Goal: Task Accomplishment & Management: Complete application form

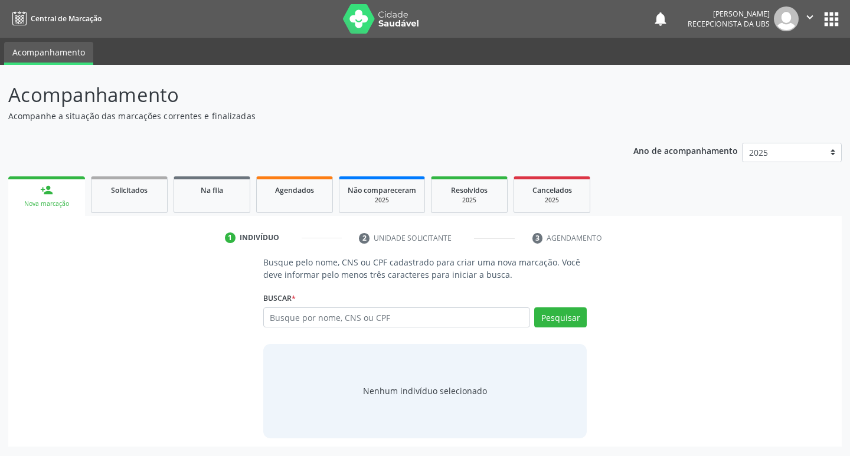
click at [345, 317] on input "text" at bounding box center [397, 318] width 268 height 20
click at [460, 322] on input "text" at bounding box center [397, 318] width 268 height 20
type input "19621990378"
click at [579, 318] on button "Pesquisar" at bounding box center [560, 318] width 53 height 20
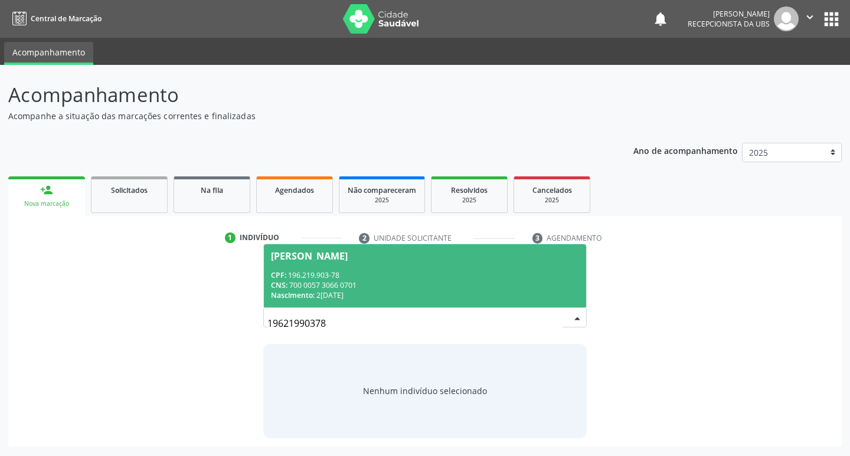
click at [333, 262] on span "Maria Liduina Pereira Lima CPF: 196.219.903-78 CNS: 700 0057 3066 0701 Nascimen…" at bounding box center [425, 275] width 323 height 63
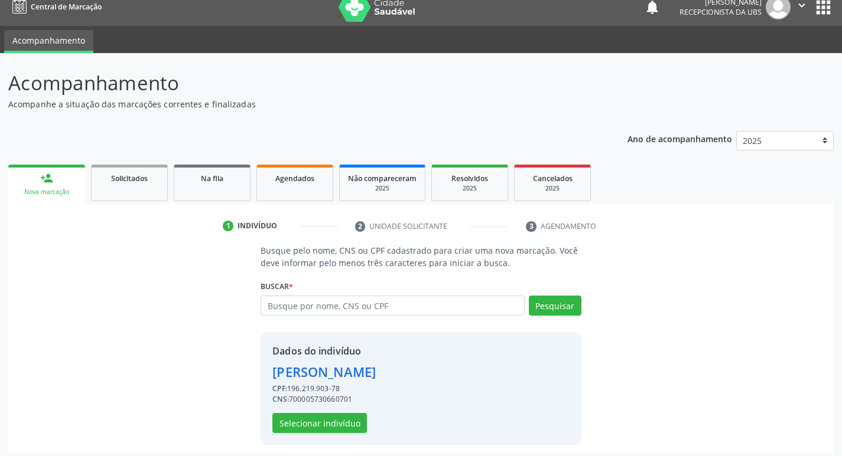
scroll to position [17, 0]
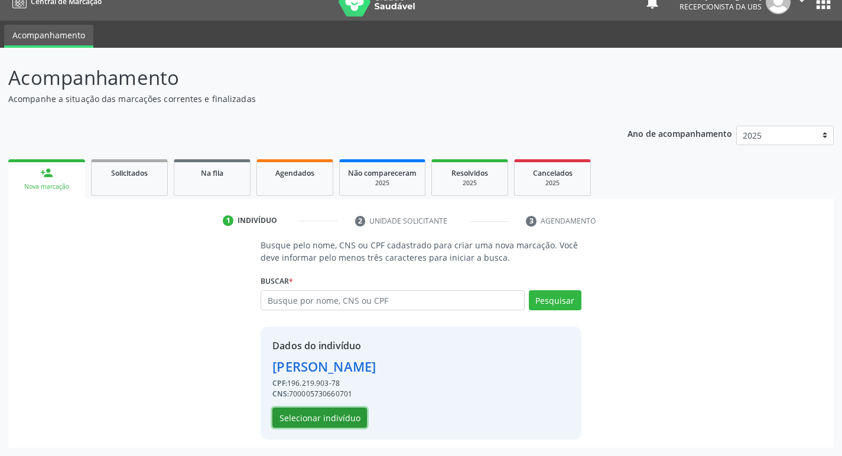
click at [326, 413] on button "Selecionar indivíduo" at bounding box center [319, 418] width 94 height 20
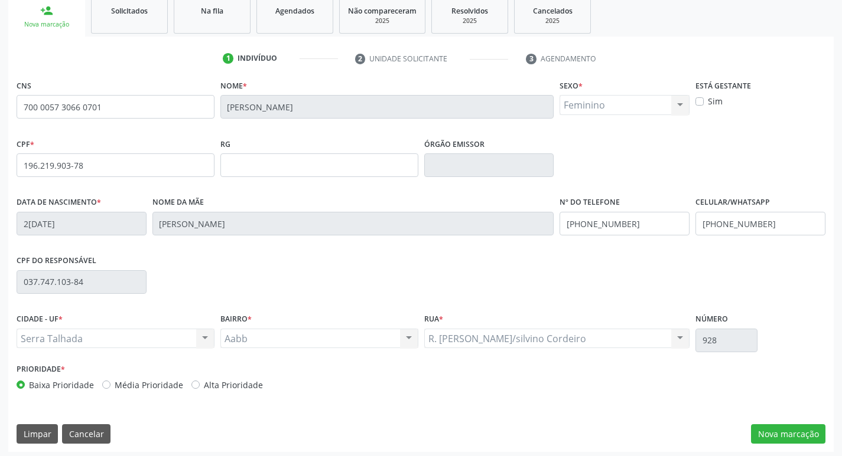
scroll to position [184, 0]
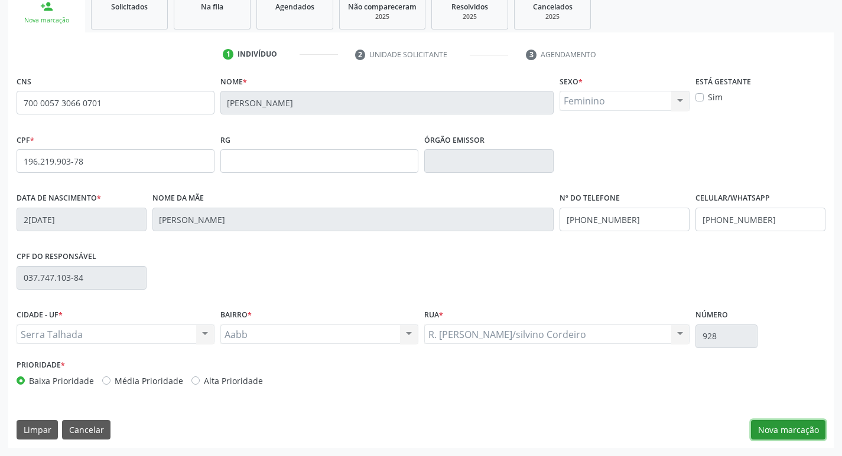
click at [761, 429] on button "Nova marcação" at bounding box center [788, 430] width 74 height 20
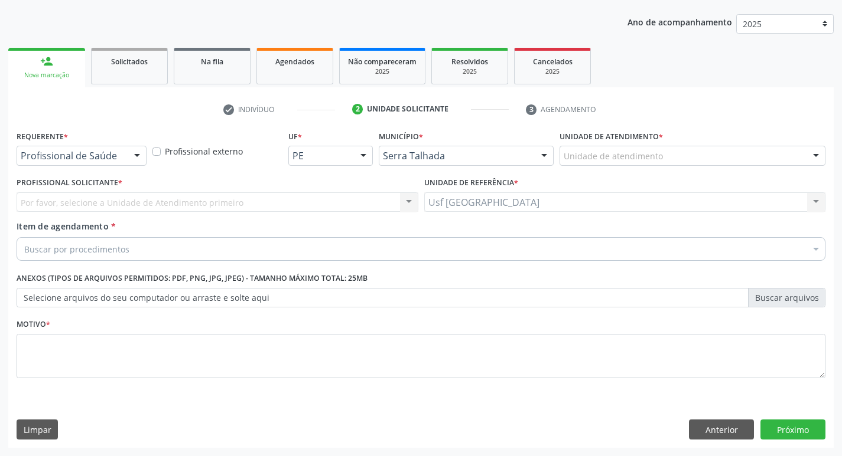
scroll to position [129, 0]
click at [126, 153] on div "Profissional de Saúde Profissional de Saúde Paciente Nenhum resultado encontrad…" at bounding box center [82, 156] width 130 height 20
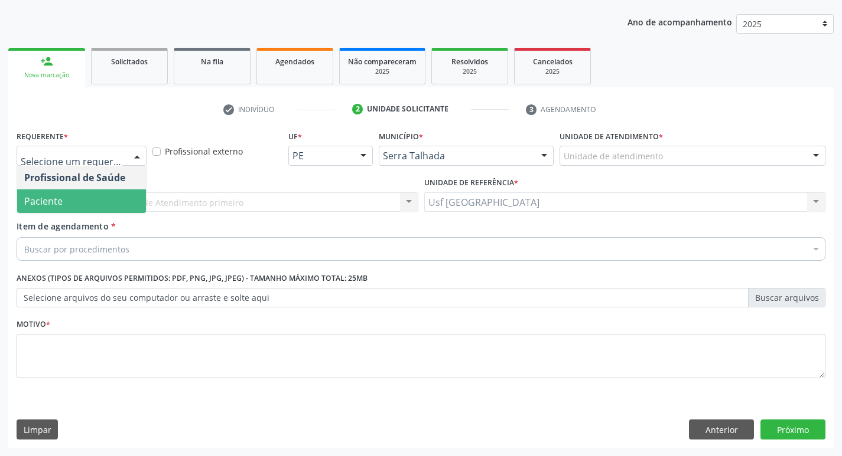
click at [113, 200] on span "Paciente" at bounding box center [81, 202] width 129 height 24
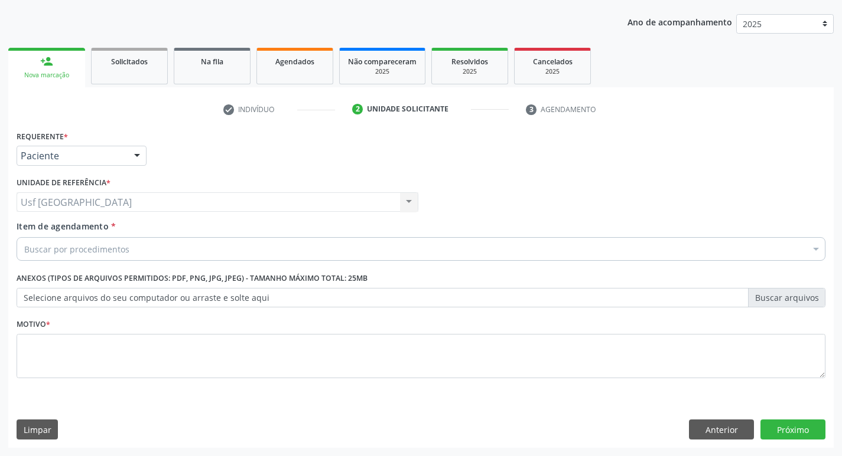
click at [24, 250] on input "Item de agendamento *" at bounding box center [24, 249] width 0 height 24
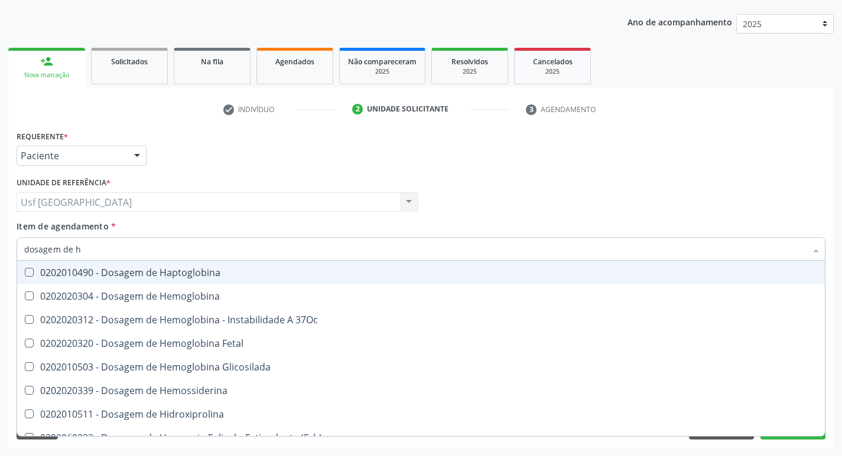
type input "dosagem de he"
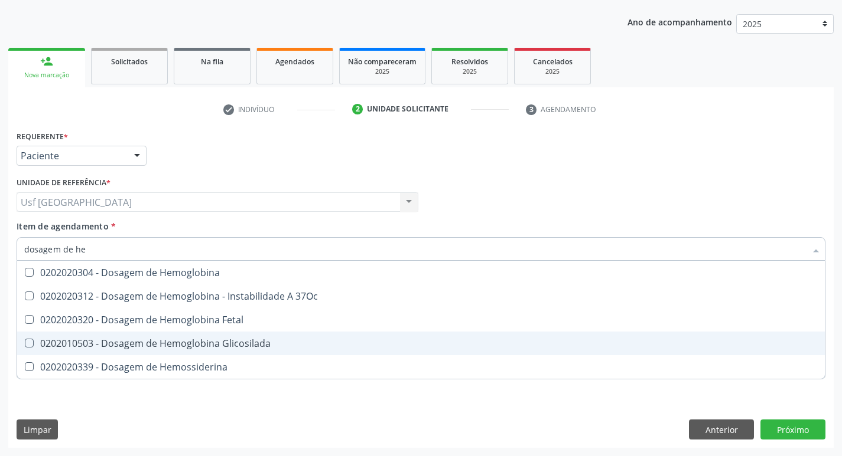
click at [206, 340] on div "0202010503 - Dosagem de Hemoglobina Glicosilada" at bounding box center [420, 343] width 793 height 9
checkbox Glicosilada "true"
type input "dosagem de h"
checkbox Glicosilada "false"
checkbox Hemossiderina "true"
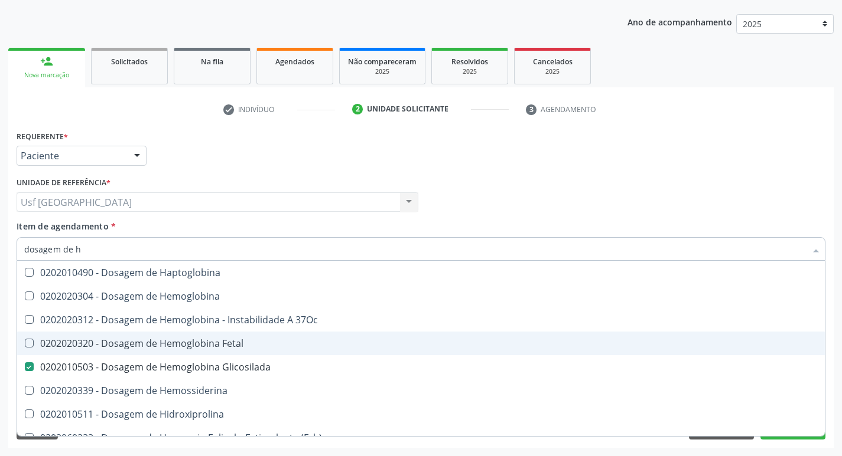
type input "dosagem de"
checkbox Glicosilada "false"
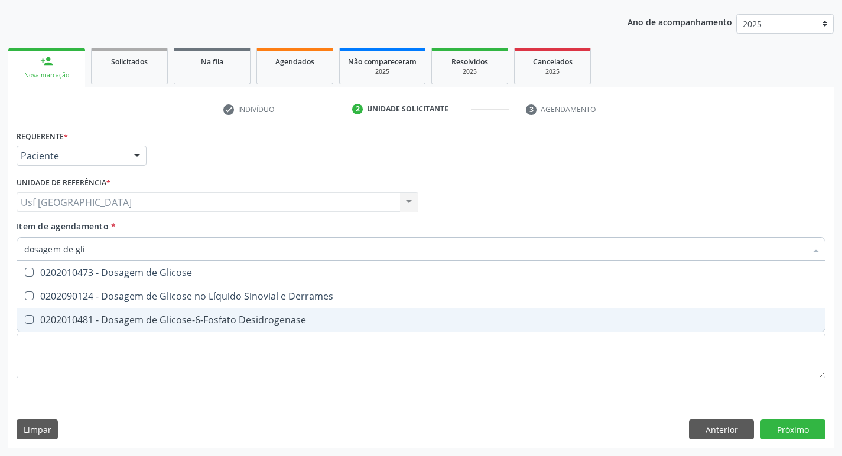
type input "dosagem de glic"
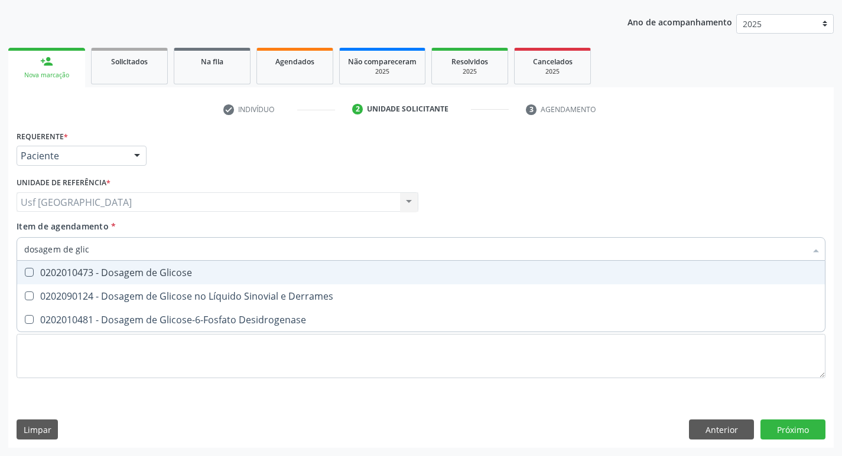
click at [159, 271] on div "0202010473 - Dosagem de Glicose" at bounding box center [420, 272] width 793 height 9
checkbox Glicose "true"
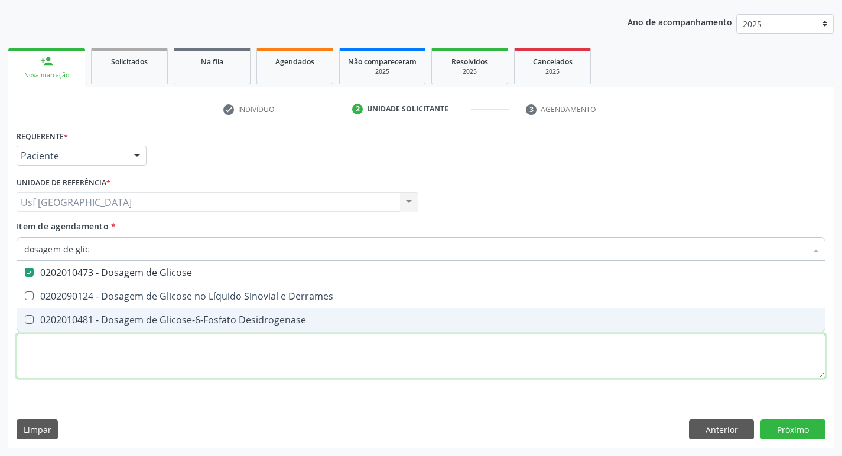
click at [320, 371] on div "Requerente * Paciente Profissional de Saúde Paciente Nenhum resultado encontrad…" at bounding box center [421, 262] width 808 height 268
checkbox Derrames "true"
checkbox Desidrogenase "true"
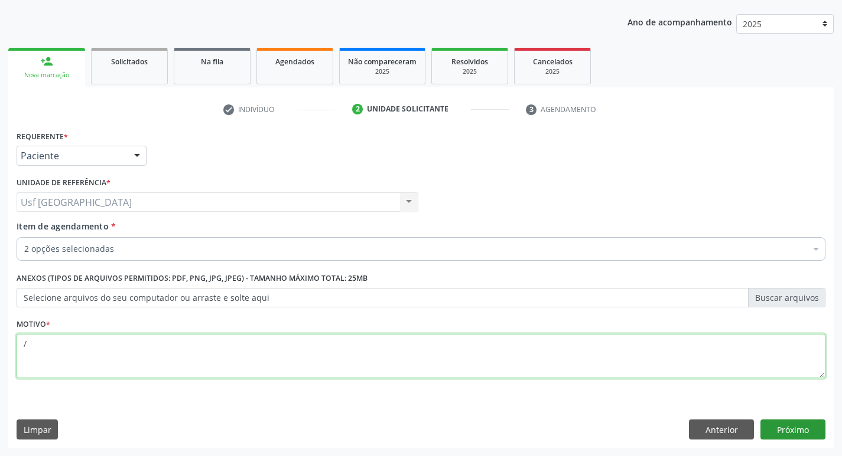
type textarea "/"
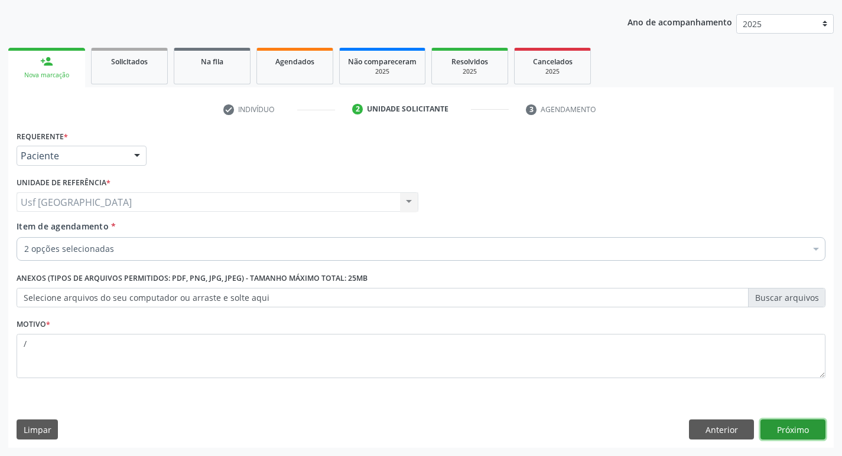
click at [788, 432] on button "Próximo" at bounding box center [792, 430] width 65 height 20
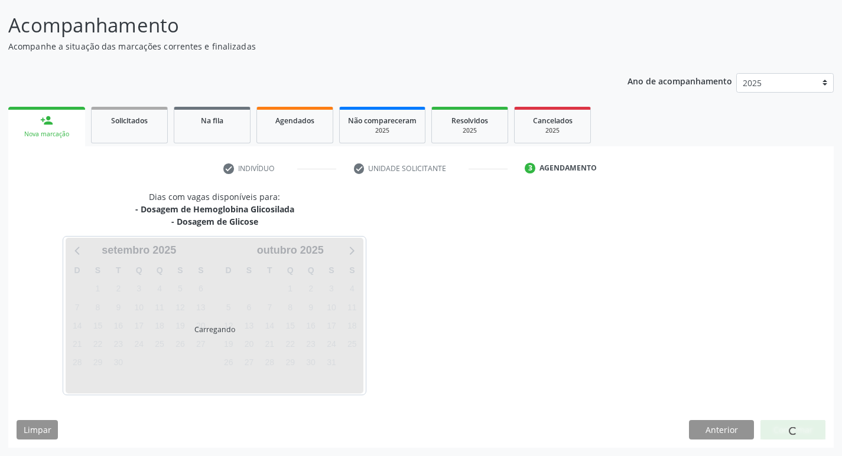
scroll to position [70, 0]
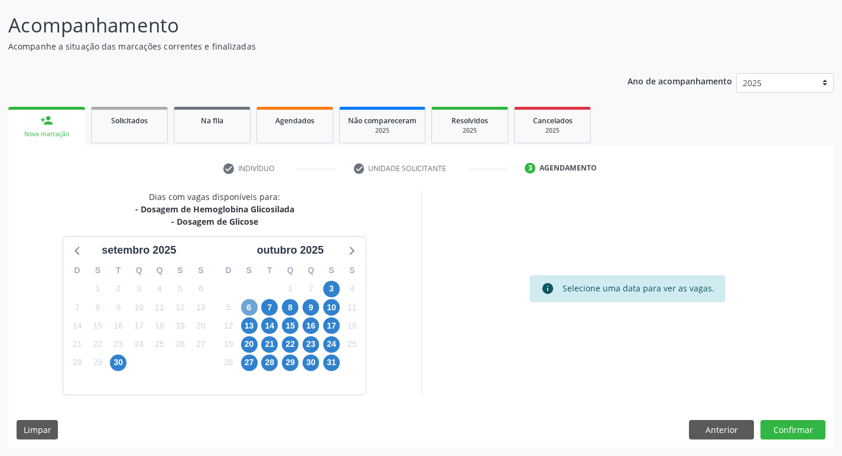
click at [253, 305] on span "6" at bounding box center [249, 307] width 17 height 17
click at [269, 304] on span "7" at bounding box center [269, 307] width 17 height 17
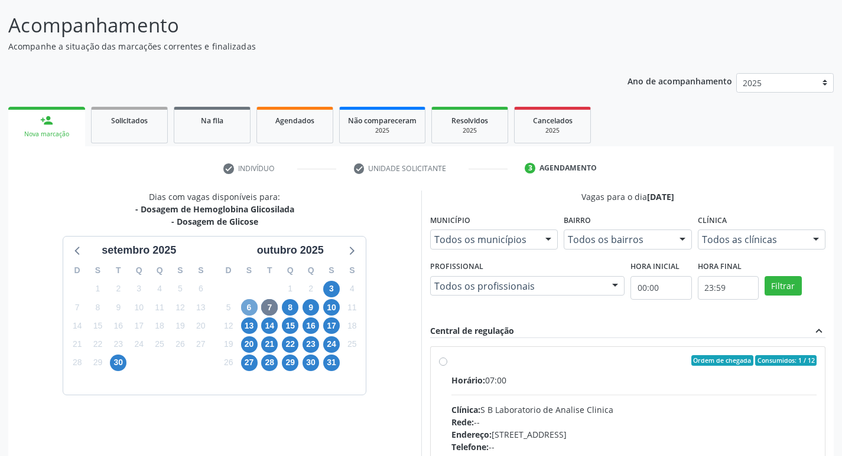
click at [247, 309] on span "6" at bounding box center [249, 307] width 17 height 17
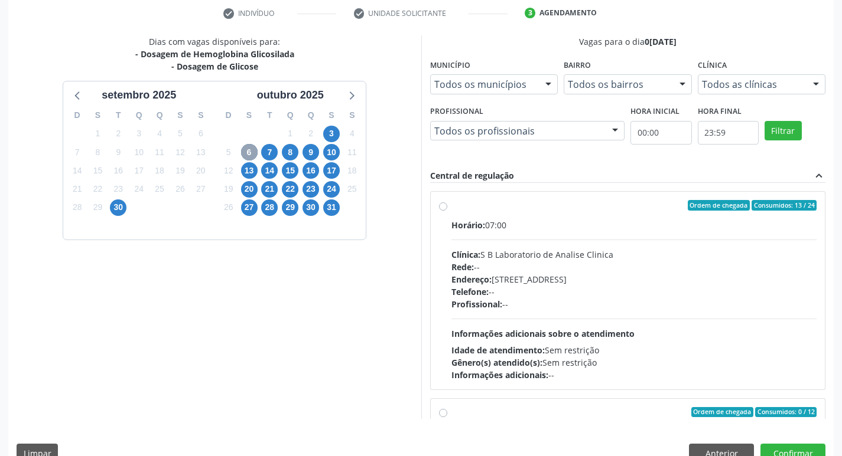
scroll to position [249, 0]
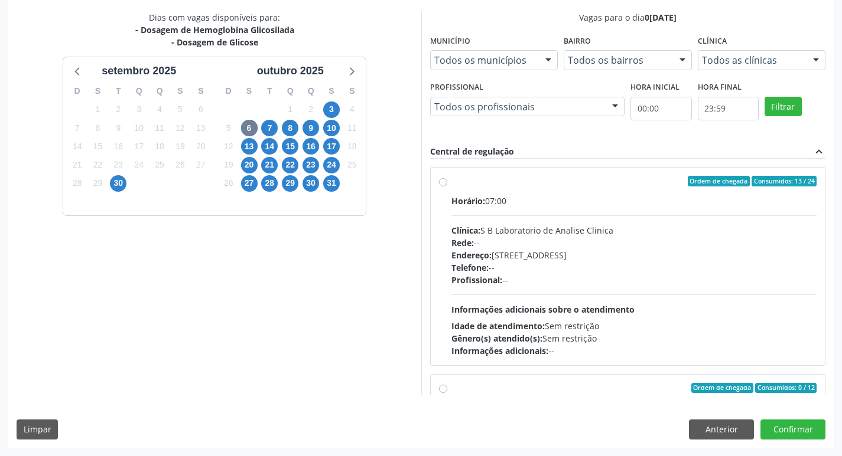
click at [446, 187] on div "Ordem de chegada Consumidos: 13 / 24 Horário: 07:00 Clínica: S B Laboratorio de…" at bounding box center [628, 266] width 378 height 181
radio input "true"
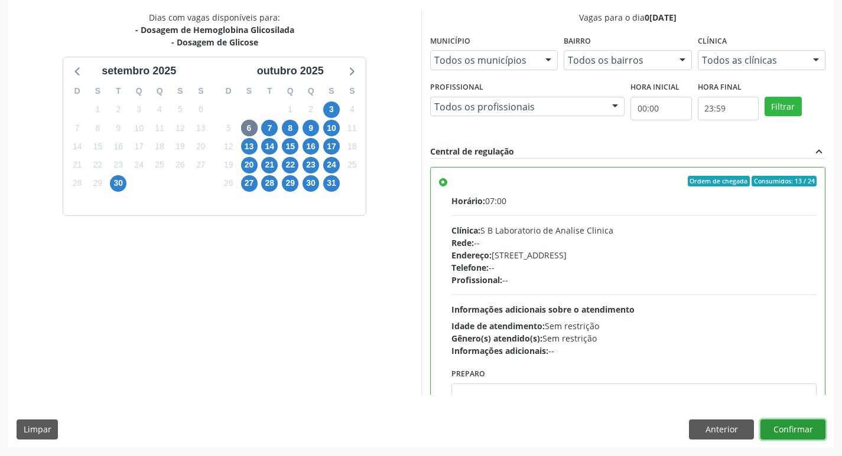
click at [774, 426] on button "Confirmar" at bounding box center [792, 430] width 65 height 20
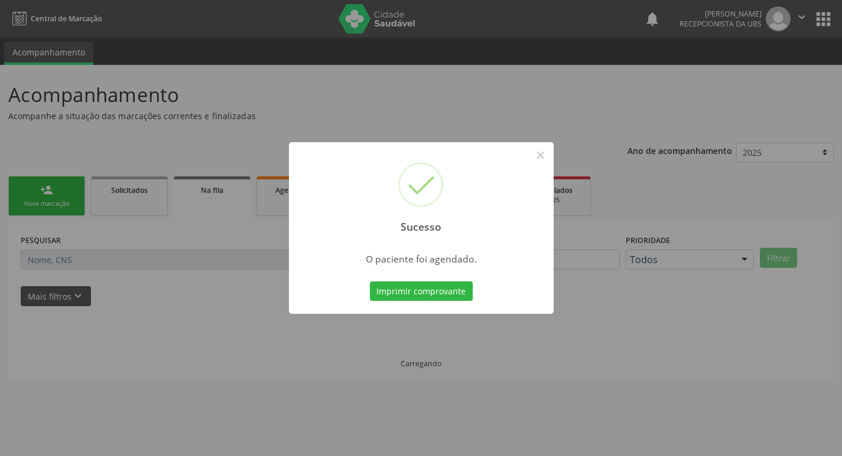
scroll to position [0, 0]
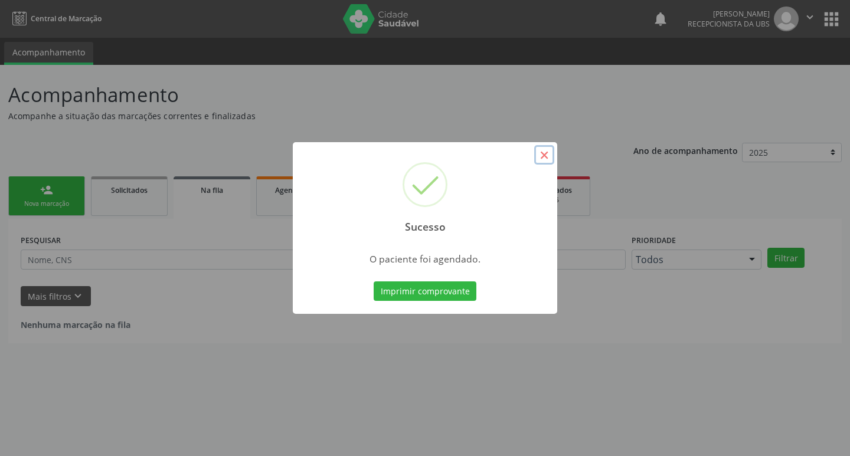
click at [542, 154] on button "×" at bounding box center [544, 155] width 20 height 20
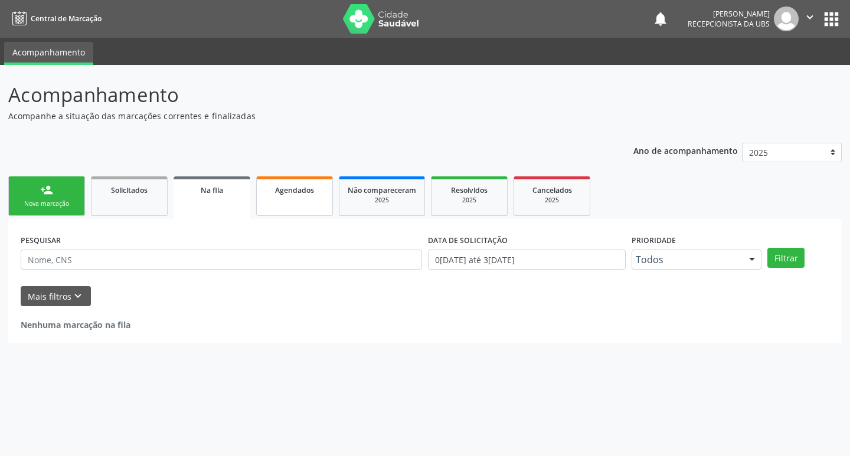
click at [314, 195] on div "Agendados" at bounding box center [294, 190] width 59 height 12
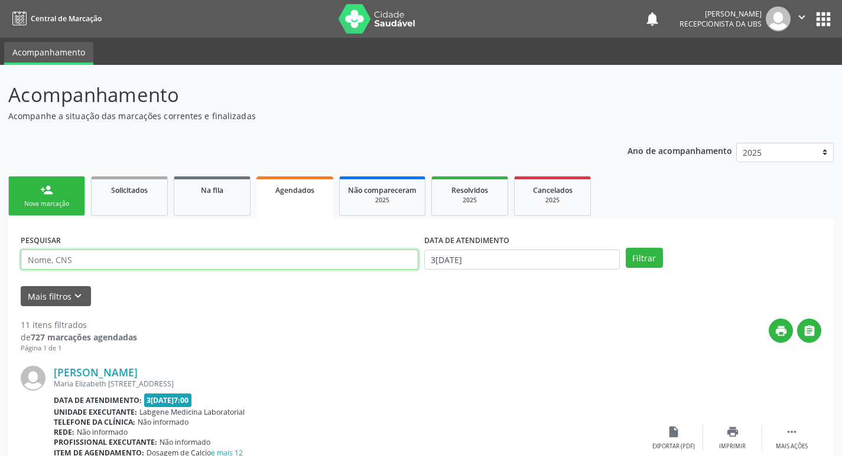
click at [262, 257] on input "text" at bounding box center [219, 260] width 397 height 20
type input "maria liduina"
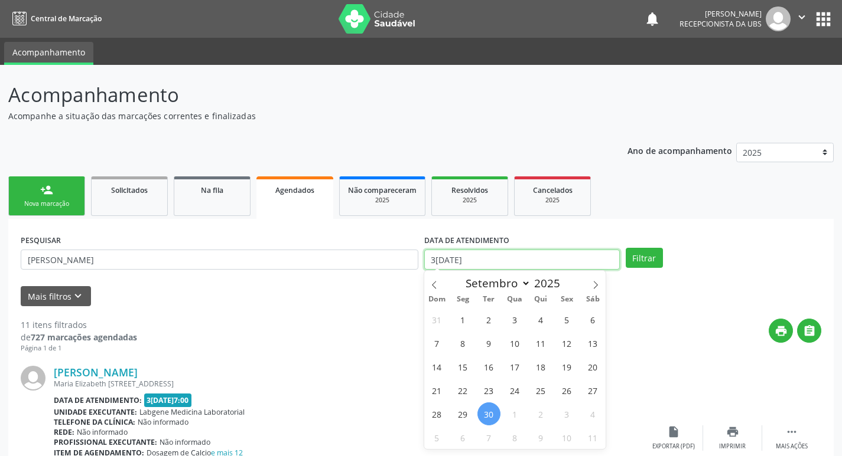
click at [576, 260] on input "[DATE]" at bounding box center [521, 260] width 195 height 20
click at [462, 437] on span "6" at bounding box center [462, 437] width 23 height 23
type input "[DATE]"
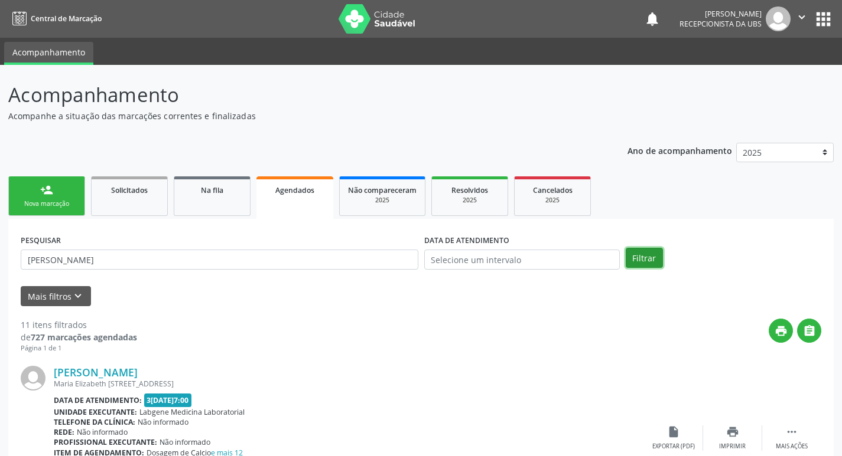
click at [648, 261] on button "Filtrar" at bounding box center [643, 258] width 37 height 20
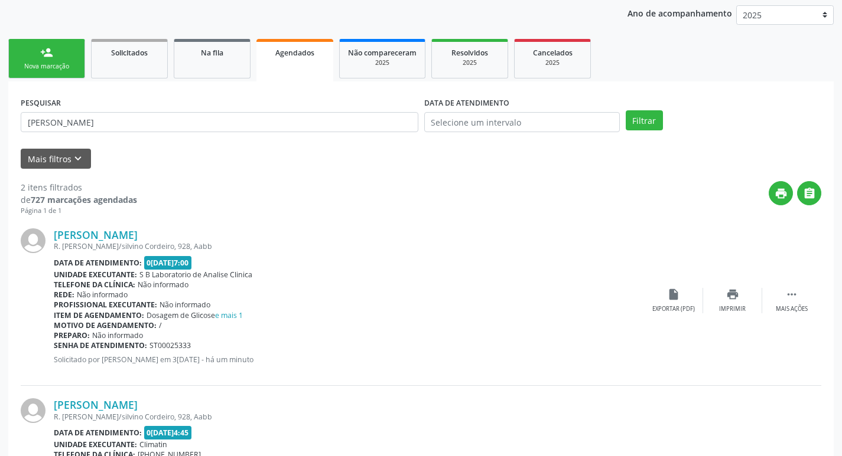
scroll to position [236, 0]
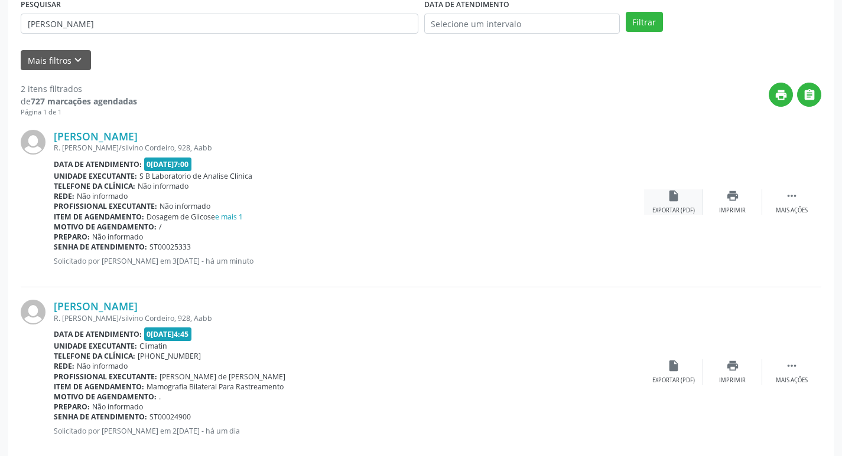
click at [681, 206] on div "insert_drive_file Exportar (PDF)" at bounding box center [673, 202] width 59 height 25
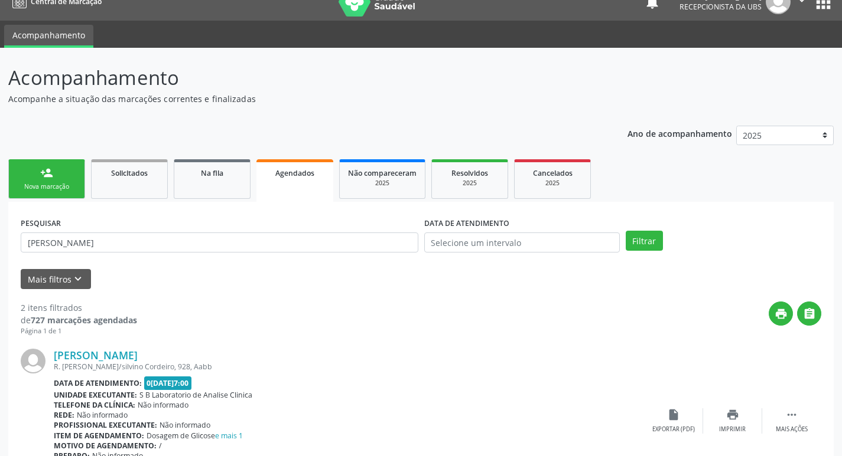
scroll to position [0, 0]
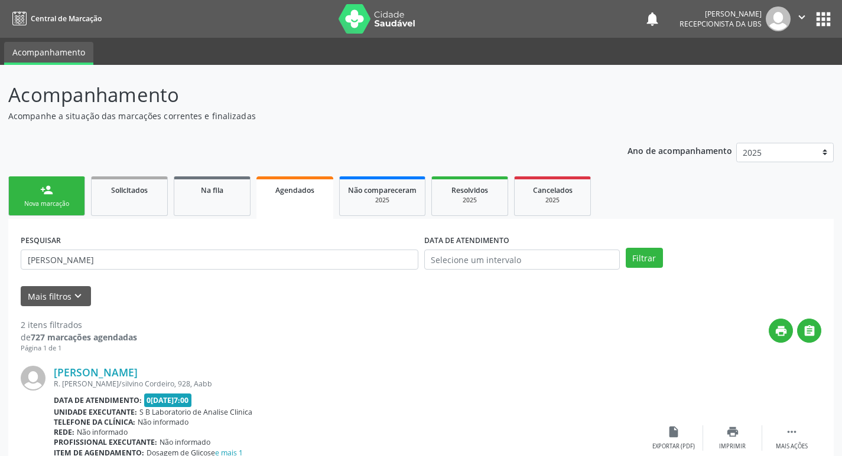
click at [44, 203] on div "Nova marcação" at bounding box center [46, 204] width 59 height 9
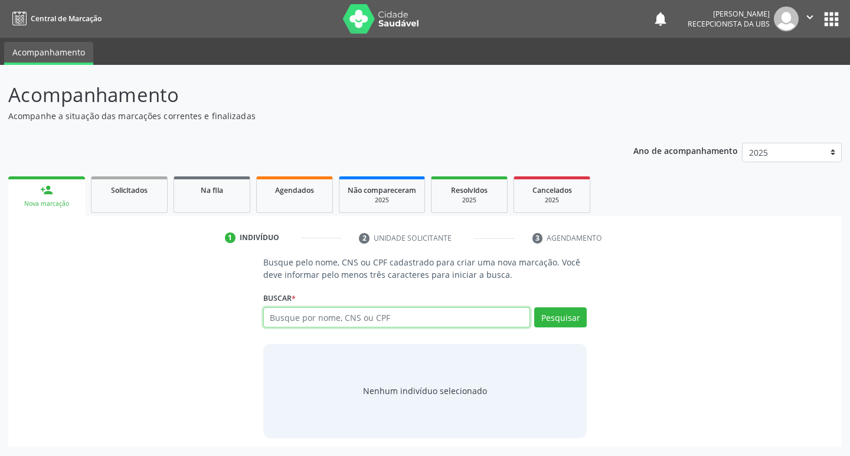
click at [412, 323] on input "text" at bounding box center [397, 318] width 268 height 20
type input "15547519421"
click at [556, 321] on button "Pesquisar" at bounding box center [560, 318] width 53 height 20
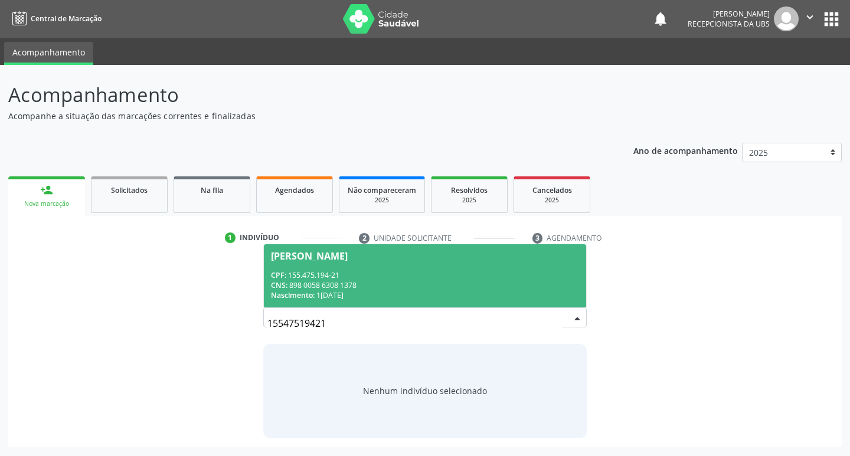
click at [345, 283] on div "CNS: 898 0058 6308 1378" at bounding box center [425, 286] width 309 height 10
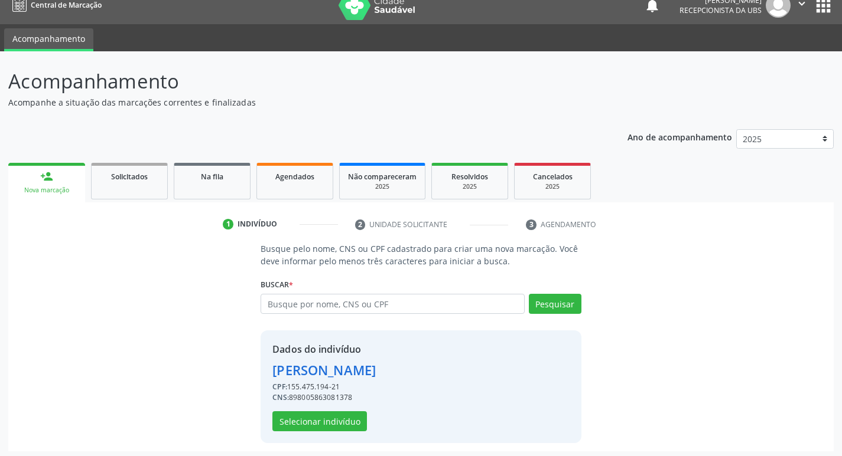
scroll to position [17, 0]
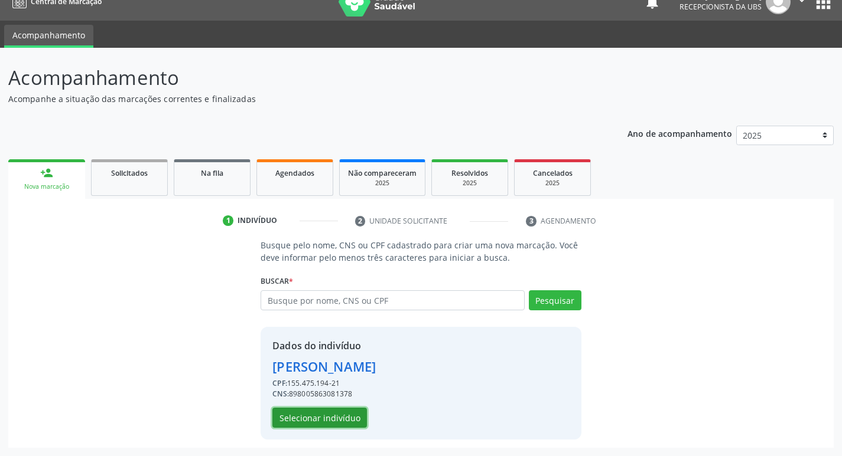
click at [304, 416] on button "Selecionar indivíduo" at bounding box center [319, 418] width 94 height 20
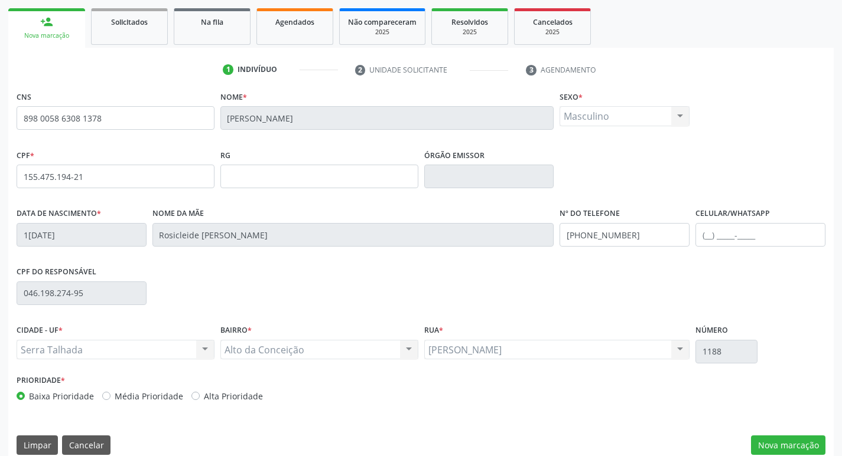
scroll to position [184, 0]
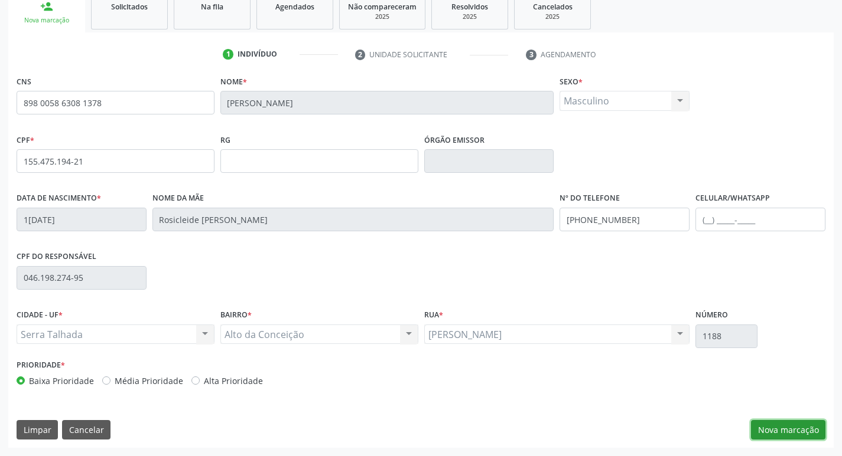
drag, startPoint x: 777, startPoint y: 428, endPoint x: 771, endPoint y: 422, distance: 8.8
click at [776, 427] on button "Nova marcação" at bounding box center [788, 430] width 74 height 20
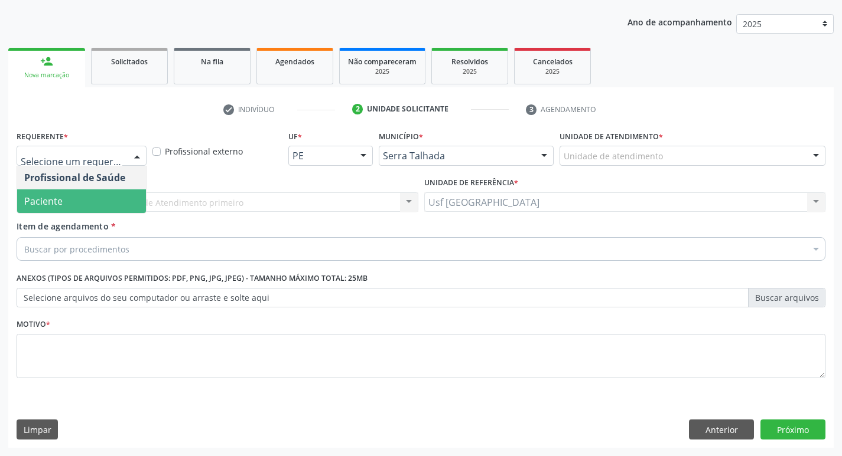
click at [56, 197] on span "Paciente" at bounding box center [43, 201] width 38 height 13
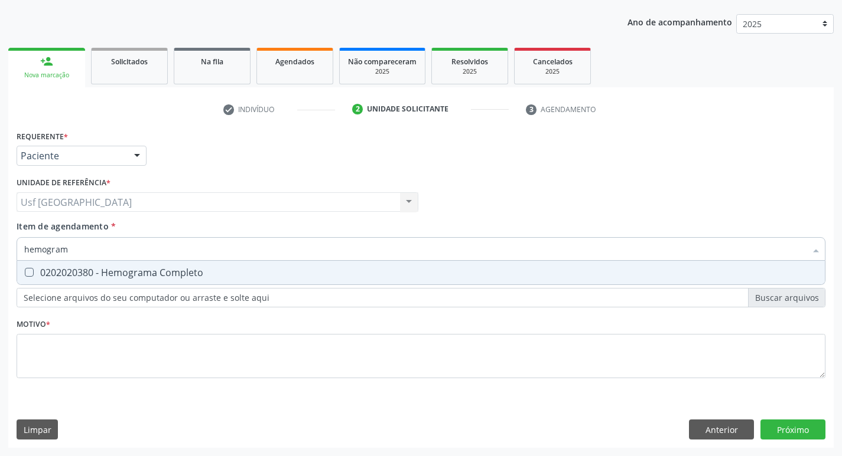
type input "hemograma"
click at [41, 275] on div "0202020380 - Hemograma Completo" at bounding box center [420, 272] width 793 height 9
click at [94, 277] on div "0202020380 - Hemograma Completo" at bounding box center [420, 272] width 793 height 9
checkbox Completo "true"
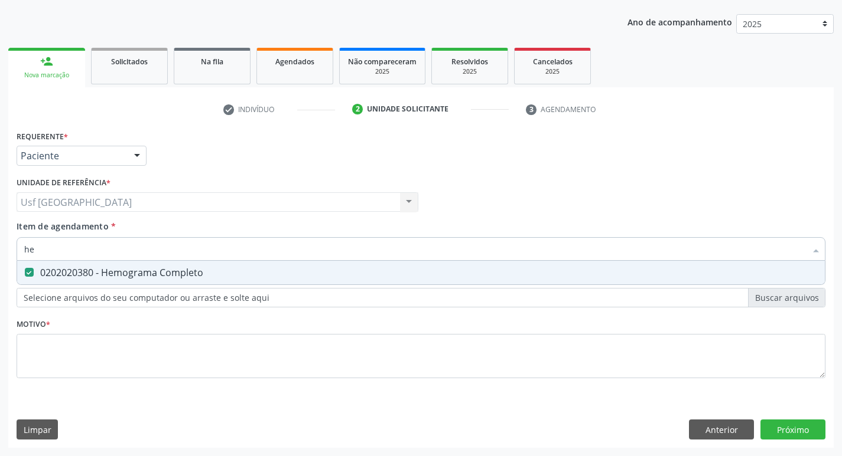
type input "h"
checkbox Completo "false"
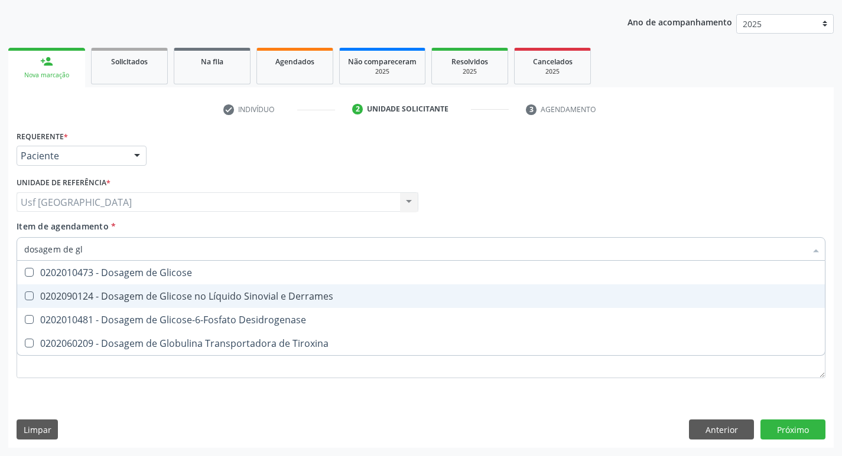
type input "dosagem de gli"
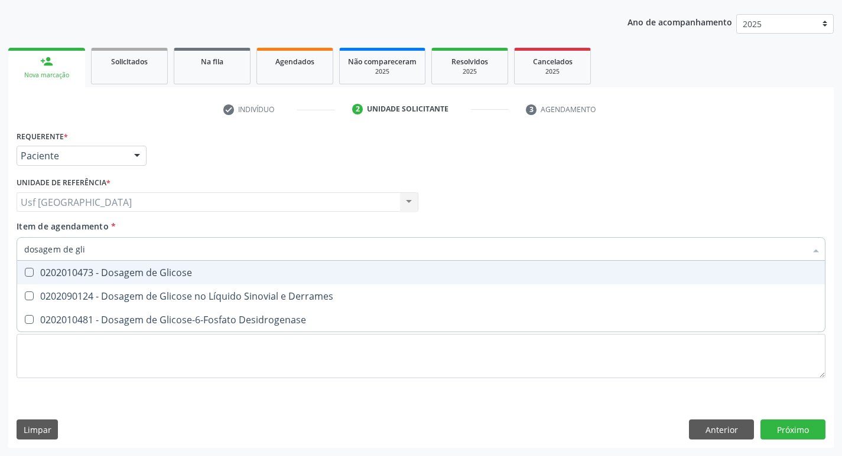
click at [155, 275] on div "0202010473 - Dosagem de Glicose" at bounding box center [420, 272] width 793 height 9
checkbox Glicose "true"
type input "dosagem de g"
checkbox Glicose "false"
checkbox Tiroxina "true"
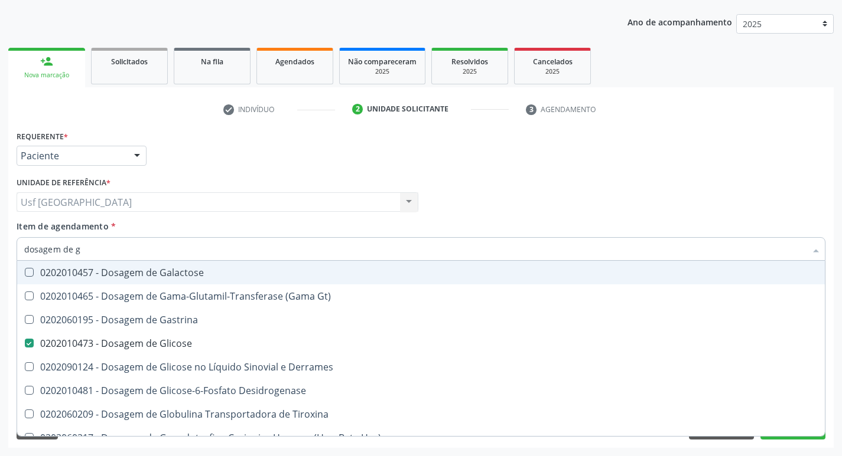
type input "dosagem de"
checkbox Glicose "false"
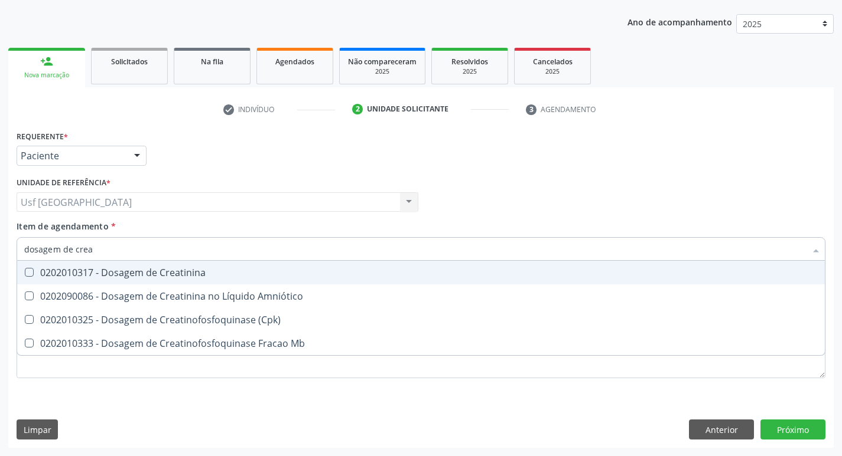
type input "dosagem de creat"
click at [155, 275] on div "0202010317 - Dosagem de Creatinina" at bounding box center [420, 272] width 793 height 9
checkbox Creatinina "true"
type input "dosagem de c"
checkbox Creatinina "false"
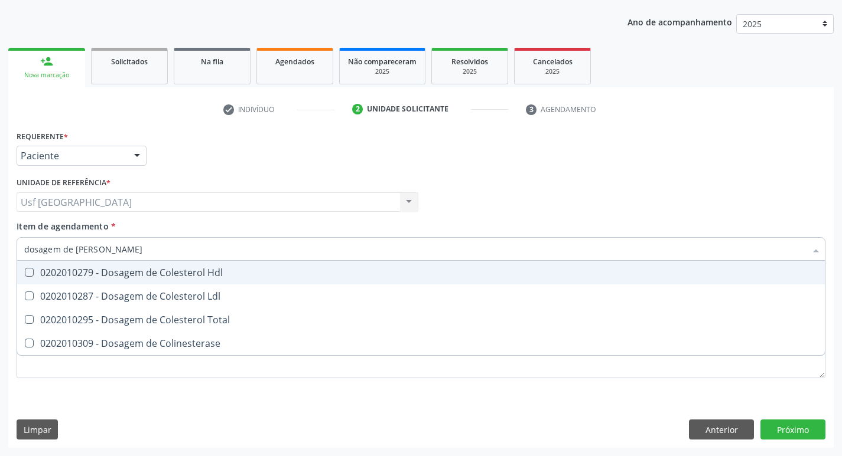
type input "dosagem de coles"
click at [155, 275] on div "0202010279 - Dosagem de Colesterol Hdl" at bounding box center [420, 272] width 793 height 9
checkbox Hdl "true"
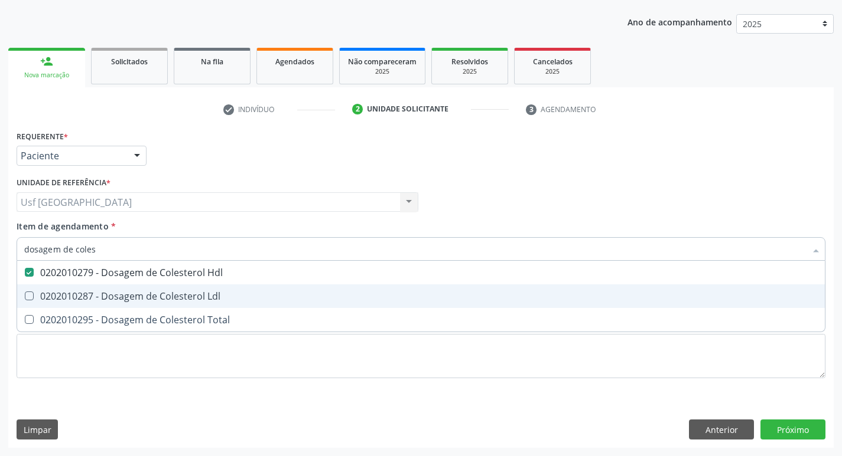
click at [167, 297] on div "0202010287 - Dosagem de Colesterol Ldl" at bounding box center [420, 296] width 793 height 9
checkbox Ldl "true"
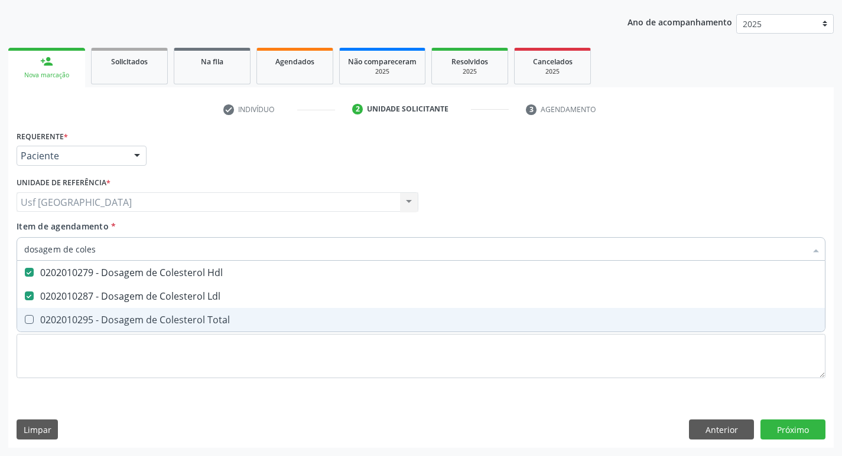
click at [165, 312] on span "0202010295 - Dosagem de Colesterol Total" at bounding box center [420, 320] width 807 height 24
checkbox Total "true"
type input "dosagem de co"
checkbox Hdl "false"
checkbox Colinesterase "true"
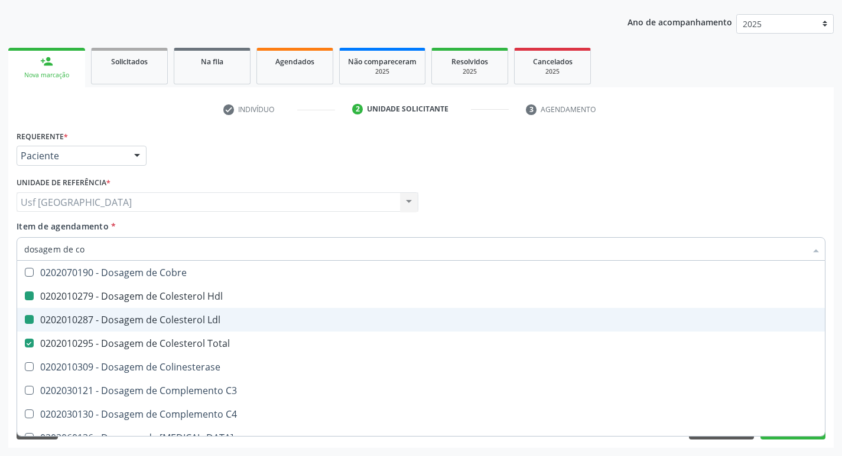
type input "dosagem de c"
checkbox Hdl "false"
checkbox Ldl "false"
checkbox Total "false"
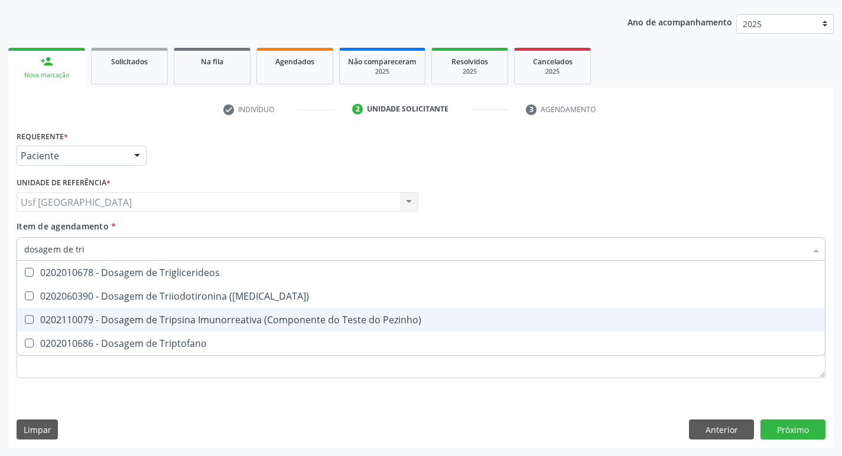
type input "dosagem de trig"
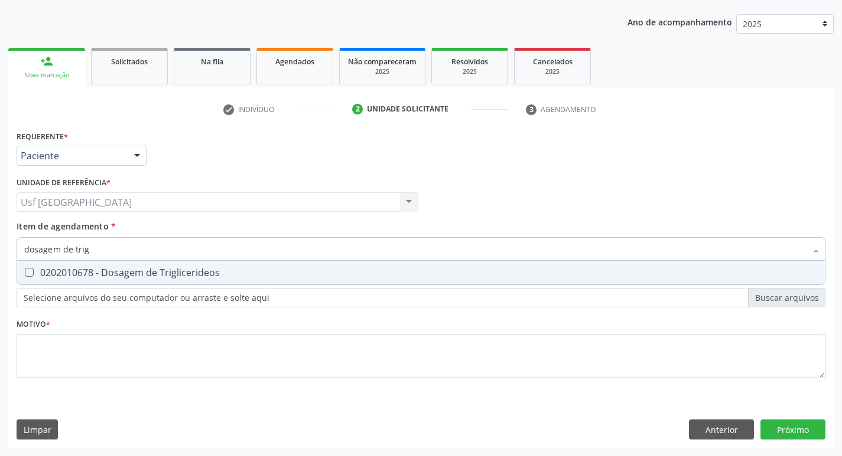
click at [37, 273] on div "0202010678 - Dosagem de Triglicerideos" at bounding box center [420, 272] width 793 height 9
checkbox Triglicerideos "true"
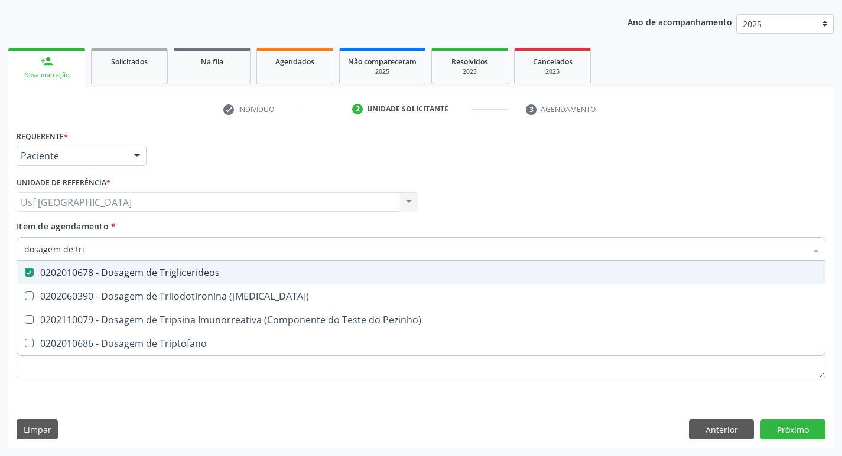
type input "dosagem de tr"
checkbox Triglicerideos "false"
checkbox Triptofano "true"
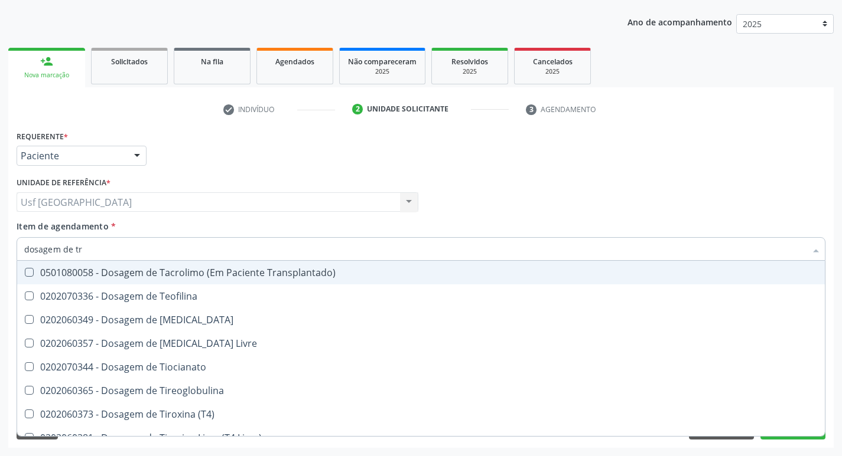
type input "dosagem de t"
checkbox Livre "false"
type input "dosagem de"
checkbox Triglicerideos "false"
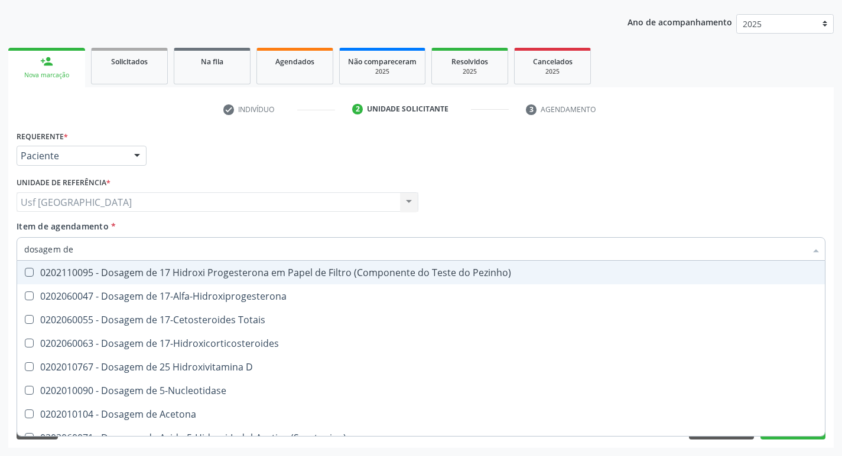
type input "dosagem d"
checkbox Hdl "false"
checkbox Ldl "false"
checkbox Colinesterase "true"
checkbox C3 "true"
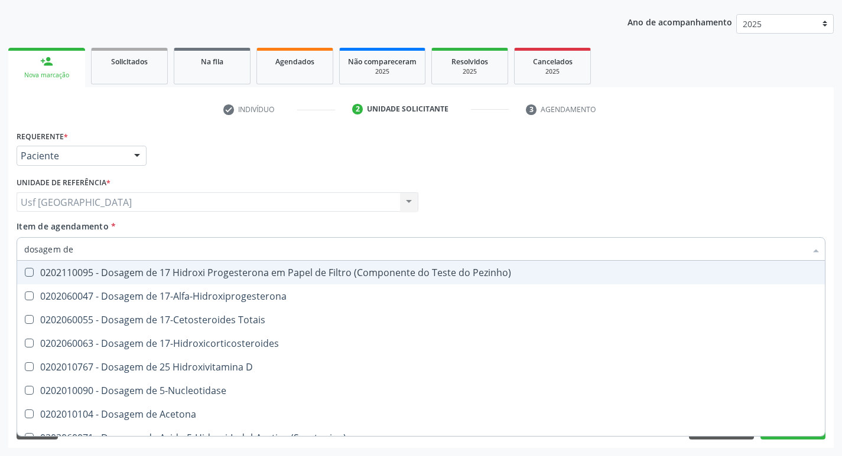
checkbox Creatinina "false"
checkbox \(Cpk\) "true"
checkbox Glicose "false"
checkbox Desidrogenase "true"
checkbox Triglicerideos "false"
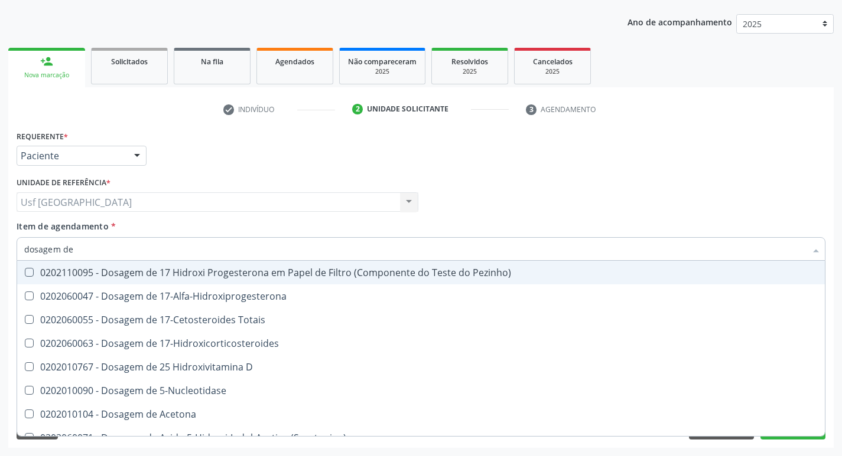
checkbox Pezinho\) "true"
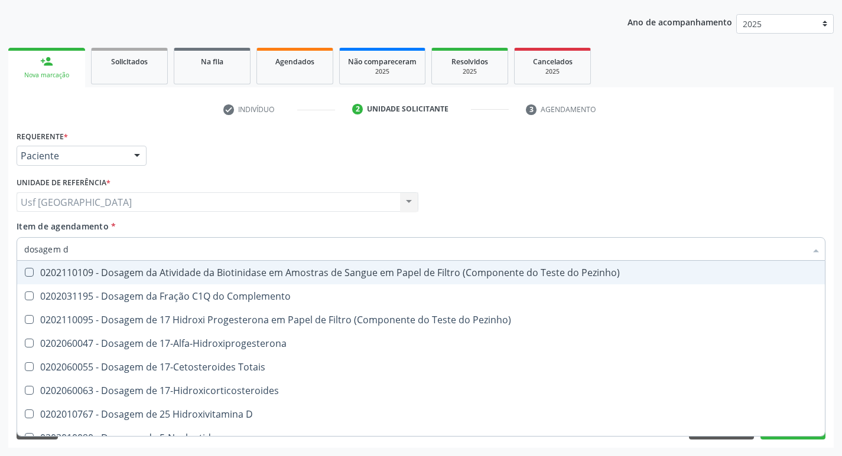
type input "dosagem"
checkbox Hdl "false"
checkbox Ldl "false"
checkbox Total "false"
checkbox C4 "true"
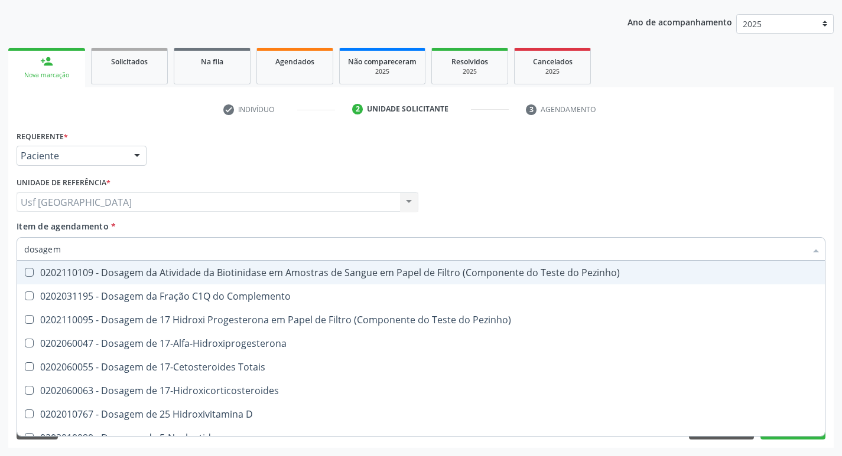
checkbox Cortisol "true"
checkbox \(Dhea\) "true"
checkbox Glicose "false"
checkbox Fecal "true"
checkbox Triglicerideos "false"
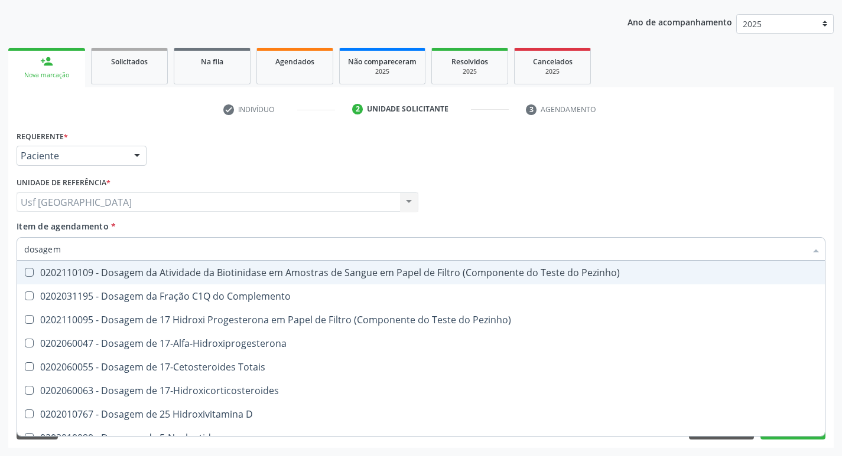
checkbox Tardio\) "true"
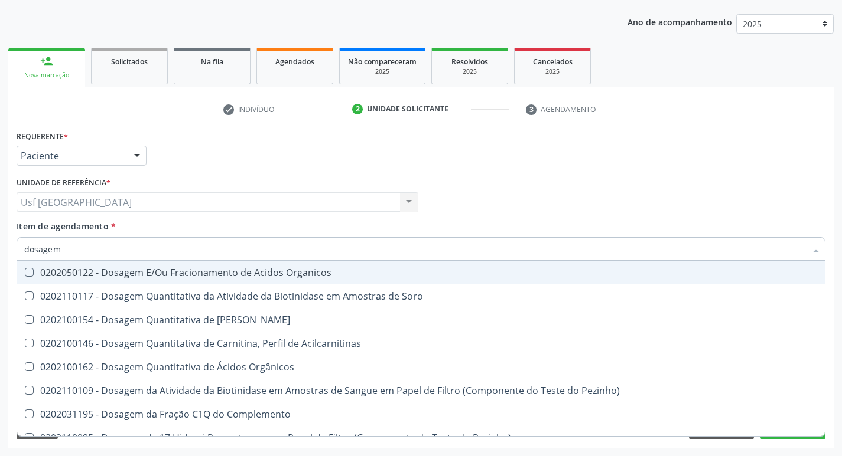
type input "dosagem d"
checkbox Transplantado\) "true"
checkbox Citrato "true"
checkbox Cloreto "true"
checkbox Hdl "false"
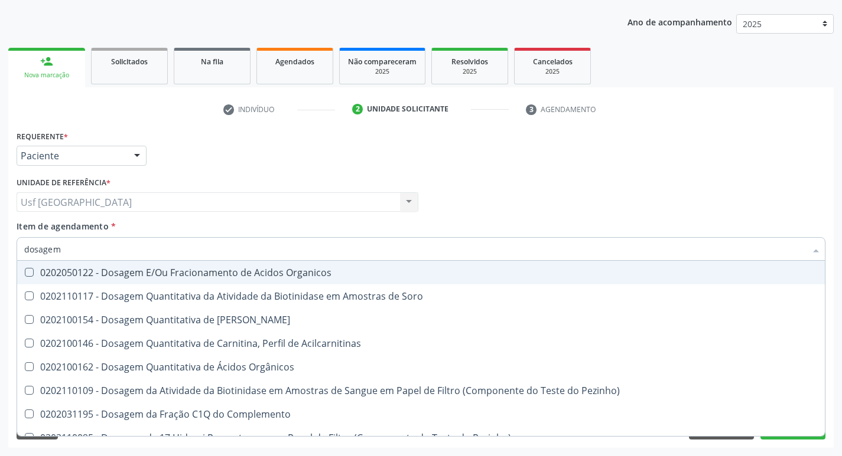
checkbox Ldl "false"
checkbox Creatinina "false"
checkbox Frutose "true"
checkbox Glicose "false"
checkbox \(T4\) "true"
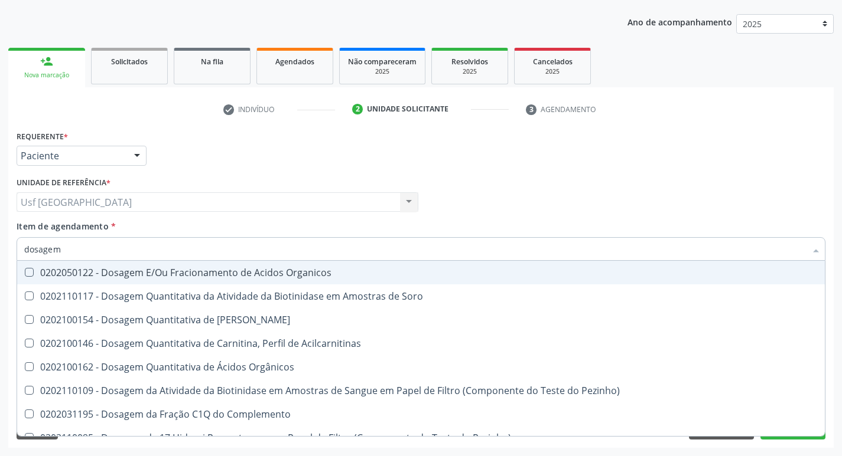
checkbox Triglicerideos "false"
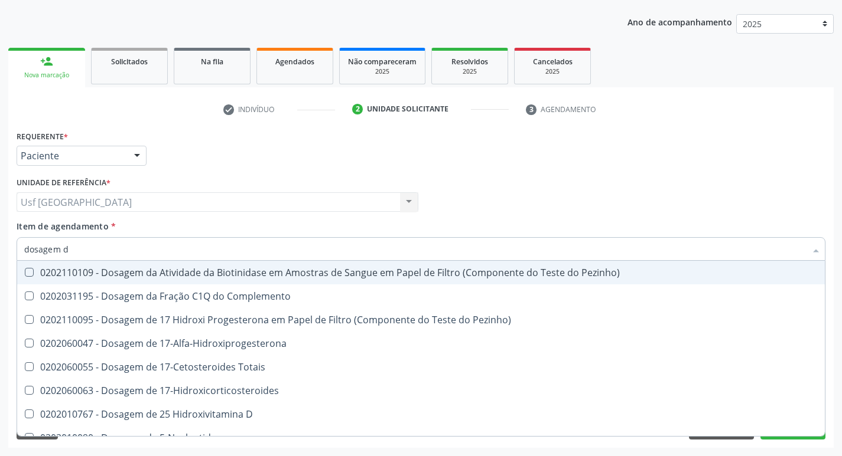
type input "dosagem de"
checkbox Suor "true"
checkbox Cobre "true"
checkbox Ldl "false"
checkbox Total "false"
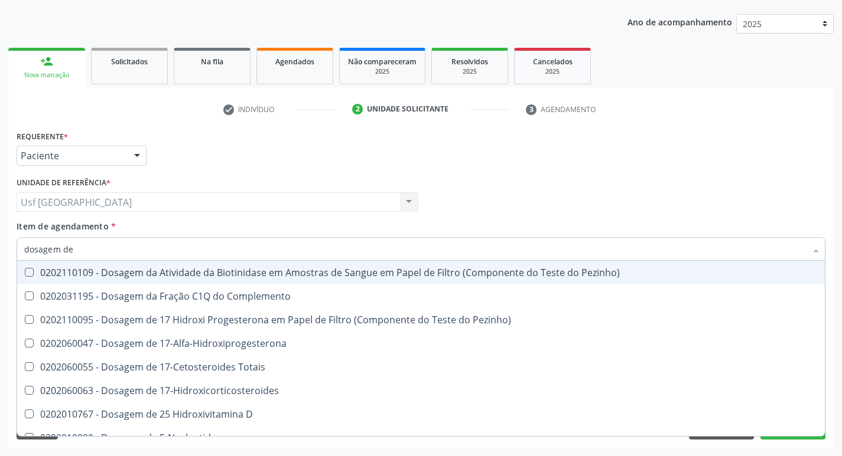
checkbox C4 "true"
checkbox Creatinina "false"
checkbox Gt\) "true"
checkbox Glicose "false"
checkbox \(Tgp\) "true"
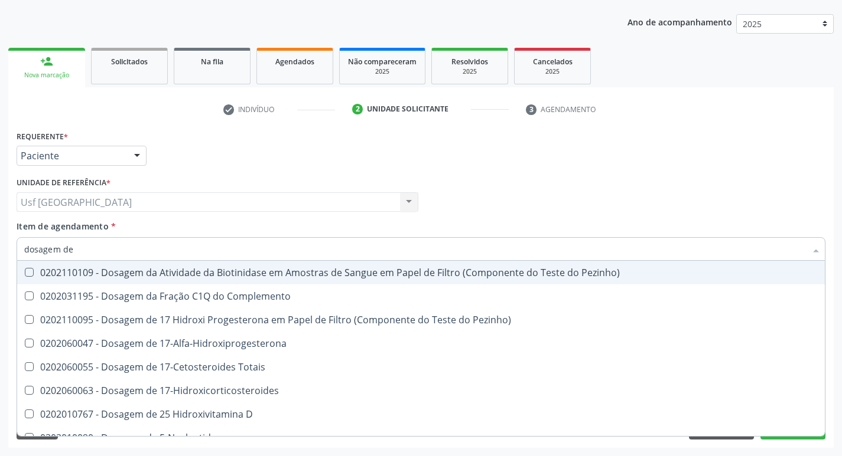
checkbox Triglicerideos "false"
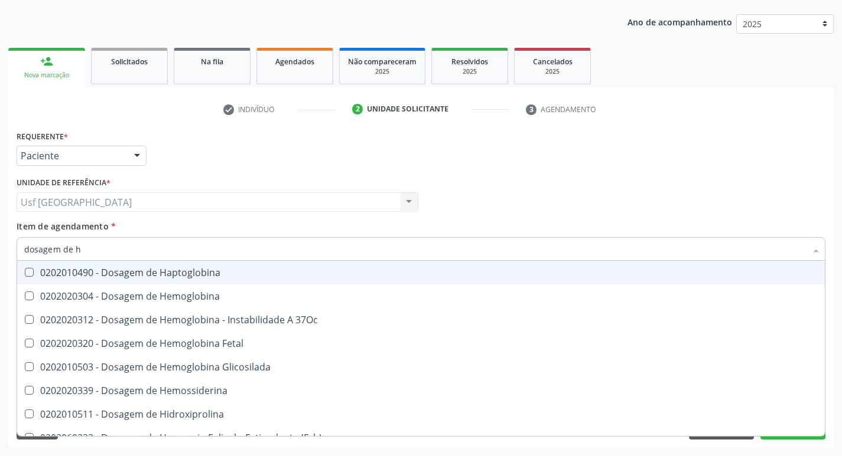
type input "dosagem de he"
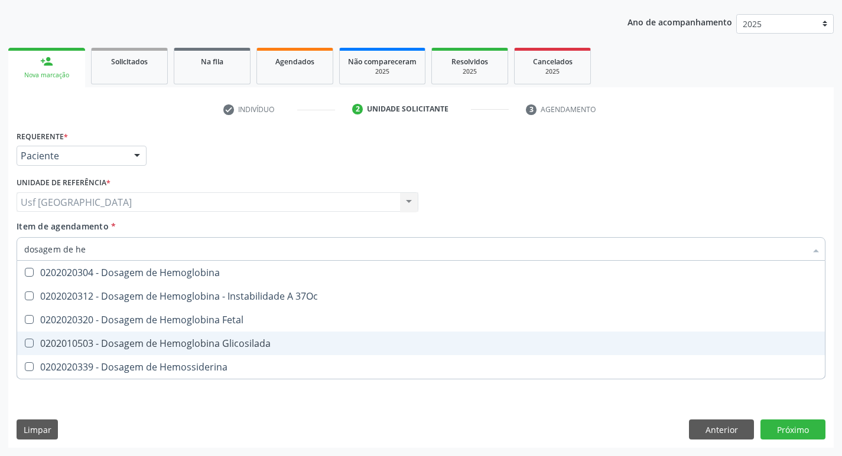
click at [165, 337] on span "0202010503 - Dosagem de Hemoglobina Glicosilada" at bounding box center [420, 344] width 807 height 24
checkbox Glicosilada "true"
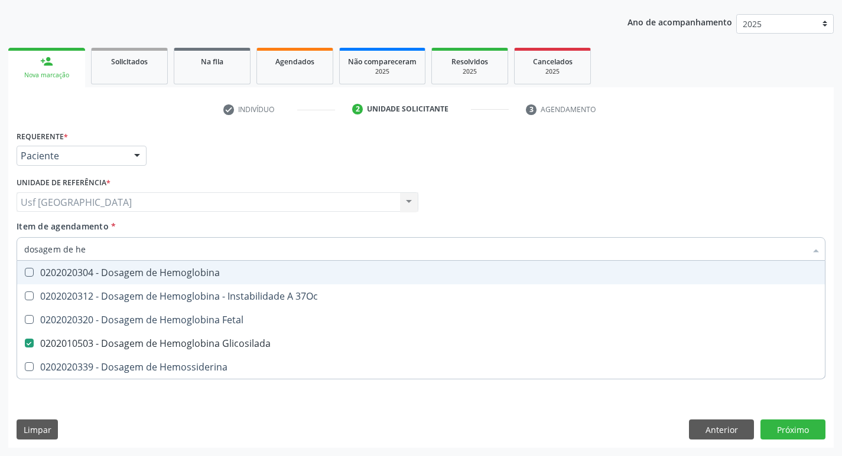
click at [471, 173] on div "Requerente * Paciente Profissional de Saúde Paciente Nenhum resultado encontrad…" at bounding box center [421, 151] width 814 height 46
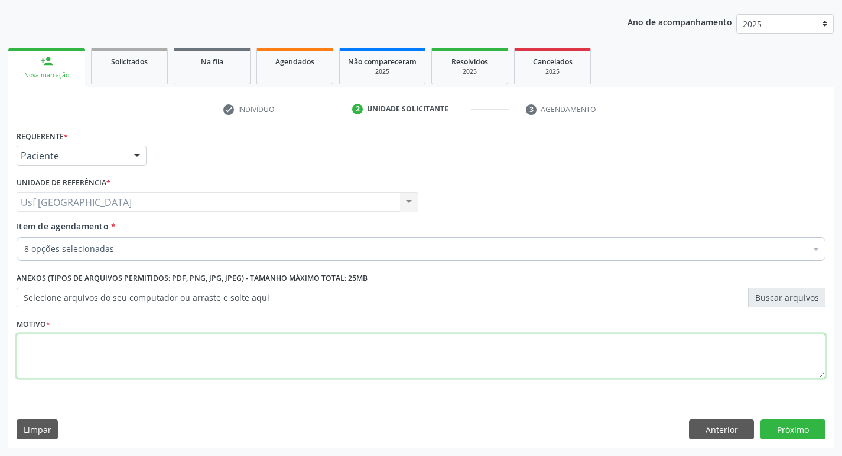
click at [97, 363] on textarea at bounding box center [421, 356] width 808 height 45
type textarea "/"
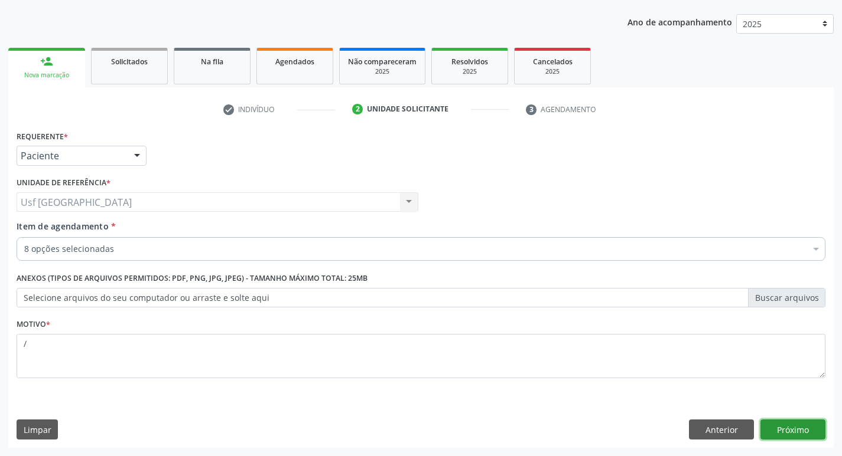
click at [798, 431] on button "Próximo" at bounding box center [792, 430] width 65 height 20
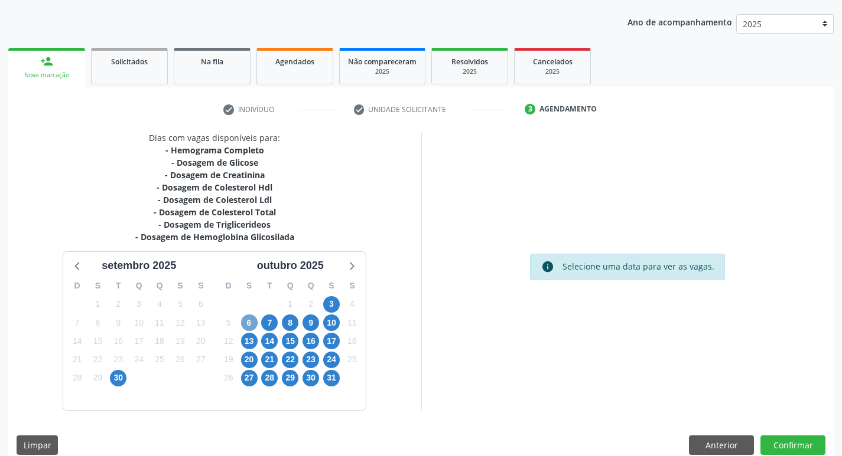
click at [245, 324] on span "6" at bounding box center [249, 323] width 17 height 17
click at [267, 322] on span "7" at bounding box center [269, 323] width 17 height 17
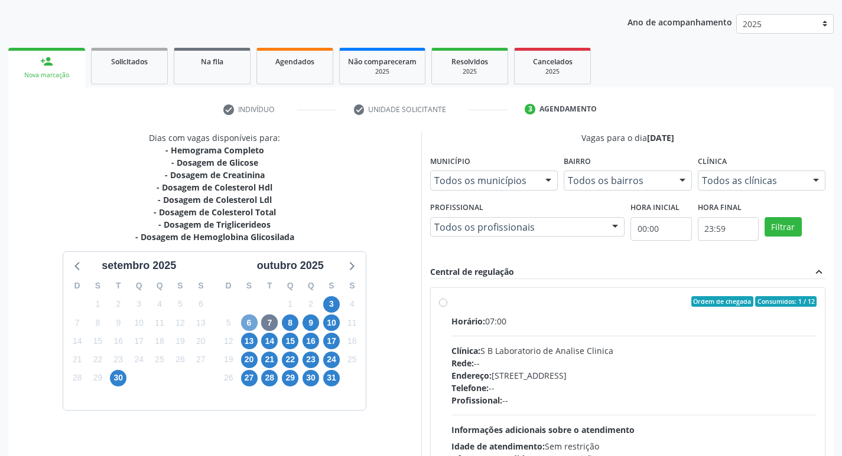
click at [246, 325] on span "6" at bounding box center [249, 323] width 17 height 17
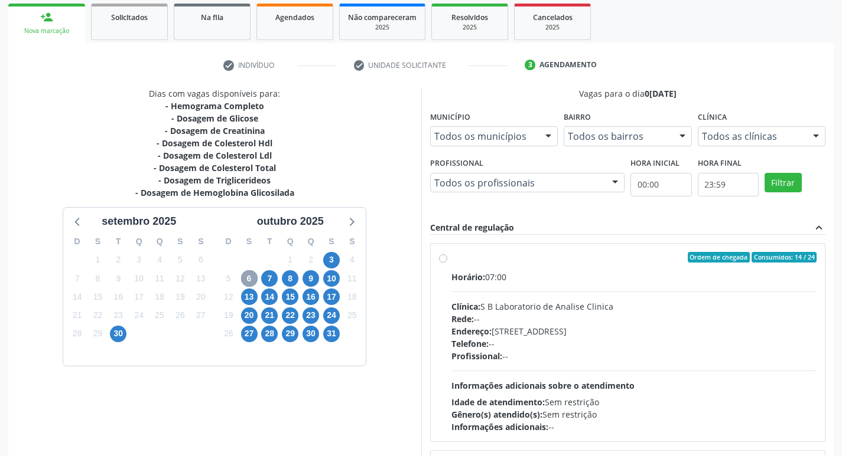
scroll to position [249, 0]
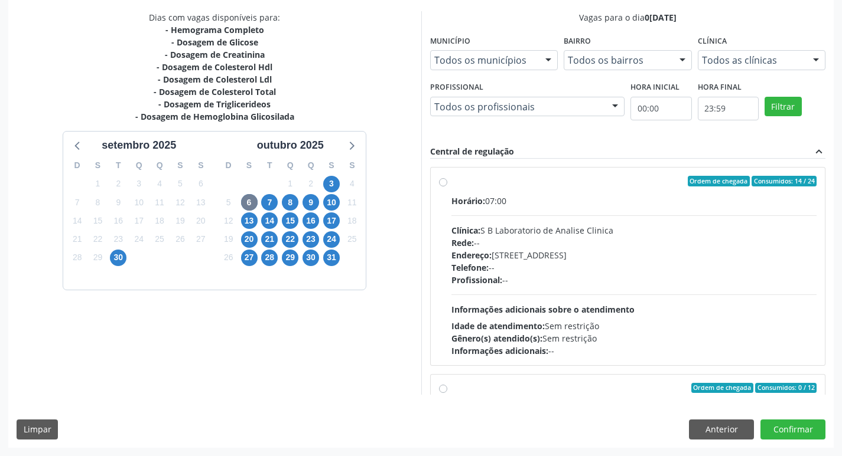
click at [451, 184] on label "Ordem de chegada Consumidos: 14 / 24 Horário: 07:00 Clínica: S B Laboratorio de…" at bounding box center [634, 266] width 366 height 181
click at [444, 184] on input "Ordem de chegada Consumidos: 14 / 24 Horário: 07:00 Clínica: S B Laboratorio de…" at bounding box center [443, 181] width 8 height 11
radio input "true"
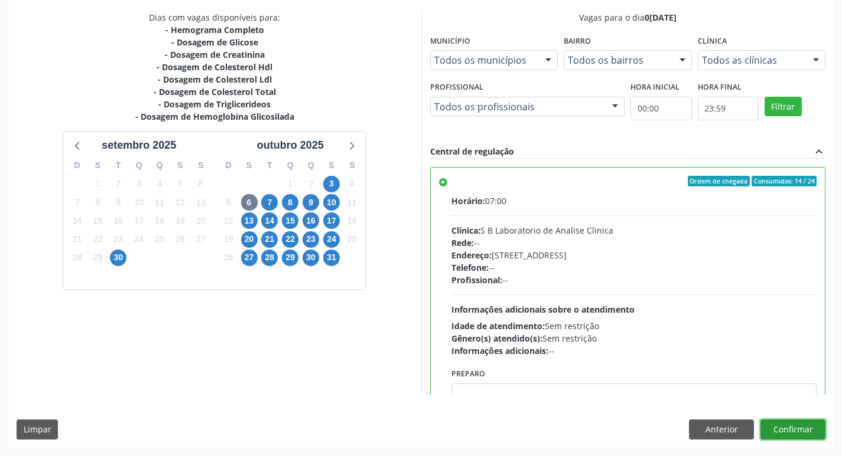
click at [798, 431] on button "Confirmar" at bounding box center [792, 430] width 65 height 20
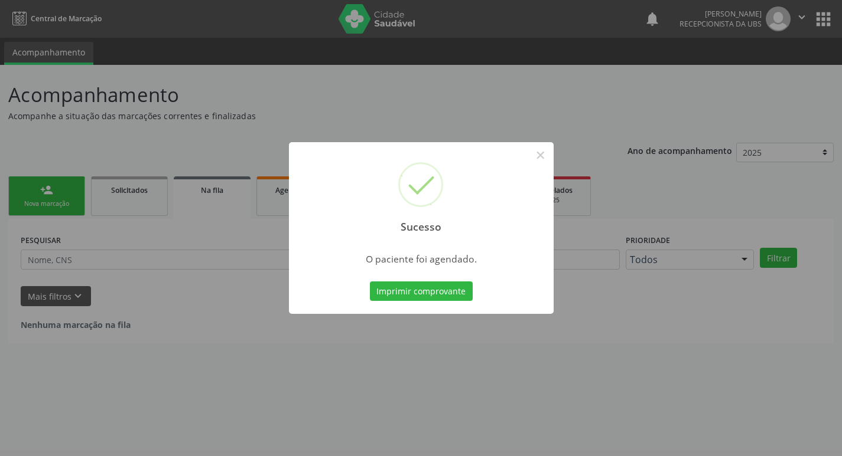
scroll to position [0, 0]
click at [545, 158] on button "×" at bounding box center [544, 155] width 20 height 20
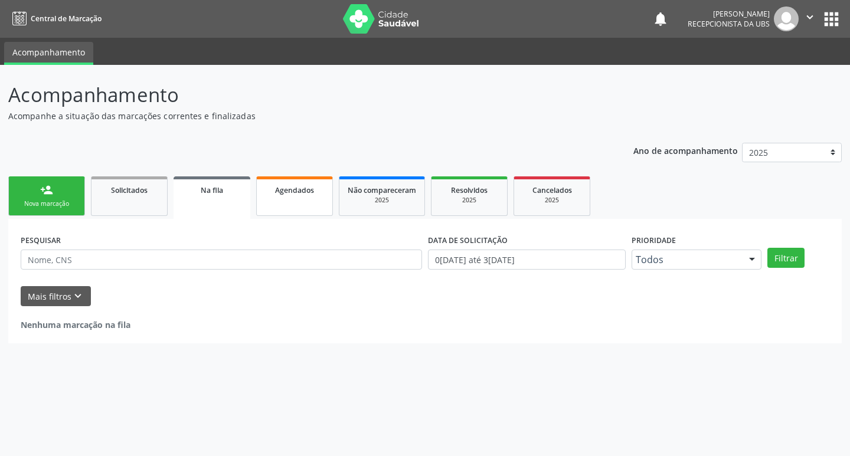
click at [325, 199] on link "Agendados" at bounding box center [294, 197] width 77 height 40
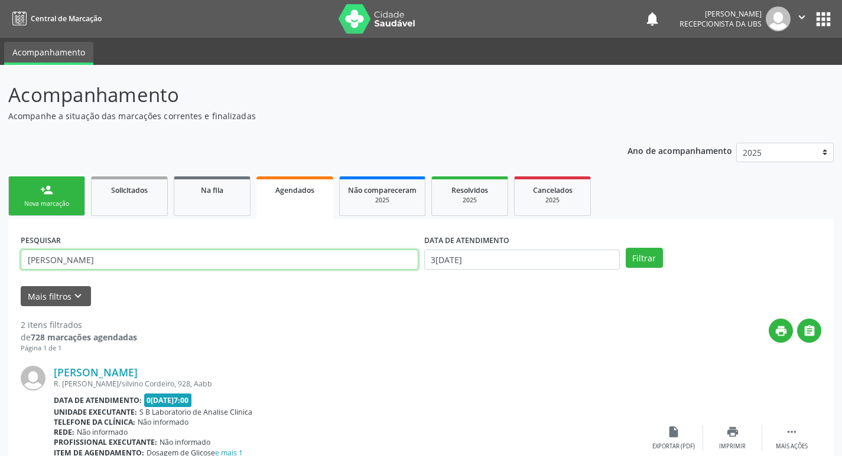
click at [100, 258] on input "maria liduina" at bounding box center [219, 260] width 397 height 20
type input "m"
type input "nathan"
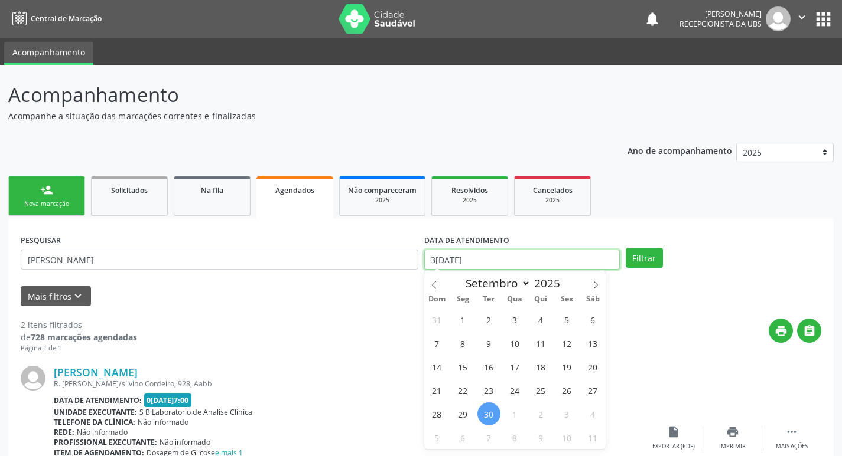
click at [522, 262] on input "[DATE]" at bounding box center [521, 260] width 195 height 20
click at [471, 443] on span "6" at bounding box center [462, 437] width 23 height 23
type input "[DATE]"
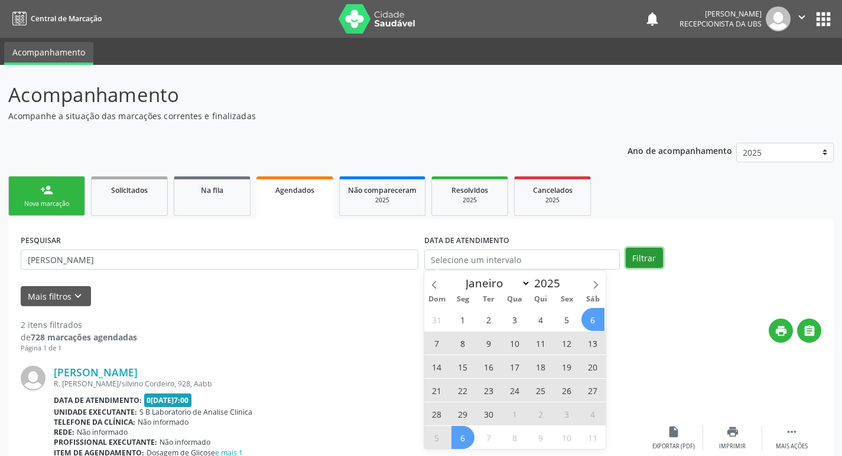
click at [648, 260] on button "Filtrar" at bounding box center [643, 258] width 37 height 20
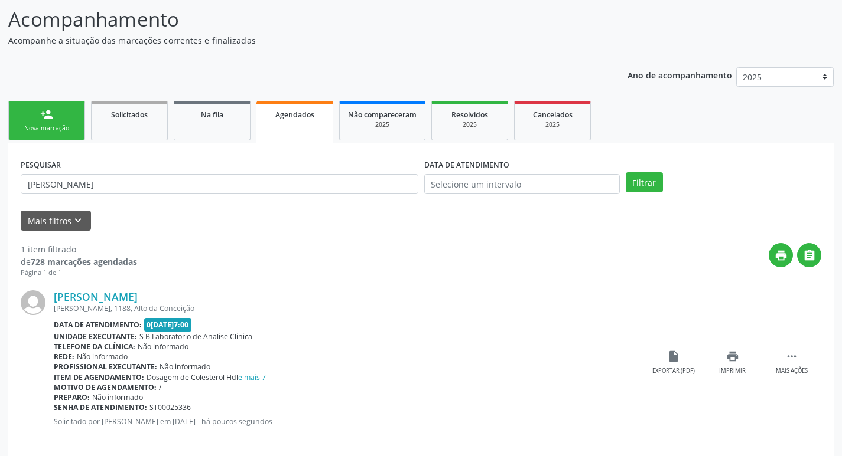
scroll to position [87, 0]
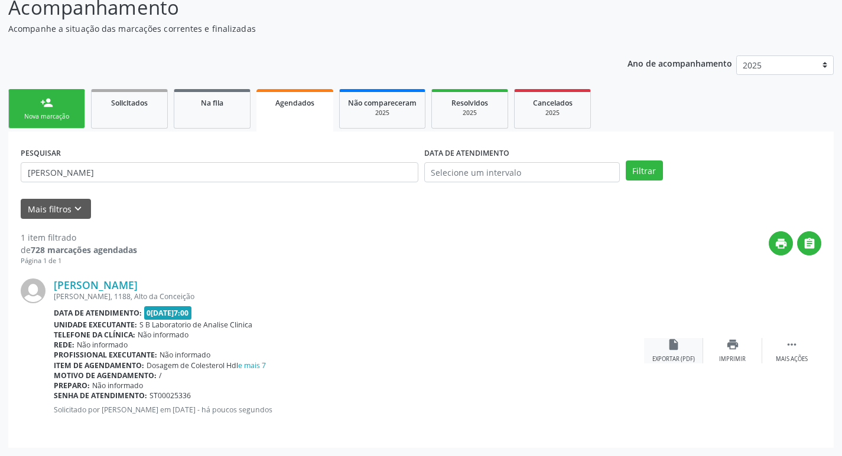
click at [683, 353] on div "insert_drive_file Exportar (PDF)" at bounding box center [673, 350] width 59 height 25
click at [62, 124] on link "person_add Nova marcação" at bounding box center [46, 109] width 77 height 40
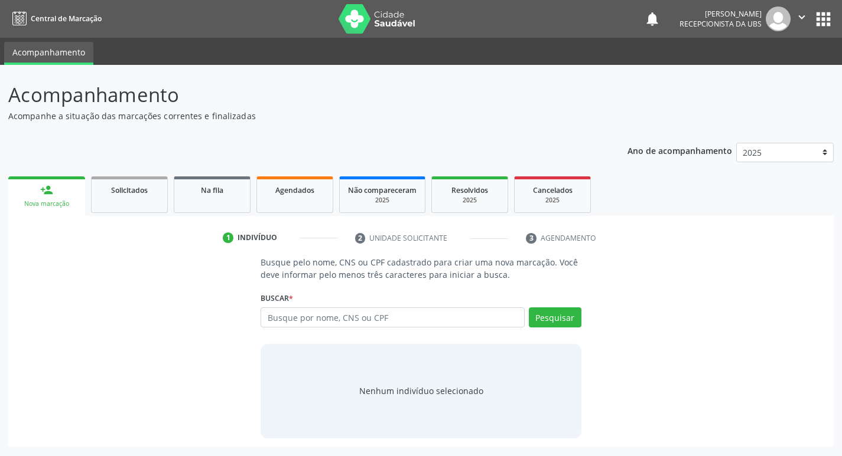
scroll to position [0, 0]
click at [298, 317] on input "text" at bounding box center [397, 318] width 268 height 20
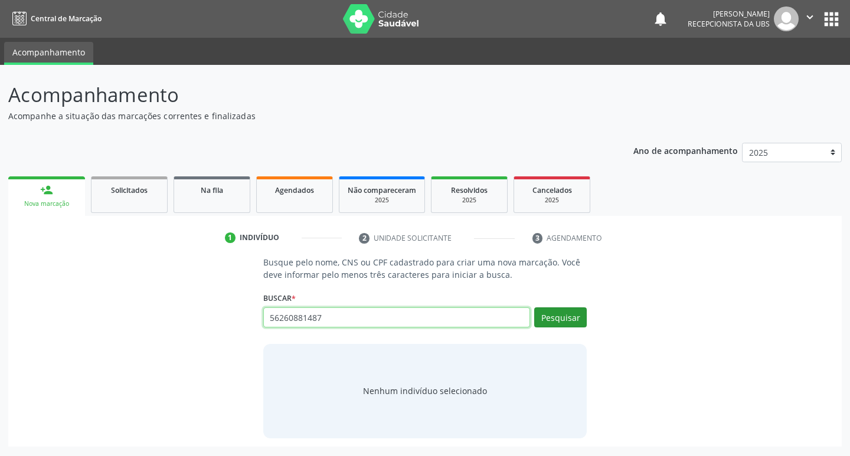
type input "56260881487"
click at [568, 309] on button "Pesquisar" at bounding box center [560, 318] width 53 height 20
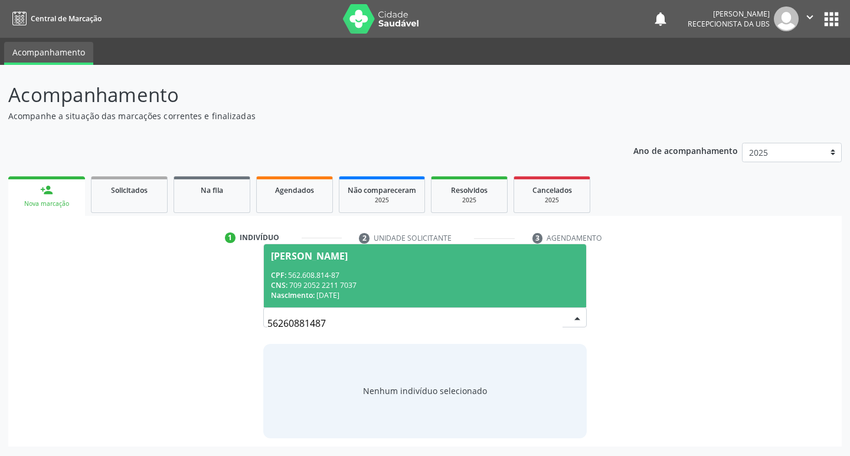
click at [333, 275] on div "CPF: 562.608.814-87" at bounding box center [425, 275] width 309 height 10
click at [333, 275] on p "Busque pelo nome, CNS ou CPF cadastrado para criar uma nova marcação. Você deve…" at bounding box center [425, 268] width 324 height 25
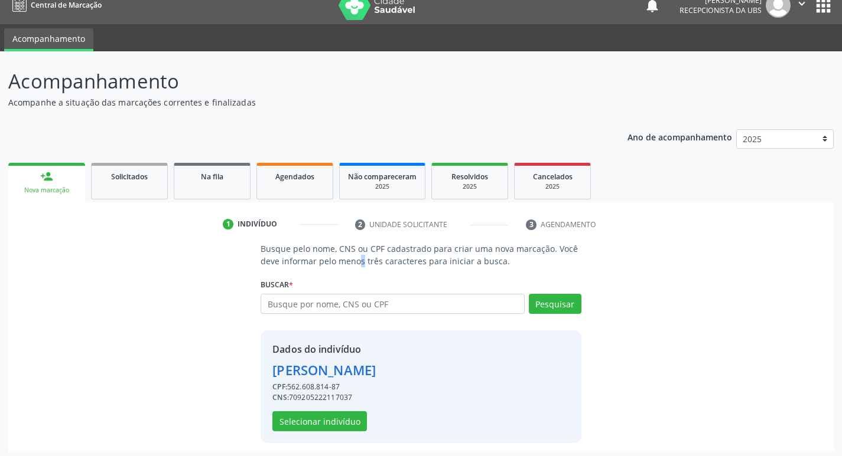
scroll to position [17, 0]
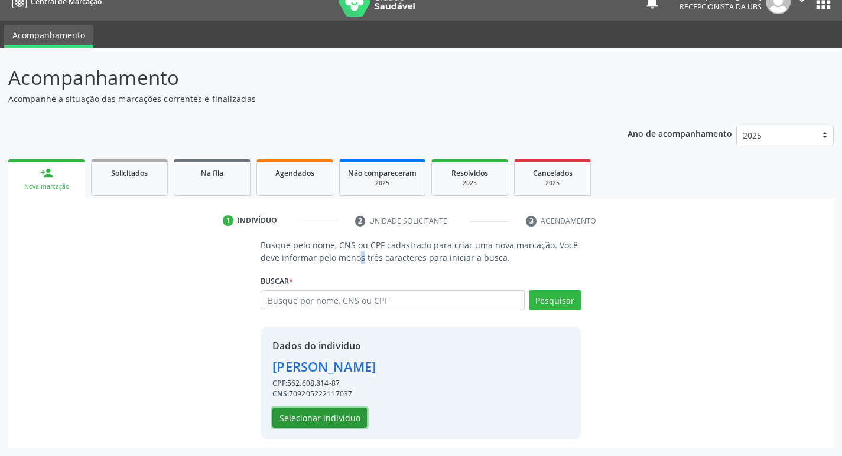
click at [319, 417] on button "Selecionar indivíduo" at bounding box center [319, 418] width 94 height 20
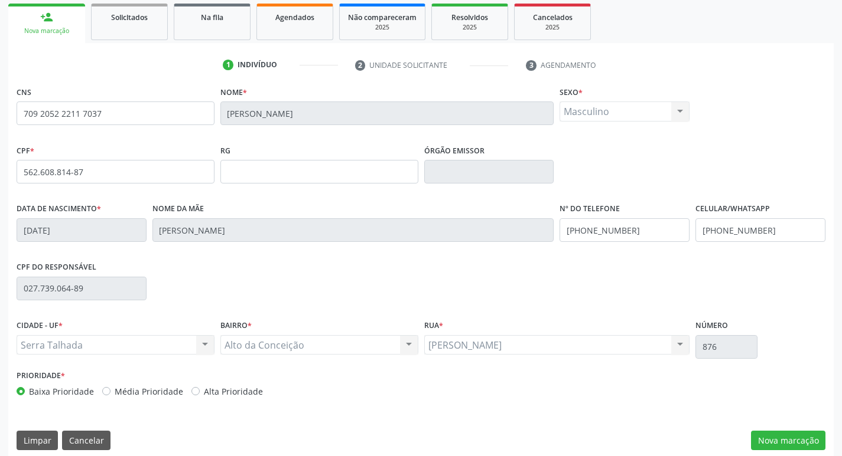
scroll to position [184, 0]
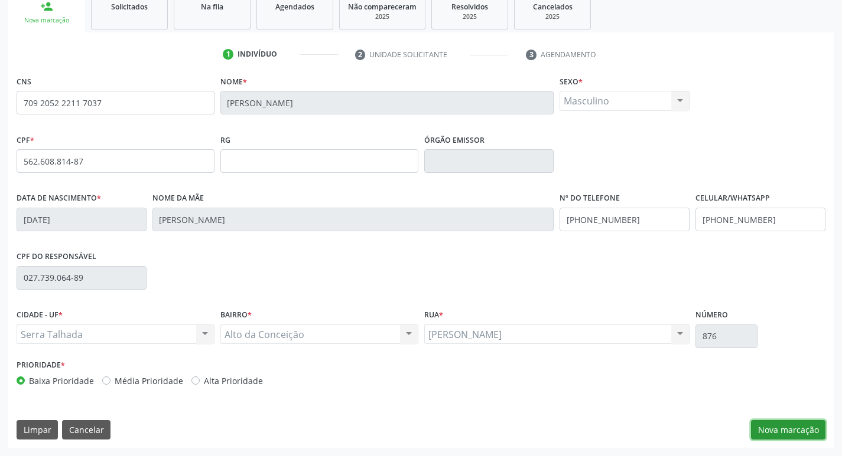
click at [803, 428] on button "Nova marcação" at bounding box center [788, 430] width 74 height 20
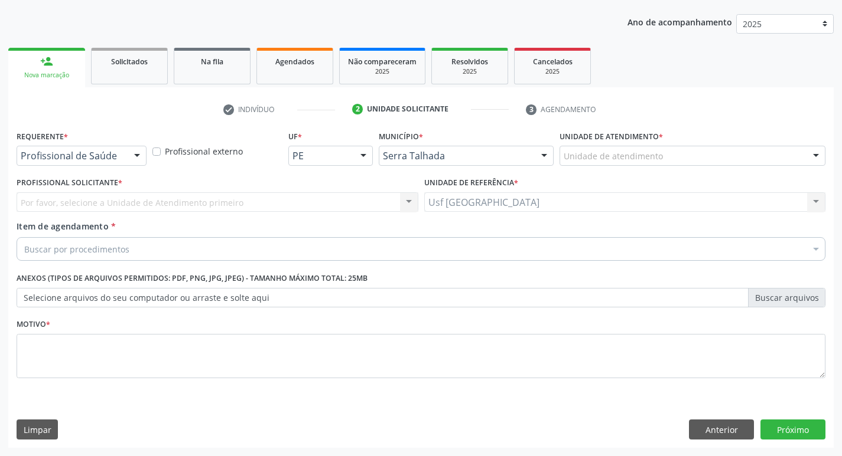
scroll to position [129, 0]
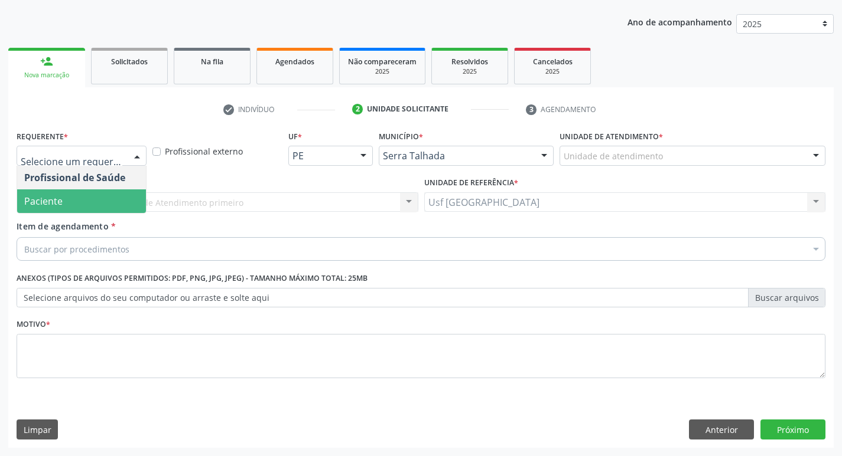
click at [76, 192] on span "Paciente" at bounding box center [81, 202] width 129 height 24
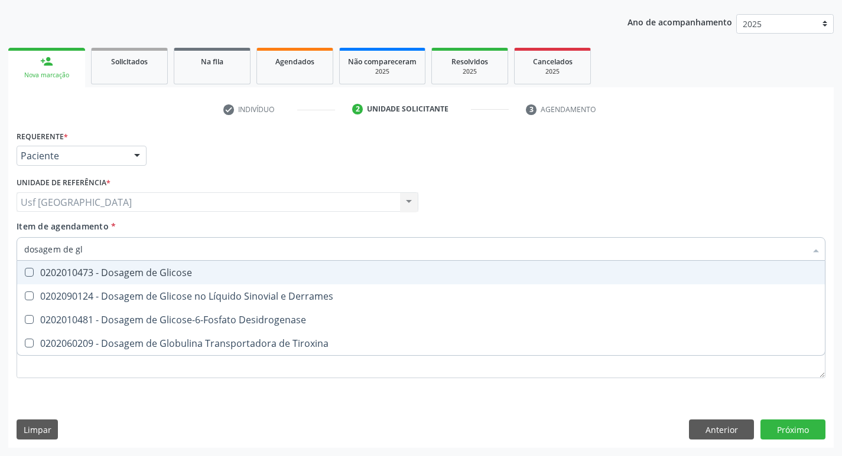
type input "dosagem de gli"
click at [128, 278] on div "0202010473 - Dosagem de Glicose" at bounding box center [420, 272] width 793 height 9
checkbox Glicose "true"
type input "dosagem de g"
checkbox Glicose "false"
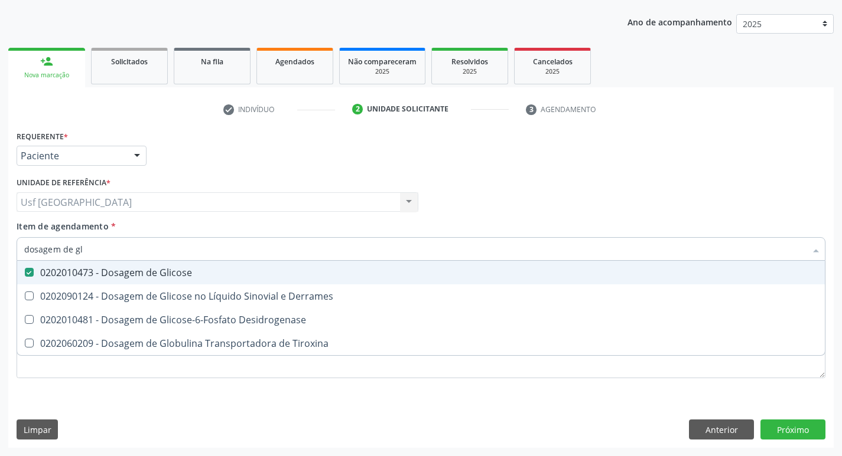
checkbox Tiroxina "true"
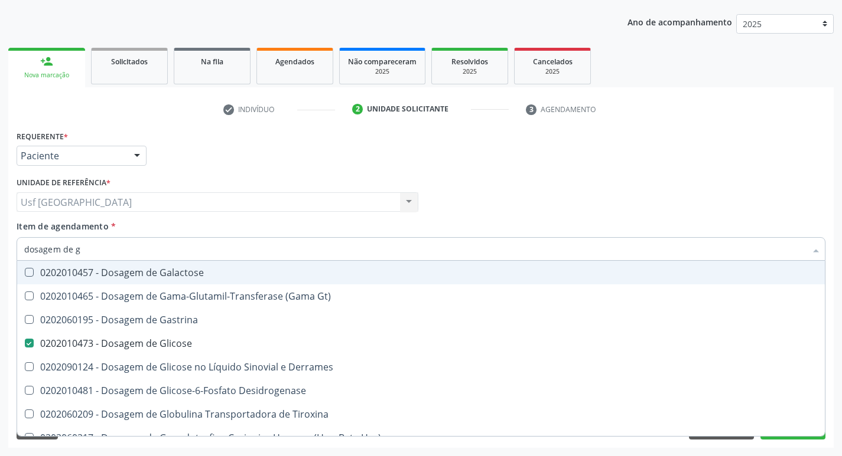
type input "dosagem de"
checkbox Glicose "false"
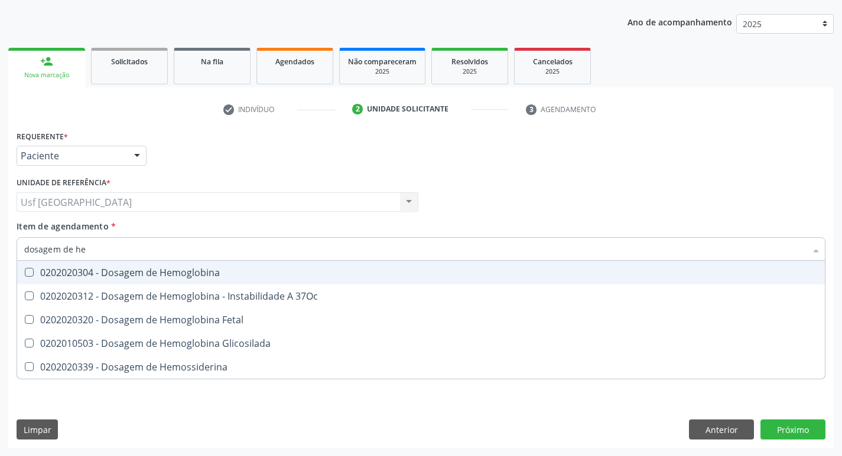
type input "dosagem de hem"
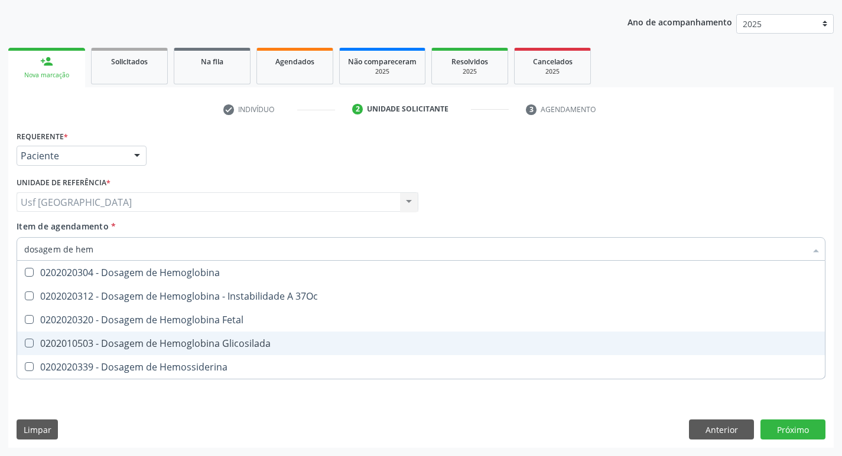
click at [188, 343] on div "0202010503 - Dosagem de Hemoglobina Glicosilada" at bounding box center [420, 343] width 793 height 9
checkbox Glicosilada "true"
type input "dosagem de h"
checkbox Glicosilada "false"
checkbox Hemossiderina "true"
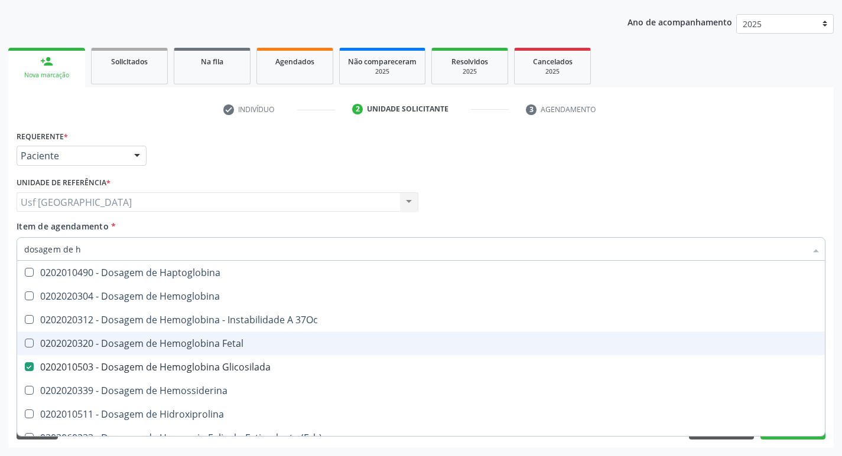
type input "dosagem de"
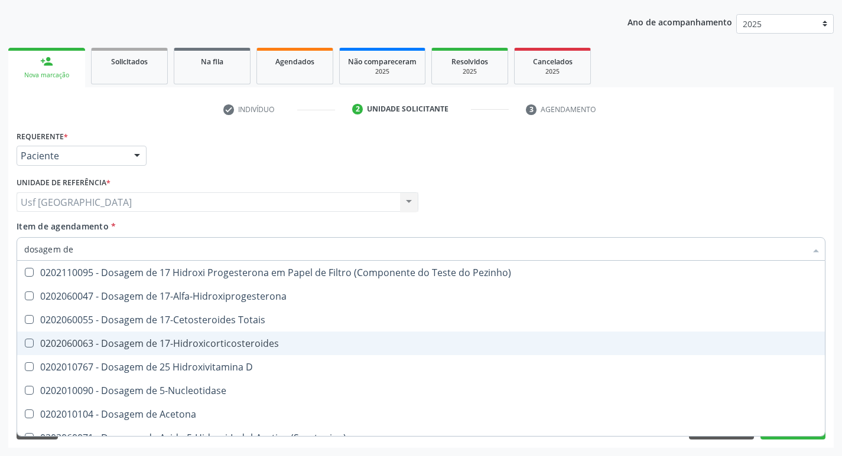
checkbox D "false"
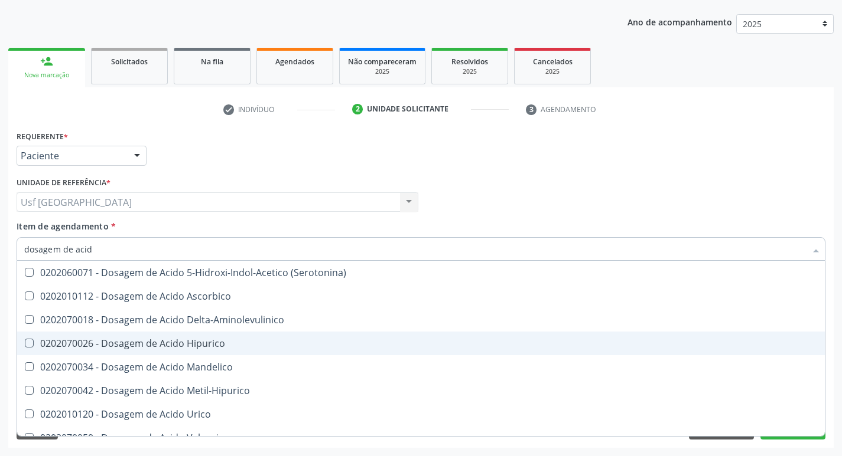
type input "dosagem de acido"
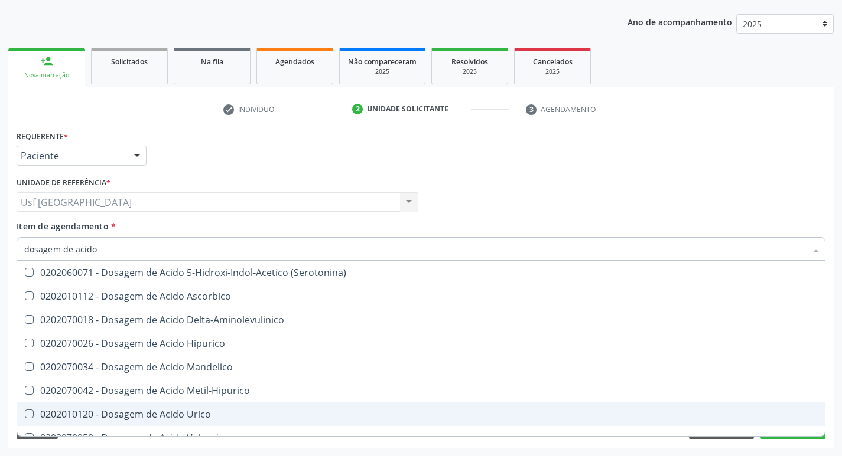
click at [195, 411] on div "0202010120 - Dosagem de Acido Urico" at bounding box center [420, 414] width 793 height 9
checkbox Urico "true"
type input "dosagem de ac"
checkbox Urico "false"
checkbox Valproico "true"
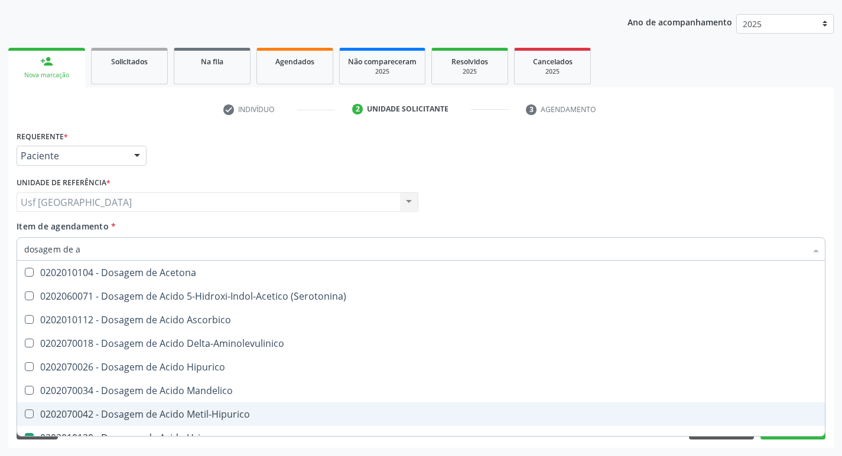
type input "dosagem de"
checkbox Urico "false"
checkbox Etilico "true"
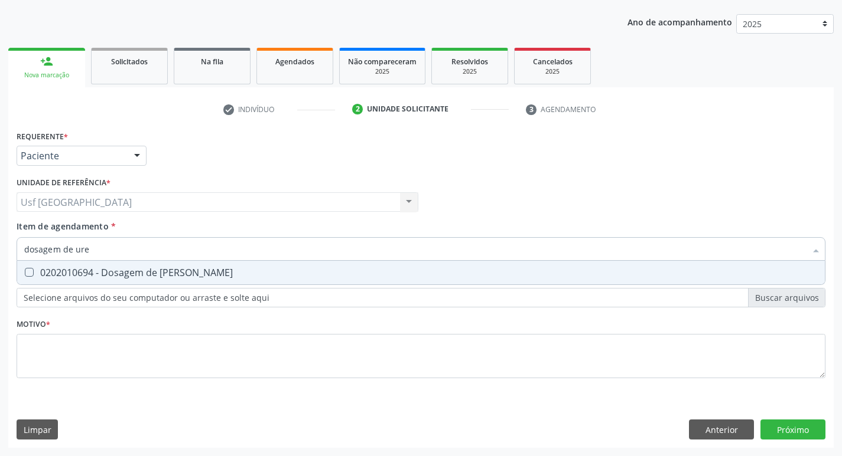
type input "dosagem de urei"
click at [231, 273] on div "0202010694 - Dosagem de [PERSON_NAME]" at bounding box center [420, 272] width 793 height 9
checkbox Ureia "true"
type input "dosagem de"
checkbox Ureia "false"
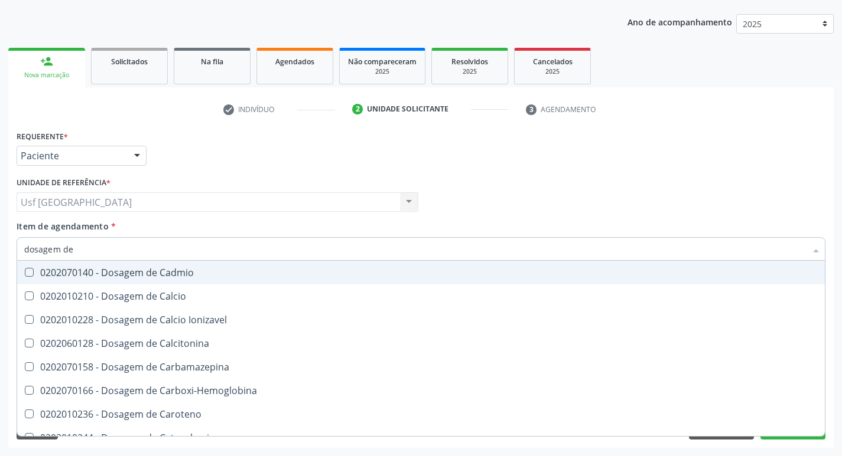
type input "dosagem de c"
checkbox Cloreto "false"
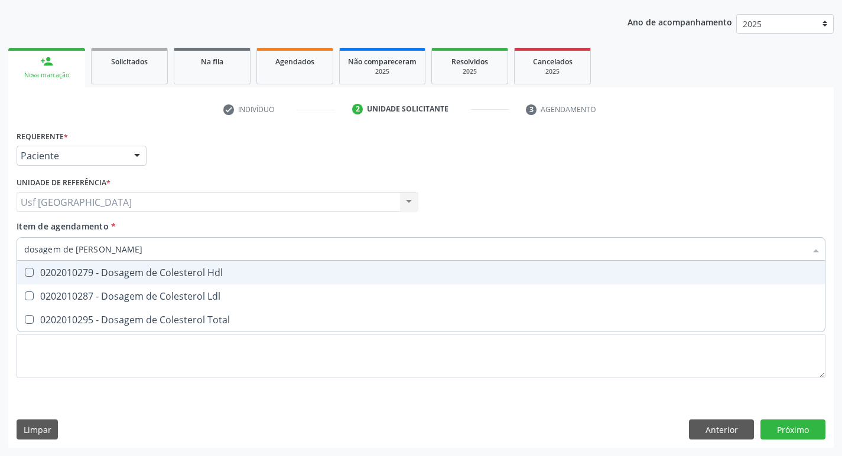
type input "dosagem de coles"
click at [231, 272] on div "0202010279 - Dosagem de Colesterol Hdl" at bounding box center [420, 272] width 793 height 9
checkbox Hdl "true"
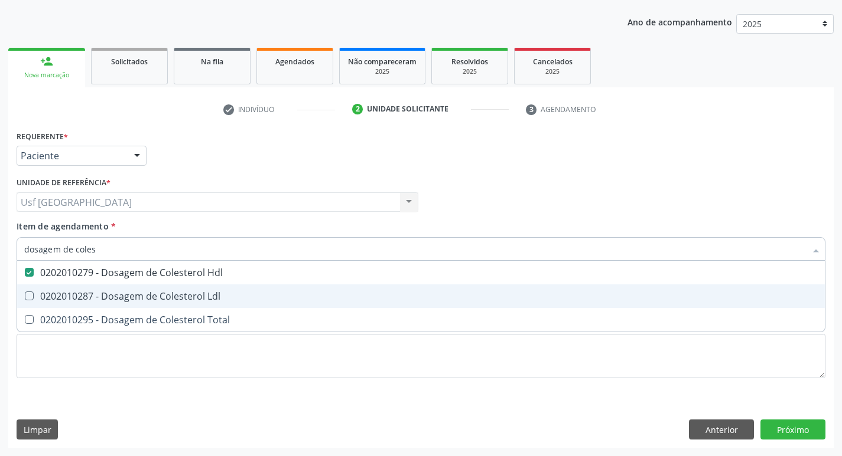
click at [213, 298] on div "0202010287 - Dosagem de Colesterol Ldl" at bounding box center [420, 296] width 793 height 9
checkbox Ldl "true"
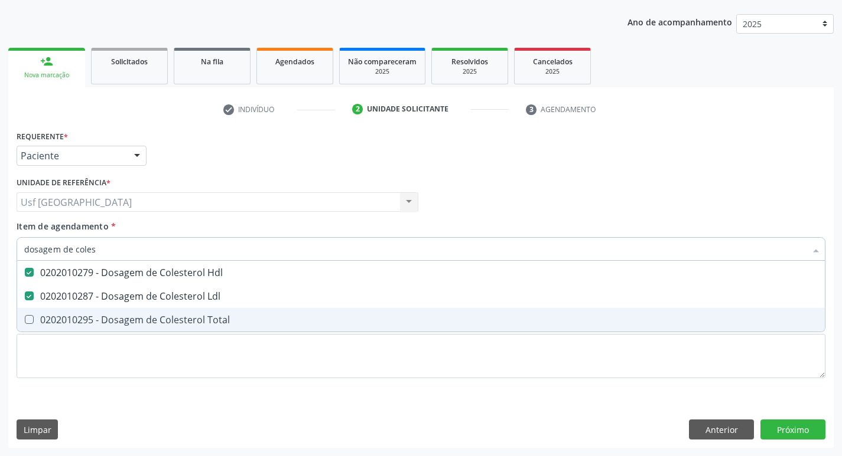
click at [205, 317] on div "0202010295 - Dosagem de Colesterol Total" at bounding box center [420, 319] width 793 height 9
checkbox Total "true"
type input "dosagem de co"
checkbox Hdl "false"
checkbox Colinesterase "true"
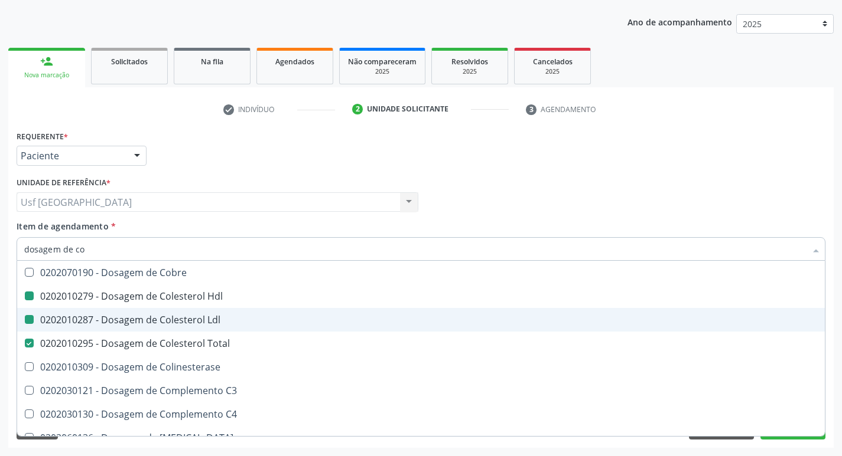
type input "dosagem de c"
checkbox Hdl "false"
checkbox Ldl "false"
checkbox Total "false"
type input "dosagem de"
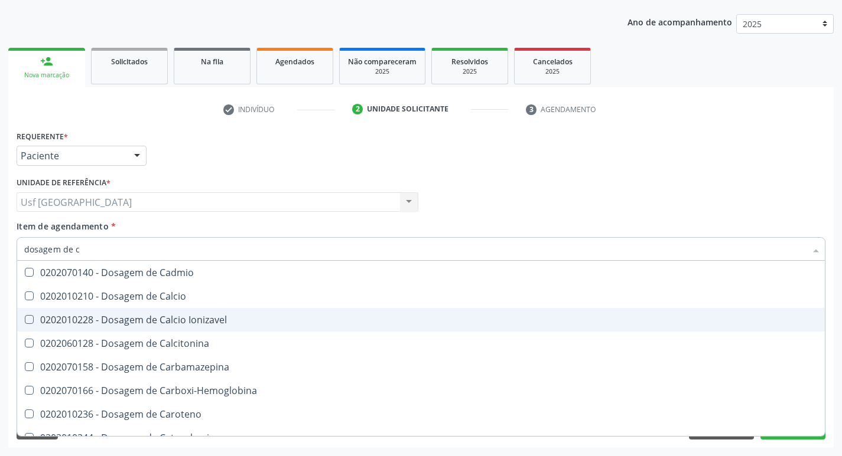
checkbox Cloreto "true"
checkbox Hdl "false"
checkbox Ldl "false"
checkbox Total "false"
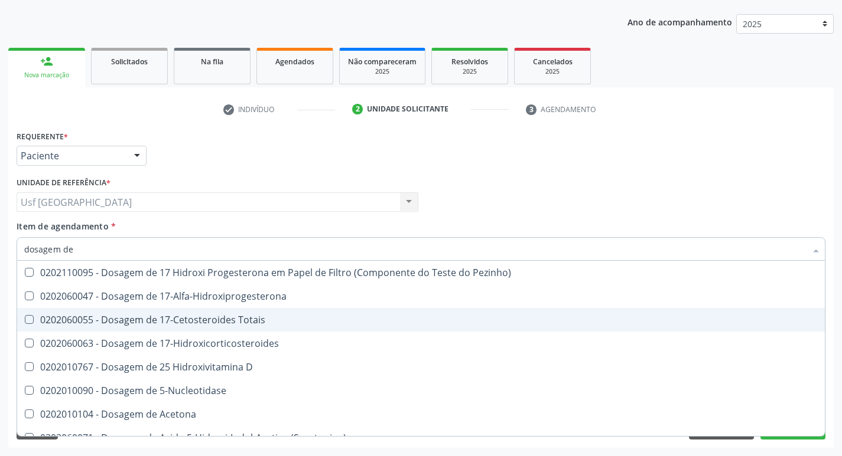
type input "dosagem de h"
checkbox D "true"
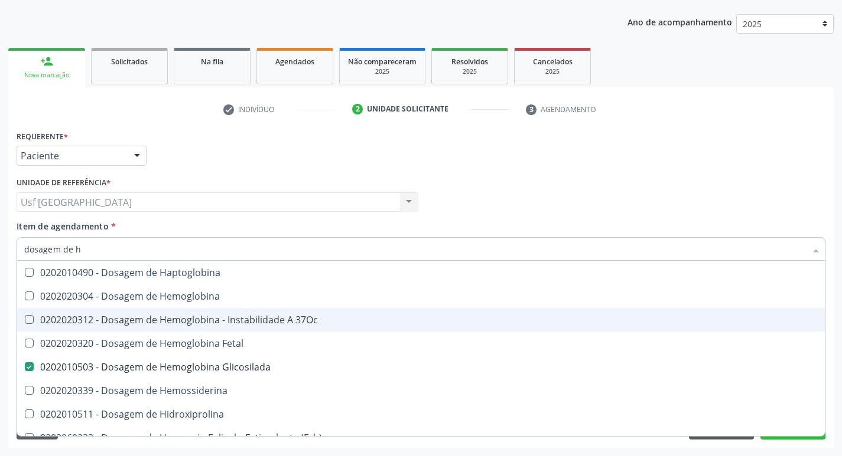
type input "dosagem de he"
checkbox Fetal "true"
checkbox Glicosilada "false"
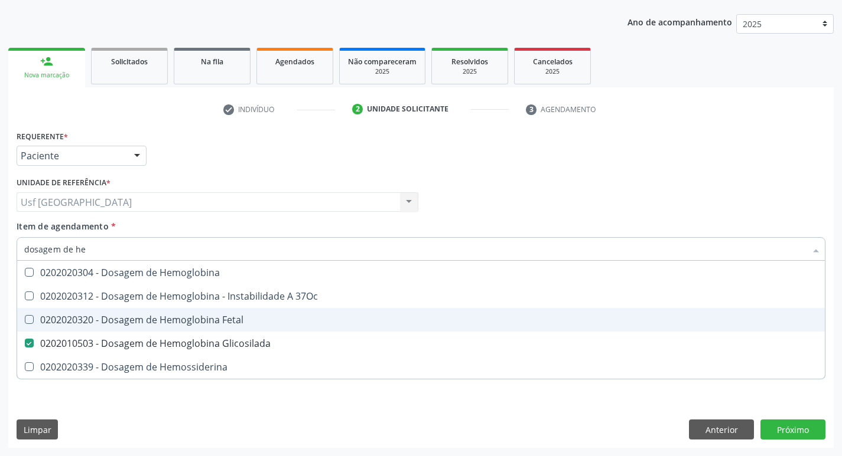
type input "dosagem de h"
checkbox Glicosilada "false"
checkbox Hemossiderina "true"
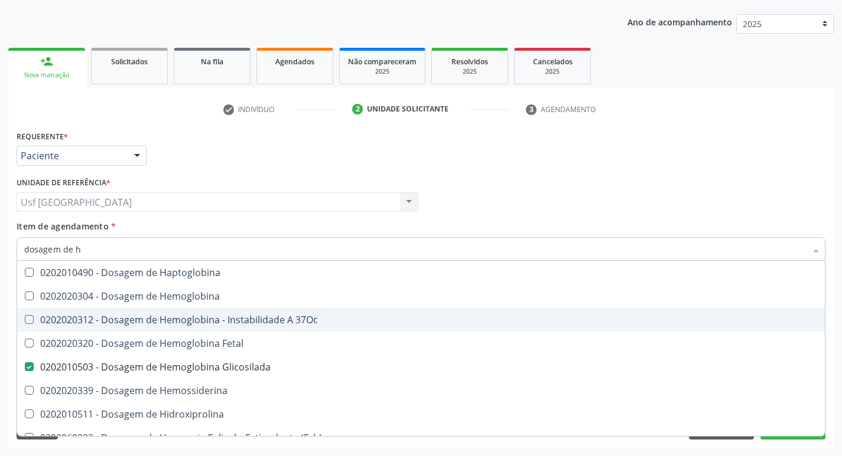
type input "dosagem de"
checkbox Glicosilada "false"
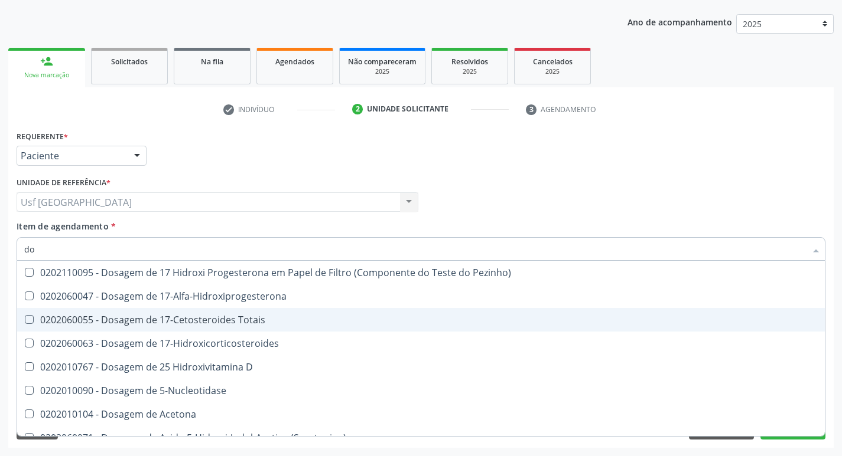
type input "d"
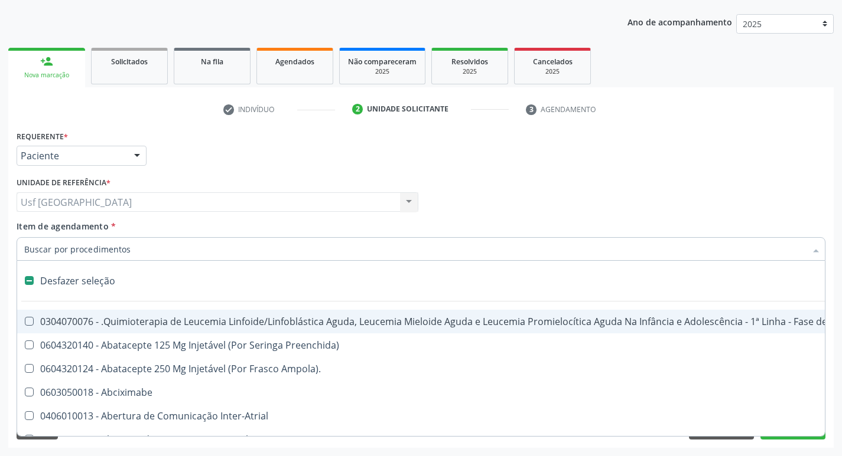
checkbox Capsula\) "false"
checkbox Psicossocial "false"
checkbox Reabilitacao "false"
checkbox \(Uai\)\ "false"
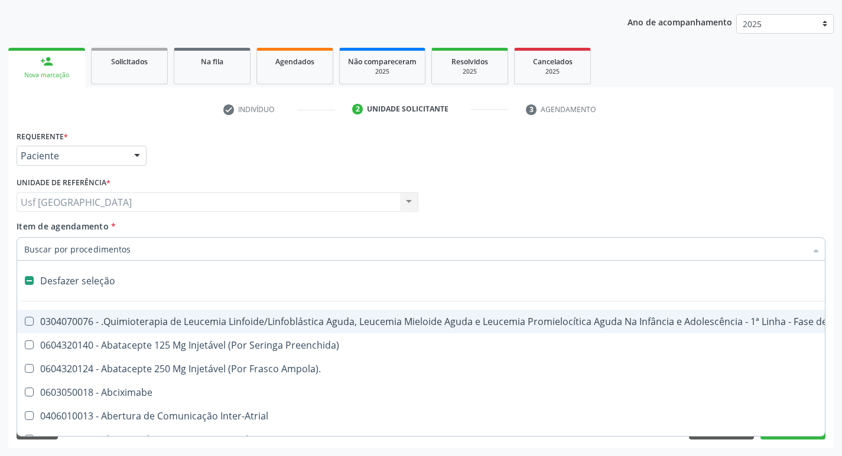
checkbox \(Uaa\)\ "false"
checkbox Terapêuticas\)\ "false"
checkbox Psicossocial "false"
checkbox Complicada "false"
checkbox Tonometria "false"
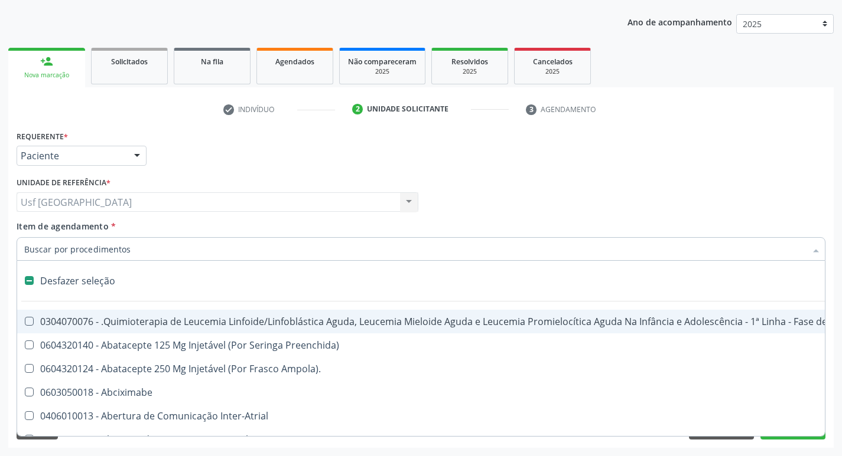
checkbox Congênita\ "false"
checkbox Clínico "false"
checkbox Pós-Operatório "false"
checkbox Genético "false"
checkbox Preenchida\) "false"
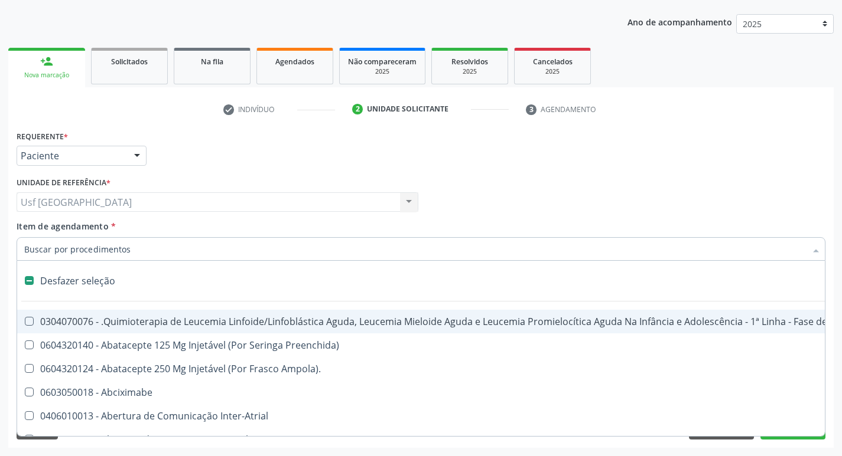
checkbox A\) "false"
checkbox Ampola\) "false"
checkbox Rodas "false"
checkbox Ml\) "false"
checkbox Capsula\) "false"
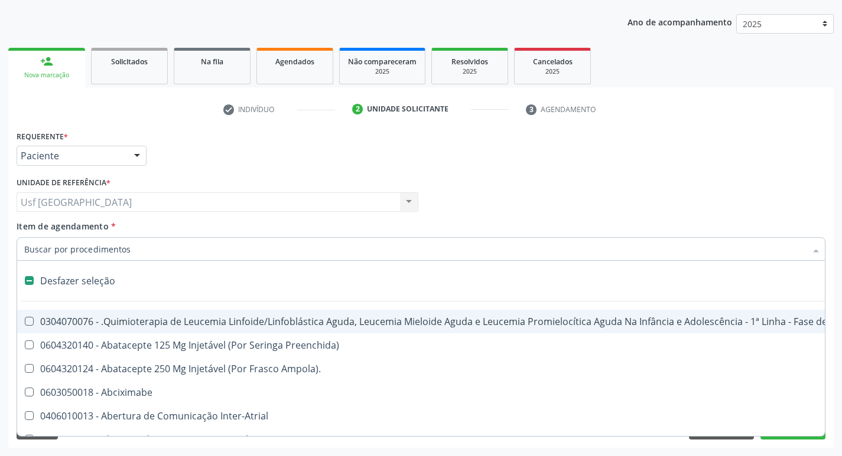
checkbox Frasco-Ampola\) "false"
checkbox Ml\) "false"
checkbox Frasco-Ampola\) "false"
checkbox Ampola\) "false"
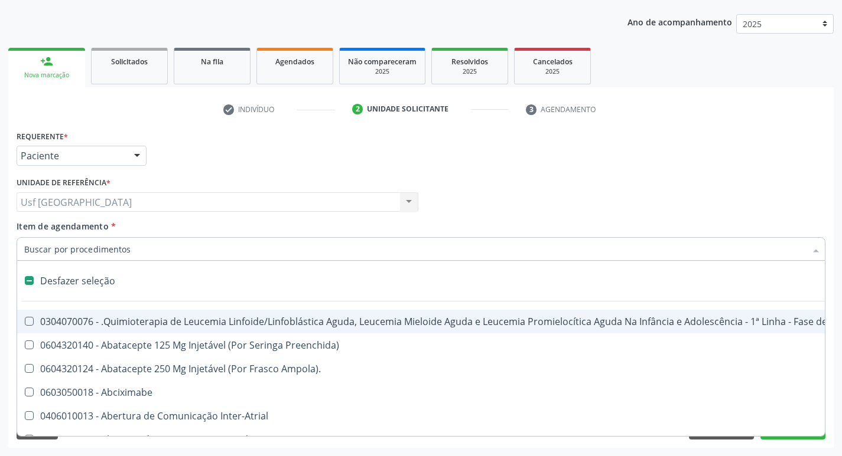
checkbox 5Ml\) "false"
checkbox Simples "false"
checkbox Pé "false"
checkbox Pé\) "false"
checkbox Adolescente\) "false"
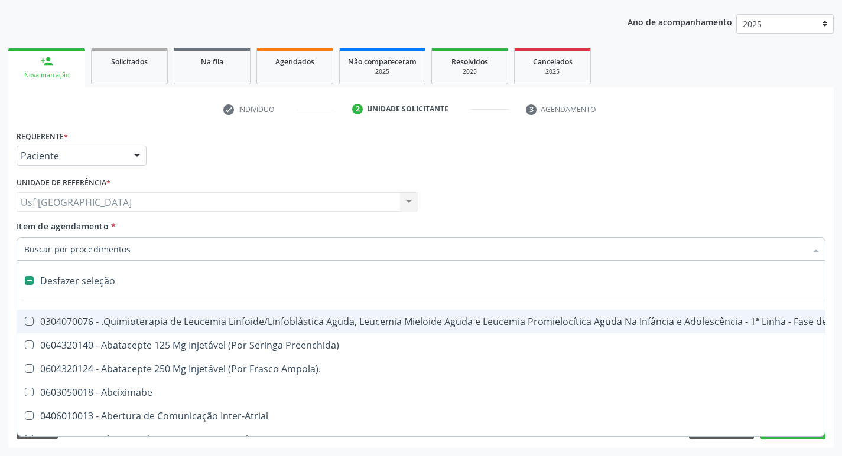
checkbox Valvular "false"
checkbox Cesariana "false"
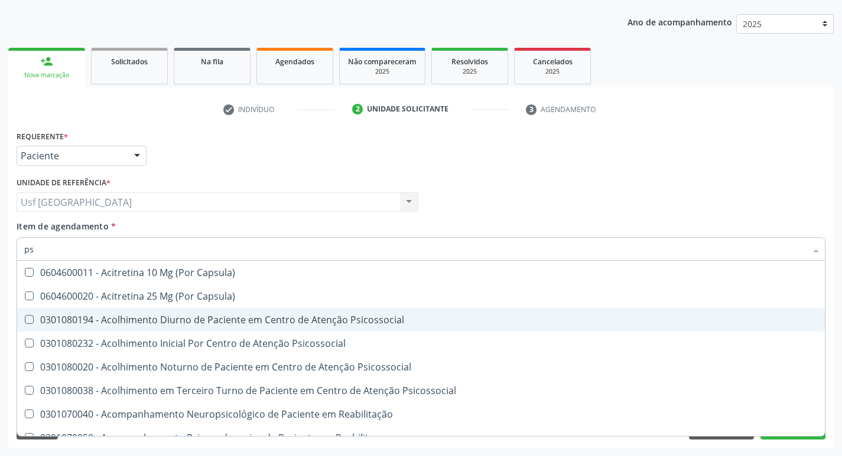
type input "psa"
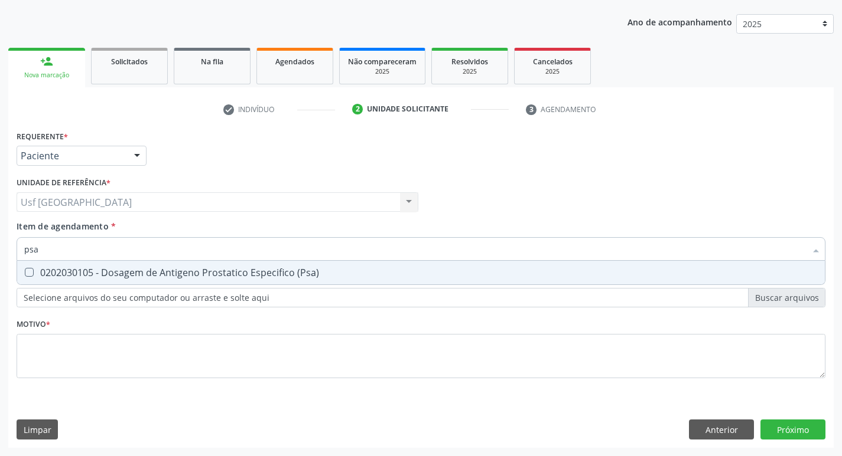
click at [269, 271] on div "0202030105 - Dosagem de Antigeno Prostatico Especifico (Psa)" at bounding box center [420, 272] width 793 height 9
checkbox \(Psa\) "true"
type input "ps"
checkbox \(Psa\) "false"
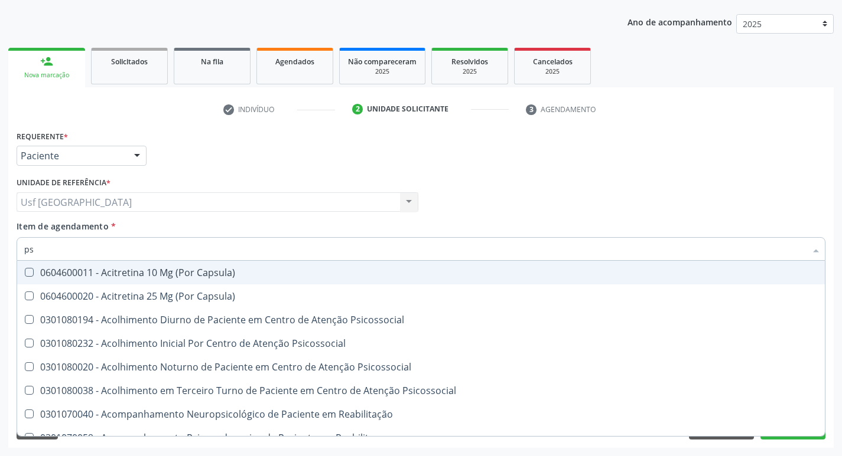
type input "p"
checkbox \(Psa\) "false"
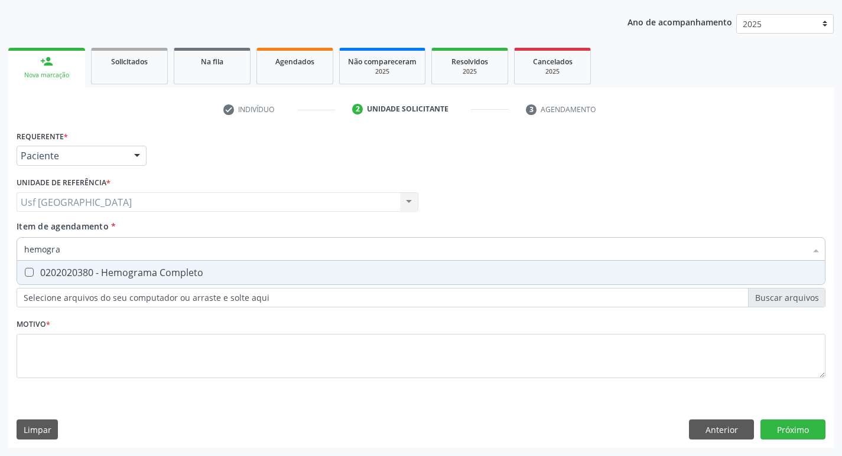
click at [236, 268] on div "0202020380 - Hemograma Completo" at bounding box center [420, 272] width 793 height 9
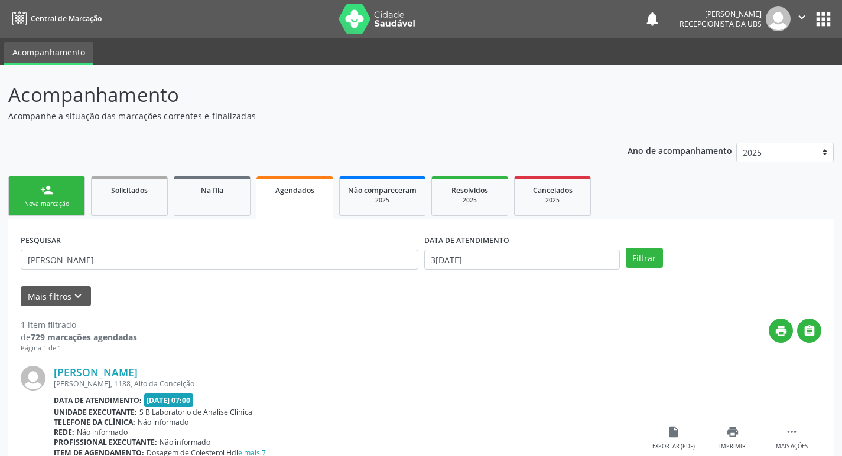
type input "[PERSON_NAME]"
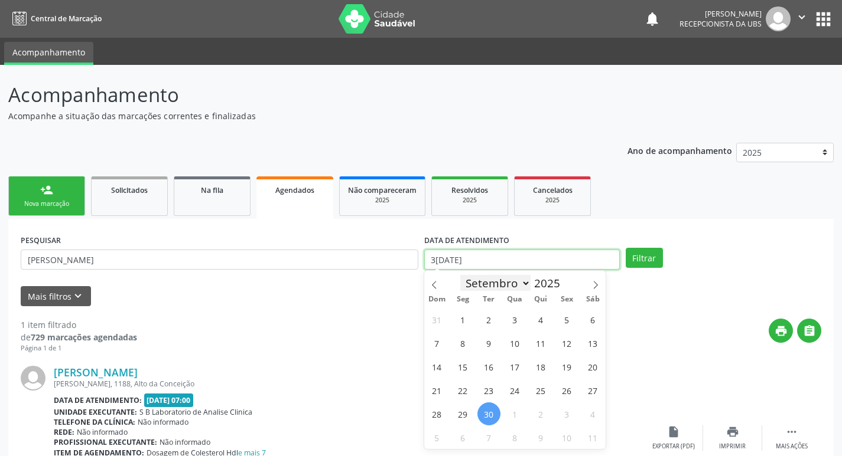
click at [485, 263] on input "3[DATE]" at bounding box center [521, 260] width 195 height 20
click at [468, 432] on span "6" at bounding box center [462, 437] width 23 height 23
type input "[DATE]"
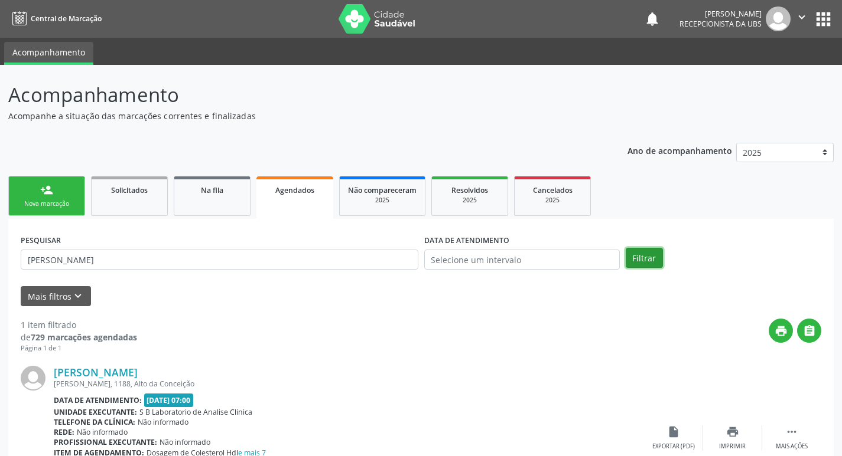
click at [653, 256] on button "Filtrar" at bounding box center [643, 258] width 37 height 20
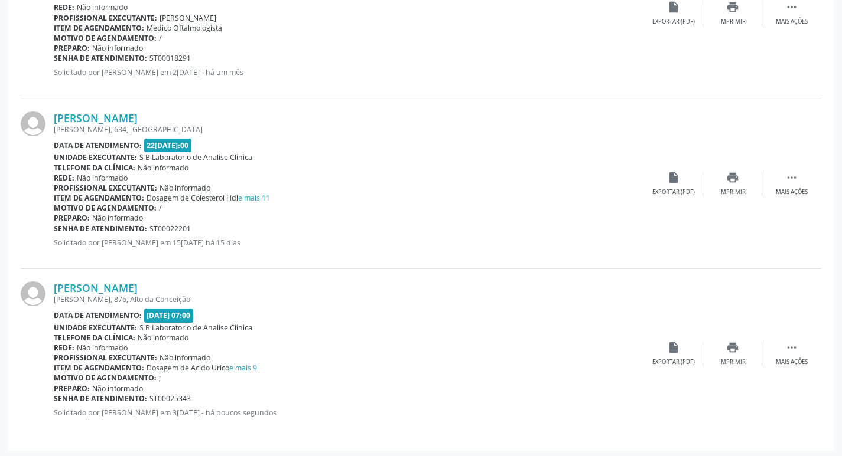
scroll to position [1960, 0]
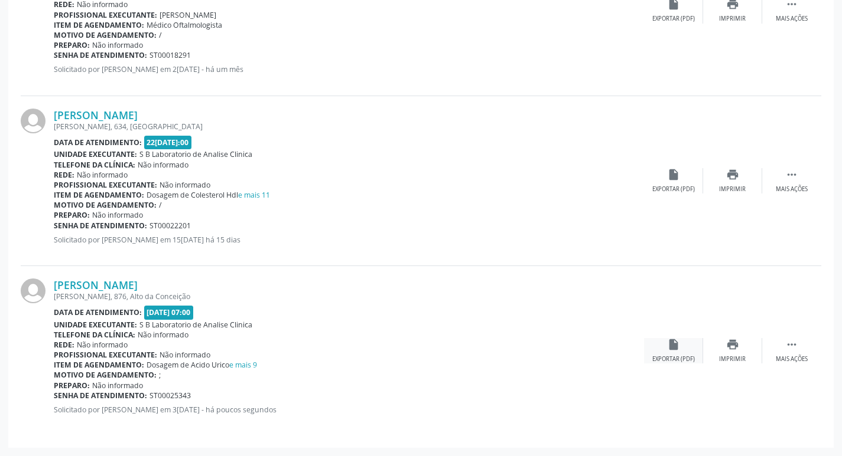
click at [676, 345] on icon "insert_drive_file" at bounding box center [673, 344] width 13 height 13
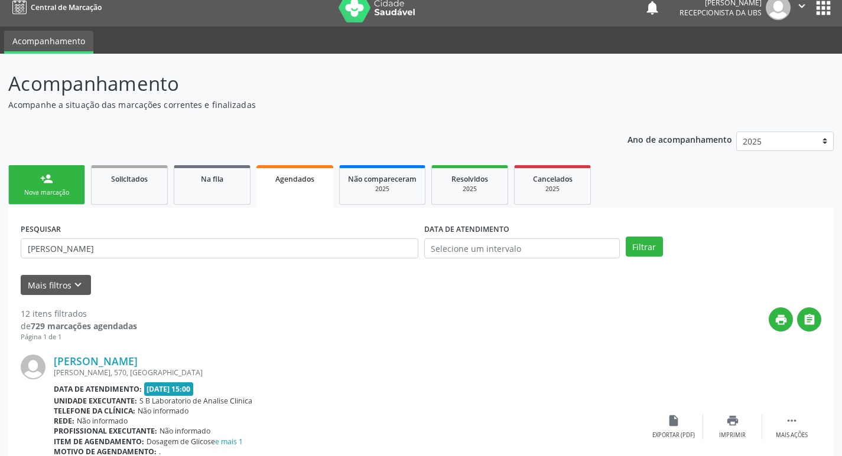
scroll to position [0, 0]
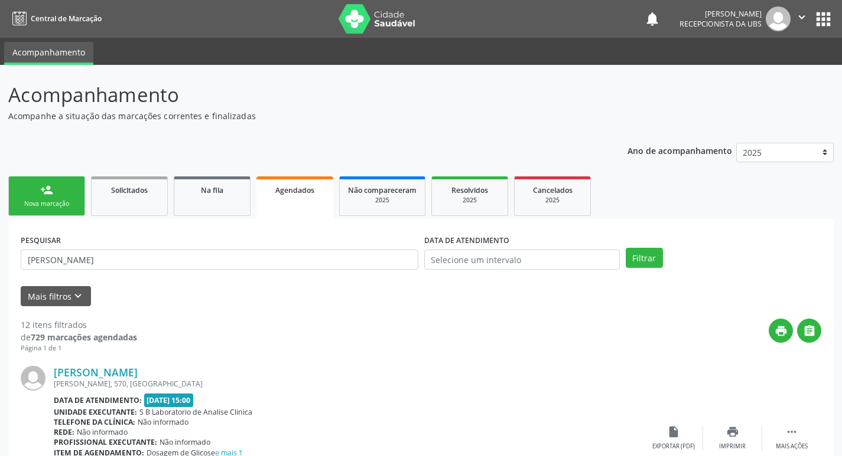
click at [53, 200] on div "Nova marcação" at bounding box center [46, 204] width 59 height 9
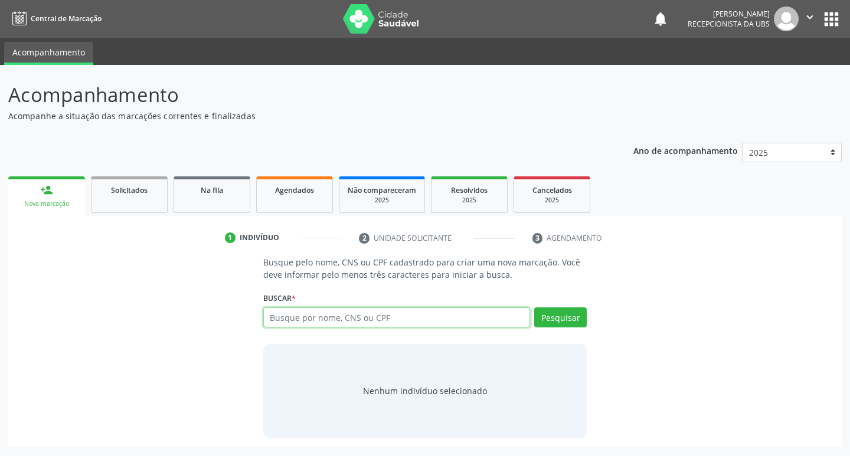
click at [391, 314] on input "text" at bounding box center [397, 318] width 268 height 20
type input "08099399404"
click at [570, 314] on button "Pesquisar" at bounding box center [560, 318] width 53 height 20
type input "08099399404"
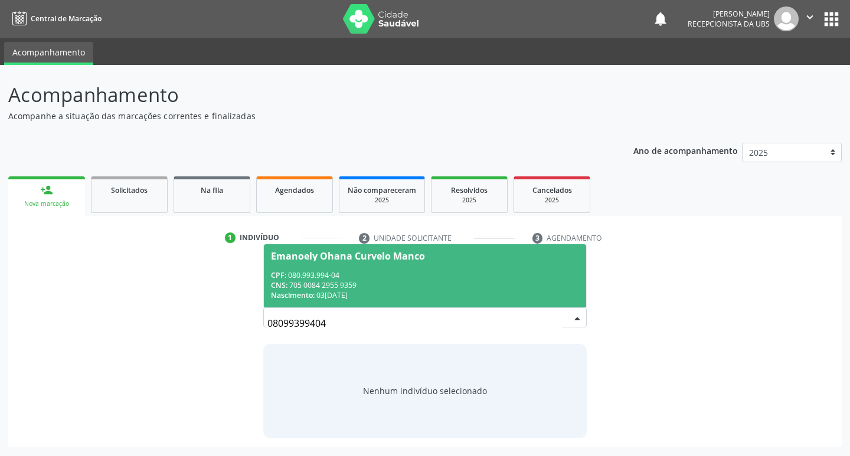
click at [296, 278] on div "CPF: 080.993.994-04" at bounding box center [425, 275] width 309 height 10
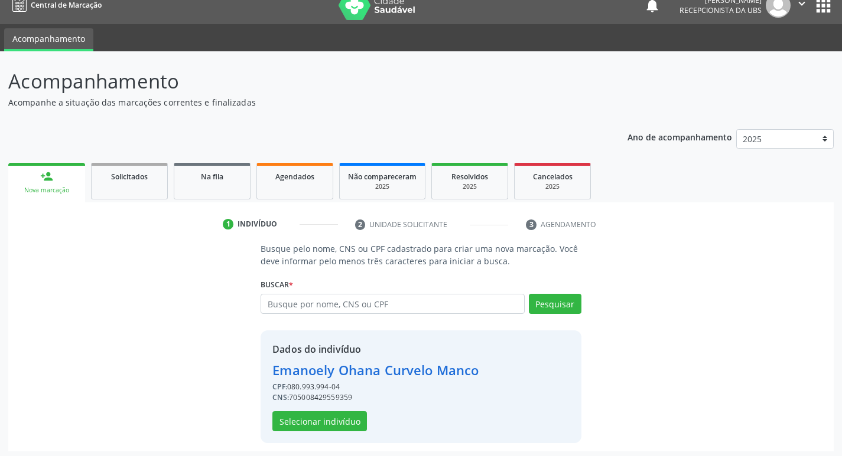
scroll to position [17, 0]
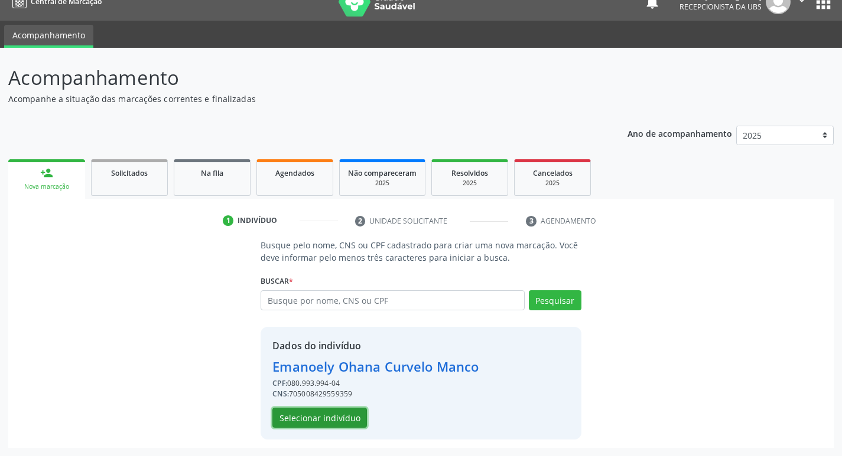
click at [323, 415] on button "Selecionar indivíduo" at bounding box center [319, 418] width 94 height 20
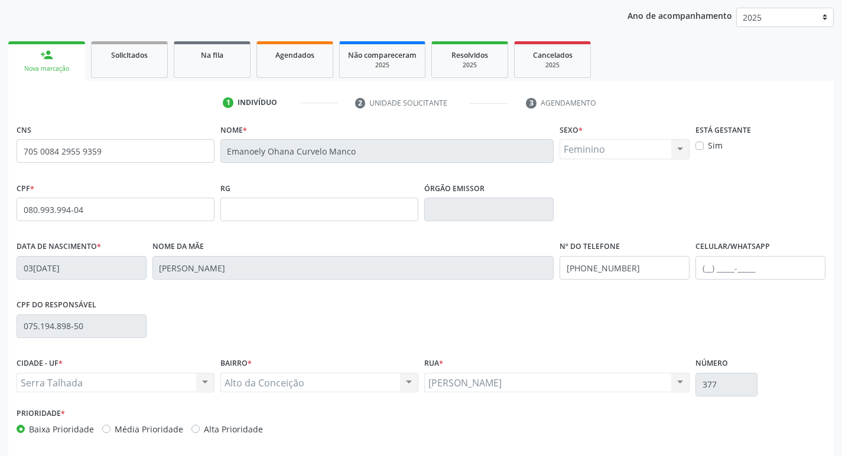
scroll to position [184, 0]
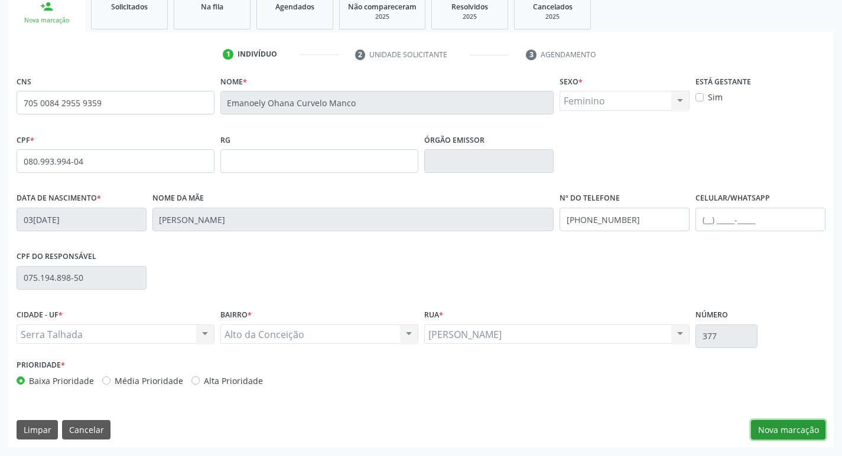
click at [771, 433] on button "Nova marcação" at bounding box center [788, 430] width 74 height 20
click at [0, 0] on button "Próximo" at bounding box center [0, 0] width 0 height 0
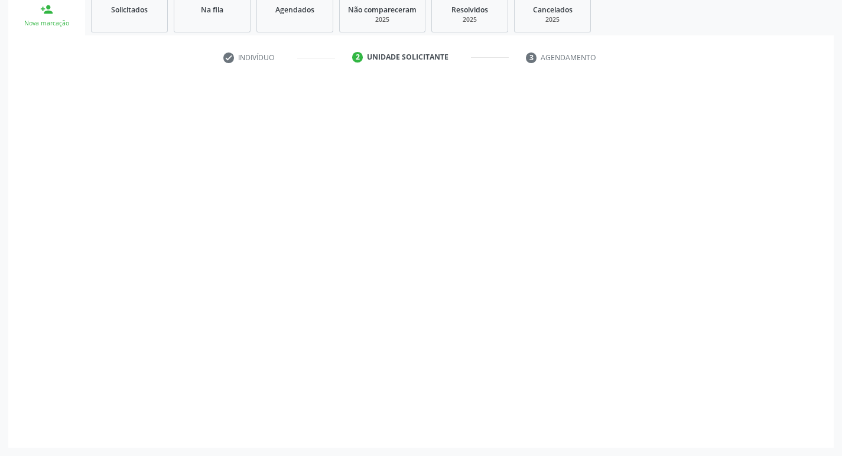
scroll to position [129, 0]
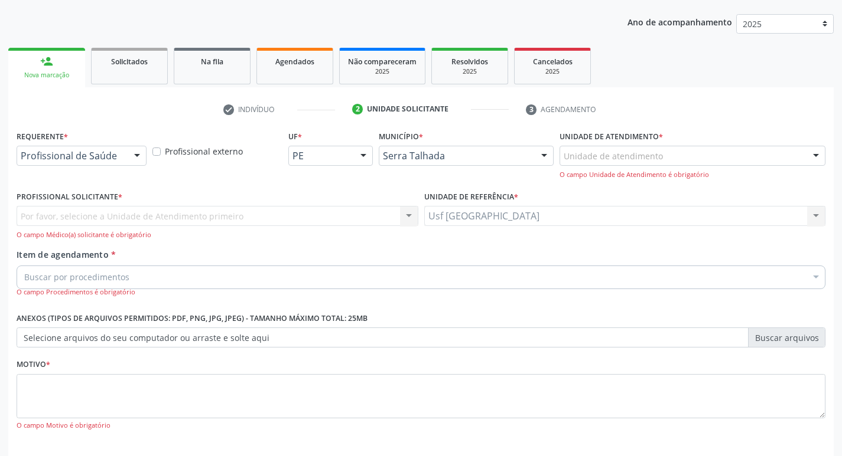
click at [131, 159] on div at bounding box center [137, 156] width 18 height 20
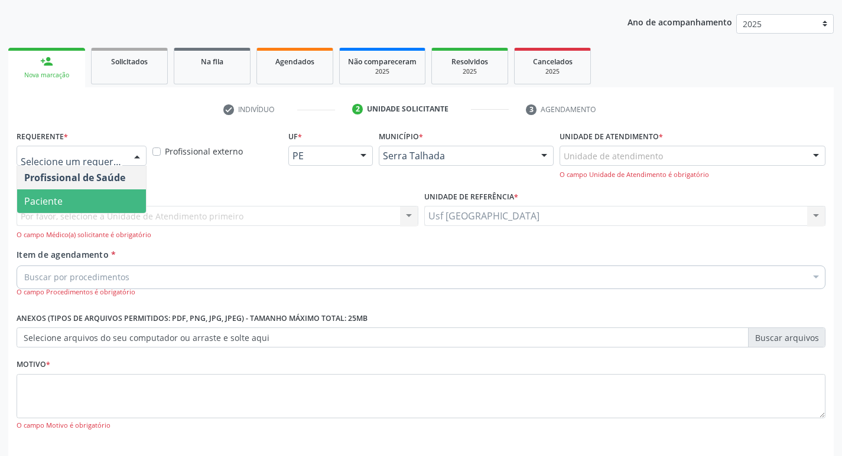
click at [81, 194] on span "Paciente" at bounding box center [81, 202] width 129 height 24
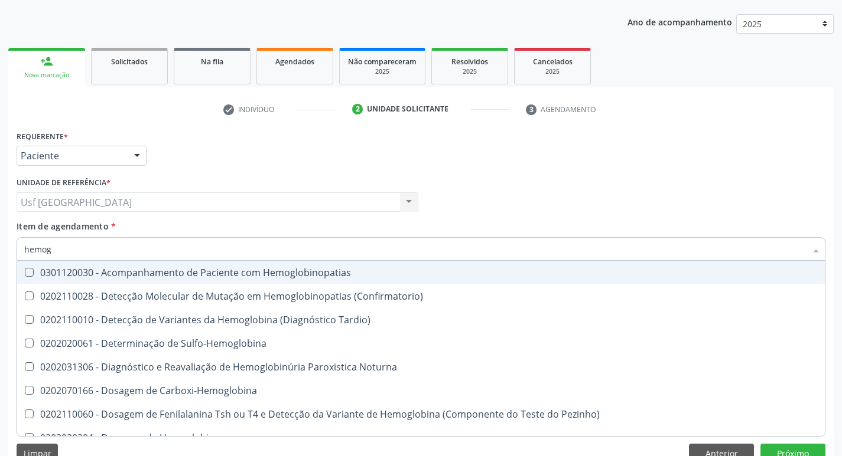
type input "hemogr"
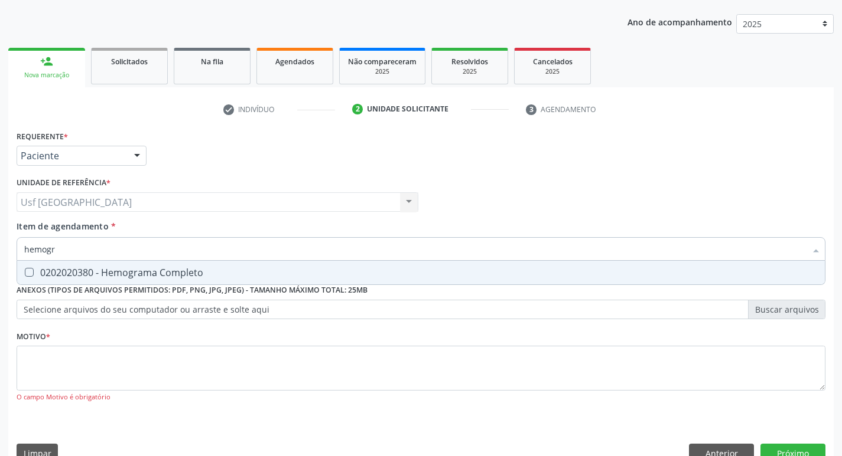
click at [119, 278] on div "0202020380 - Hemograma Completo" at bounding box center [420, 272] width 793 height 9
checkbox Completo "true"
type input "hemog"
checkbox Completo "false"
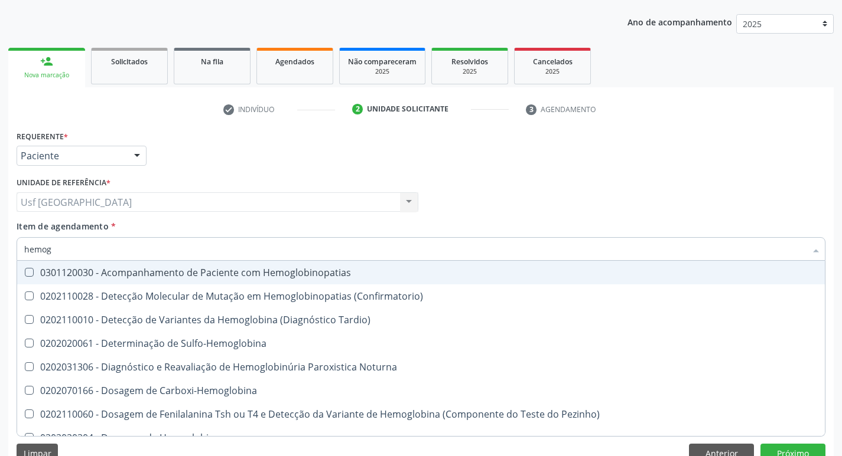
type input "hemo"
checkbox Completo "false"
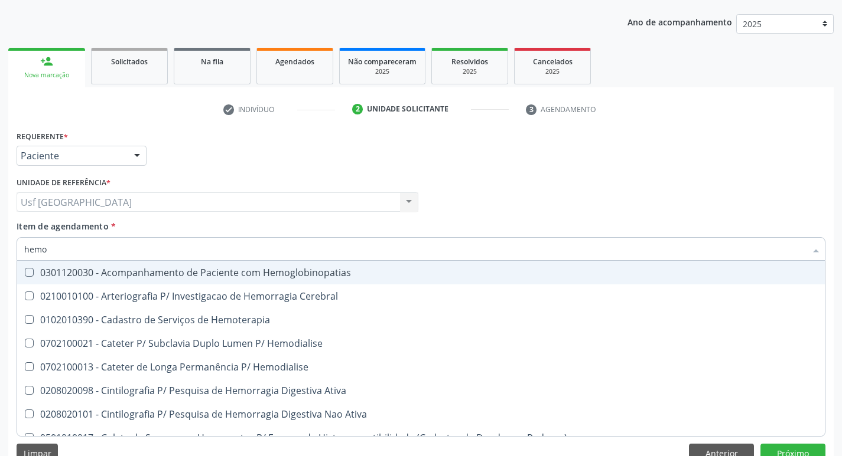
type input "hem"
checkbox Completo "false"
checkbox Elástica "true"
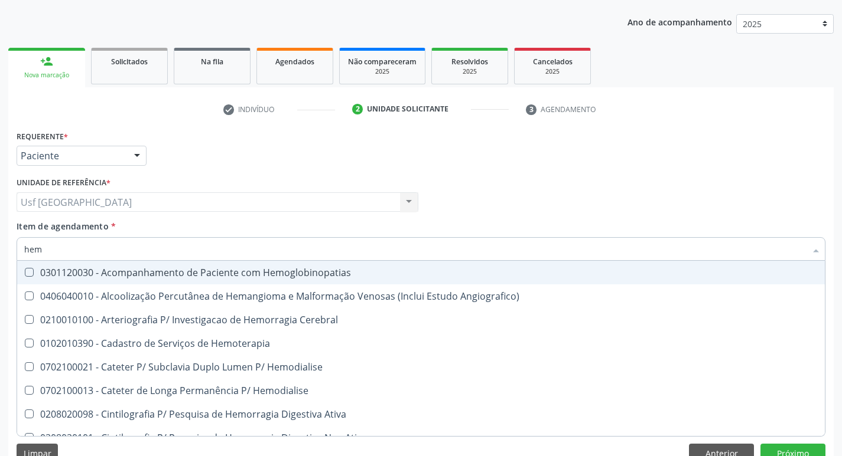
type input "he"
checkbox Completo "false"
checkbox Orgaos "true"
type input "h"
checkbox Orgaos "false"
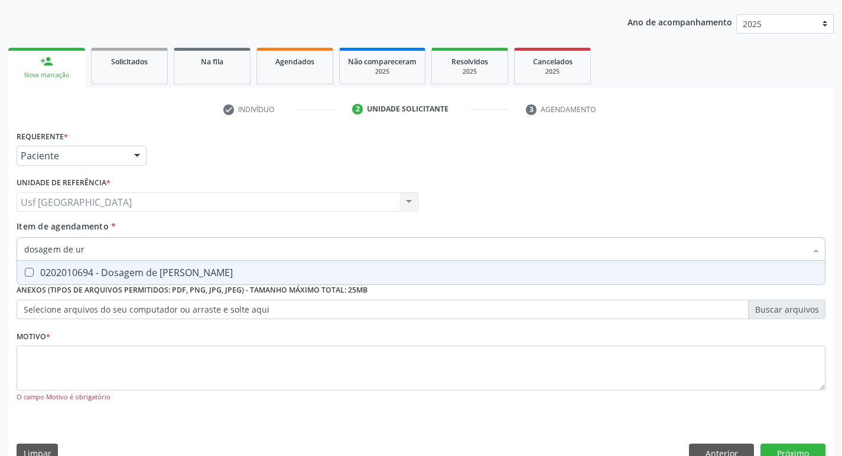
type input "dosagem de ure"
click at [119, 278] on div "0202010694 - Dosagem de [PERSON_NAME]" at bounding box center [420, 272] width 793 height 9
checkbox Ureia "true"
type input "dosagem de"
checkbox Ureia "false"
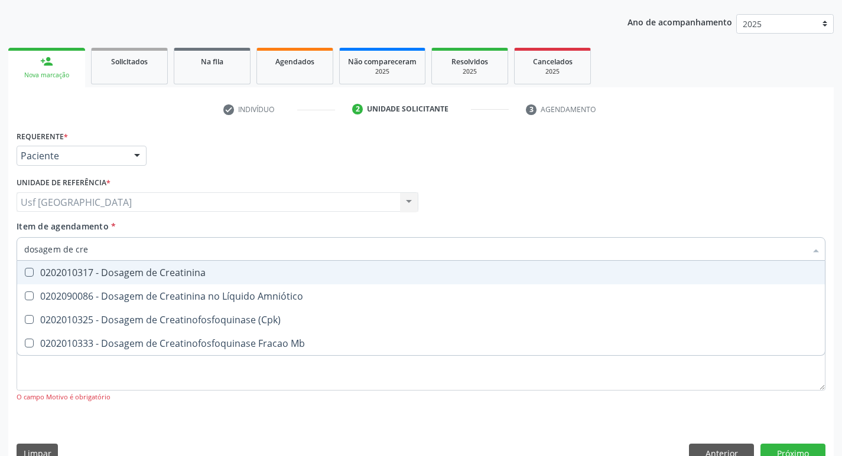
type input "dosagem de crea"
click at [120, 278] on div "0202010317 - Dosagem de Creatinina" at bounding box center [420, 272] width 793 height 9
checkbox Creatinina "true"
type input "dosagem de c"
checkbox Creatinina "false"
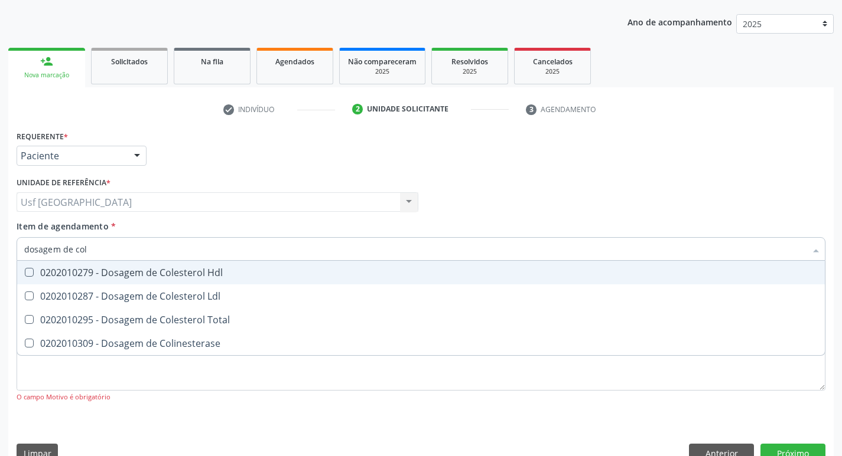
type input "dosagem de [PERSON_NAME]"
click at [120, 278] on div "0202010279 - Dosagem de Colesterol Hdl" at bounding box center [420, 272] width 793 height 9
checkbox Hdl "true"
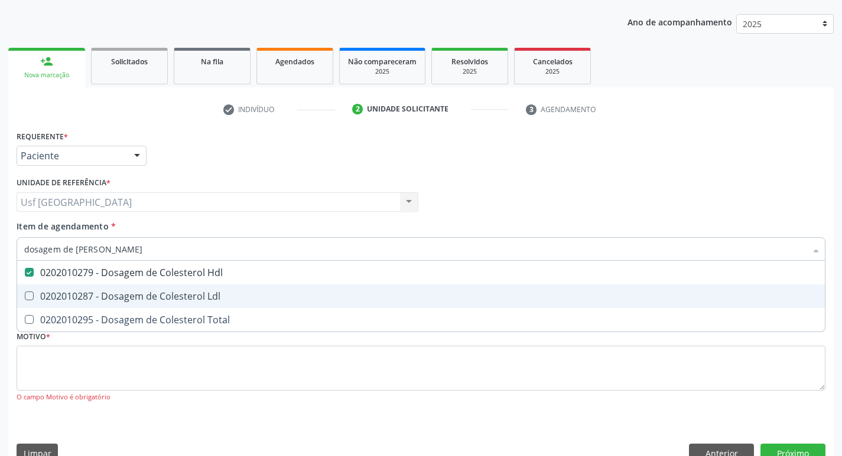
click at [135, 299] on div "0202010287 - Dosagem de Colesterol Ldl" at bounding box center [420, 296] width 793 height 9
checkbox Ldl "true"
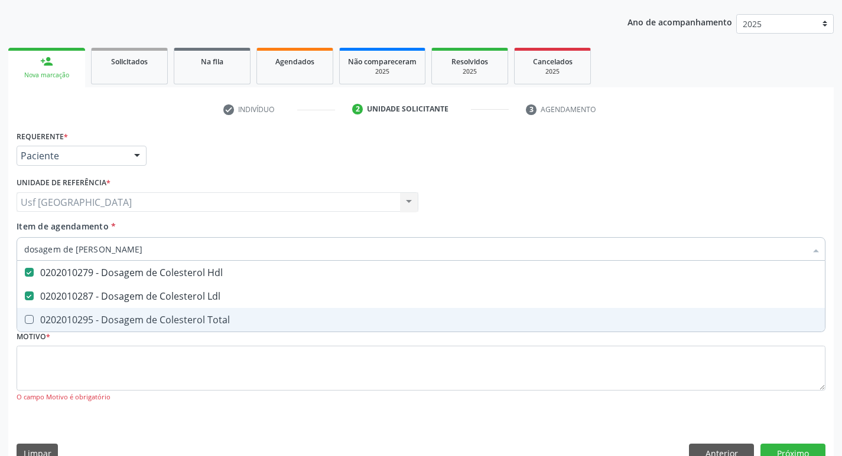
click at [141, 319] on div "0202010295 - Dosagem de Colesterol Total" at bounding box center [420, 319] width 793 height 9
checkbox Total "true"
type input "dosagem de co"
checkbox Hdl "false"
checkbox Colinesterase "true"
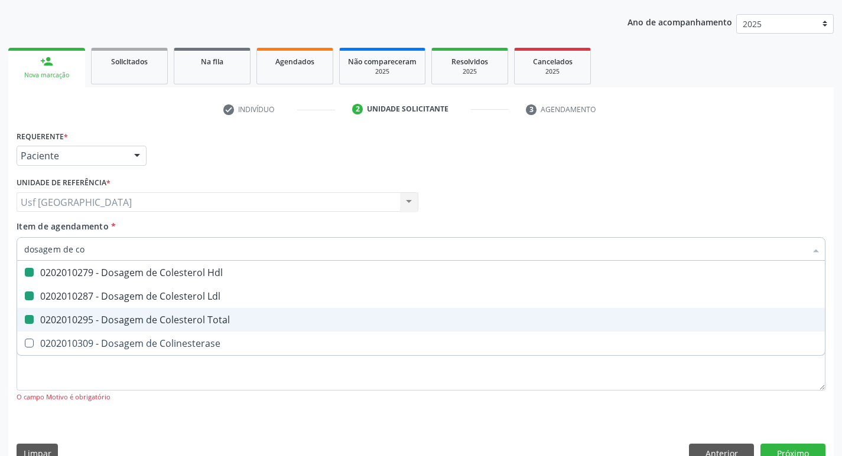
type input "dosagem de c"
checkbox Ldl "false"
checkbox Total "false"
checkbox Colinesterase "false"
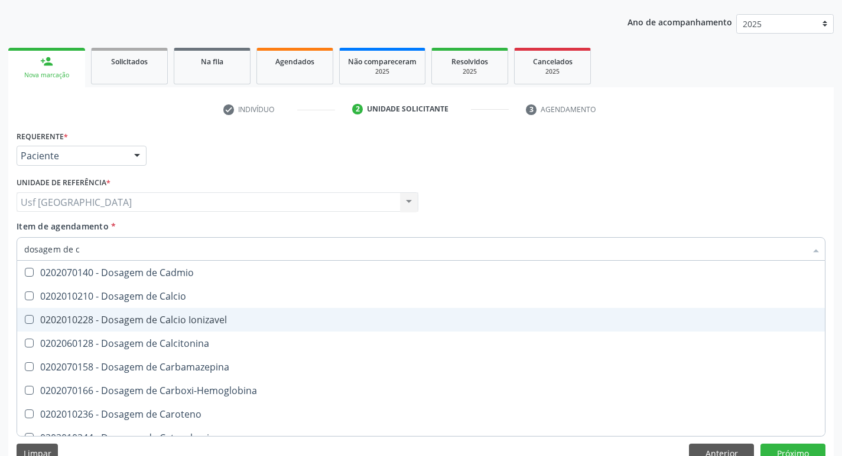
type input "dosagem de"
checkbox Hdl "false"
checkbox Ldl "false"
checkbox Total "false"
checkbox Creatinina "false"
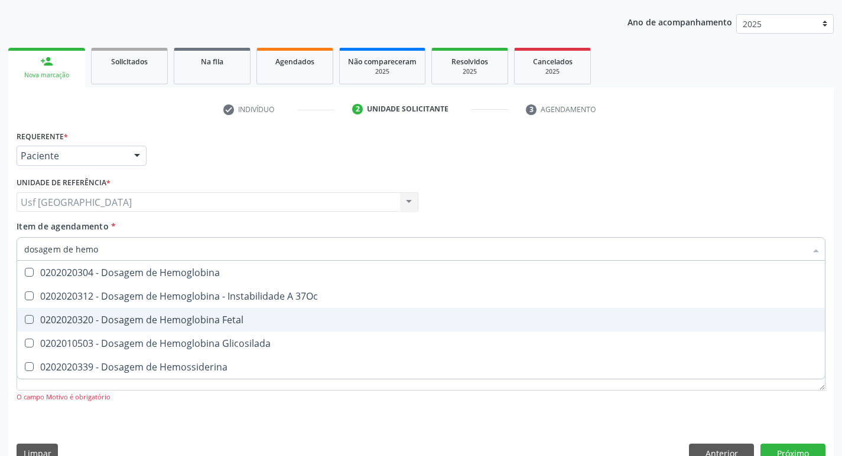
type input "dosagem de hemog"
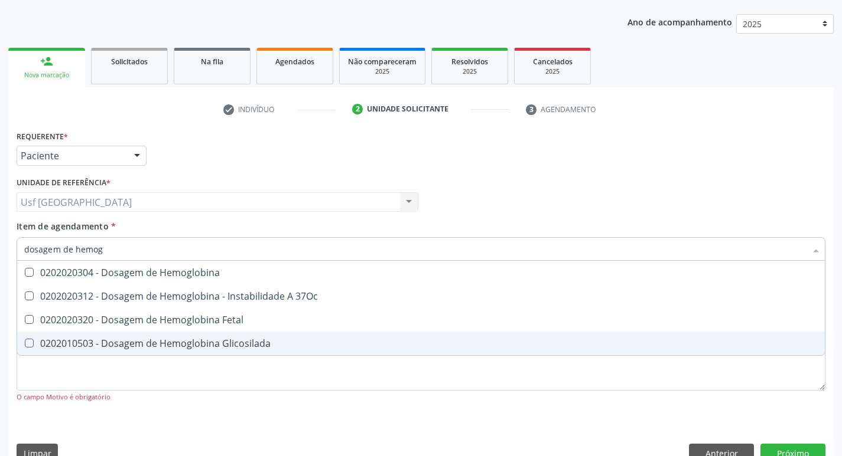
click at [191, 341] on div "0202010503 - Dosagem de Hemoglobina Glicosilada" at bounding box center [420, 343] width 793 height 9
checkbox Glicosilada "false"
type input "d"
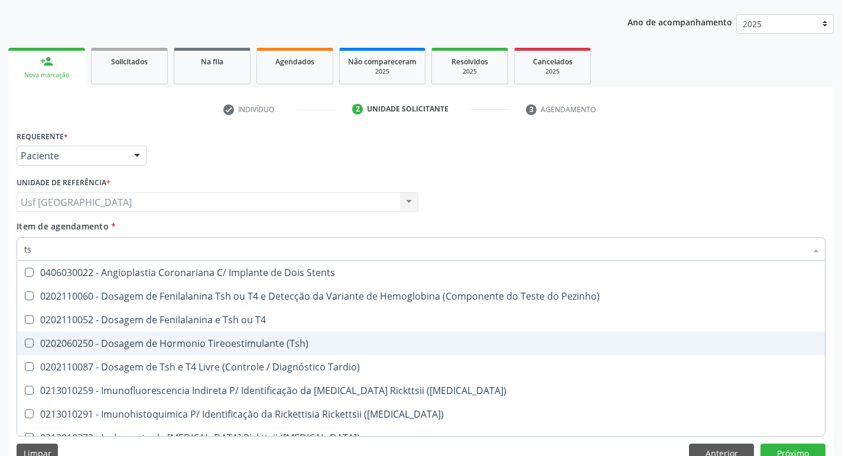
type input "tsh"
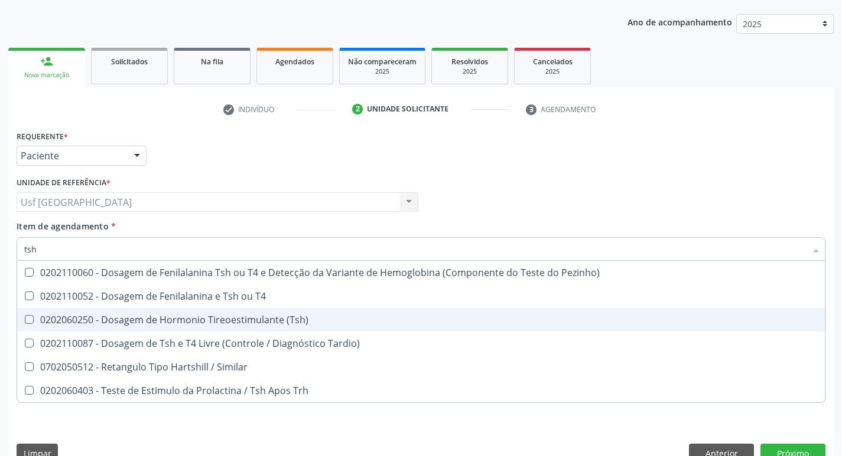
click at [252, 315] on div "0202060250 - Dosagem de Hormonio Tireoestimulante (Tsh)" at bounding box center [420, 319] width 793 height 9
checkbox \(Tsh\) "true"
type input "ts"
checkbox \(Tsh\) "false"
checkbox Tardio\) "true"
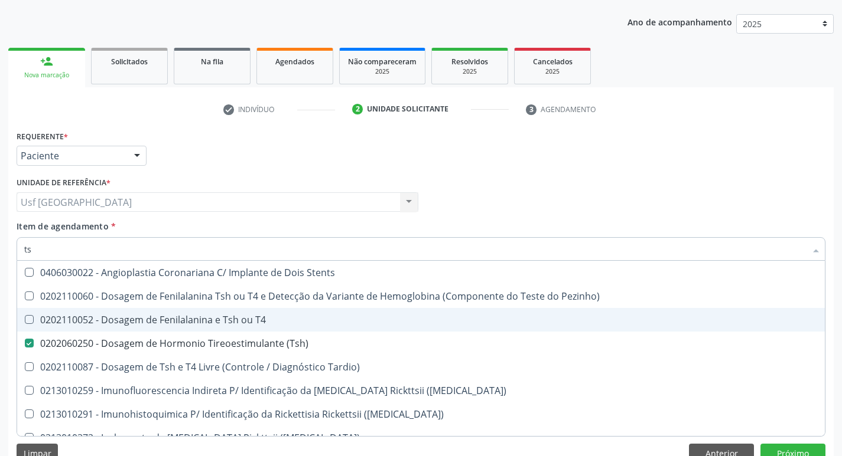
type input "t"
checkbox \(Tsh\) "false"
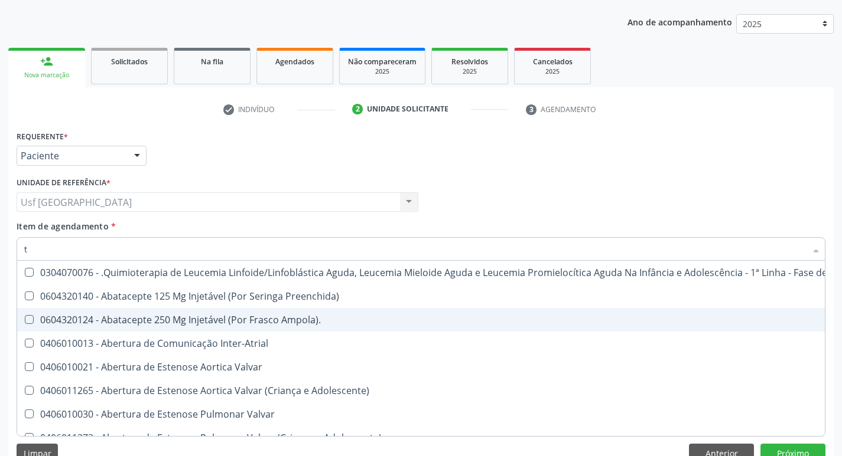
type input "t4"
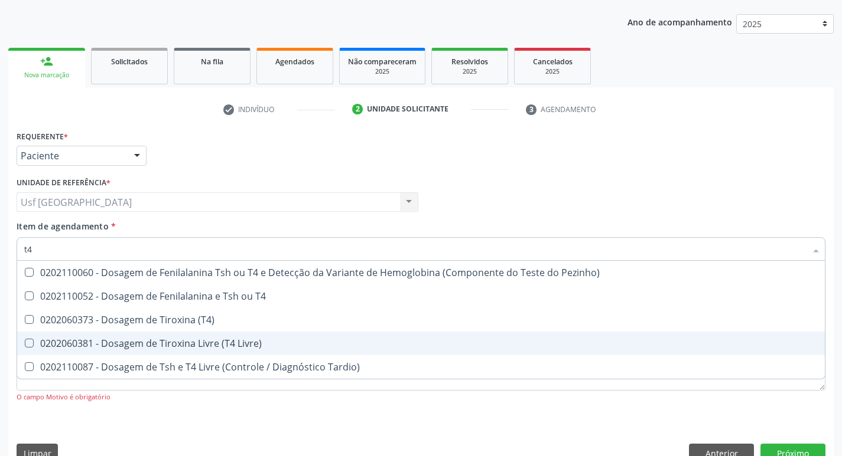
click at [244, 341] on div "0202060381 - Dosagem de Tiroxina Livre (T4 Livre)" at bounding box center [420, 343] width 793 height 9
checkbox Livre\) "true"
type input "t"
checkbox Livre\) "false"
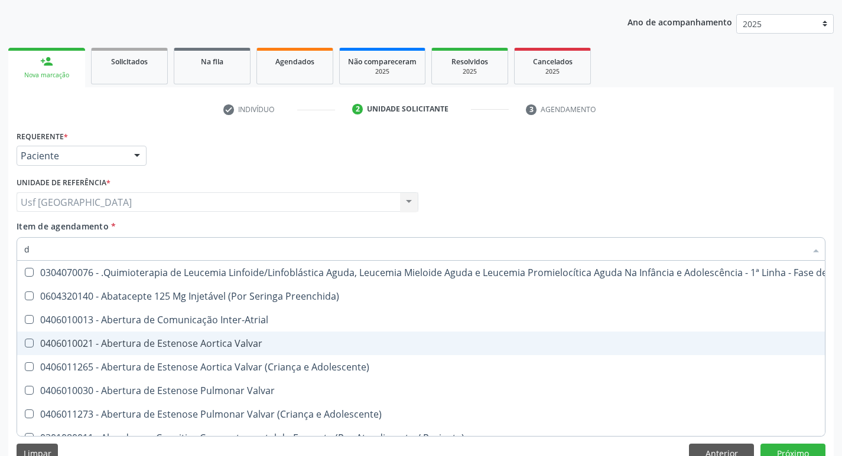
type input "do"
checkbox Epidemiológica "true"
checkbox Bucal "true"
checkbox Trabalhador "true"
checkbox Lei "true"
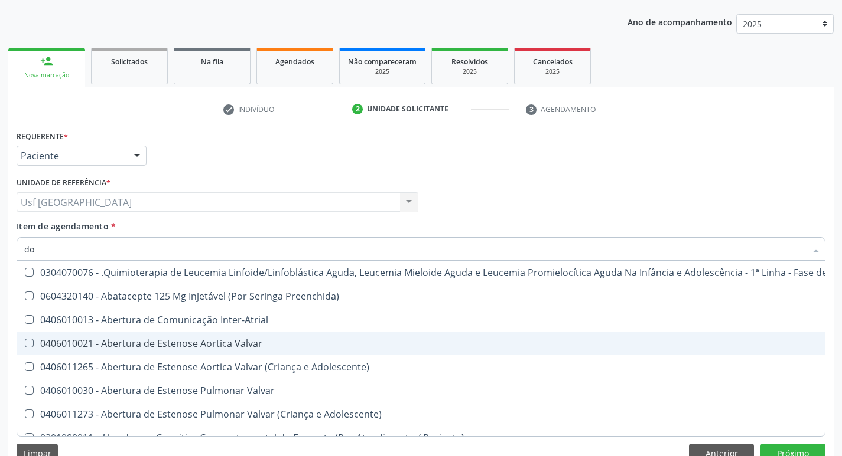
checkbox Testiculo "true"
checkbox Infantil "true"
checkbox 24H "true"
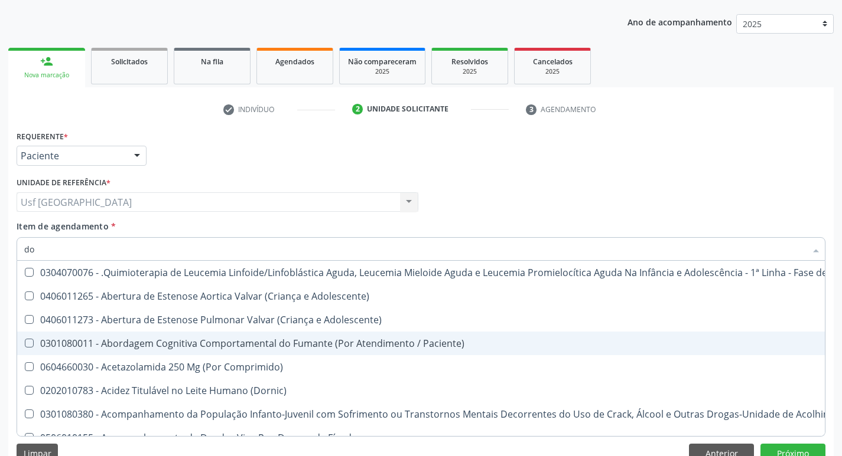
type input "dos"
checkbox Intelectual "true"
checkbox Metabolismo "true"
checkbox Cgbp "true"
checkbox Puericultura "true"
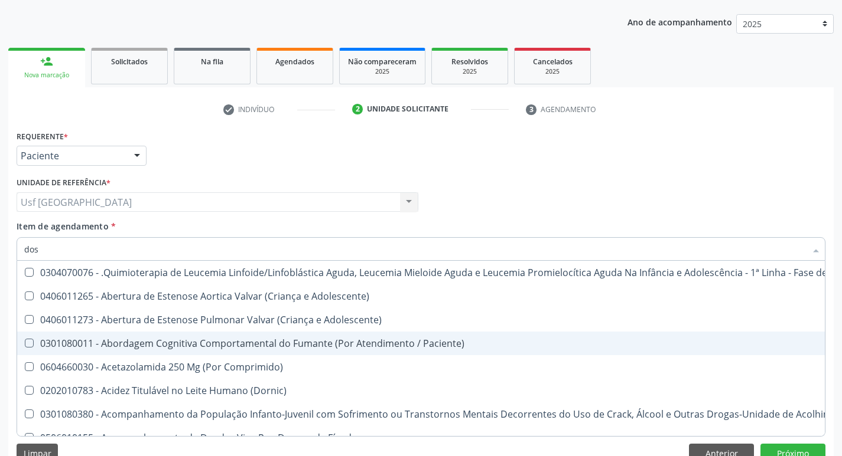
checkbox \(Liquido\) "true"
checkbox Charnley "true"
checkbox Tipado\) "true"
type input "dosa"
checkbox Emergência "true"
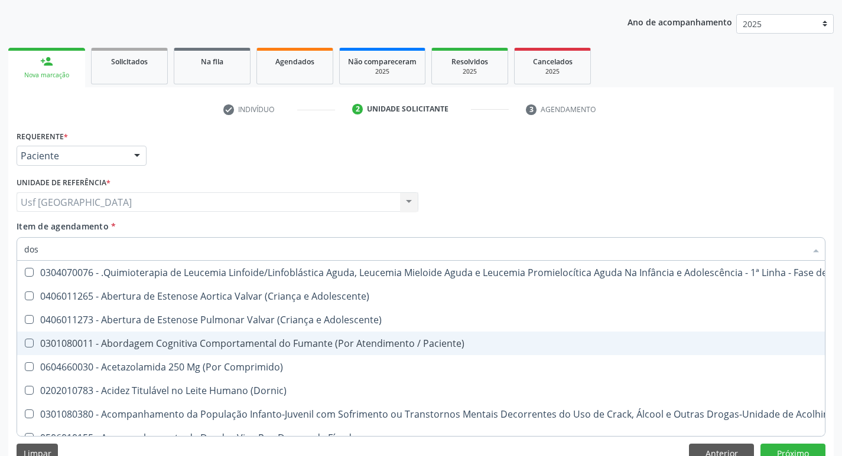
checkbox Saúde "true"
checkbox Níveis "true"
checkbox Intelectual "false"
checkbox Metabolismo "false"
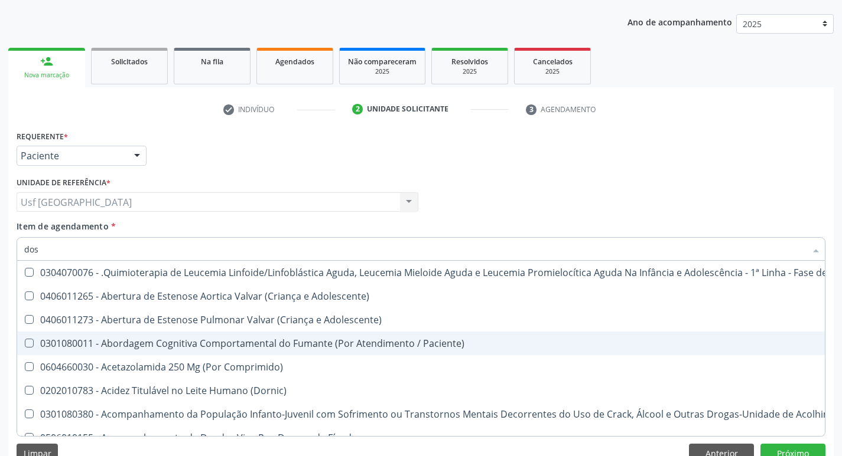
checkbox Cgbp "false"
checkbox Puericultura "false"
checkbox Transplantes "true"
checkbox Isolado "true"
checkbox \(Liquido\) "false"
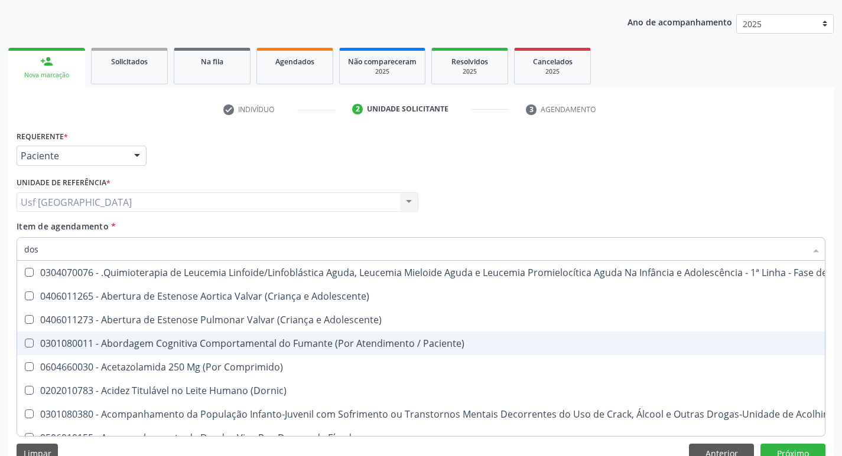
checkbox Inteiro "true"
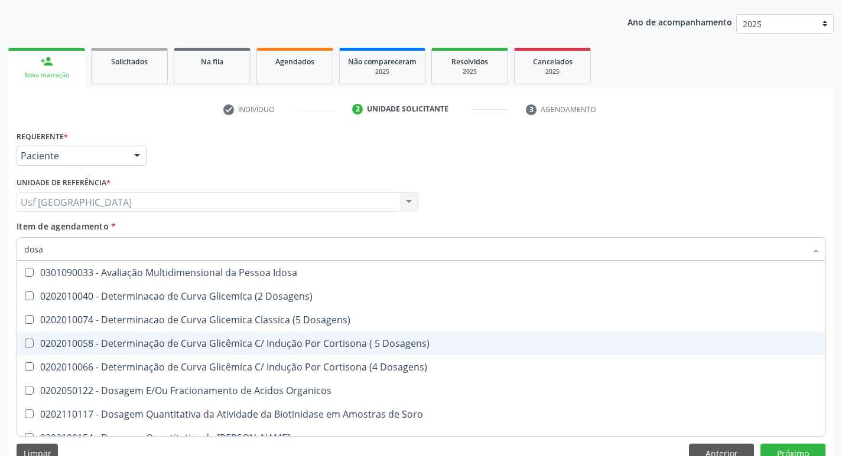
type input "dosag"
checkbox Cobre "true"
checkbox Total "false"
checkbox Cortisol "true"
checkbox Creatinina "false"
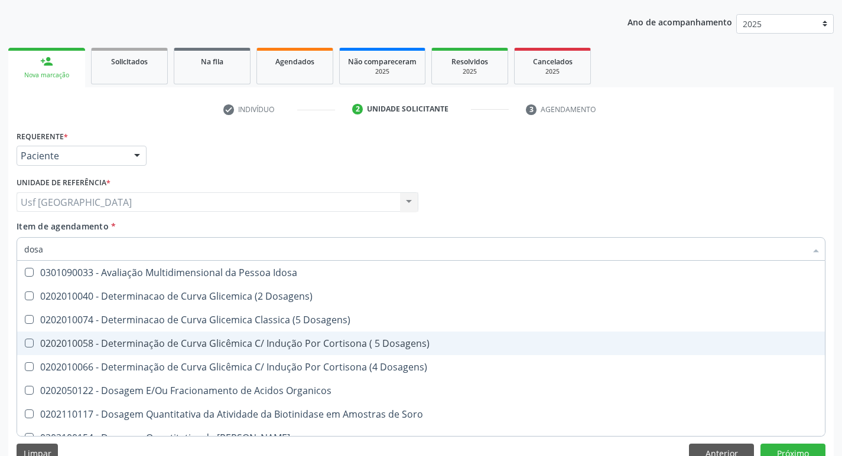
checkbox \(Lh\) "true"
checkbox \(Tsh\) "false"
checkbox \(T4\) "true"
checkbox Livre\) "false"
checkbox Tardio\) "true"
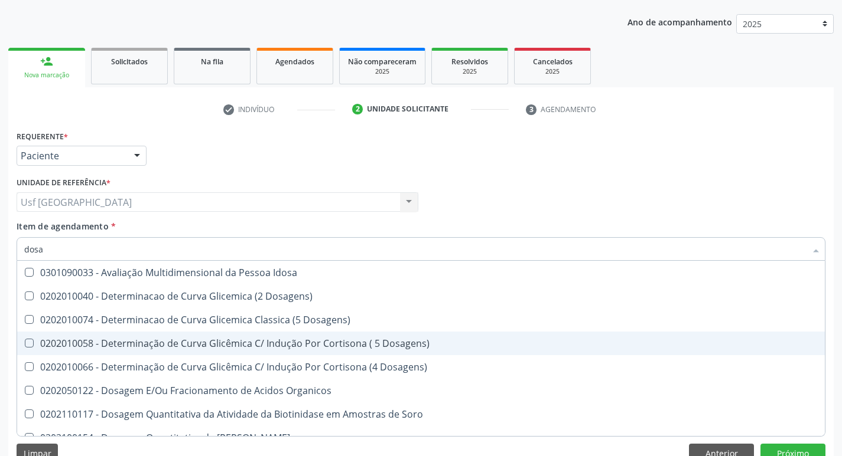
checkbox Ureia "false"
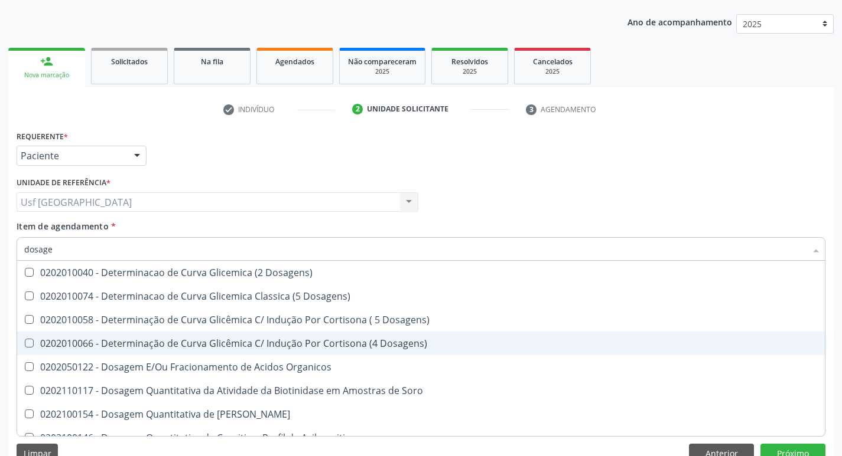
type input "dosagem"
checkbox Citrato "true"
checkbox Cloreto "true"
checkbox Suor "true"
checkbox Hdl "false"
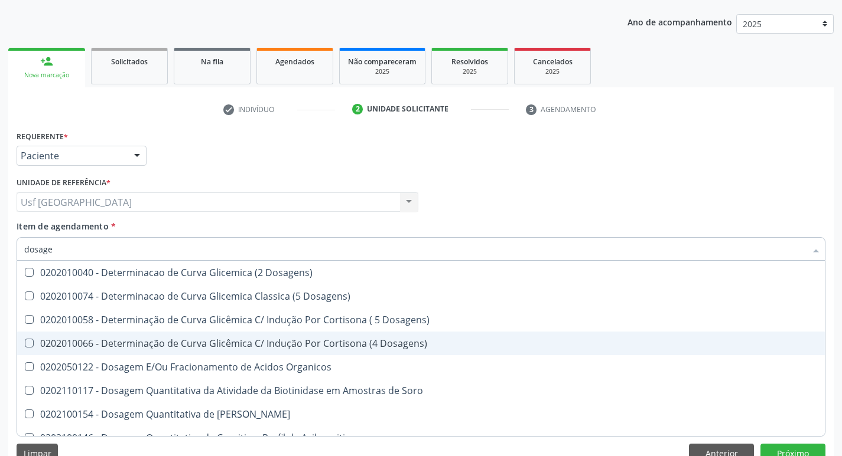
checkbox Ldl "false"
checkbox Total "false"
checkbox Colinesterase "true"
checkbox Creatinina "false"
checkbox Hemossiderina "true"
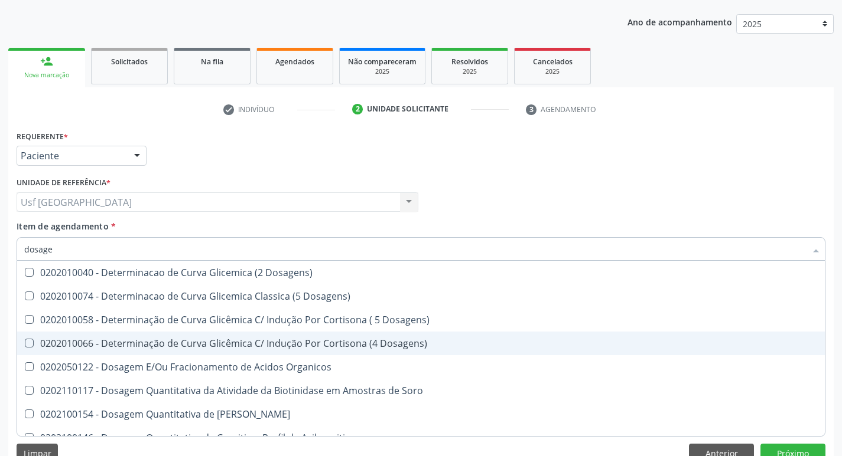
checkbox \(Tsh\) "false"
checkbox Livre "true"
checkbox Livre\) "false"
checkbox Pezinho\) "true"
checkbox Ureia "false"
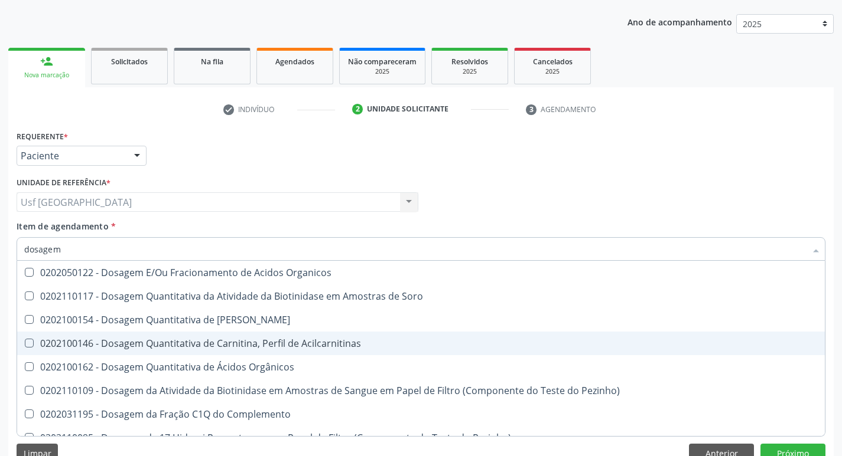
type input "dosagem d"
checkbox Transplantado\) "true"
checkbox Citrato "true"
checkbox Cloreto "true"
checkbox Hdl "false"
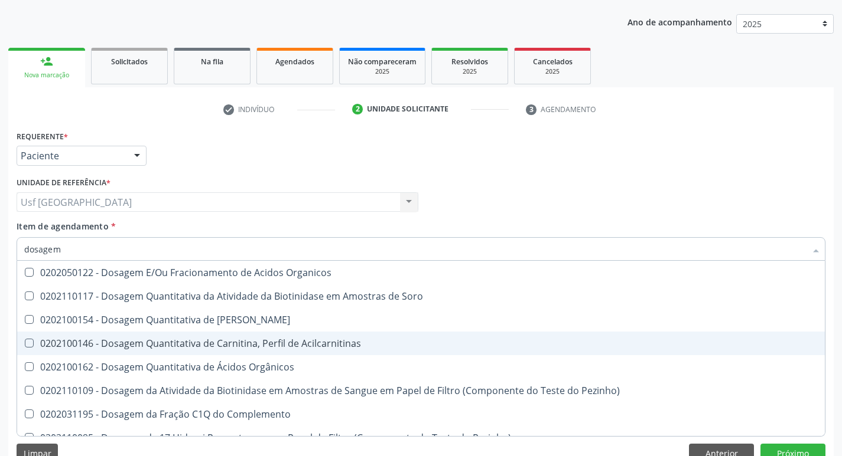
checkbox Ldl "false"
checkbox Creatinina "false"
checkbox Glicosilada "true"
checkbox \(Tsh\) "false"
checkbox Testosterona "true"
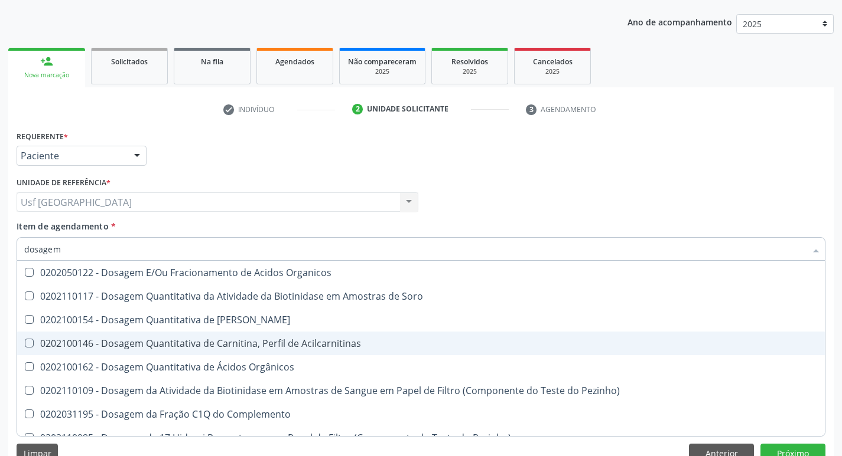
checkbox Livre\) "false"
checkbox \(T3\) "true"
type input "dosagem de"
checkbox Chumbo "true"
checkbox Ciclosporina "true"
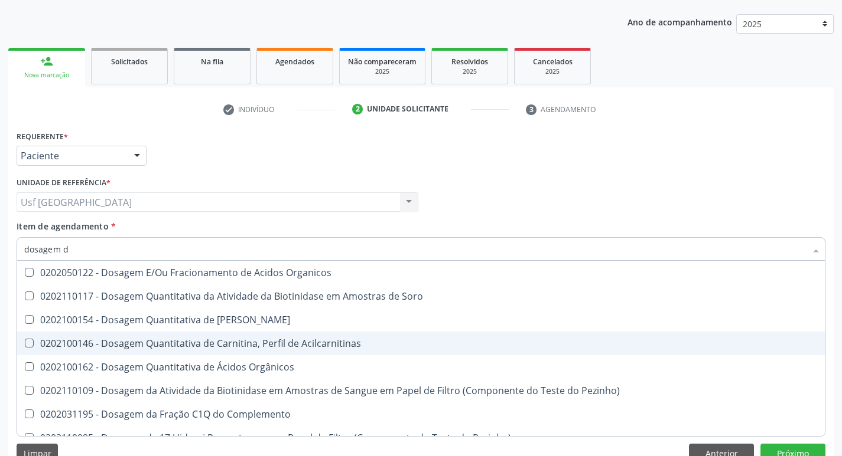
checkbox Citrato "false"
checkbox Cloreto "false"
checkbox Hdl "true"
checkbox Total "false"
checkbox 37Oc "true"
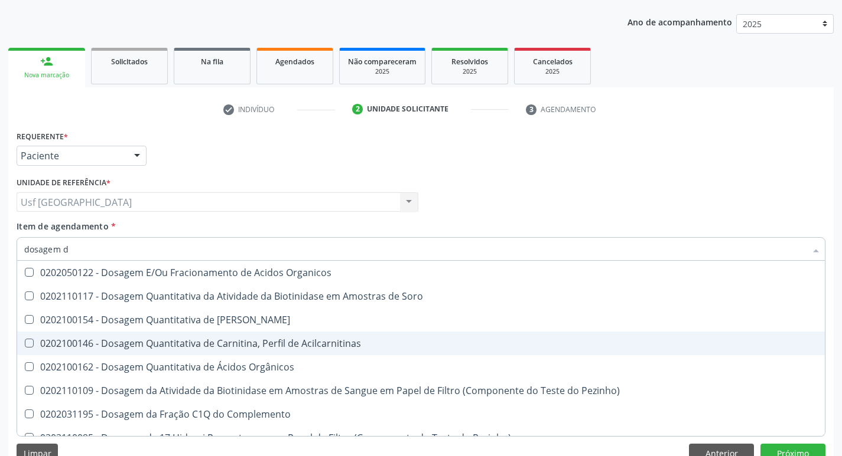
checkbox Glicosilada "false"
checkbox Transplantado\) "true"
checkbox Testosterona "false"
checkbox Transferrina "true"
checkbox \(T3\) "false"
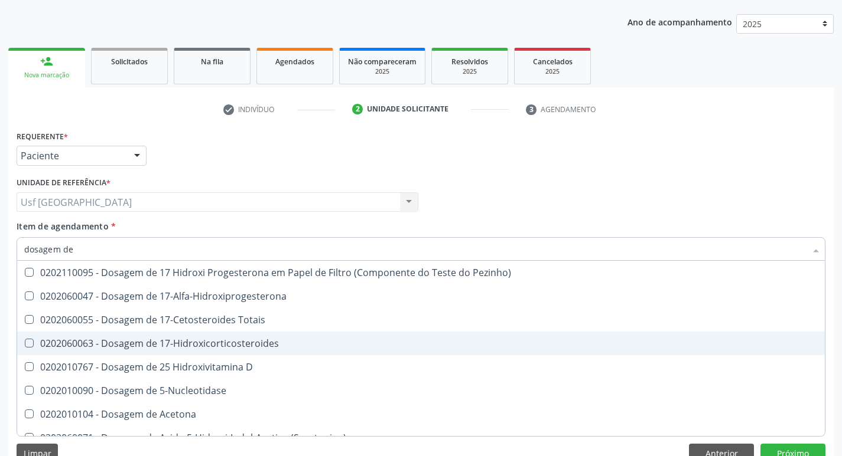
type input "dosagem de t"
checkbox \(Serotonina\) "true"
type input "dosagem de tr"
checkbox \(Serotonina\) "false"
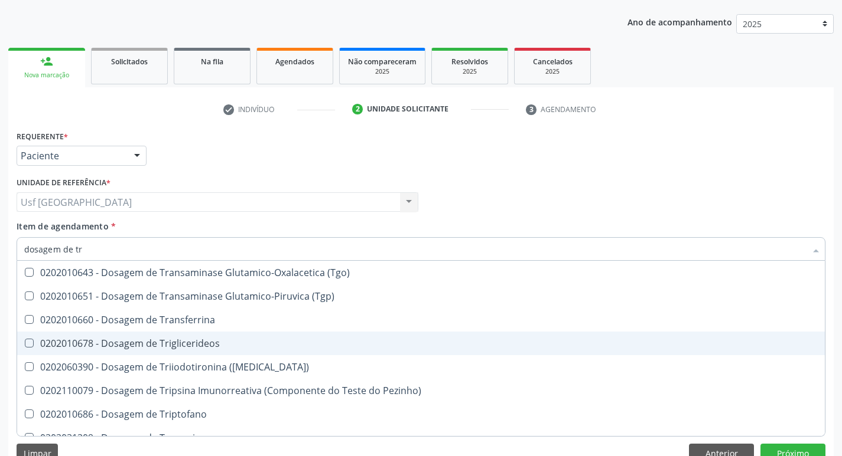
type input "dosagem de tri"
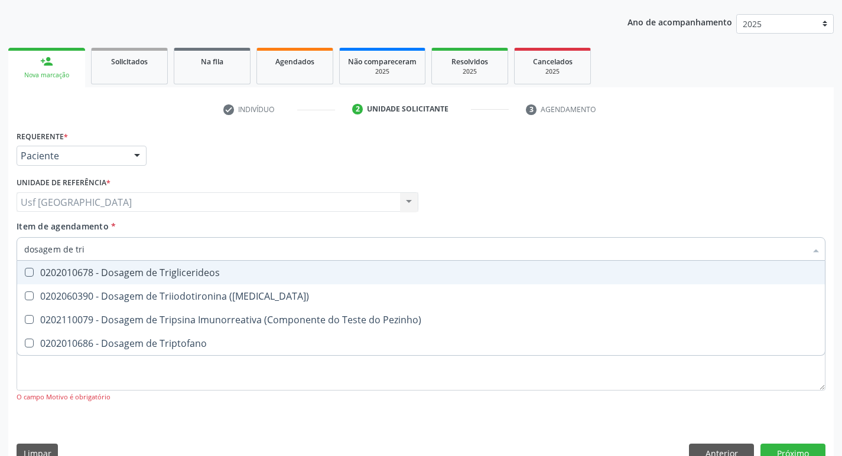
click at [236, 263] on span "0202010678 - Dosagem de Triglicerideos" at bounding box center [420, 273] width 807 height 24
checkbox Triglicerideos "true"
type input "dosagem de tr"
checkbox Triglicerideos "false"
checkbox Triptofano "true"
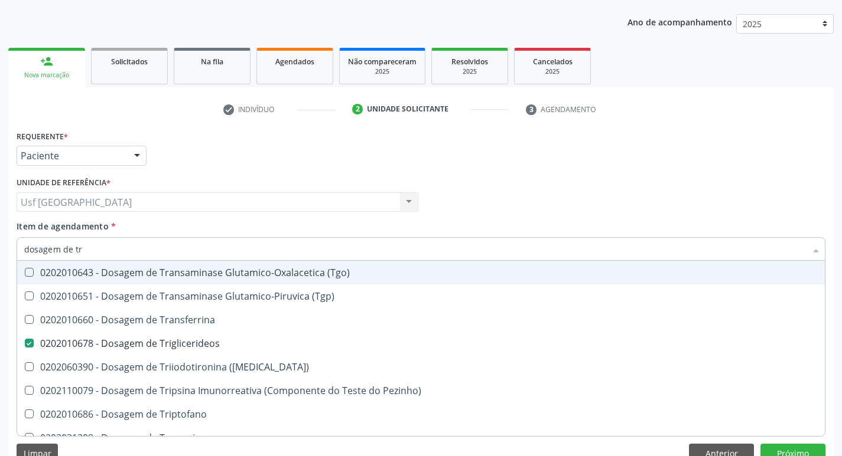
type input "dosagem de t"
checkbox Triglicerideos "false"
checkbox Troponina "true"
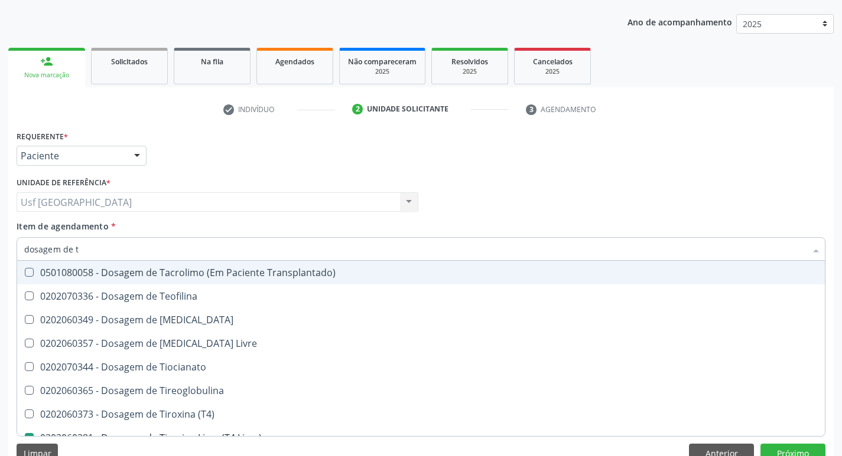
type input "dosagem de"
checkbox Livre\) "false"
checkbox Triglicerideos "false"
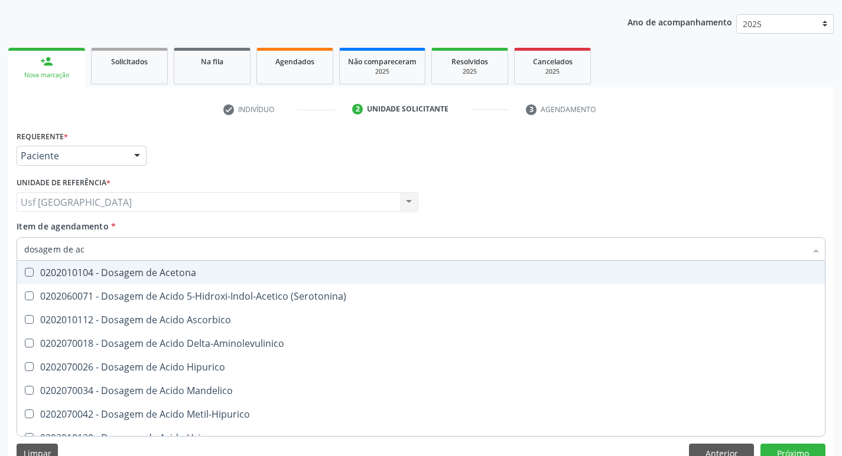
type input "dosagem de aci"
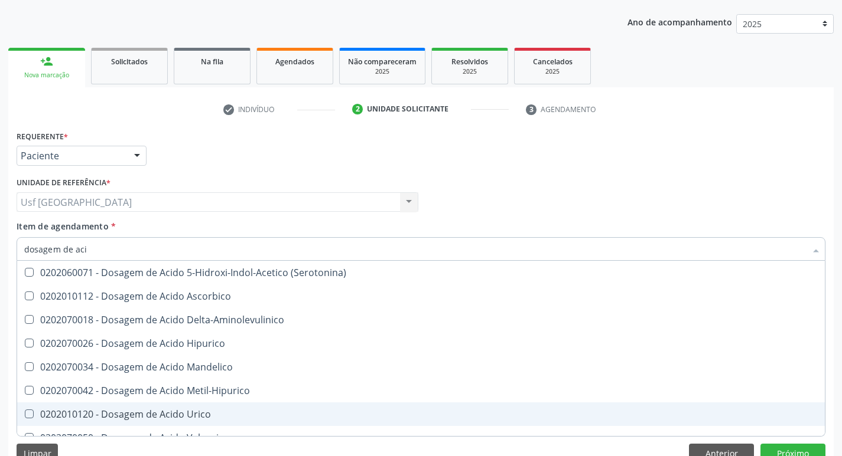
click at [187, 416] on div "0202010120 - Dosagem de Acido Urico" at bounding box center [420, 414] width 793 height 9
checkbox Urico "true"
type input "dosagem de ac"
checkbox Urico "false"
checkbox Valproico "true"
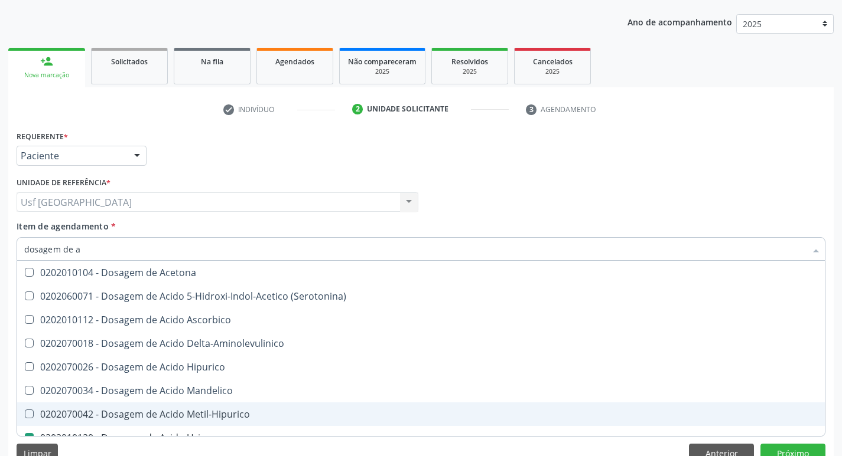
type input "dosagem de"
checkbox Urico "false"
checkbox Etilico "true"
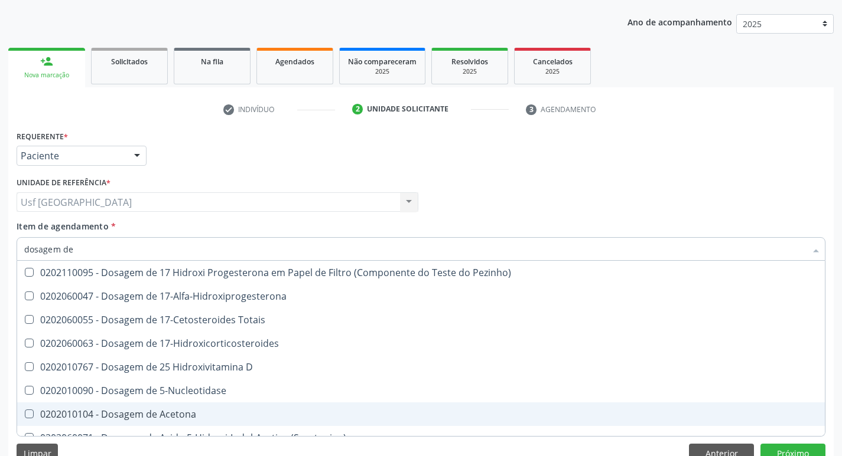
type input "dosagem d"
checkbox Urico "false"
checkbox Vanilmandelico "true"
checkbox Hdl "false"
checkbox Ldl "false"
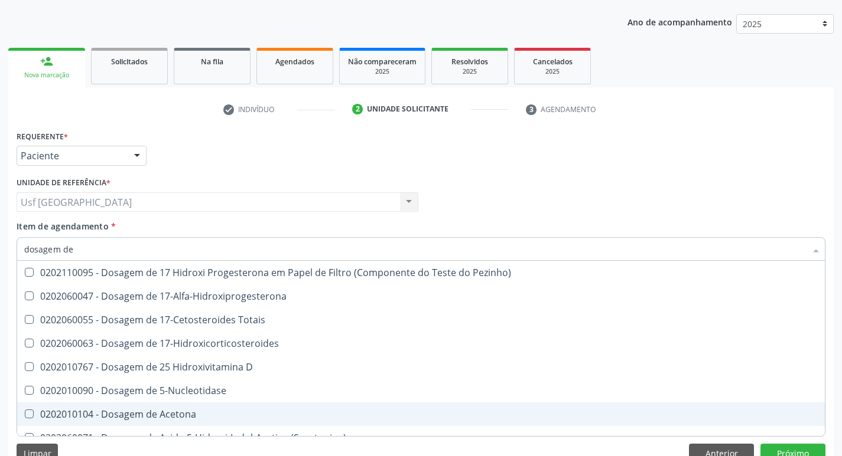
checkbox Colinesterase "true"
checkbox C3 "true"
checkbox Creatinina "false"
checkbox \(Cpk\) "true"
checkbox \(Tsh\) "false"
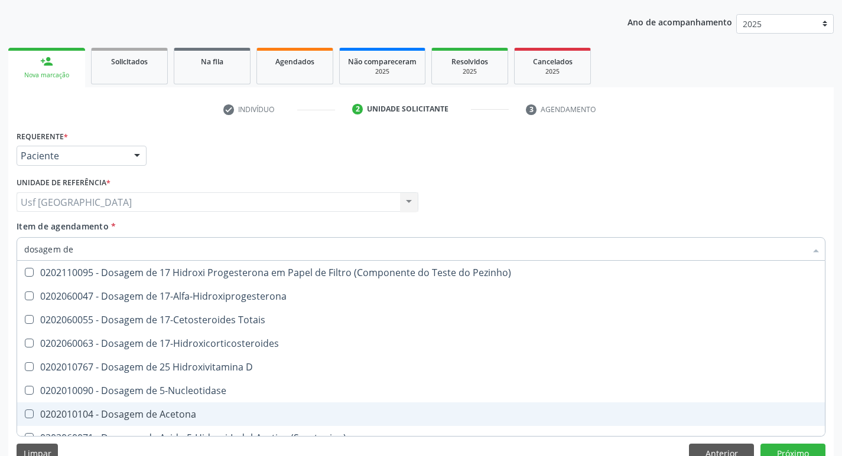
checkbox \(Iga\) "true"
checkbox Livre\) "false"
checkbox \(Tgp\) "true"
checkbox Triglicerideos "false"
checkbox Pezinho\) "true"
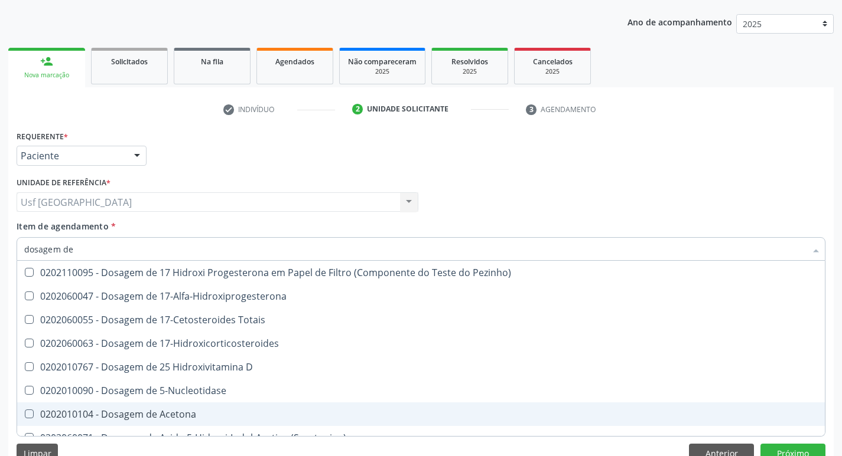
checkbox Ureia "false"
checkbox Zinco "true"
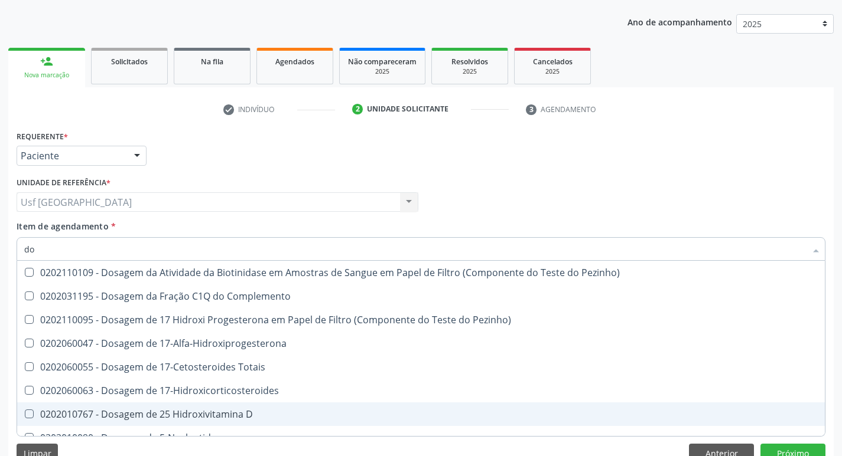
type input "d"
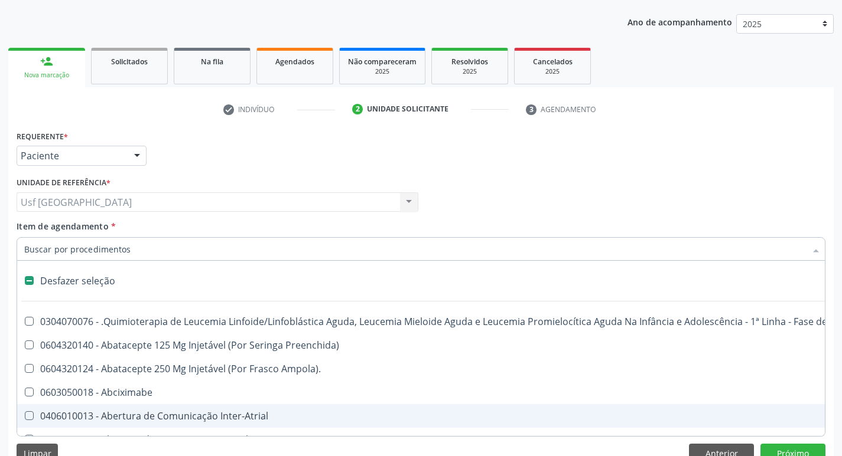
checkbox Psicossocial "false"
checkbox Reabilitacao "false"
checkbox \(Uai\)\ "false"
checkbox Psicossocial "false"
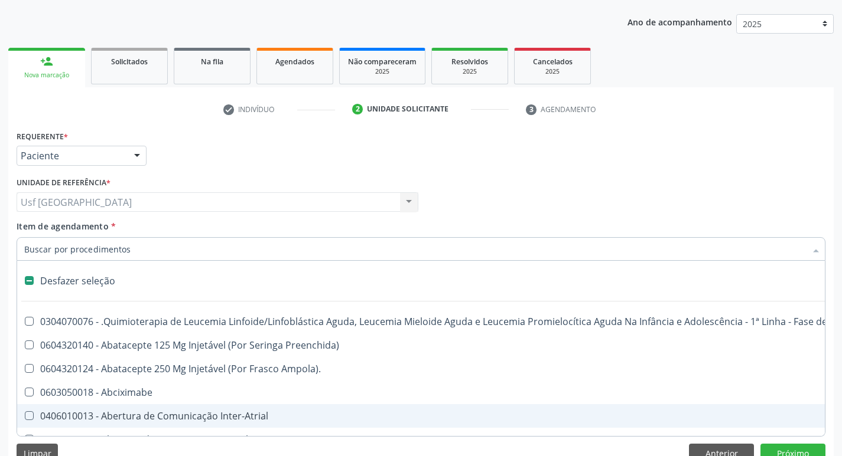
checkbox Complicada "false"
checkbox Tonometria "false"
checkbox Congênita\ "false"
checkbox Clínico "false"
checkbox Pós-Operatório "false"
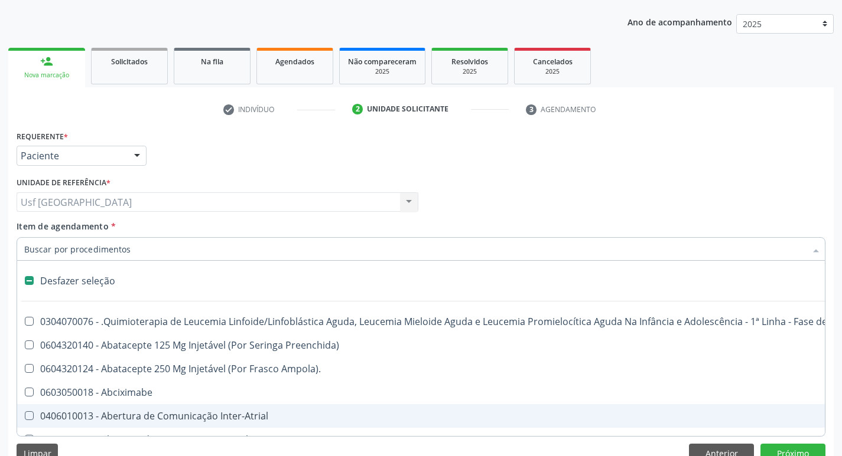
checkbox Genético "false"
checkbox Preenchida\) "false"
checkbox A\) "false"
checkbox Ampola\) "false"
checkbox Quadril "false"
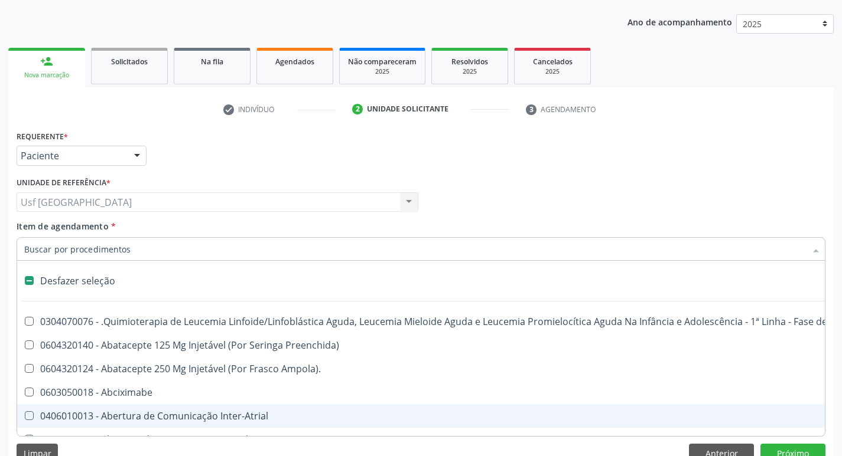
checkbox Tronco "false"
checkbox Rodas "false"
checkbox Ampola\) "false"
checkbox 5Ml\) "false"
checkbox Simples "false"
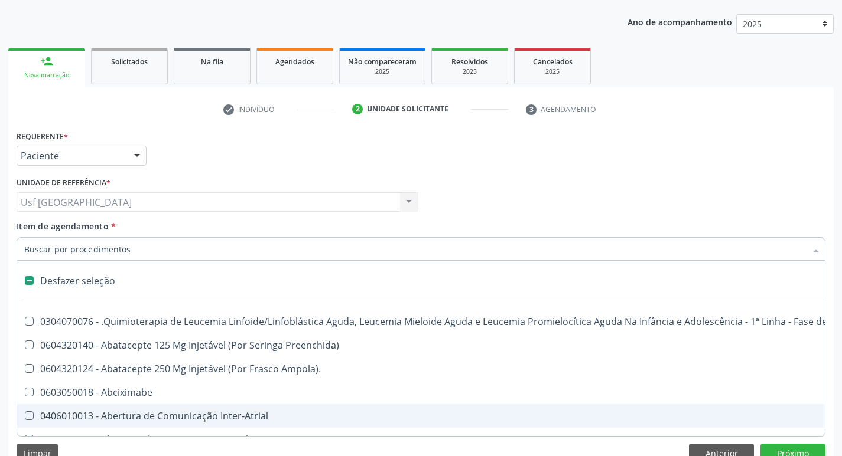
checkbox Pé\) "false"
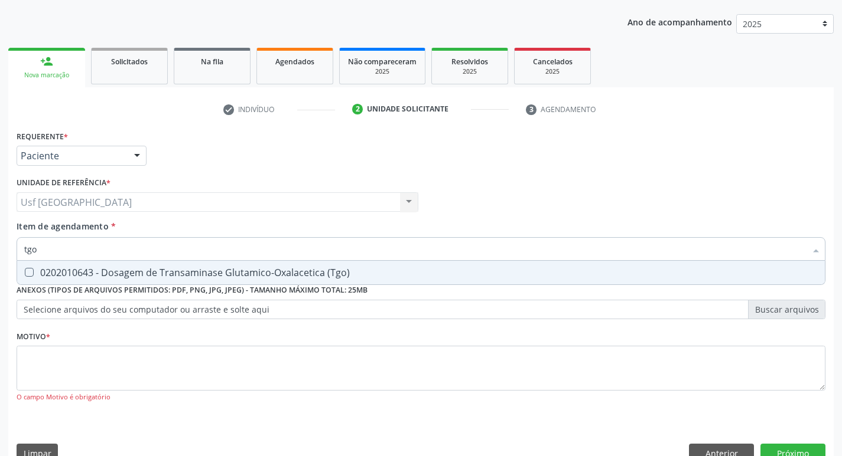
click at [44, 274] on div "0202010643 - Dosagem de Transaminase Glutamico-Oxalacetica (Tgo)" at bounding box center [420, 272] width 793 height 9
click at [44, 274] on div "0202010651 - Dosagem de Transaminase Glutamico-Piruvica (Tgp)" at bounding box center [420, 272] width 793 height 9
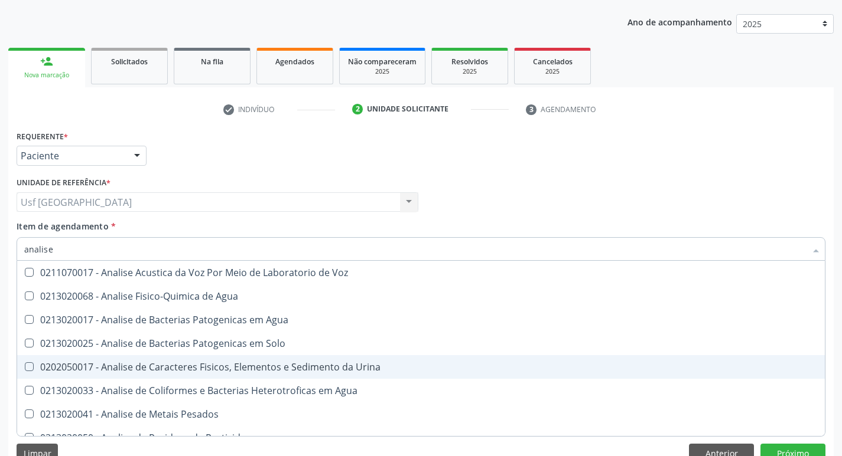
click at [266, 365] on div "0202050017 - Analise de Caracteres Fisicos, Elementos e Sedimento da Urina" at bounding box center [420, 367] width 793 height 9
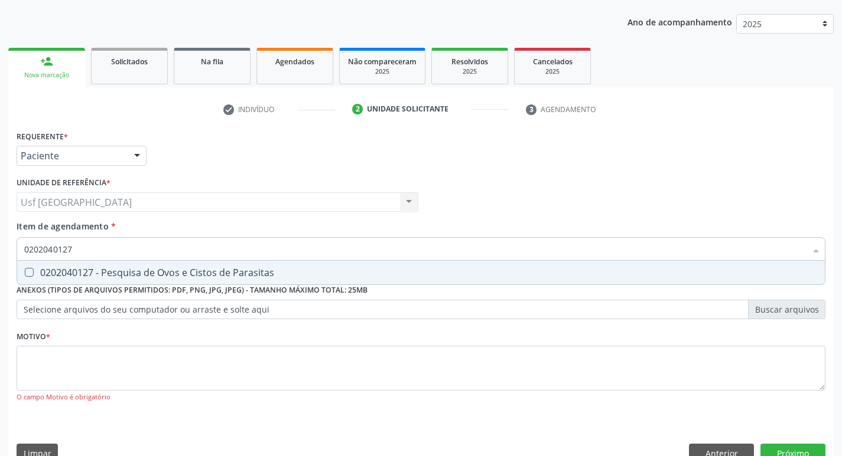
click at [256, 276] on div "0202040127 - Pesquisa de Ovos e Cistos de Parasitas" at bounding box center [420, 272] width 793 height 9
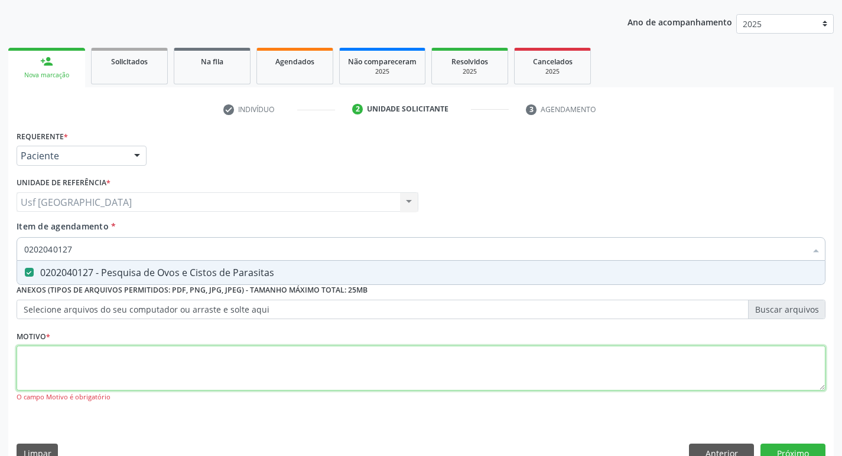
click at [126, 369] on div "Requerente * Paciente Profissional de Saúde Paciente Nenhum resultado encontrad…" at bounding box center [421, 274] width 808 height 292
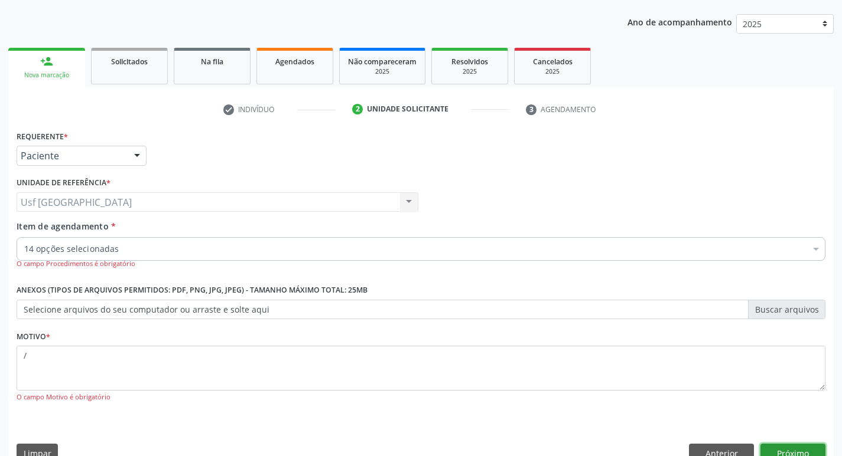
click at [788, 448] on button "Próximo" at bounding box center [792, 454] width 65 height 20
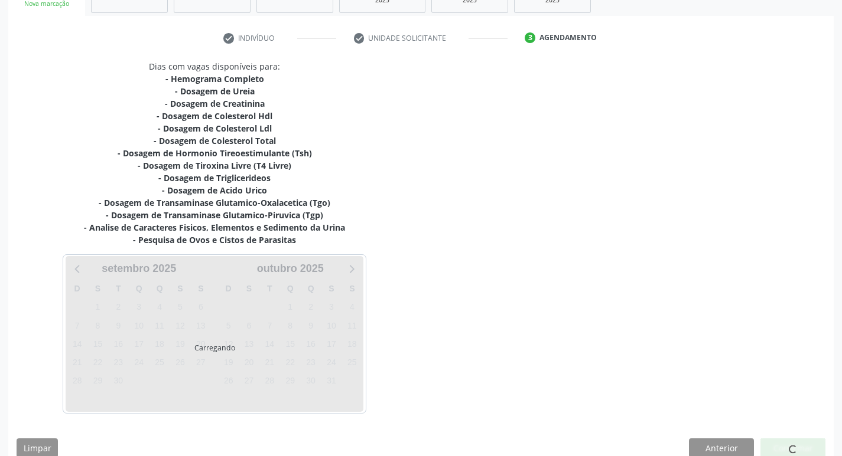
scroll to position [219, 0]
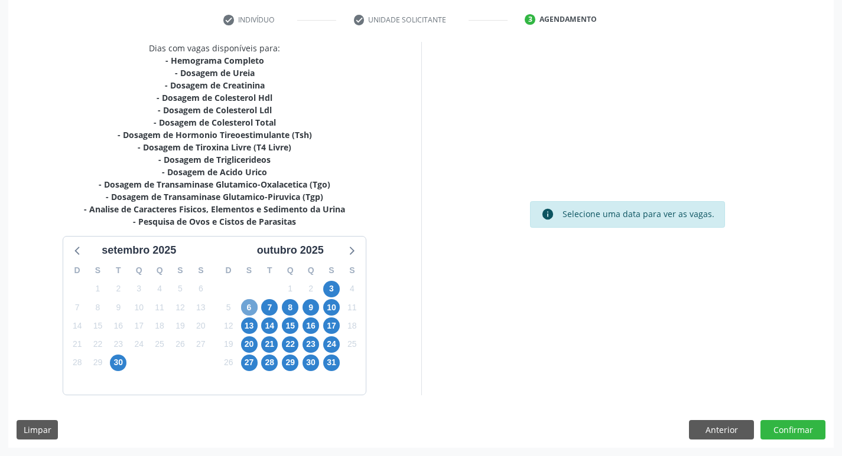
click at [255, 305] on span "6" at bounding box center [249, 307] width 17 height 17
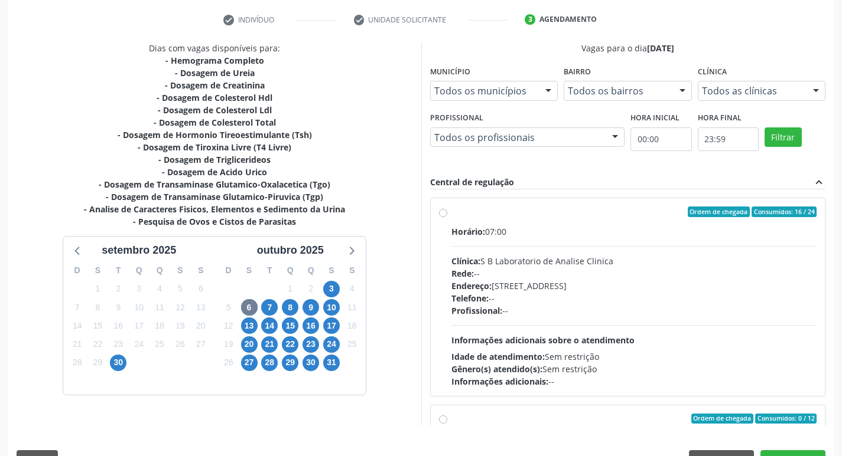
click at [451, 216] on label "Ordem de chegada Consumidos: 16 / 24 Horário: 07:00 Clínica: S B Laboratorio de…" at bounding box center [634, 297] width 366 height 181
click at [444, 216] on input "Ordem de chegada Consumidos: 16 / 24 Horário: 07:00 Clínica: S B Laboratorio de…" at bounding box center [443, 212] width 8 height 11
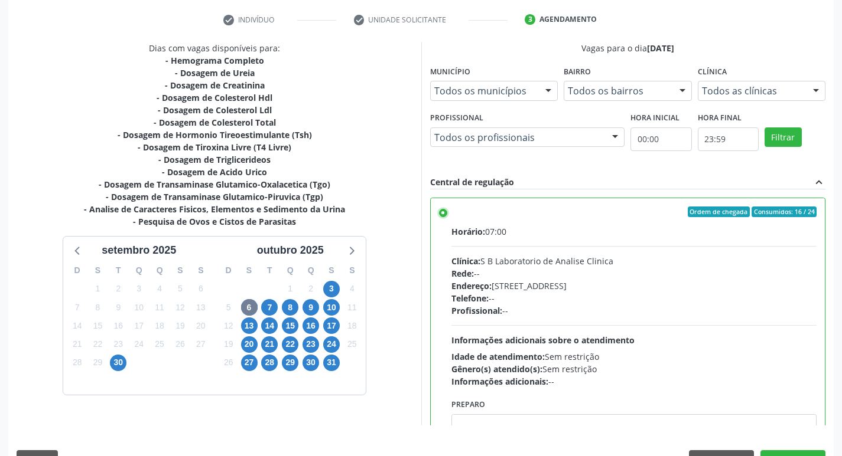
scroll to position [249, 0]
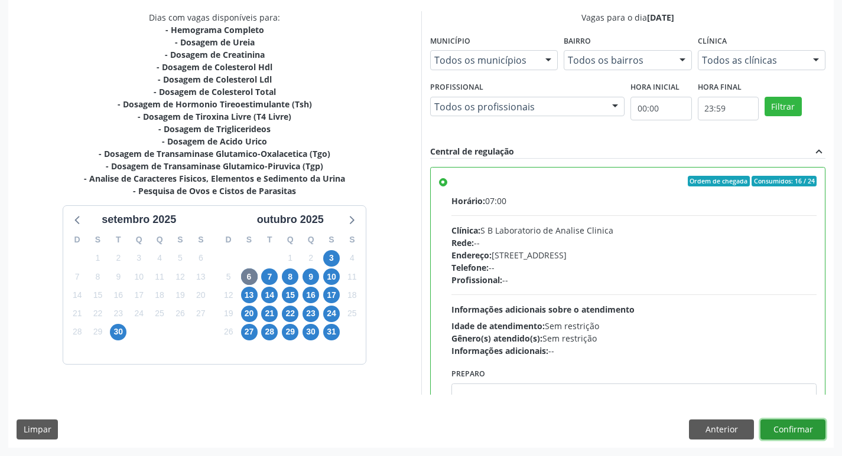
click at [799, 422] on button "Confirmar" at bounding box center [792, 430] width 65 height 20
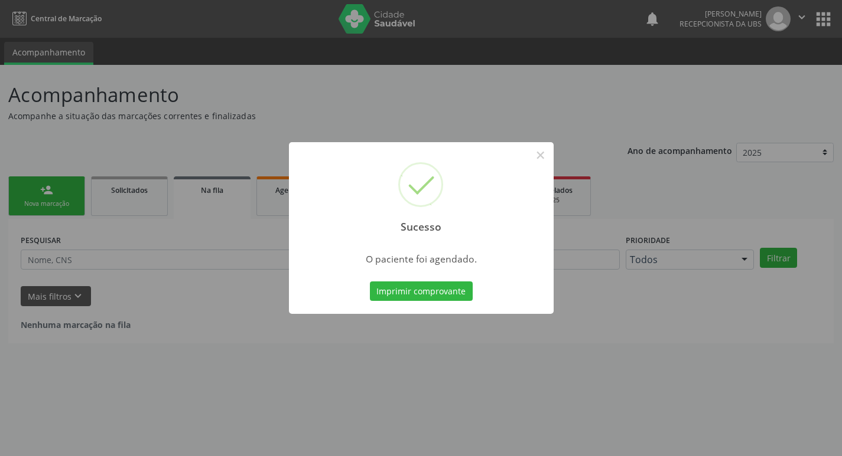
scroll to position [0, 0]
click at [543, 150] on button "×" at bounding box center [544, 155] width 20 height 20
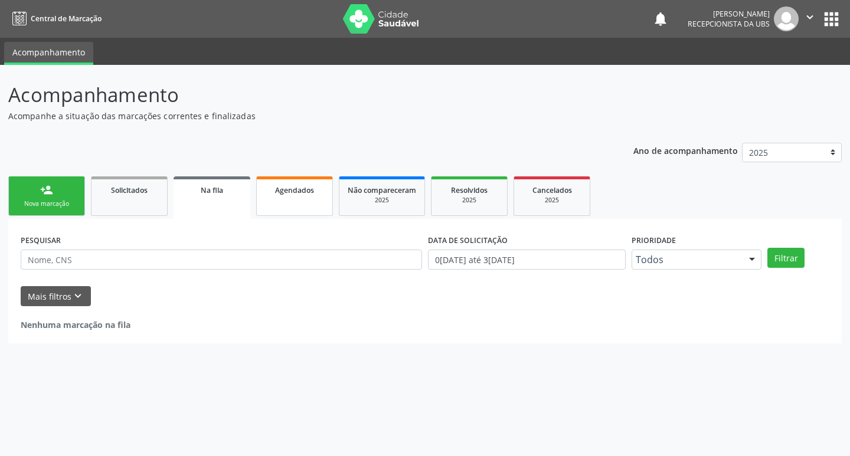
click at [314, 210] on link "Agendados" at bounding box center [294, 197] width 77 height 40
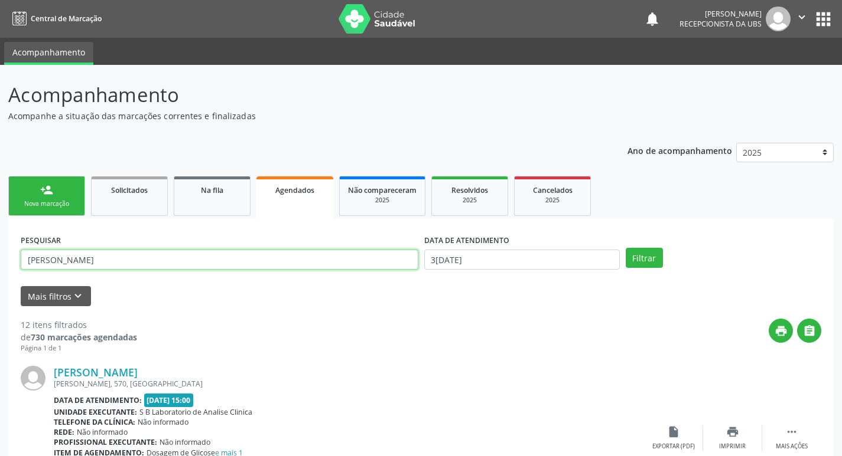
click at [178, 259] on input "cicero" at bounding box center [219, 260] width 397 height 20
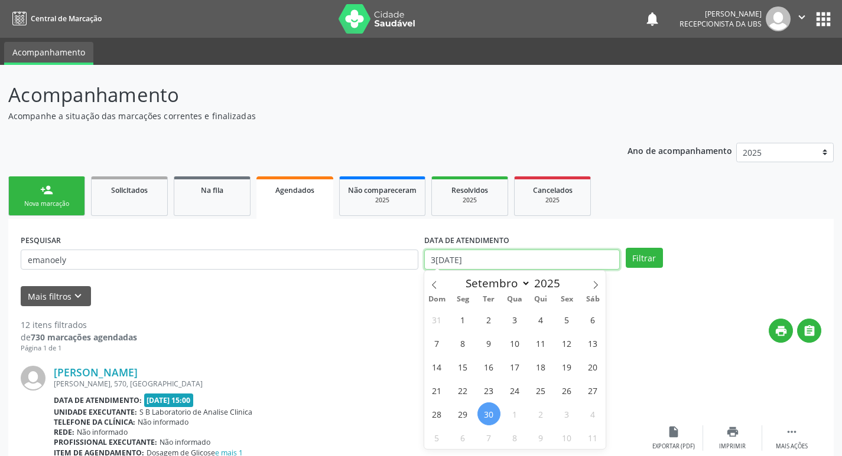
click at [588, 262] on input "3[DATE]" at bounding box center [521, 260] width 195 height 20
click at [454, 443] on span "6" at bounding box center [462, 437] width 23 height 23
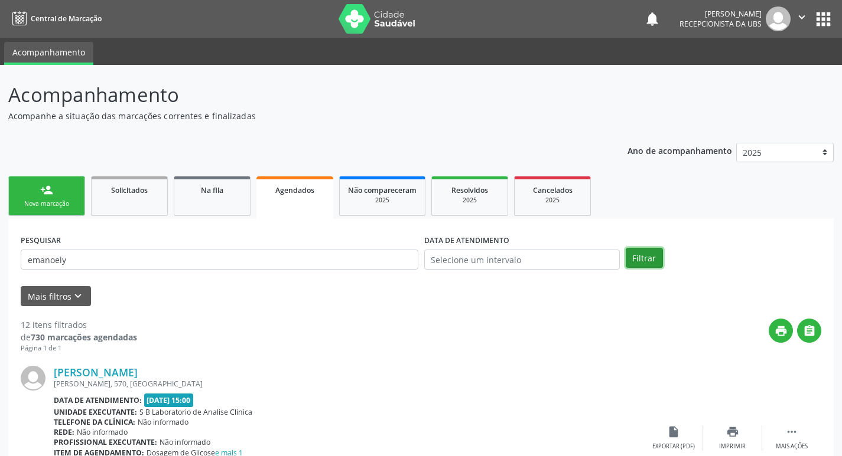
click at [637, 259] on button "Filtrar" at bounding box center [643, 258] width 37 height 20
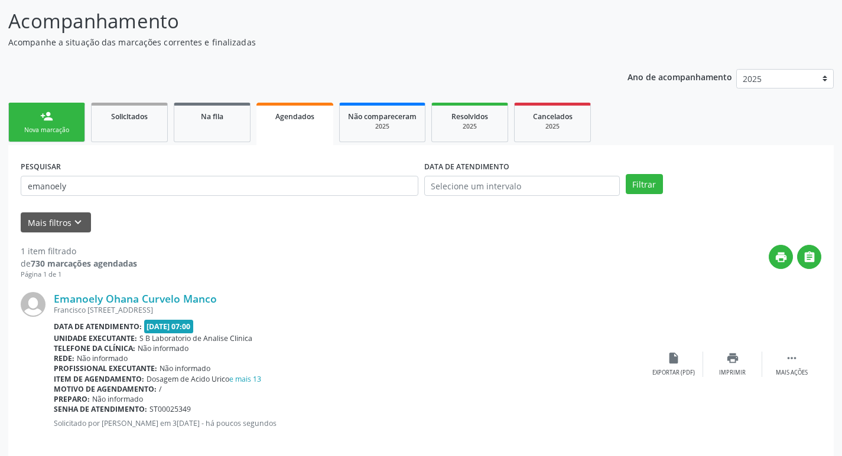
scroll to position [87, 0]
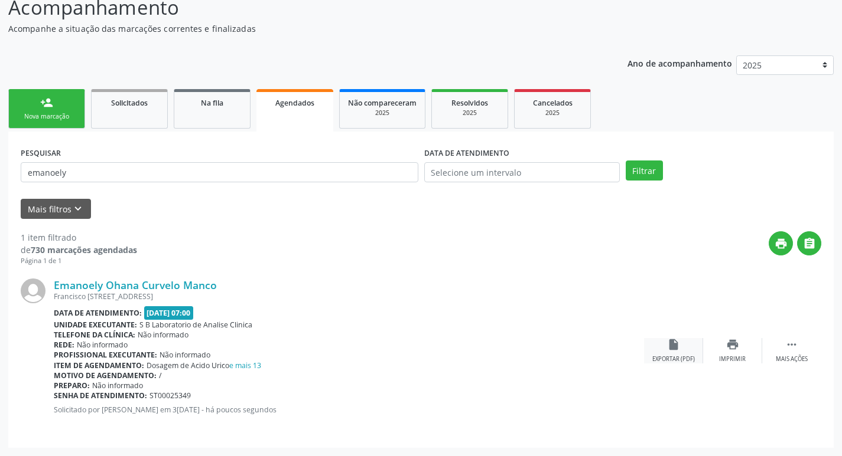
click at [667, 345] on icon "insert_drive_file" at bounding box center [673, 344] width 13 height 13
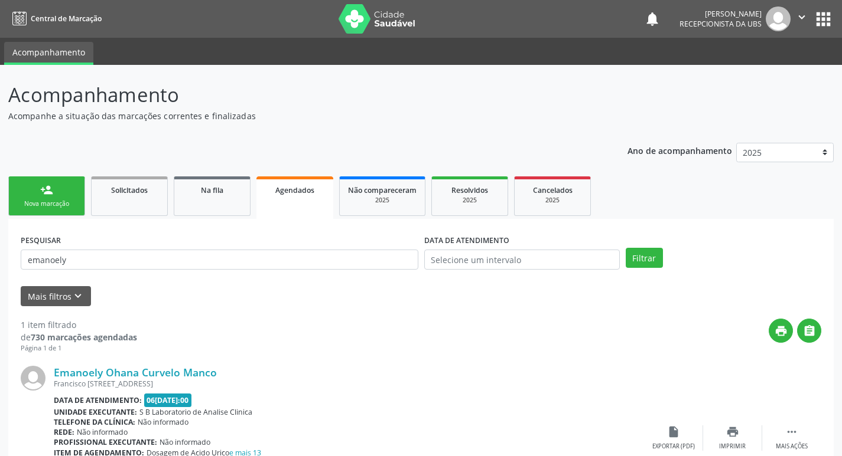
scroll to position [87, 0]
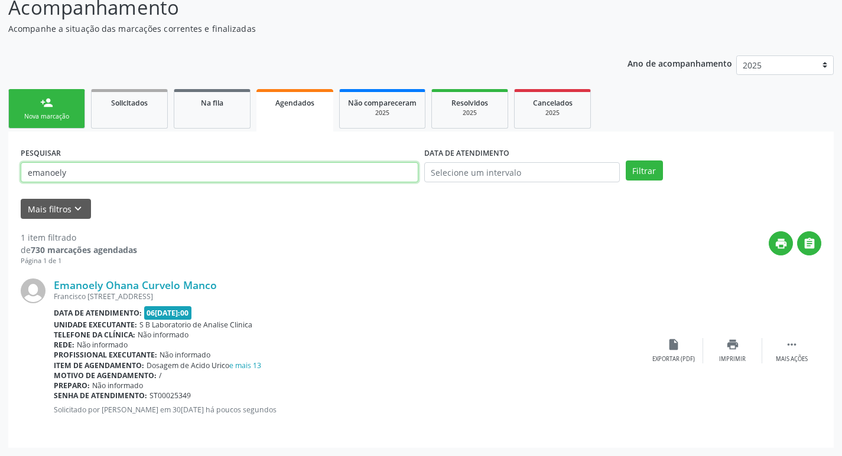
click at [114, 175] on input "emanoely" at bounding box center [219, 172] width 397 height 20
type input "e"
click at [38, 105] on link "person_add Nova marcação" at bounding box center [46, 109] width 77 height 40
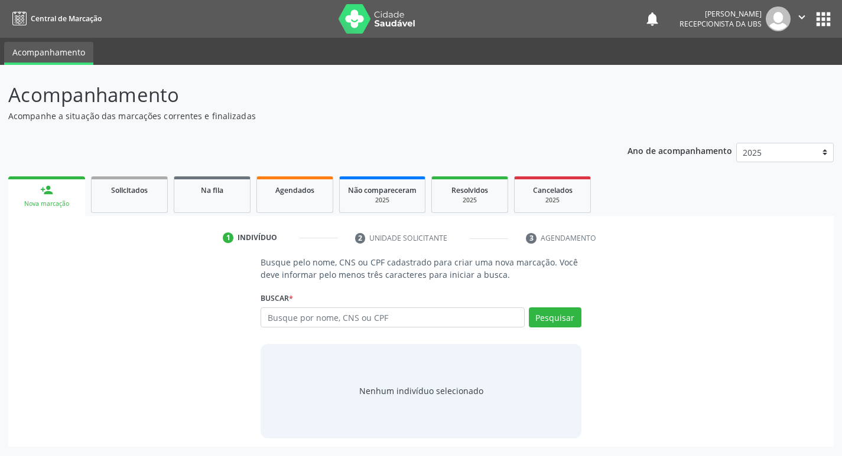
scroll to position [0, 0]
click at [319, 324] on input "text" at bounding box center [397, 318] width 268 height 20
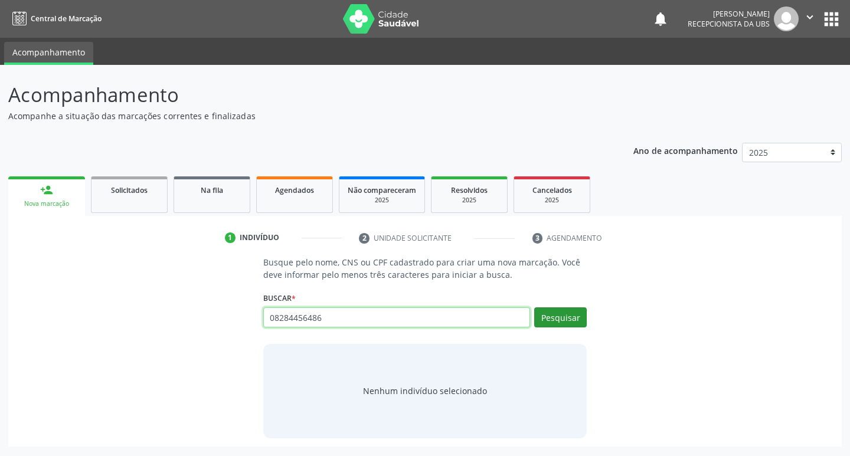
type input "08284456486"
click at [575, 314] on button "Pesquisar" at bounding box center [560, 318] width 53 height 20
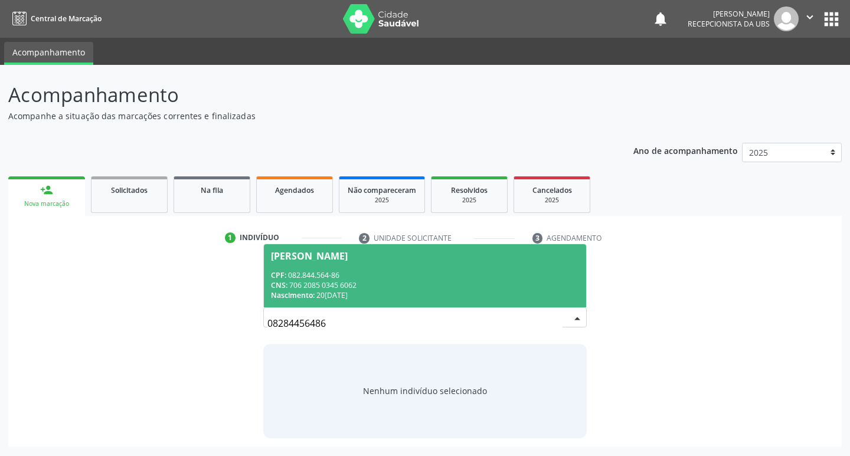
click at [319, 290] on div "CNS: 706 2085 0345 6062" at bounding box center [425, 286] width 309 height 10
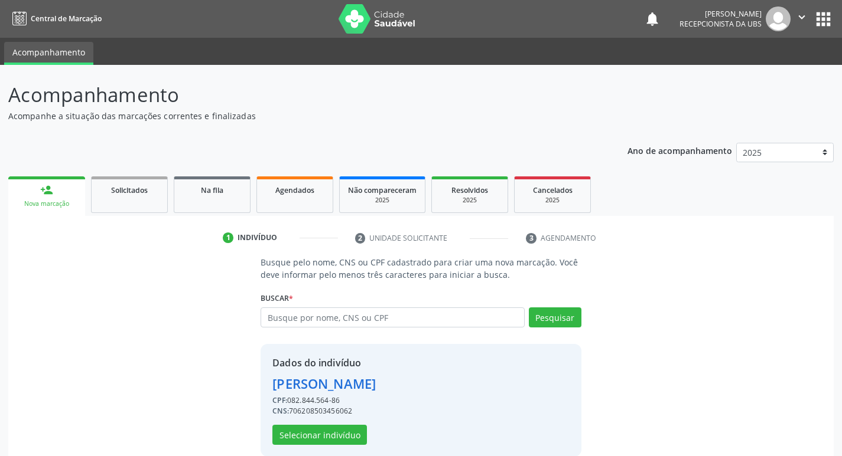
scroll to position [17, 0]
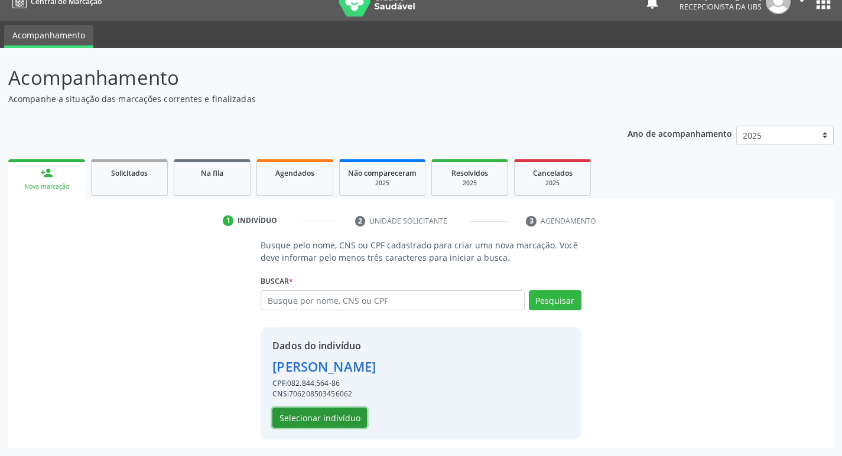
click at [329, 422] on button "Selecionar indivíduo" at bounding box center [319, 418] width 94 height 20
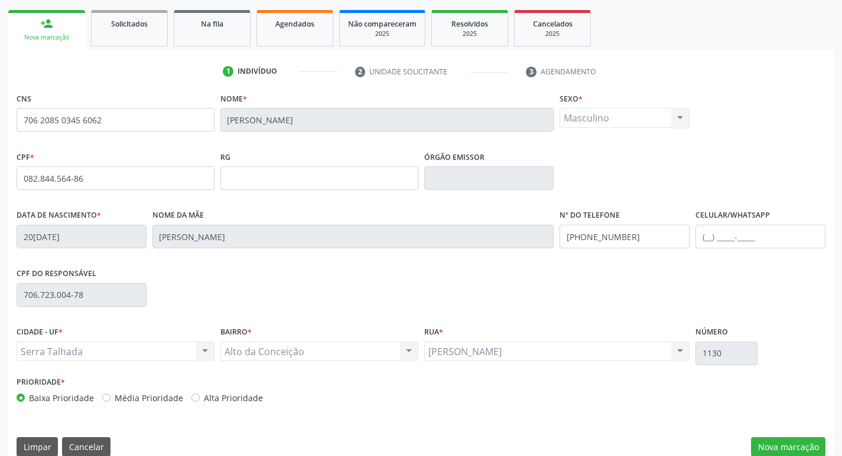
scroll to position [184, 0]
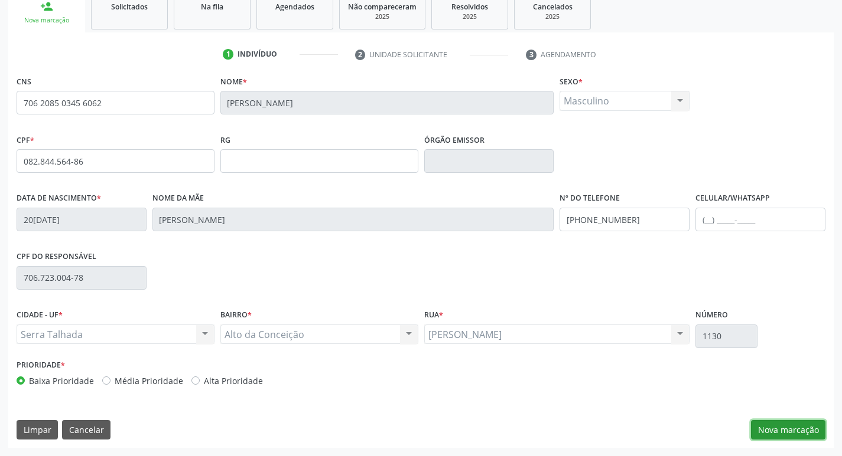
click at [780, 426] on button "Nova marcação" at bounding box center [788, 430] width 74 height 20
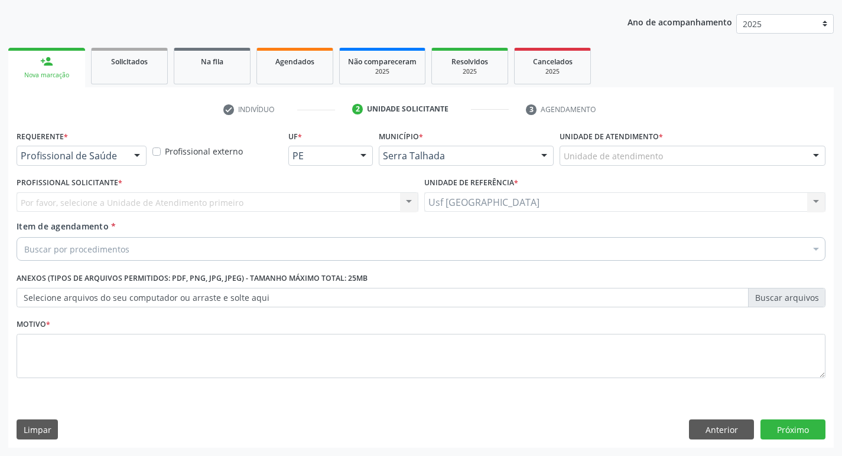
scroll to position [129, 0]
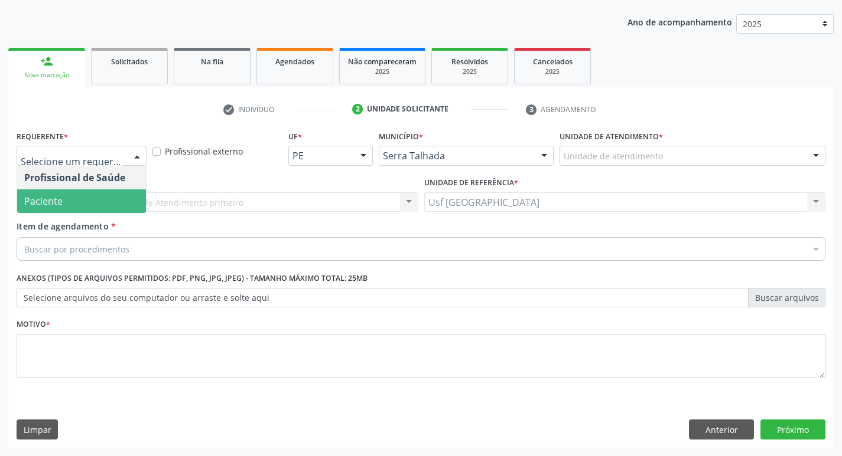
click at [107, 195] on span "Paciente" at bounding box center [81, 202] width 129 height 24
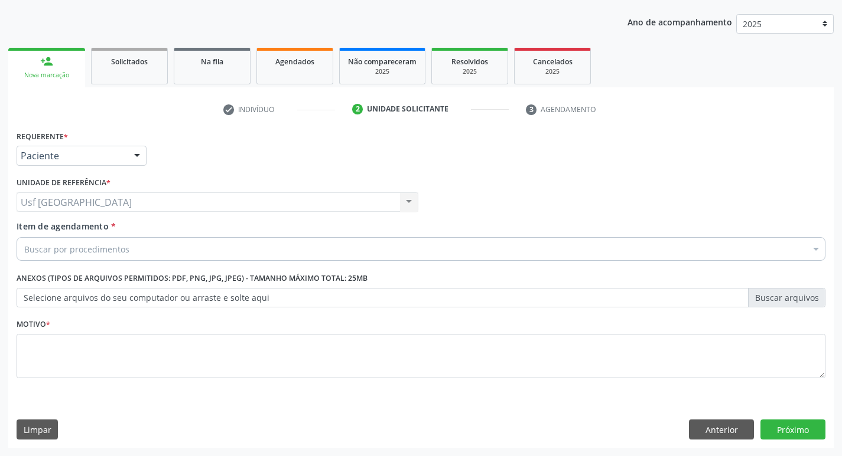
click at [70, 256] on div "Buscar por procedimentos" at bounding box center [421, 249] width 808 height 24
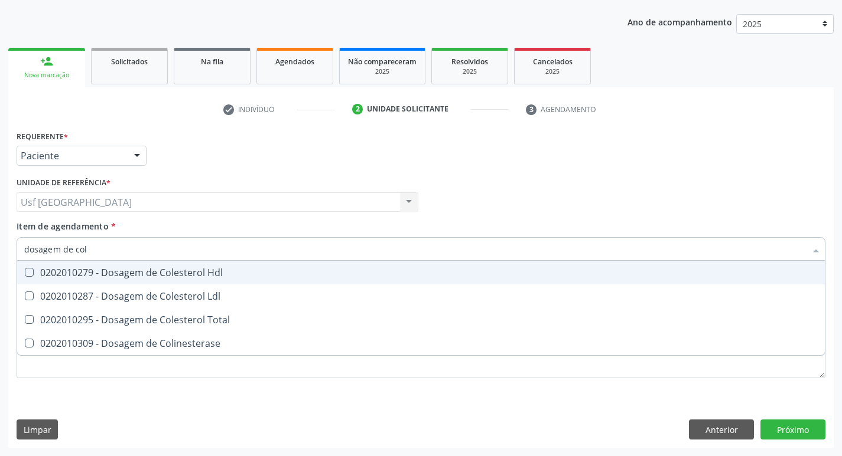
type input "dosagem de cole"
click at [99, 274] on div "0202010279 - Dosagem de Colesterol Hdl" at bounding box center [420, 272] width 793 height 9
checkbox Hdl "true"
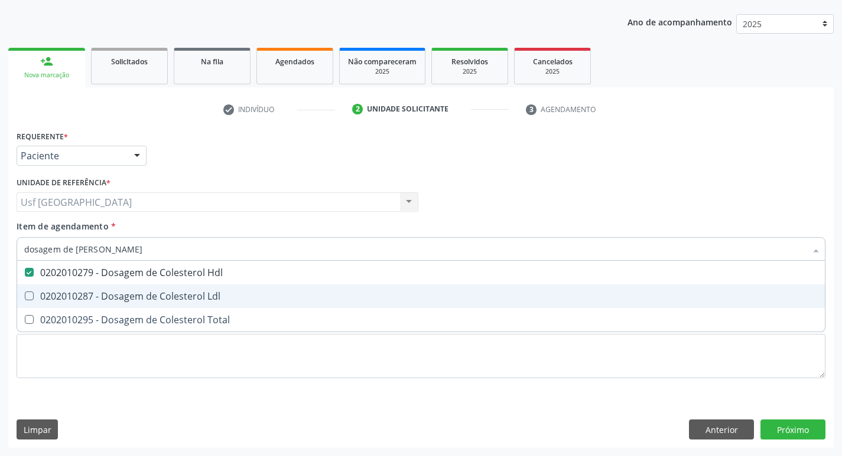
click at [97, 294] on div "0202010287 - Dosagem de Colesterol Ldl" at bounding box center [420, 296] width 793 height 9
checkbox Ldl "true"
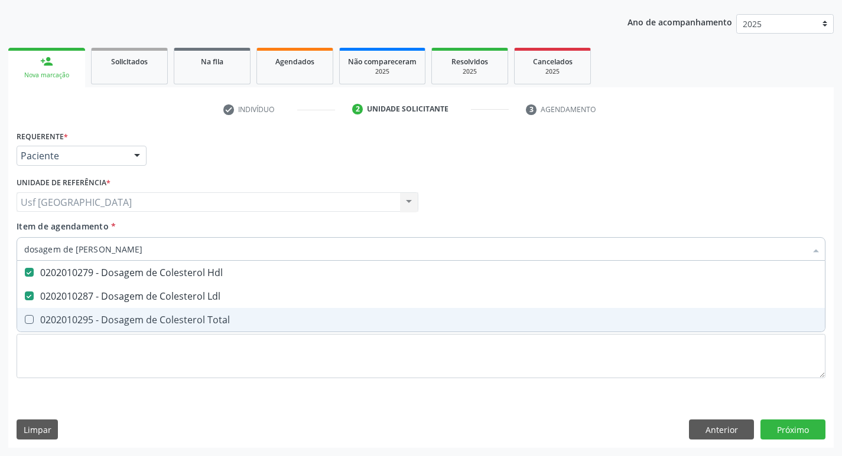
click at [98, 317] on div "0202010295 - Dosagem de Colesterol Total" at bounding box center [420, 319] width 793 height 9
checkbox Total "true"
type input "dosagem de co"
checkbox Hdl "false"
checkbox Colinesterase "true"
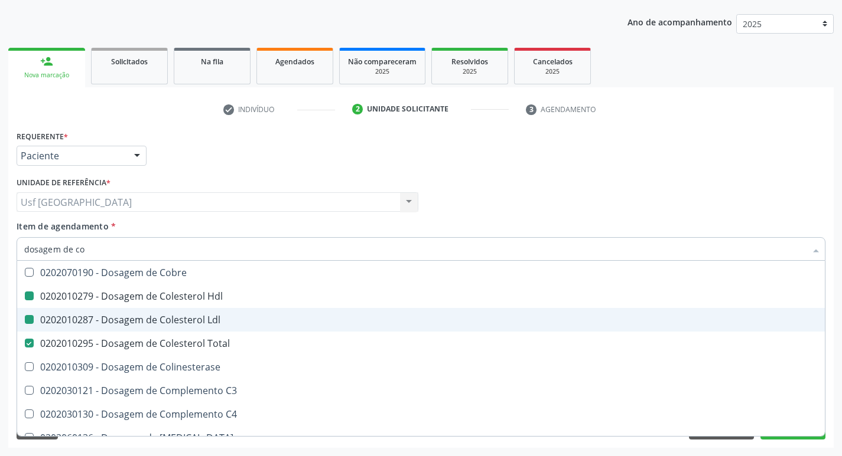
type input "dosagem de c"
checkbox Hdl "false"
checkbox Ldl "false"
checkbox Total "false"
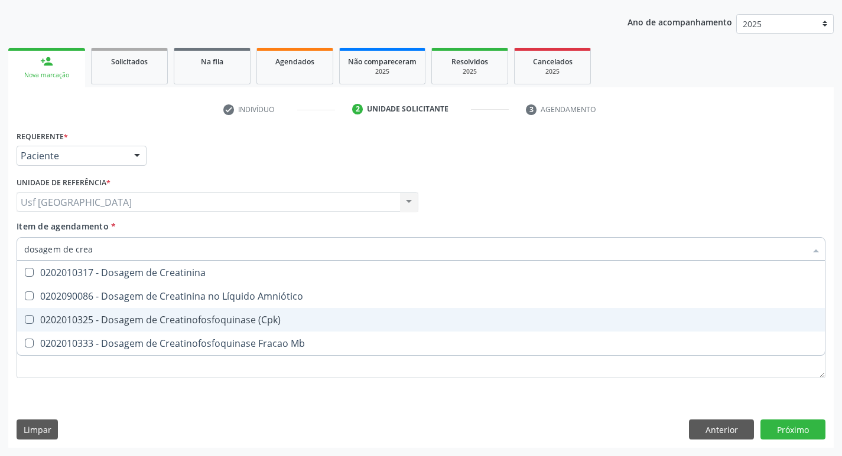
type input "dosagem de creat"
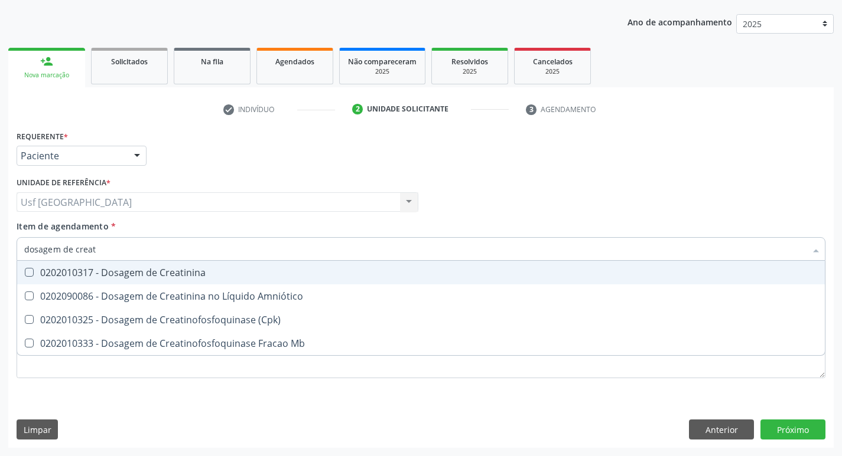
click at [210, 273] on div "0202010317 - Dosagem de Creatinina" at bounding box center [420, 272] width 793 height 9
checkbox Creatinina "true"
type input "dosagem de c"
checkbox Creatinina "false"
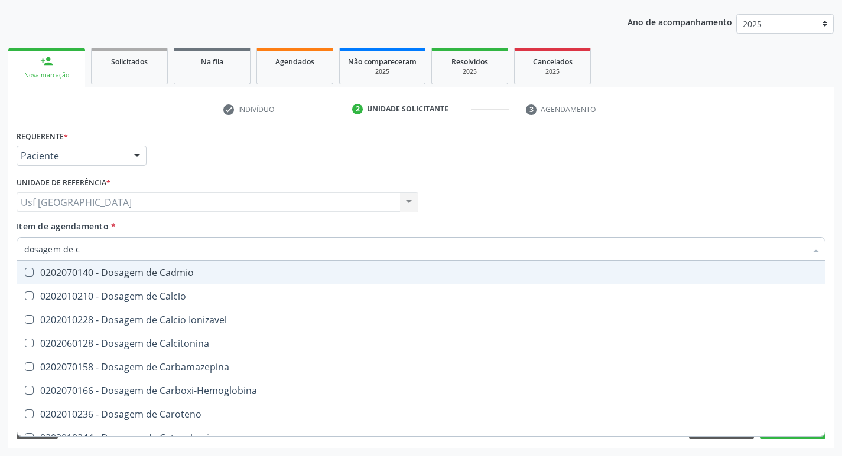
type input "dosagem de"
checkbox Hdl "false"
checkbox Ldl "false"
checkbox Total "false"
checkbox Creatinina "false"
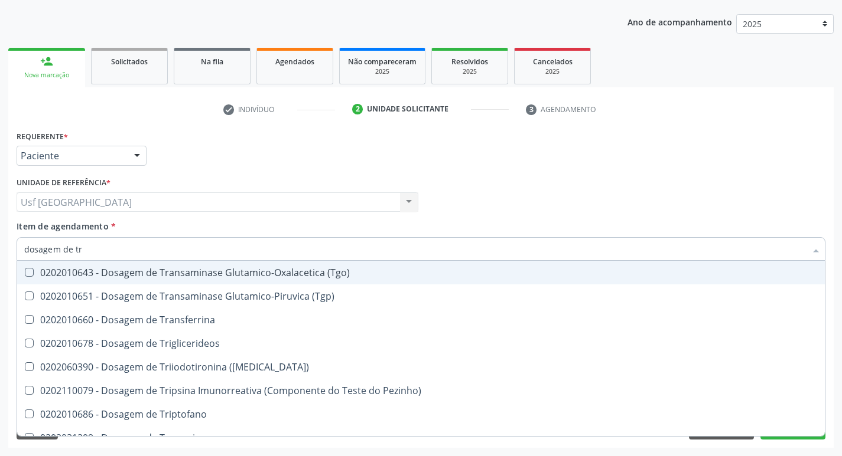
type input "dosagem de tri"
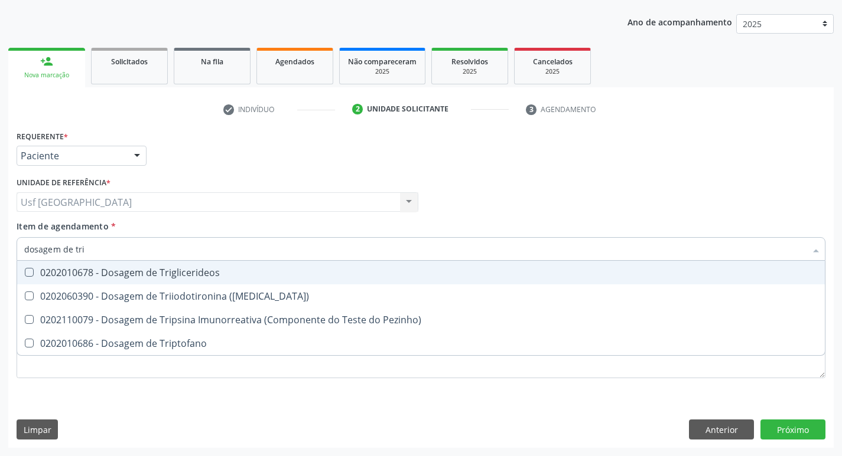
click at [210, 273] on div "0202010678 - Dosagem de Triglicerideos" at bounding box center [420, 272] width 793 height 9
checkbox Triglicerideos "true"
type input "dosagem de tr"
checkbox Triglicerideos "false"
checkbox Triptofano "true"
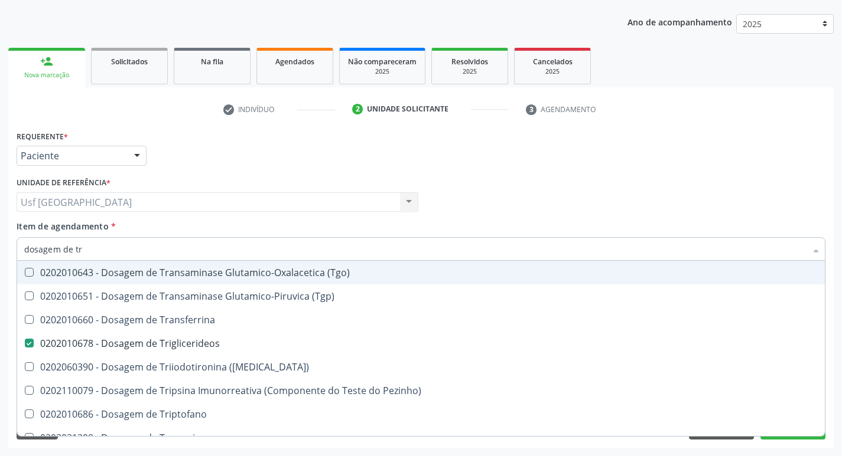
type input "dosagem de t"
checkbox Triglicerideos "false"
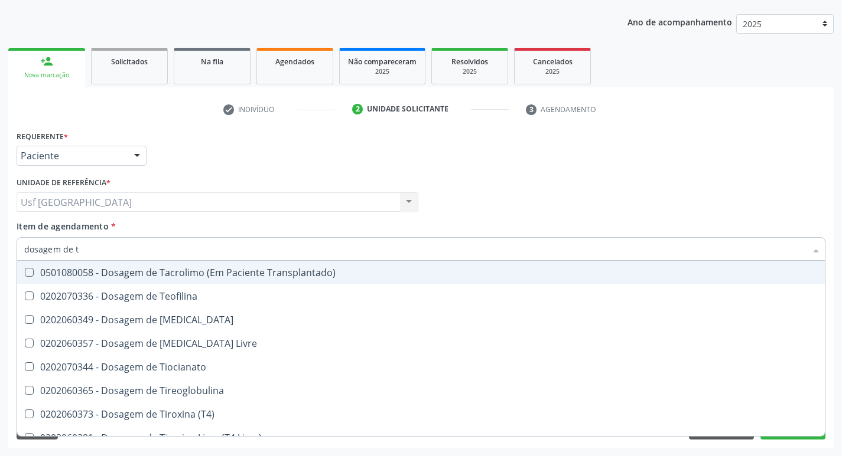
type input "dosagem de"
checkbox Triglicerideos "false"
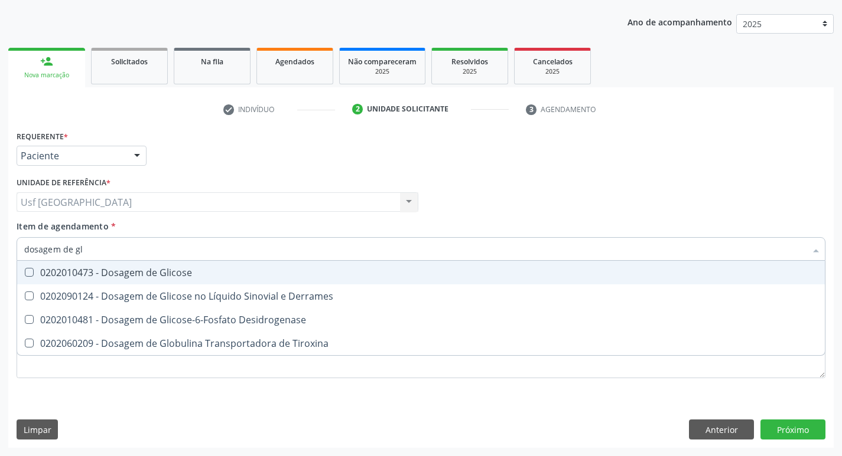
type input "dosagem de gli"
click at [210, 273] on div "0202010473 - Dosagem de Glicose" at bounding box center [420, 272] width 793 height 9
checkbox Glicose "true"
type input "dosagem de g"
checkbox Glicose "false"
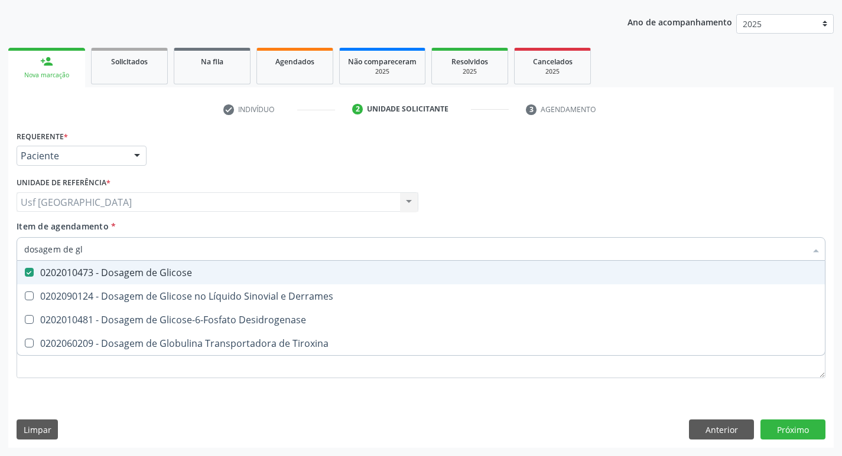
checkbox Tiroxina "true"
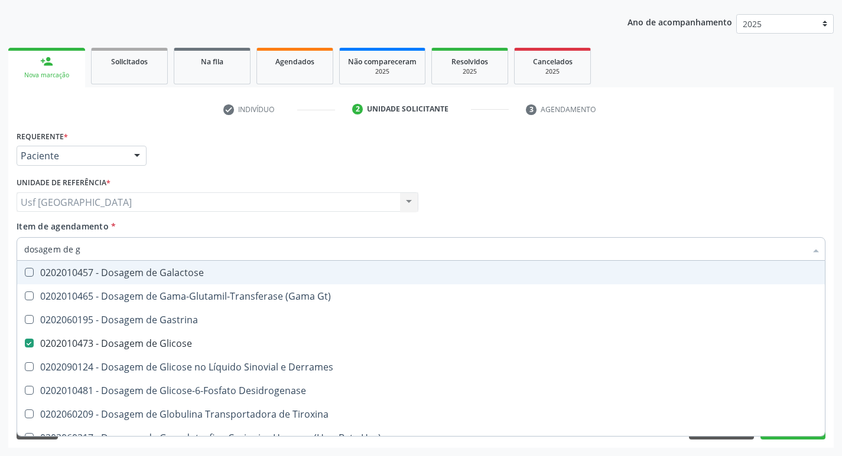
type input "dosagem de"
checkbox Glicose "false"
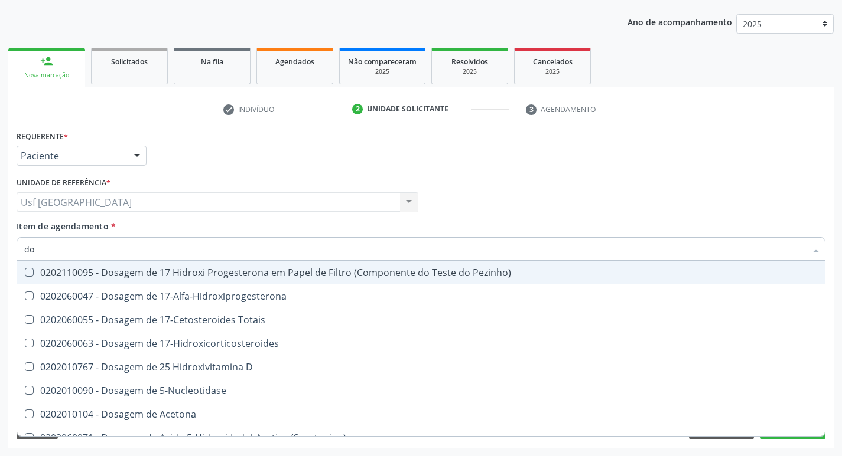
type input "d"
checkbox Hdl "false"
checkbox Ldl "false"
checkbox Total "false"
checkbox Colinesterase "false"
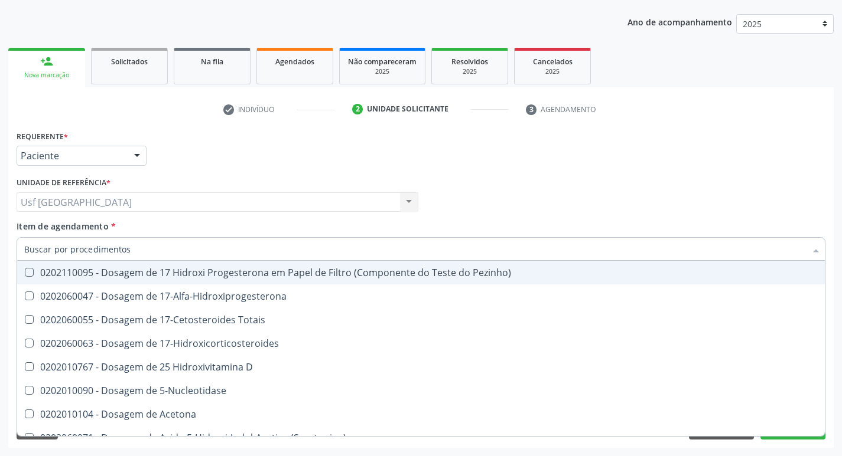
checkbox C3 "false"
checkbox Creatinina "false"
checkbox Amniótico "false"
checkbox \(Cpk\) "false"
checkbox Crioaglutinina "false"
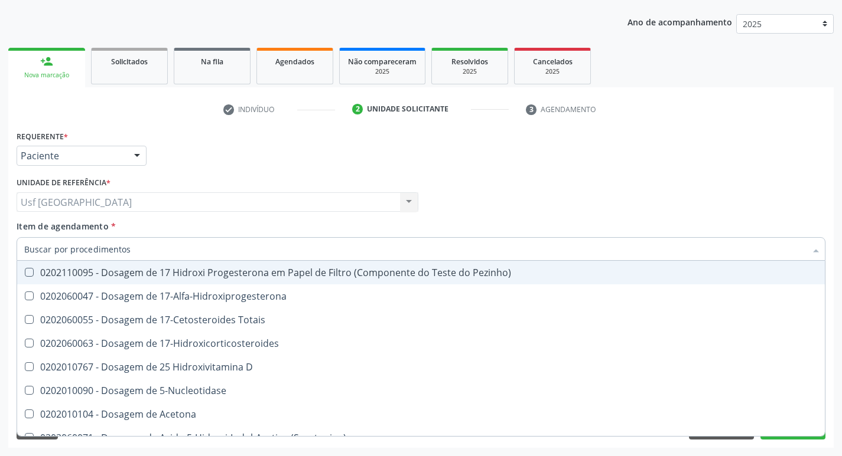
checkbox \(Dhea\) "false"
checkbox Alfa-Hidroxibutirica "false"
checkbox Glutamica "false"
checkbox \(Dht\) "false"
checkbox Fecal "false"
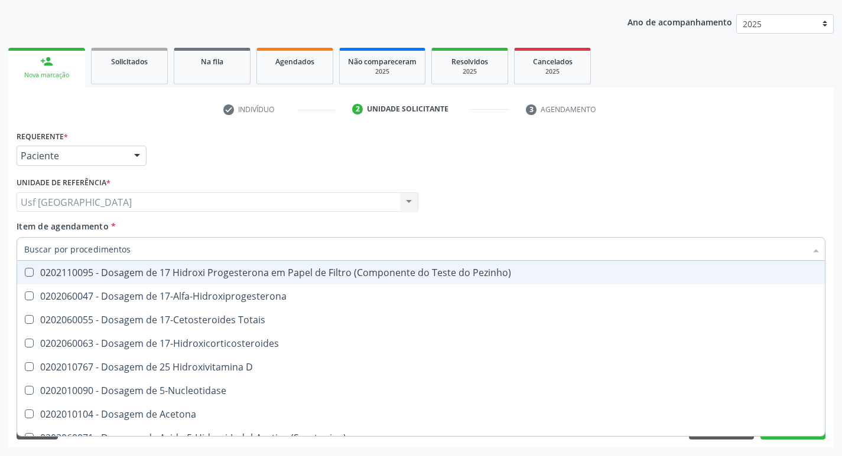
checkbox Glicose "false"
checkbox Desidrogenase "false"
checkbox Hemoglobina "false"
checkbox Hemossiderina "false"
checkbox Hidroxiprolina "false"
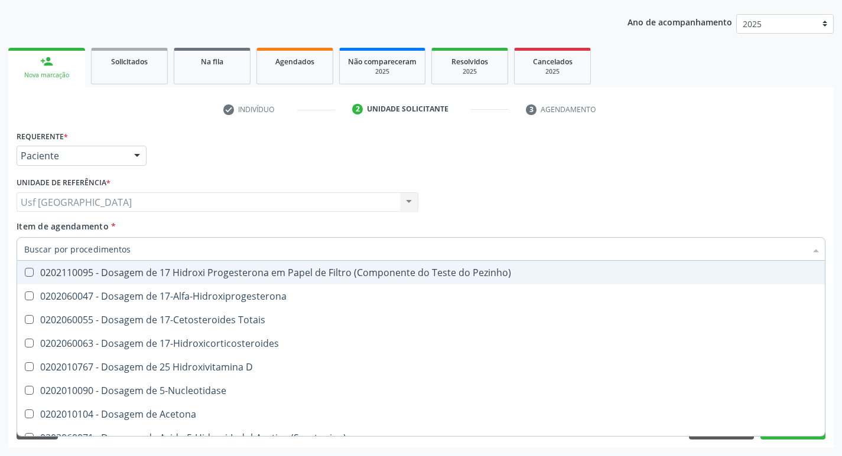
checkbox \(Hgh\) "false"
checkbox \(Iga\) "false"
checkbox \(Igg\) "false"
checkbox Isomerase-Fosfohexose "false"
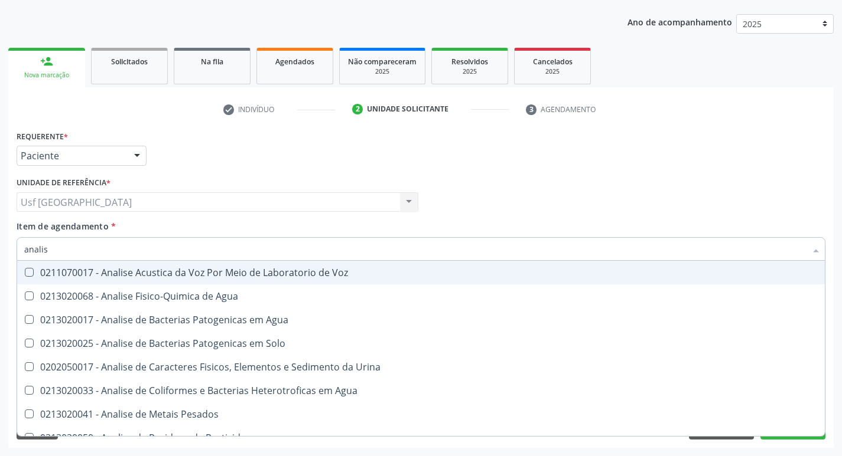
type input "analise"
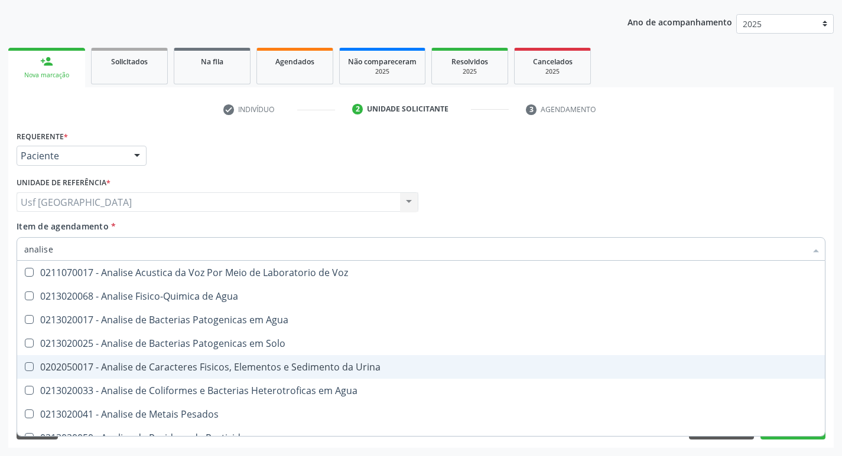
click at [275, 371] on div "0202050017 - Analise de Caracteres Fisicos, Elementos e Sedimento da Urina" at bounding box center [420, 367] width 793 height 9
checkbox Urina "true"
type input "a"
checkbox Urina "false"
checkbox Agua "false"
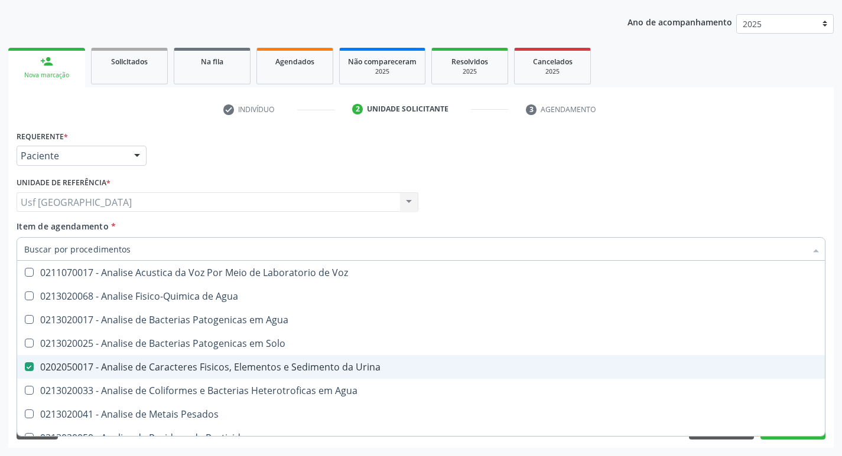
checkbox Alimentos "false"
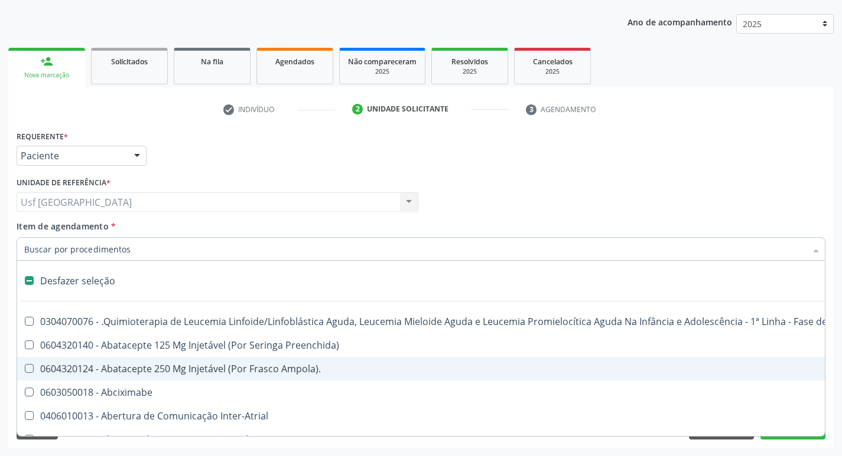
type input "d"
checkbox Amniocentese "true"
checkbox Urina "false"
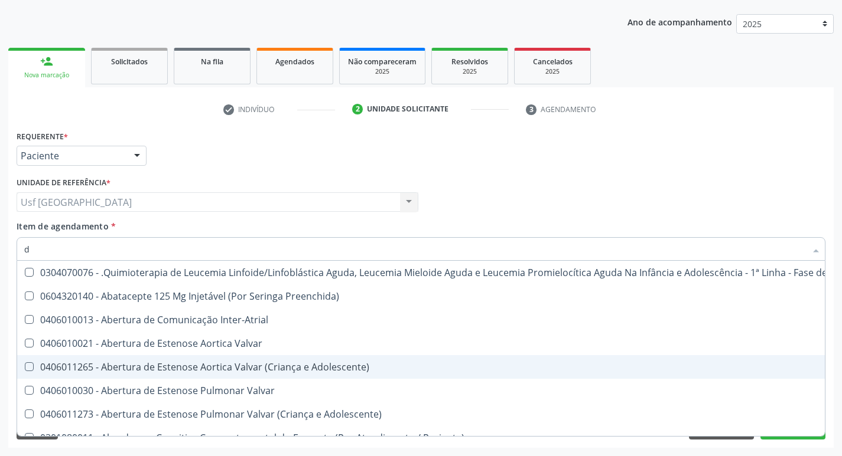
type input "do"
checkbox Urina "false"
checkbox Epidemiológica "true"
checkbox Bucal "true"
checkbox Trabalhador "true"
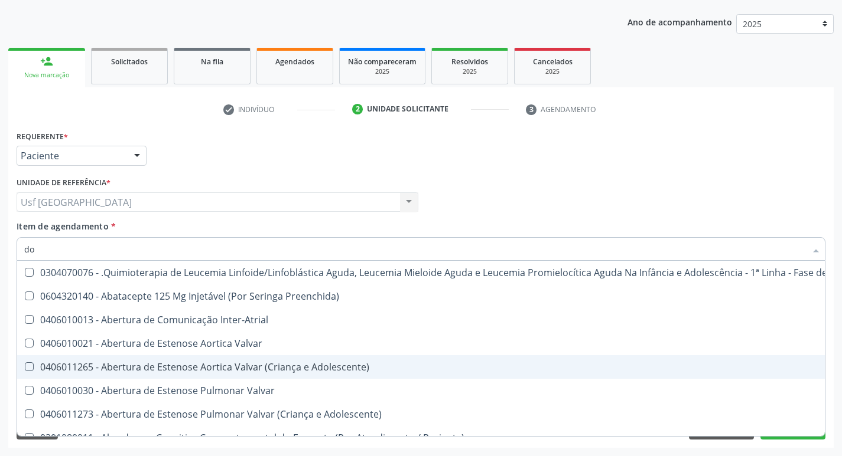
checkbox Lei "true"
checkbox Nervo "true"
checkbox \(Par\) "true"
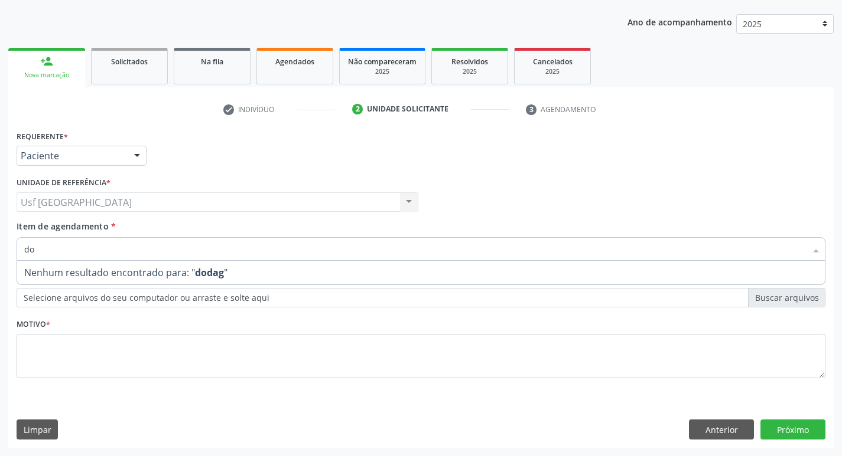
type input "d"
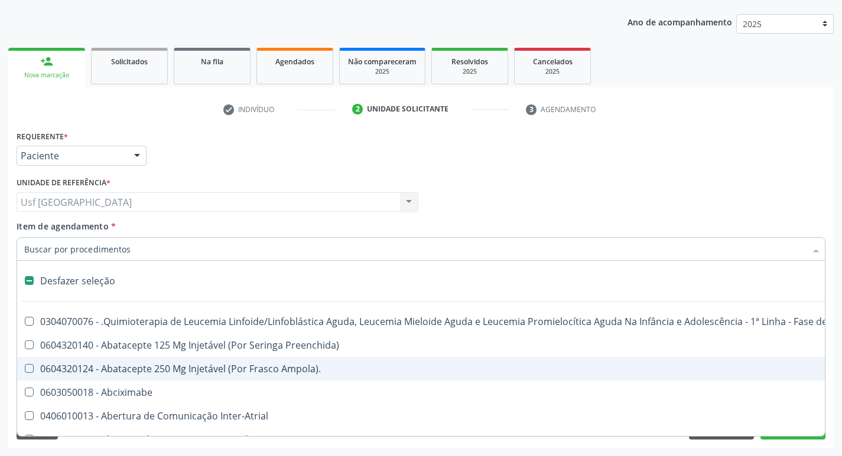
type input "d"
checkbox Amniocentese "true"
checkbox Urina "false"
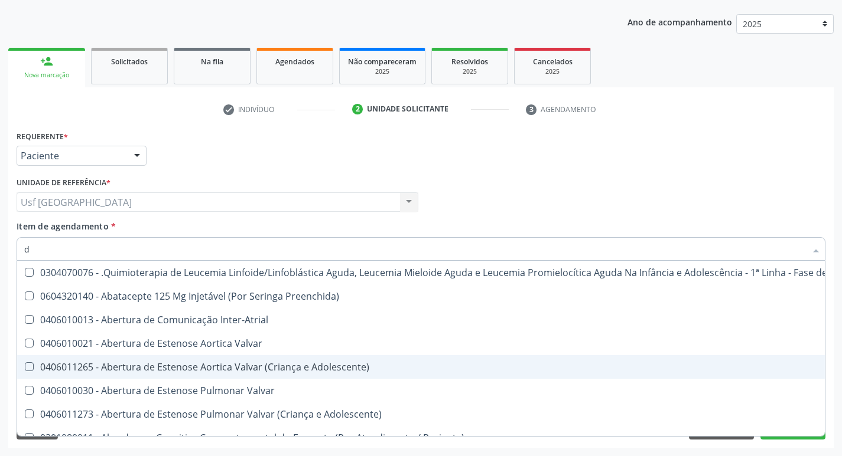
type input "do"
checkbox Urina "false"
checkbox Epidemiológica "true"
checkbox Bucal "true"
checkbox Trabalhador "true"
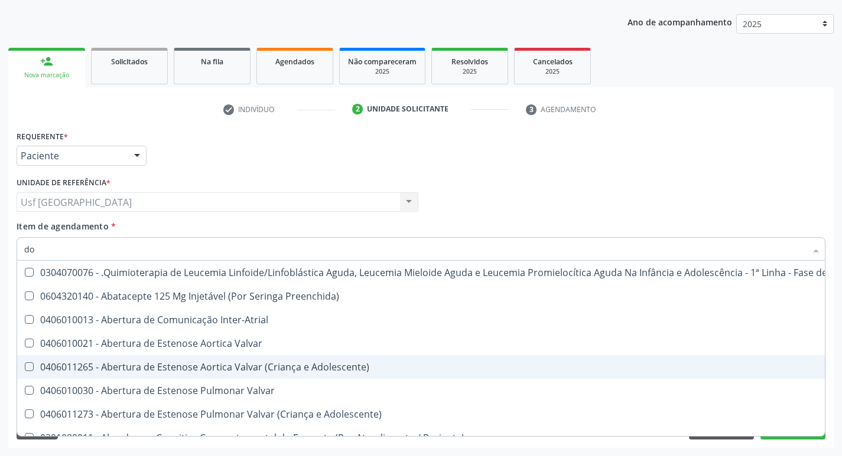
checkbox Lei "true"
checkbox Nervo "true"
checkbox \(Par\) "true"
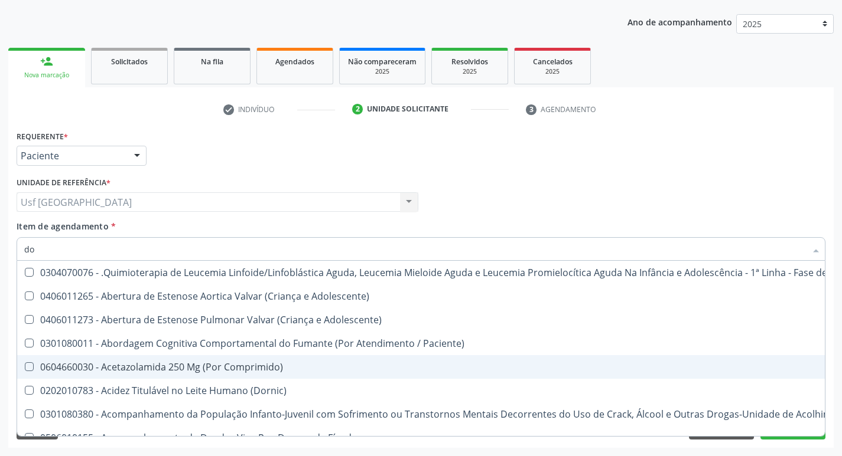
type input "dos"
checkbox Intelectual "true"
checkbox Metabolismo "true"
checkbox Cgbp "true"
checkbox Puericultura "true"
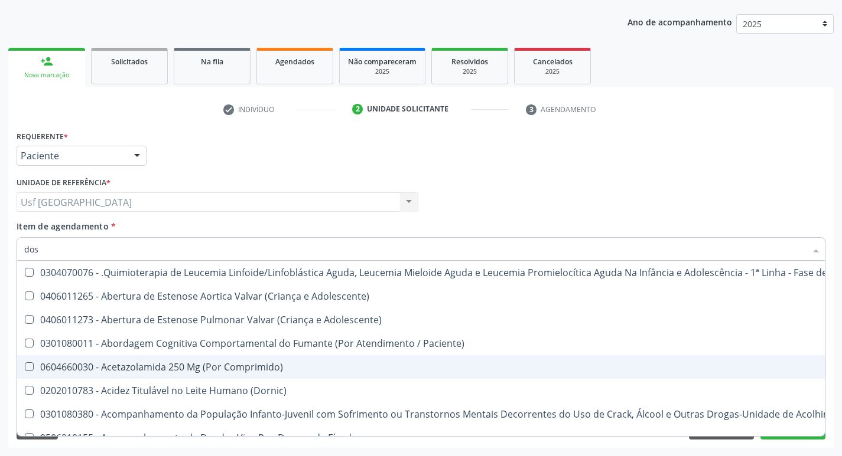
checkbox 24H "true"
checkbox Biologica "true"
type input "dosa"
checkbox Emergência "true"
checkbox Saúde "true"
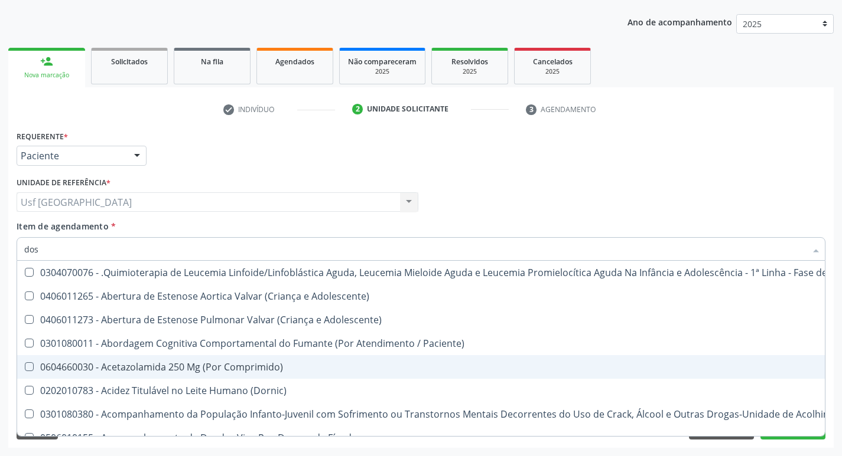
checkbox Saúde "true"
checkbox Níveis "true"
checkbox Comprimido\) "true"
checkbox Intelectual "false"
checkbox Metabolismo "false"
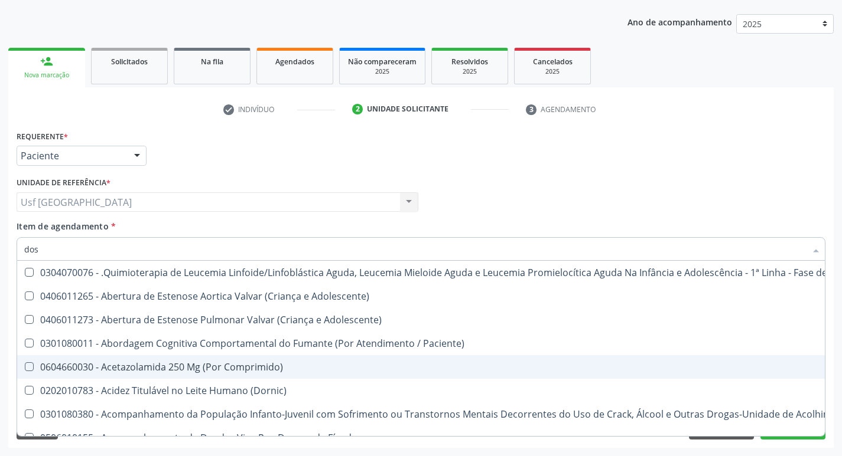
checkbox Cgbp "false"
checkbox Puericultura "false"
checkbox 24H "false"
checkbox Utero "true"
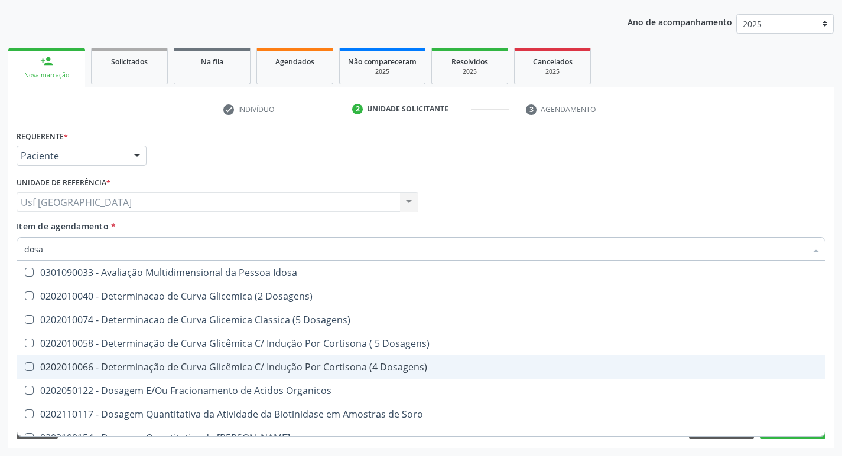
type input "dosag"
checkbox Cobre "true"
checkbox Total "false"
checkbox Cortisol "true"
checkbox Creatinina "false"
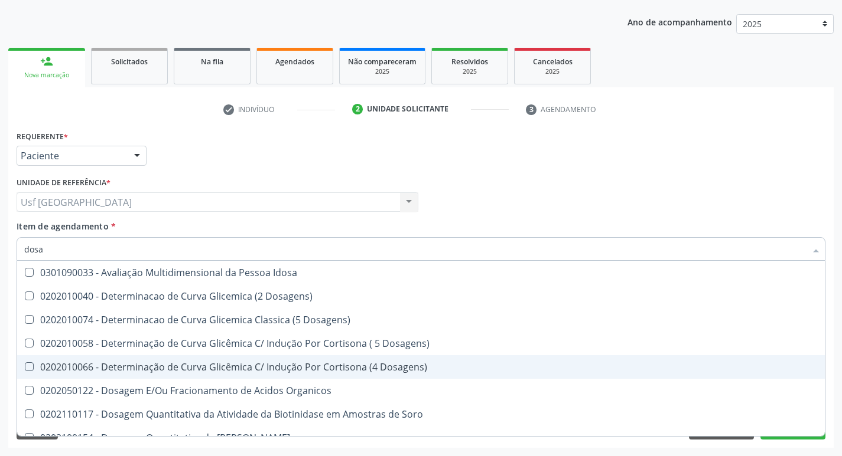
checkbox Gastrina "true"
checkbox Glicose "false"
checkbox Transferrina "true"
checkbox Triglicerideos "false"
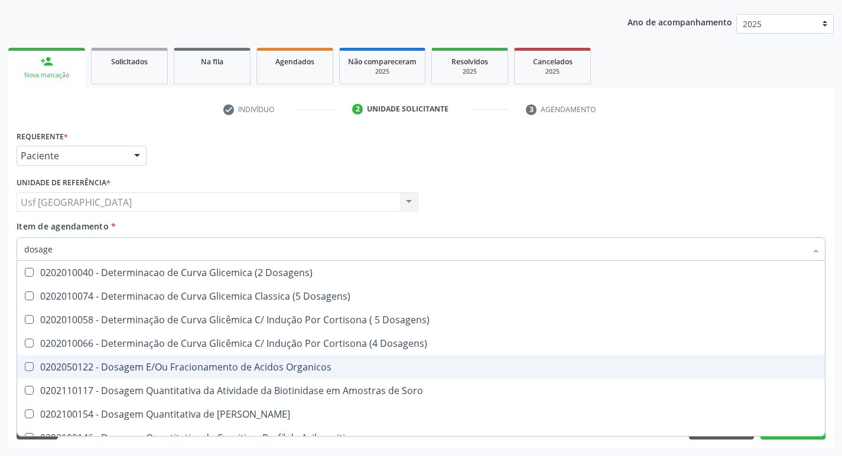
type input "dosagem"
checkbox Citrato "true"
checkbox Cloreto "true"
checkbox Suor "true"
checkbox Hdl "false"
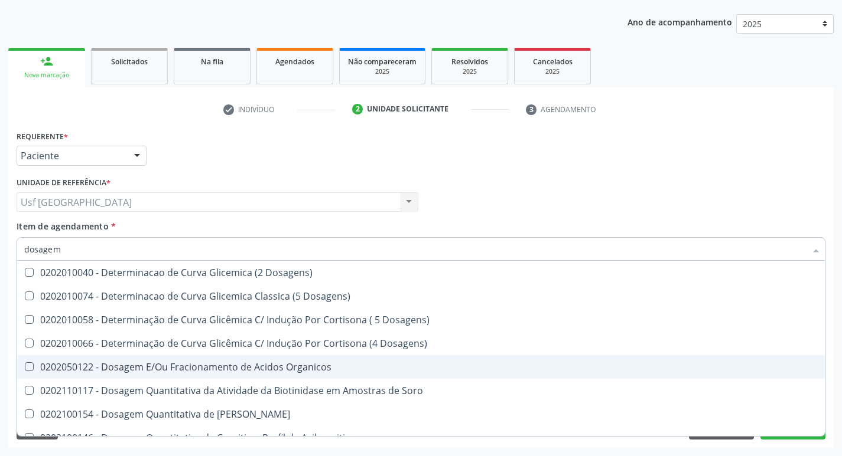
checkbox Ldl "false"
checkbox Total "false"
checkbox Colinesterase "true"
checkbox Creatinina "false"
checkbox Esperma "true"
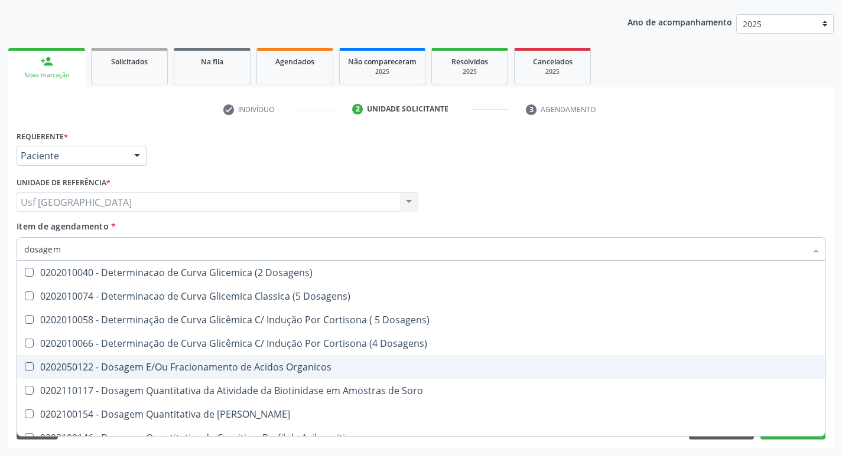
checkbox Glicose "false"
checkbox Livre\) "true"
checkbox Triglicerideos "false"
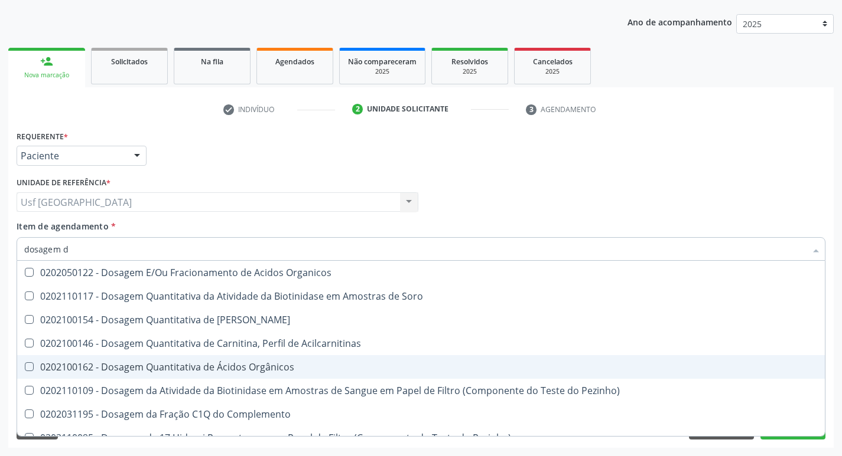
type input "dosagem de"
checkbox Chumbo "true"
checkbox Ciclosporina "true"
checkbox Transplantado\) "true"
checkbox Citrato "false"
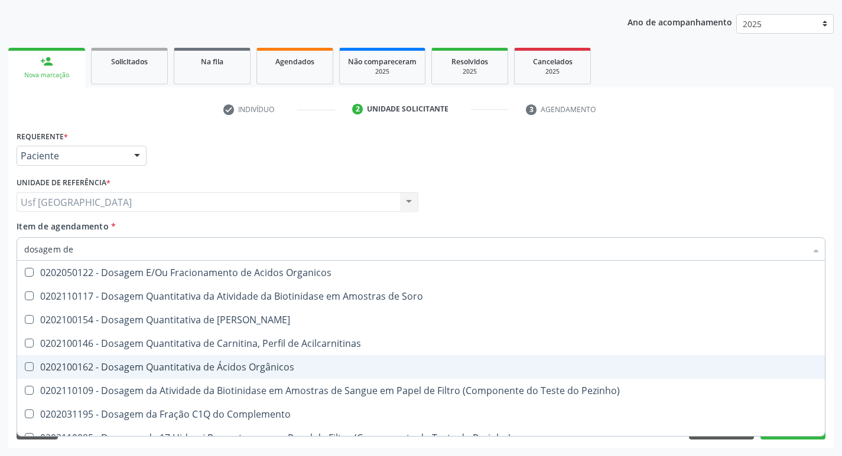
checkbox Cloreto "false"
checkbox Hdl "true"
checkbox Ldl "false"
checkbox Total "false"
checkbox Creatinina "false"
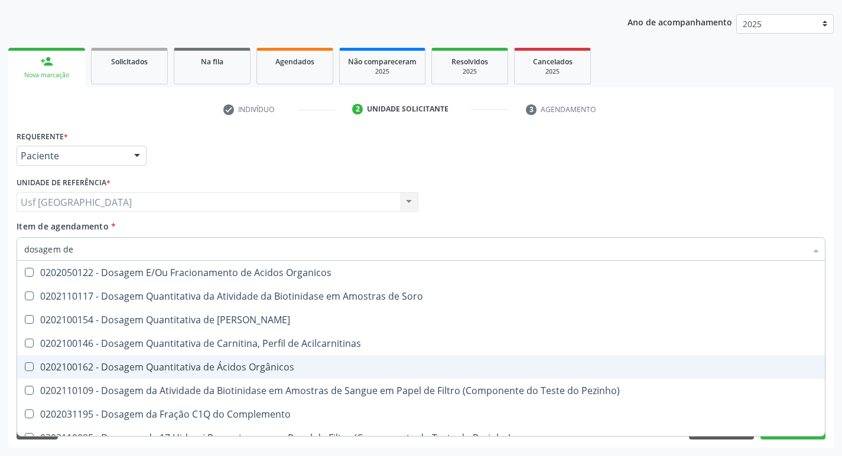
checkbox Fosforo "true"
checkbox Frutose "false"
checkbox Glicose "false"
checkbox Tiocianato "true"
checkbox \(T4\) "false"
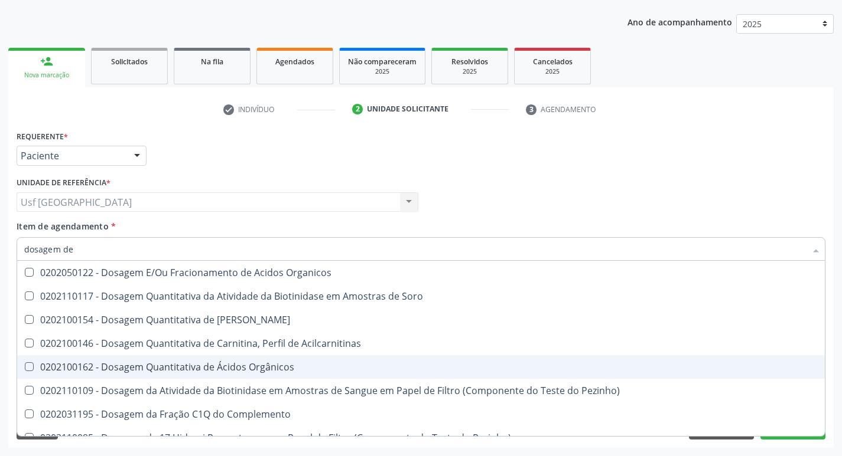
checkbox Triglicerideos "false"
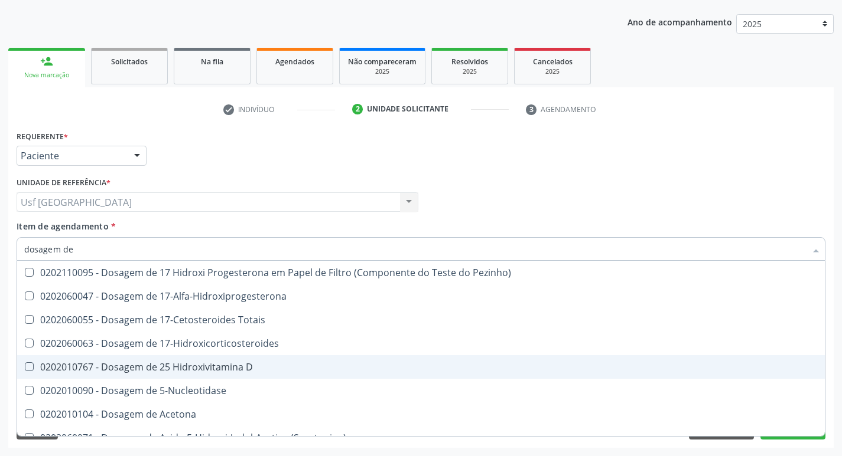
type input "dosagem de g"
checkbox 17-Hidroxicorticosteroides "true"
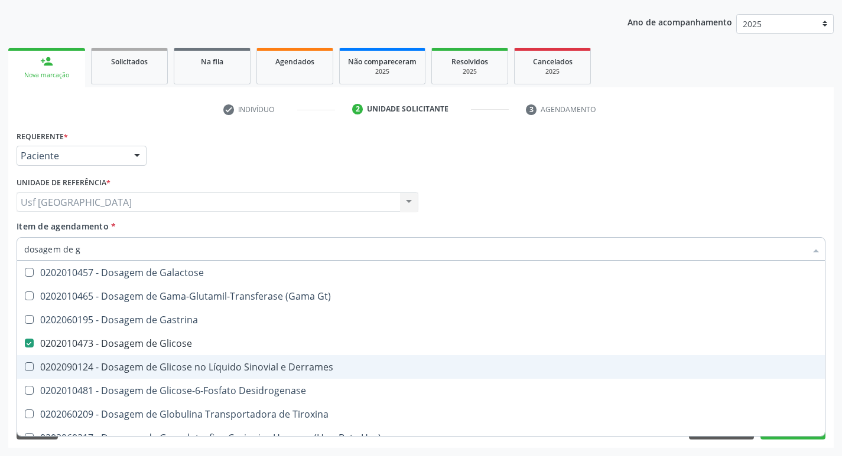
type input "dosagem de gl"
checkbox Galactose "true"
checkbox Glicose "false"
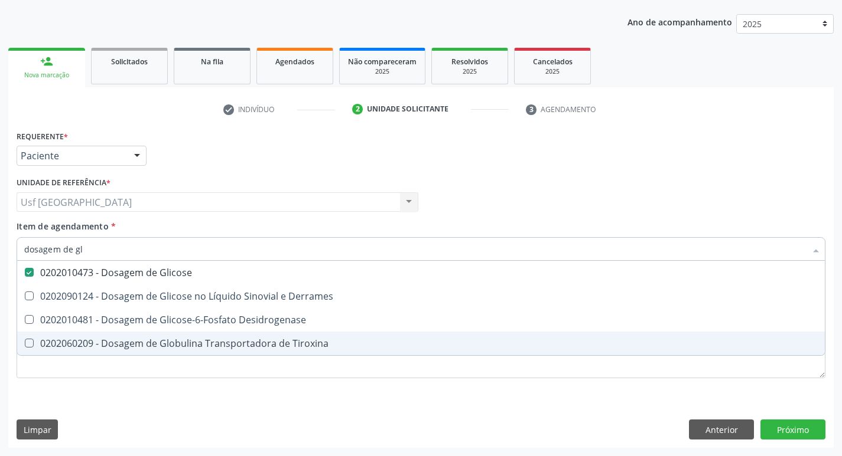
type input "dosagem de g"
checkbox Glicose "false"
checkbox Tiroxina "true"
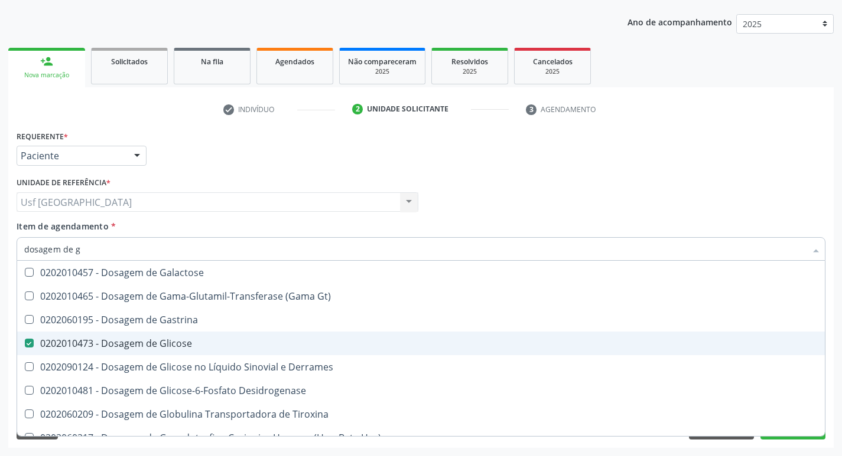
type input "dosagem de"
checkbox Glicose "false"
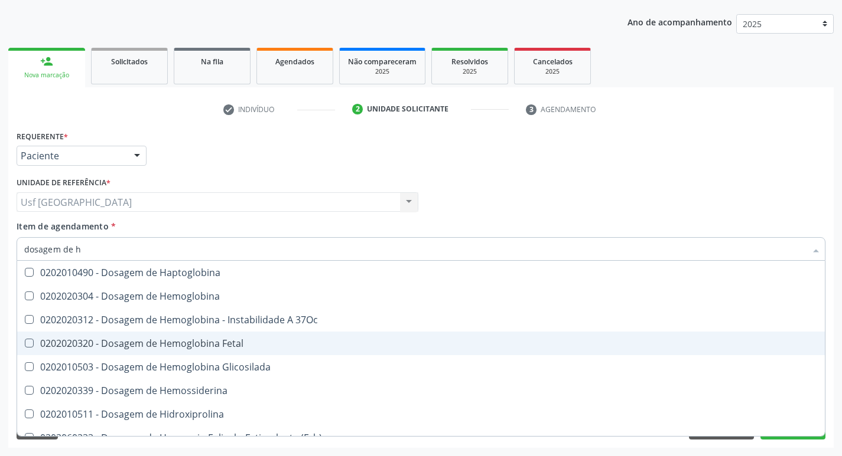
type input "dosagem de he"
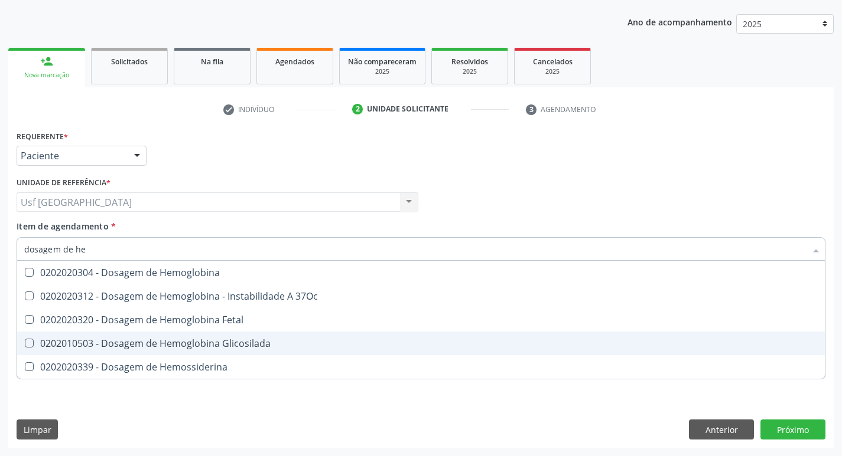
click at [227, 340] on div "0202010503 - Dosagem de Hemoglobina Glicosilada" at bounding box center [420, 343] width 793 height 9
checkbox Glicosilada "true"
type input "dosagem de h"
checkbox Glicosilada "false"
checkbox Hemossiderina "true"
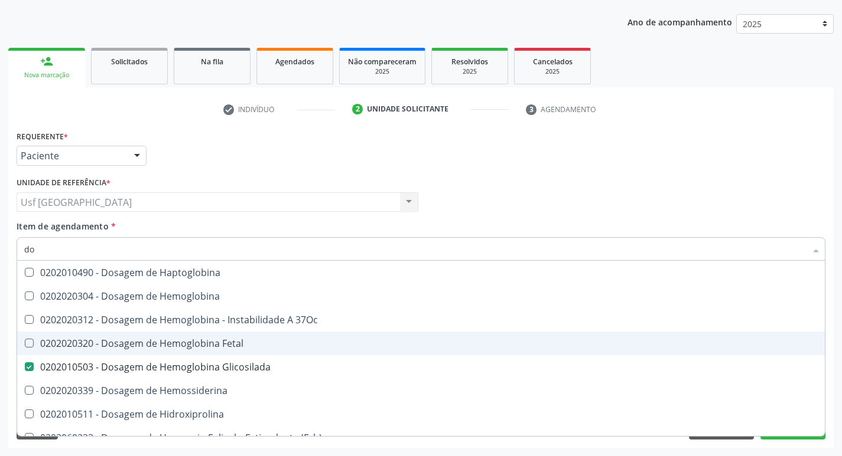
type input "d"
type input "h"
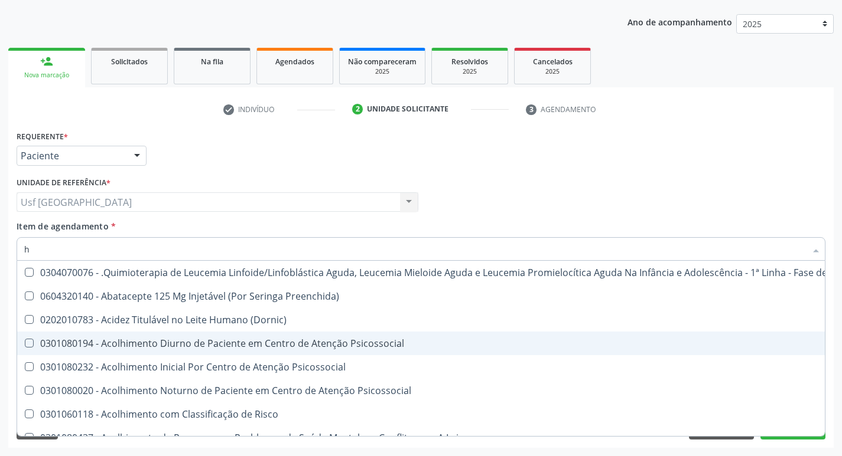
checkbox Psicossocial "false"
type input "he"
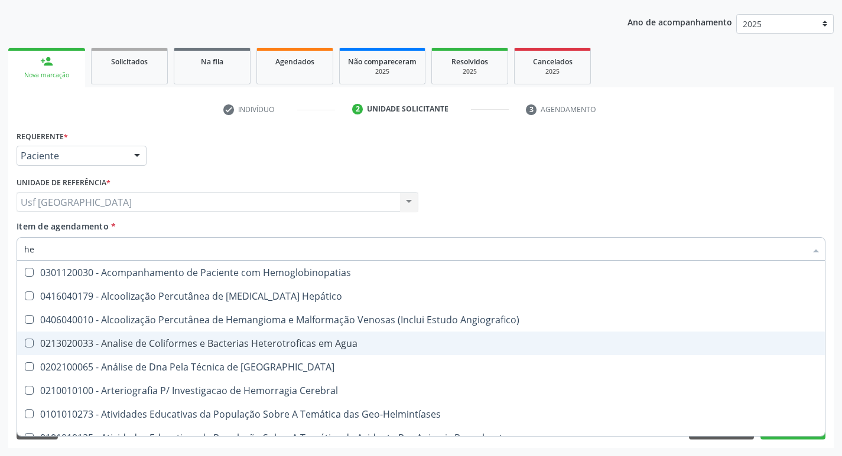
checkbox Glicosilada "true"
type input "hem"
checkbox \(Qualitativo\) "true"
checkbox Glicosilada "false"
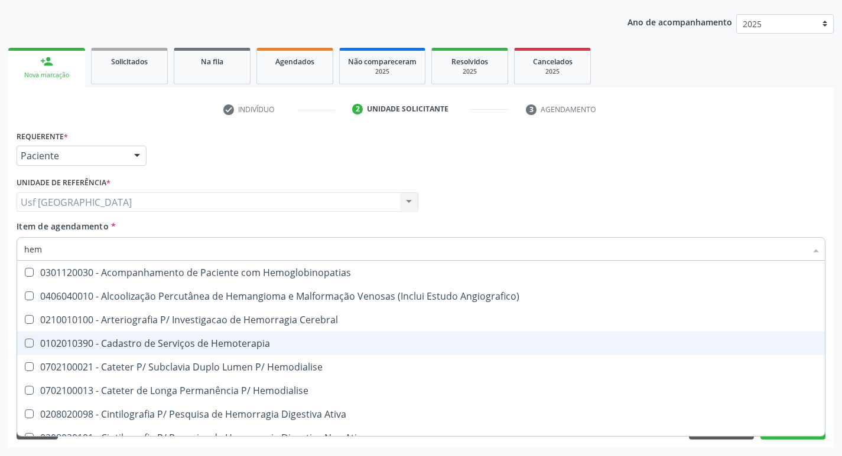
type input "hemo"
checkbox Hemacias "true"
checkbox Glicosilada "false"
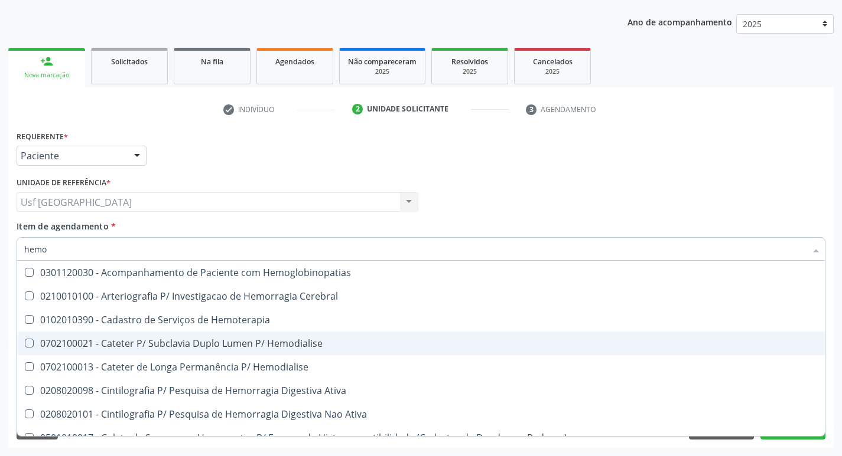
type input "hemog"
checkbox Tardio\) "true"
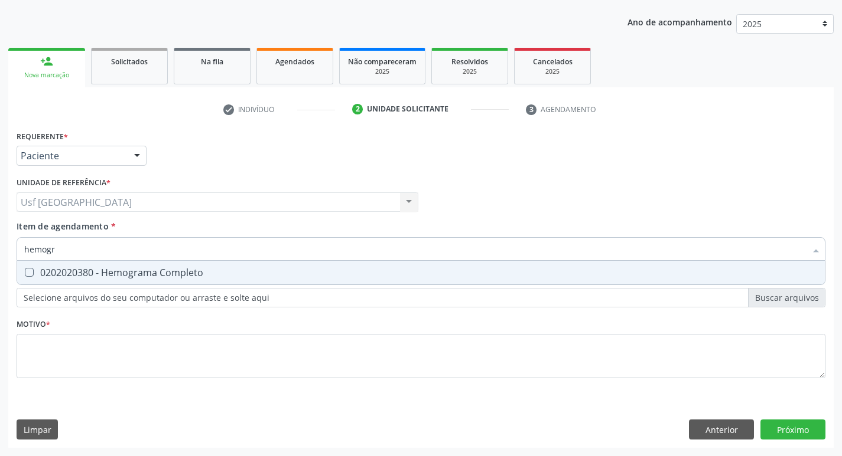
type input "hemogra"
click at [257, 276] on div "0202020380 - Hemograma Completo" at bounding box center [420, 272] width 793 height 9
checkbox Completo "true"
type input "hemog"
checkbox Completo "false"
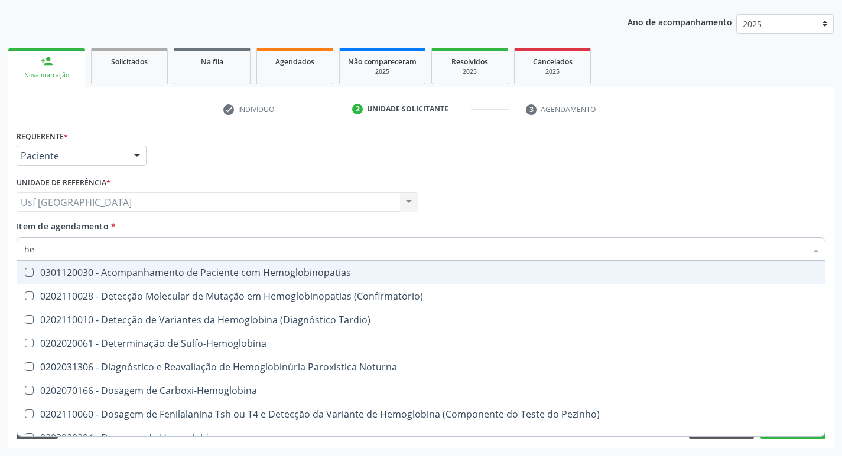
type input "h"
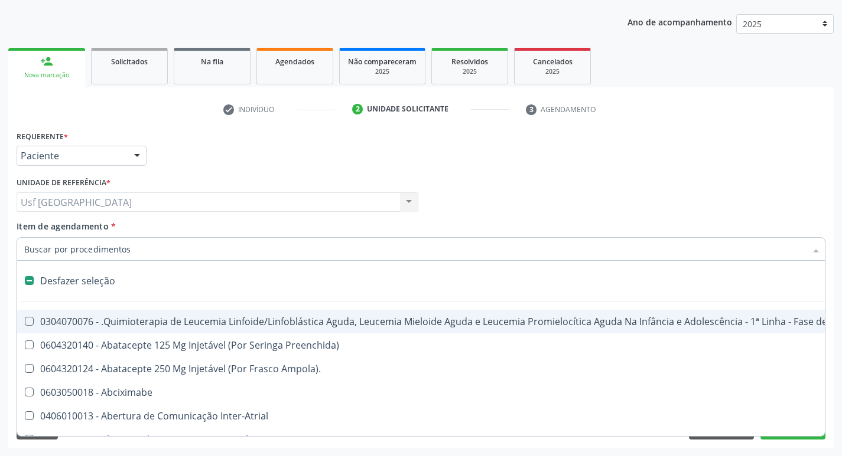
checkbox Dente\) "false"
checkbox Capsula\) "false"
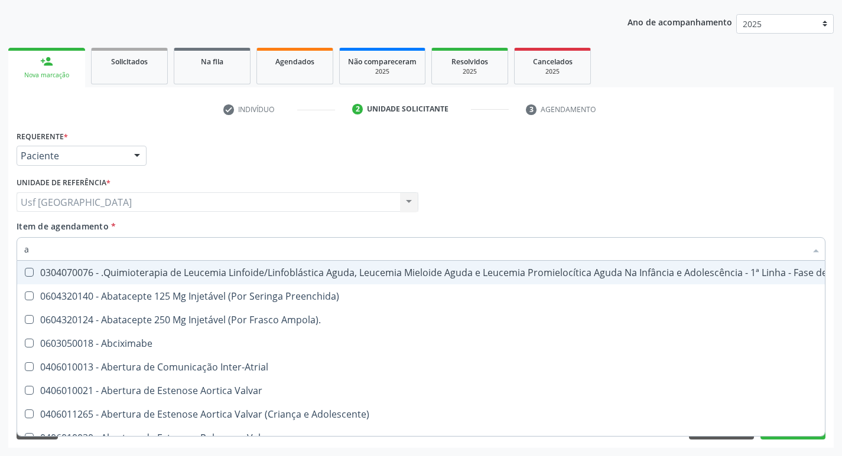
type input "an"
checkbox Quadril "true"
checkbox Urina "false"
type input "ana"
checkbox Adolescente\) "true"
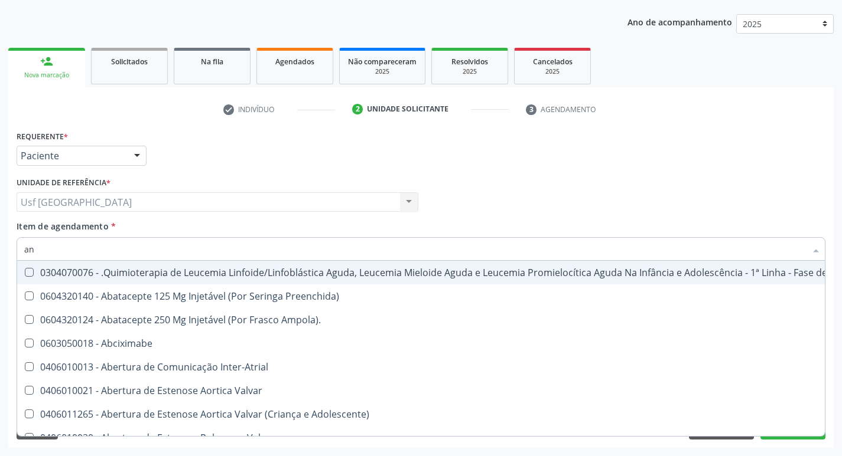
checkbox Quadril "false"
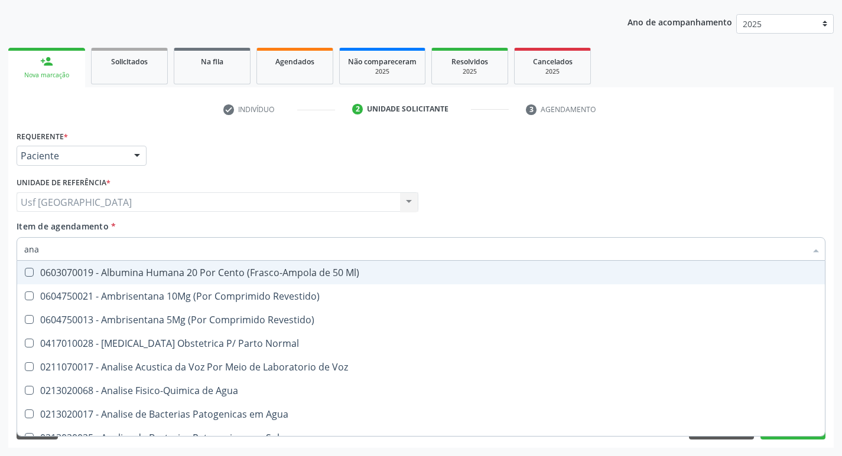
type input "anal"
checkbox Agua "true"
checkbox Urina "false"
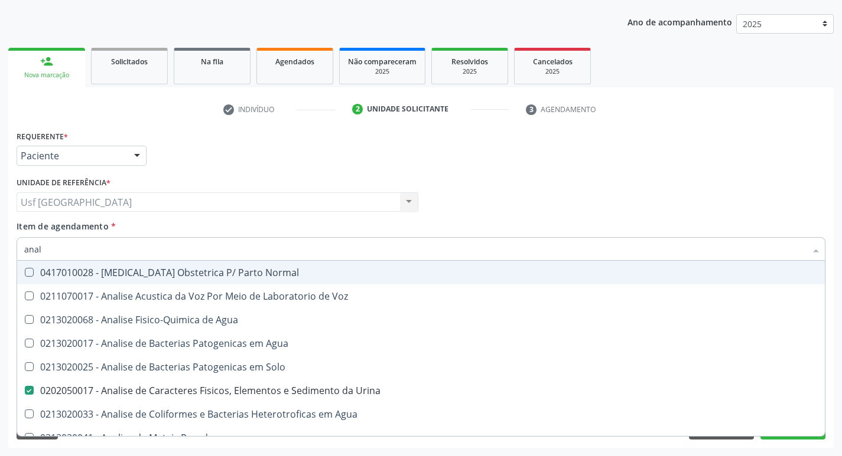
type input "ana"
checkbox Urina "false"
checkbox Pesticidas "true"
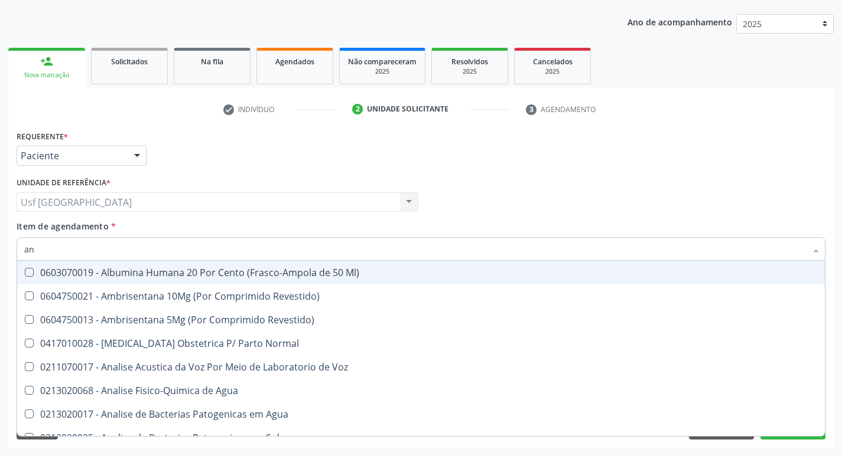
type input "a"
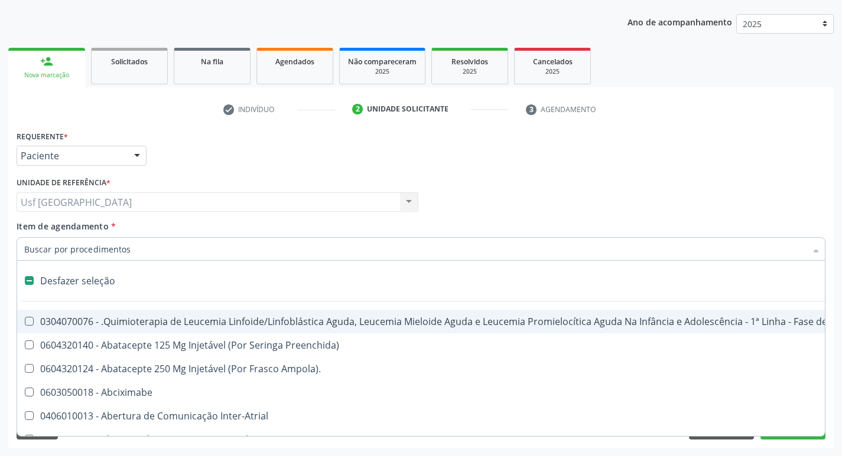
click at [660, 171] on div "Requerente * Paciente Profissional de Saúde Paciente Nenhum resultado encontrad…" at bounding box center [421, 151] width 814 height 46
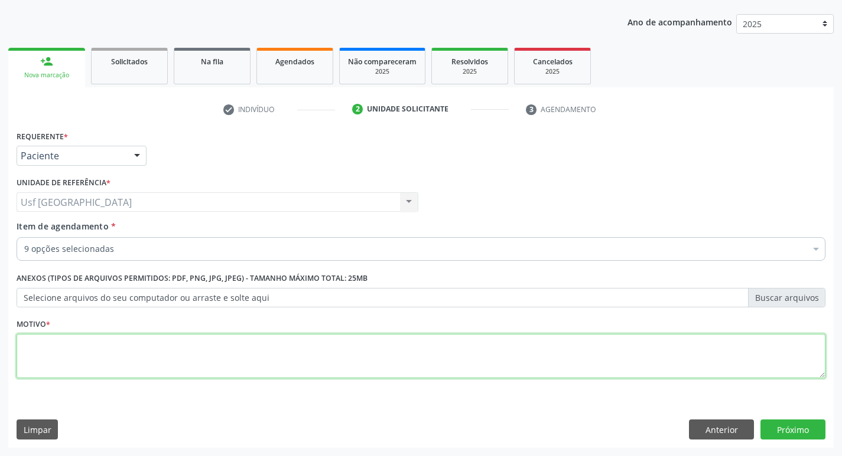
click at [400, 344] on textarea at bounding box center [421, 356] width 808 height 45
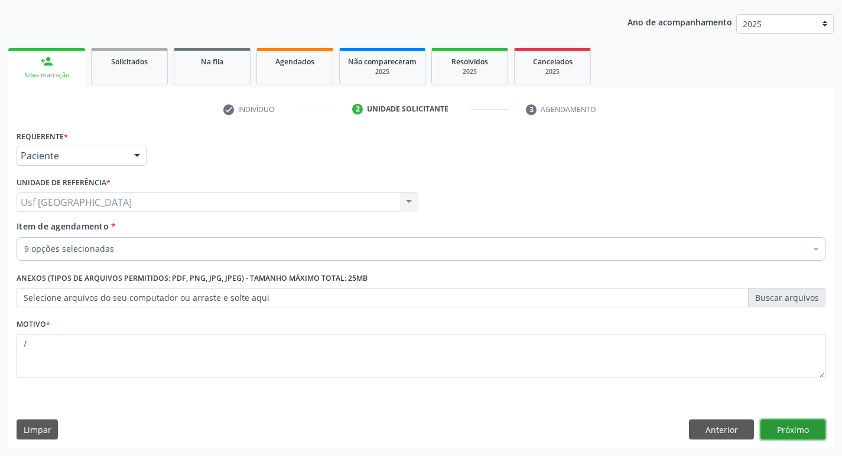
click at [794, 431] on button "Próximo" at bounding box center [792, 430] width 65 height 20
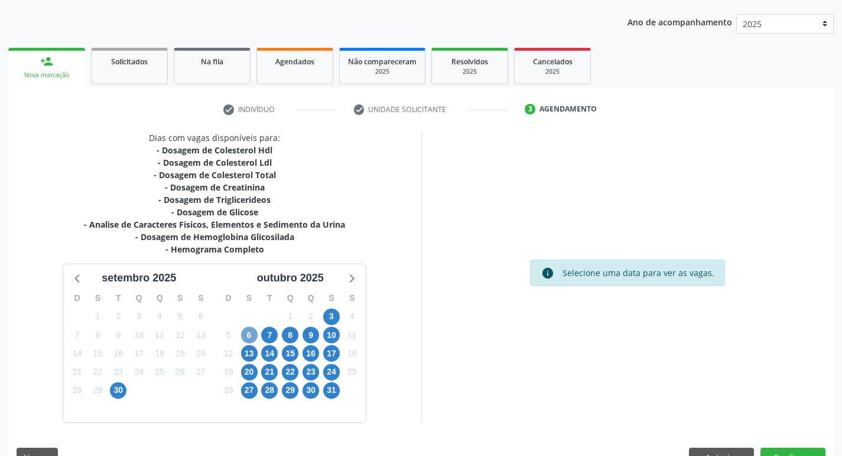
click at [250, 328] on span "6" at bounding box center [249, 335] width 17 height 17
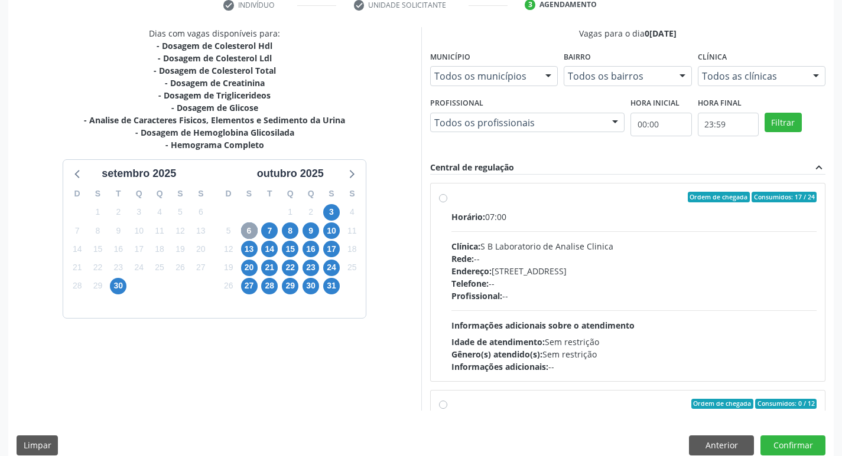
scroll to position [249, 0]
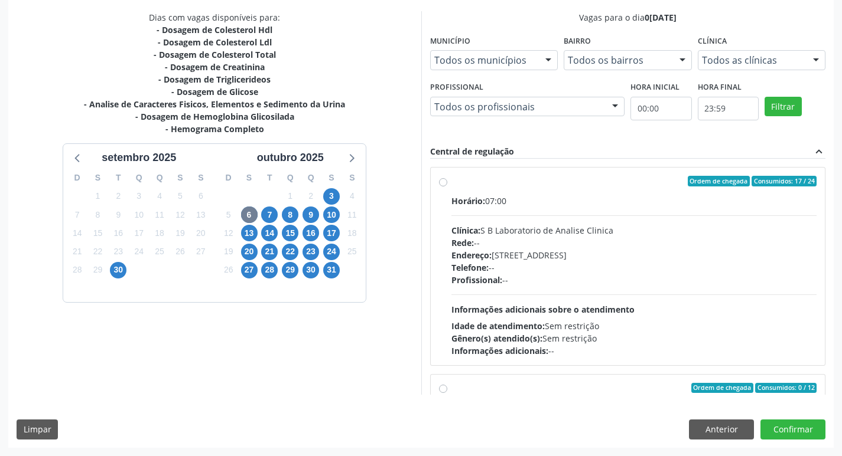
click at [451, 181] on label "Ordem de chegada Consumidos: 17 / 24 Horário: 07:00 Clínica: S B Laboratorio de…" at bounding box center [634, 266] width 366 height 181
click at [441, 181] on input "Ordem de chegada Consumidos: 17 / 24 Horário: 07:00 Clínica: S B Laboratorio de…" at bounding box center [443, 181] width 8 height 11
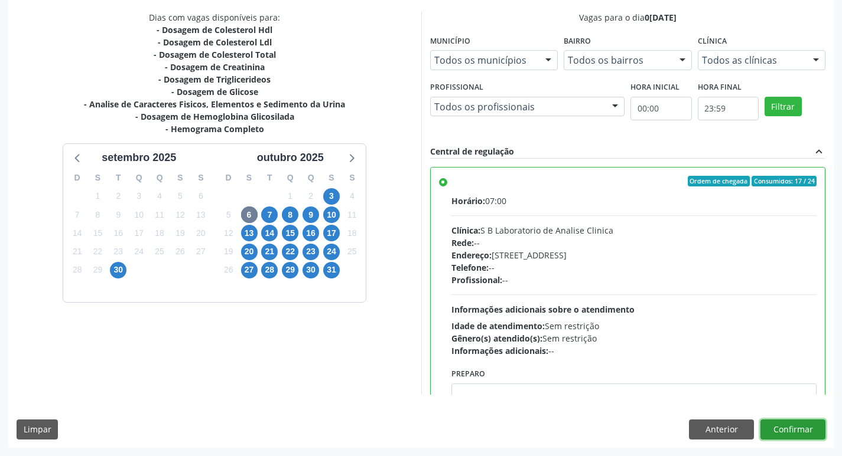
click at [789, 428] on button "Confirmar" at bounding box center [792, 430] width 65 height 20
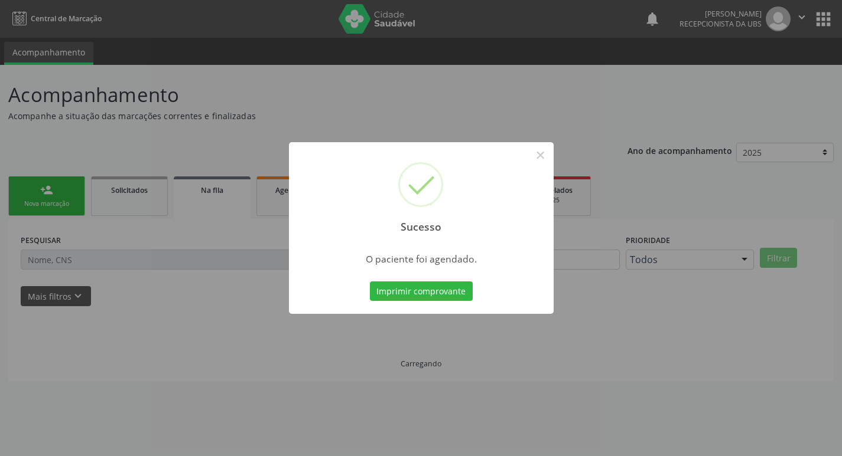
scroll to position [0, 0]
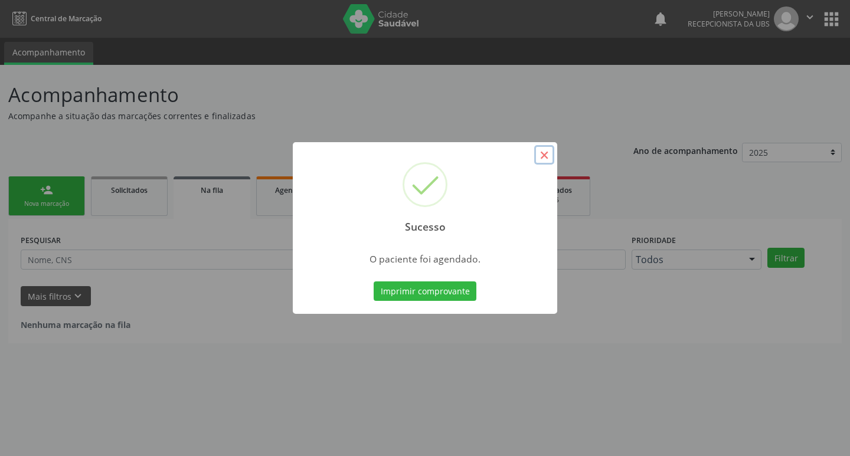
click at [544, 156] on button "×" at bounding box center [544, 155] width 20 height 20
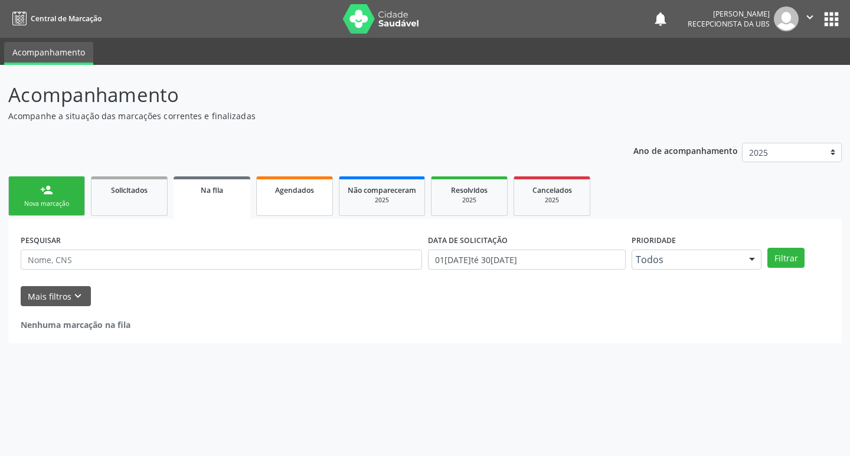
click at [308, 202] on link "Agendados" at bounding box center [294, 197] width 77 height 40
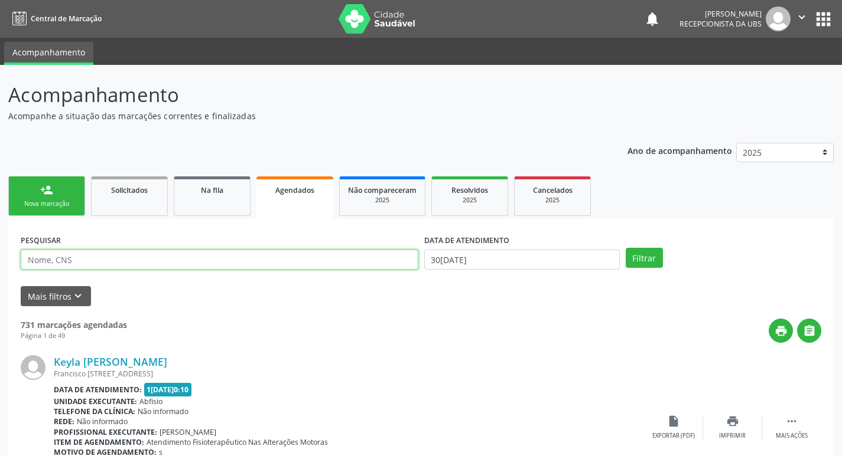
drag, startPoint x: 308, startPoint y: 202, endPoint x: 305, endPoint y: 261, distance: 59.2
click at [305, 261] on input "text" at bounding box center [219, 260] width 397 height 20
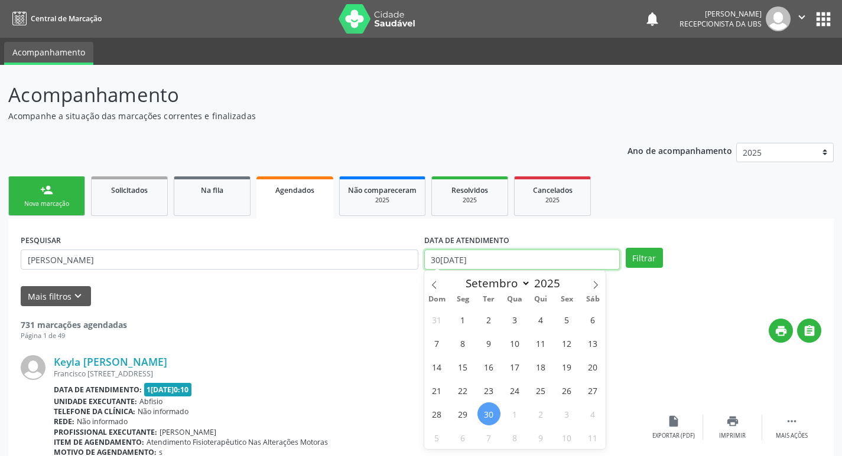
click at [595, 254] on input "[DATE]" at bounding box center [521, 260] width 195 height 20
click at [466, 437] on span "6" at bounding box center [462, 437] width 23 height 23
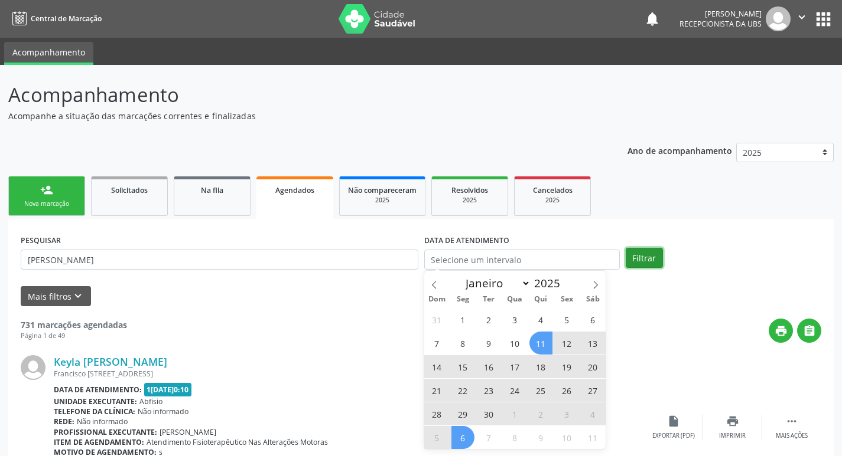
click at [640, 260] on button "Filtrar" at bounding box center [643, 258] width 37 height 20
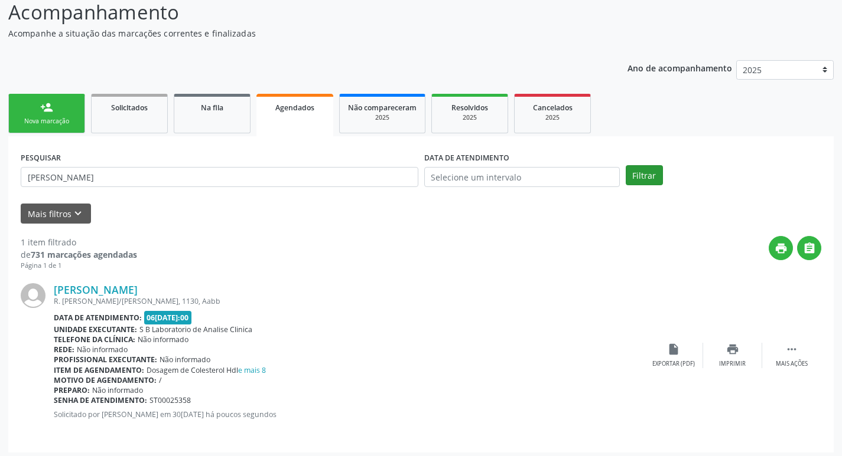
scroll to position [87, 0]
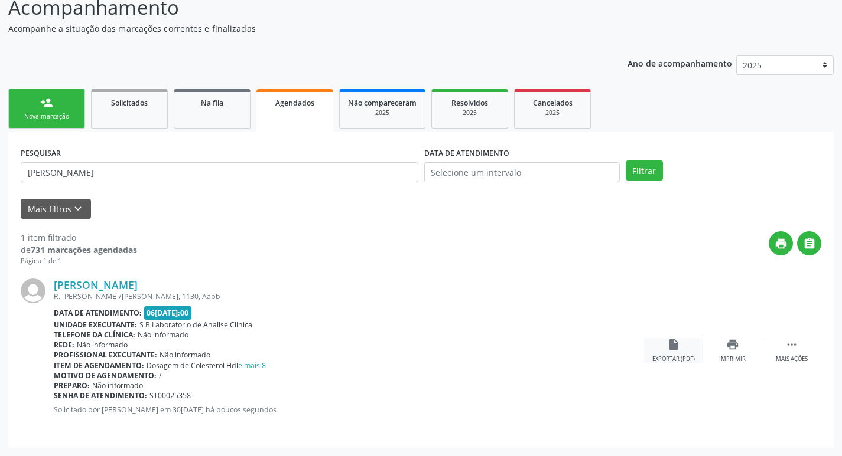
click at [686, 345] on div "insert_drive_file Exportar (PDF)" at bounding box center [673, 350] width 59 height 25
click at [66, 109] on link "person_add Nova marcação" at bounding box center [46, 109] width 77 height 40
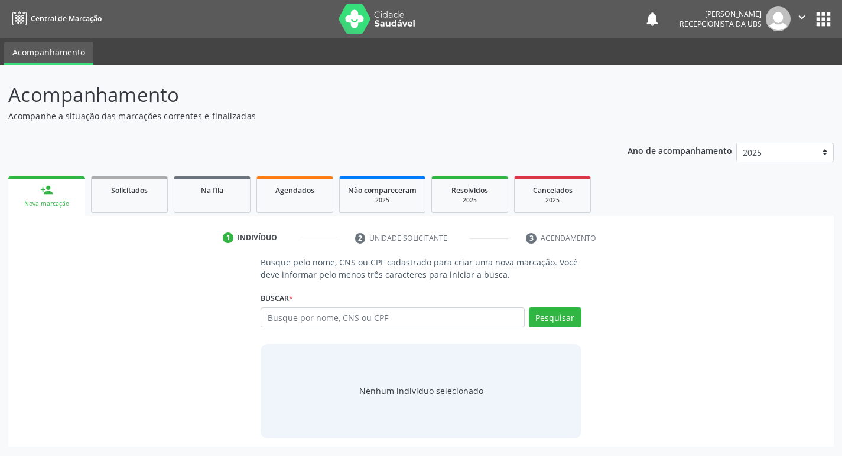
scroll to position [0, 0]
click at [450, 317] on input "text" at bounding box center [397, 318] width 268 height 20
click at [557, 317] on button "Pesquisar" at bounding box center [560, 318] width 53 height 20
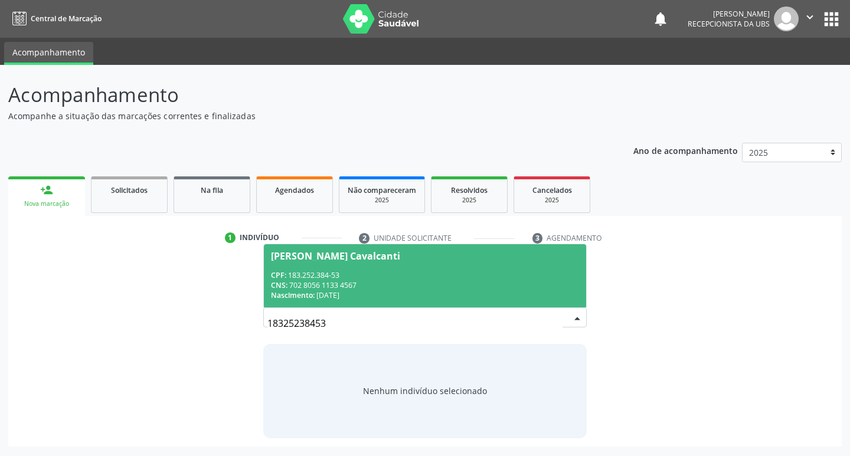
click at [334, 266] on span "Geraldo Novaes Cavalcanti CPF: 183.252.384-53 CNS: 702 8056 1133 4567 Nasciment…" at bounding box center [425, 275] width 323 height 63
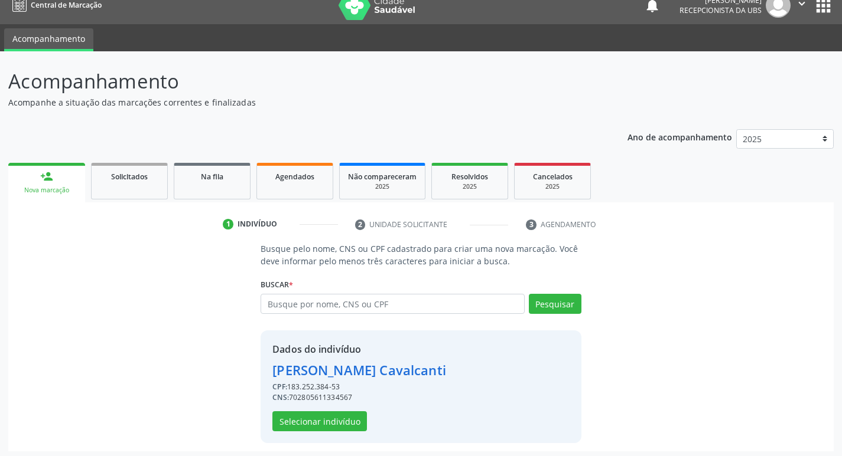
scroll to position [17, 0]
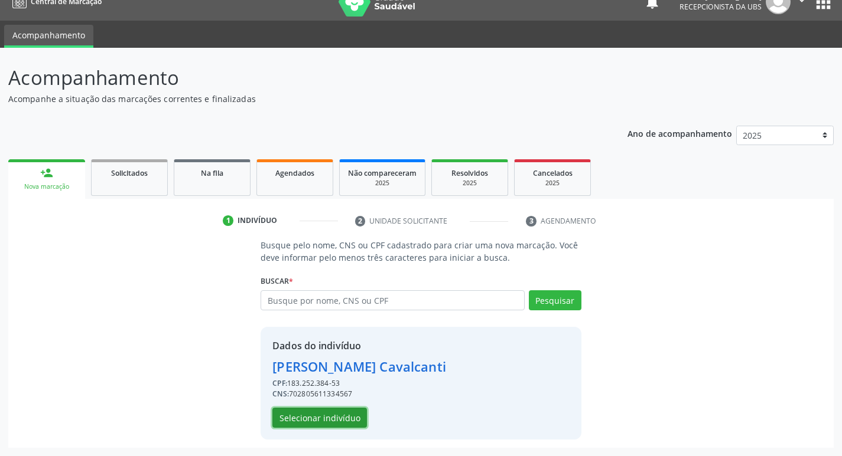
click at [337, 410] on button "Selecionar indivíduo" at bounding box center [319, 418] width 94 height 20
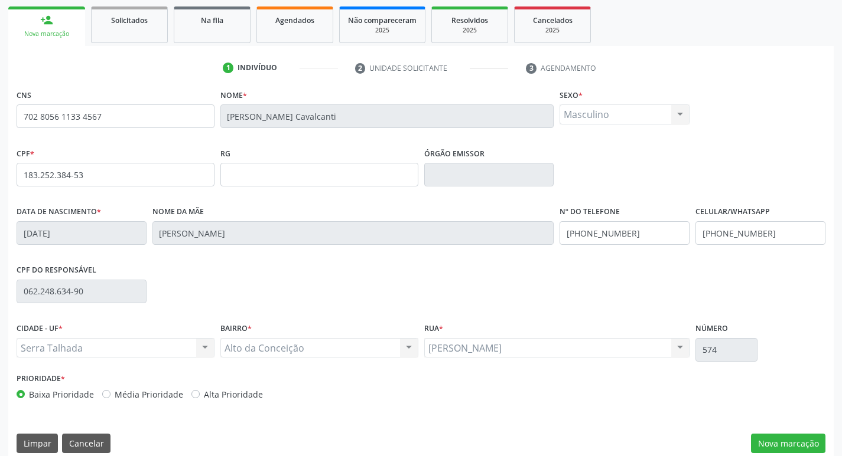
scroll to position [184, 0]
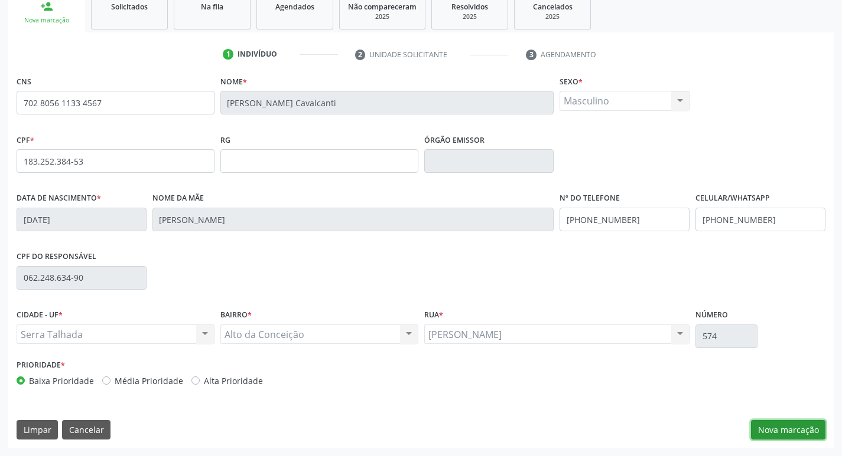
click at [790, 431] on button "Nova marcação" at bounding box center [788, 430] width 74 height 20
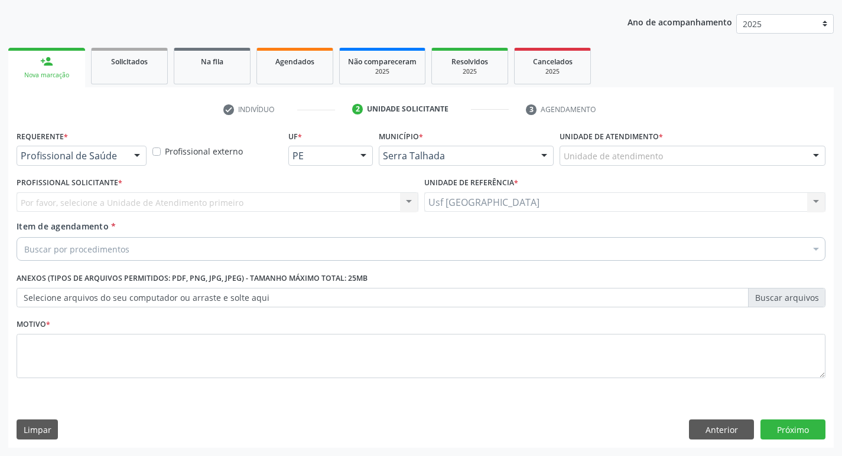
scroll to position [129, 0]
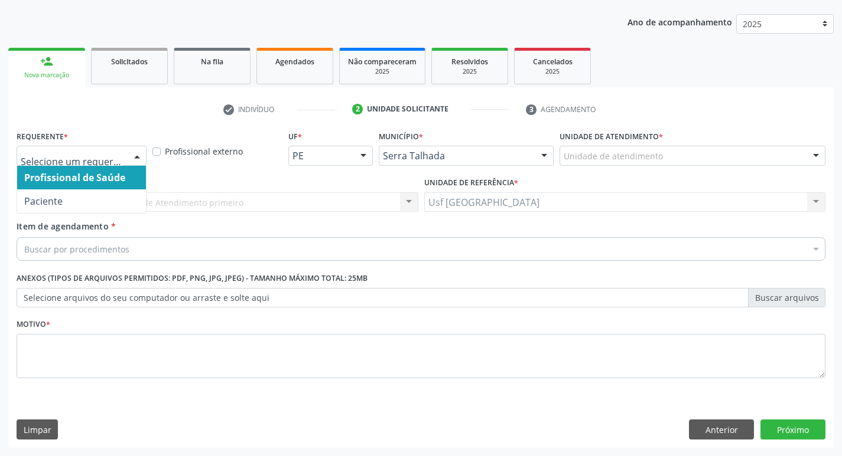
click at [128, 157] on div at bounding box center [137, 156] width 18 height 20
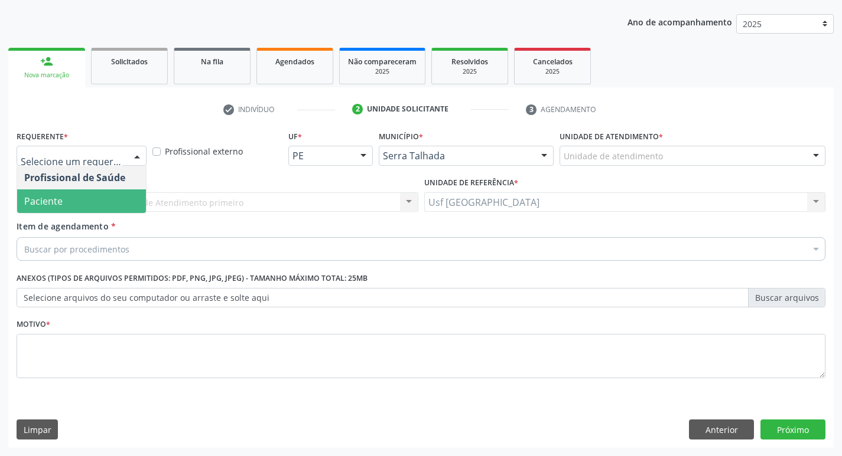
click at [100, 207] on span "Paciente" at bounding box center [81, 202] width 129 height 24
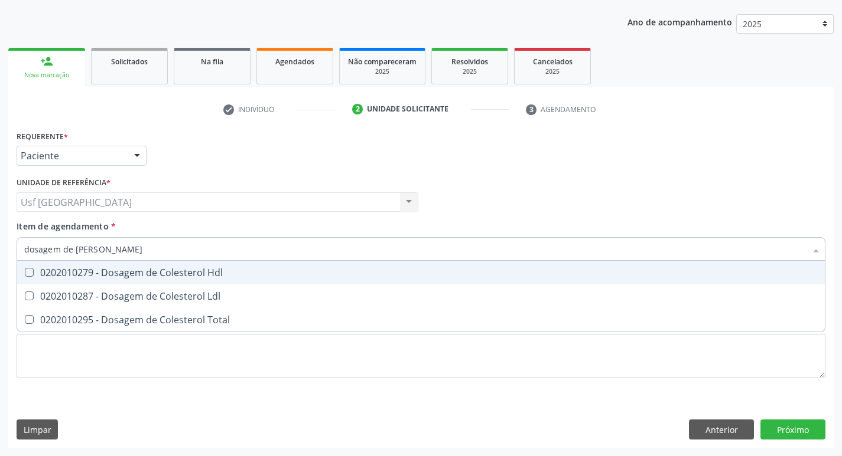
click at [118, 277] on div "0202010279 - Dosagem de Colesterol Hdl" at bounding box center [420, 272] width 793 height 9
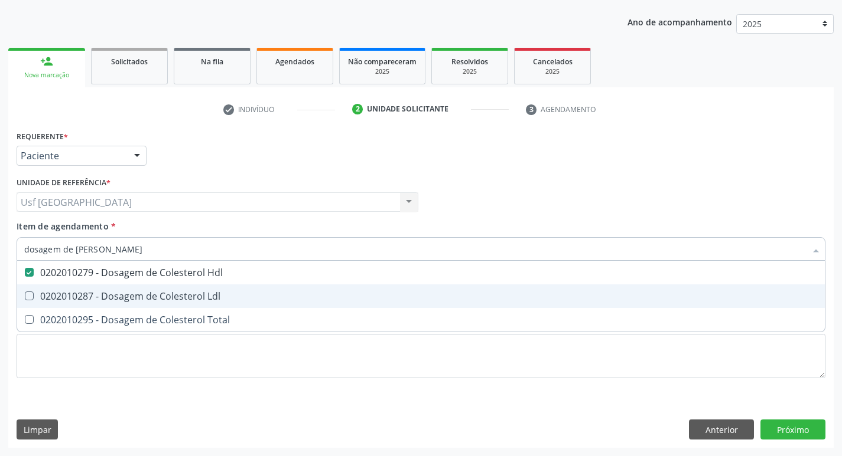
click at [125, 295] on div "0202010287 - Dosagem de Colesterol Ldl" at bounding box center [420, 296] width 793 height 9
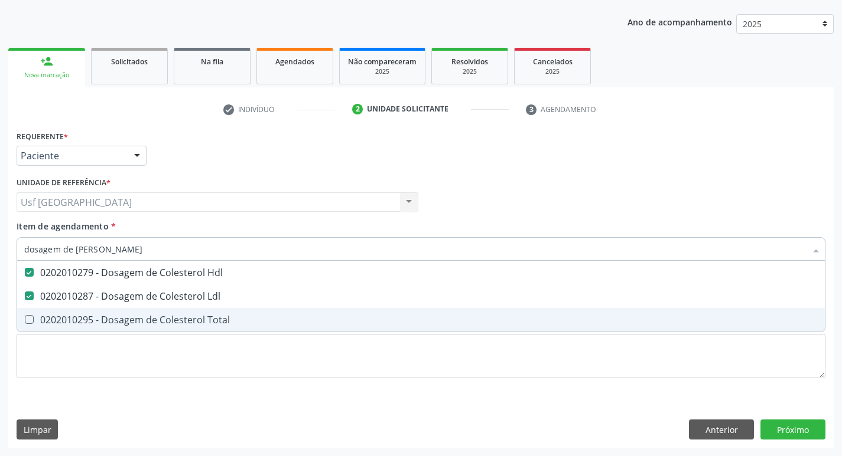
click at [124, 321] on div "0202010295 - Dosagem de Colesterol Total" at bounding box center [420, 319] width 793 height 9
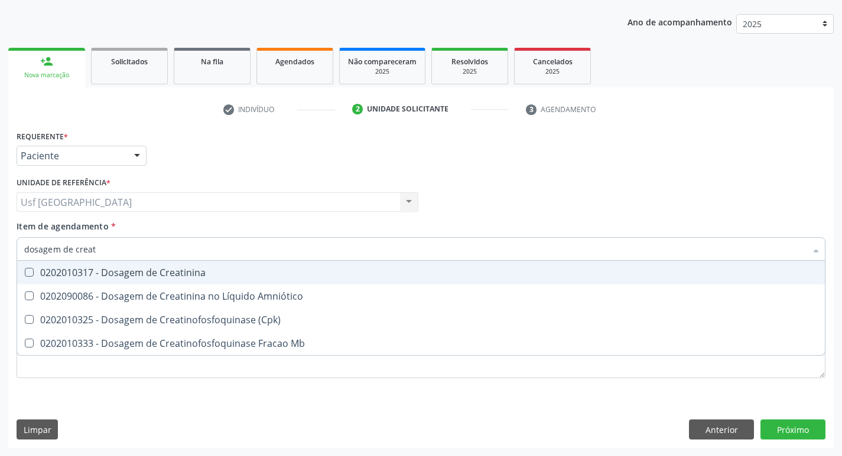
click at [233, 268] on div "0202010317 - Dosagem de Creatinina" at bounding box center [420, 272] width 793 height 9
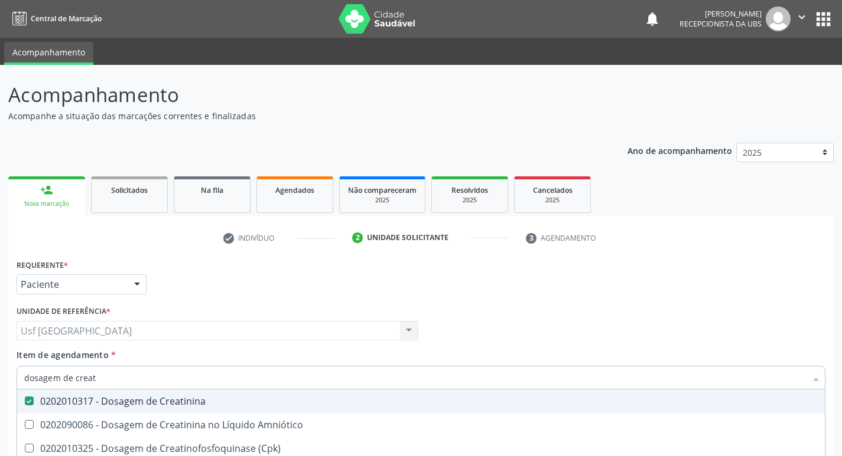
scroll to position [129, 0]
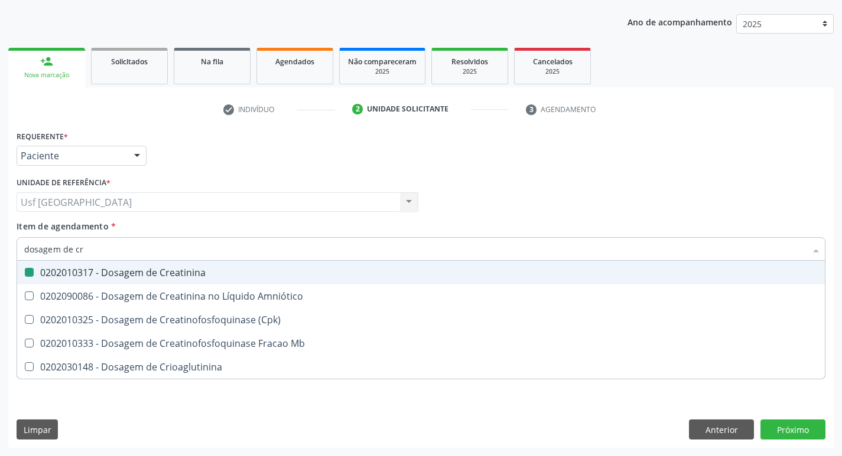
type input "dosagem de c"
checkbox Creatinina "false"
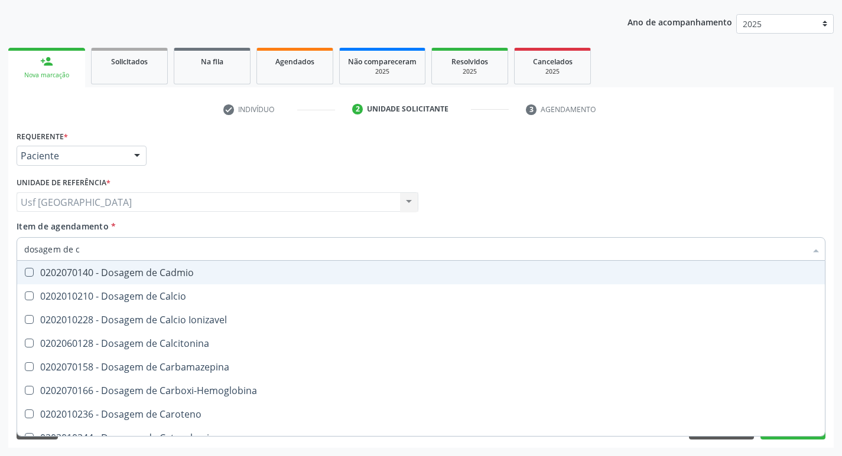
type input "dosagem de"
checkbox Hdl "false"
checkbox Ldl "false"
checkbox Total "false"
checkbox Creatinina "false"
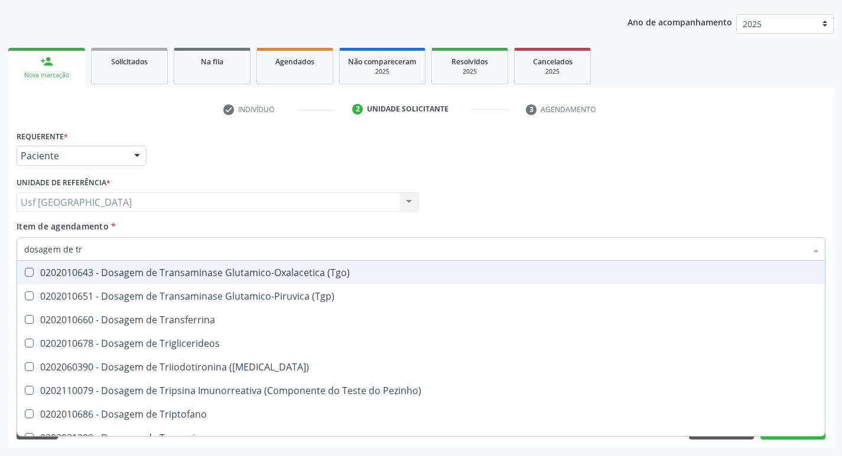
type input "dosagem de tri"
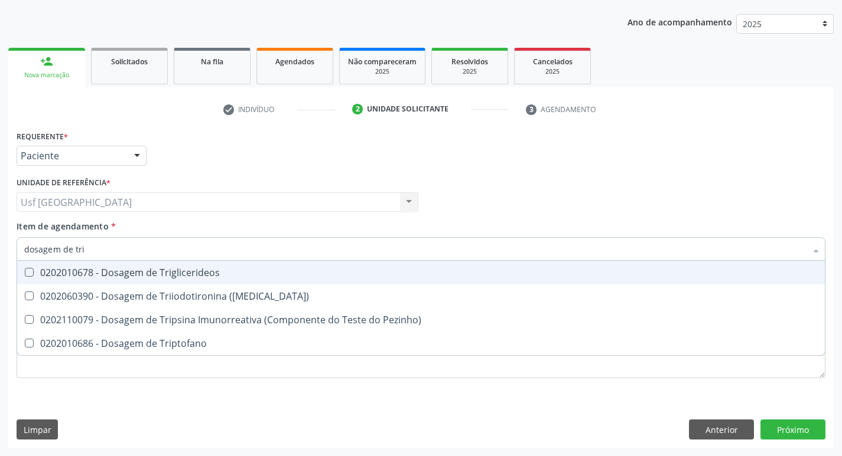
click at [275, 272] on div "0202010678 - Dosagem de Triglicerideos" at bounding box center [420, 272] width 793 height 9
checkbox Triglicerideos "true"
type input "dosagem de tr"
checkbox Triglicerideos "false"
checkbox Triptofano "true"
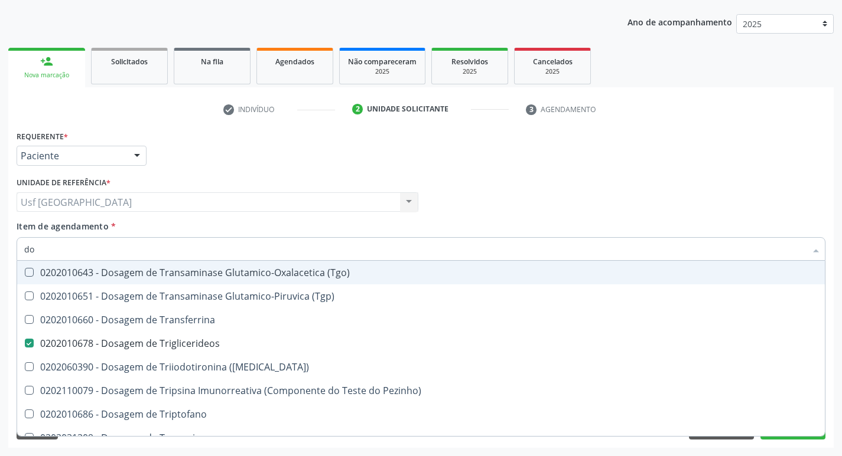
type input "d"
checkbox Triglicerideos "false"
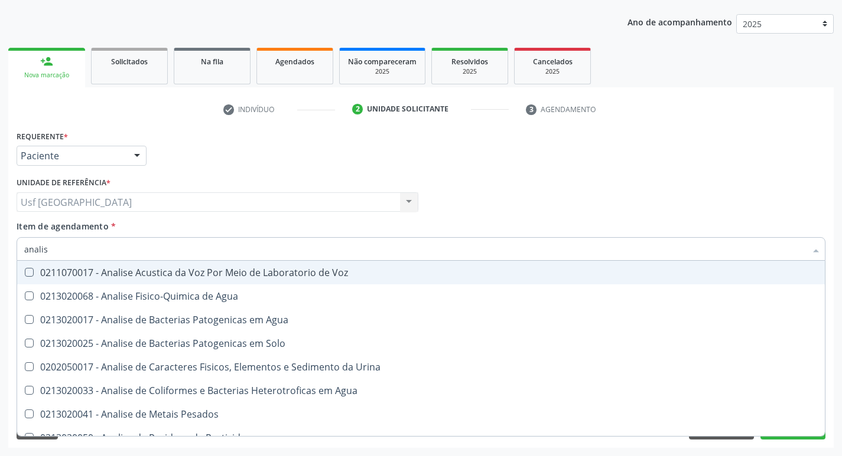
type input "analise"
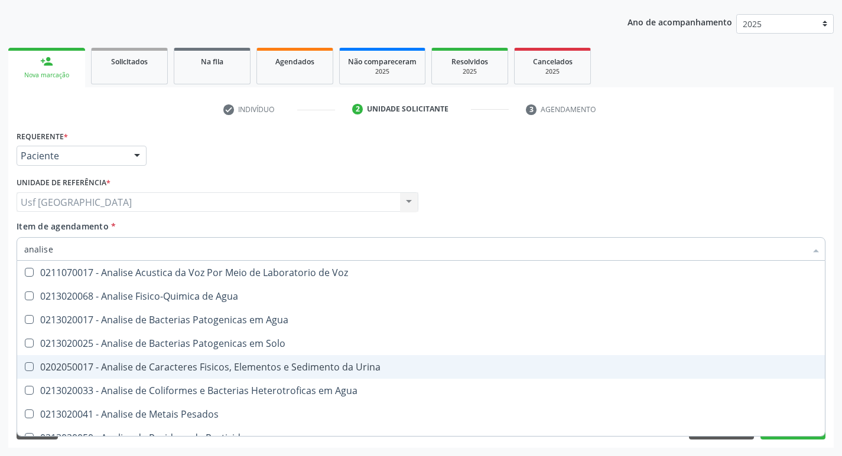
click at [268, 366] on div "0202050017 - Analise de Caracteres Fisicos, Elementos e Sedimento da Urina" at bounding box center [420, 367] width 793 height 9
checkbox Urina "true"
type input "a"
checkbox Urina "false"
checkbox Agua "false"
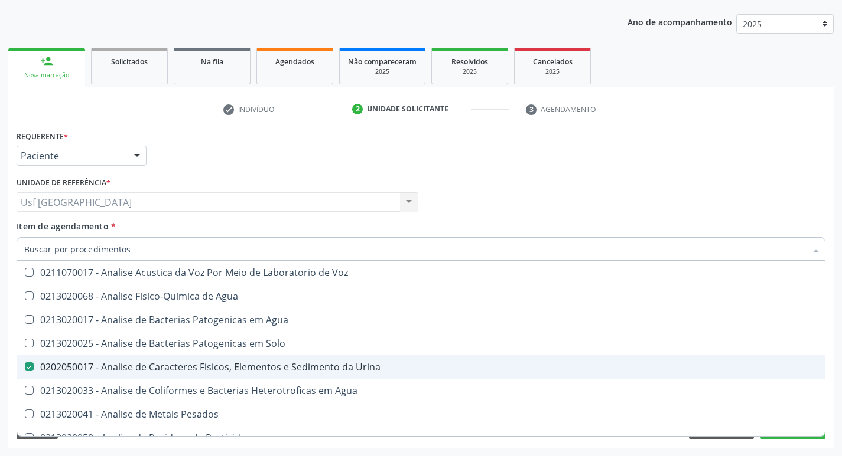
checkbox Alimentos "false"
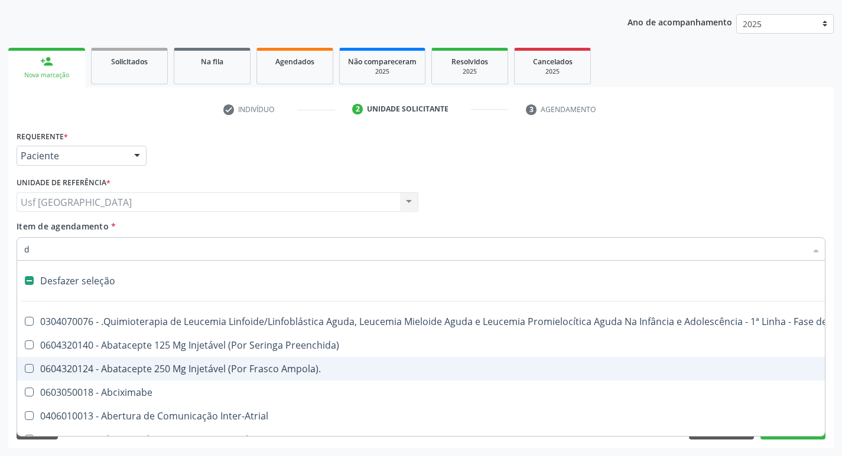
type input "do"
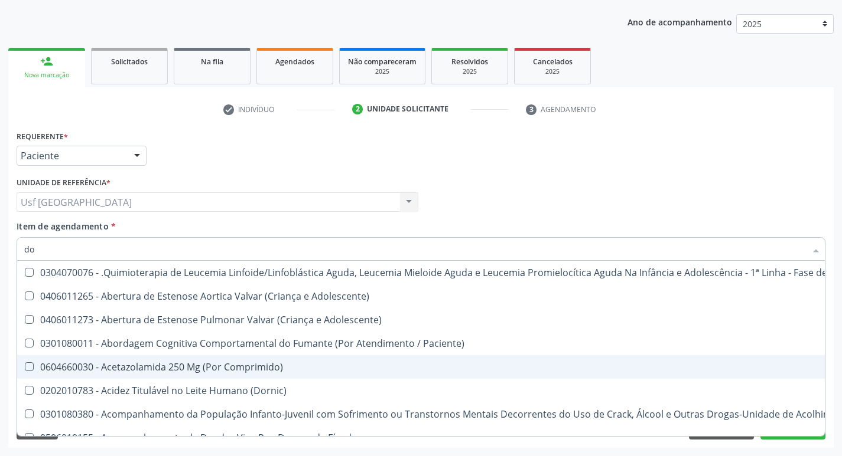
checkbox Adolescente\) "false"
checkbox Doses\) "false"
type input "dos"
checkbox Intelectual "true"
checkbox Metabolismo "true"
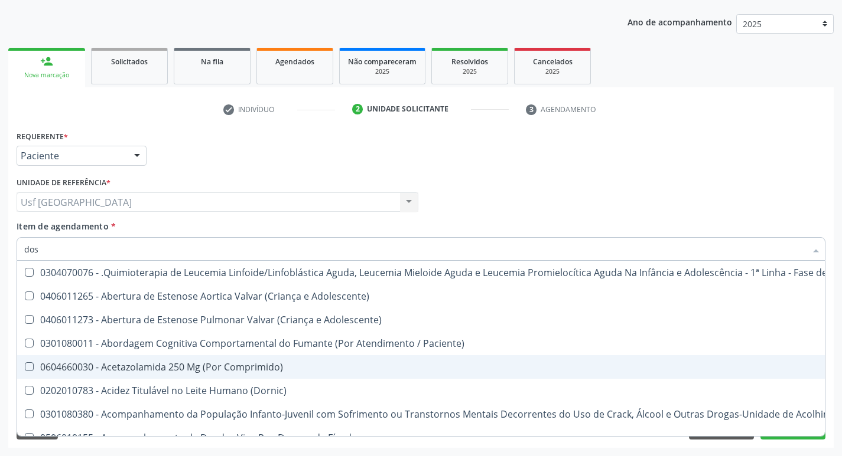
checkbox Cgbp "true"
checkbox Puericultura "true"
checkbox Biologica "true"
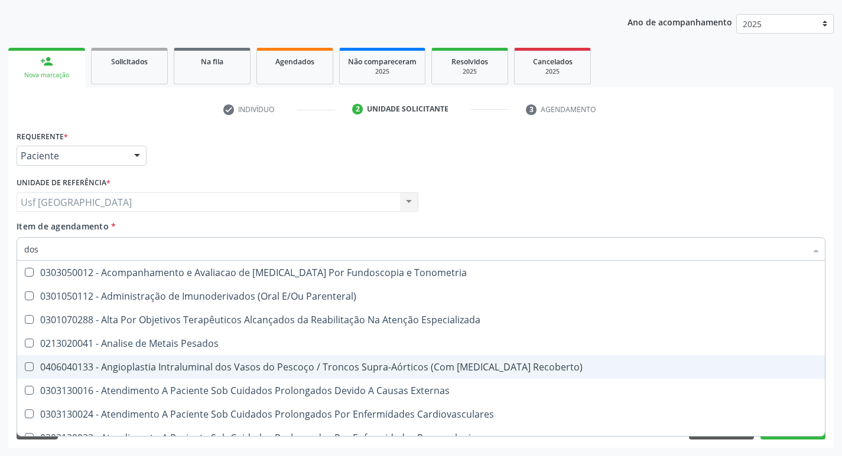
type input "dosa"
checkbox Pezinho\) "true"
checkbox 17-Alfa-Hidroxiprogesterona "true"
checkbox Totais "true"
checkbox \(Serotonina\) "true"
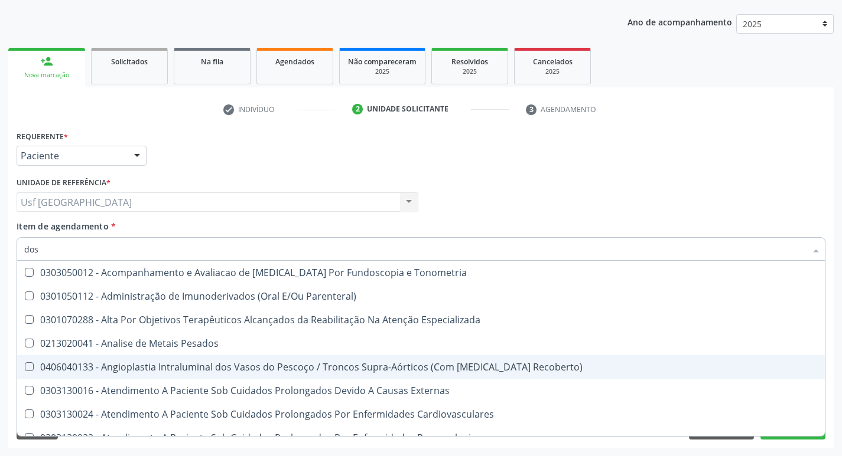
checkbox Hdl "false"
checkbox Ldl "false"
checkbox Total "false"
checkbox Creatinina "false"
checkbox Hidroxiprolina "true"
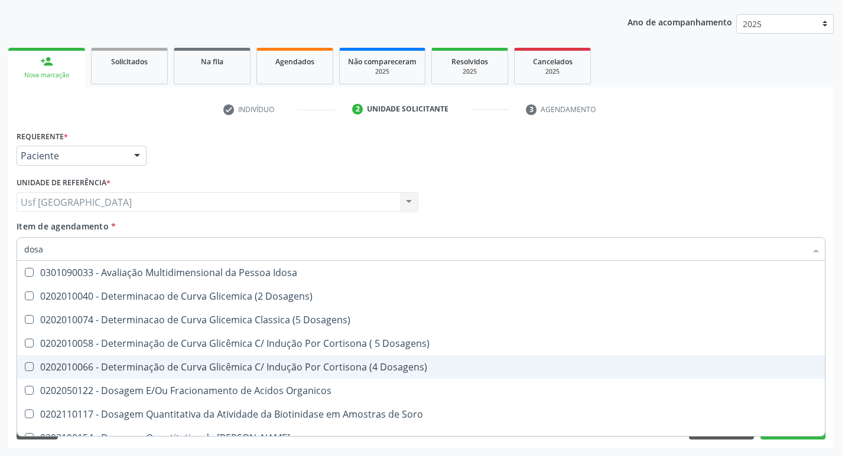
type input "dosag"
checkbox Cobre "true"
checkbox Total "false"
checkbox Cortisol "true"
checkbox Creatinina "false"
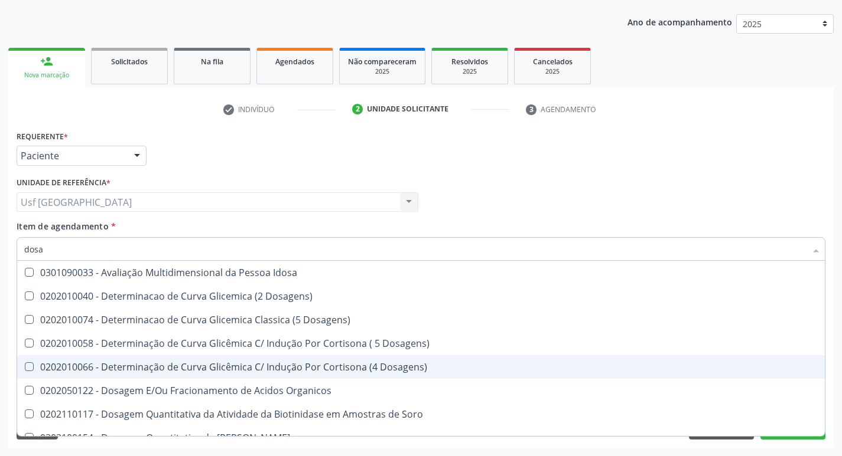
checkbox Transferrina "true"
checkbox Triglicerideos "false"
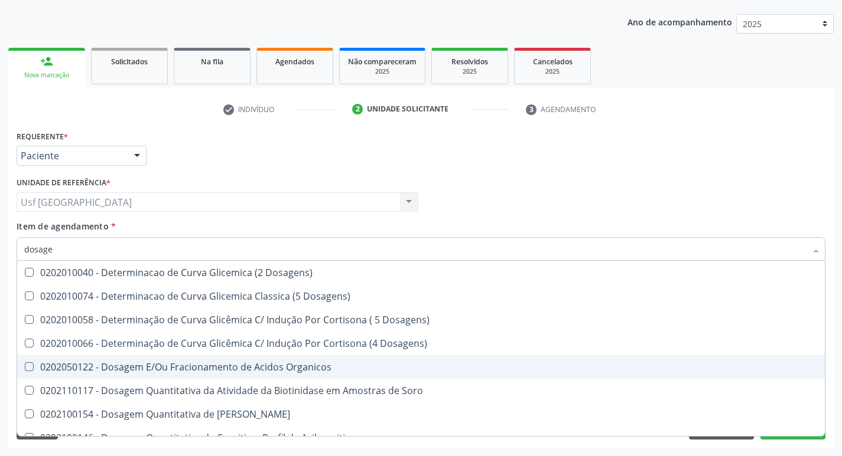
type input "dosagem"
checkbox Citrato "true"
checkbox Cloreto "true"
checkbox Suor "true"
checkbox Hdl "false"
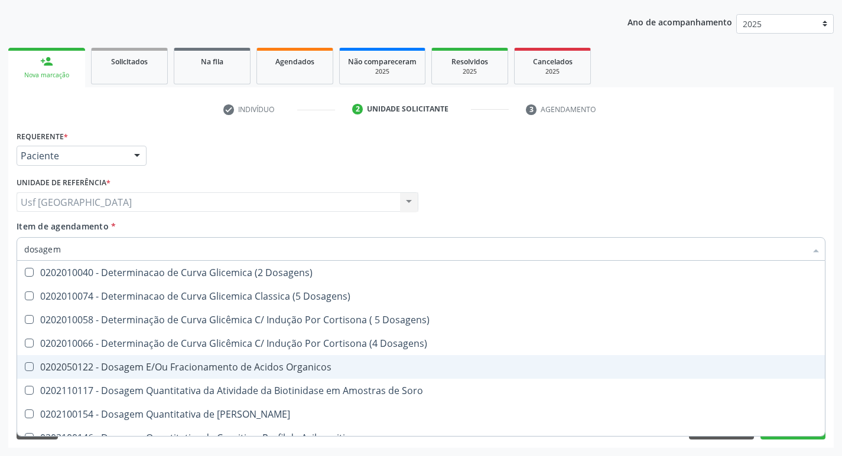
checkbox Ldl "false"
checkbox Total "false"
checkbox Colinesterase "true"
checkbox Creatinina "false"
checkbox Livre\) "true"
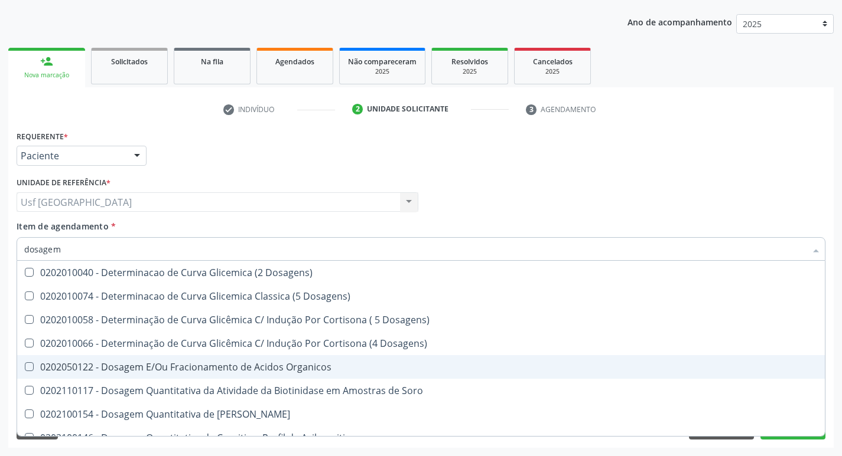
checkbox Triglicerideos "false"
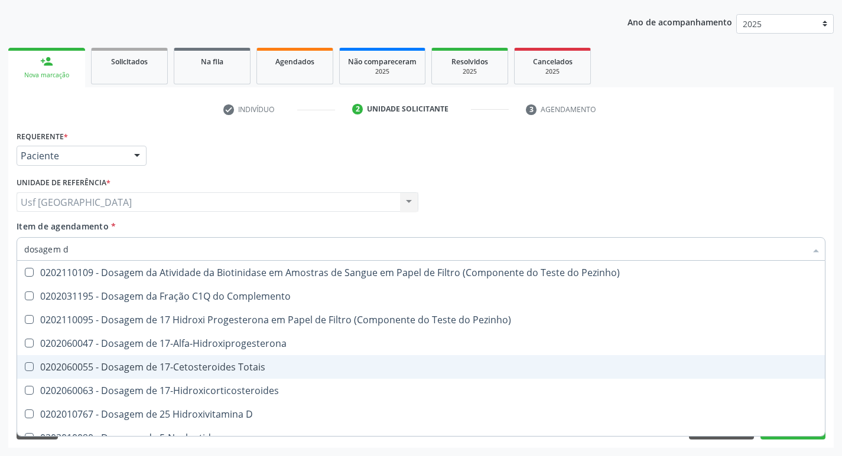
type input "dosagem de"
checkbox Suor "true"
checkbox Cobre "true"
checkbox Ldl "false"
checkbox Total "false"
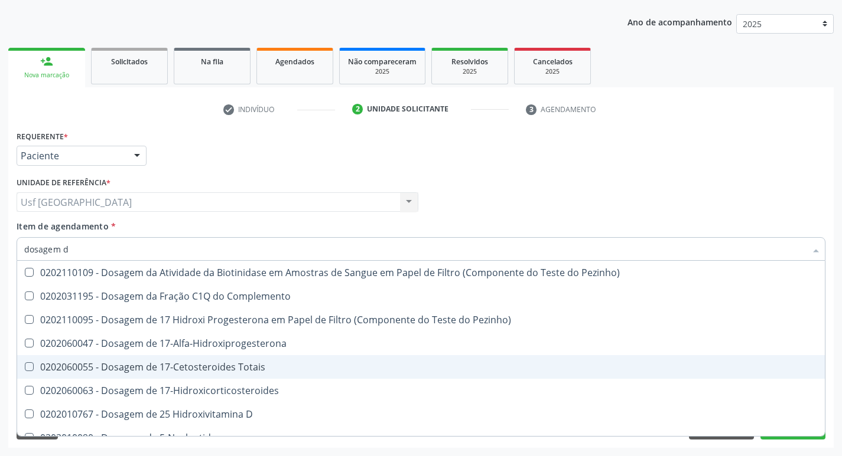
checkbox C4 "true"
checkbox Creatinina "false"
checkbox \(Tgp\) "true"
checkbox Triglicerideos "false"
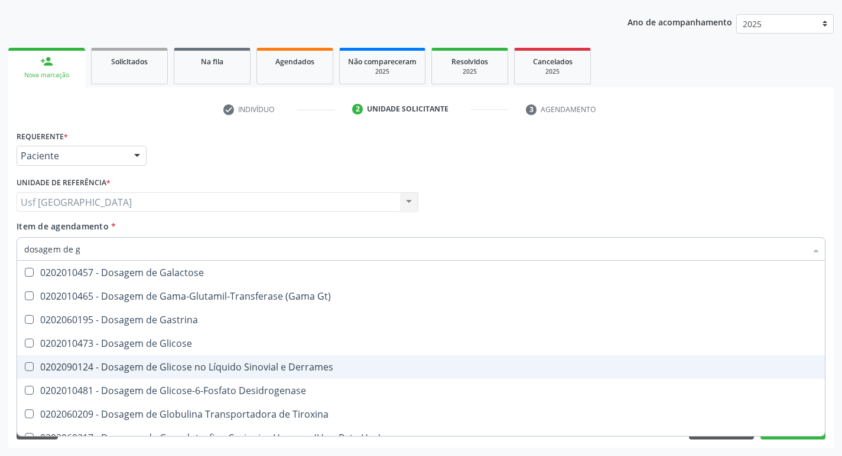
type input "dosagem de gl"
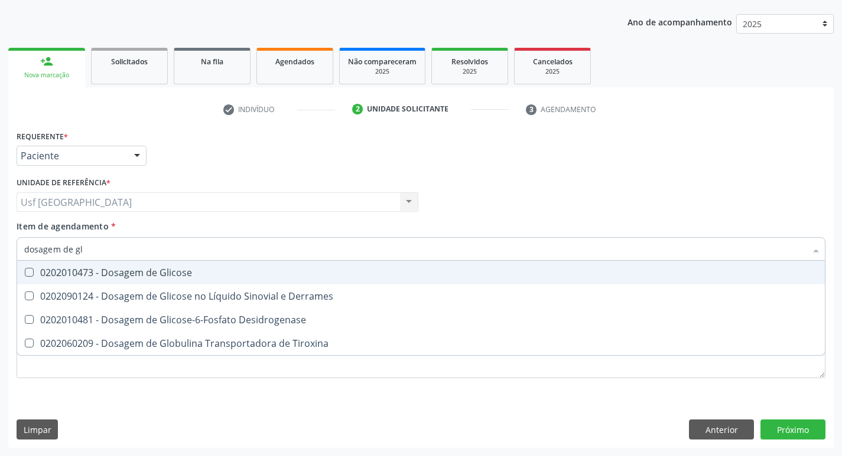
click at [276, 280] on span "0202010473 - Dosagem de Glicose" at bounding box center [420, 273] width 807 height 24
checkbox Glicose "true"
type input "dosagem de g"
checkbox Glicose "false"
checkbox Tiroxina "true"
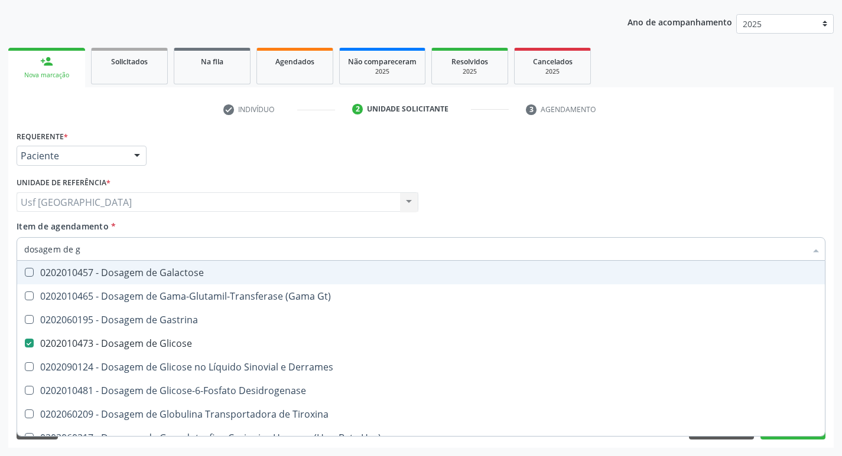
type input "dosagem de"
checkbox Glicose "false"
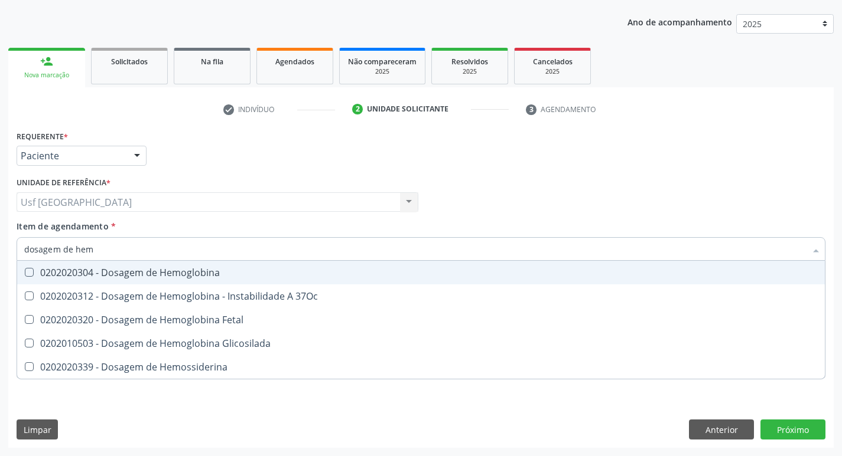
type input "dosagem de hemo"
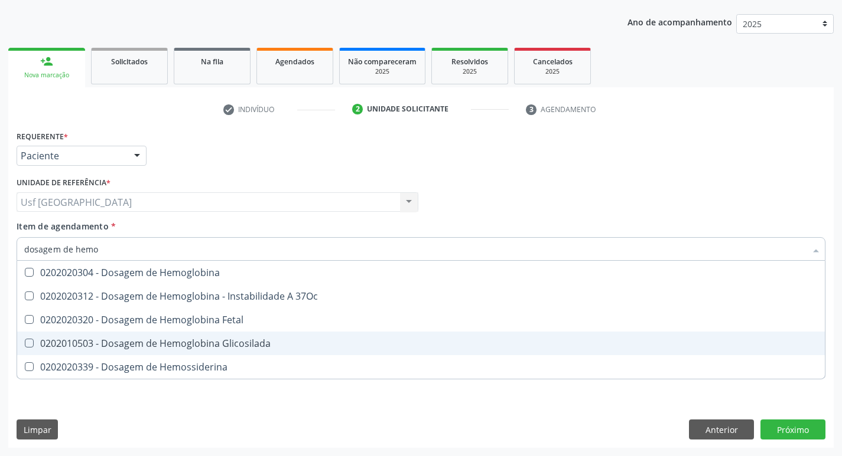
click at [262, 340] on div "0202010503 - Dosagem de Hemoglobina Glicosilada" at bounding box center [420, 343] width 793 height 9
checkbox Glicosilada "true"
type input "d"
checkbox Glicosilada "false"
checkbox Hemossiderina "false"
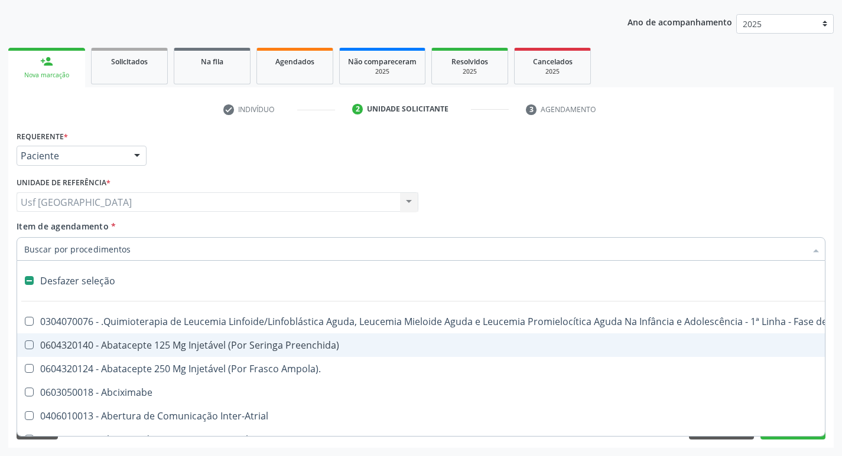
type input "h"
checkbox Urina "false"
checkbox A "true"
checkbox Coagulação\ "true"
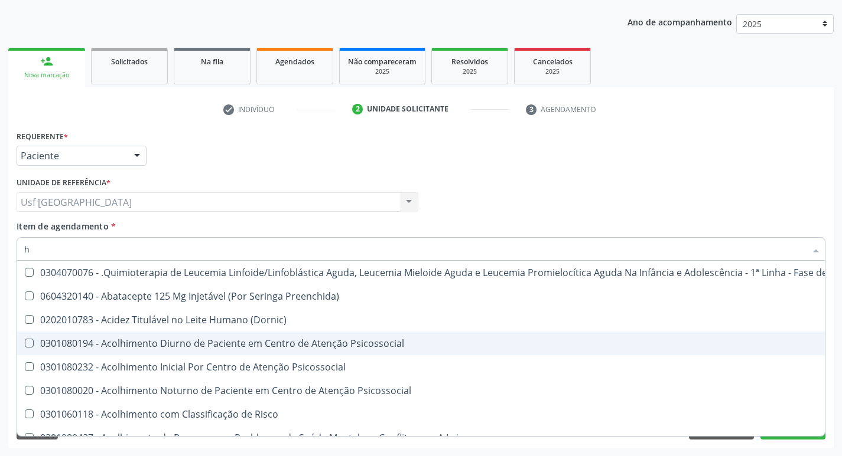
type input "he"
checkbox Pulmão "true"
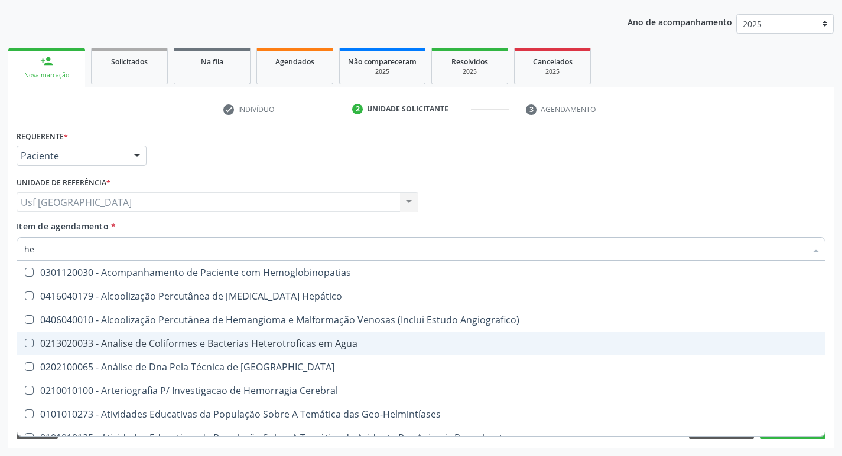
type input "hem"
checkbox \(Qualitativo\) "true"
checkbox Glicosilada "false"
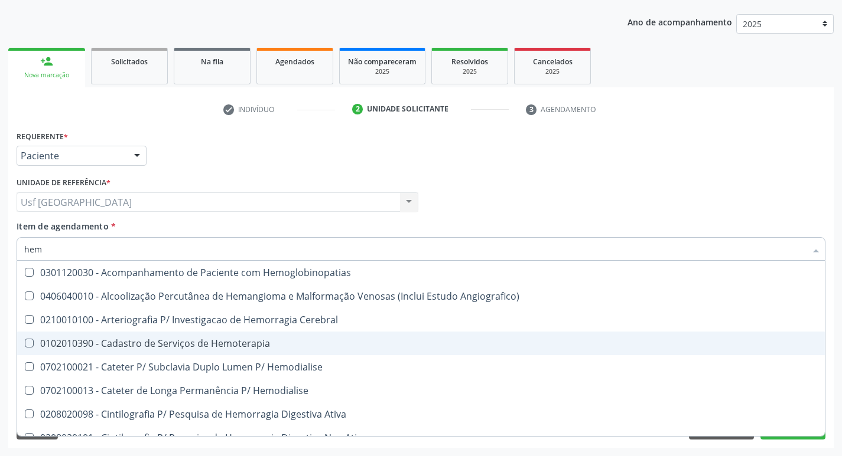
type input "hemo"
checkbox Hemacias "true"
checkbox Glicosilada "false"
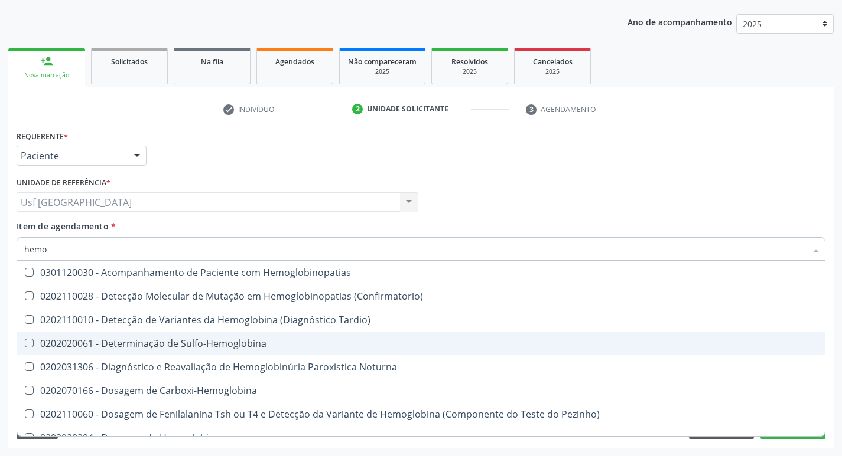
type input "hemog"
checkbox Glicosilada "true"
type input "hemogra"
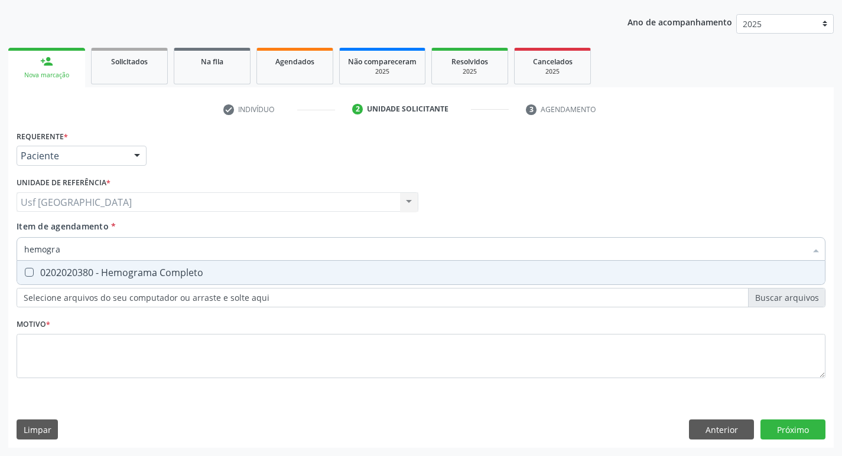
click at [244, 278] on div "0202020380 - Hemograma Completo" at bounding box center [420, 272] width 793 height 9
checkbox Completo "true"
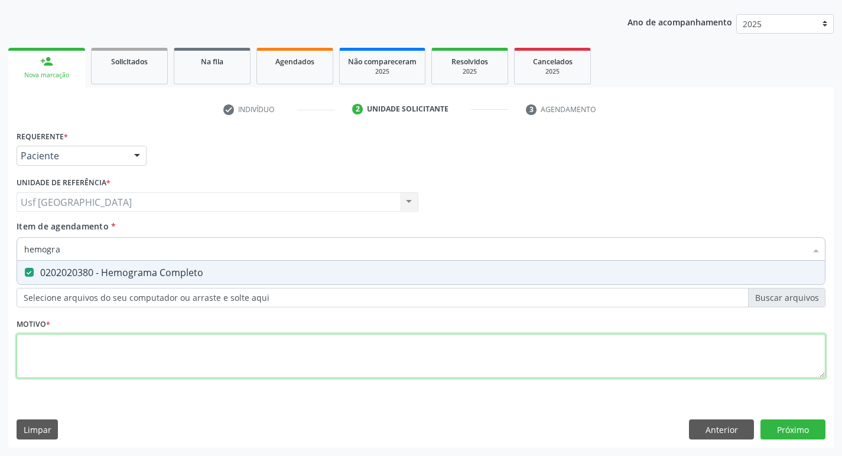
click at [215, 366] on div "Requerente * Paciente Profissional de Saúde Paciente Nenhum resultado encontrad…" at bounding box center [421, 262] width 808 height 268
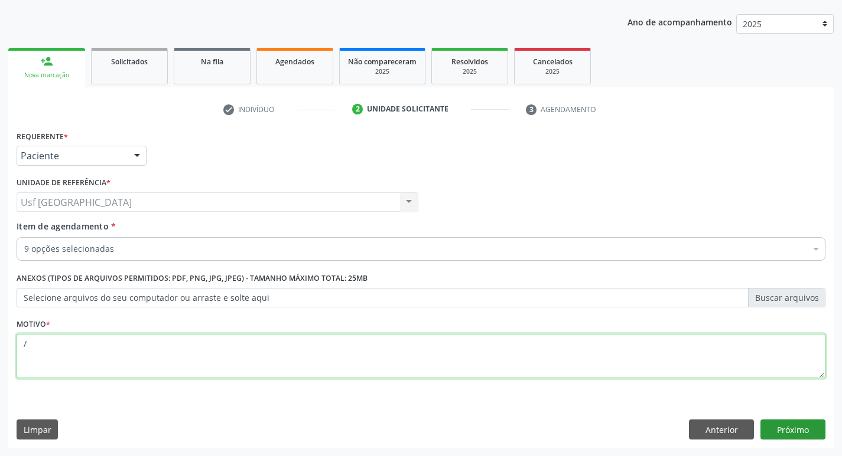
type textarea "/"
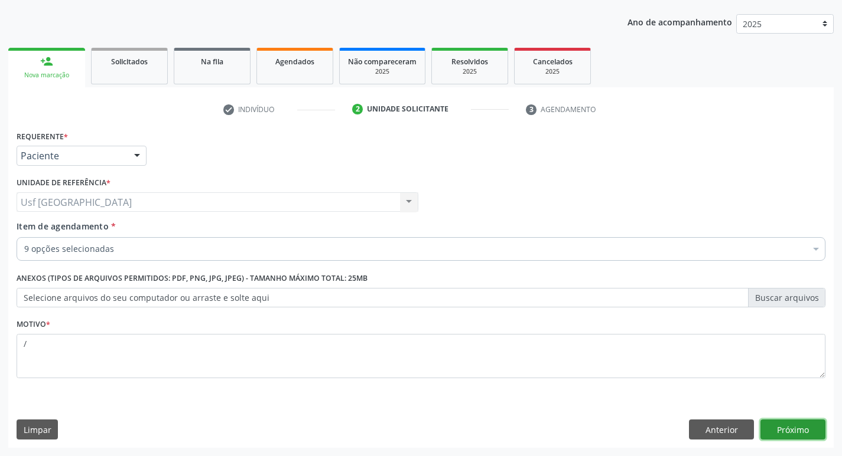
click at [784, 421] on button "Próximo" at bounding box center [792, 430] width 65 height 20
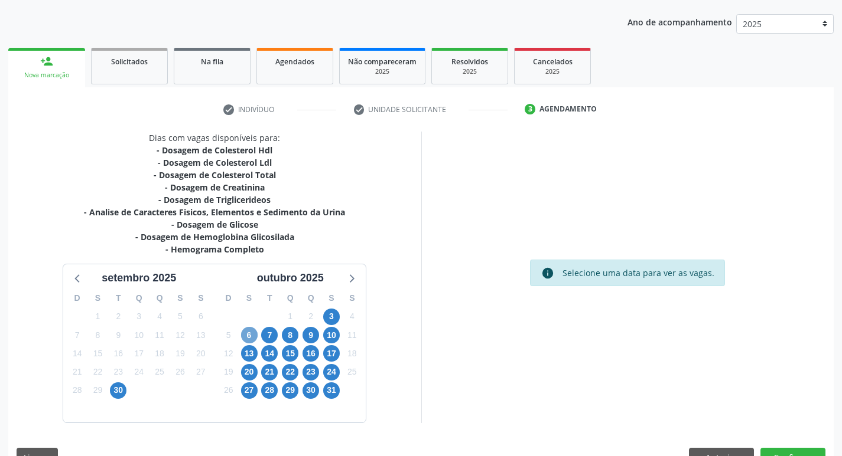
click at [248, 339] on span "6" at bounding box center [249, 335] width 17 height 17
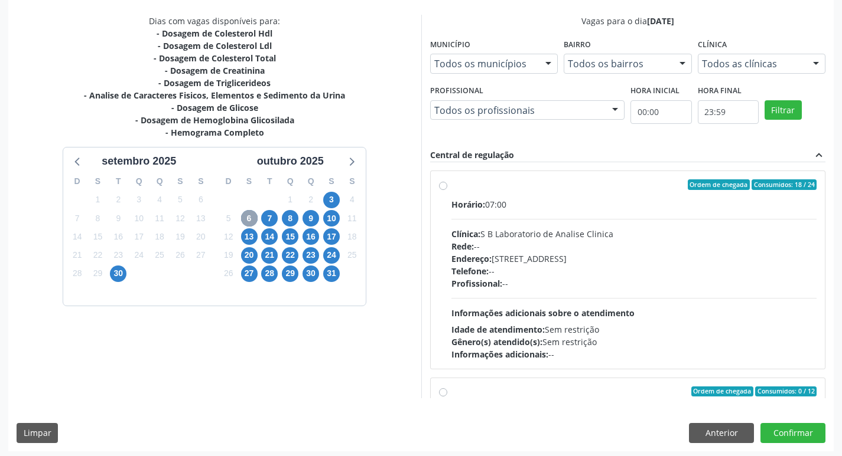
scroll to position [249, 0]
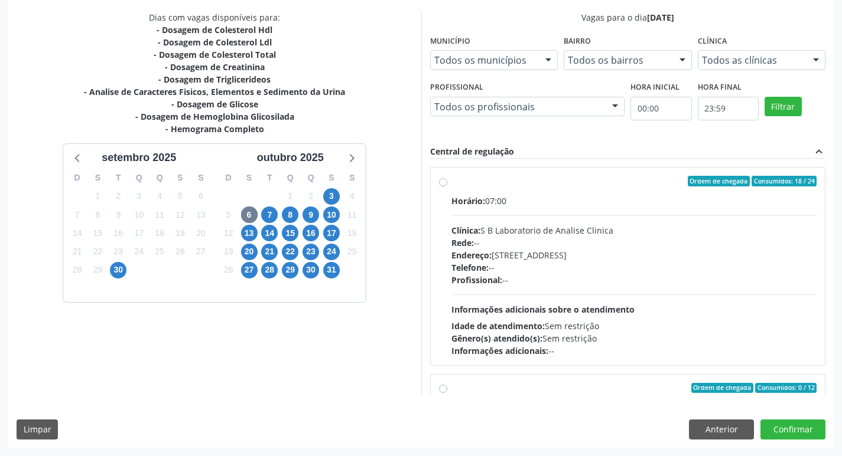
click at [451, 181] on label "Ordem de chegada Consumidos: 18 / 24 Horário: 07:00 Clínica: S B Laboratorio de…" at bounding box center [634, 266] width 366 height 181
click at [445, 181] on input "Ordem de chegada Consumidos: 18 / 24 Horário: 07:00 Clínica: S B Laboratorio de…" at bounding box center [443, 181] width 8 height 11
radio input "true"
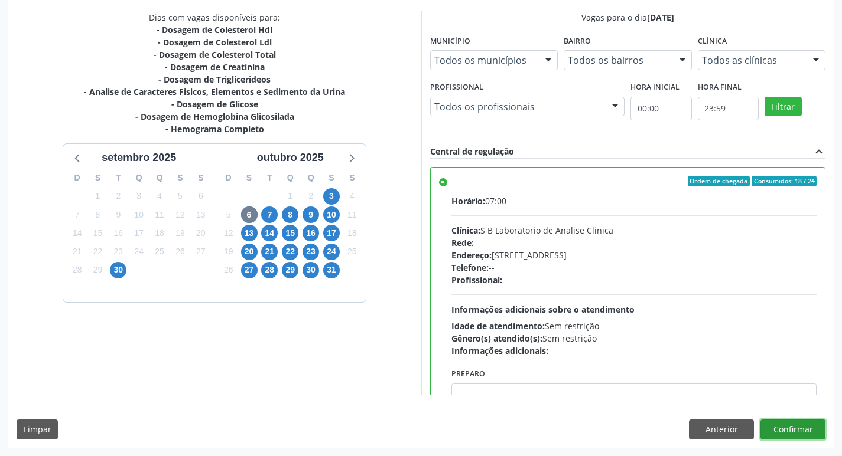
click at [785, 429] on button "Confirmar" at bounding box center [792, 430] width 65 height 20
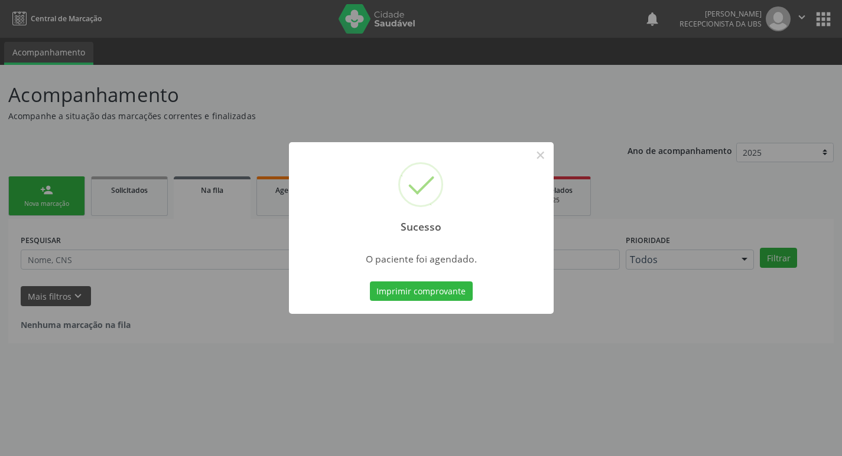
scroll to position [0, 0]
click at [542, 151] on button "×" at bounding box center [544, 155] width 20 height 20
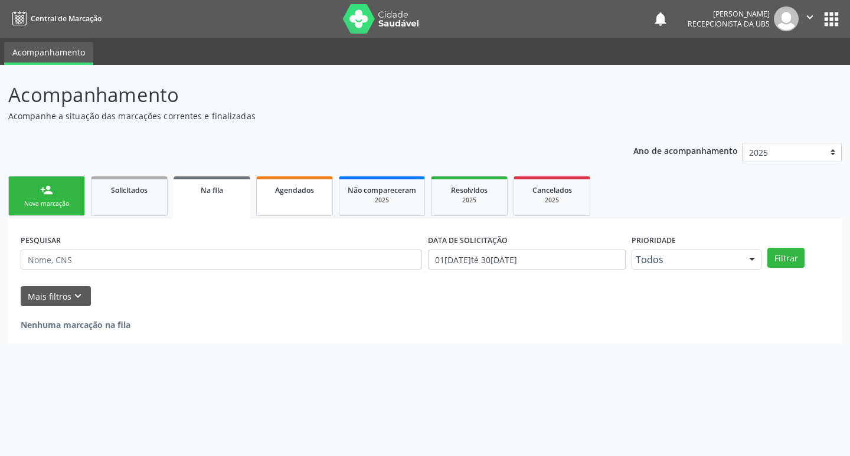
click at [298, 205] on link "Agendados" at bounding box center [294, 197] width 77 height 40
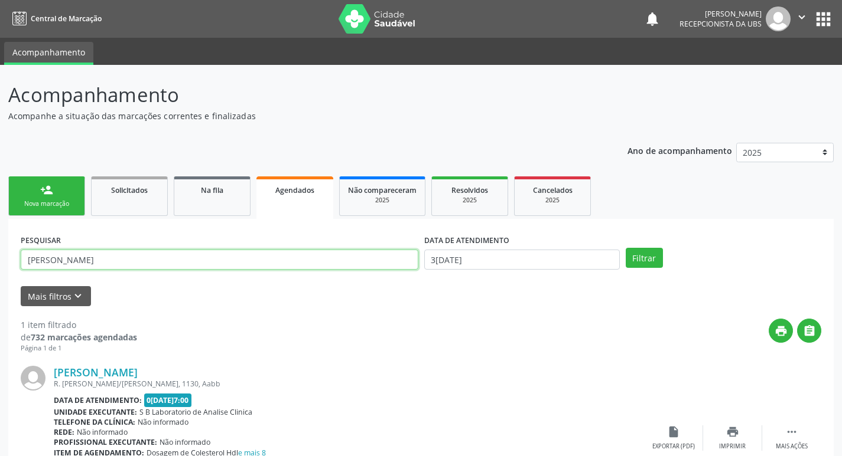
click at [149, 262] on input "[PERSON_NAME]" at bounding box center [219, 260] width 397 height 20
type input "m"
type input "geraldo"
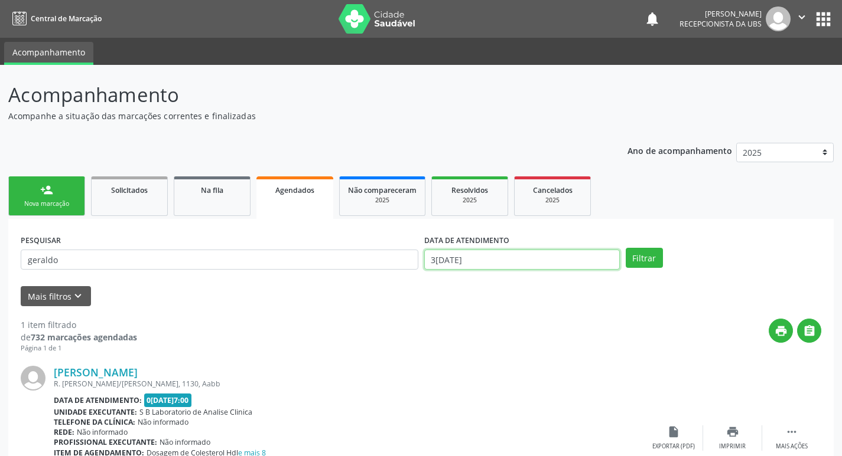
click at [520, 263] on input "3[DATE]" at bounding box center [521, 260] width 195 height 20
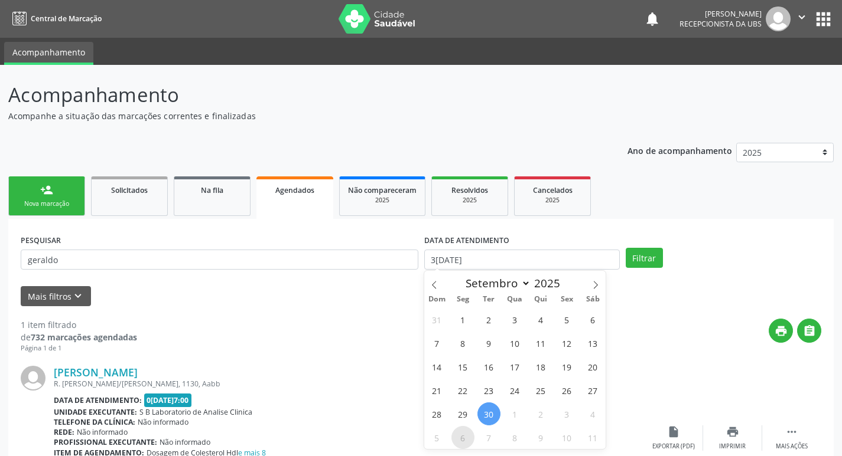
click at [464, 435] on span "6" at bounding box center [462, 437] width 23 height 23
type input "[DATE]"
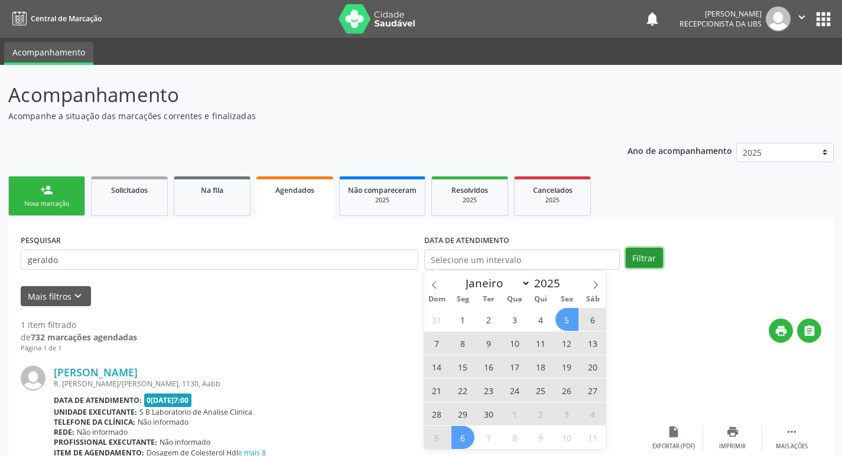
click at [650, 253] on button "Filtrar" at bounding box center [643, 258] width 37 height 20
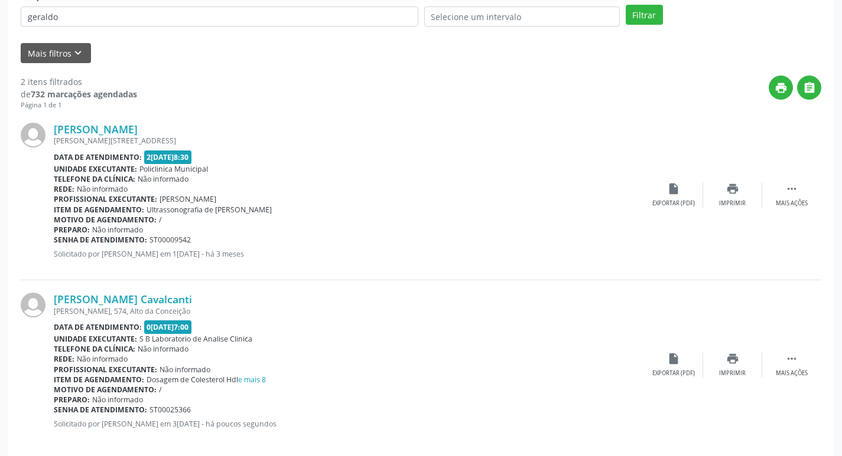
scroll to position [258, 0]
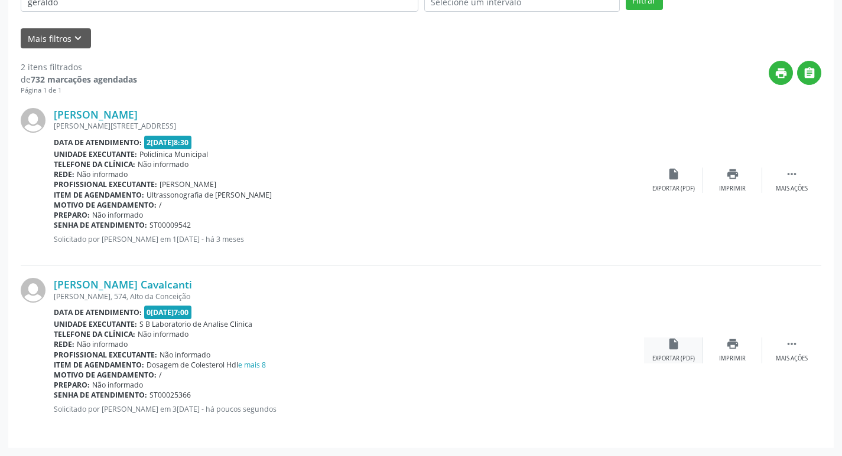
click at [669, 342] on icon "insert_drive_file" at bounding box center [673, 344] width 13 height 13
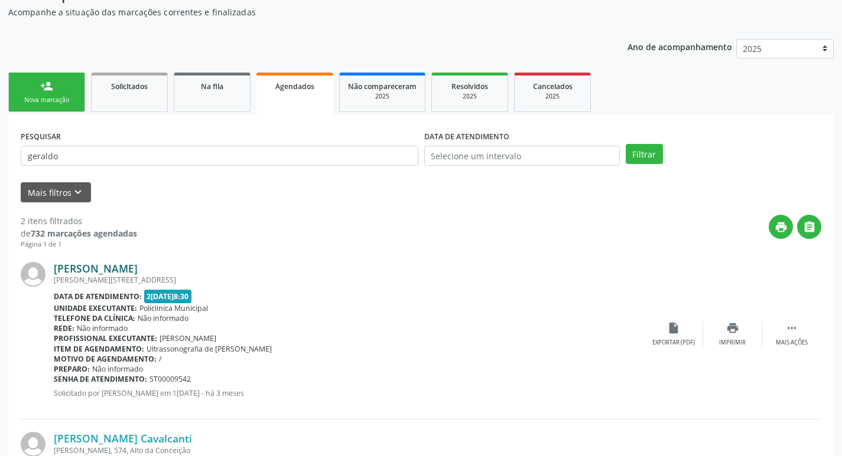
scroll to position [81, 0]
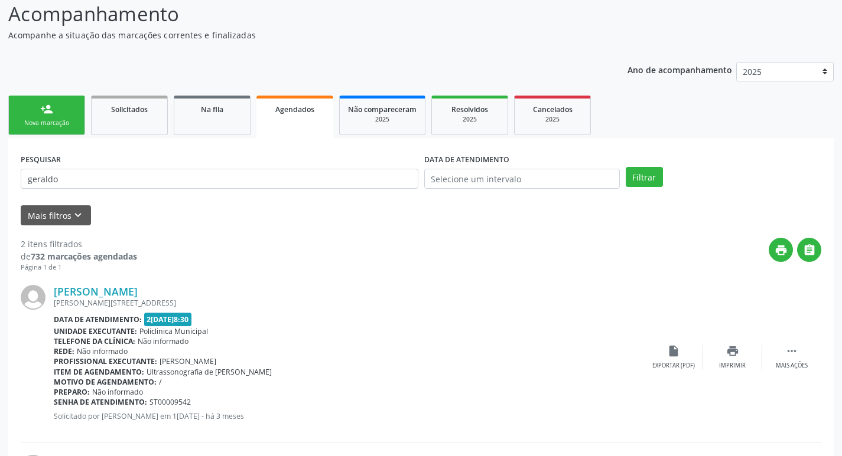
click at [51, 117] on link "person_add Nova marcação" at bounding box center [46, 116] width 77 height 40
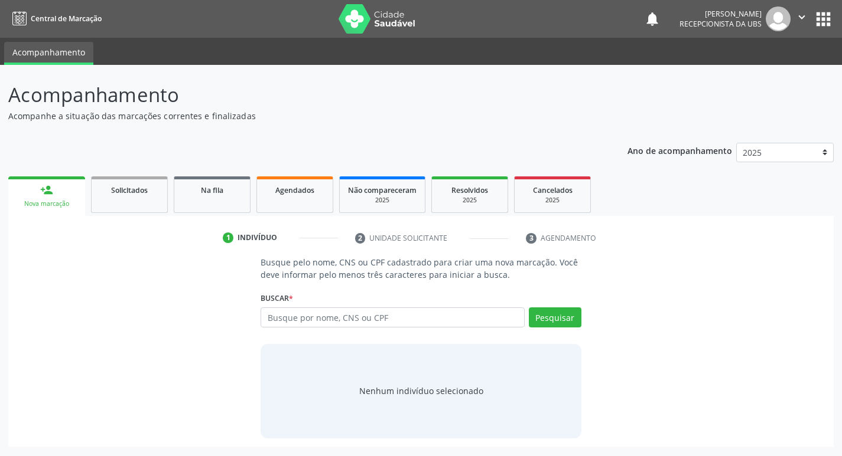
scroll to position [0, 0]
click at [381, 321] on input "text" at bounding box center [397, 318] width 268 height 20
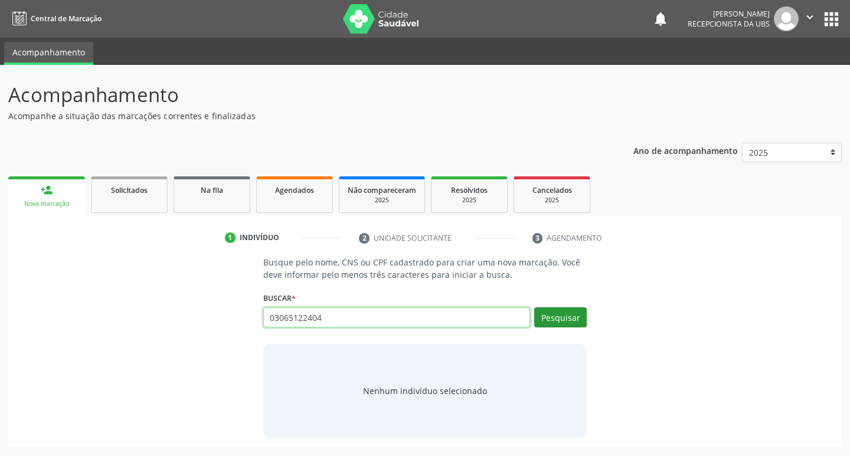
type input "03065122404"
click at [544, 313] on button "Pesquisar" at bounding box center [560, 318] width 53 height 20
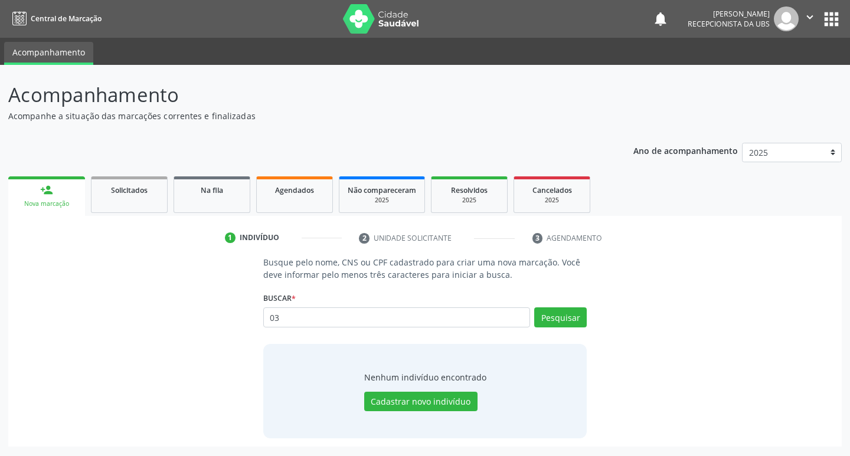
type input "0"
type input "704802096599148"
click at [547, 315] on button "Pesquisar" at bounding box center [560, 318] width 53 height 20
type input "704802096599148"
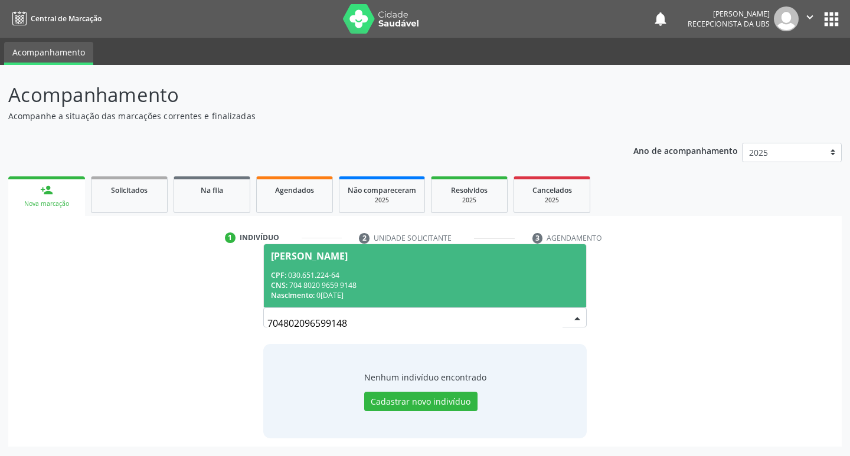
click at [343, 270] on div "CPF: 030.651.224-64" at bounding box center [425, 275] width 309 height 10
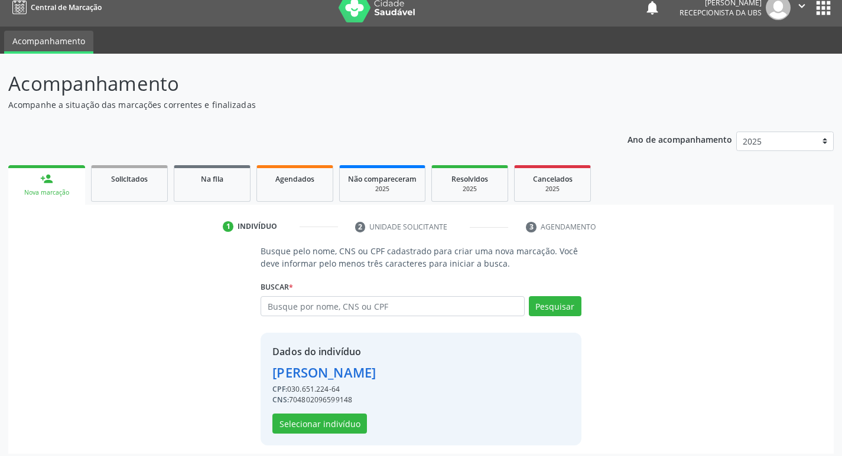
scroll to position [17, 0]
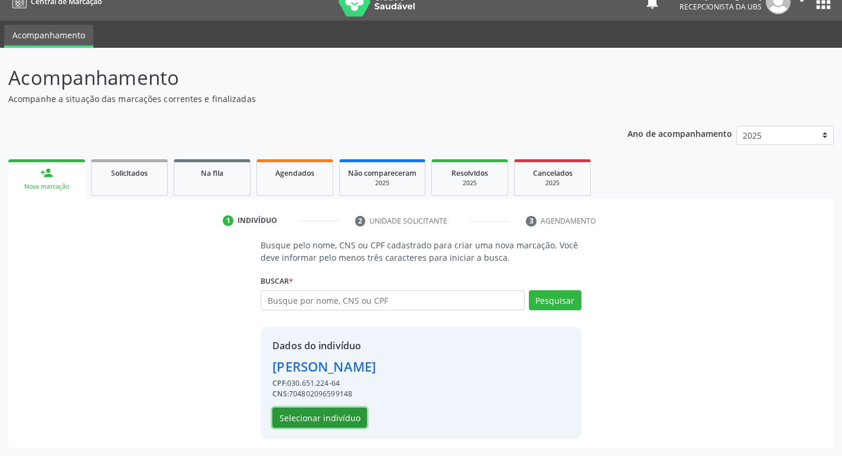
click at [332, 415] on button "Selecionar indivíduo" at bounding box center [319, 418] width 94 height 20
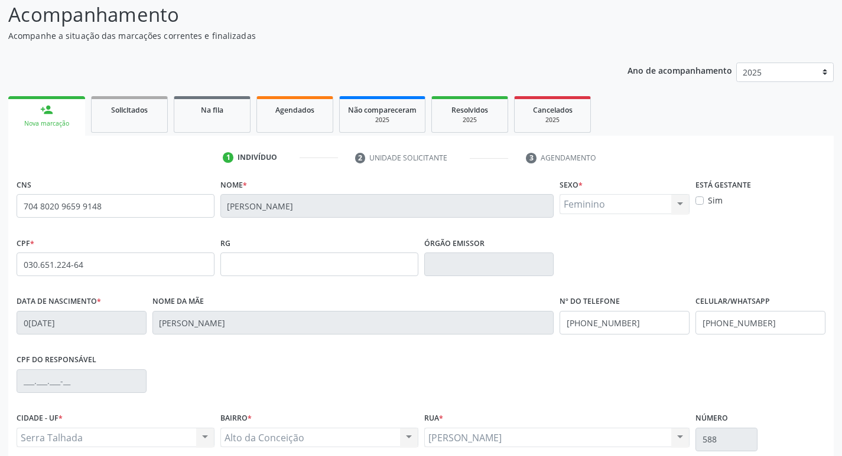
scroll to position [184, 0]
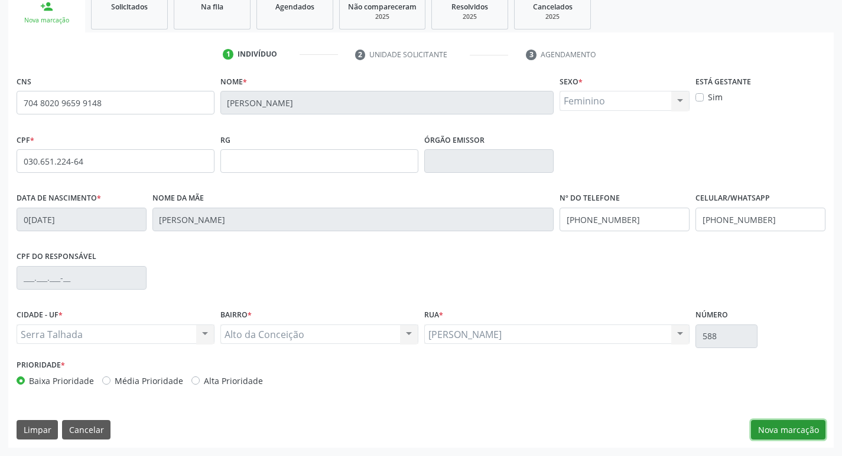
click at [798, 427] on button "Nova marcação" at bounding box center [788, 430] width 74 height 20
click at [0, 0] on button "Próximo" at bounding box center [0, 0] width 0 height 0
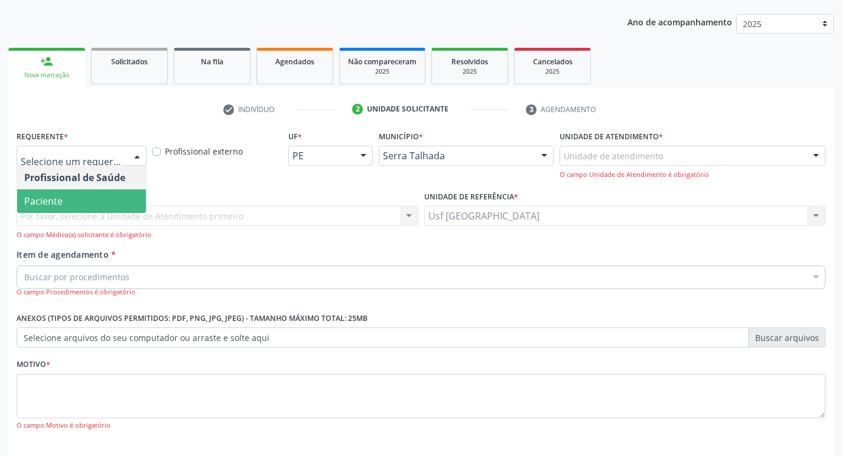
click at [50, 204] on span "Paciente" at bounding box center [43, 201] width 38 height 13
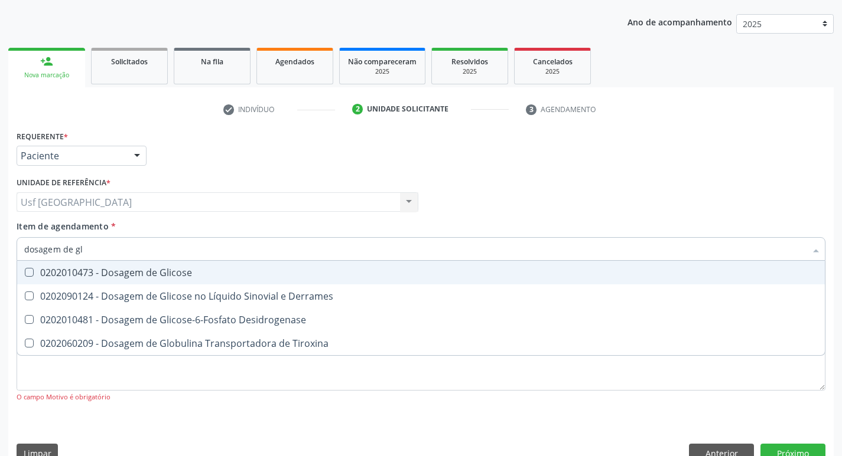
type input "dosagem de gli"
click at [92, 272] on div "0202010473 - Dosagem de Glicose" at bounding box center [420, 272] width 793 height 9
checkbox Glicose "true"
type input "dosagem de g"
checkbox Glicose "false"
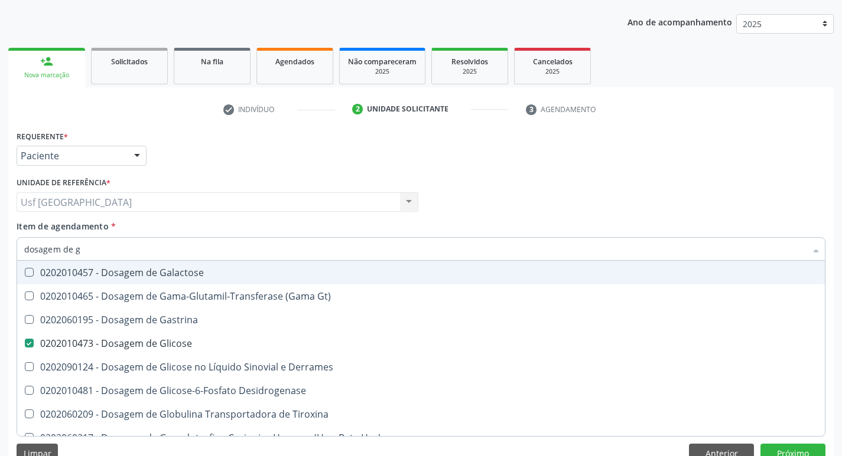
type input "dosagem de"
checkbox Glicose "false"
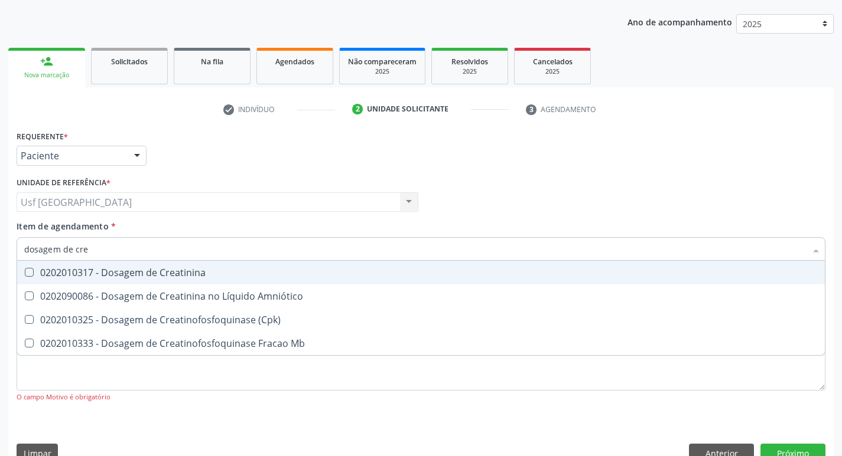
type input "dosagem de crea"
click at [92, 272] on div "0202010317 - Dosagem de Creatinina" at bounding box center [420, 272] width 793 height 9
checkbox Creatinina "true"
type input "dosagem de c"
checkbox Creatinina "false"
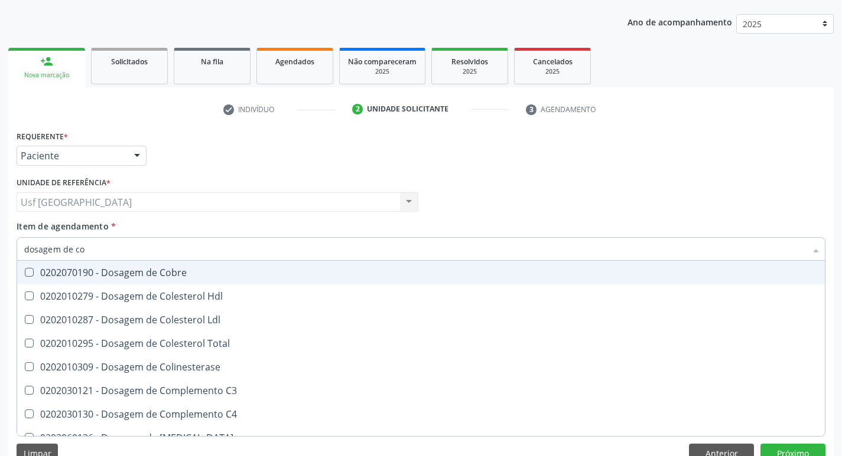
type input "dosagem de col"
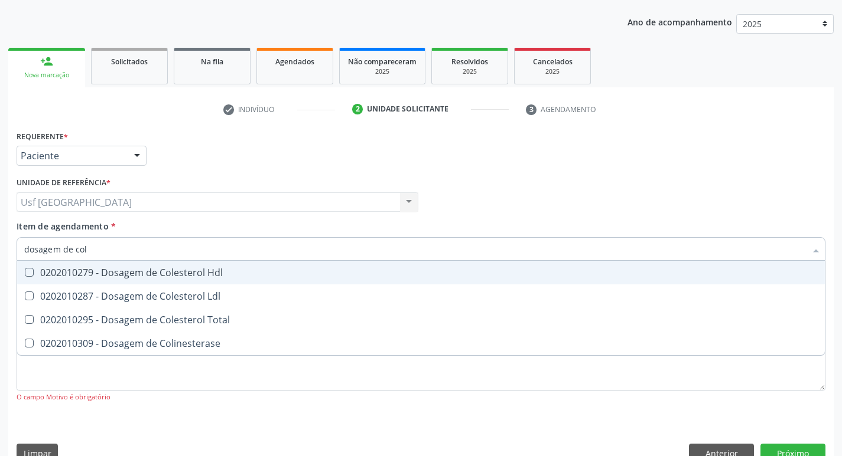
click at [92, 272] on div "0202010279 - Dosagem de Colesterol Hdl" at bounding box center [420, 272] width 793 height 9
checkbox Hdl "true"
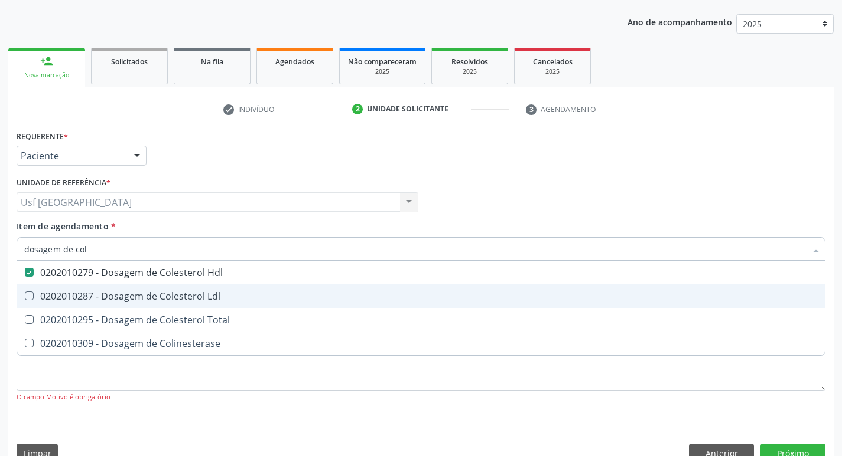
click at [93, 292] on div "0202010287 - Dosagem de Colesterol Ldl" at bounding box center [420, 296] width 793 height 9
checkbox Ldl "true"
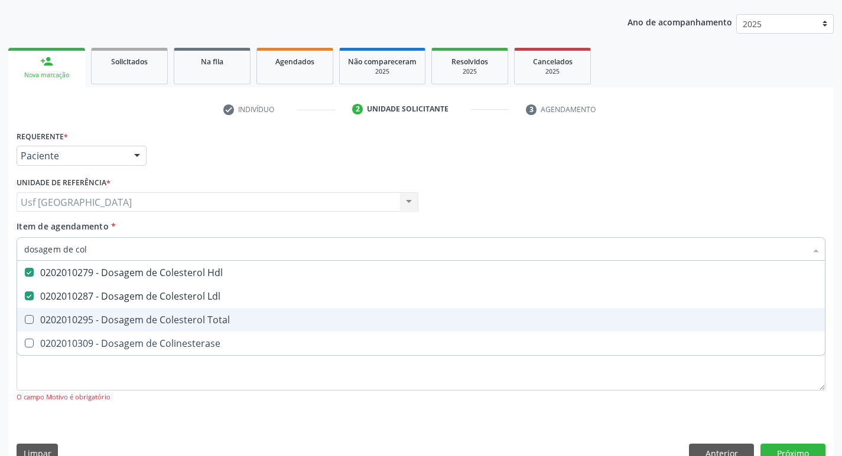
click at [94, 316] on div "0202010295 - Dosagem de Colesterol Total" at bounding box center [420, 319] width 793 height 9
checkbox Total "true"
type input "dosagem de co"
checkbox Hdl "false"
checkbox Colinesterase "true"
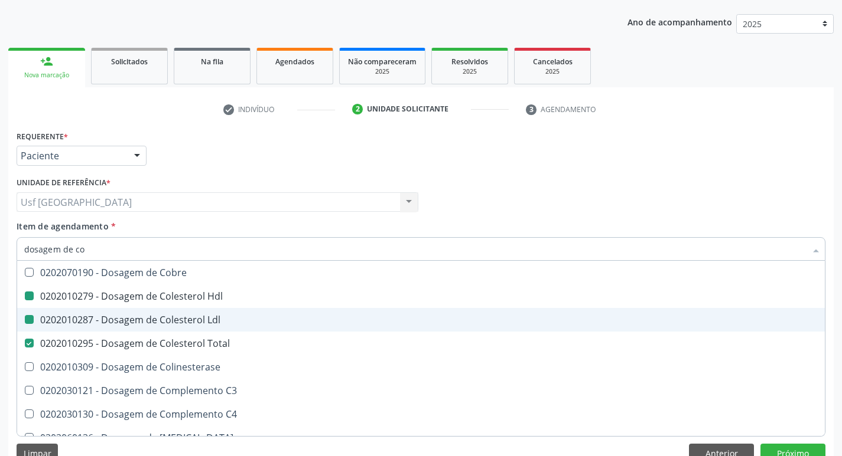
type input "dosagem de c"
checkbox Hdl "false"
checkbox Ldl "false"
checkbox Total "false"
type input "dosagem de"
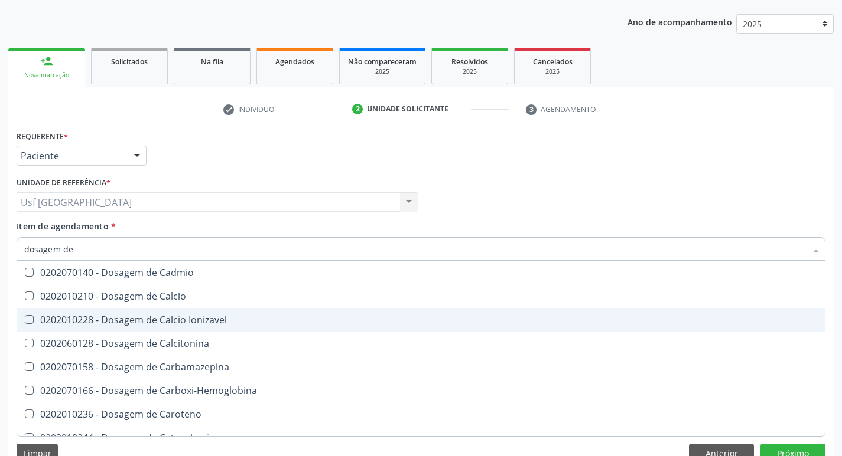
checkbox Hdl "false"
checkbox Ldl "false"
checkbox Total "false"
checkbox Creatinina "false"
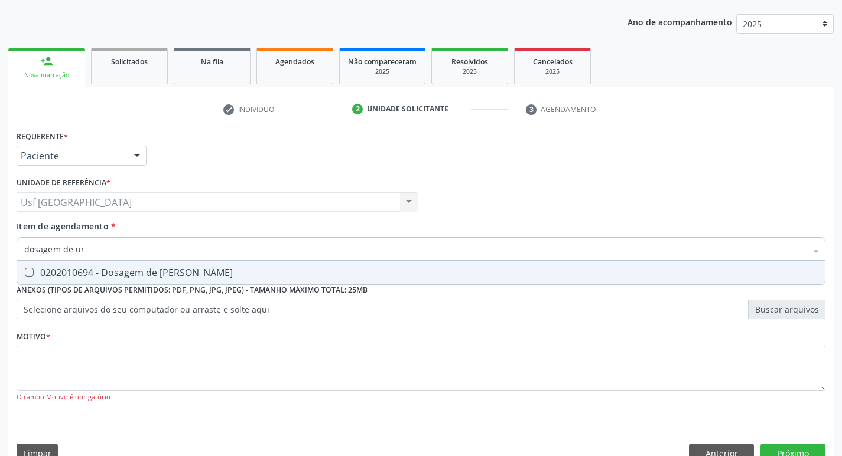
type input "dosagem de ure"
click at [164, 273] on div "0202010694 - Dosagem de [PERSON_NAME]" at bounding box center [420, 272] width 793 height 9
checkbox Ureia "true"
type input "dosagem de"
checkbox Ureia "false"
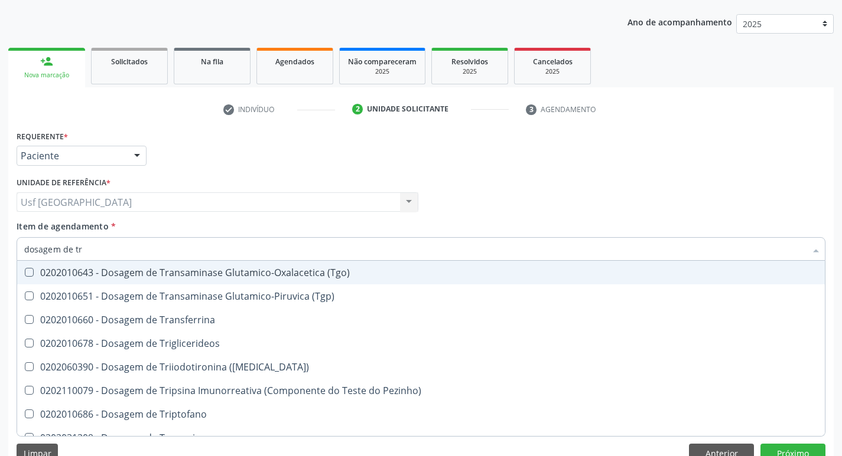
type input "dosagem de tri"
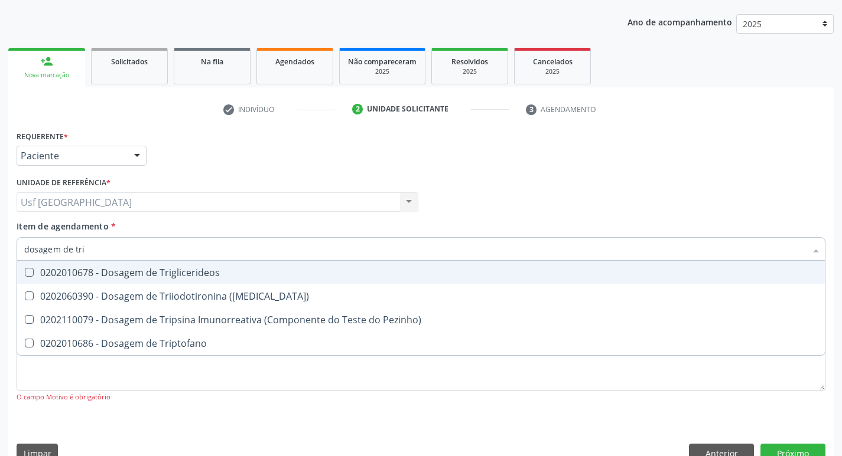
click at [164, 273] on div "0202010678 - Dosagem de Triglicerideos" at bounding box center [420, 272] width 793 height 9
checkbox Triglicerideos "true"
type input "dosagem de tr"
checkbox Triglicerideos "false"
checkbox Triptofano "true"
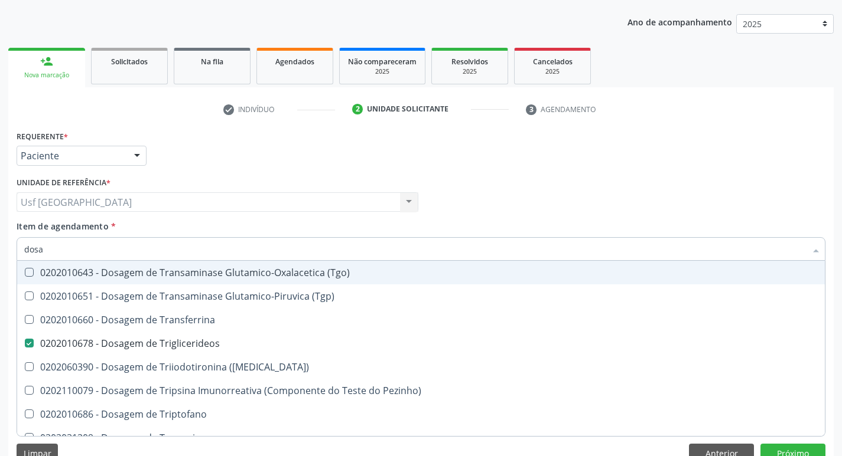
type input "dos"
checkbox Triglicerideos "false"
type input "d"
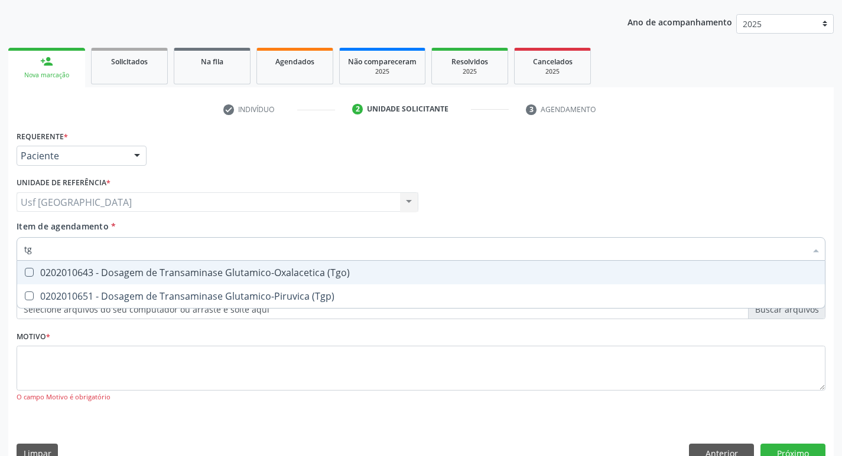
type input "tgo"
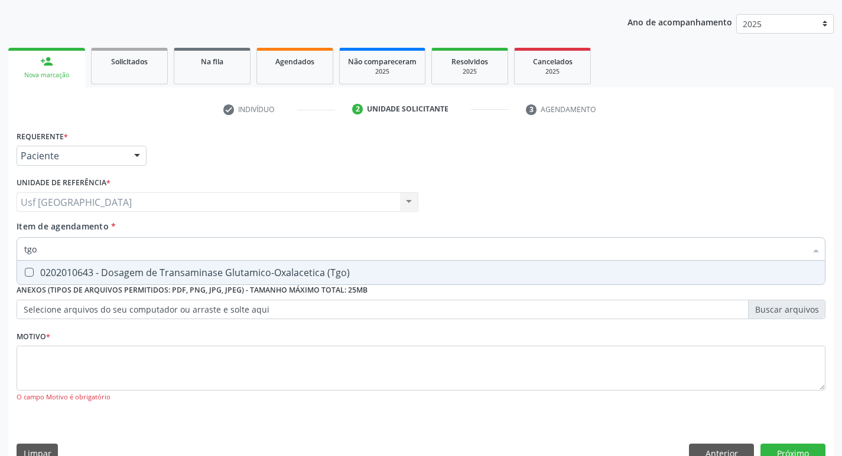
click at [164, 273] on div "0202010643 - Dosagem de Transaminase Glutamico-Oxalacetica (Tgo)" at bounding box center [420, 272] width 793 height 9
checkbox \(Tgo\) "true"
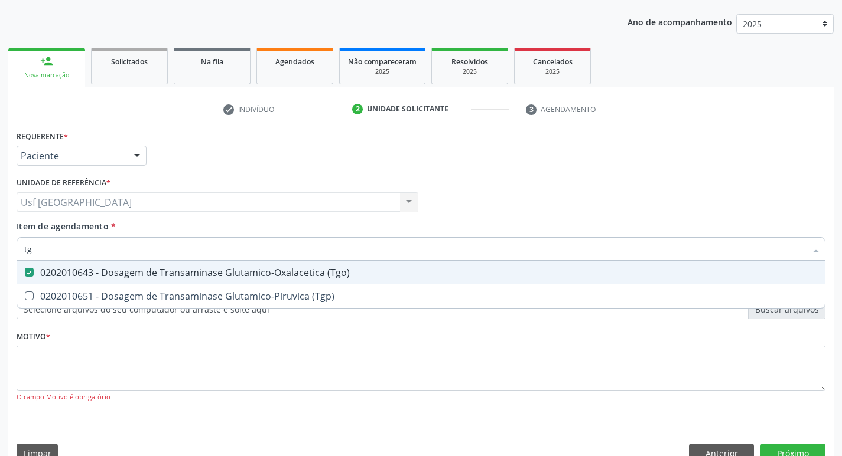
type input "tgp"
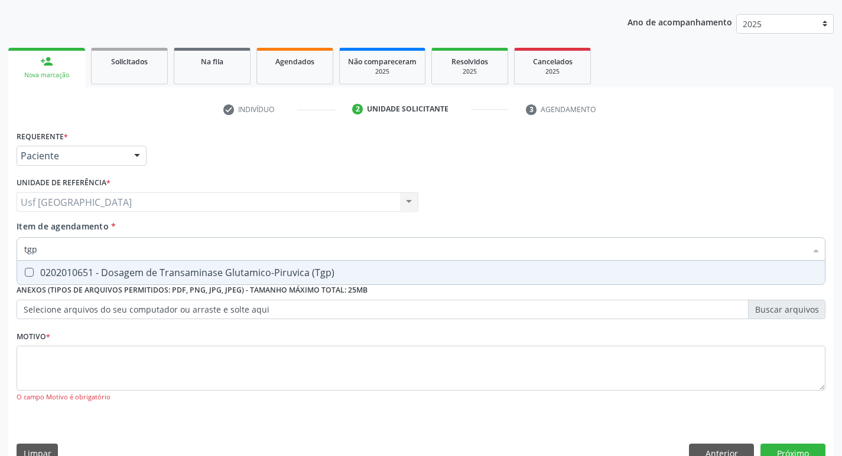
click at [164, 273] on div "0202010651 - Dosagem de Transaminase Glutamico-Piruvica (Tgp)" at bounding box center [420, 272] width 793 height 9
checkbox \(Tgp\) "true"
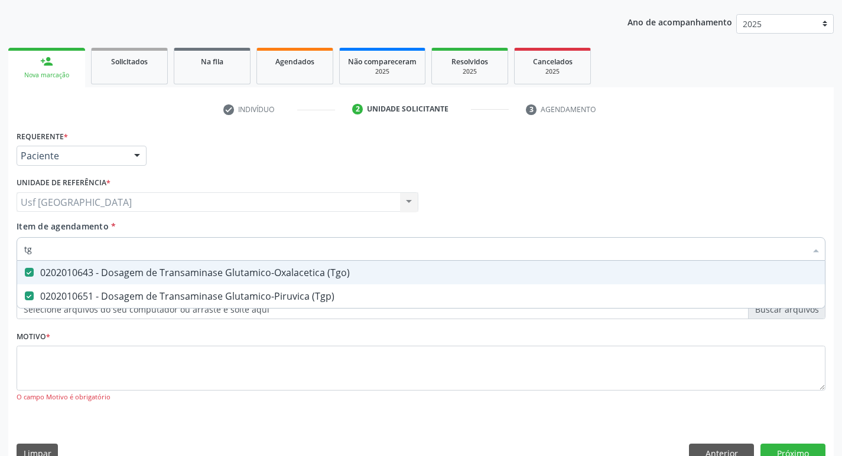
type input "t"
checkbox \(Tgo\) "false"
checkbox \(Tgp\) "false"
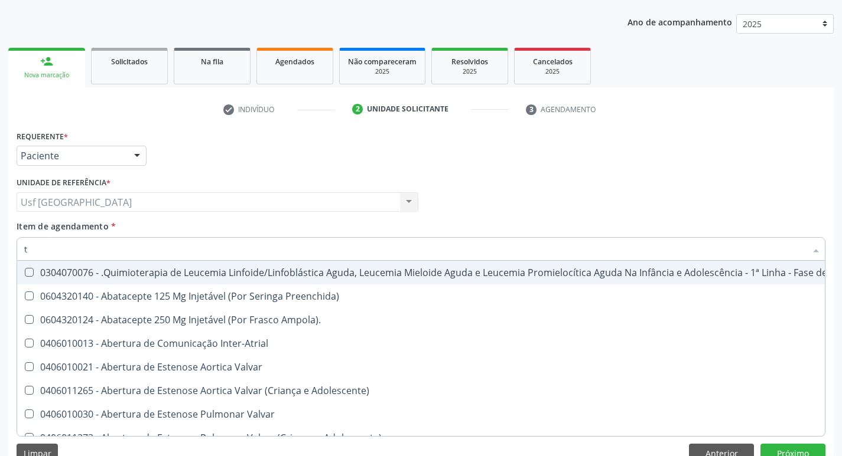
type input "tg"
checkbox Manutenção "true"
checkbox Preenchida\) "true"
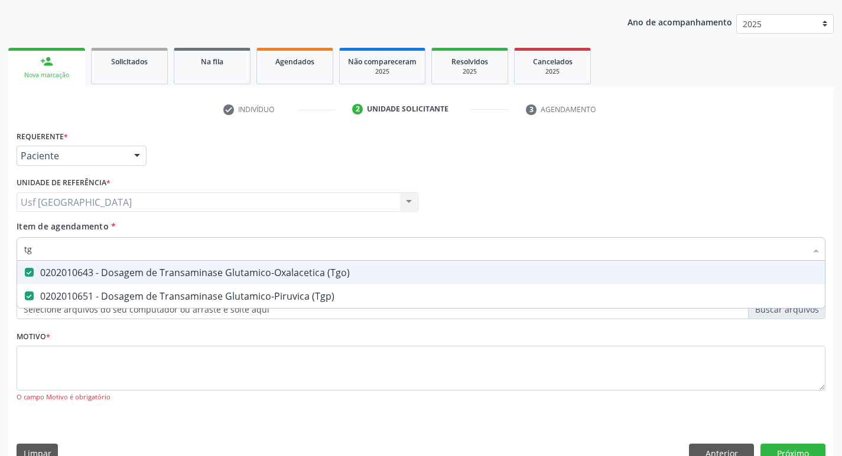
type input "t"
checkbox \(Tgo\) "false"
checkbox \(Tgp\) "false"
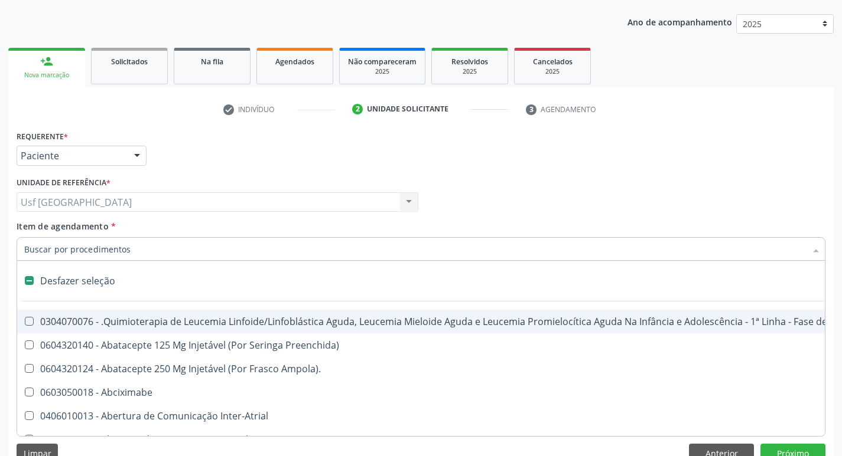
type input "g"
checkbox Doses\) "true"
checkbox Inalante\) "true"
checkbox Bursectomia "true"
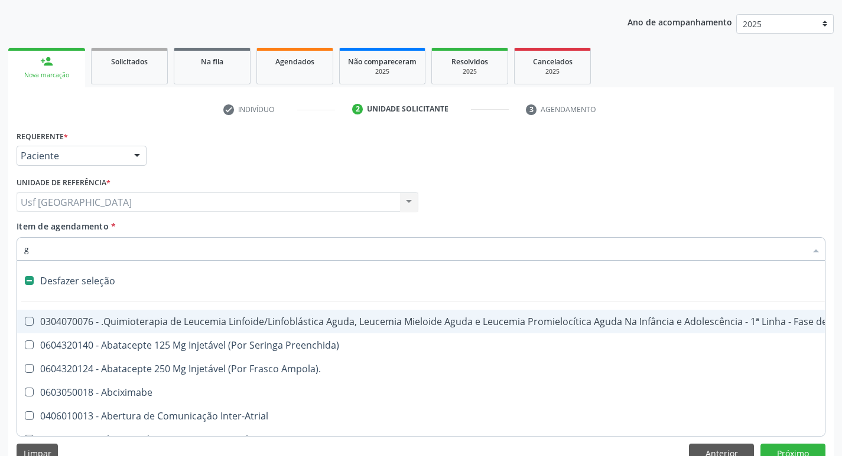
checkbox Linear "true"
checkbox Ativa "true"
checkbox Inteiro "true"
checkbox \(Ventriculografia\) "true"
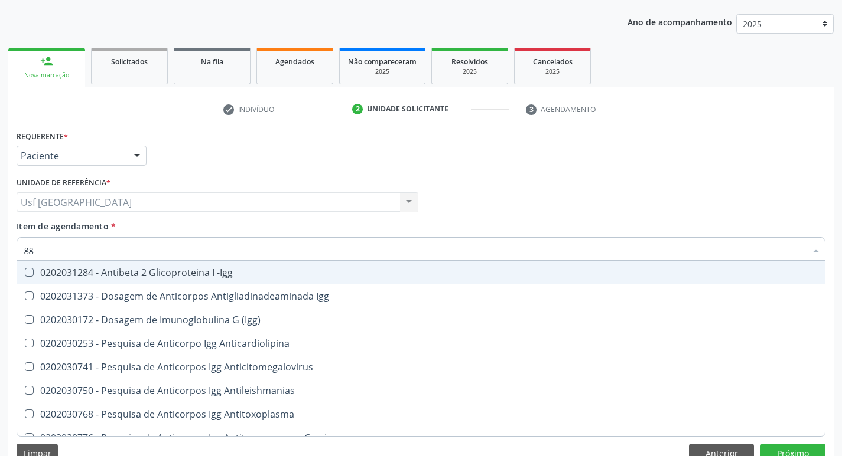
type input "g"
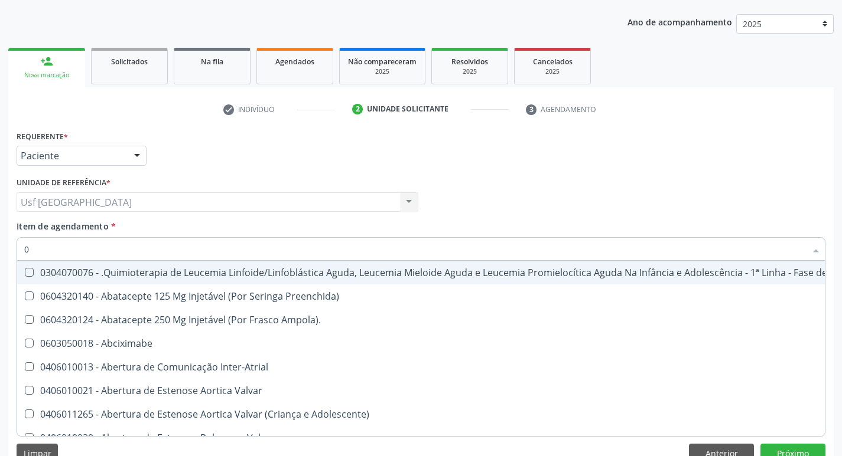
type input "02"
checkbox Dentária "true"
checkbox Antibiotico "true"
checkbox \(Liquido\) "true"
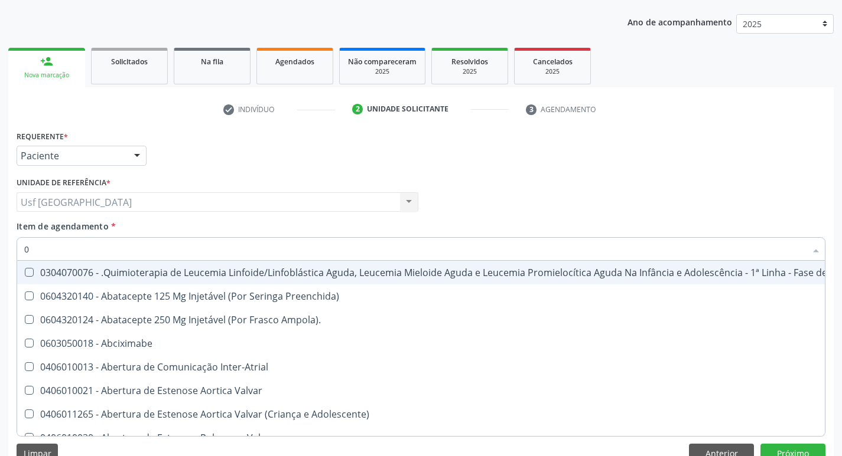
checkbox Coclear "true"
checkbox Comprimido\) "true"
checkbox Ml\) "true"
checkbox Embolizante "true"
checkbox Colecistectomia "true"
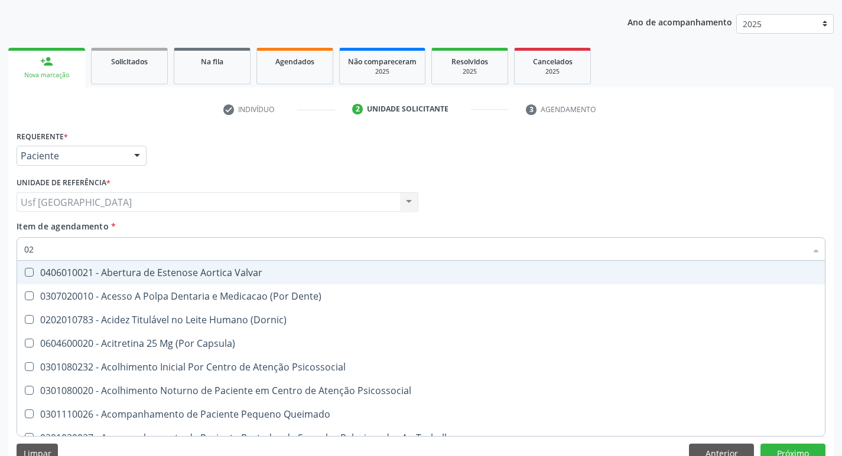
type input "020"
checkbox Epispádia "true"
checkbox Anos\) "true"
checkbox Congênita "true"
checkbox Complementar\) "true"
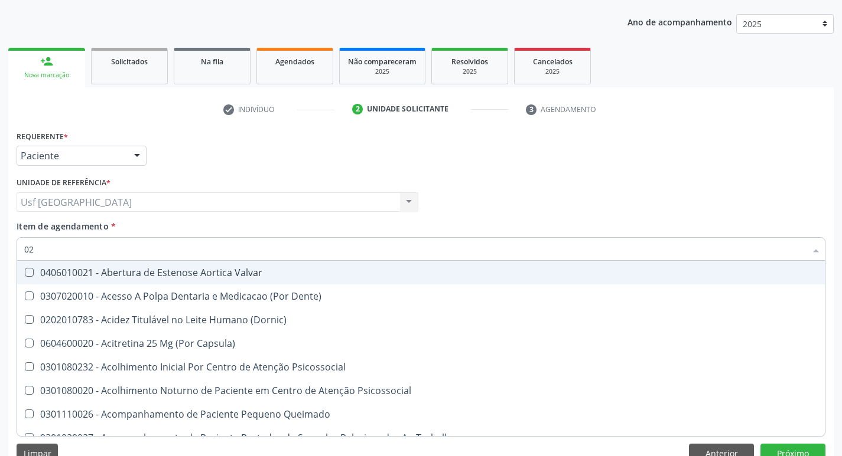
checkbox \(Qualitativo\) "true"
checkbox Semana\) "true"
checkbox Pediátrico "true"
checkbox Dias "true"
checkbox Ii\) "true"
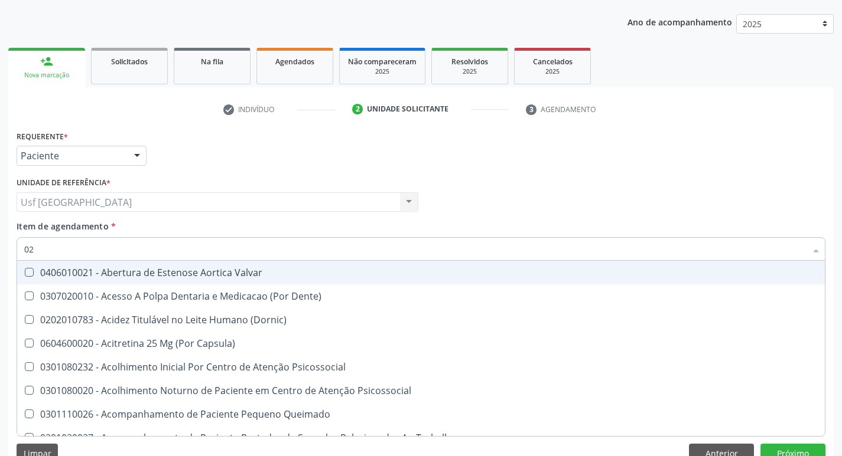
checkbox Hdl "false"
checkbox Ldl "false"
checkbox Total "false"
checkbox Creatinina "false"
checkbox Glicose "false"
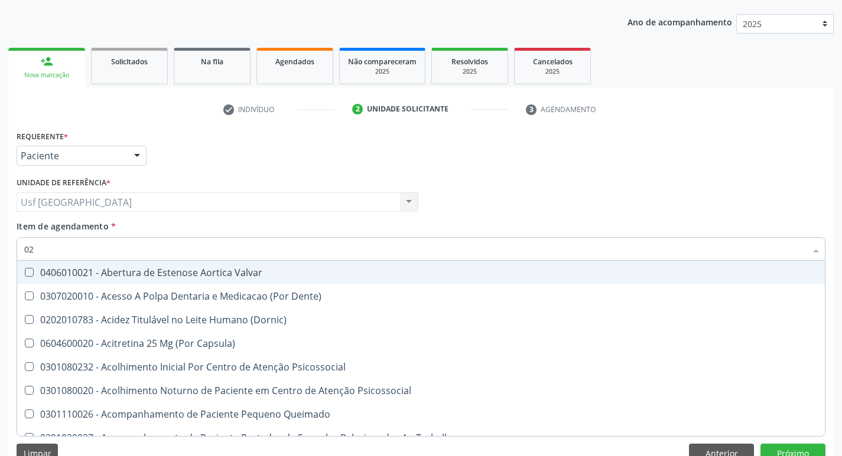
checkbox \(Tgo\) "false"
checkbox \(Tgp\) "false"
checkbox Triglicerideos "false"
checkbox Ureia "false"
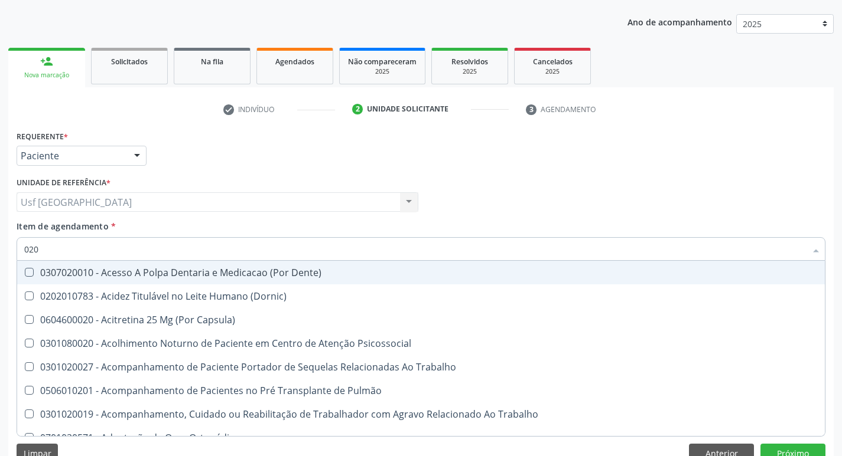
type input "0202"
checkbox Faringe\/Laringe "true"
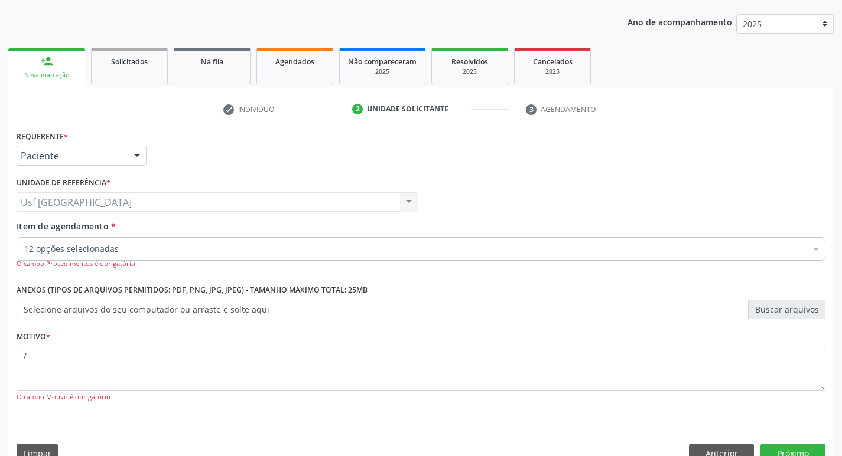
scroll to position [129, 0]
type textarea "/"
click at [788, 447] on button "Próximo" at bounding box center [792, 454] width 65 height 20
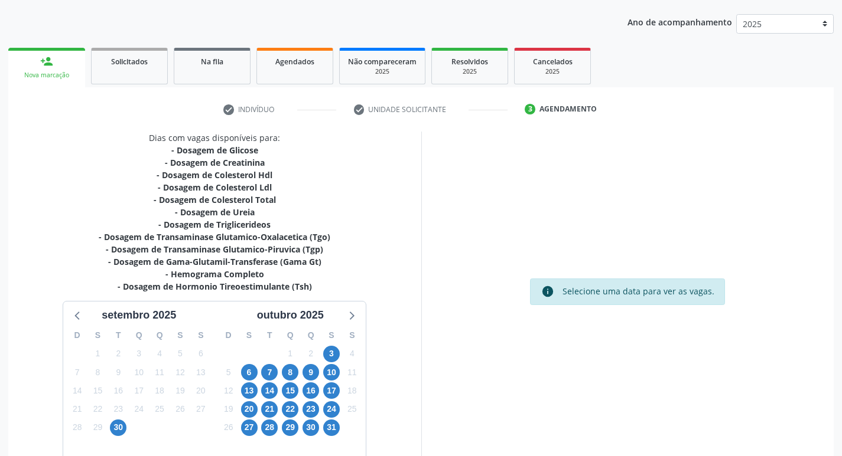
scroll to position [194, 0]
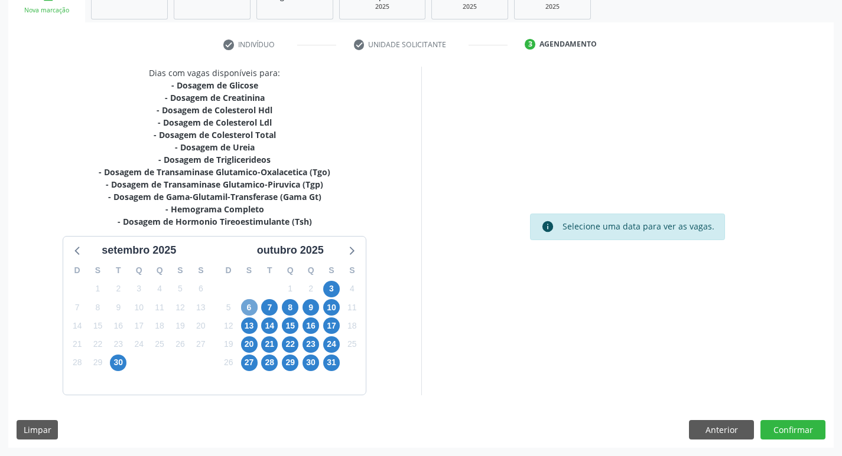
click at [245, 308] on span "6" at bounding box center [249, 307] width 17 height 17
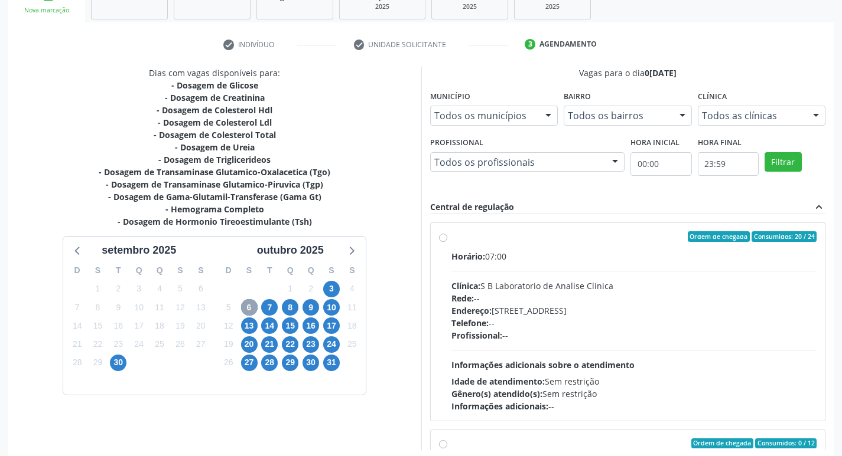
scroll to position [249, 0]
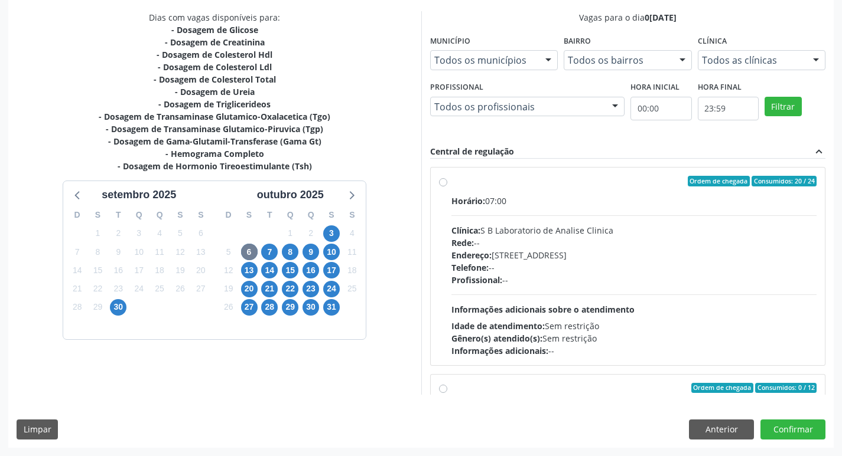
click at [451, 184] on label "Ordem de chegada Consumidos: 20 / 24 Horário: 07:00 Clínica: S B Laboratorio de…" at bounding box center [634, 266] width 366 height 181
click at [446, 184] on input "Ordem de chegada Consumidos: 20 / 24 Horário: 07:00 Clínica: S B Laboratorio de…" at bounding box center [443, 181] width 8 height 11
radio input "true"
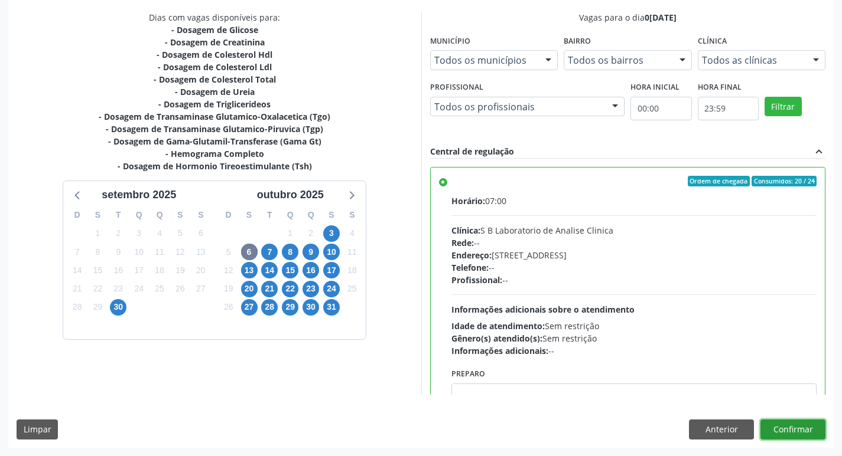
click at [800, 432] on button "Confirmar" at bounding box center [792, 430] width 65 height 20
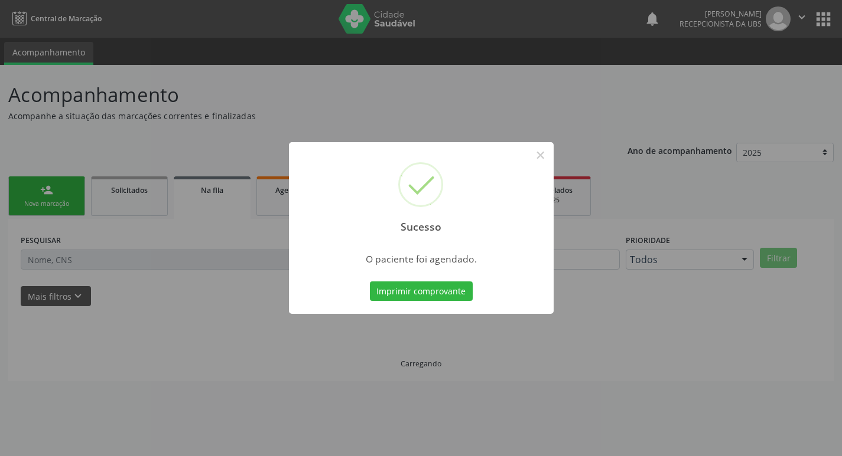
scroll to position [0, 0]
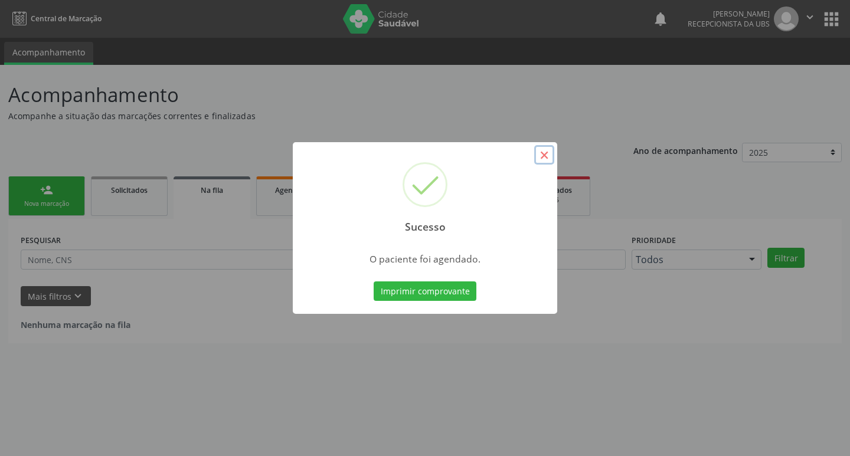
click at [545, 157] on button "×" at bounding box center [544, 155] width 20 height 20
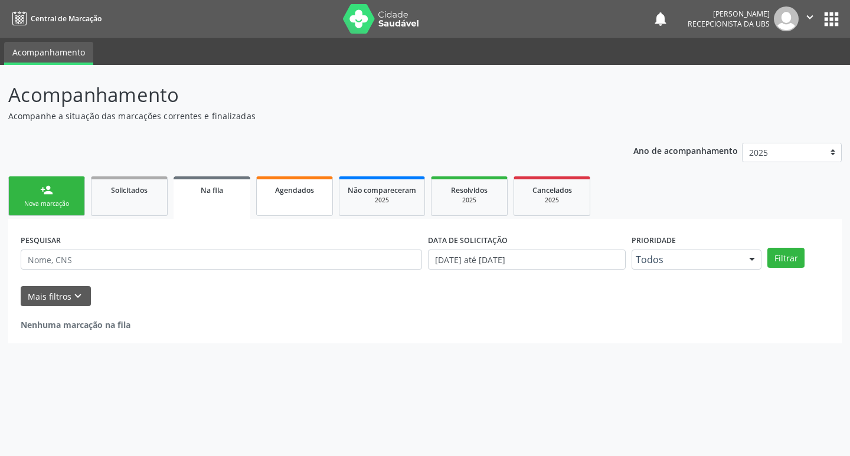
click at [309, 204] on link "Agendados" at bounding box center [294, 197] width 77 height 40
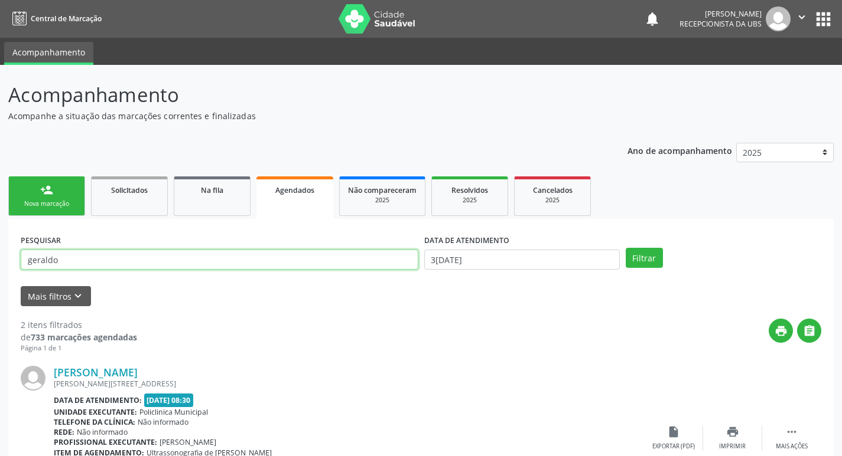
click at [236, 258] on input "geraldo" at bounding box center [219, 260] width 397 height 20
type input "g"
type input "ediene"
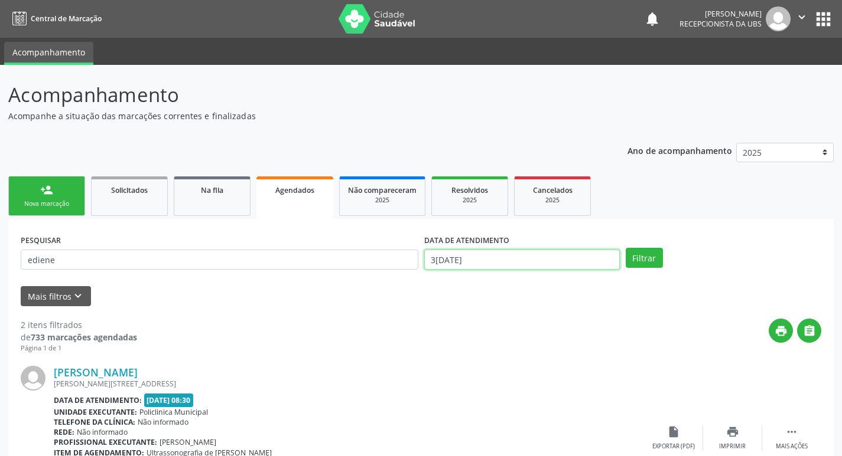
click at [500, 252] on input "3[DATE]" at bounding box center [521, 260] width 195 height 20
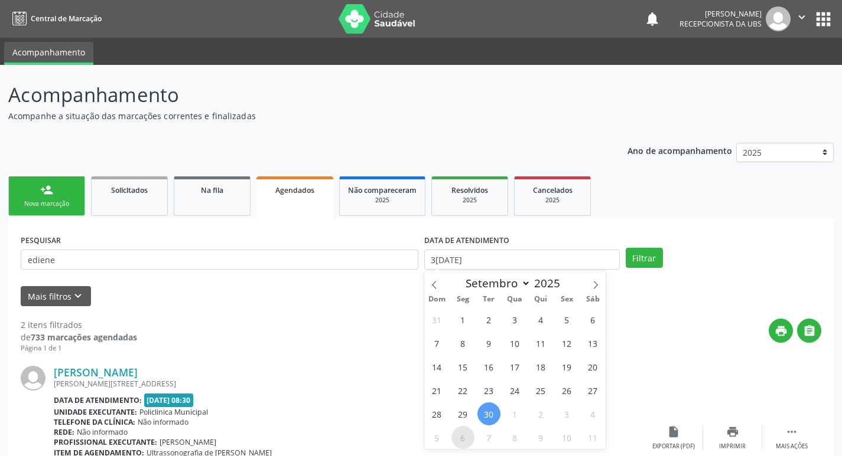
click at [463, 436] on span "6" at bounding box center [462, 437] width 23 height 23
type input "0[DATE]"
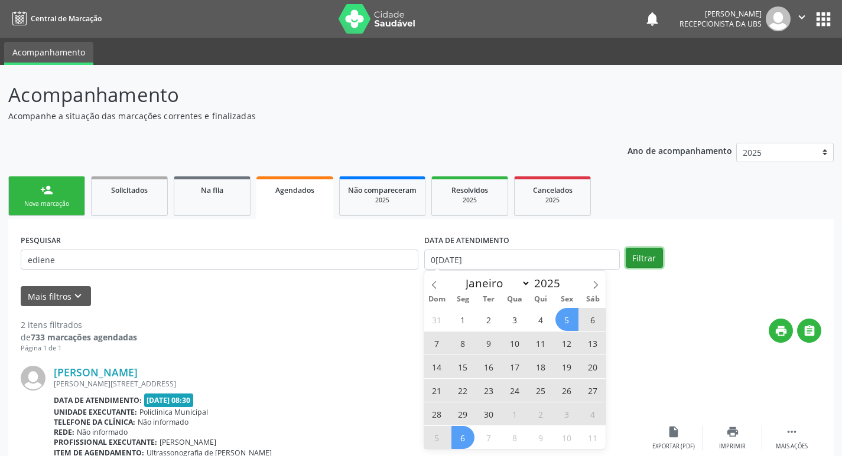
click at [636, 257] on button "Filtrar" at bounding box center [643, 258] width 37 height 20
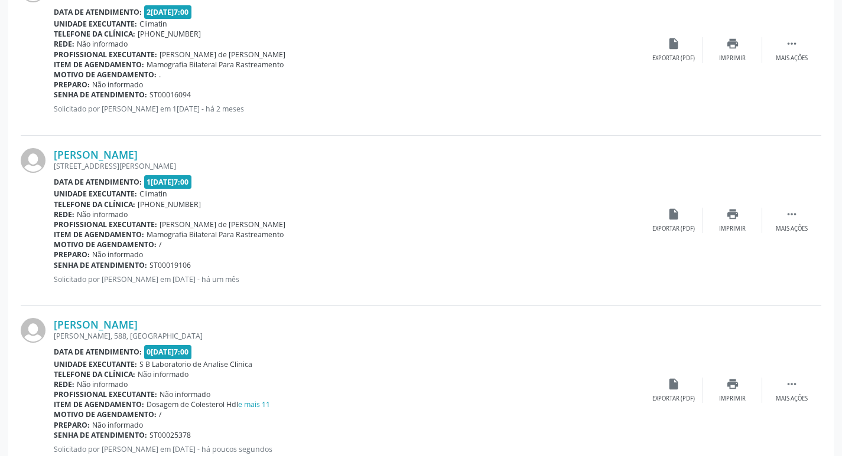
scroll to position [598, 0]
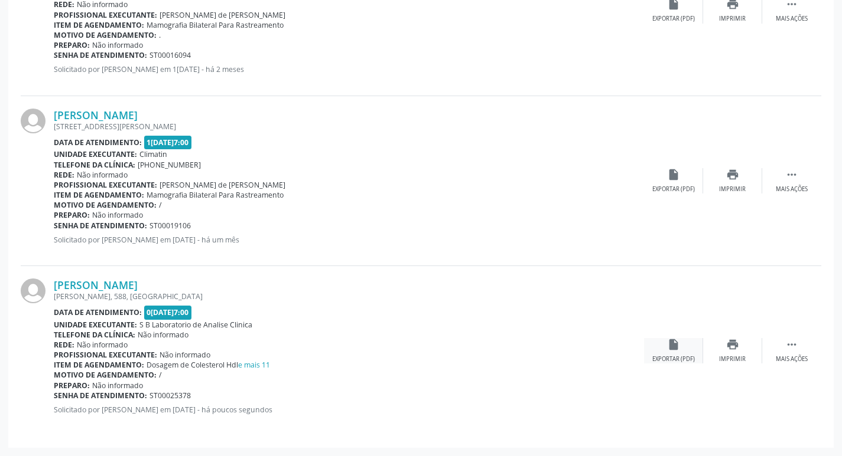
click at [678, 346] on icon "insert_drive_file" at bounding box center [673, 344] width 13 height 13
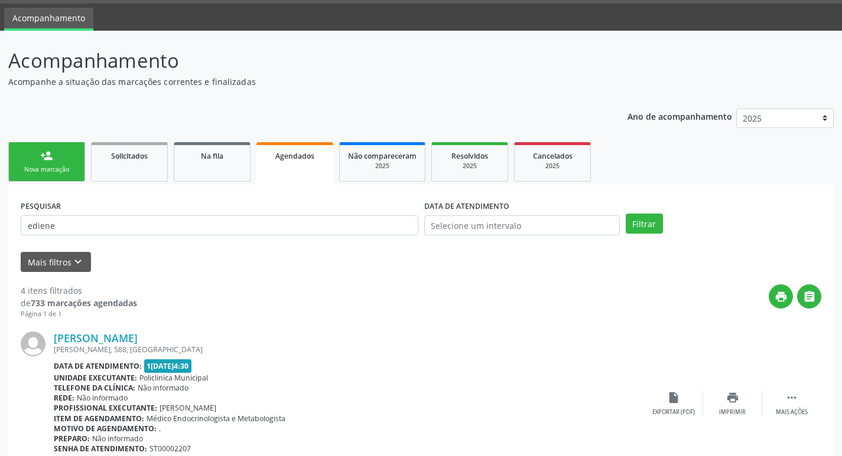
scroll to position [8, 0]
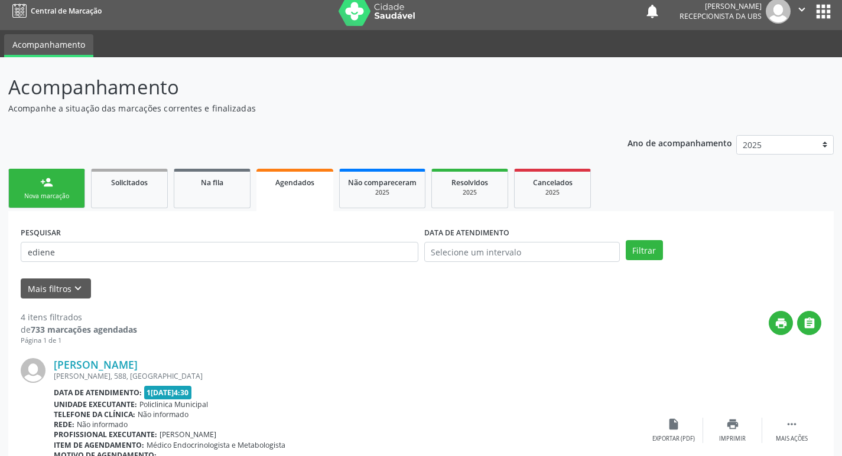
click at [47, 185] on div "person_add" at bounding box center [46, 182] width 13 height 13
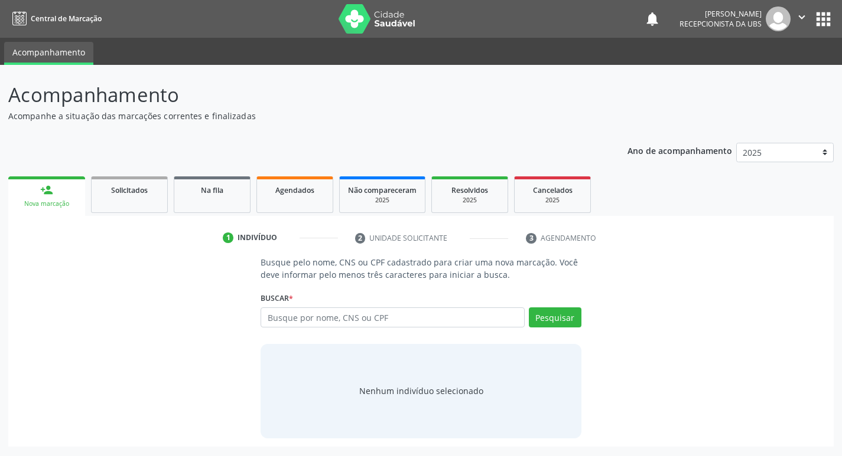
scroll to position [0, 0]
click at [378, 313] on input "text" at bounding box center [397, 318] width 268 height 20
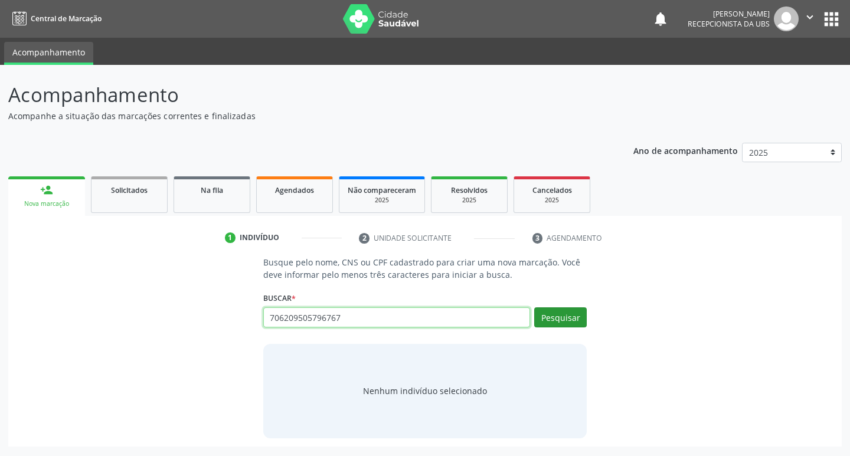
type input "706209505796767"
click at [554, 317] on button "Pesquisar" at bounding box center [560, 318] width 53 height 20
type input "706209505796767"
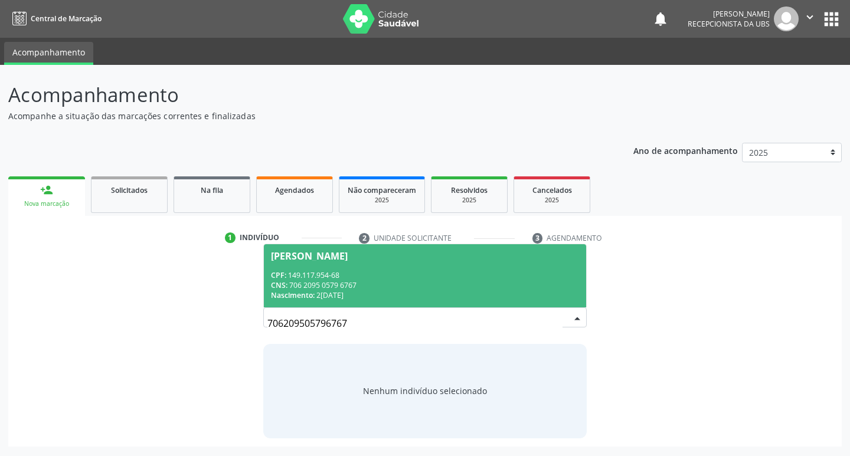
click at [323, 255] on div "[PERSON_NAME]" at bounding box center [309, 256] width 77 height 9
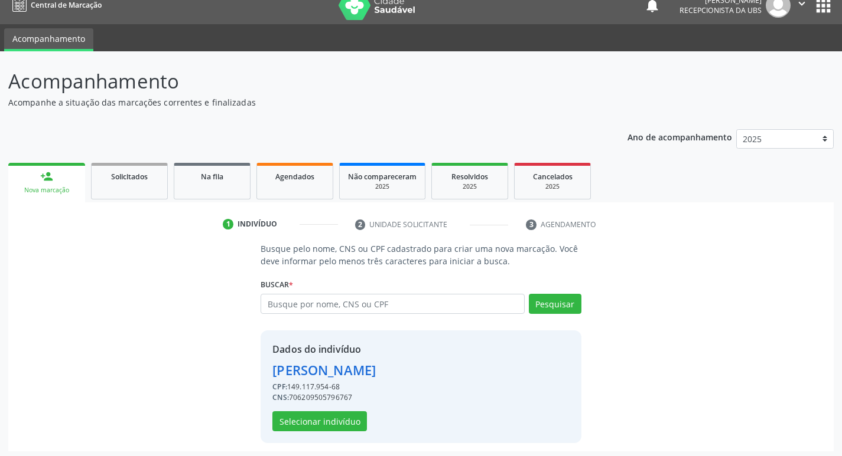
scroll to position [17, 0]
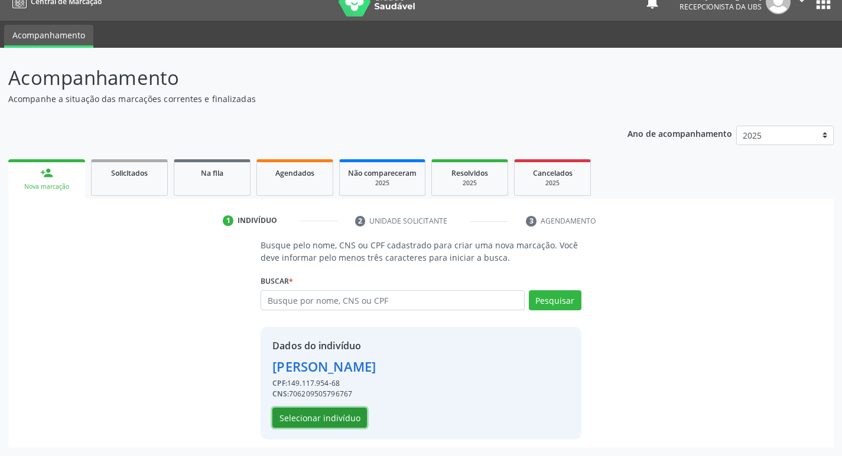
click at [319, 410] on button "Selecionar indivíduo" at bounding box center [319, 418] width 94 height 20
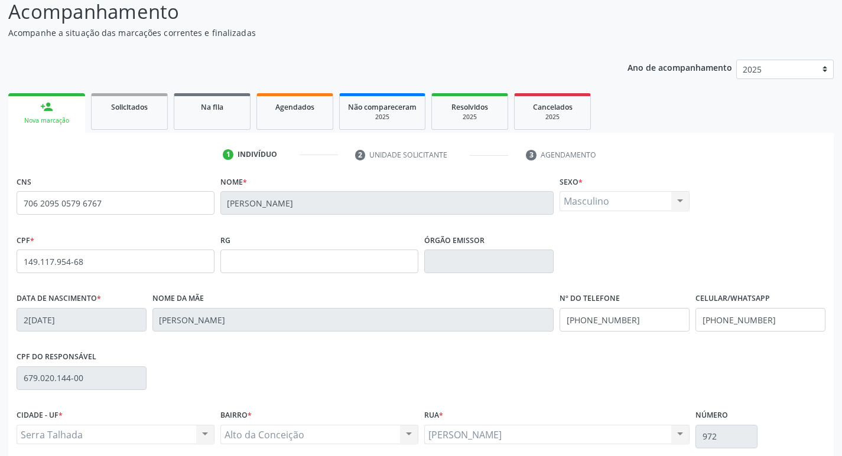
scroll to position [184, 0]
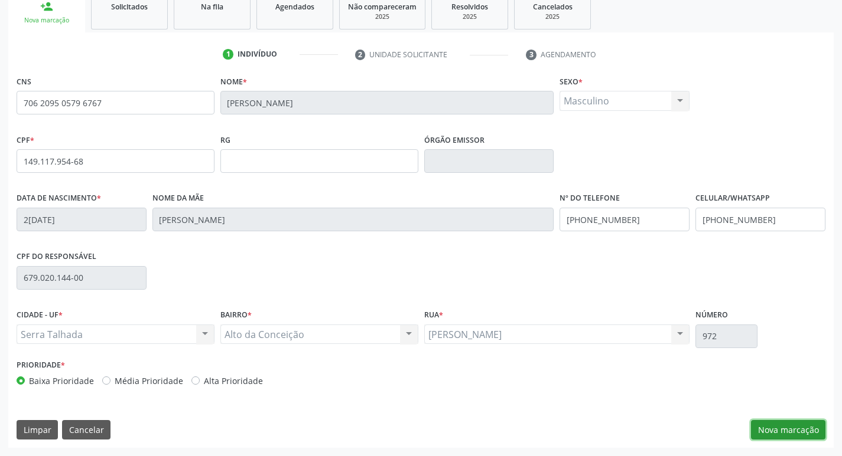
click at [799, 431] on button "Nova marcação" at bounding box center [788, 430] width 74 height 20
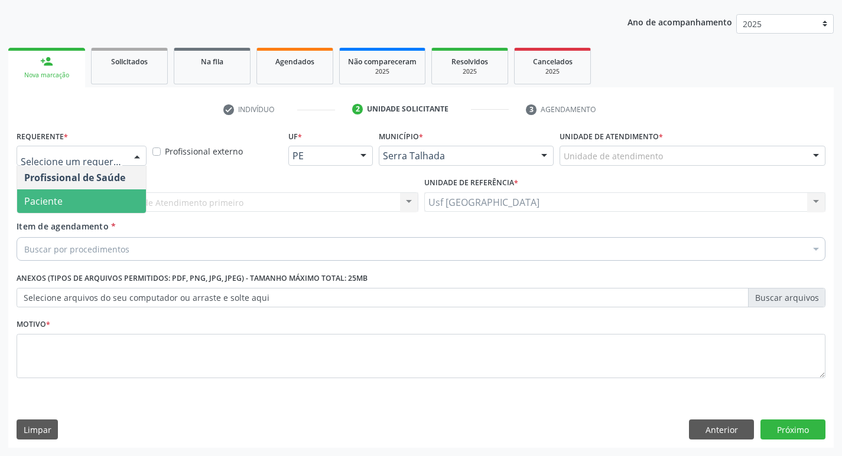
click at [91, 195] on span "Paciente" at bounding box center [81, 202] width 129 height 24
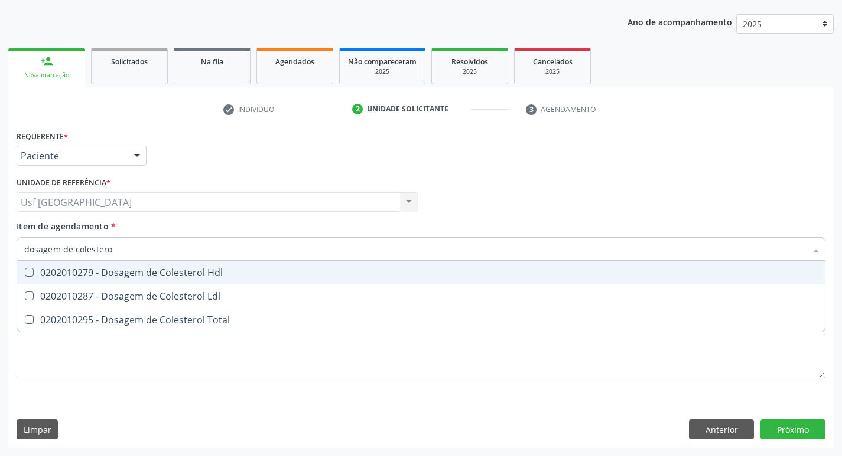
type input "dosagem de colesterol"
click at [135, 268] on div "0202010279 - Dosagem de Colesterol Hdl" at bounding box center [420, 272] width 793 height 9
checkbox Hdl "true"
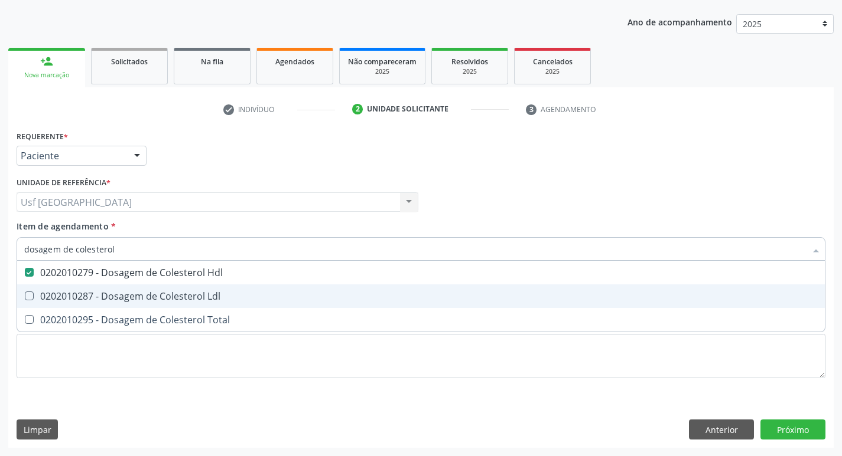
click at [133, 299] on div "0202010287 - Dosagem de Colesterol Ldl" at bounding box center [420, 296] width 793 height 9
checkbox Ldl "true"
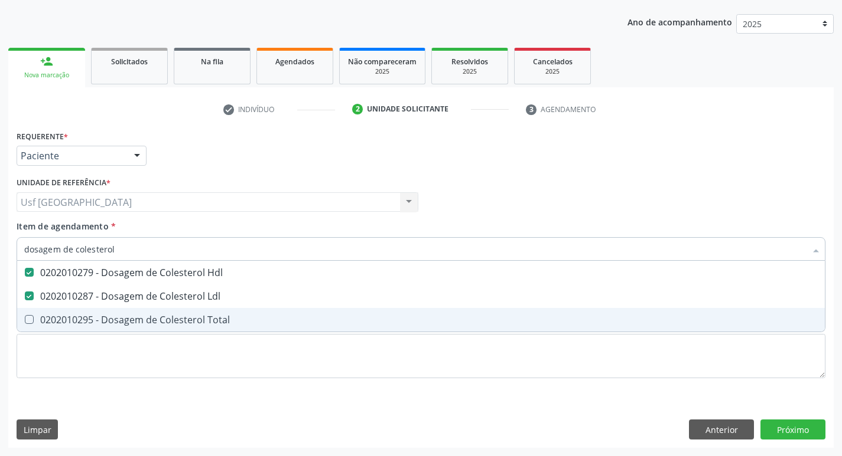
click at [132, 325] on div "0202010295 - Dosagem de Colesterol Total" at bounding box center [420, 319] width 793 height 9
checkbox Total "true"
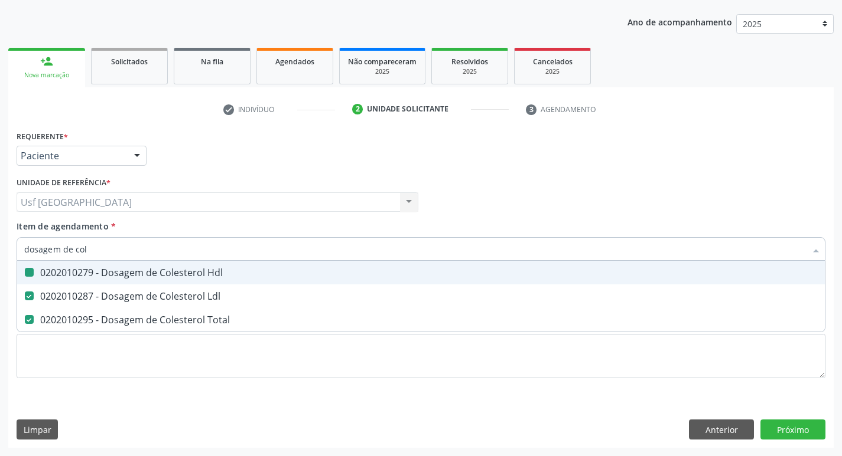
type input "dosagem de co"
checkbox Hdl "false"
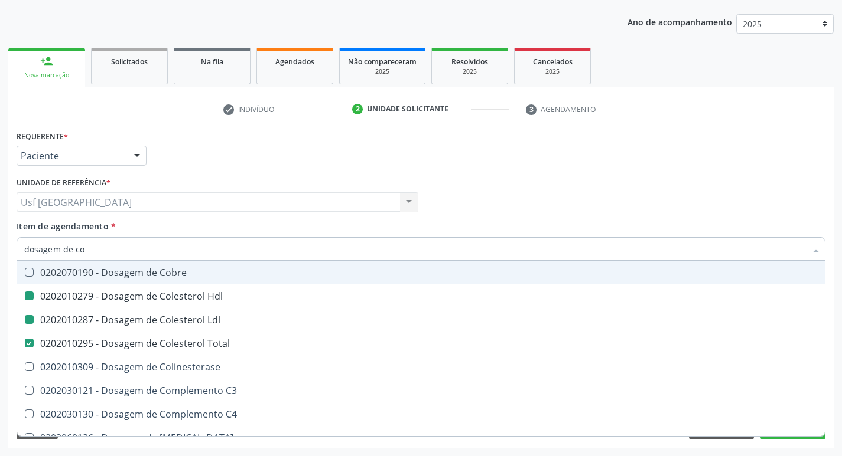
type input "dosagem de c"
checkbox Hdl "false"
checkbox Ldl "false"
checkbox Total "false"
type input "dosagem de"
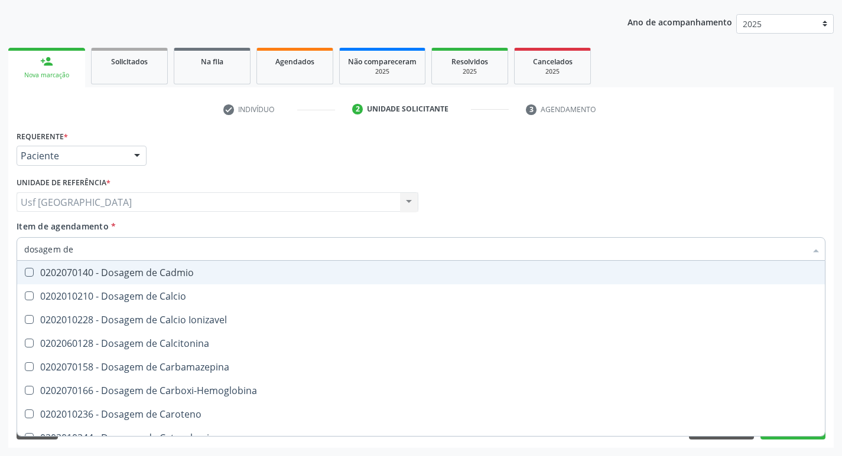
checkbox Hdl "false"
checkbox Ldl "false"
checkbox Total "false"
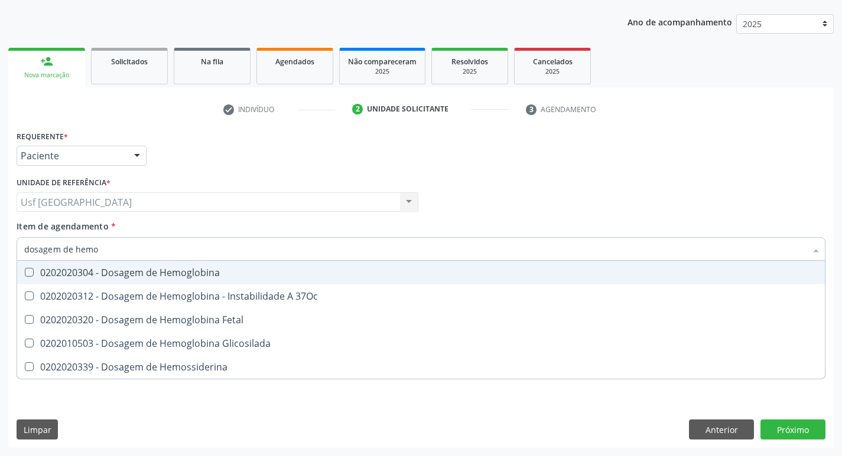
type input "dosagem de hemog"
click at [276, 279] on span "0202020304 - Dosagem de Hemoglobina" at bounding box center [420, 273] width 807 height 24
checkbox Hemoglobina "true"
type input "dosagem de h"
checkbox Hemoglobina "false"
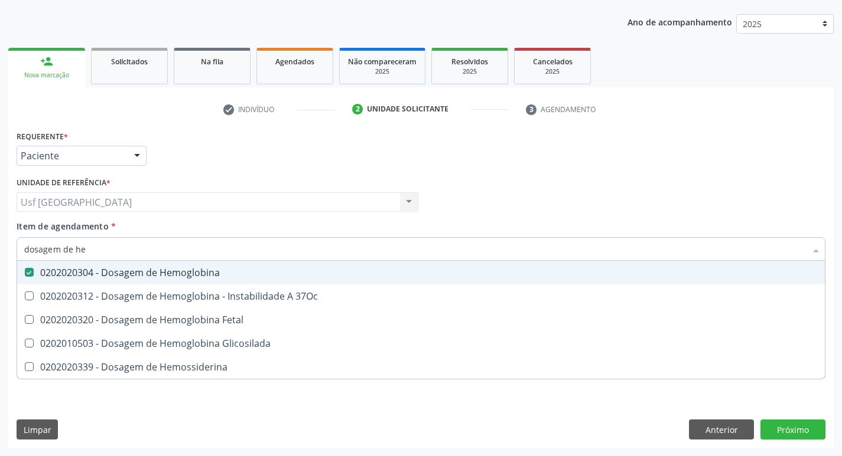
checkbox 37Oc "true"
type input "dosagem de"
checkbox 37Oc "false"
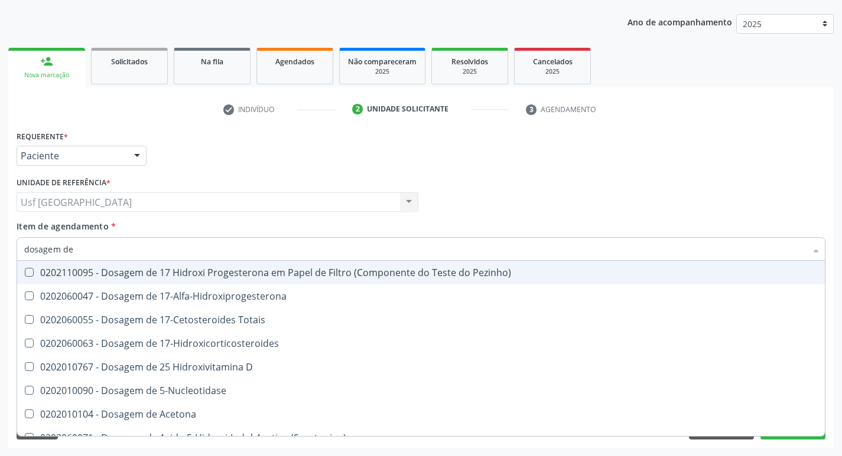
type input "dosagem de c"
checkbox \(Ada\) "true"
checkbox \(Acth\) "true"
checkbox Ala-Desidratase "true"
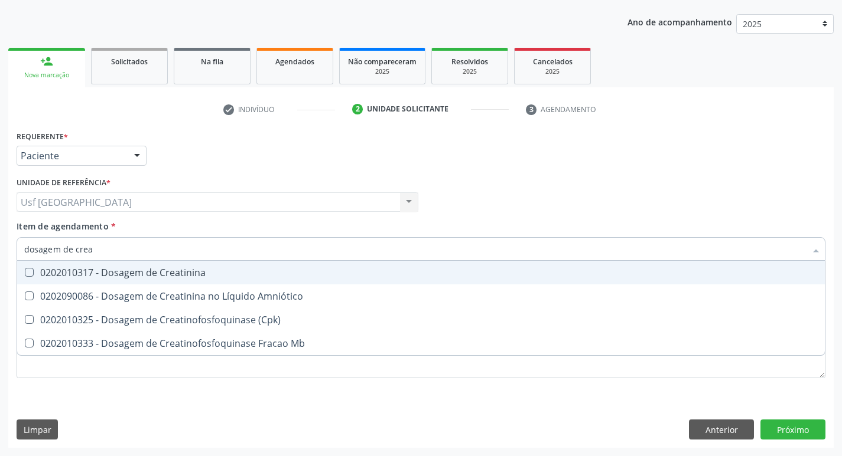
type input "dosagem de creat"
click at [172, 268] on div "0202010317 - Dosagem de Creatinina" at bounding box center [420, 272] width 793 height 9
checkbox Creatinina "true"
type input "dosagem de c"
checkbox Creatinina "false"
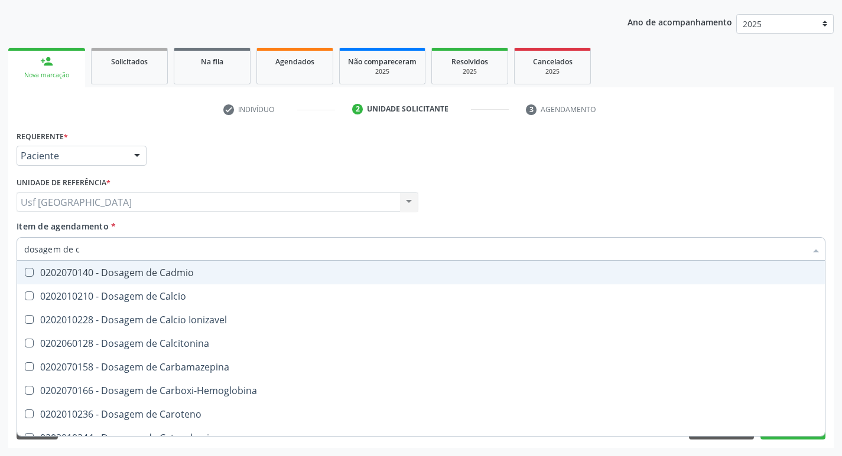
type input "dosagem de"
checkbox Hdl "false"
checkbox Ldl "false"
checkbox Total "false"
checkbox Creatinina "false"
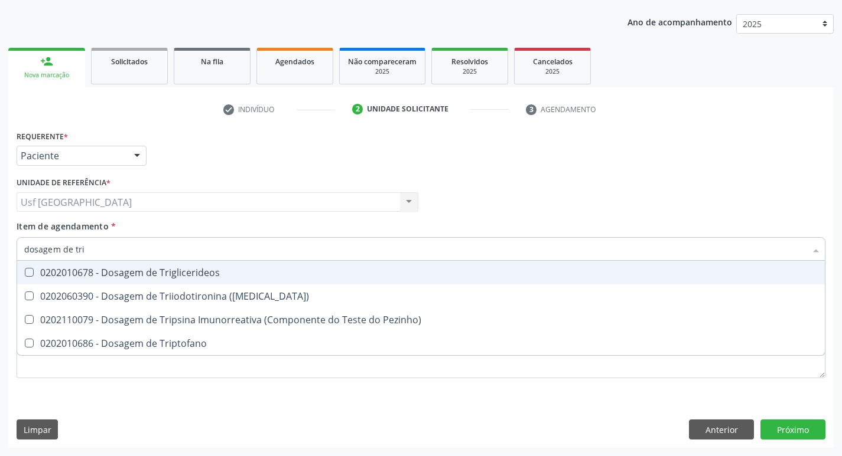
type input "dosagem de trig"
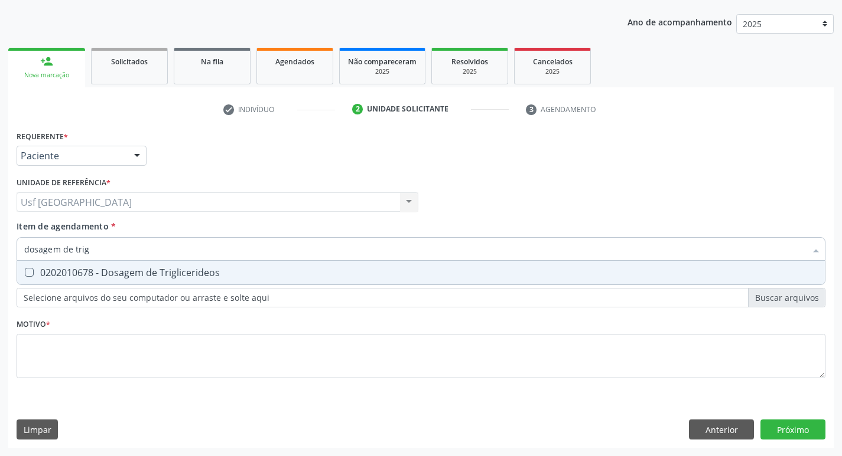
click at [172, 268] on div "0202010678 - Dosagem de Triglicerideos" at bounding box center [420, 272] width 793 height 9
checkbox Triglicerideos "true"
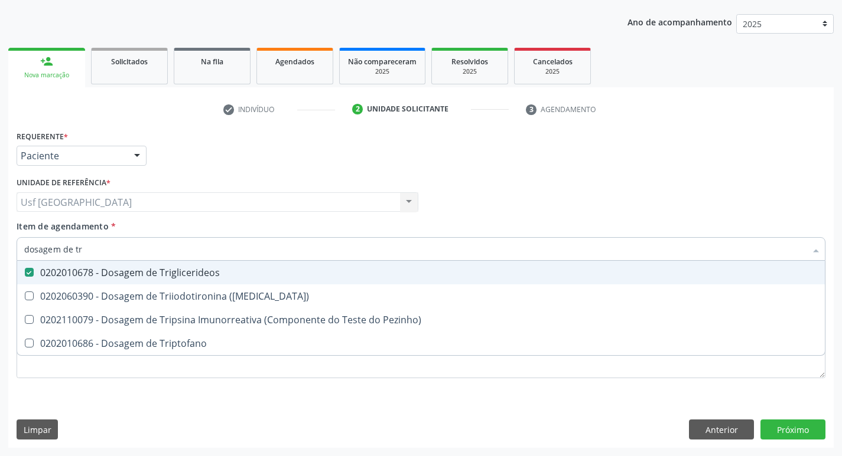
type input "dosagem de t"
checkbox Triglicerideos "false"
checkbox Triptofano "false"
type input "d"
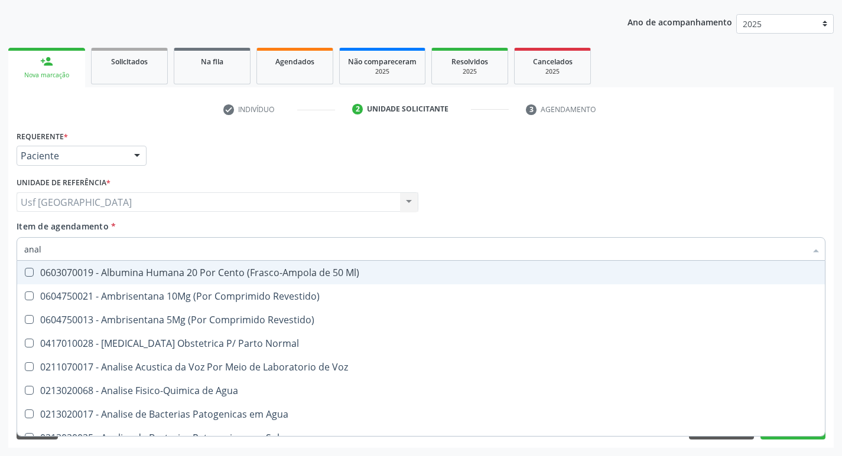
type input "anali"
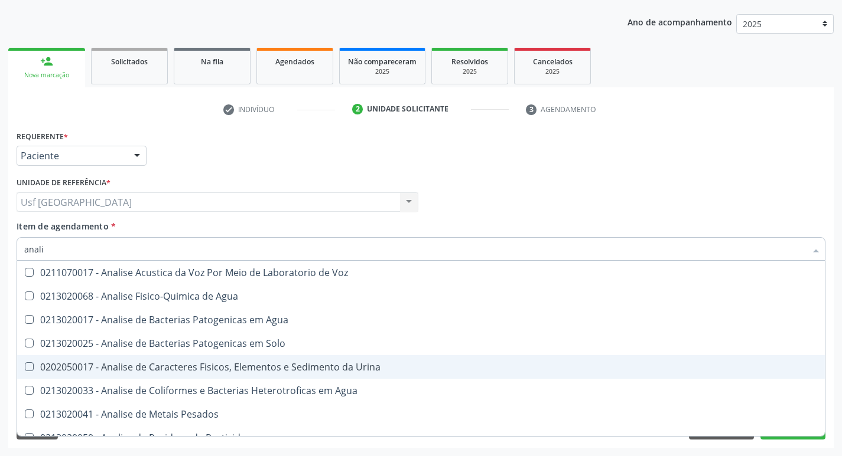
click at [230, 363] on div "0202050017 - Analise de Caracteres Fisicos, Elementos e Sedimento da Urina" at bounding box center [420, 367] width 793 height 9
checkbox Urina "true"
type input "anal"
checkbox Urina "false"
checkbox Agua "true"
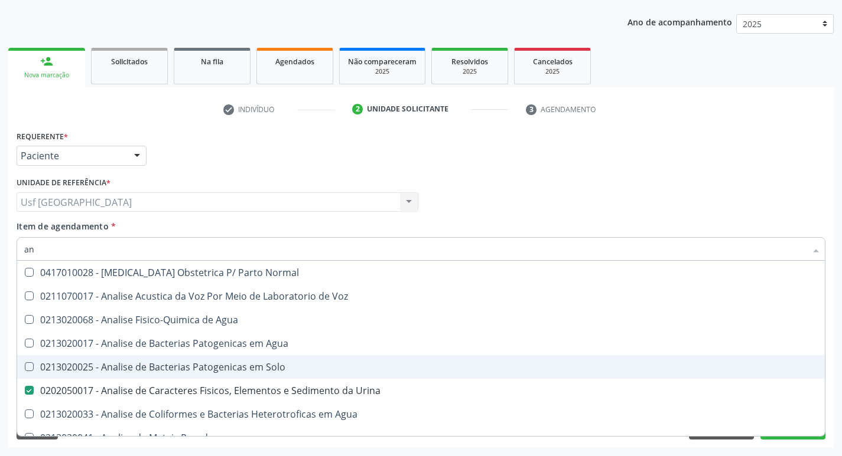
type input "a"
checkbox Urina "false"
checkbox Pesticidas "false"
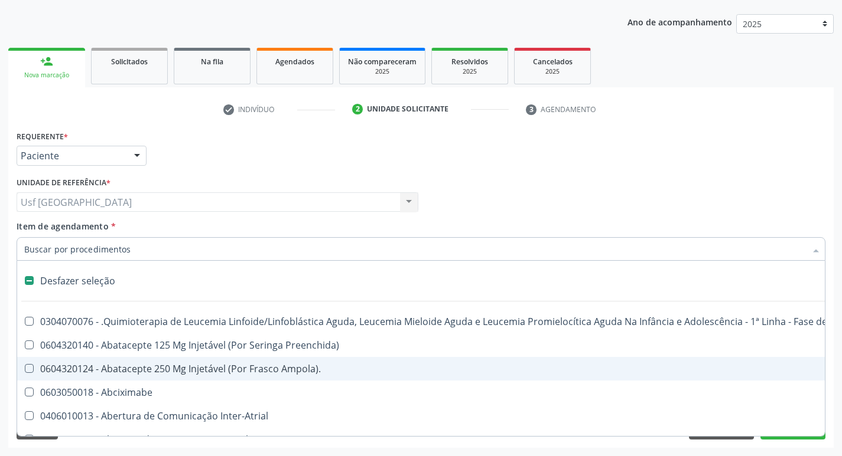
type input "c"
checkbox Punho "true"
checkbox Urina "false"
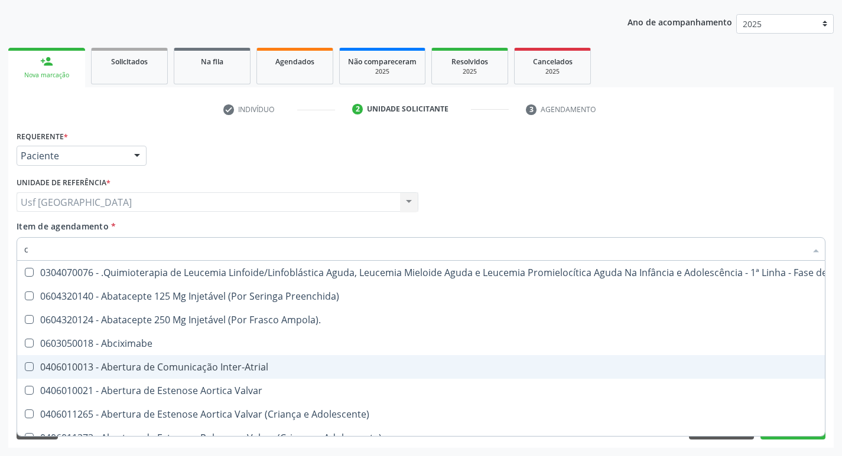
type input "co"
checkbox Injetável "true"
checkbox Urina "false"
checkbox Odontopediatra "true"
checkbox Ortodontista "true"
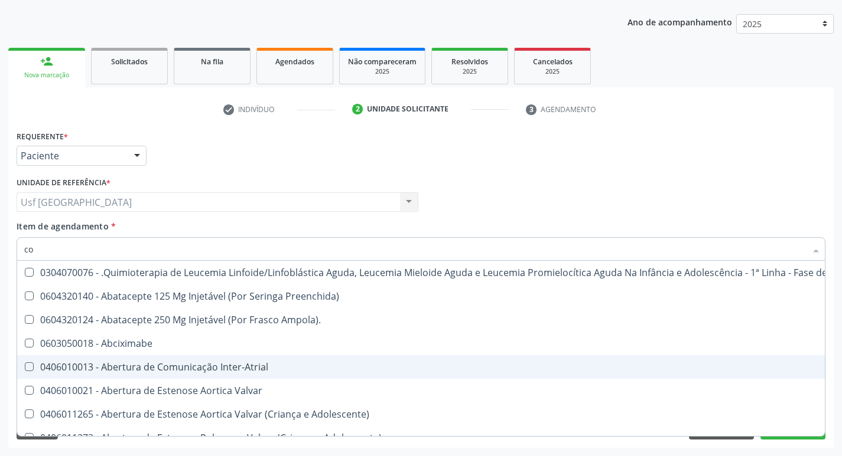
checkbox Bucal "true"
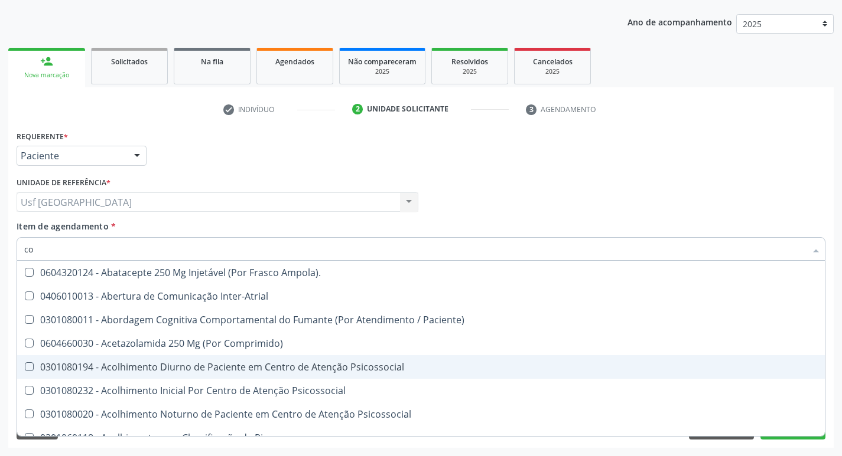
type input "col"
checkbox Oncologia "true"
checkbox Agua "true"
checkbox Urina "false"
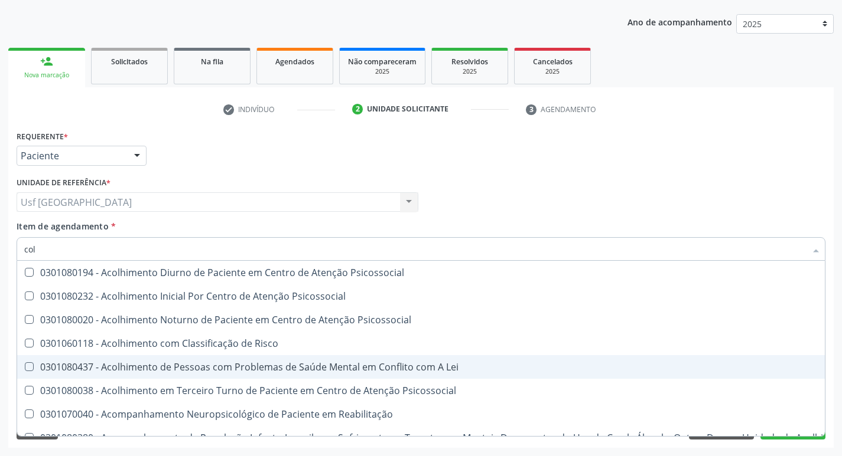
type input "cole"
checkbox Utero "true"
checkbox Coletiva "true"
checkbox Oncologia "true"
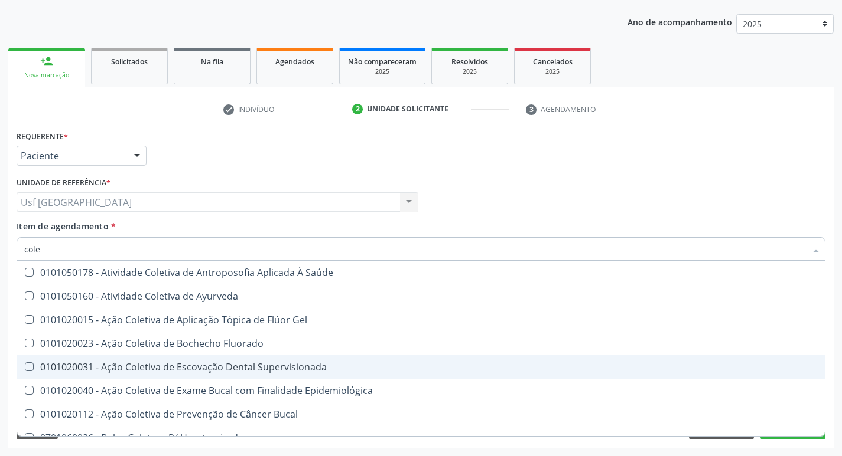
type input "coles"
checkbox Saúde "true"
checkbox Ayurveda "true"
checkbox Gel "true"
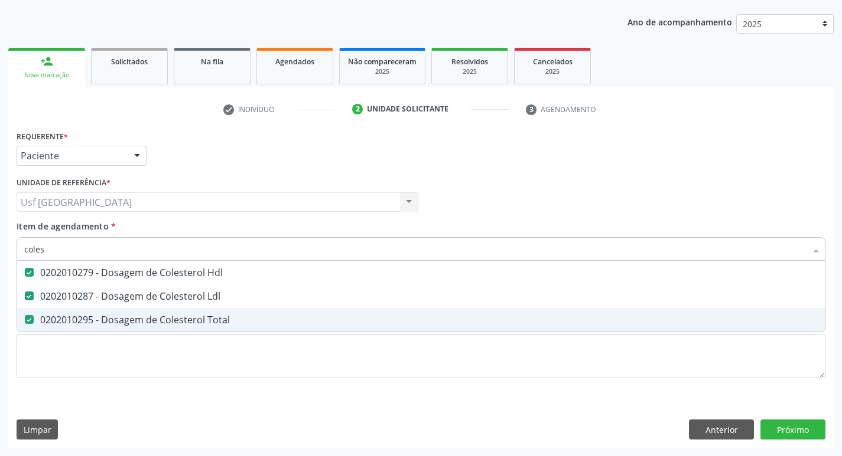
type input "cole"
checkbox Hdl "false"
checkbox Ldl "false"
checkbox Total "false"
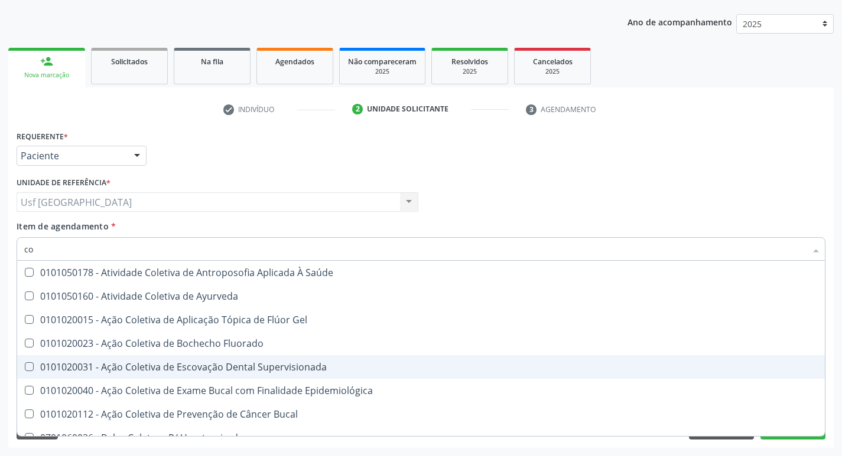
type input "c"
checkbox Hdl "false"
checkbox Ldl "false"
checkbox Total "false"
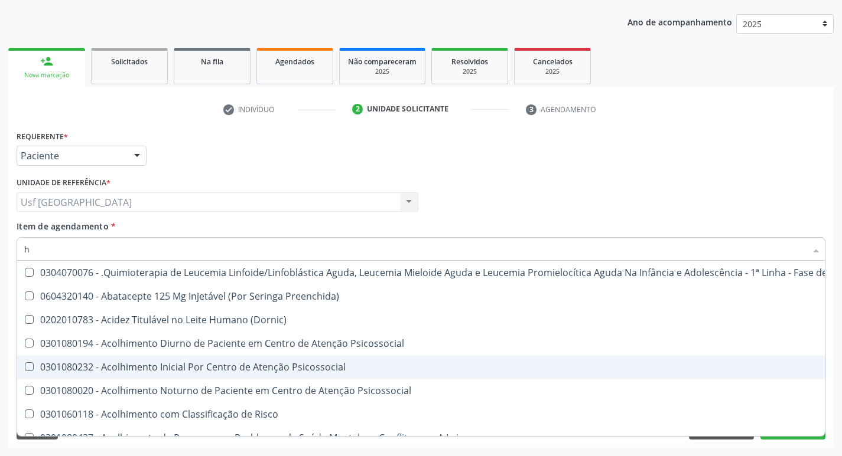
type input "he"
checkbox Bloco "true"
checkbox Hematologica "false"
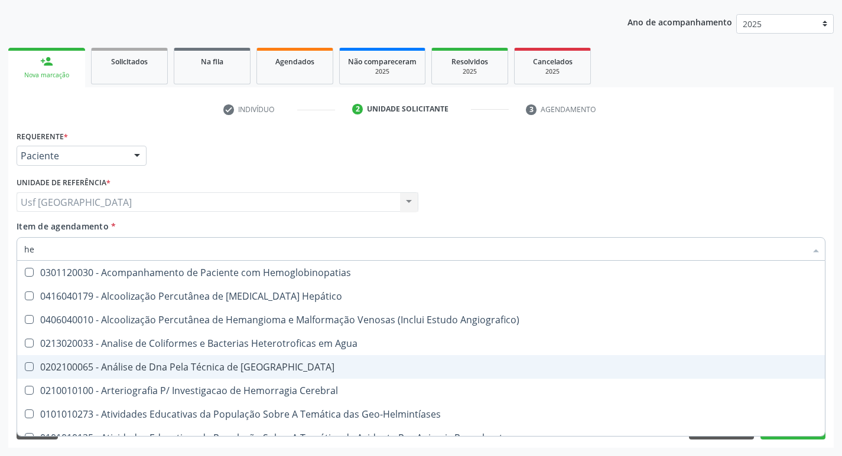
type input "hem"
checkbox Hemacias "true"
checkbox Hemoglobina "false"
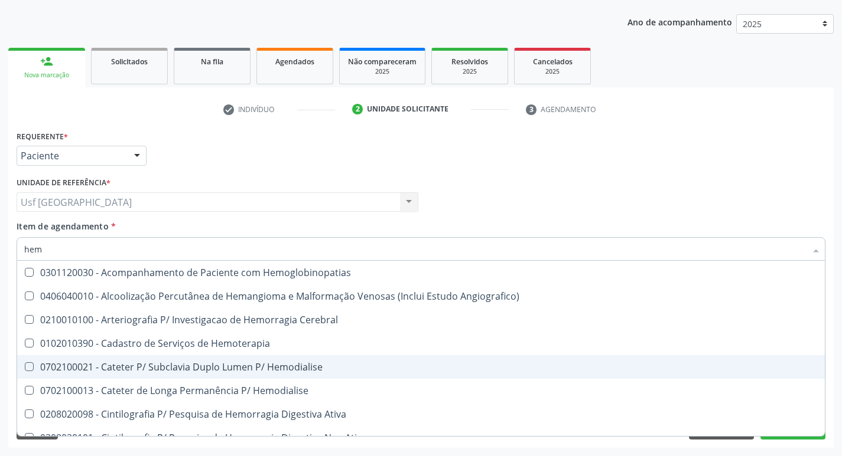
type input "hemo"
checkbox Tipado\) "true"
checkbox Hemoglobina "false"
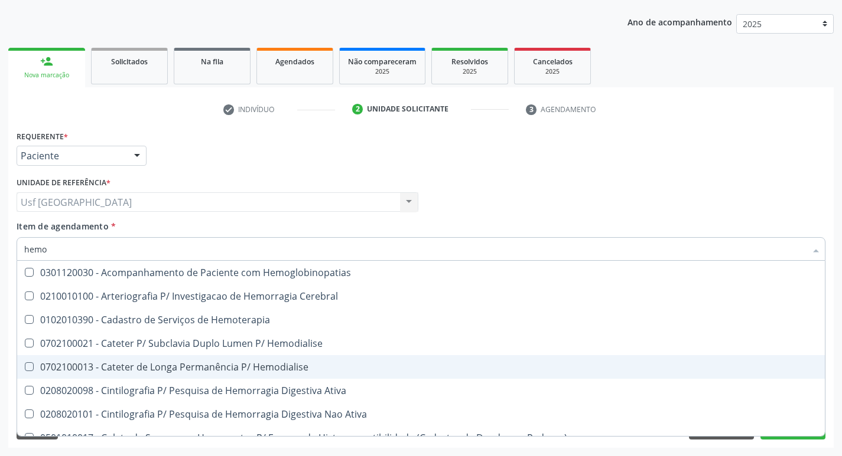
type input "hemog"
checkbox Redome\) "true"
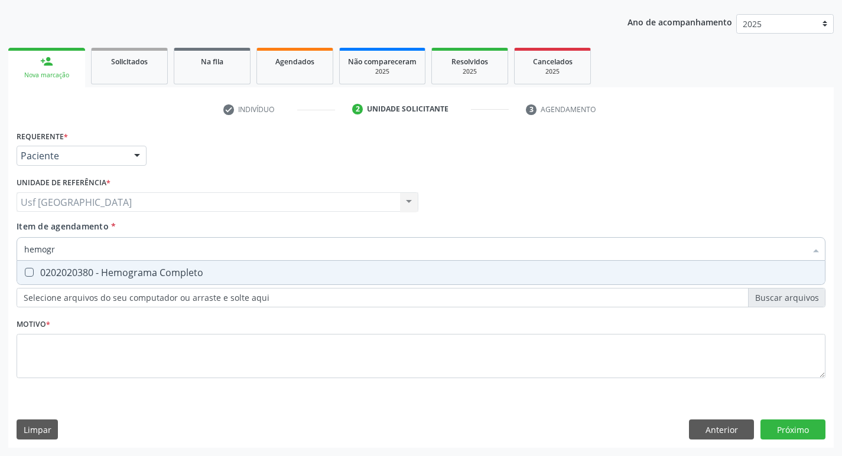
type input "hemogra"
click at [185, 277] on div "0202020380 - Hemograma Completo" at bounding box center [420, 272] width 793 height 9
checkbox Completo "true"
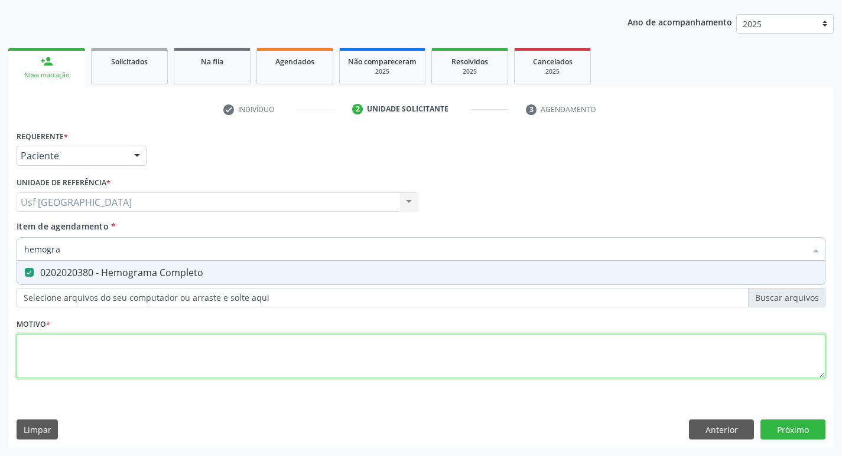
click at [152, 362] on div "Requerente * Paciente Profissional de Saúde Paciente Nenhum resultado encontrad…" at bounding box center [421, 262] width 808 height 268
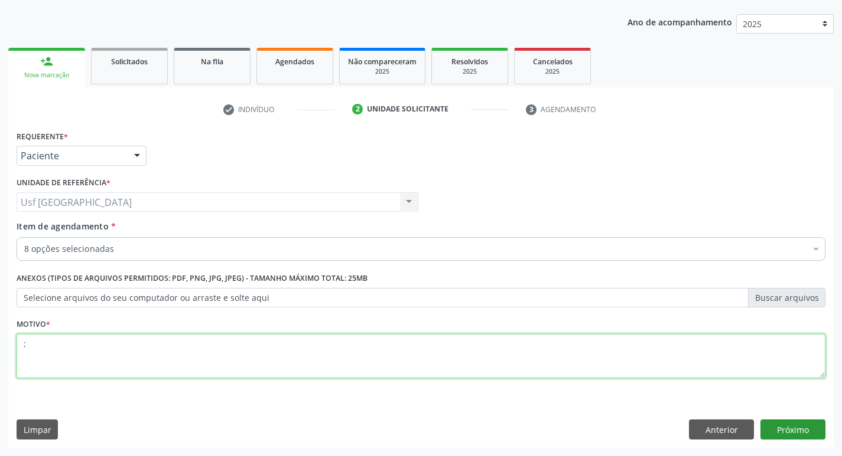
type textarea ";"
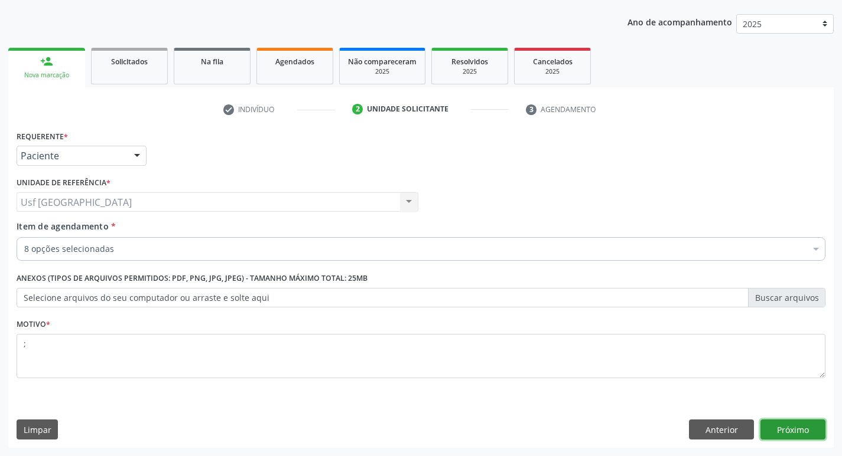
click at [805, 432] on button "Próximo" at bounding box center [792, 430] width 65 height 20
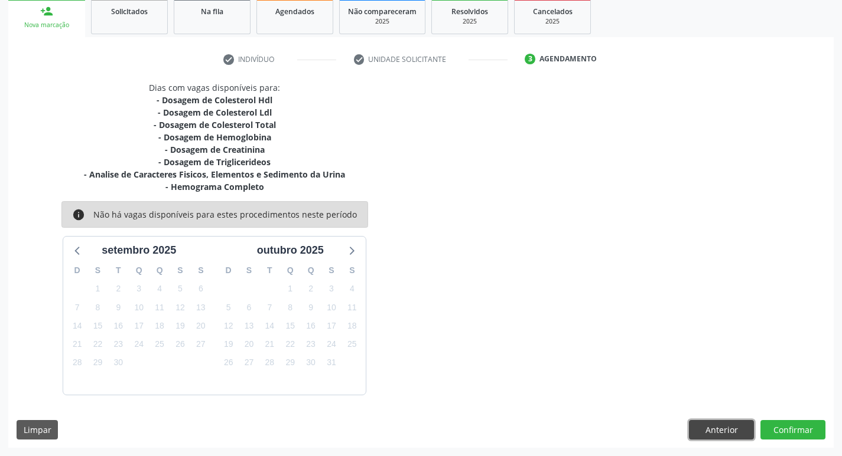
click at [709, 433] on button "Anterior" at bounding box center [721, 430] width 65 height 20
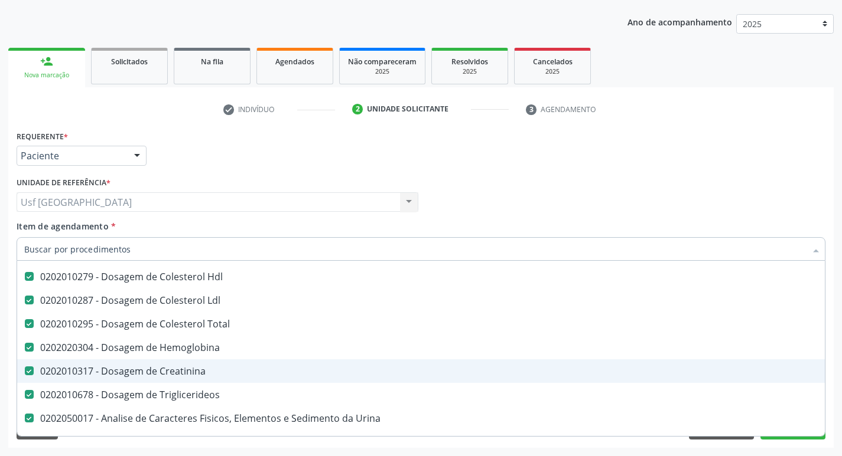
scroll to position [118, 0]
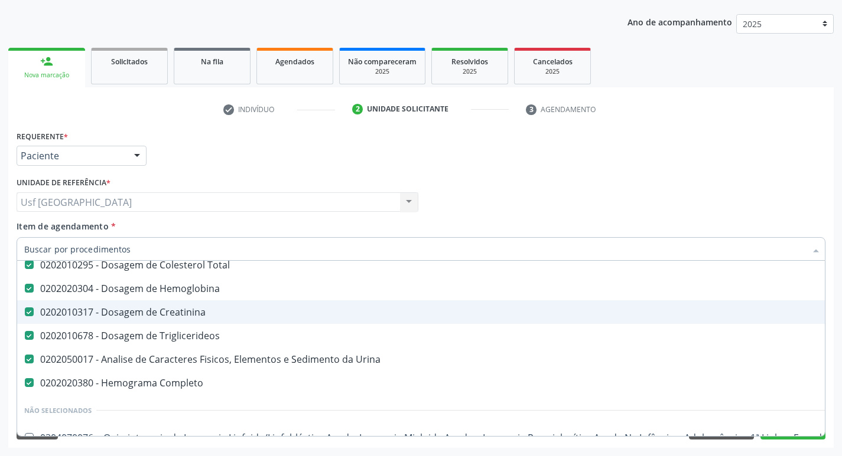
click at [38, 285] on div "0202020304 - Dosagem de Hemoglobina" at bounding box center [483, 288] width 919 height 9
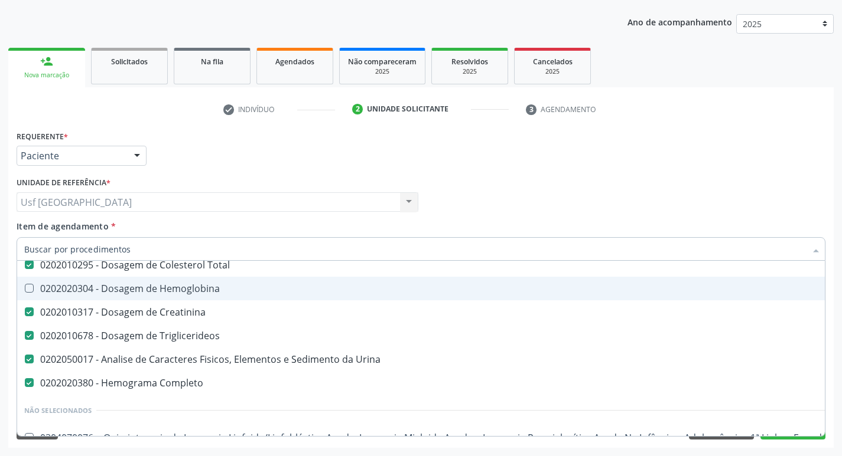
checkbox Hemoglobina "false"
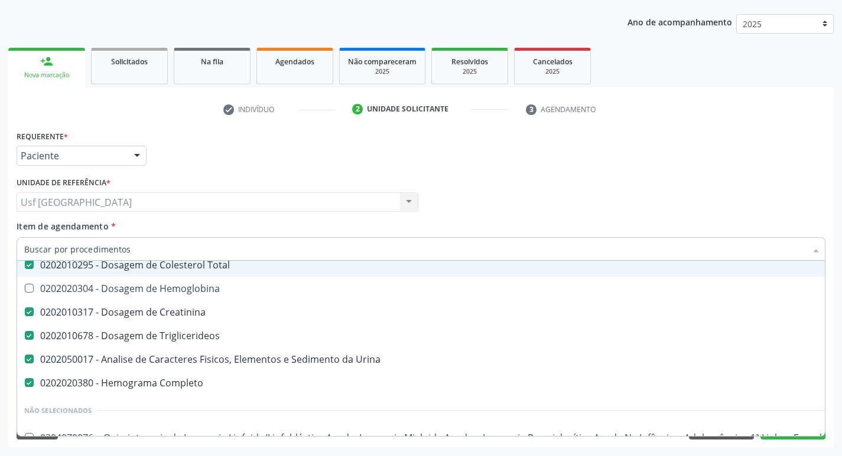
click at [125, 242] on input "Item de agendamento *" at bounding box center [414, 249] width 781 height 24
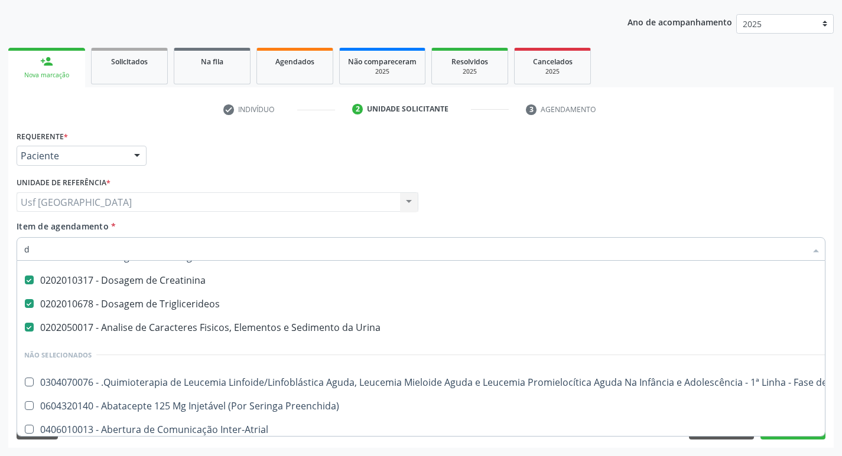
scroll to position [86, 0]
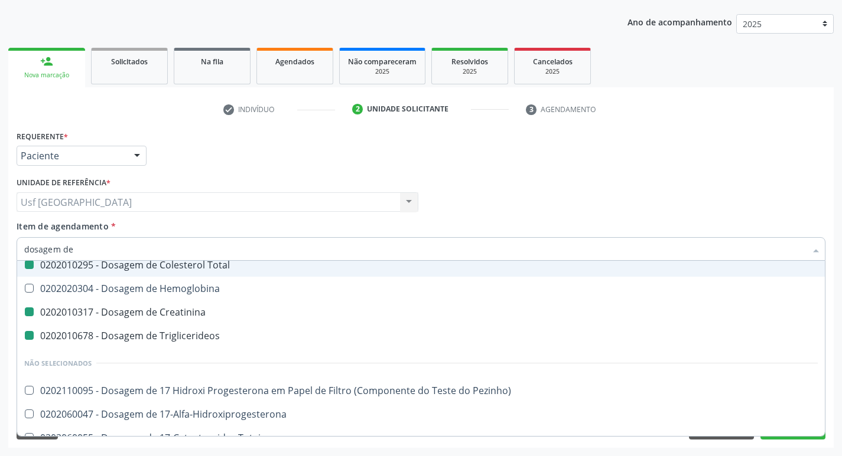
type input "dosagem de h"
checkbox Hdl "false"
checkbox Total "false"
checkbox Creatinina "false"
checkbox Triglicerideos "false"
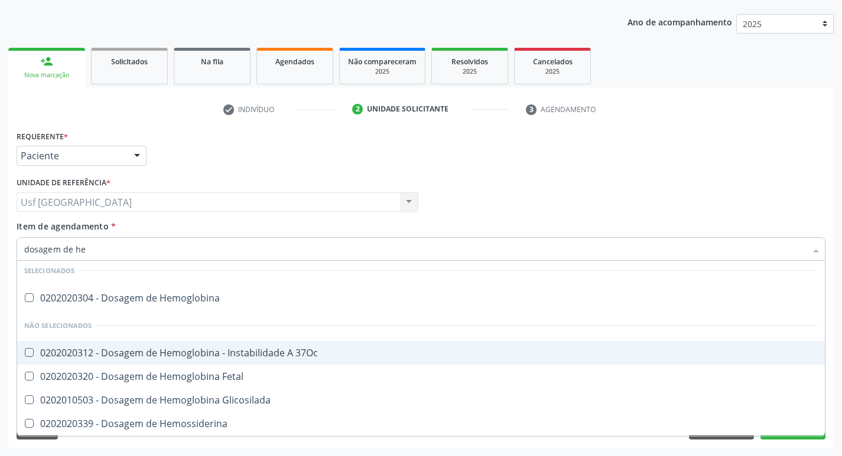
scroll to position [6, 0]
type input "dosagem de hemo"
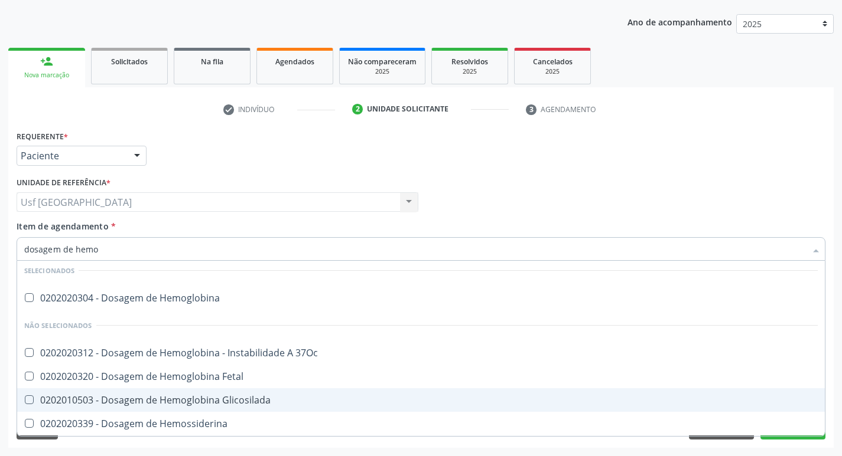
click at [212, 396] on div "0202010503 - Dosagem de Hemoglobina Glicosilada" at bounding box center [420, 400] width 793 height 9
checkbox Glicosilada "true"
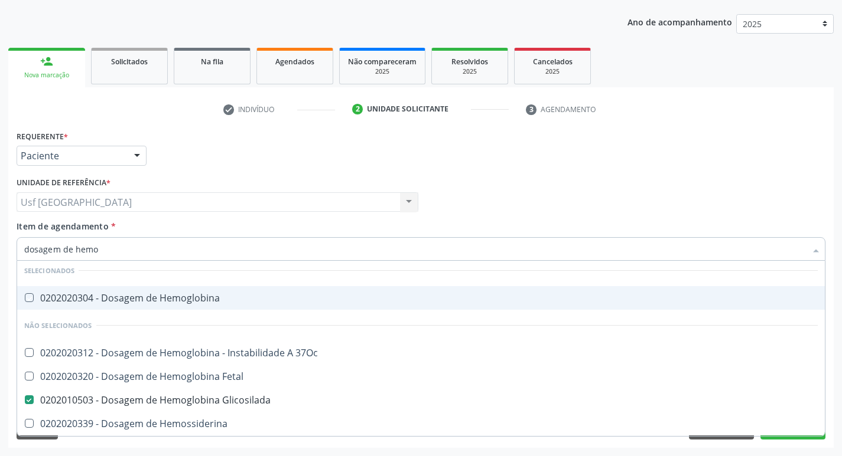
click at [637, 207] on div "Profissional Solicitante Por favor, selecione a Unidade de Atendimento primeiro…" at bounding box center [421, 197] width 814 height 46
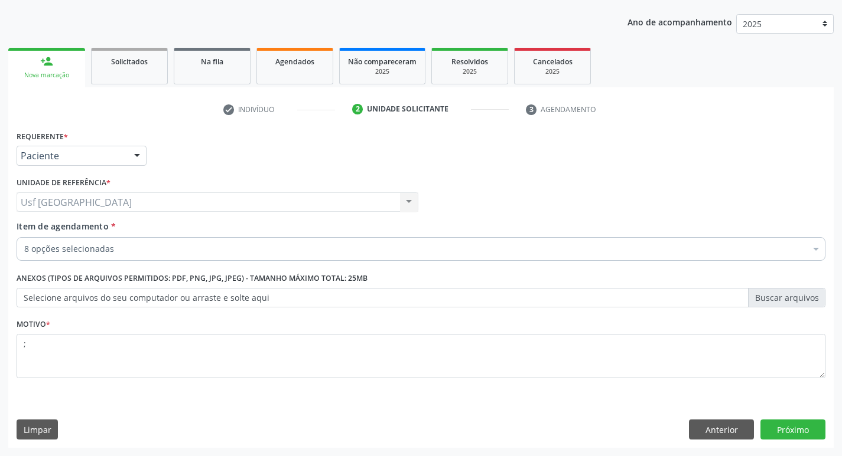
scroll to position [0, 0]
click at [791, 426] on button "Próximo" at bounding box center [792, 430] width 65 height 20
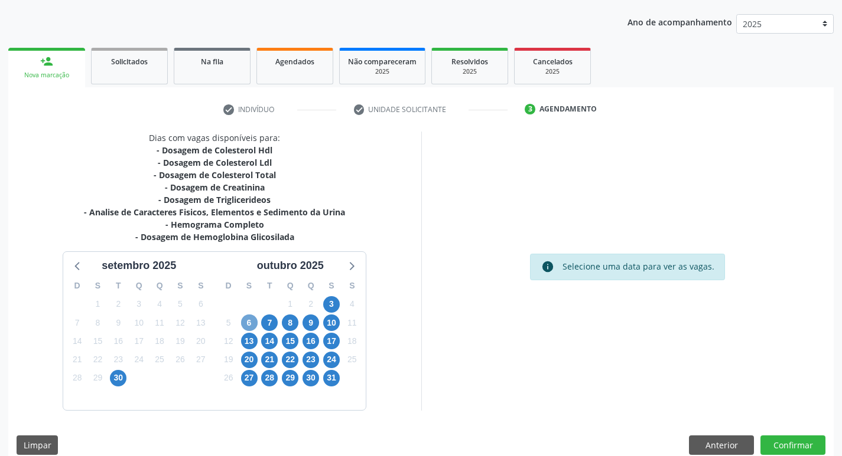
click at [251, 322] on span "6" at bounding box center [249, 323] width 17 height 17
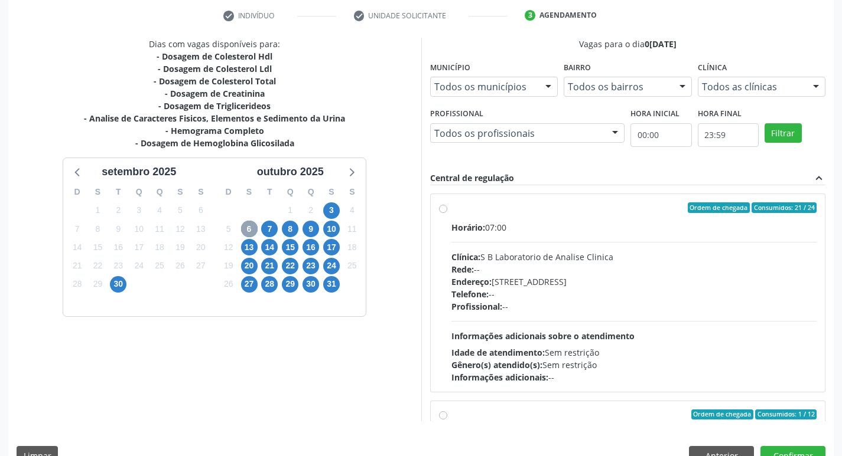
scroll to position [249, 0]
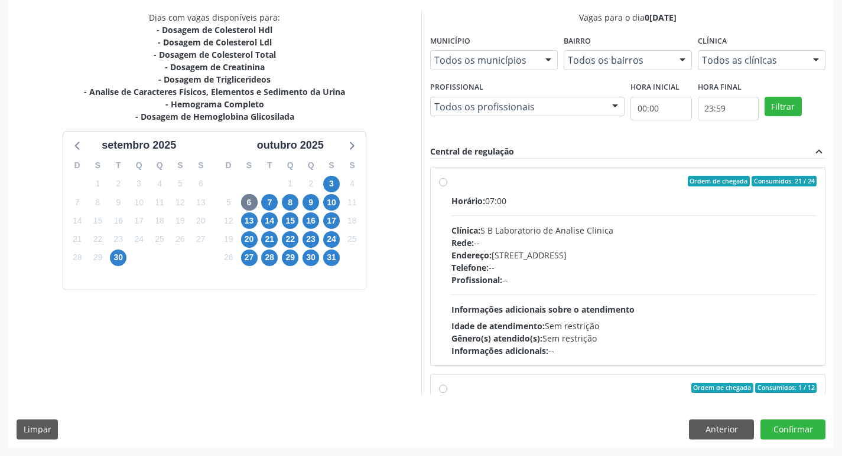
click at [451, 182] on label "Ordem de chegada Consumidos: 21 / 24 Horário: 07:00 Clínica: S B Laboratorio de…" at bounding box center [634, 266] width 366 height 181
click at [444, 182] on input "Ordem de chegada Consumidos: 21 / 24 Horário: 07:00 Clínica: S B Laboratorio de…" at bounding box center [443, 181] width 8 height 11
radio input "true"
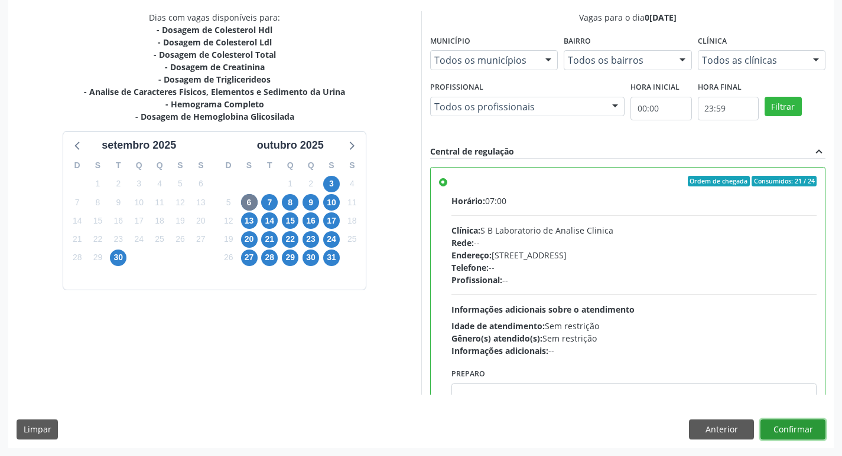
click at [794, 427] on button "Confirmar" at bounding box center [792, 430] width 65 height 20
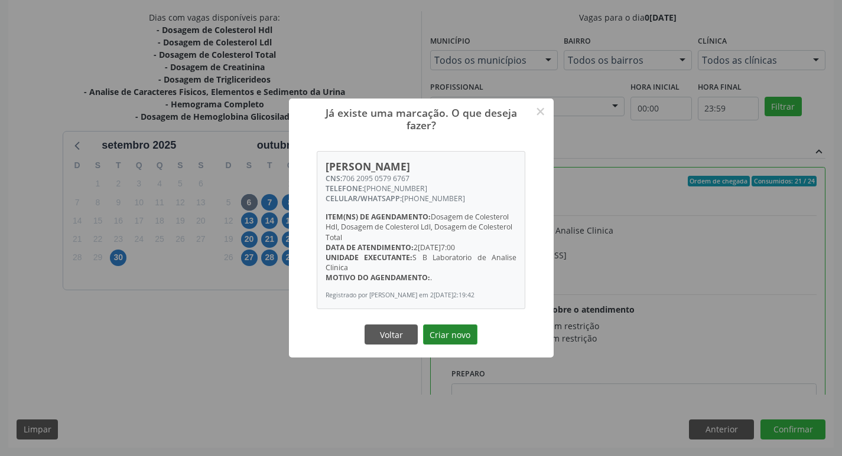
click at [449, 335] on button "Criar novo" at bounding box center [450, 335] width 54 height 20
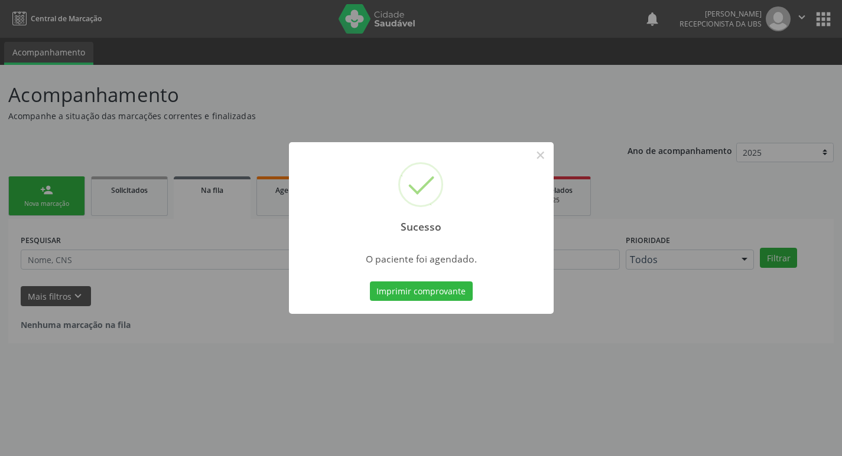
scroll to position [0, 0]
click at [542, 156] on button "×" at bounding box center [544, 155] width 20 height 20
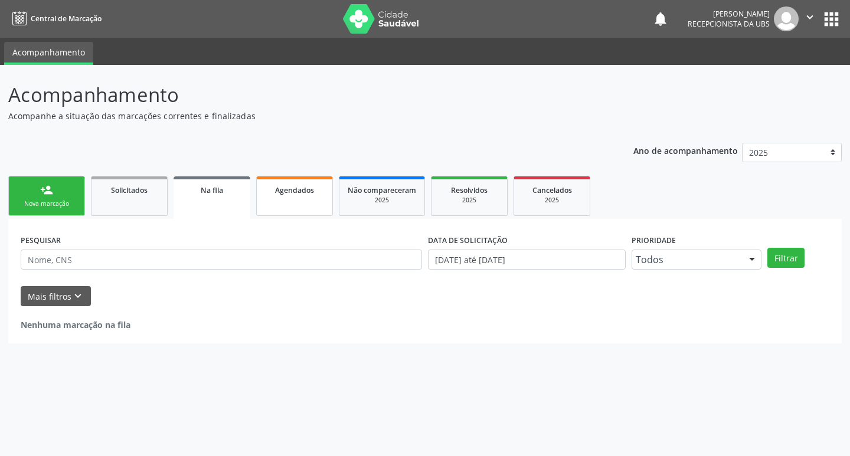
click at [307, 211] on link "Agendados" at bounding box center [294, 197] width 77 height 40
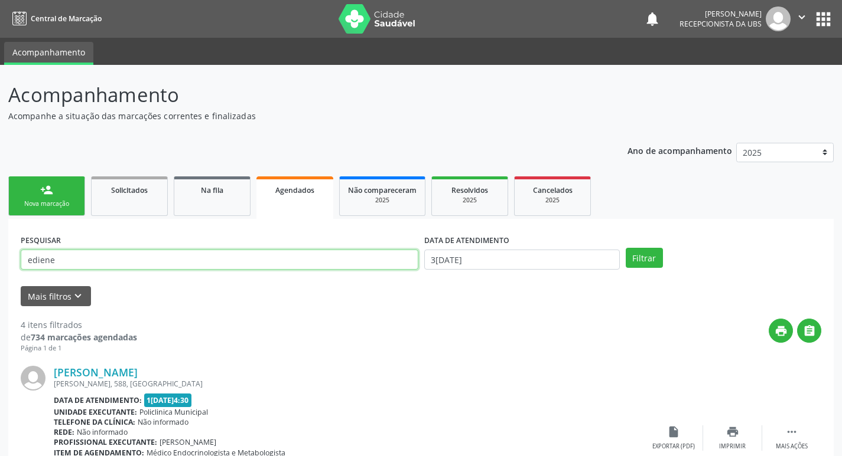
click at [244, 262] on input "ediene" at bounding box center [219, 260] width 397 height 20
type input "e"
type input "otacilio"
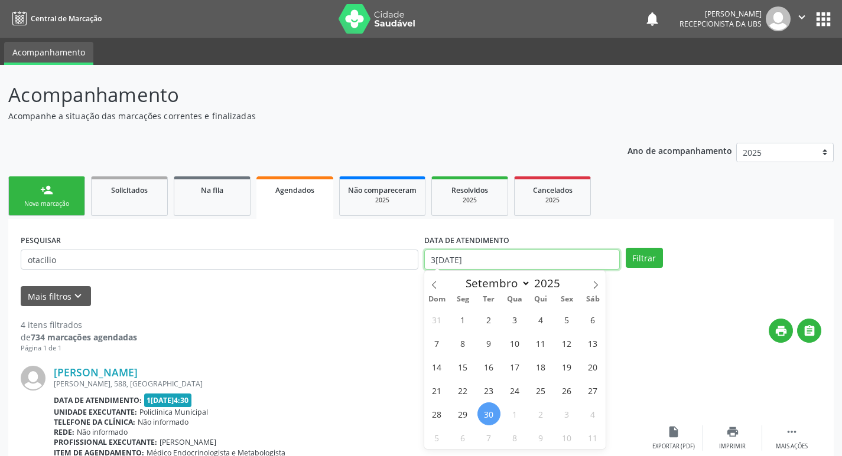
click at [523, 268] on input "[DATE]" at bounding box center [521, 260] width 195 height 20
click at [460, 442] on span "6" at bounding box center [462, 437] width 23 height 23
type input "[DATE]"
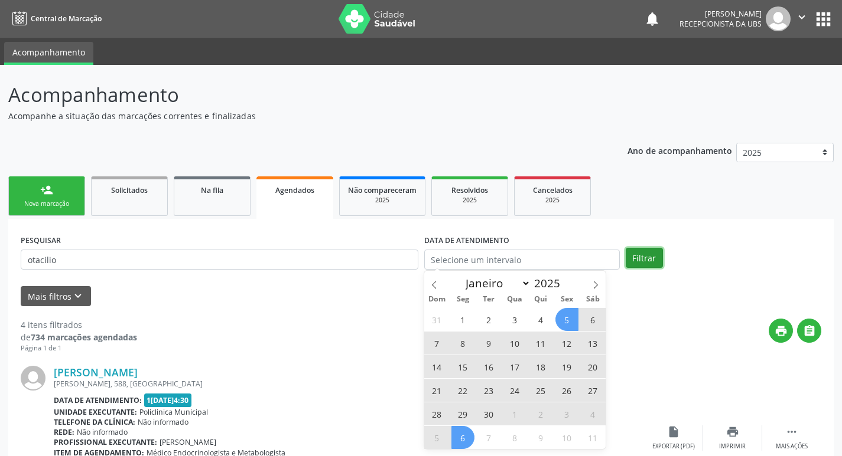
click at [646, 261] on button "Filtrar" at bounding box center [643, 258] width 37 height 20
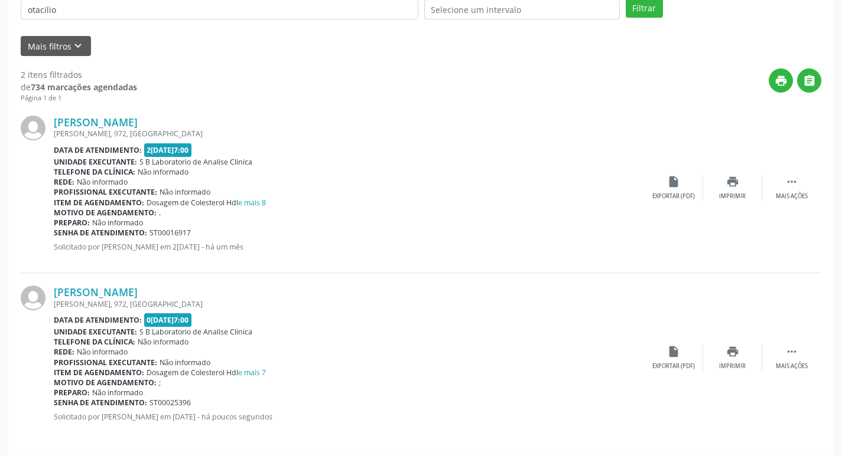
scroll to position [258, 0]
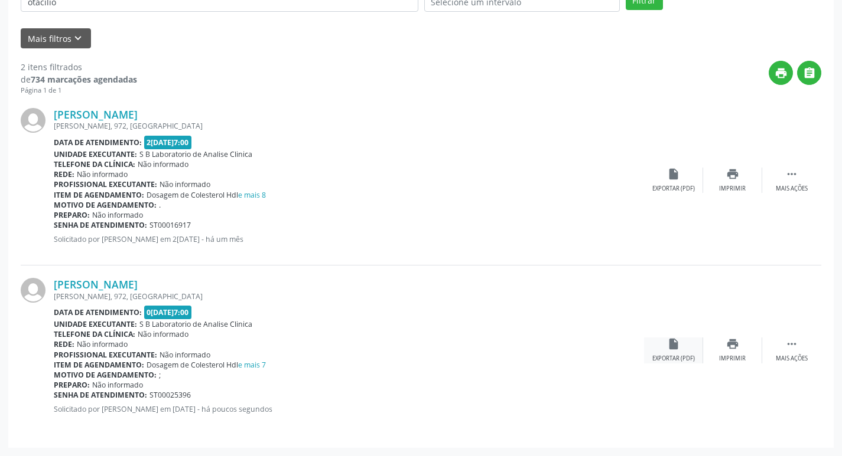
click at [684, 358] on div "Exportar (PDF)" at bounding box center [673, 359] width 43 height 8
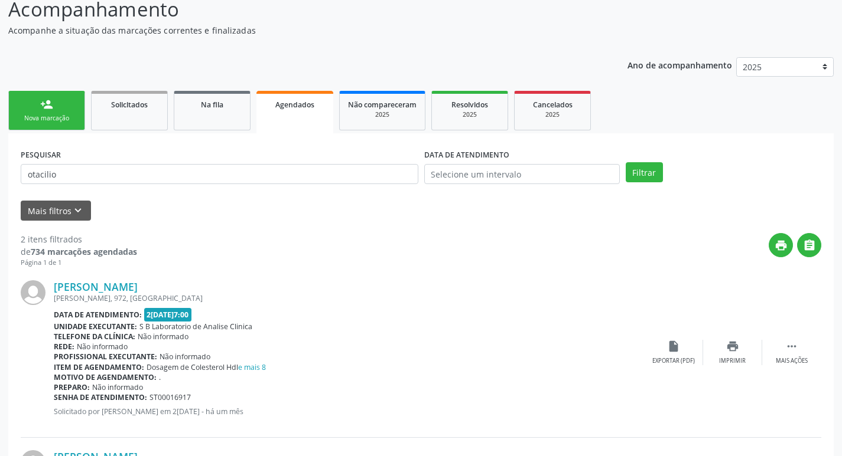
scroll to position [81, 0]
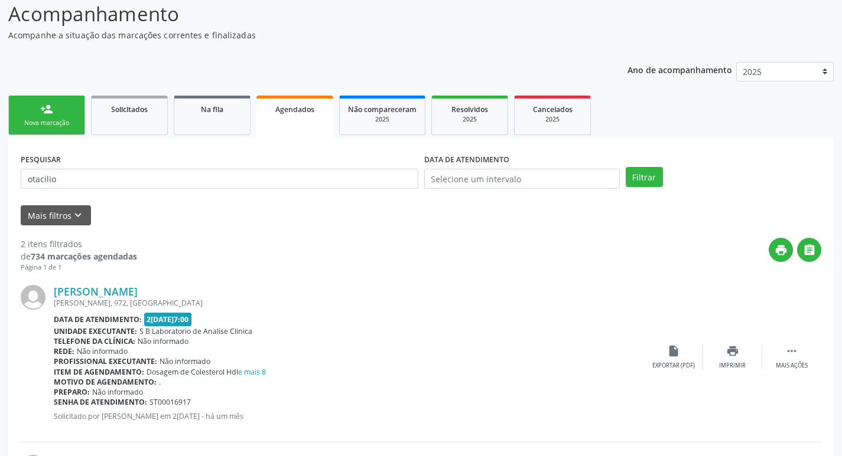
click at [68, 124] on div "Nova marcação" at bounding box center [46, 123] width 59 height 9
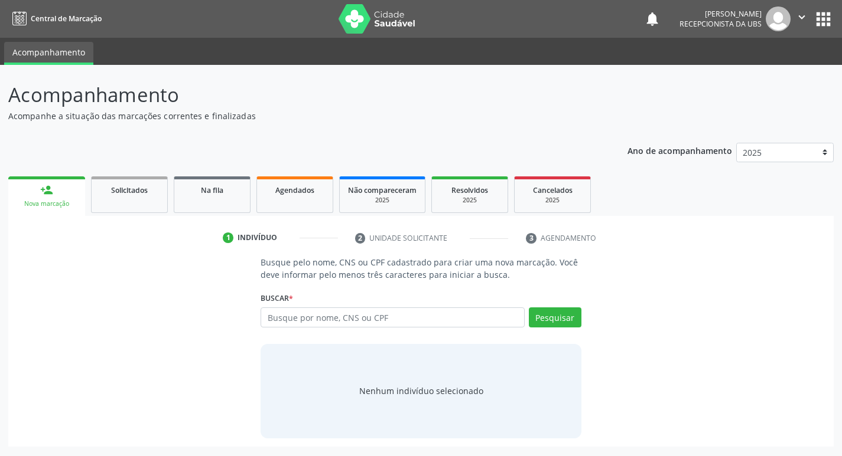
scroll to position [0, 0]
click at [331, 319] on input "text" at bounding box center [397, 318] width 268 height 20
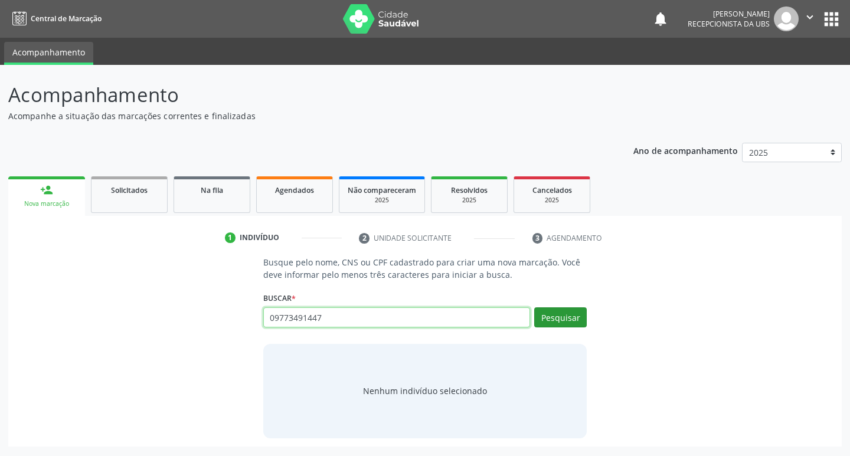
type input "09773491447"
click at [559, 312] on button "Pesquisar" at bounding box center [560, 318] width 53 height 20
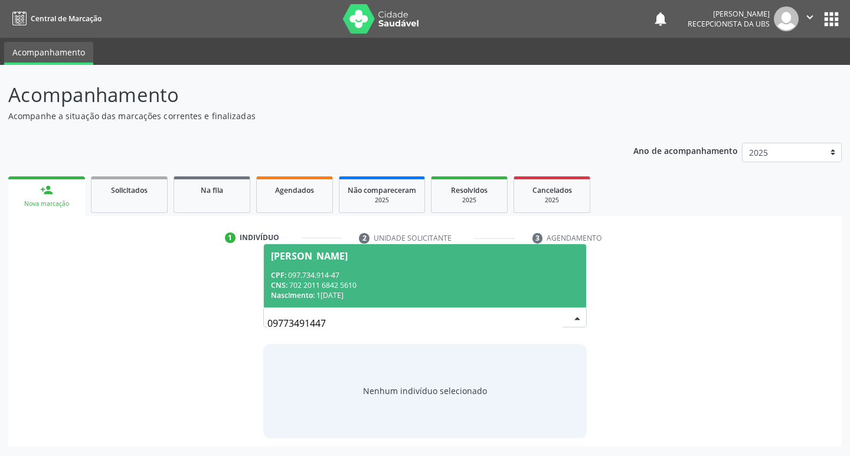
click at [330, 278] on div "CPF: 097.734.914-47" at bounding box center [425, 275] width 309 height 10
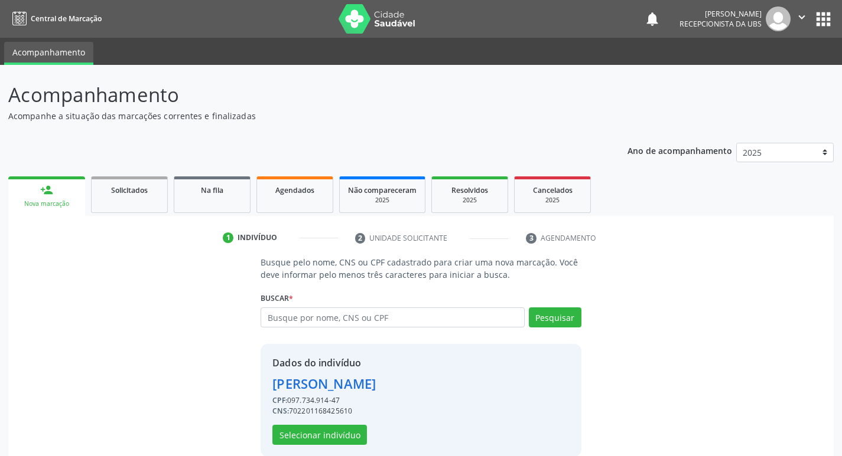
scroll to position [17, 0]
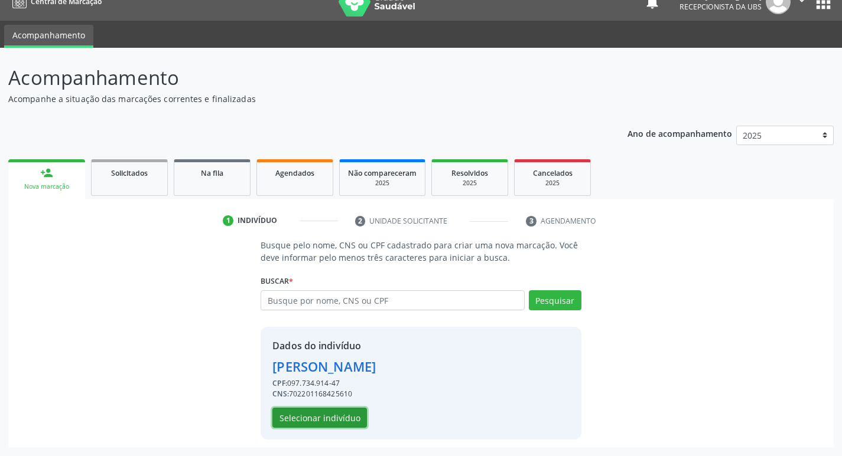
click at [341, 413] on button "Selecionar indivíduo" at bounding box center [319, 418] width 94 height 20
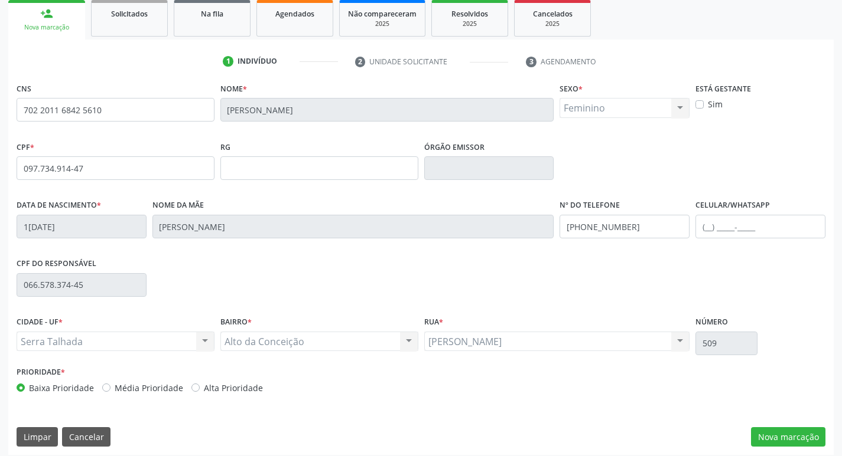
scroll to position [184, 0]
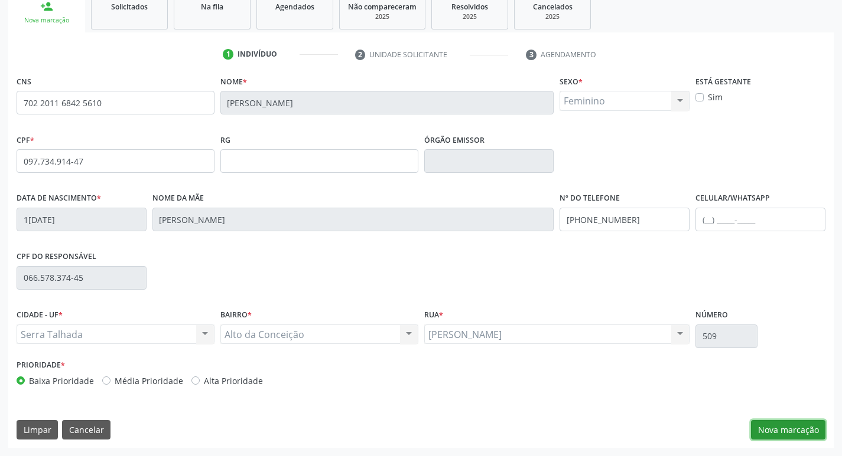
click at [767, 425] on button "Nova marcação" at bounding box center [788, 430] width 74 height 20
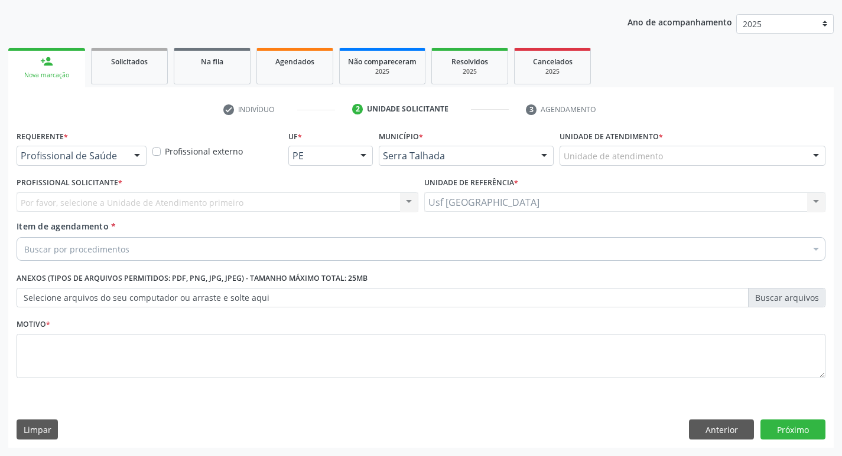
scroll to position [129, 0]
click at [125, 154] on div "Profissional de Saúde" at bounding box center [82, 156] width 130 height 20
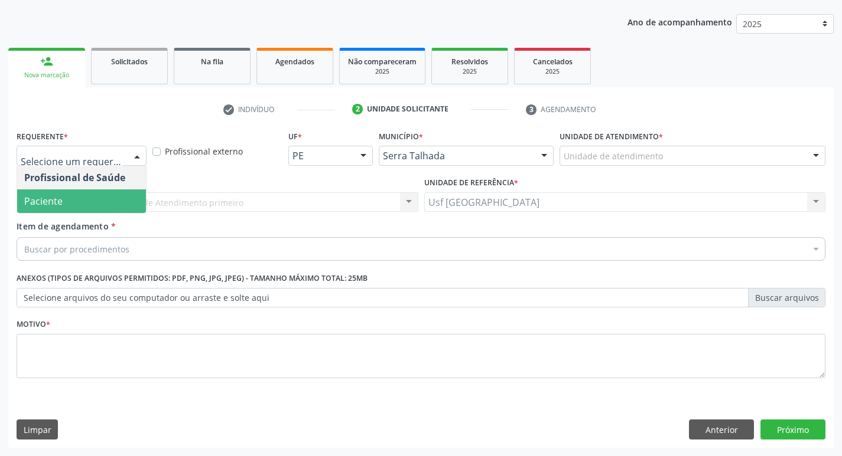
click at [93, 198] on span "Paciente" at bounding box center [81, 202] width 129 height 24
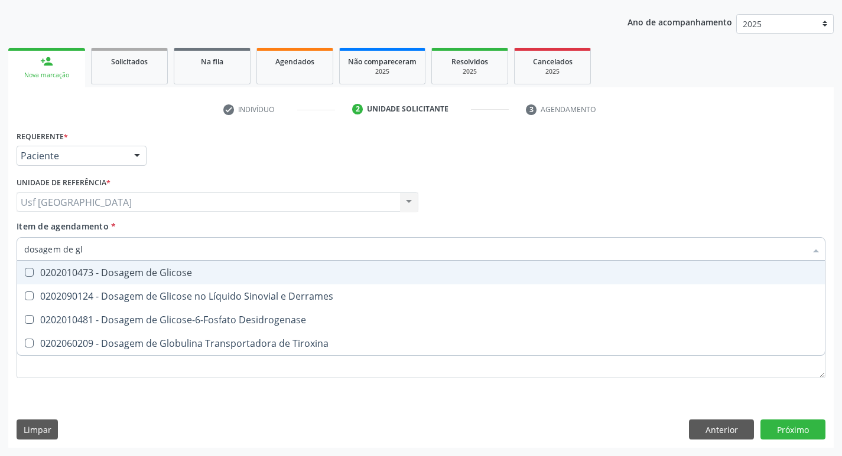
type input "dosagem de gli"
click at [164, 268] on div "0202010473 - Dosagem de Glicose" at bounding box center [420, 272] width 793 height 9
checkbox Glicose "true"
type input "dosagem de g"
checkbox Glicose "false"
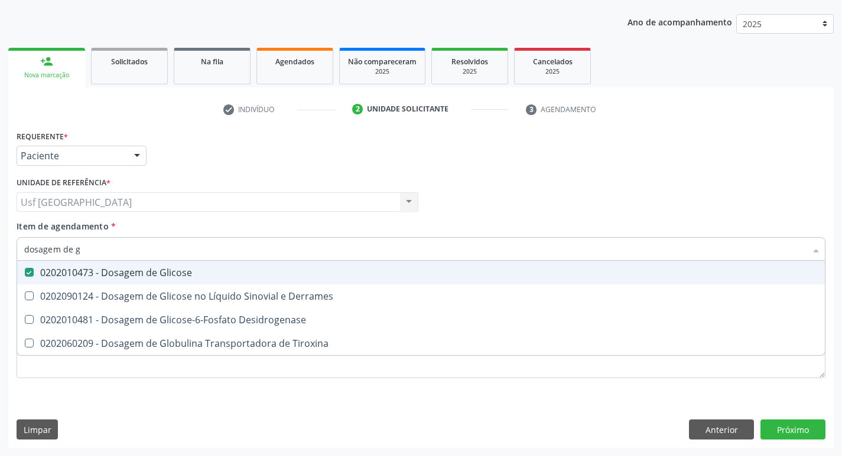
checkbox Tiroxina "true"
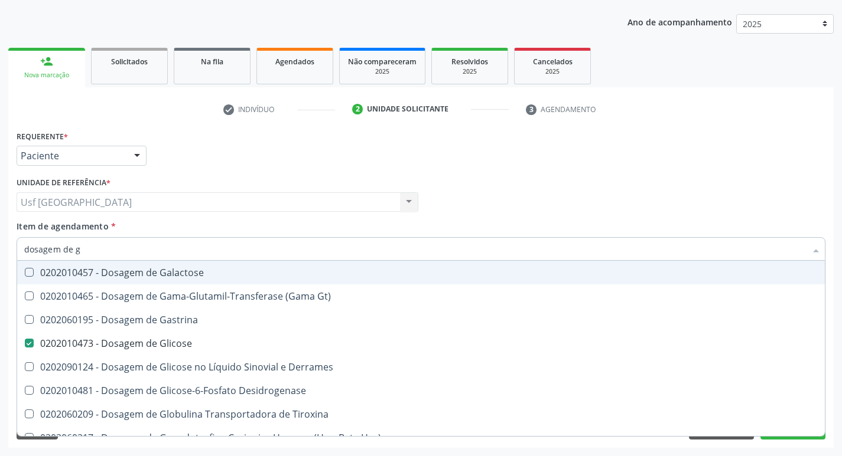
type input "dosagem de"
checkbox Glicose "false"
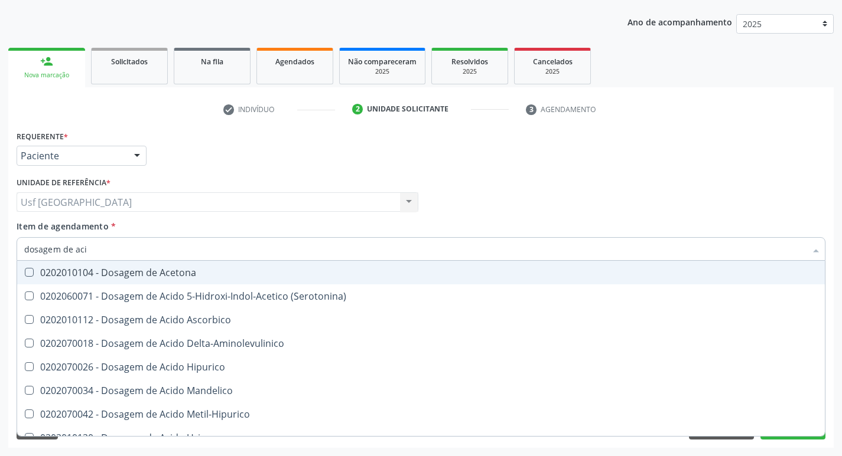
type input "dosagem de acid"
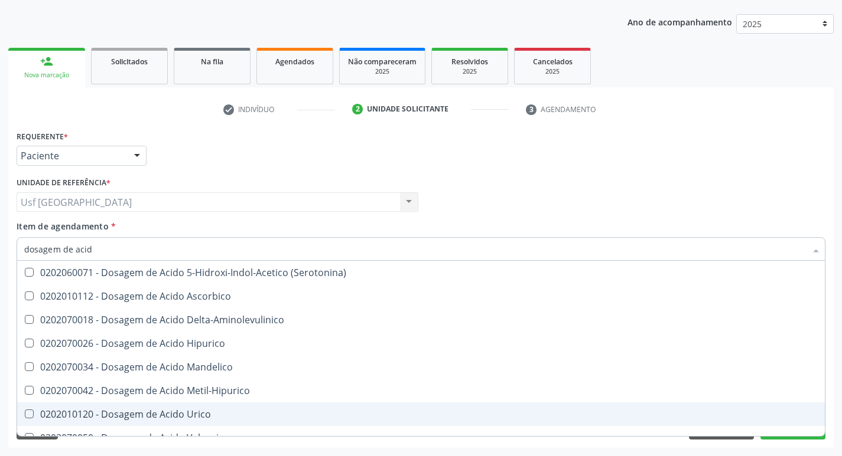
click at [195, 419] on div "0202010120 - Dosagem de Acido Urico" at bounding box center [420, 414] width 793 height 9
checkbox Urico "true"
type input "dosagem de ac"
checkbox Urico "false"
checkbox Valproico "true"
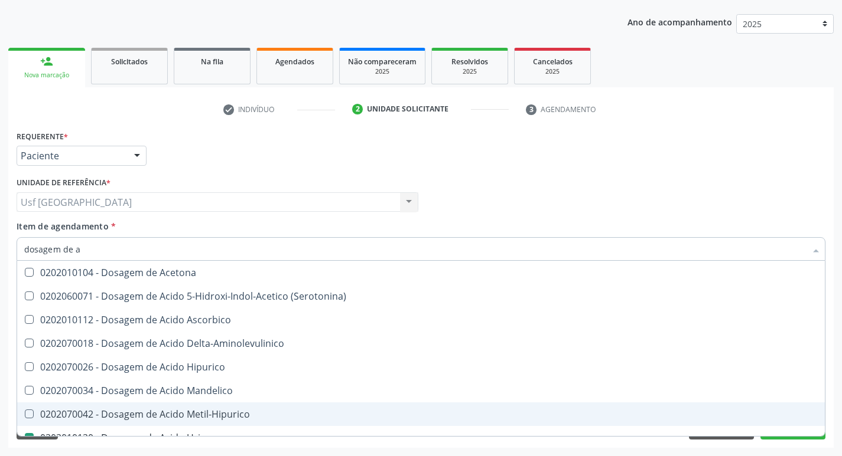
type input "dosagem de"
checkbox Urico "false"
checkbox Etilico "true"
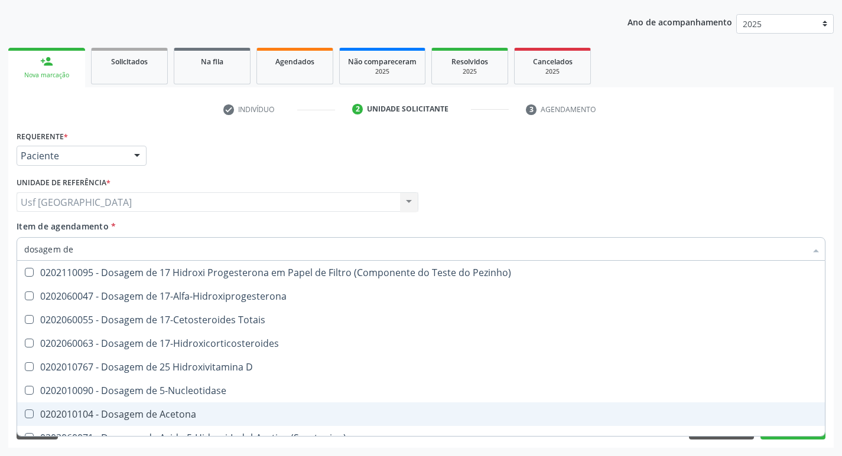
type input "dosagem de c"
checkbox Urico "false"
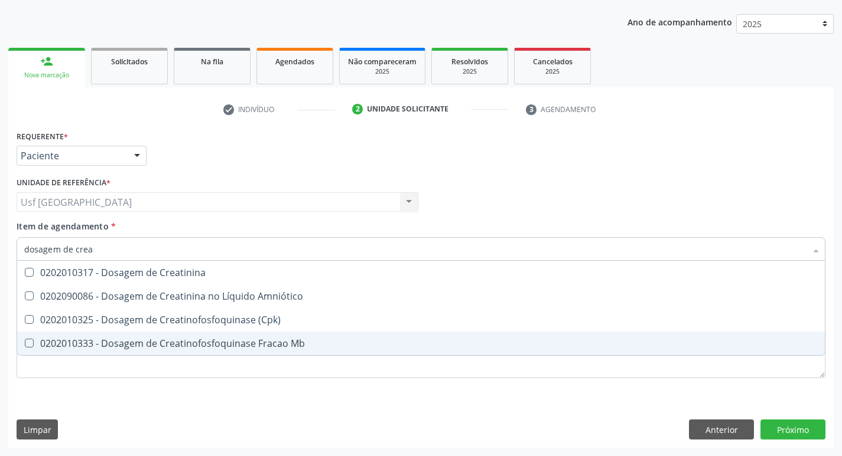
type input "dosagem de creat"
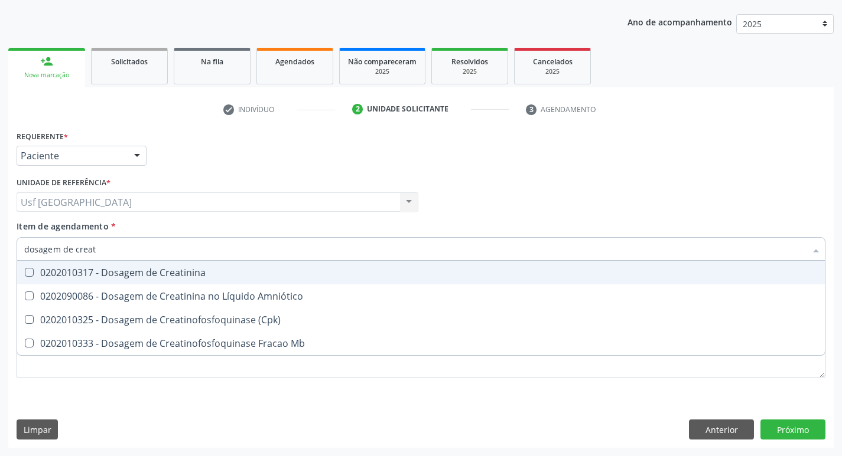
click at [186, 268] on div "0202010317 - Dosagem de Creatinina" at bounding box center [420, 272] width 793 height 9
checkbox Creatinina "true"
type input "dosagem de c"
checkbox Creatinina "false"
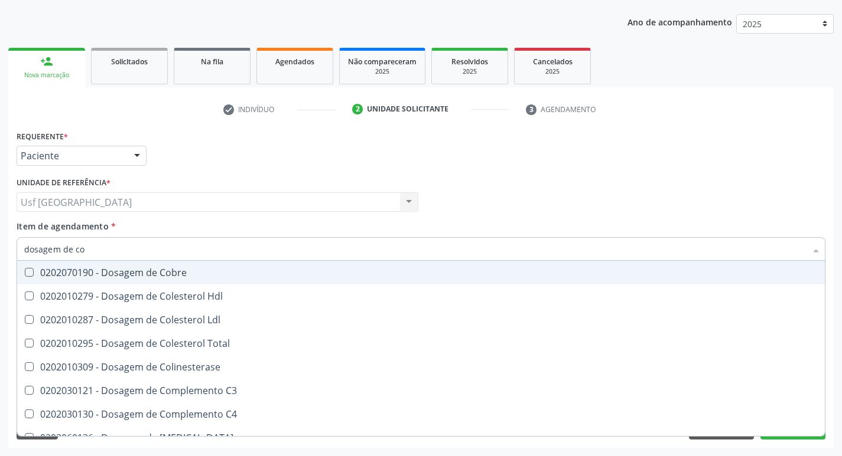
type input "dosagem de col"
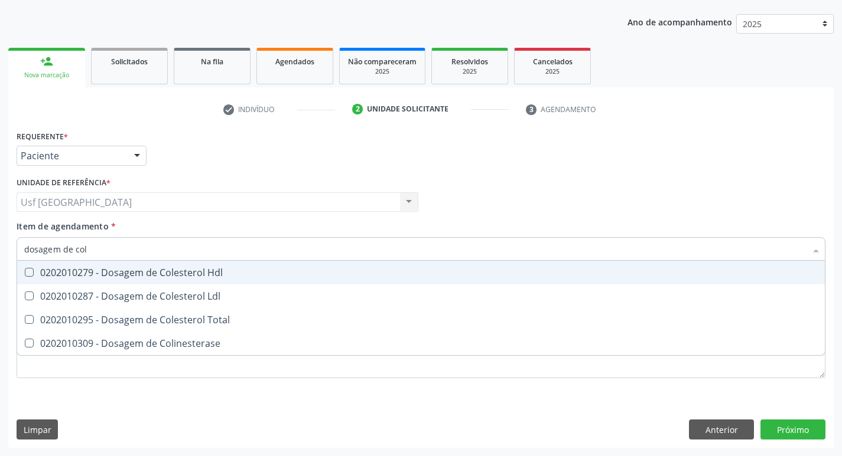
click at [186, 268] on div "0202010279 - Dosagem de Colesterol Hdl" at bounding box center [420, 272] width 793 height 9
checkbox Hdl "true"
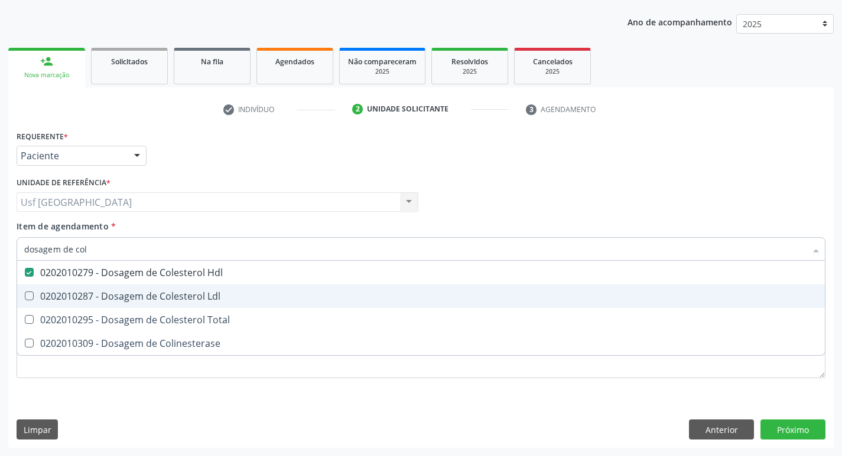
click at [194, 295] on div "0202010287 - Dosagem de Colesterol Ldl" at bounding box center [420, 296] width 793 height 9
checkbox Ldl "true"
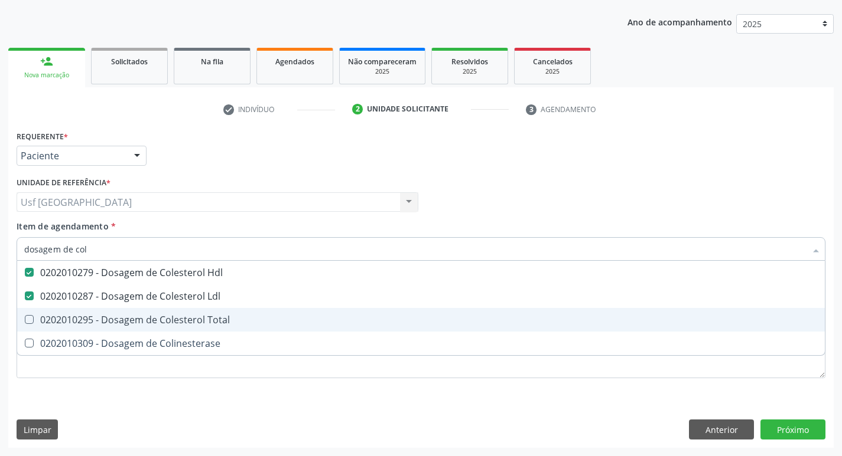
click at [192, 315] on div "0202010295 - Dosagem de Colesterol Total" at bounding box center [420, 319] width 793 height 9
checkbox Total "true"
type input "dosagem de co"
checkbox Hdl "false"
checkbox Colinesterase "true"
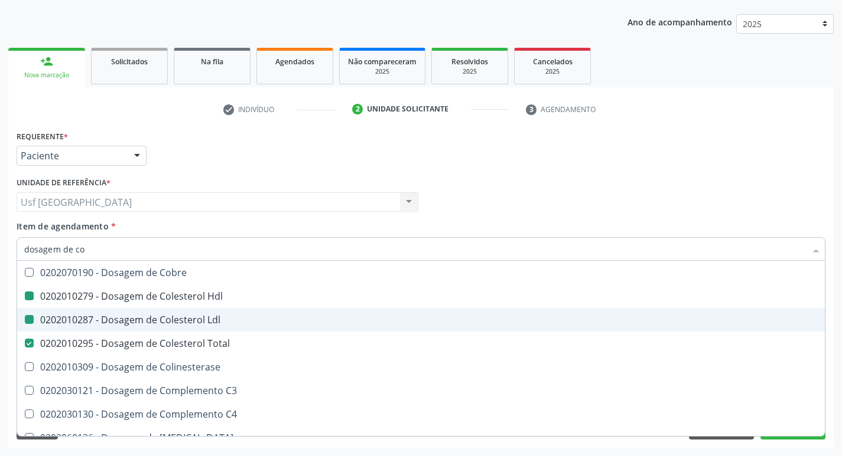
type input "dosagem de c"
checkbox Hdl "false"
checkbox Ldl "false"
checkbox Total "false"
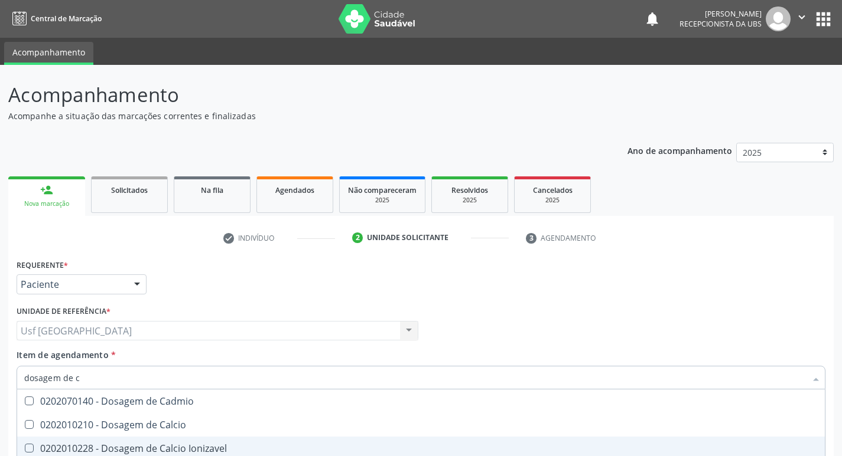
scroll to position [129, 0]
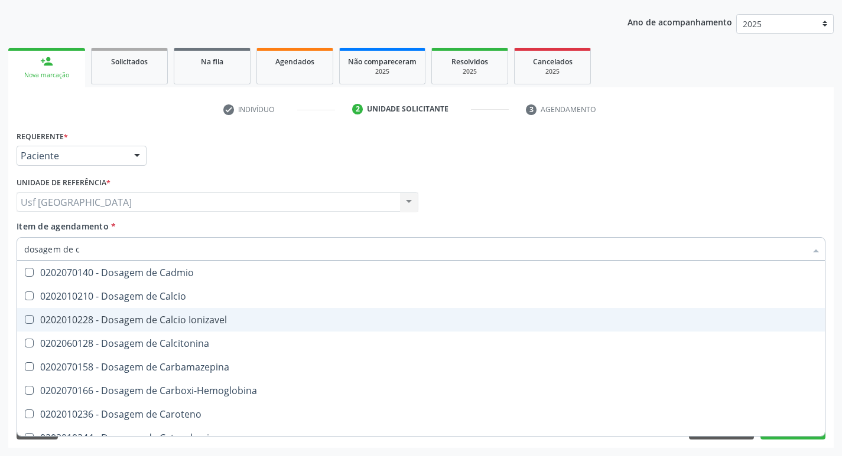
type input "dosagem de"
checkbox Cloreto "true"
checkbox Hdl "false"
checkbox Ldl "false"
checkbox Total "false"
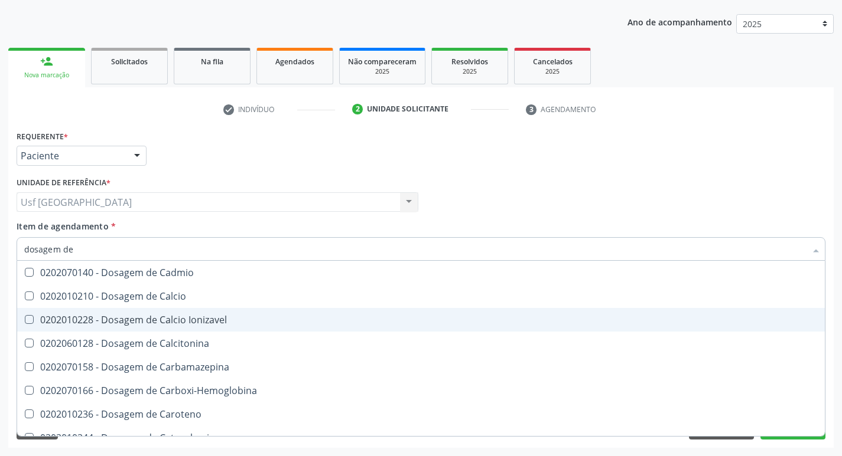
checkbox Creatinina "false"
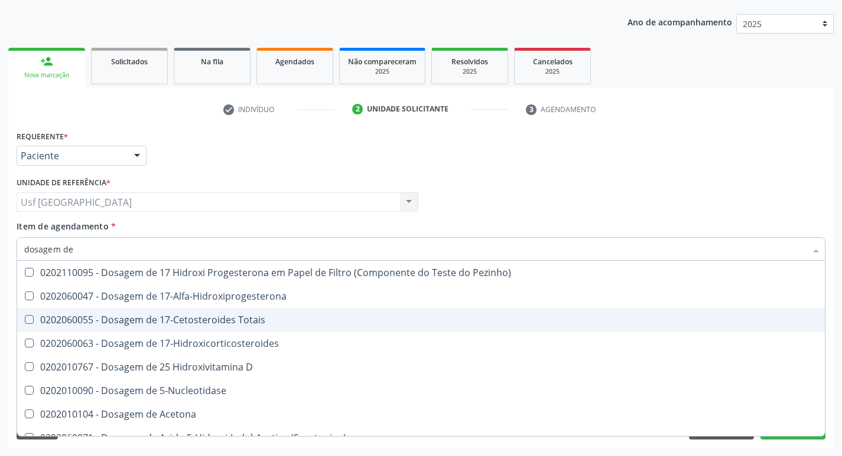
type input "dosagem de t"
checkbox Urico "false"
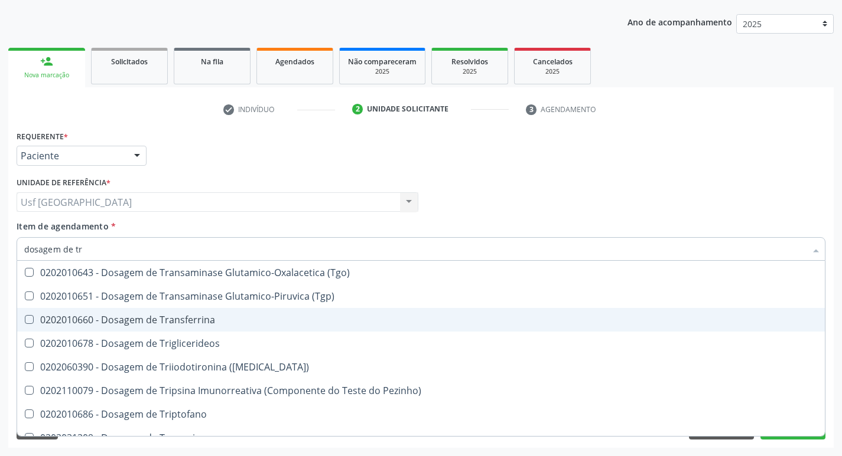
type input "dosagem de tri"
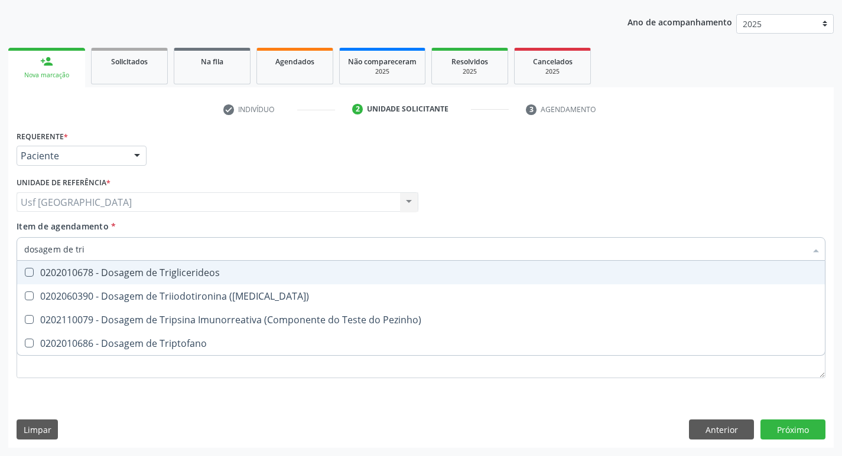
click at [235, 275] on div "0202010678 - Dosagem de Triglicerideos" at bounding box center [420, 272] width 793 height 9
checkbox Triglicerideos "true"
type input "dosagem de tr"
checkbox Triglicerideos "false"
checkbox Triptofano "true"
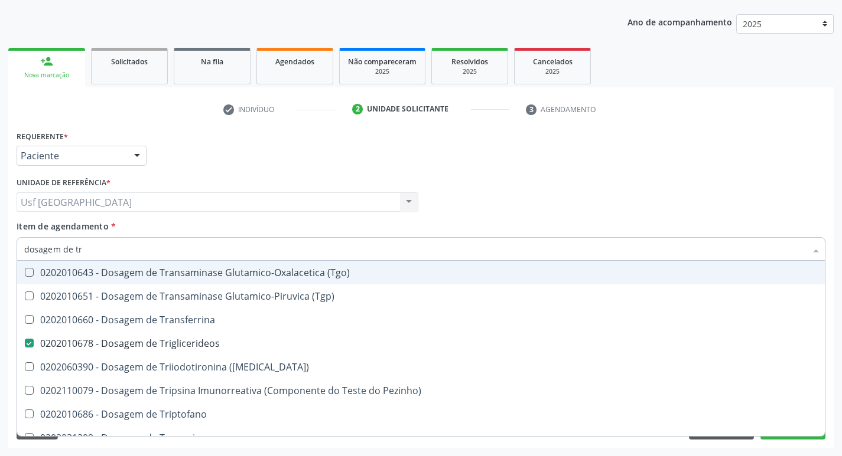
type input "dosagem de t"
checkbox Triglicerideos "false"
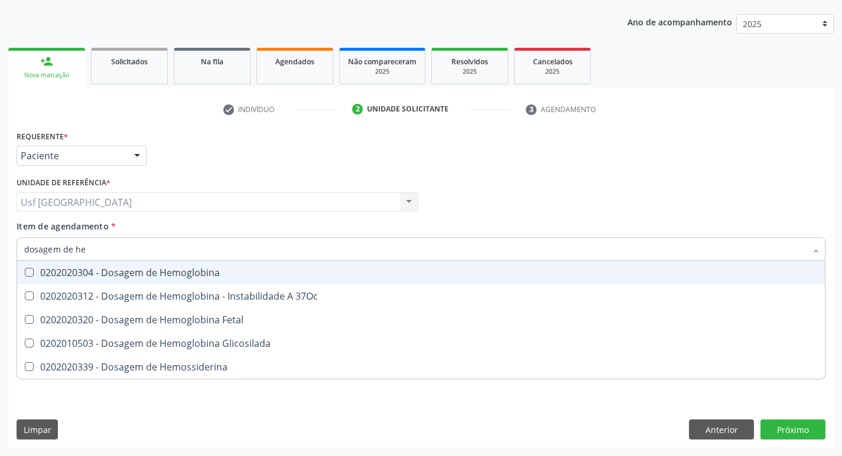
type input "dosagem de hem"
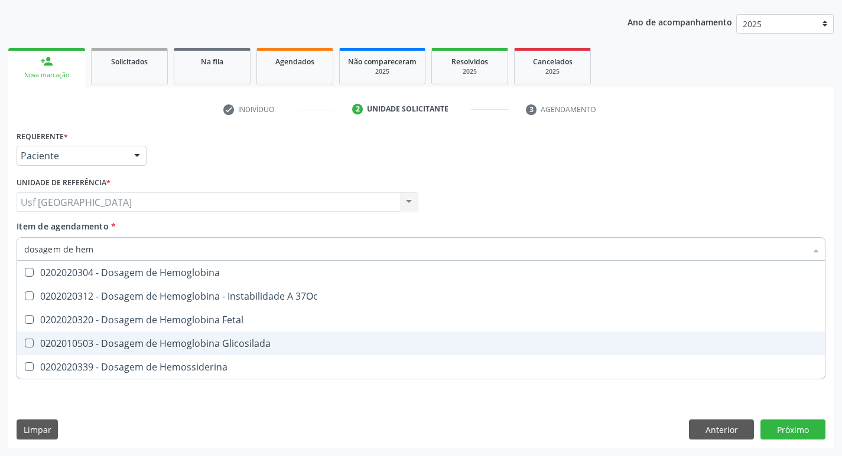
click at [227, 340] on div "0202010503 - Dosagem de Hemoglobina Glicosilada" at bounding box center [420, 343] width 793 height 9
checkbox Glicosilada "true"
type input "d"
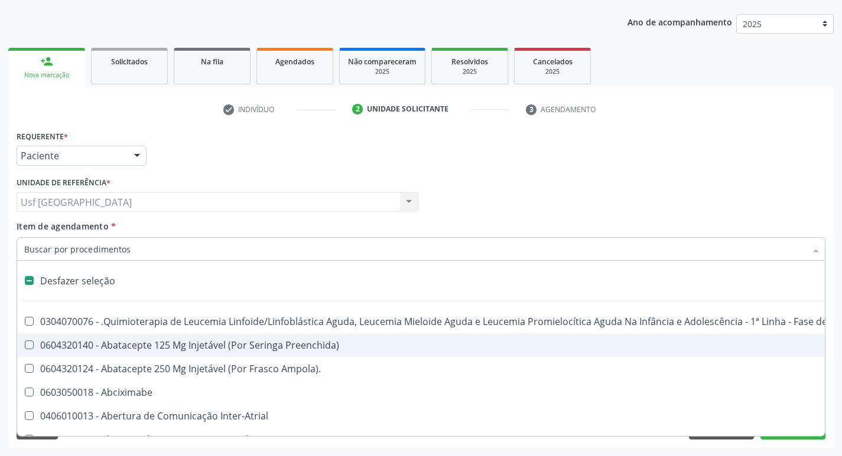
checkbox Abciximabe "false"
checkbox Inter-Atrial "false"
type input "tgo"
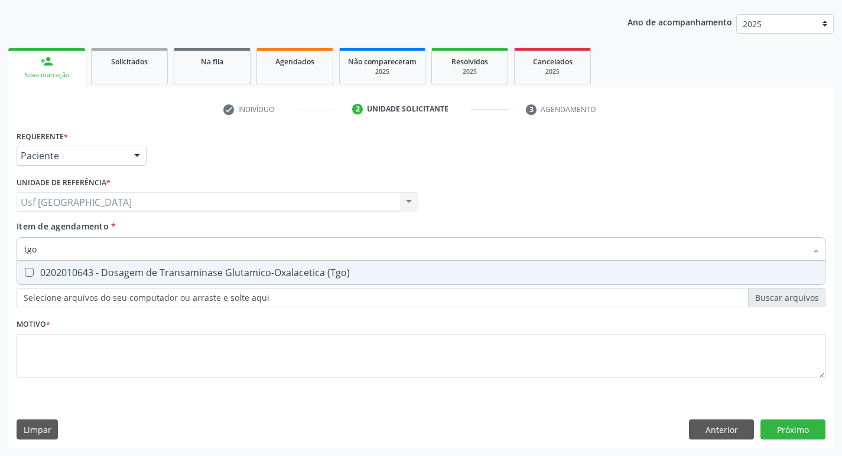
click at [199, 270] on div "0202010643 - Dosagem de Transaminase Glutamico-Oxalacetica (Tgo)" at bounding box center [420, 272] width 793 height 9
checkbox \(Tgo\) "true"
type input "t"
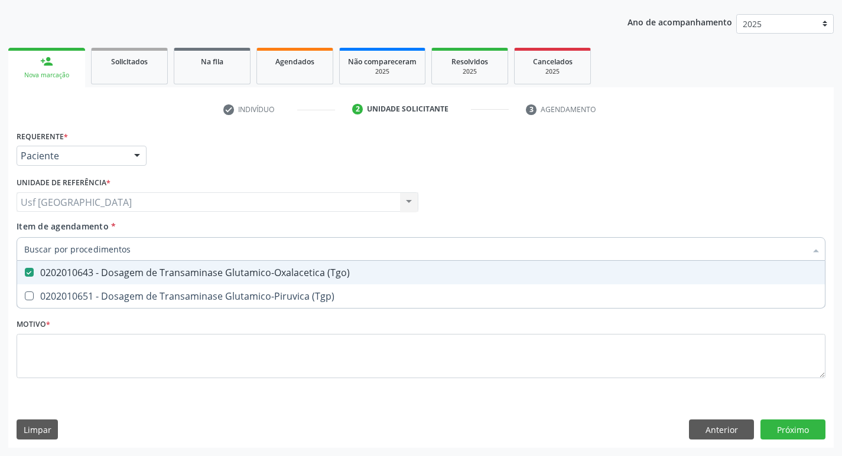
checkbox \(Tgo\) "false"
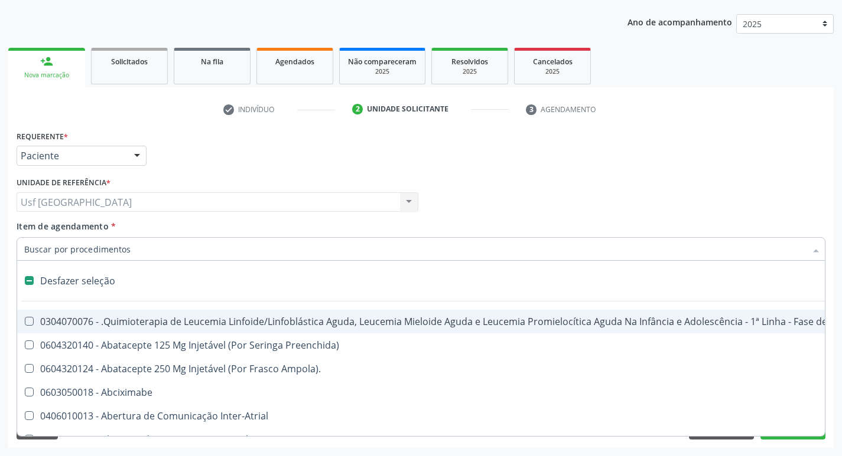
type input "h"
checkbox A "true"
checkbox Coagulação\ "true"
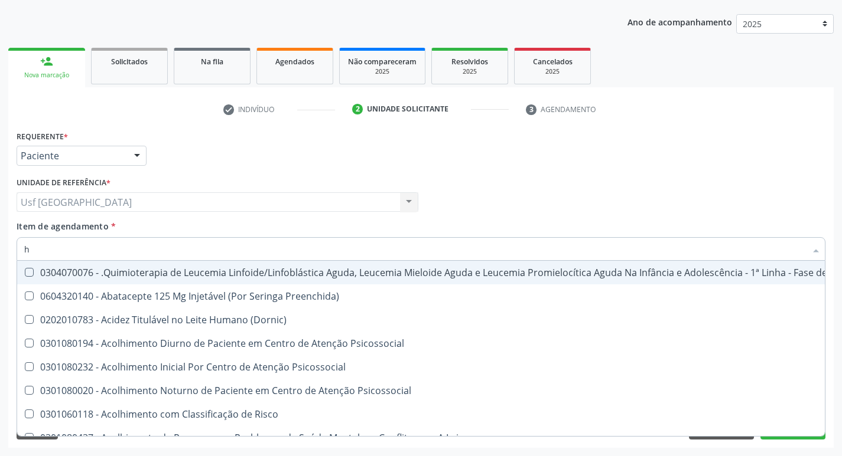
type input "he"
checkbox Pulmão "true"
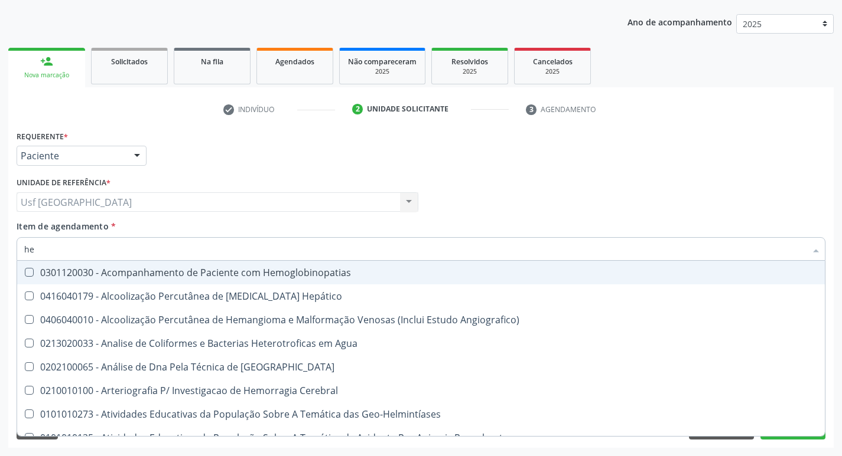
type input "hem"
checkbox \(Qualitativo\) "true"
checkbox Glicosilada "false"
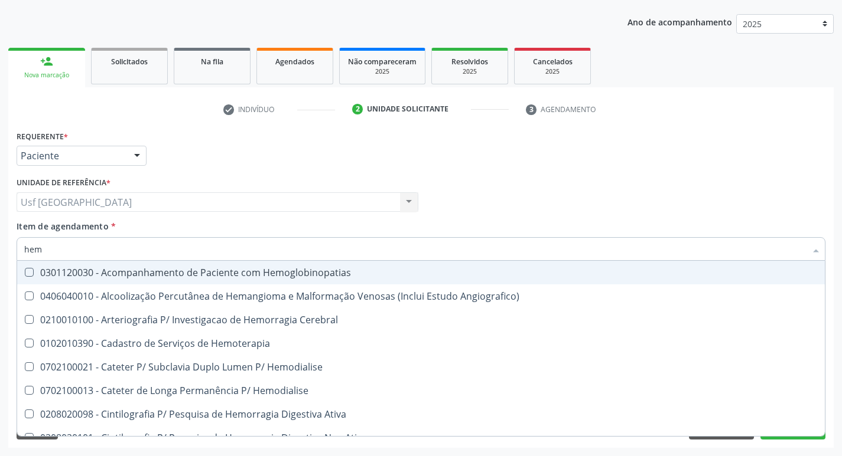
type input "hemo"
checkbox Hemacias "true"
checkbox Glicosilada "false"
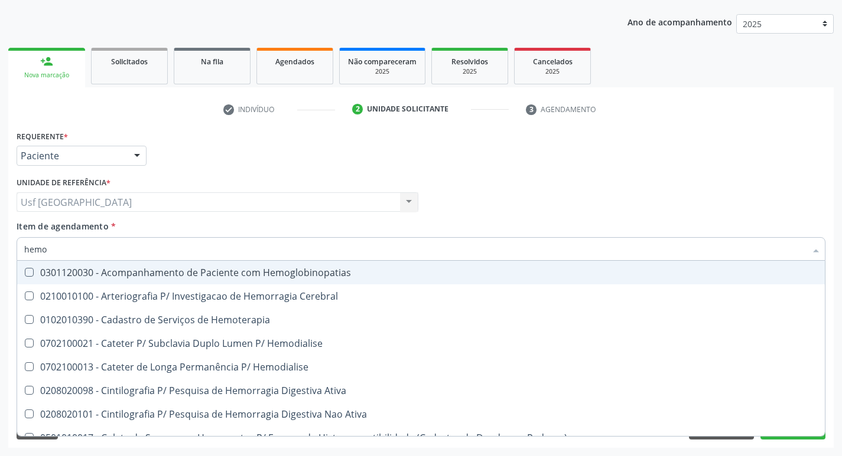
type input "hemog"
checkbox Tardio\) "true"
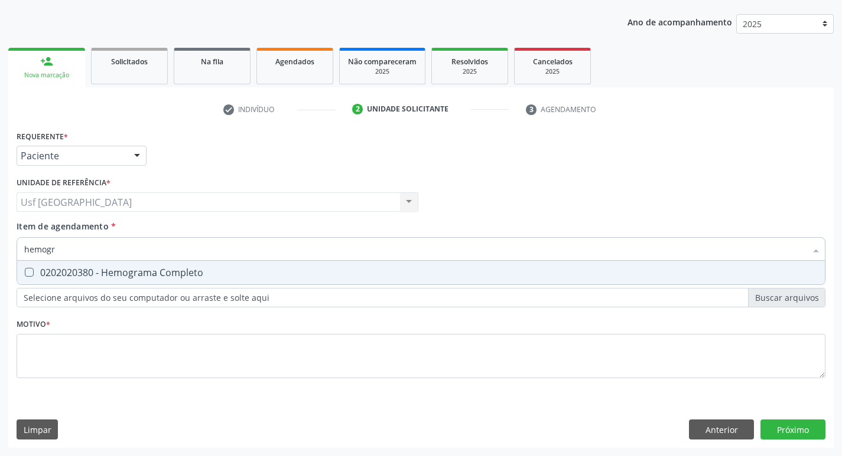
type input "hemogra"
click at [189, 268] on div "0202020380 - Hemograma Completo" at bounding box center [420, 272] width 793 height 9
checkbox Completo "true"
type input "h"
checkbox Completo "false"
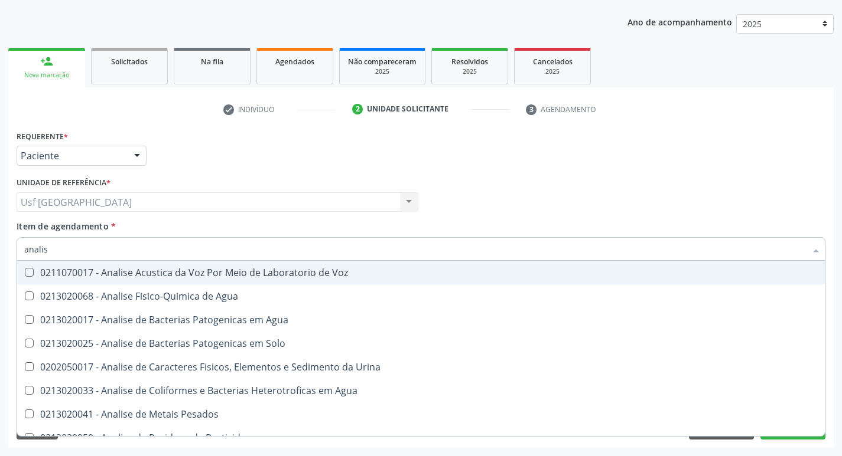
type input "analise"
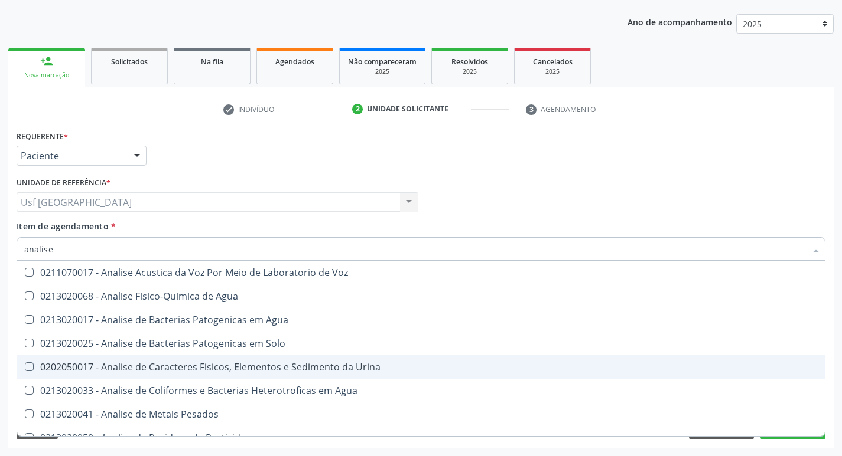
click at [286, 363] on div "0202050017 - Analise de Caracteres Fisicos, Elementos e Sedimento da Urina" at bounding box center [420, 367] width 793 height 9
checkbox Urina "true"
type input "anal"
checkbox Urina "false"
checkbox Agua "true"
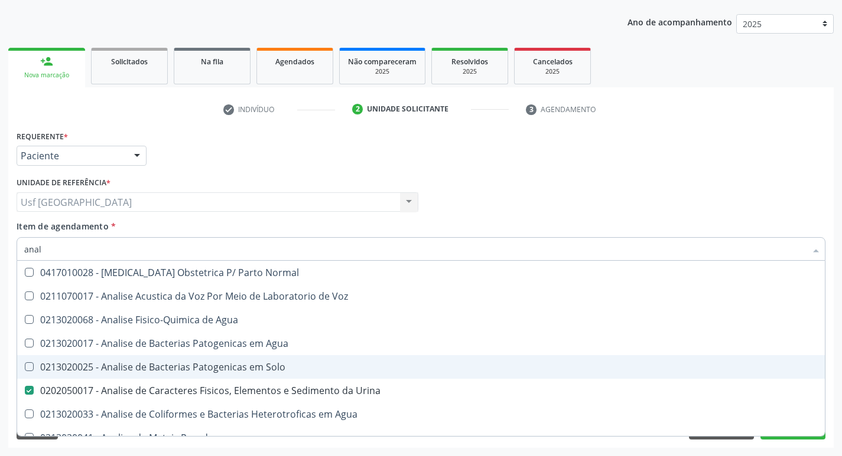
type input "ana"
checkbox Urina "false"
checkbox Pesticidas "true"
type input "a"
checkbox Pesticidas "false"
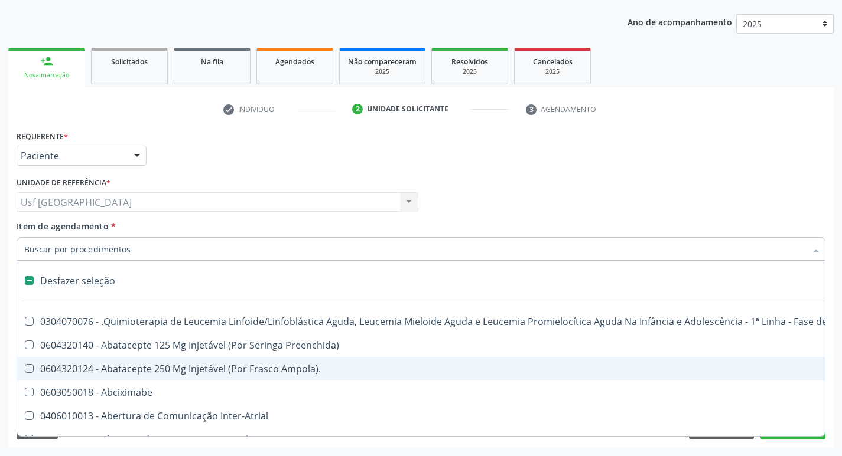
type input "t"
checkbox Reto "true"
checkbox Urina "false"
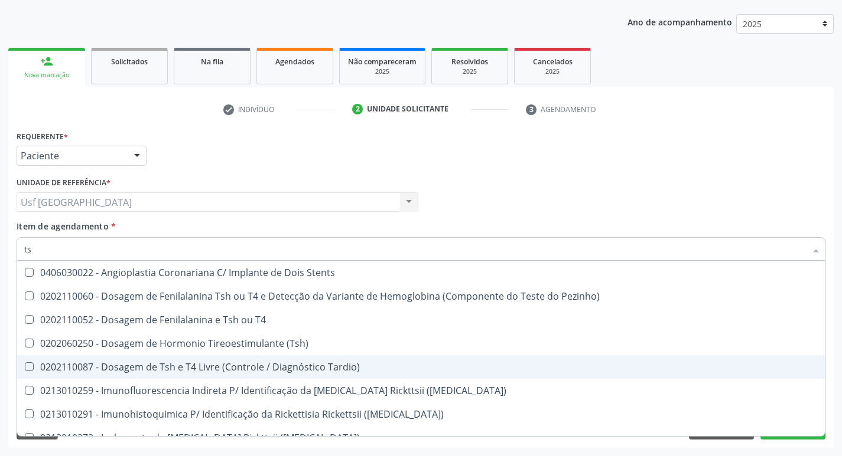
type input "tsh"
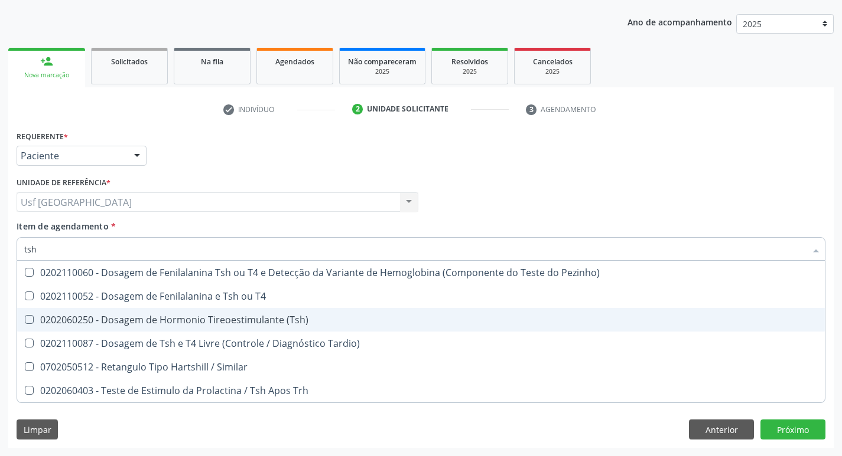
click at [283, 323] on div "0202060250 - Dosagem de Hormonio Tireoestimulante (Tsh)" at bounding box center [420, 319] width 793 height 9
checkbox \(Tsh\) "true"
type input "ts"
checkbox \(Tsh\) "false"
checkbox Tardio\) "true"
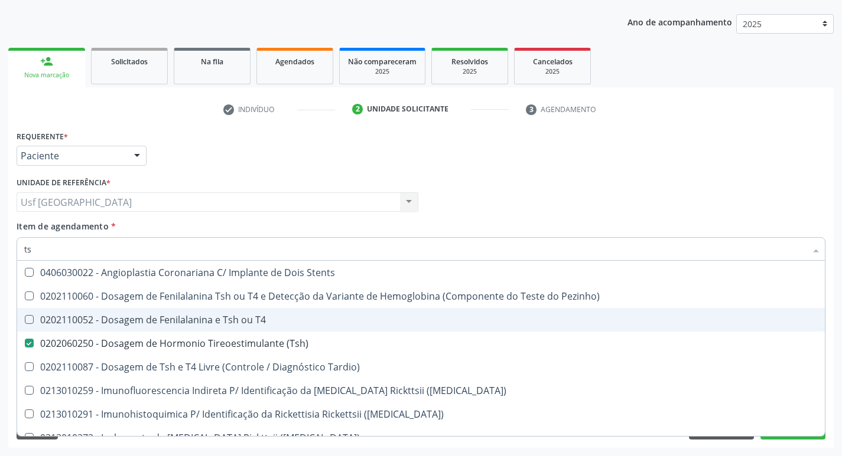
type input "t"
checkbox \(Tsh\) "false"
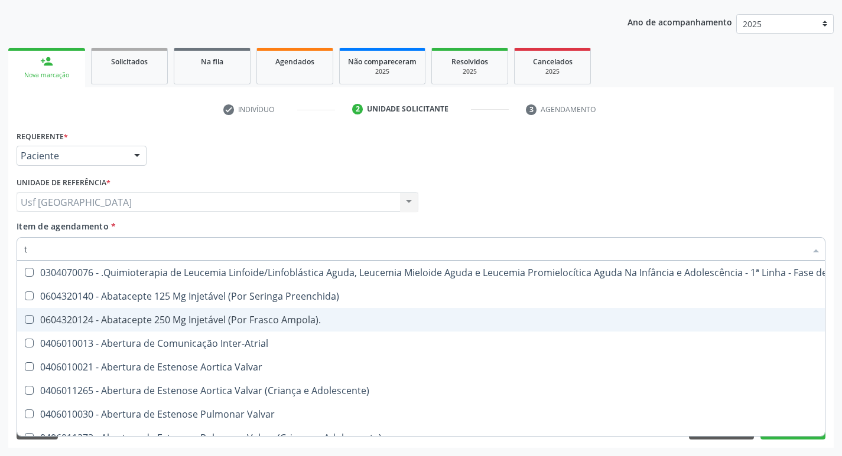
type input "tg"
checkbox Manutenção "true"
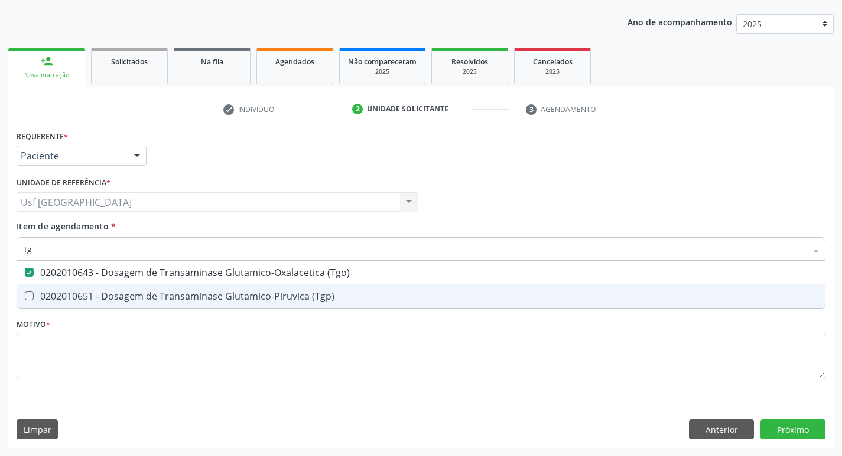
type input "tgp"
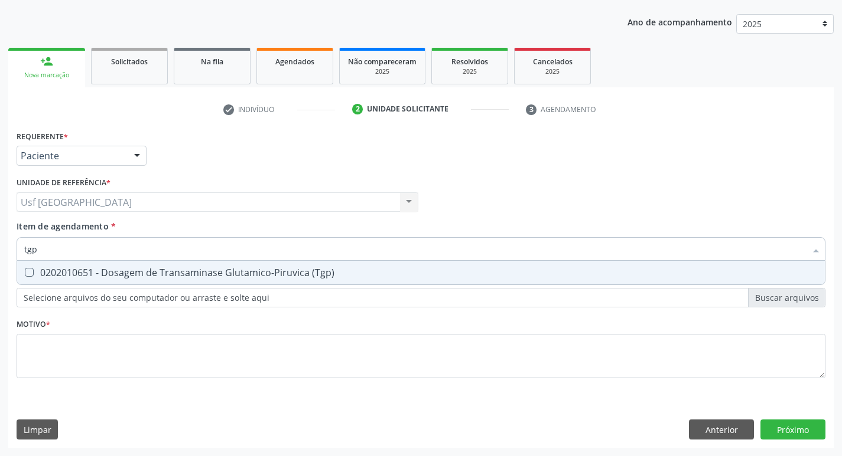
click at [292, 275] on div "0202010651 - Dosagem de Transaminase Glutamico-Piruvica (Tgp)" at bounding box center [420, 272] width 793 height 9
checkbox \(Tgp\) "true"
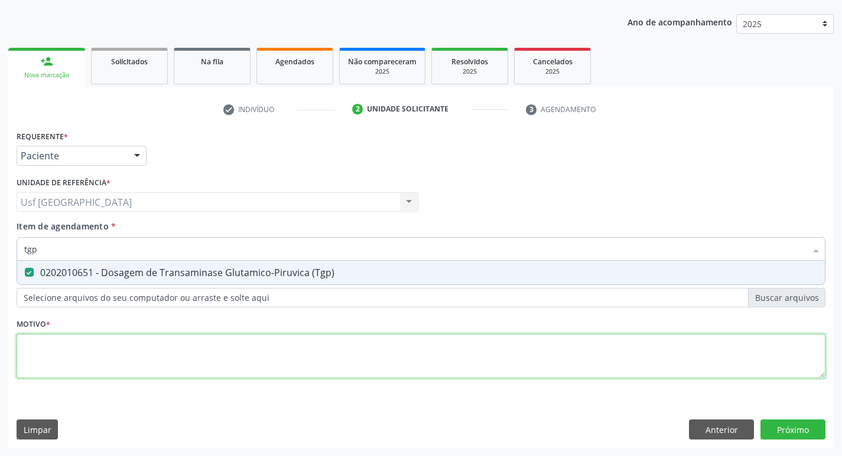
click at [137, 359] on div "Requerente * Paciente Profissional de Saúde Paciente Nenhum resultado encontrad…" at bounding box center [421, 262] width 808 height 268
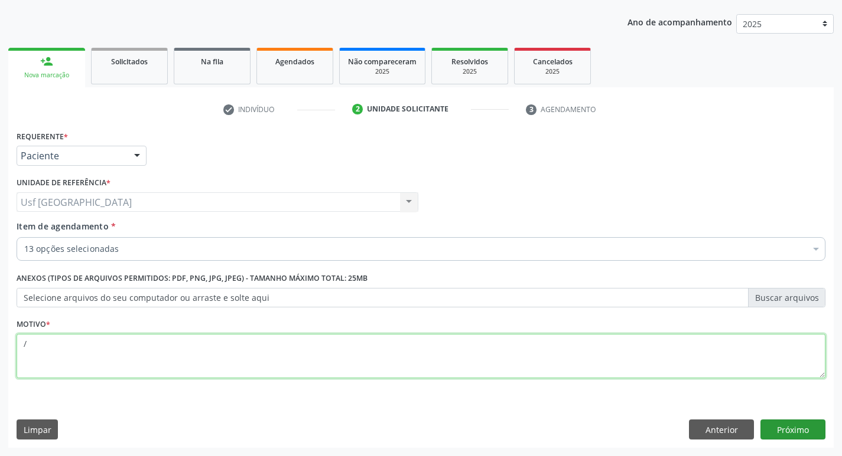
type textarea "/"
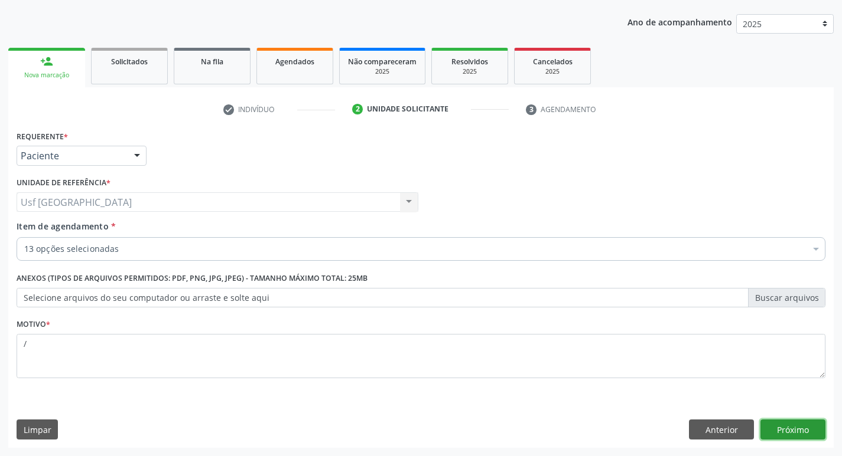
click at [793, 426] on button "Próximo" at bounding box center [792, 430] width 65 height 20
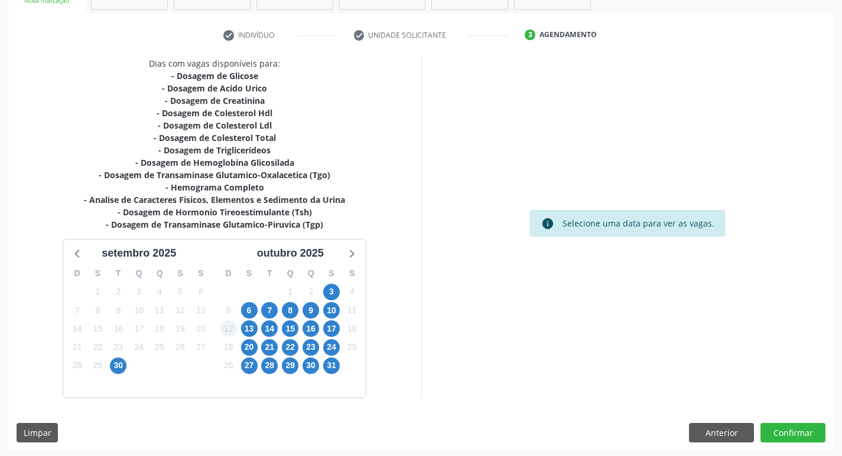
scroll to position [206, 0]
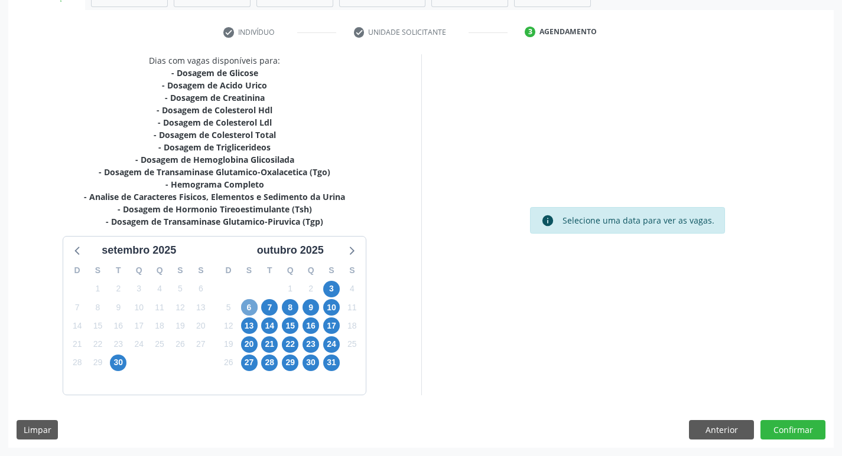
click at [252, 309] on span "6" at bounding box center [249, 307] width 17 height 17
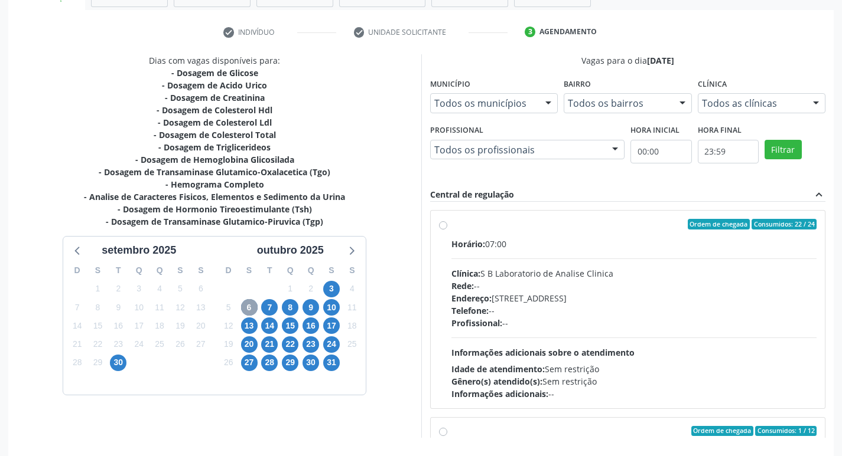
scroll to position [249, 0]
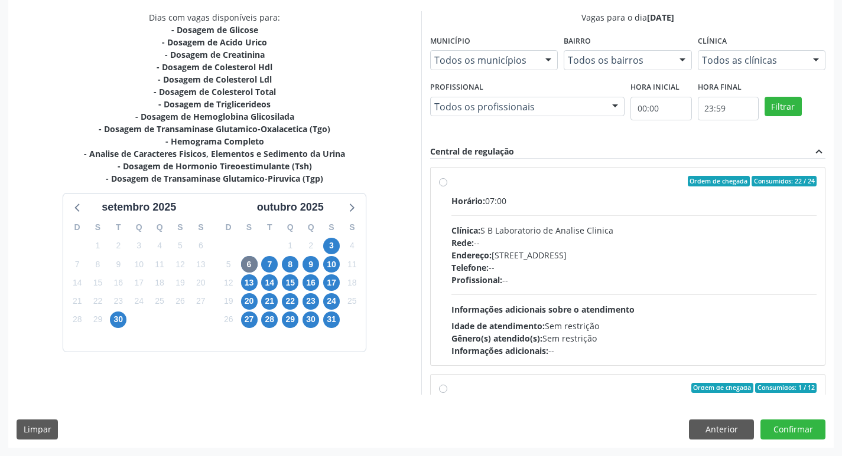
click at [451, 181] on label "Ordem de chegada Consumidos: 22 / 24 Horário: 07:00 Clínica: S B Laboratorio de…" at bounding box center [634, 266] width 366 height 181
click at [446, 181] on input "Ordem de chegada Consumidos: 22 / 24 Horário: 07:00 Clínica: S B Laboratorio de…" at bounding box center [443, 181] width 8 height 11
radio input "true"
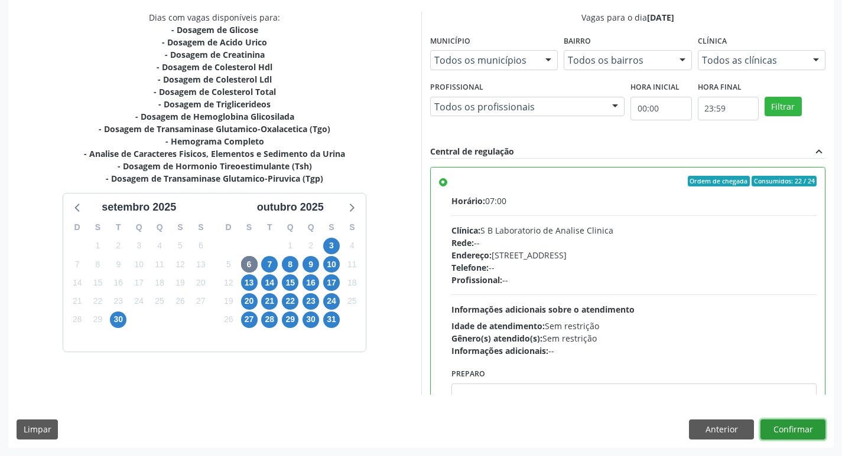
click at [785, 434] on button "Confirmar" at bounding box center [792, 430] width 65 height 20
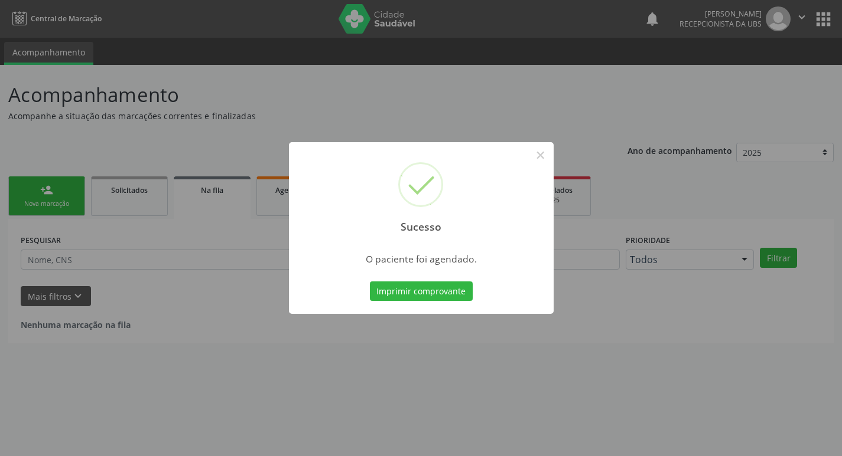
scroll to position [0, 0]
click at [542, 149] on button "×" at bounding box center [544, 155] width 20 height 20
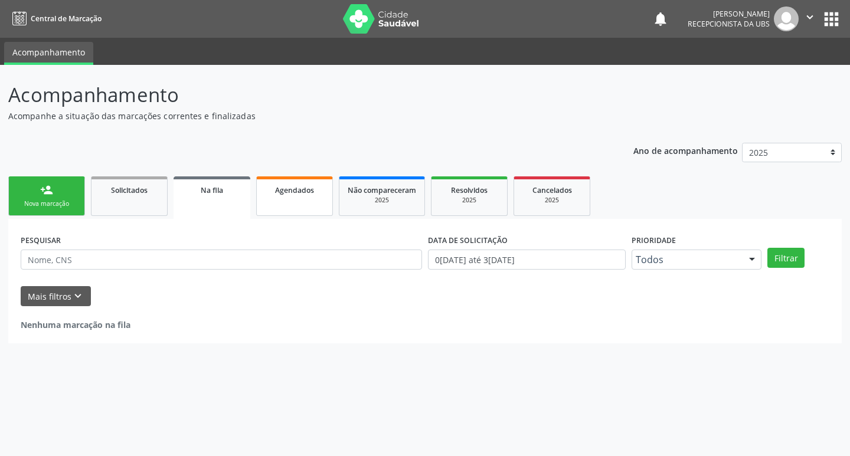
click at [304, 210] on link "Agendados" at bounding box center [294, 197] width 77 height 40
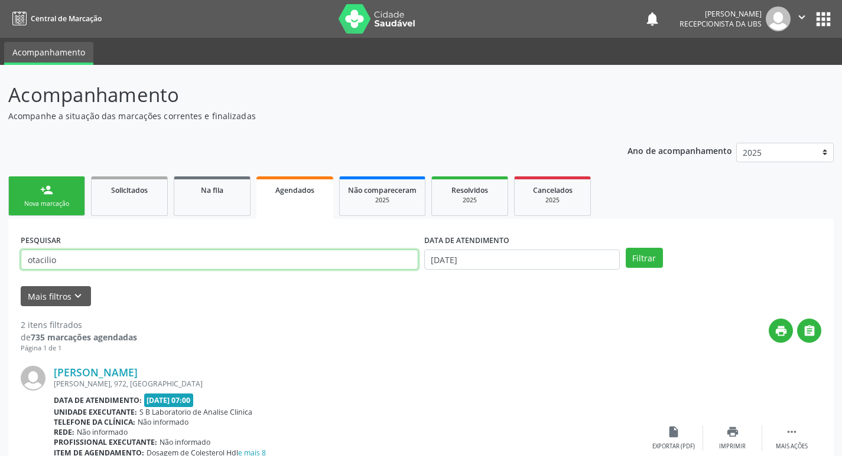
click at [78, 262] on input "otacilio" at bounding box center [219, 260] width 397 height 20
type input "o"
type input "[PERSON_NAME]"
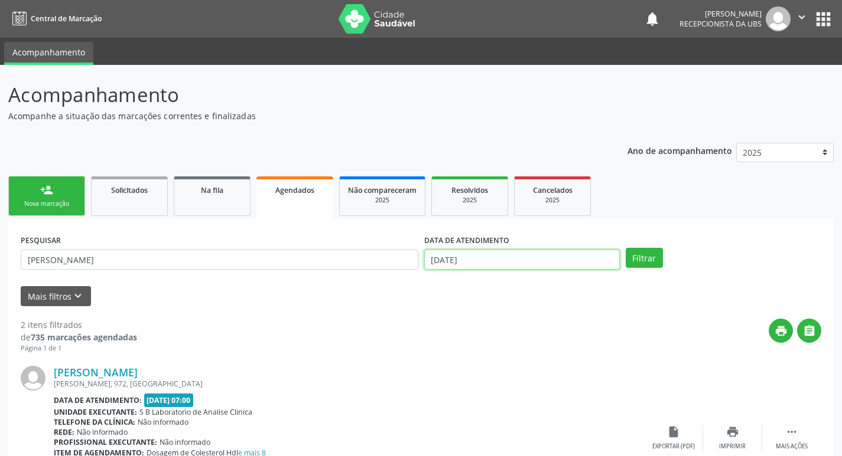
click at [451, 256] on input "[DATE]" at bounding box center [521, 260] width 195 height 20
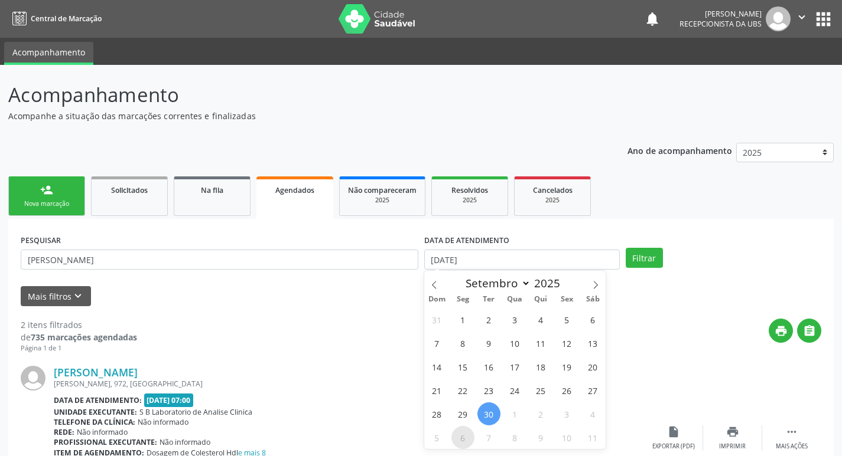
click at [462, 433] on span "6" at bounding box center [462, 437] width 23 height 23
type input "[DATE]"
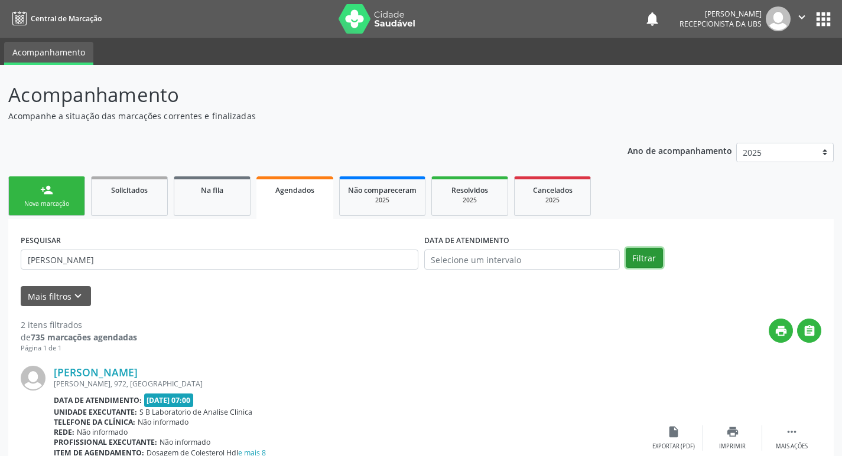
click at [644, 264] on button "Filtrar" at bounding box center [643, 258] width 37 height 20
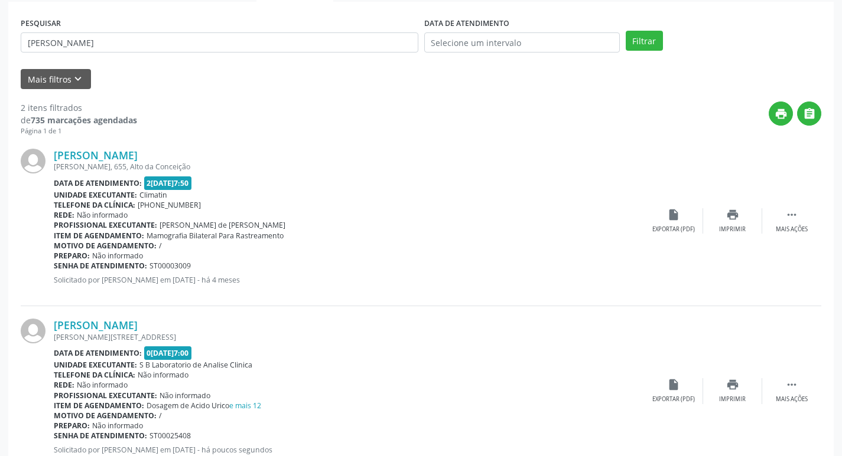
scroll to position [258, 0]
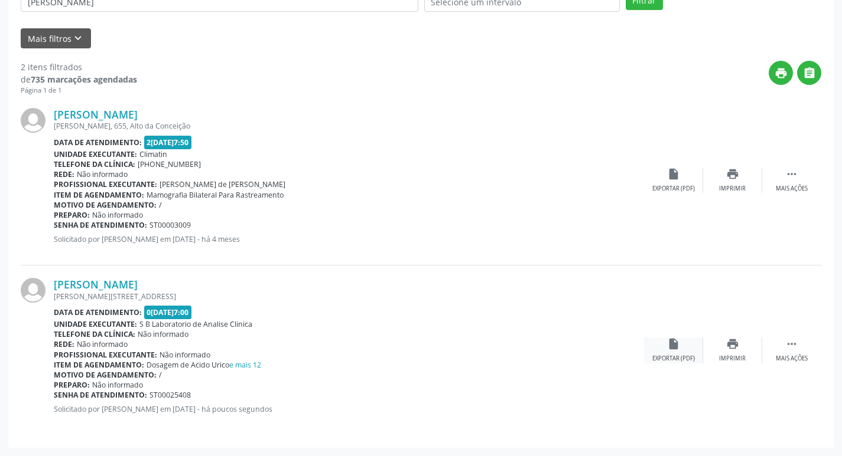
click at [683, 355] on div "Exportar (PDF)" at bounding box center [673, 359] width 43 height 8
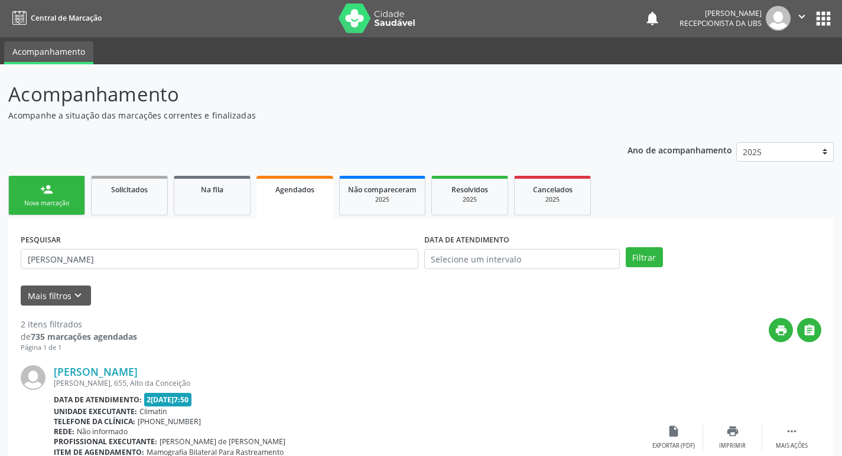
scroll to position [0, 0]
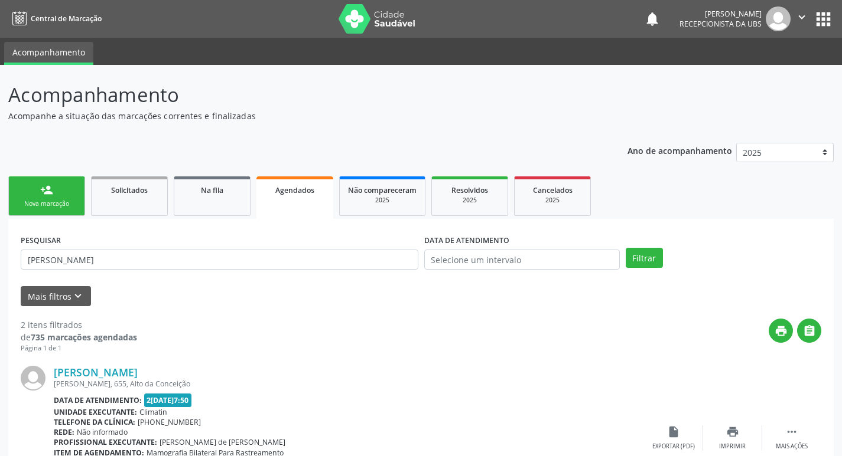
click at [47, 195] on div "person_add" at bounding box center [46, 190] width 13 height 13
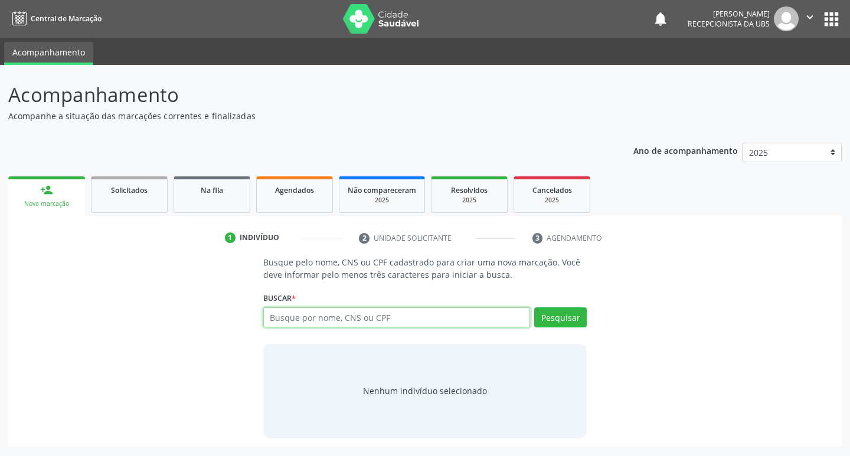
click at [328, 316] on input "text" at bounding box center [397, 318] width 268 height 20
click at [424, 318] on input "text" at bounding box center [397, 318] width 268 height 20
type input "88486443849"
click at [565, 320] on button "Pesquisar" at bounding box center [560, 318] width 53 height 20
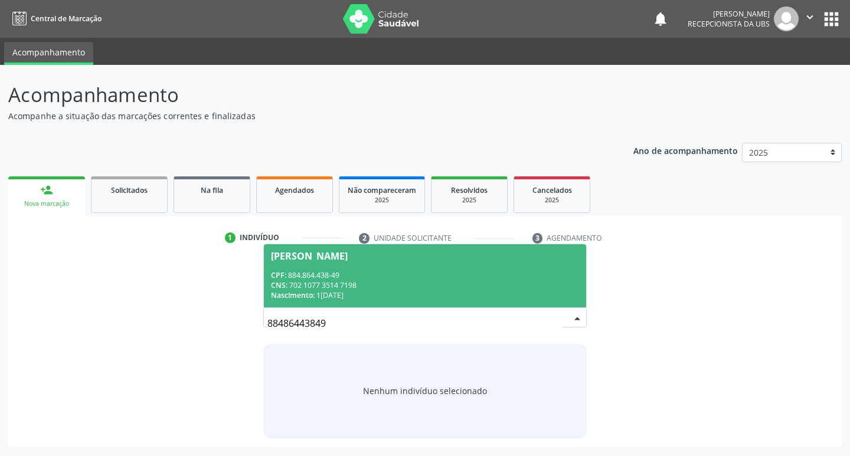
click at [295, 269] on span "[PERSON_NAME] CPF: 884.864.438-49 CNS: 702 1077 3514 7198 Nascimento: 1[DATE]" at bounding box center [425, 275] width 323 height 63
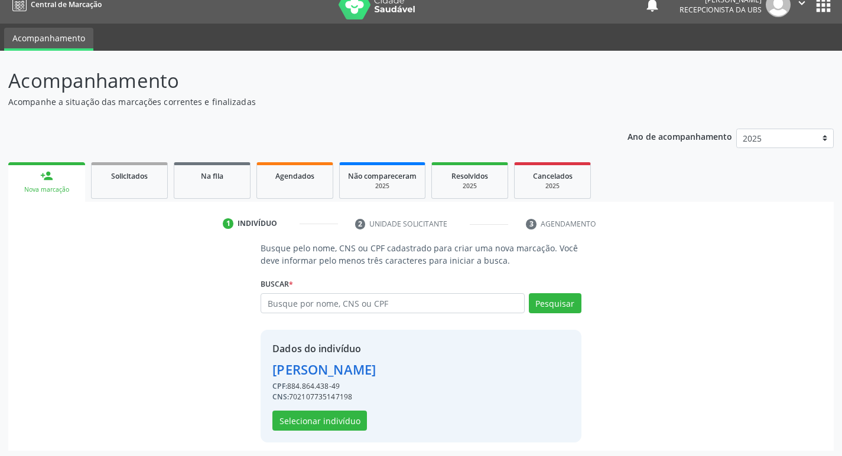
scroll to position [17, 0]
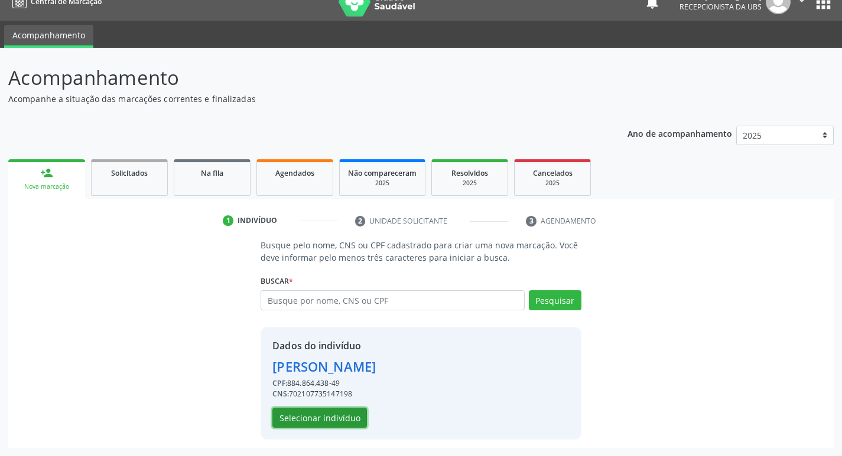
click at [315, 419] on button "Selecionar indivíduo" at bounding box center [319, 418] width 94 height 20
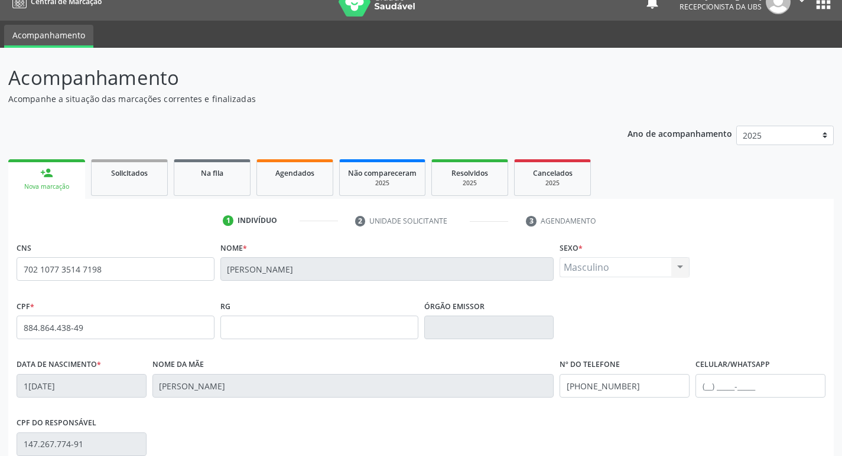
scroll to position [184, 0]
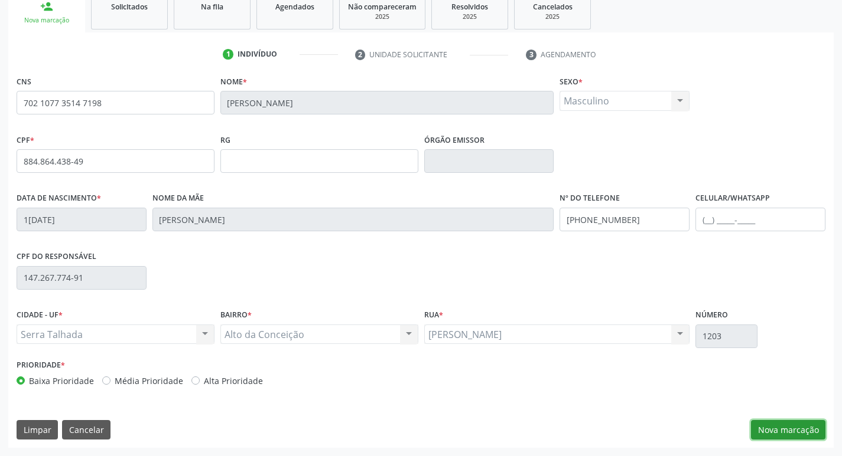
click at [808, 431] on button "Nova marcação" at bounding box center [788, 430] width 74 height 20
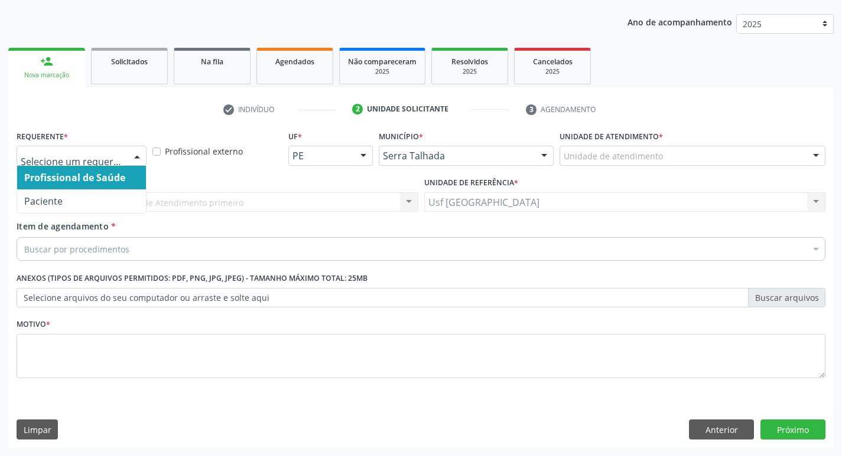
click at [137, 155] on div at bounding box center [137, 156] width 18 height 20
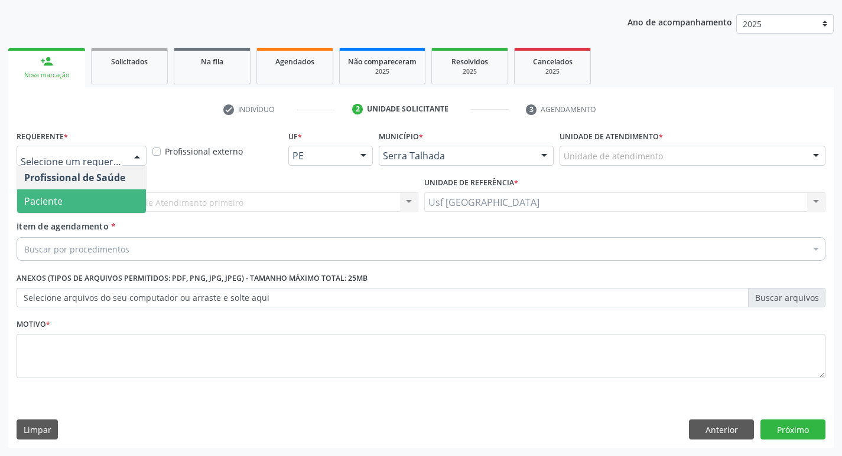
click at [80, 200] on span "Paciente" at bounding box center [81, 202] width 129 height 24
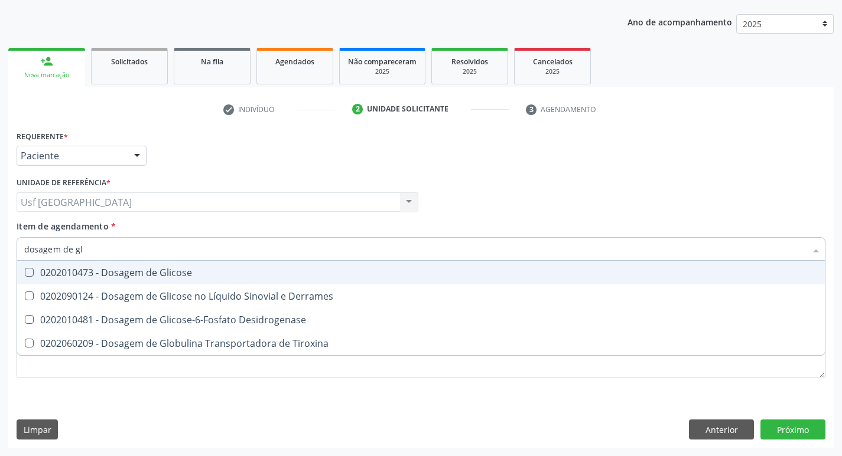
type input "dosagem de gli"
click at [136, 277] on div "0202010473 - Dosagem de Glicose" at bounding box center [420, 272] width 793 height 9
checkbox Glicose "true"
type input "dosagem de g"
checkbox Glicose "false"
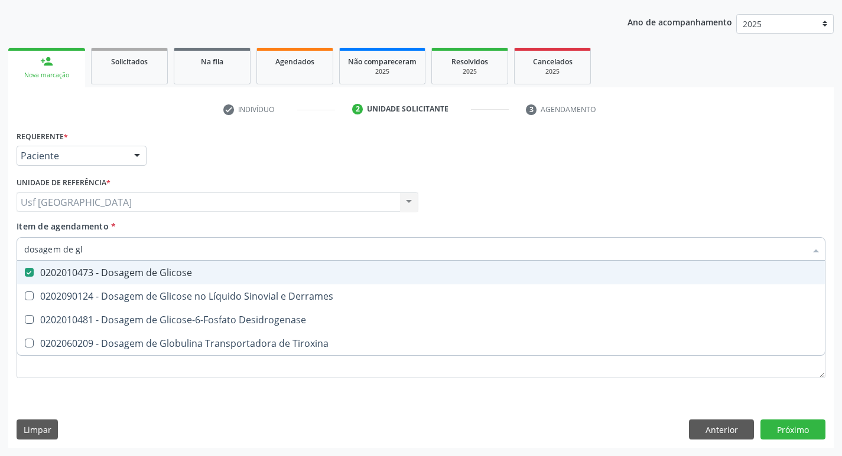
checkbox Tiroxina "true"
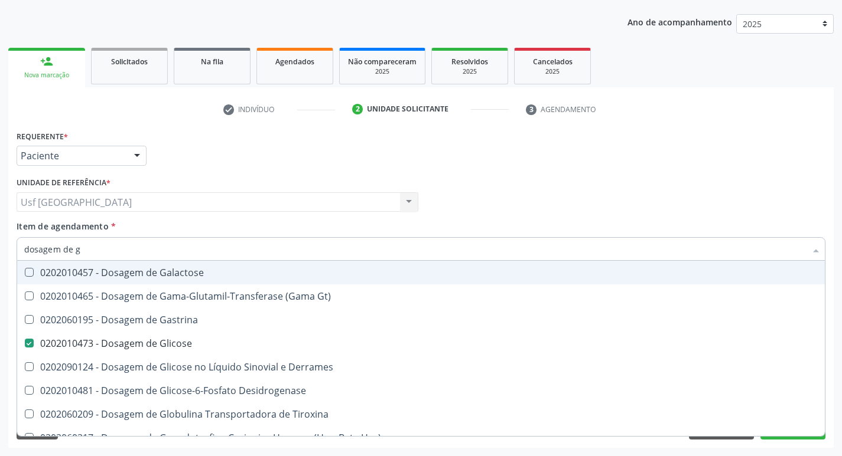
type input "dosagem de"
checkbox Glicose "false"
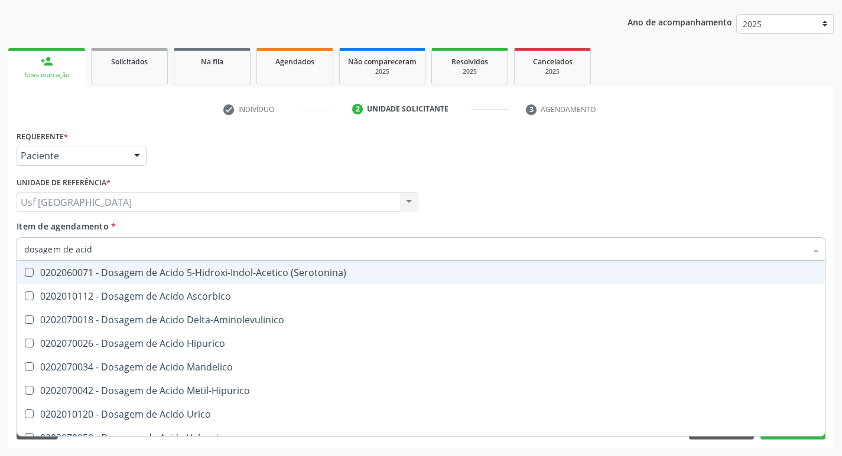
type input "dosagem de acido"
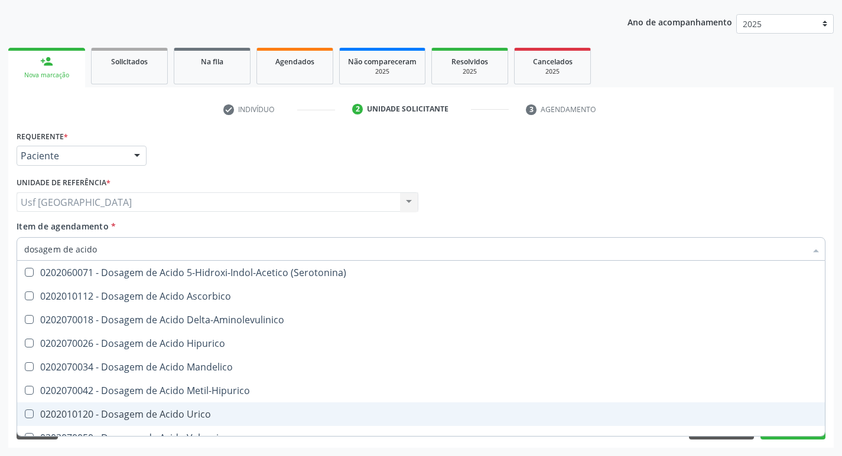
click at [139, 413] on div "0202010120 - Dosagem de Acido Urico" at bounding box center [420, 414] width 793 height 9
checkbox Urico "true"
type input "dosagem de ac"
checkbox Urico "false"
checkbox Valproico "true"
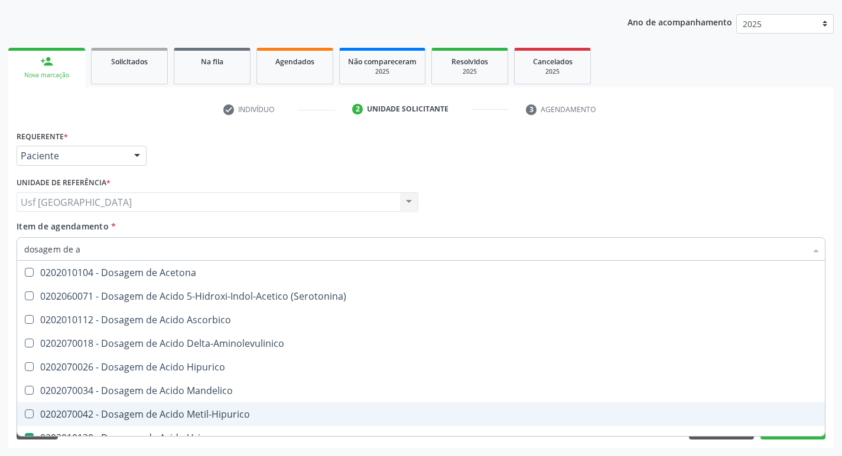
type input "dosagem de"
checkbox Urico "false"
checkbox Etilico "true"
type input "dosagem de c"
checkbox Cloreto "false"
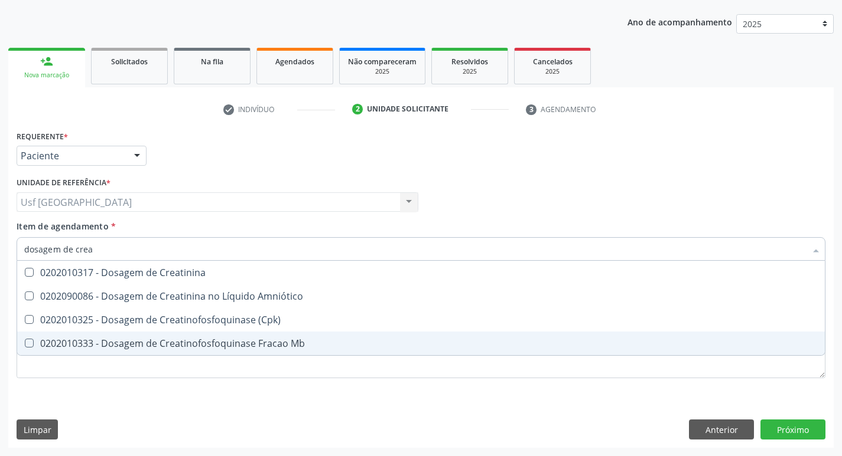
type input "dosagem de creat"
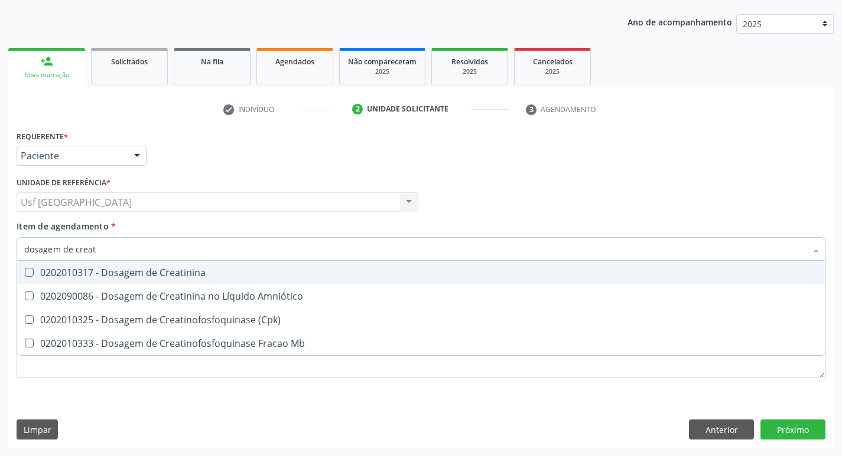
click at [187, 276] on div "0202010317 - Dosagem de Creatinina" at bounding box center [420, 272] width 793 height 9
checkbox Creatinina "true"
type input "dosagem de c"
checkbox Creatinina "false"
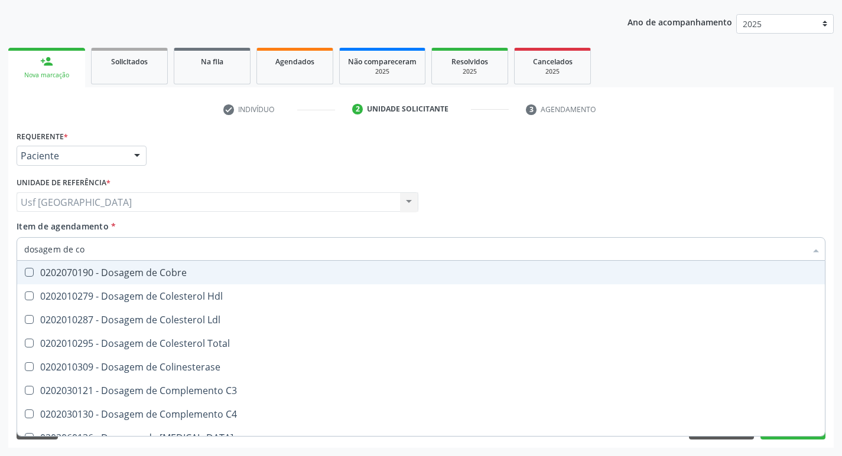
type input "dosagem de col"
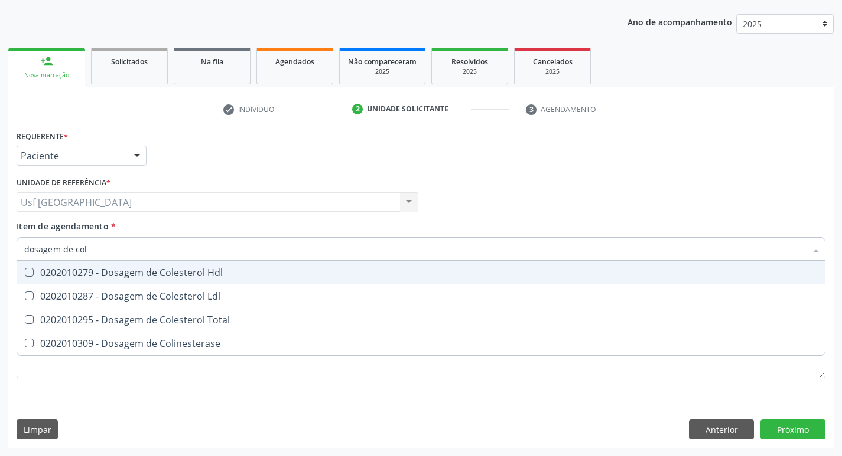
click at [187, 276] on div "0202010279 - Dosagem de Colesterol Hdl" at bounding box center [420, 272] width 793 height 9
checkbox Hdl "true"
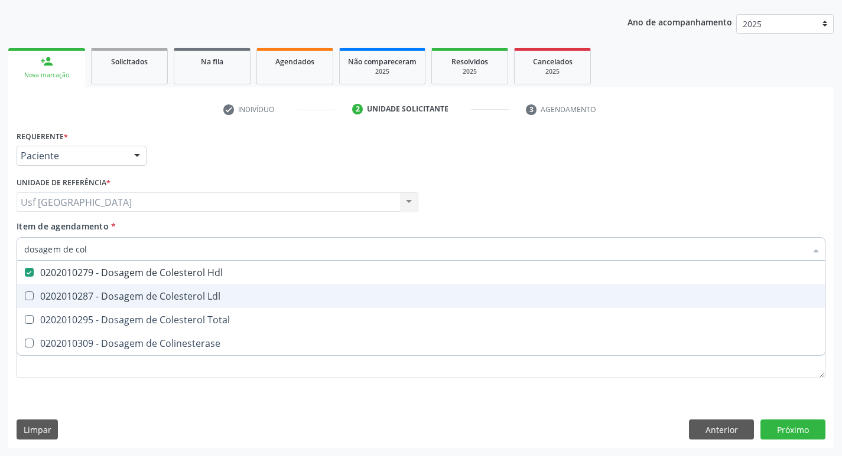
drag, startPoint x: 181, startPoint y: 298, endPoint x: 177, endPoint y: 323, distance: 25.6
click at [181, 299] on div "0202010287 - Dosagem de Colesterol Ldl" at bounding box center [420, 296] width 793 height 9
checkbox Ldl "true"
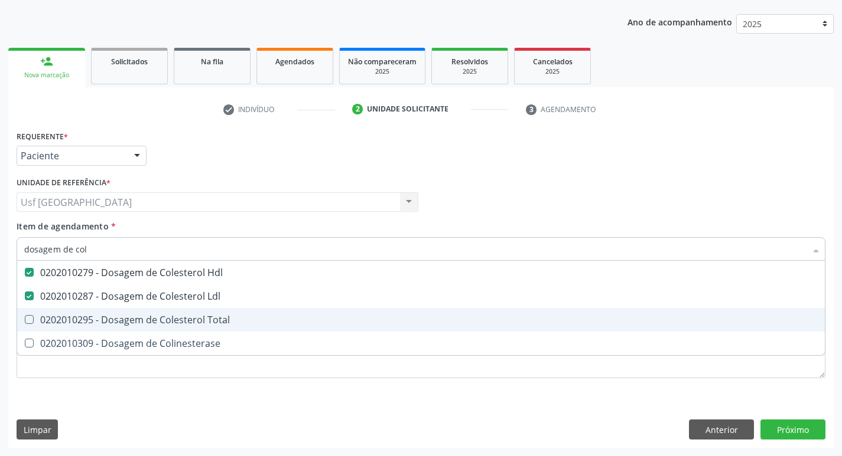
click at [180, 316] on div "0202010295 - Dosagem de Colesterol Total" at bounding box center [420, 319] width 793 height 9
checkbox Total "true"
type input "dosagem de co"
checkbox Hdl "false"
checkbox Colinesterase "true"
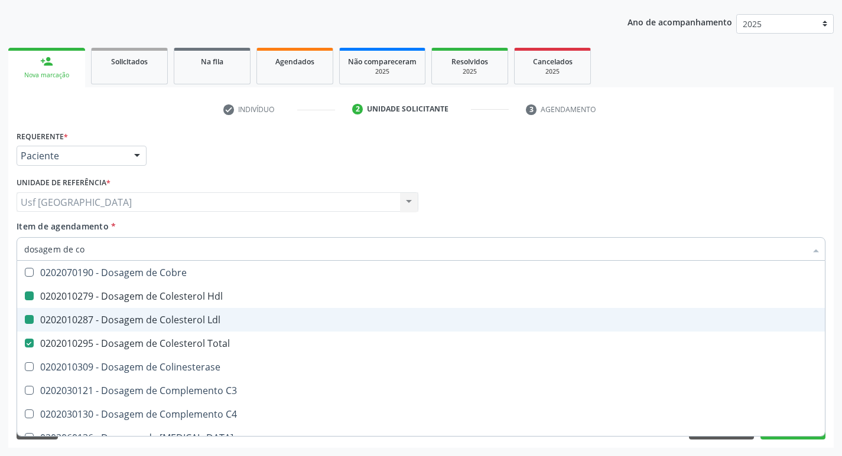
type input "dosagem de c"
checkbox Hdl "false"
checkbox Ldl "false"
checkbox Total "false"
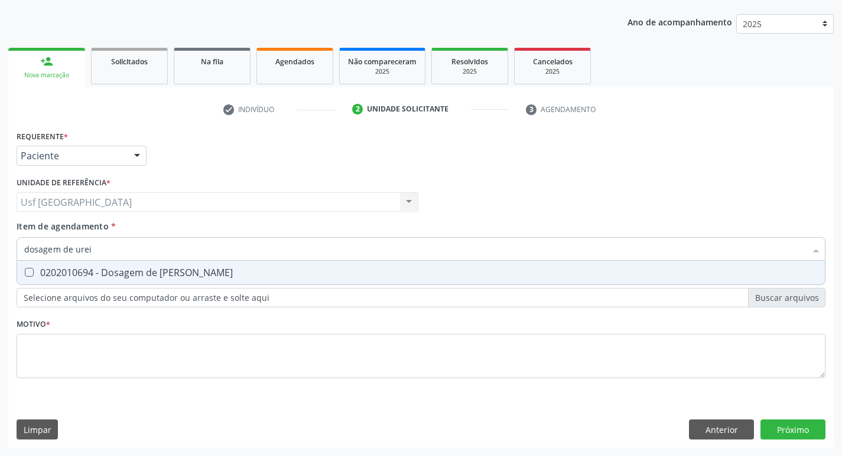
type input "dosagem de ureia"
click at [174, 273] on div "0202010694 - Dosagem de [PERSON_NAME]" at bounding box center [420, 272] width 793 height 9
checkbox Ureia "true"
type input "dosagem de"
checkbox Ureia "false"
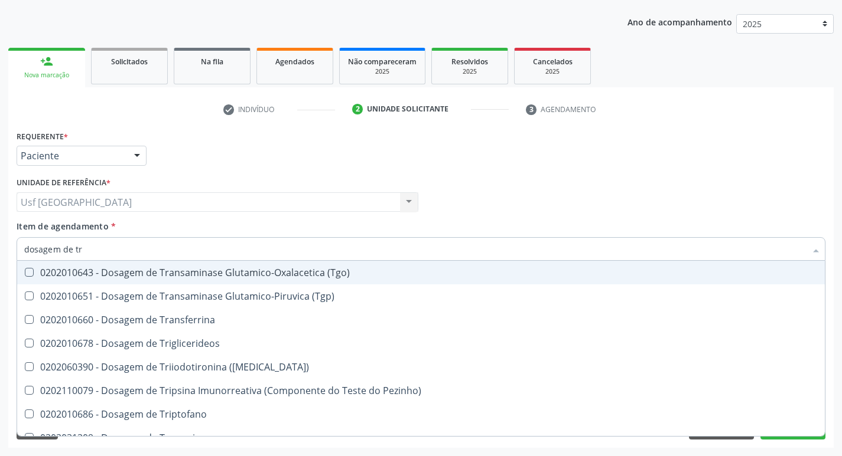
type input "dosagem de tri"
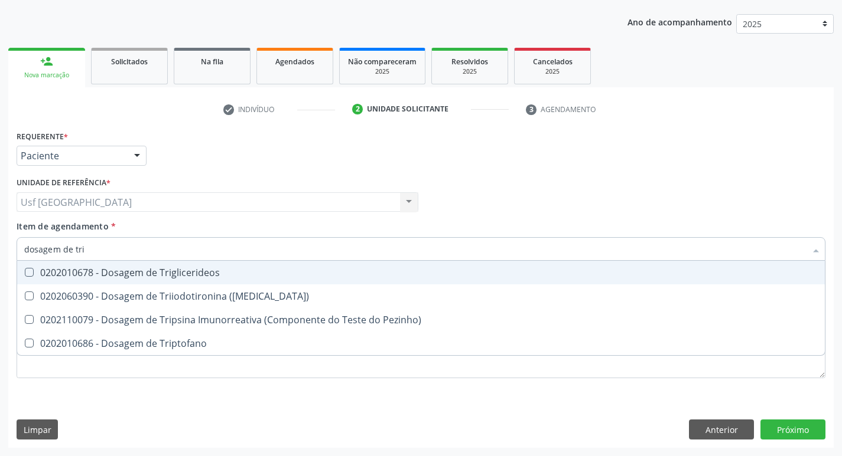
click at [174, 273] on div "0202010678 - Dosagem de Triglicerideos" at bounding box center [420, 272] width 793 height 9
checkbox Triglicerideos "true"
type input "dosagem de tr"
checkbox Triglicerideos "false"
checkbox Triptofano "true"
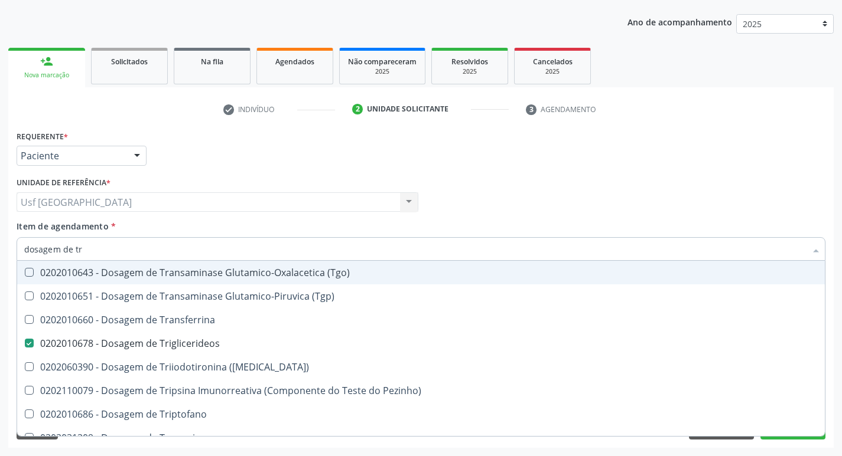
type input "dosagem de t"
checkbox Triglicerideos "false"
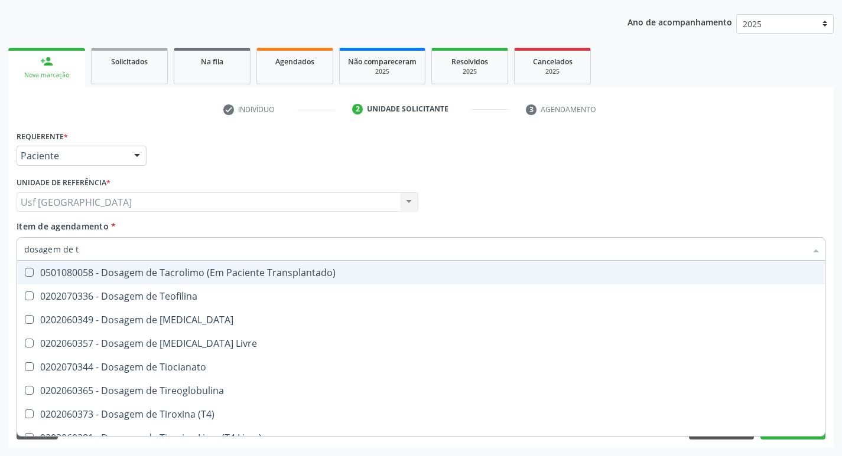
type input "dosagem de"
checkbox Triglicerideos "false"
checkbox Pezinho\) "true"
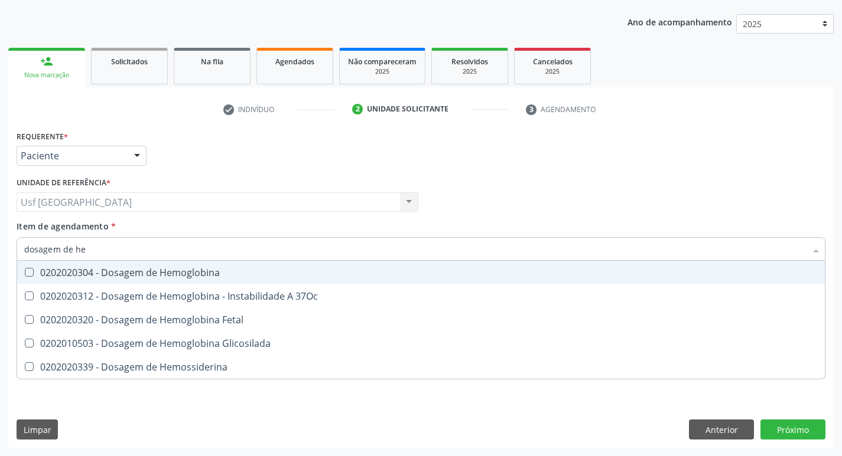
type input "dosagem de hem"
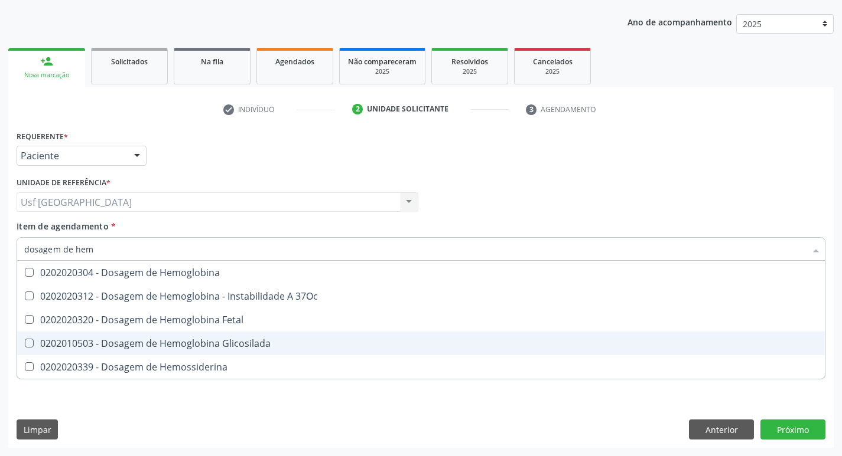
click at [213, 339] on div "0202010503 - Dosagem de Hemoglobina Glicosilada" at bounding box center [420, 343] width 793 height 9
checkbox Glicosilada "true"
type input "d"
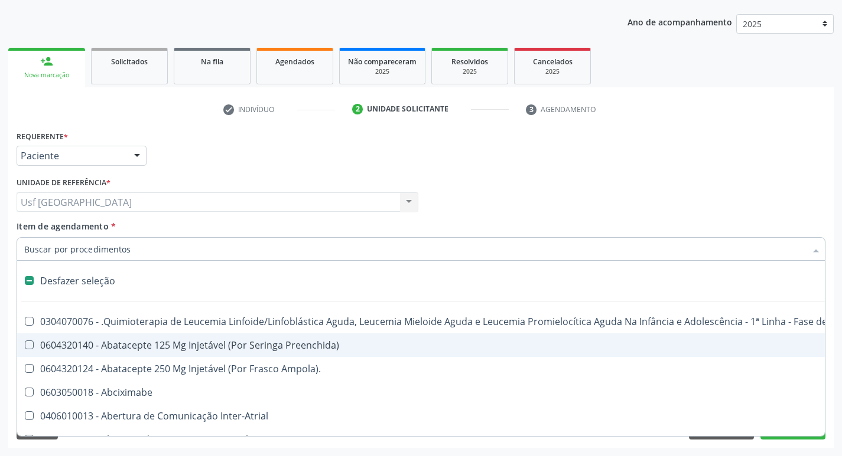
checkbox Abciximabe "false"
checkbox Inter-Atrial "false"
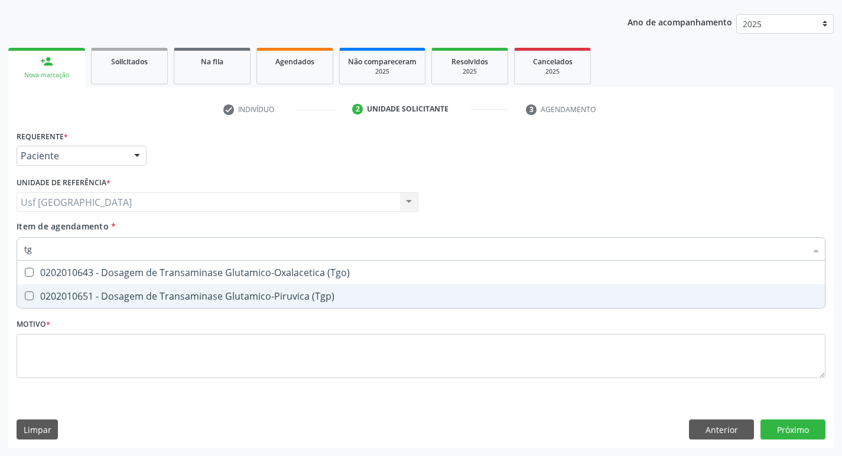
type input "tgo"
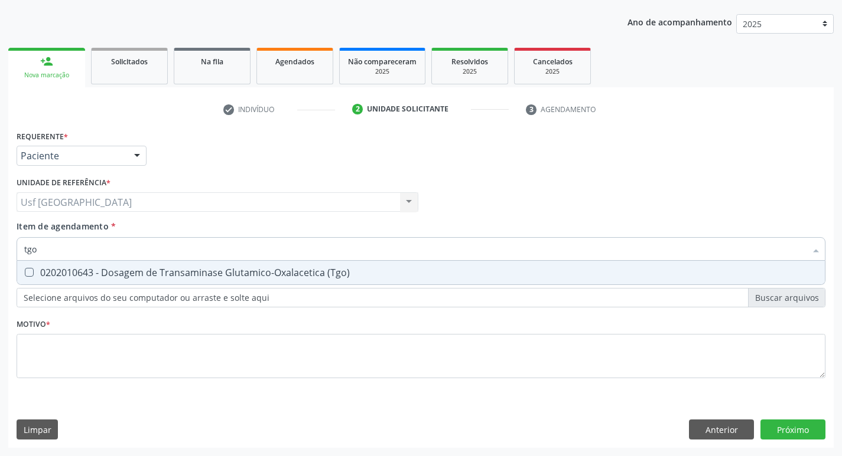
click at [279, 278] on div "0202010643 - Dosagem de Transaminase Glutamico-Oxalacetica (Tgo)" at bounding box center [420, 272] width 793 height 9
checkbox \(Tgo\) "true"
type input "tgp"
click at [279, 278] on div "0202010651 - Dosagem de Transaminase Glutamico-Piruvica (Tgp)" at bounding box center [420, 272] width 793 height 9
checkbox \(Tgp\) "true"
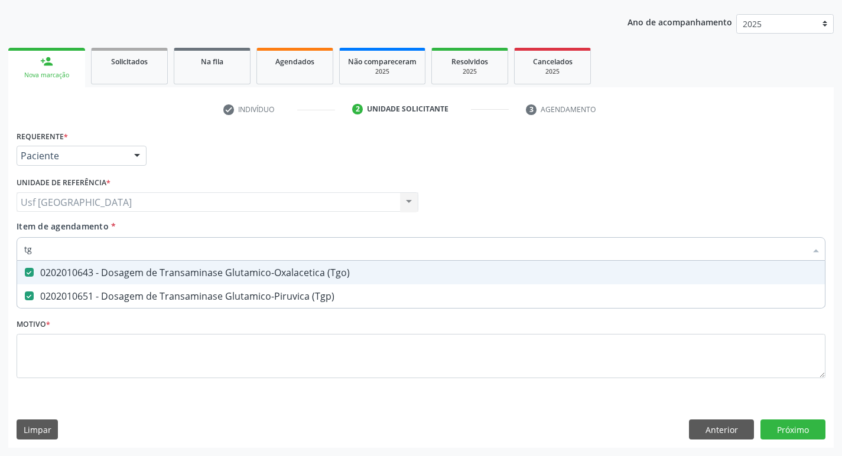
type input "t"
checkbox \(Tgo\) "false"
checkbox \(Tgp\) "false"
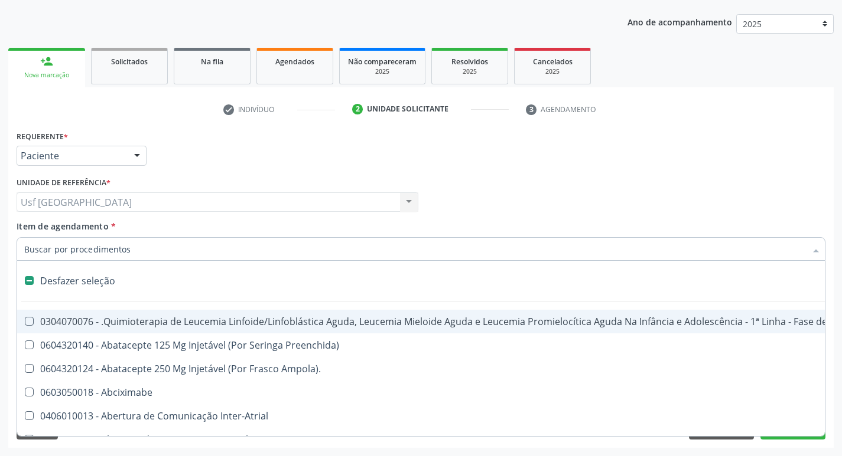
type input "h"
checkbox A "true"
checkbox Coagulação\ "true"
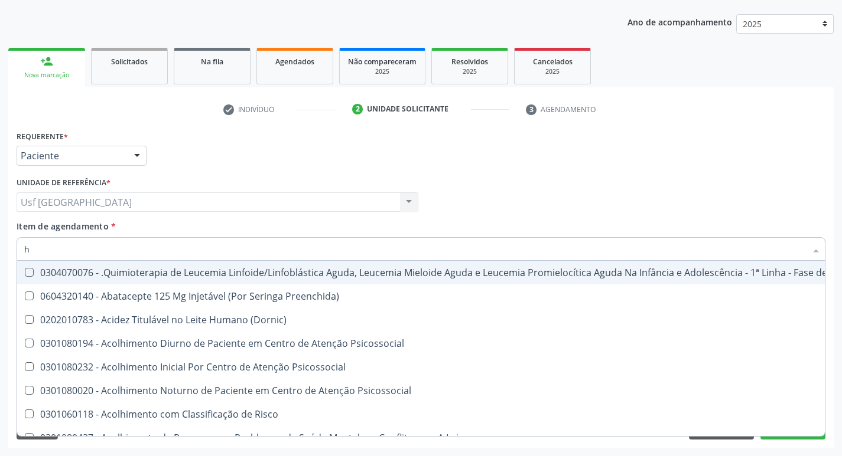
type input "he"
checkbox Pulmão "true"
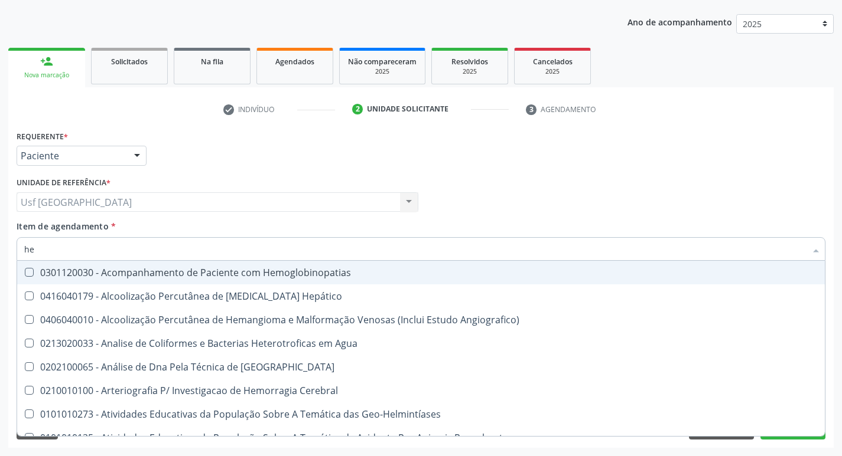
type input "hem"
checkbox \(Qualitativo\) "true"
checkbox Glicosilada "false"
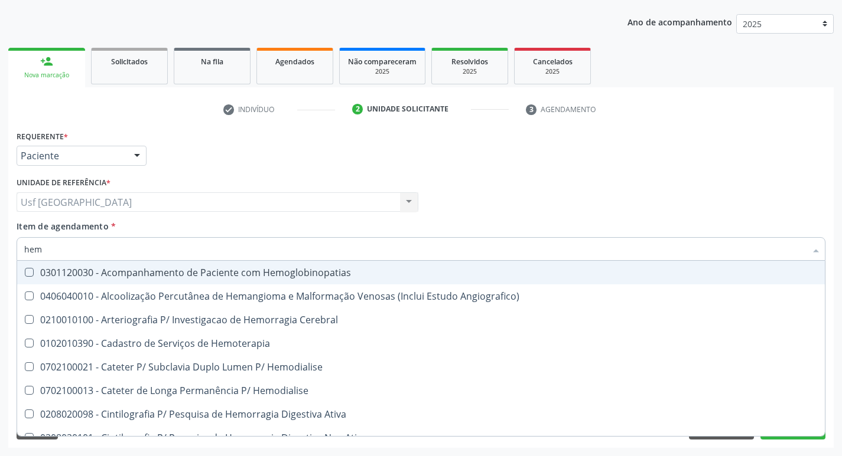
type input "hemo"
checkbox Hemacias "true"
checkbox Glicosilada "false"
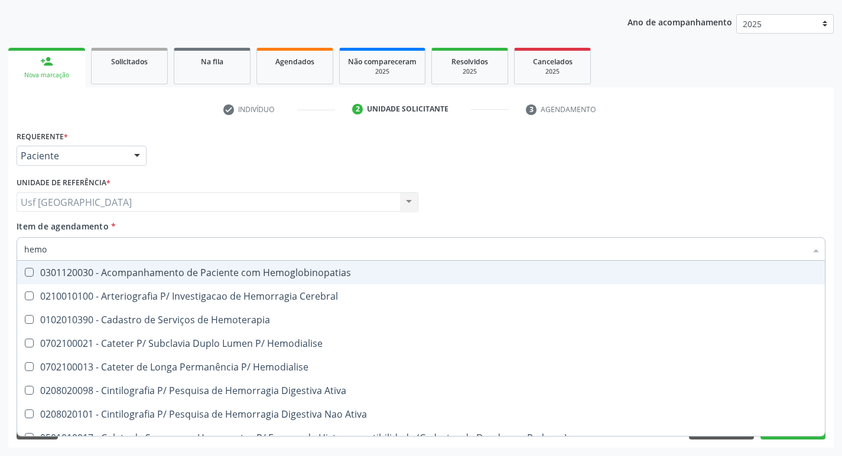
type input "hemog"
checkbox Tardio\) "true"
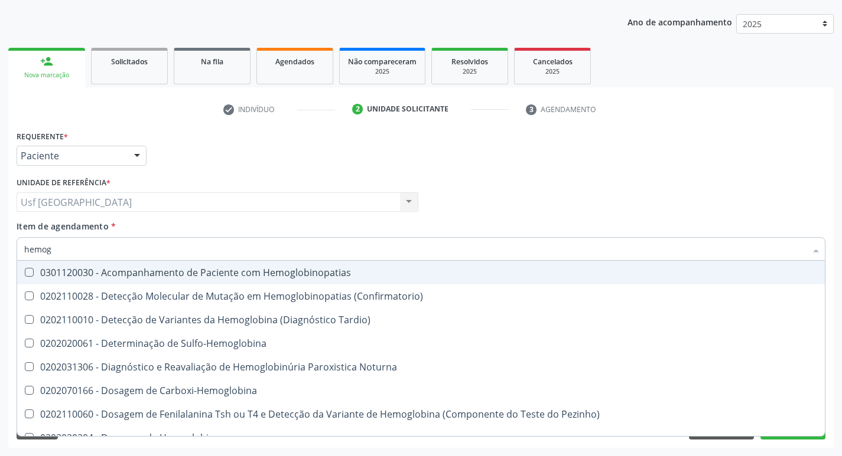
type input "hemogr"
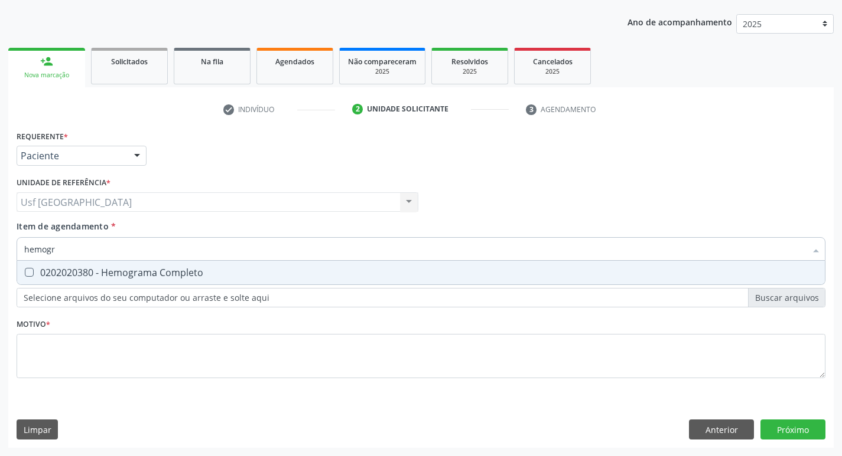
click at [259, 266] on span "0202020380 - Hemograma Completo" at bounding box center [420, 273] width 807 height 24
checkbox Completo "true"
type input "hemog"
checkbox Completo "false"
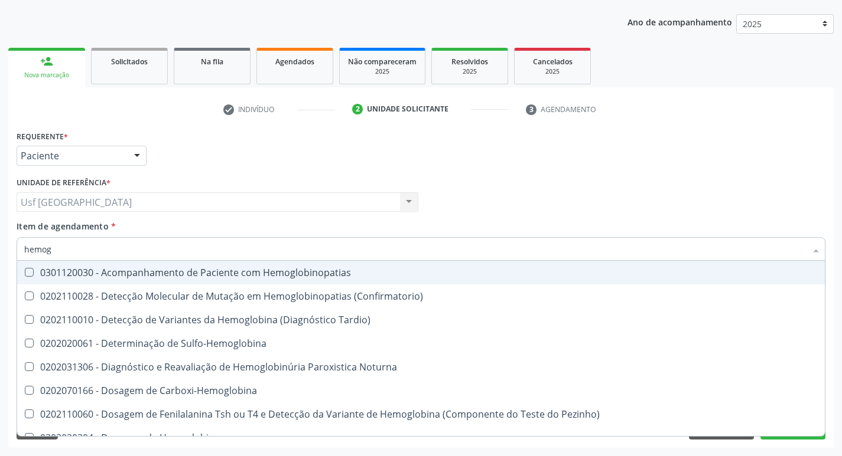
type input "hemo"
checkbox Glicosilada "false"
checkbox Completo "false"
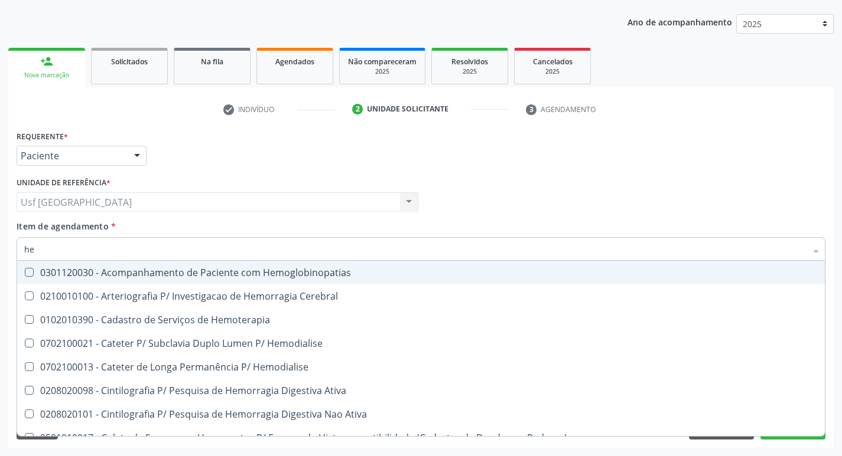
type input "h"
checkbox Glicosilada "false"
checkbox Semana\) "false"
checkbox Completo "false"
checkbox Hemoptise "false"
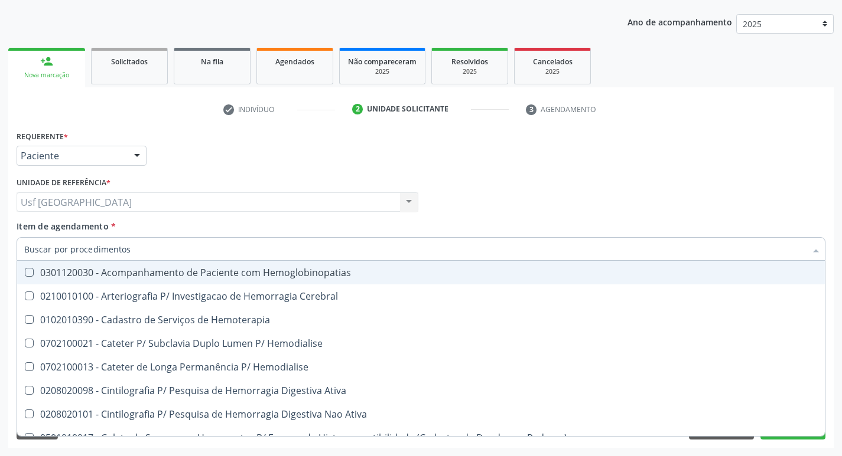
checkbox Elástica "false"
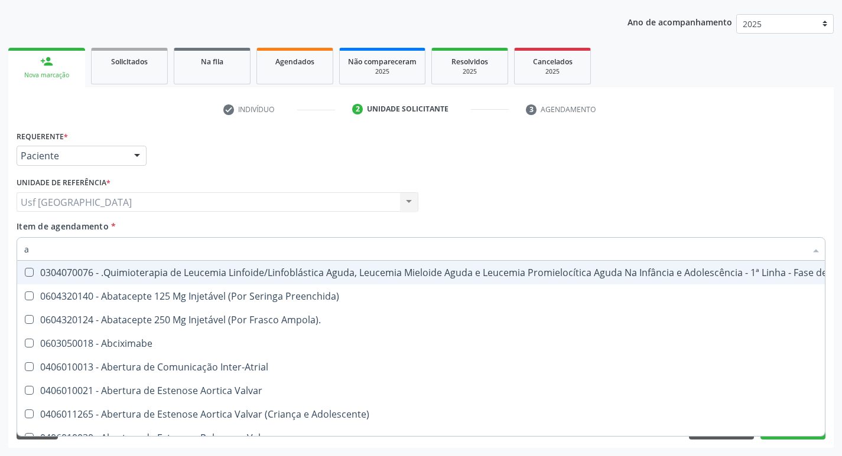
type input "an"
checkbox Leptospirose "true"
checkbox Oncocercose\ "true"
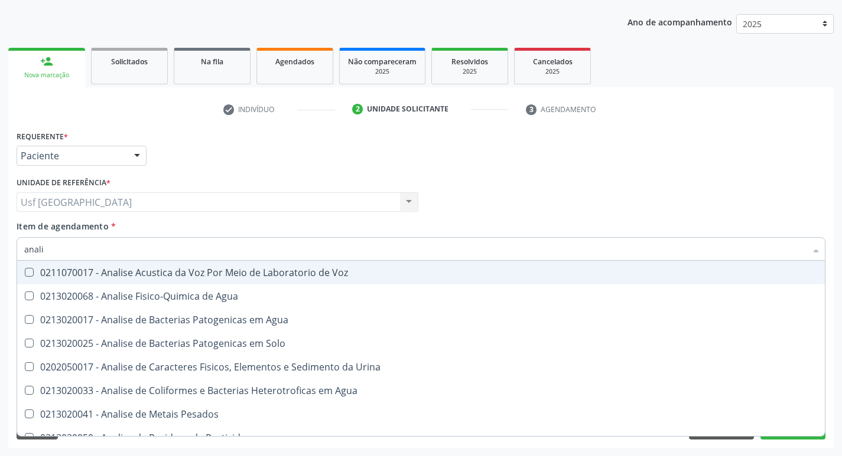
type input "analis"
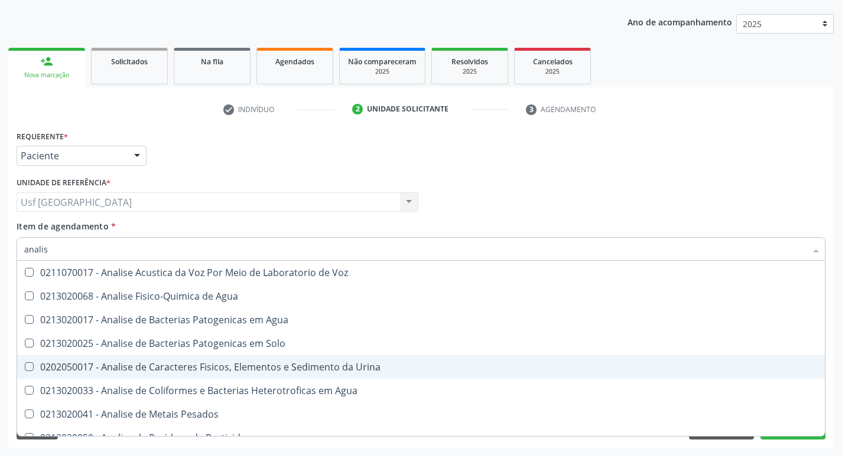
click at [242, 363] on div "0202050017 - Analise de Caracteres Fisicos, Elementos e Sedimento da Urina" at bounding box center [420, 367] width 793 height 9
checkbox Urina "true"
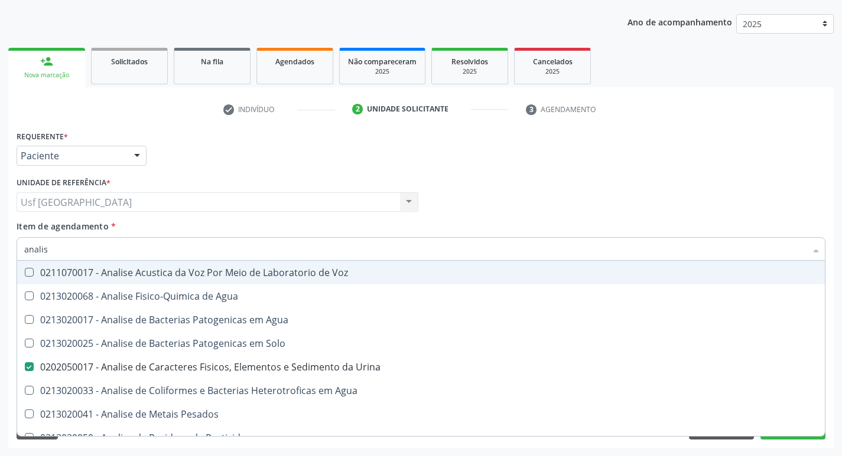
click at [281, 244] on input "analis" at bounding box center [414, 249] width 781 height 24
type input "a"
checkbox Urina "false"
checkbox Agua "false"
checkbox Alimentos "false"
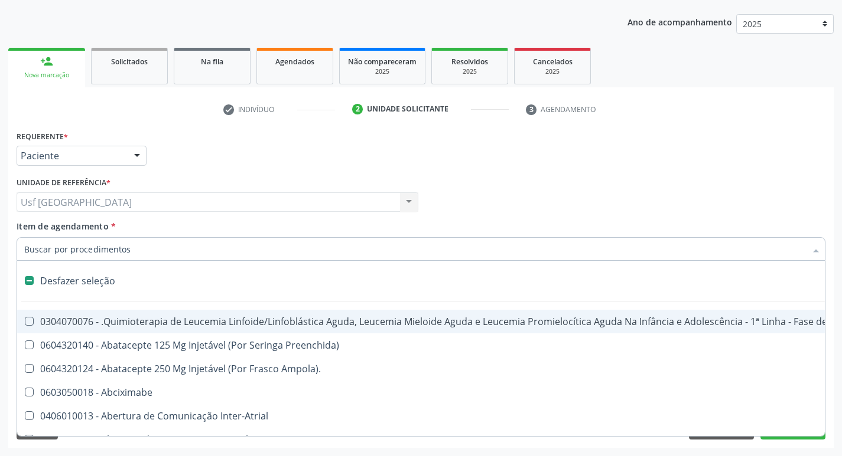
type input "t"
checkbox Reto "true"
checkbox Urina "false"
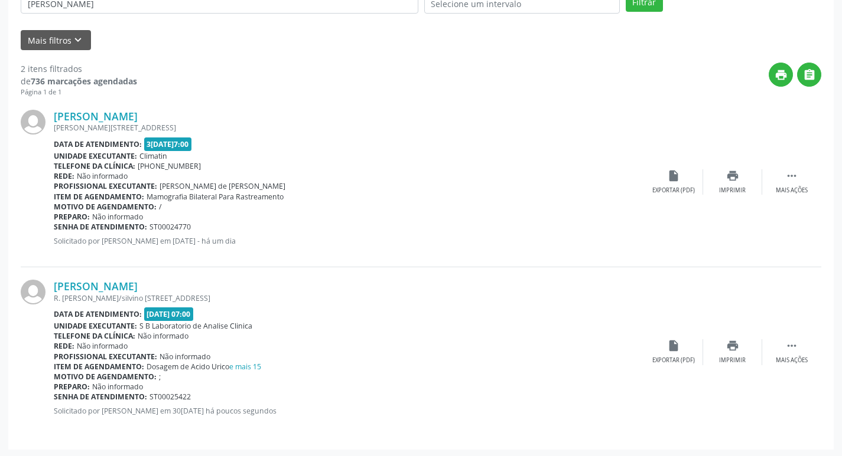
scroll to position [258, 0]
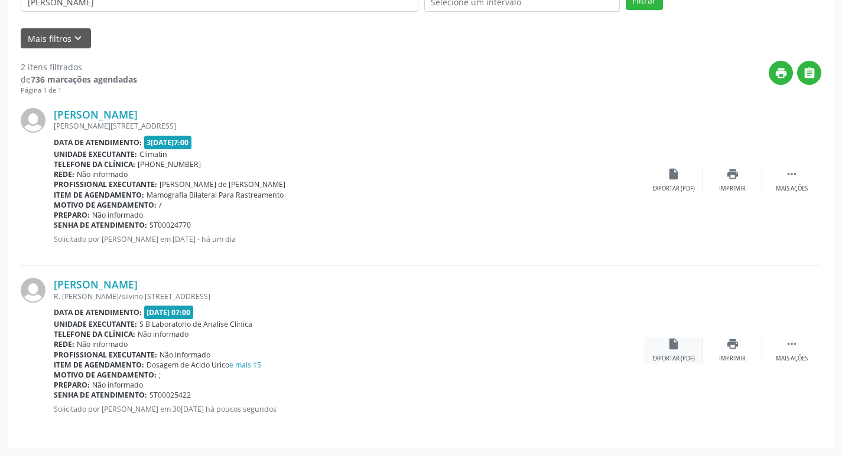
click at [679, 361] on div "Exportar (PDF)" at bounding box center [673, 359] width 43 height 8
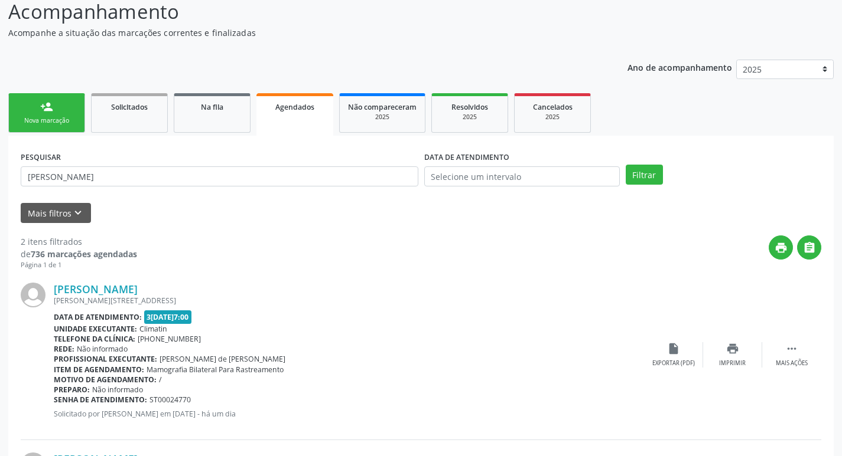
scroll to position [81, 0]
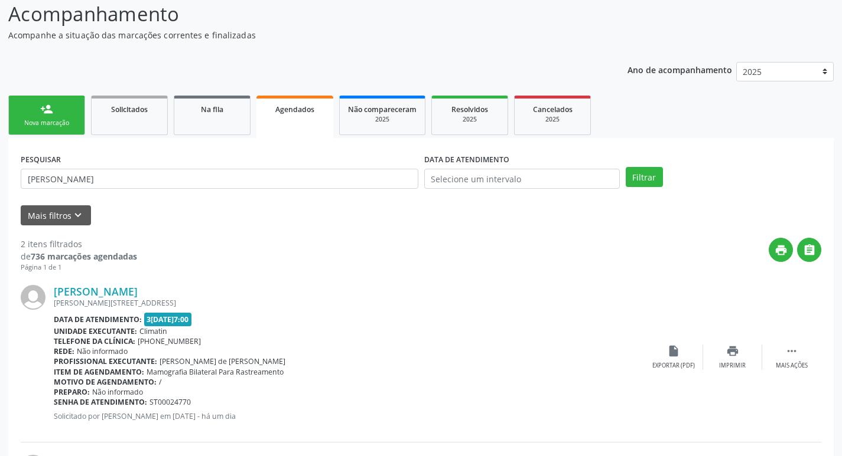
click at [48, 116] on link "person_add Nova marcação" at bounding box center [46, 116] width 77 height 40
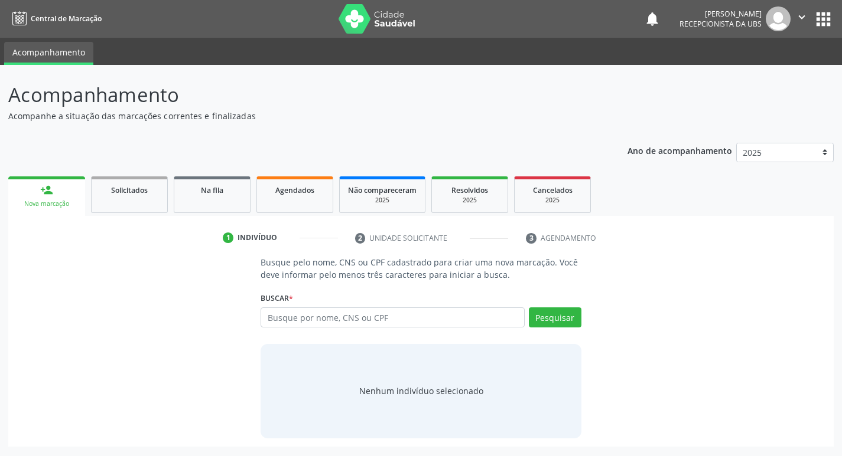
scroll to position [0, 0]
click at [319, 315] on input "text" at bounding box center [397, 318] width 268 height 20
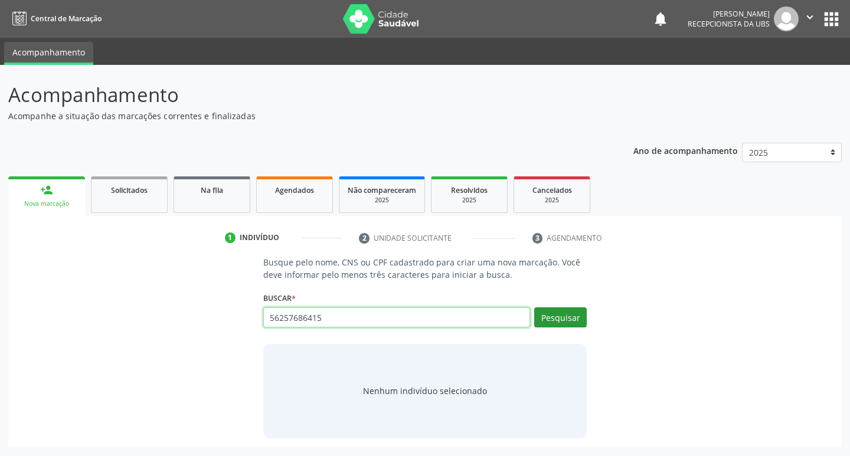
type input "56257686415"
click at [576, 319] on button "Pesquisar" at bounding box center [560, 318] width 53 height 20
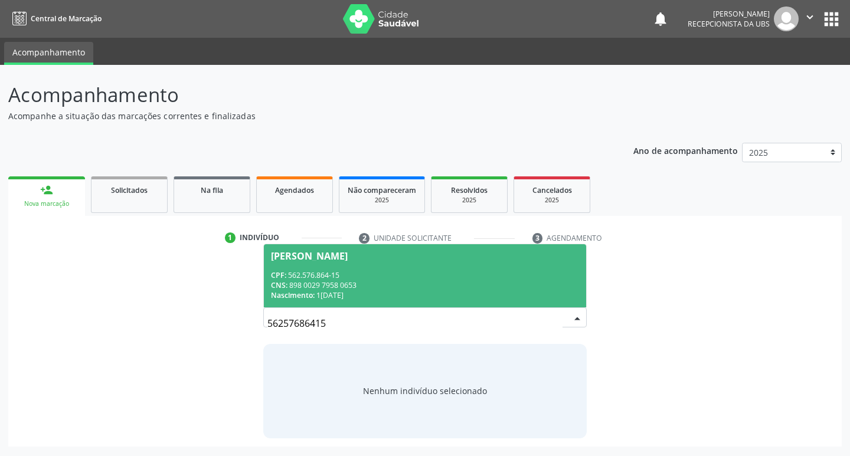
click at [289, 282] on div "CNS: 898 0029 7958 0653" at bounding box center [425, 286] width 309 height 10
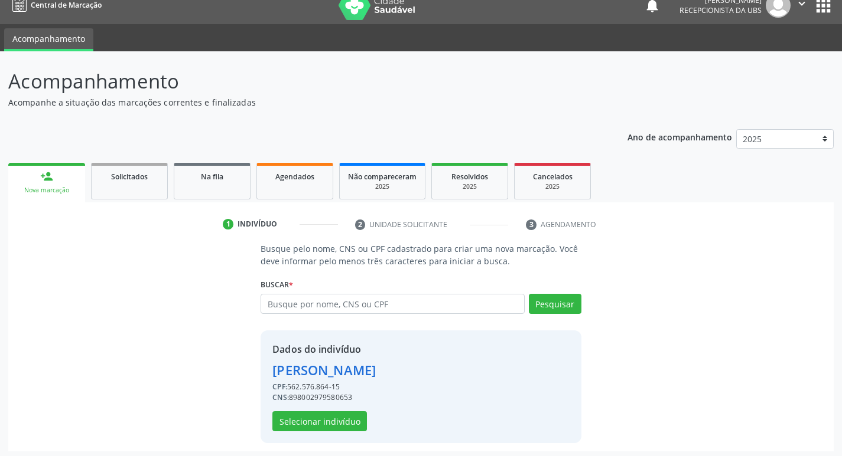
scroll to position [17, 0]
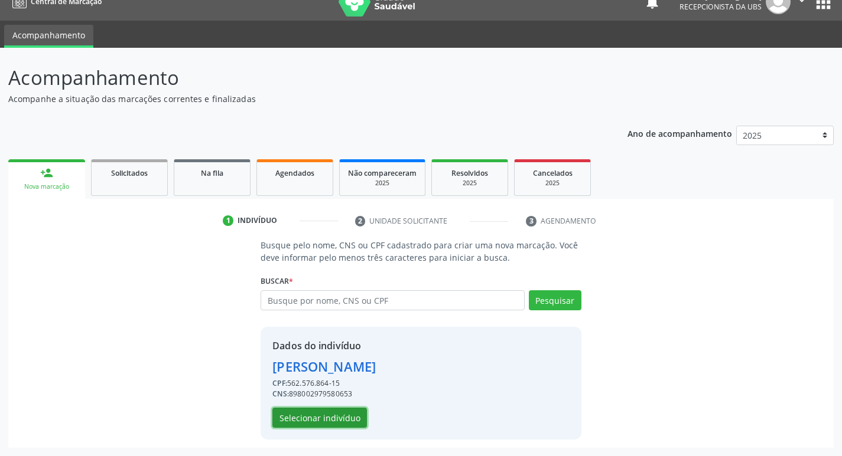
click at [317, 420] on button "Selecionar indivíduo" at bounding box center [319, 418] width 94 height 20
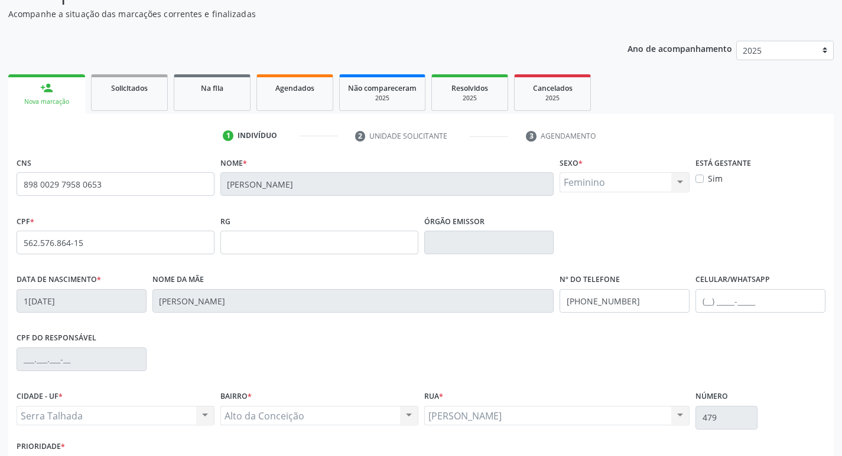
scroll to position [184, 0]
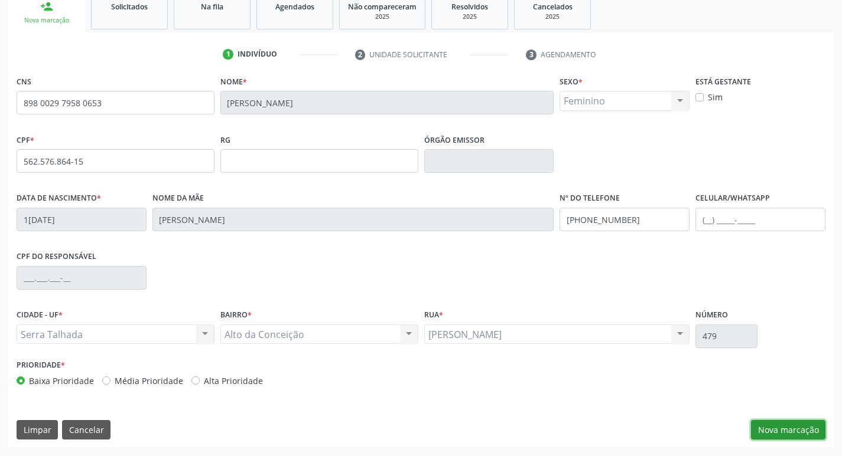
click at [790, 432] on button "Nova marcação" at bounding box center [788, 430] width 74 height 20
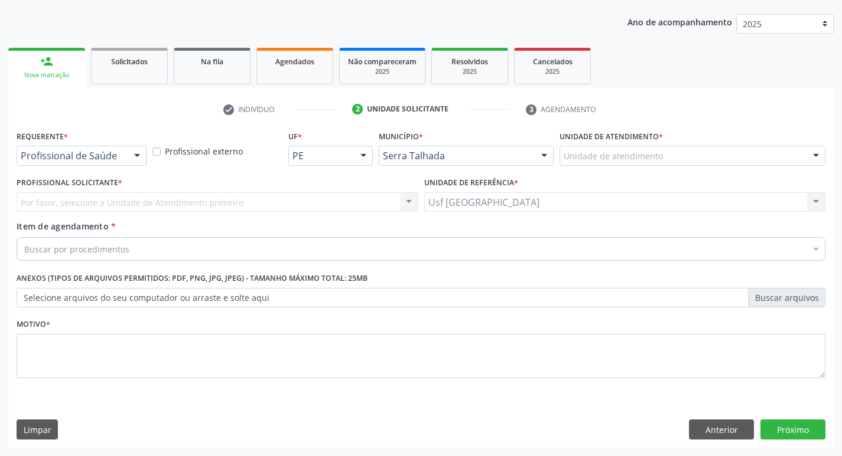
scroll to position [129, 0]
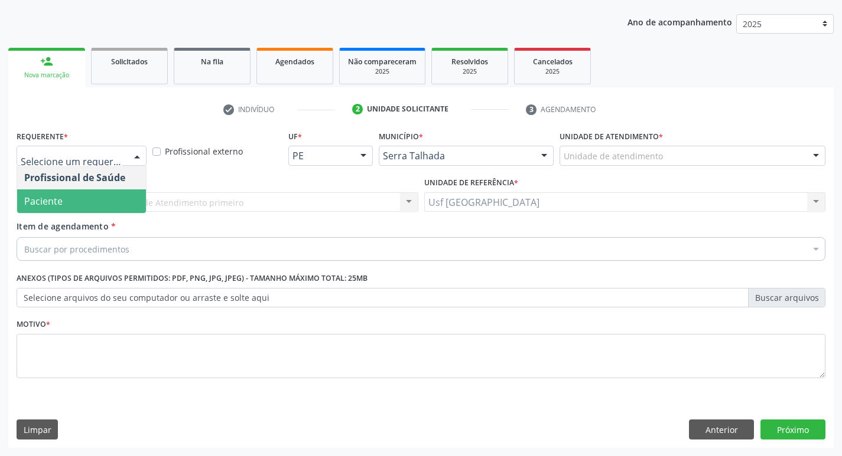
click at [51, 192] on span "Paciente" at bounding box center [81, 202] width 129 height 24
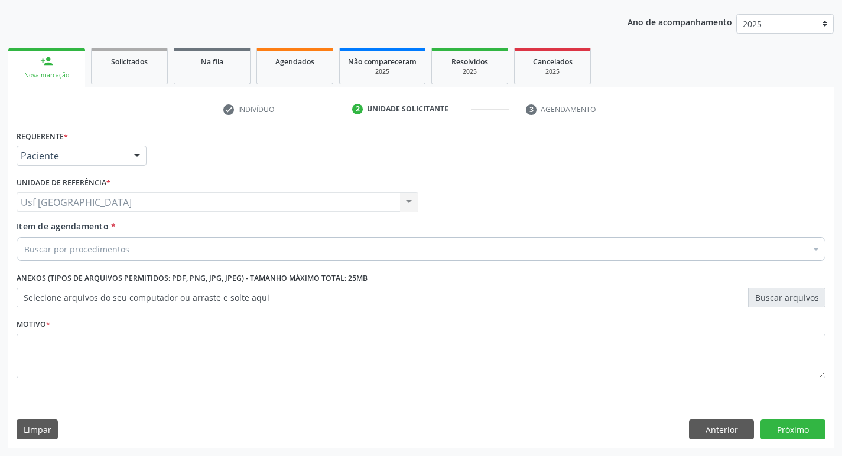
click at [148, 249] on div "Buscar por procedimentos" at bounding box center [421, 249] width 808 height 24
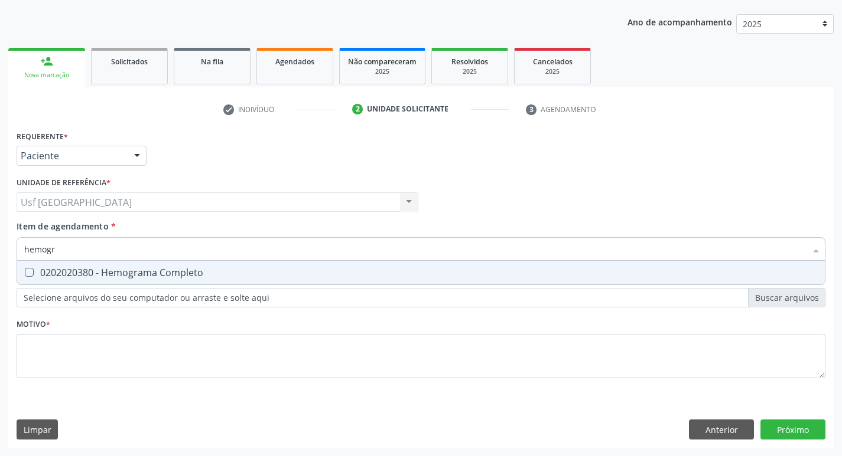
type input "hemogra"
click at [138, 272] on div "0202020380 - Hemograma Completo" at bounding box center [420, 272] width 793 height 9
checkbox Completo "true"
type input "h"
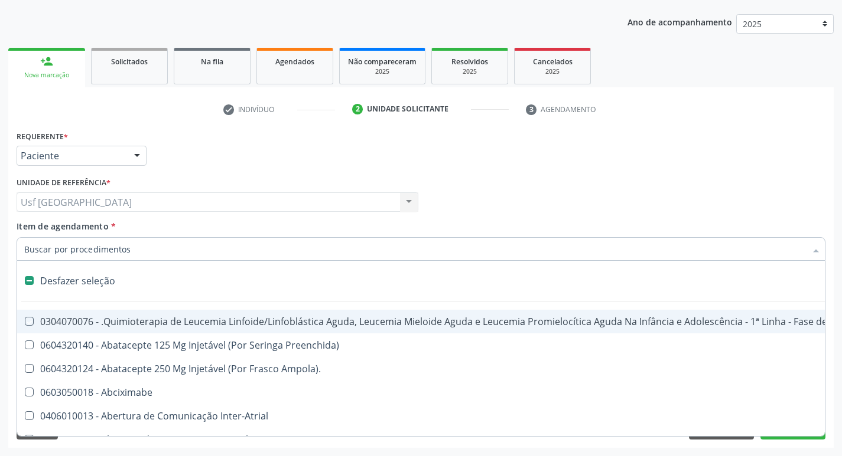
checkbox Manutenção "false"
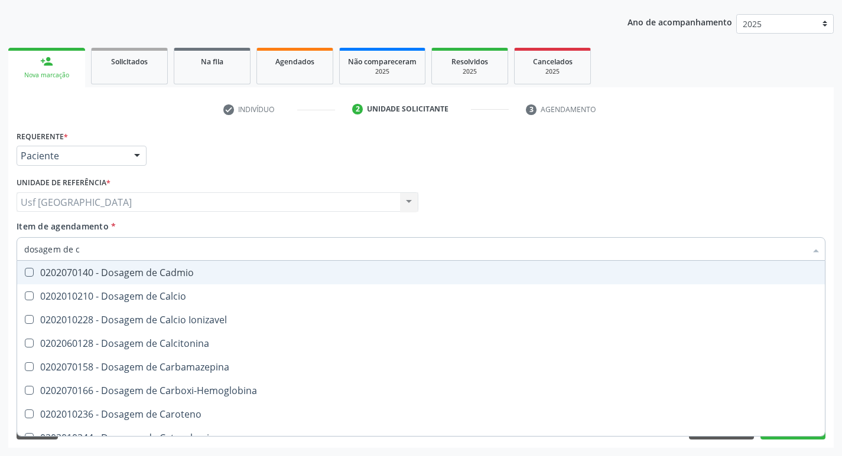
type input "dosagem de co"
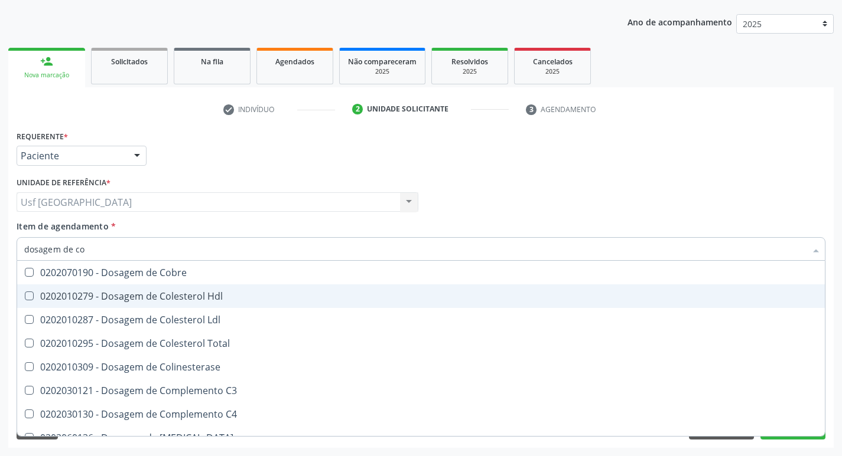
click at [146, 299] on div "0202010279 - Dosagem de Colesterol Hdl" at bounding box center [420, 296] width 793 height 9
checkbox Hdl "true"
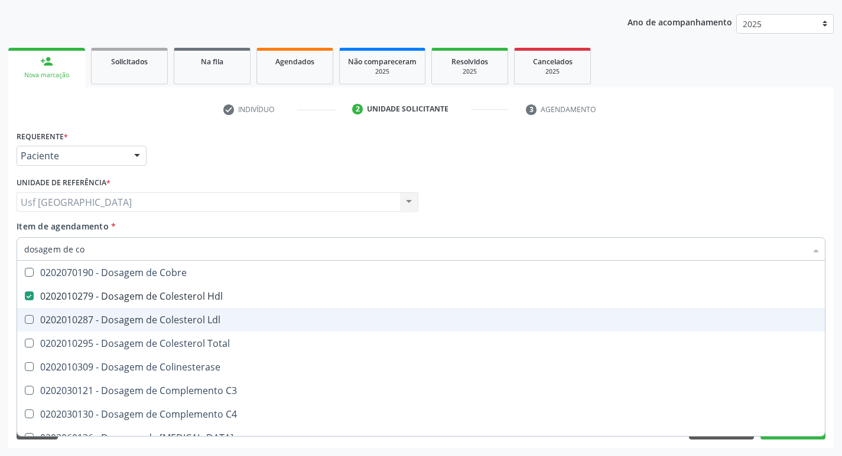
click at [144, 315] on div "0202010287 - Dosagem de Colesterol Ldl" at bounding box center [420, 319] width 793 height 9
checkbox Ldl "true"
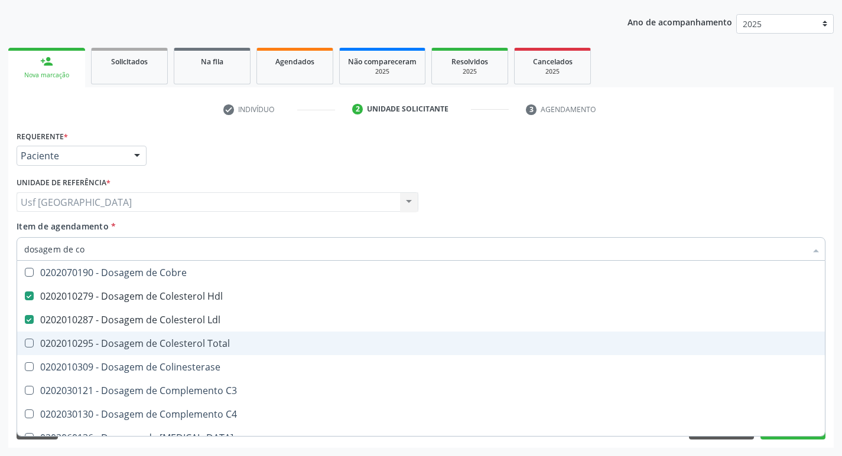
click at [148, 335] on span "0202010295 - Dosagem de Colesterol Total" at bounding box center [420, 344] width 807 height 24
checkbox Total "true"
type input "dosagem de c"
checkbox Calcio "false"
checkbox Ionizavel "false"
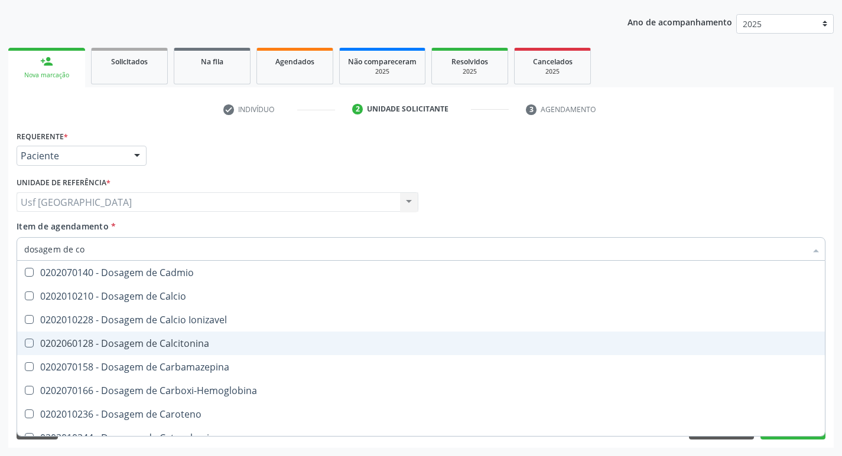
checkbox Calcitonina "false"
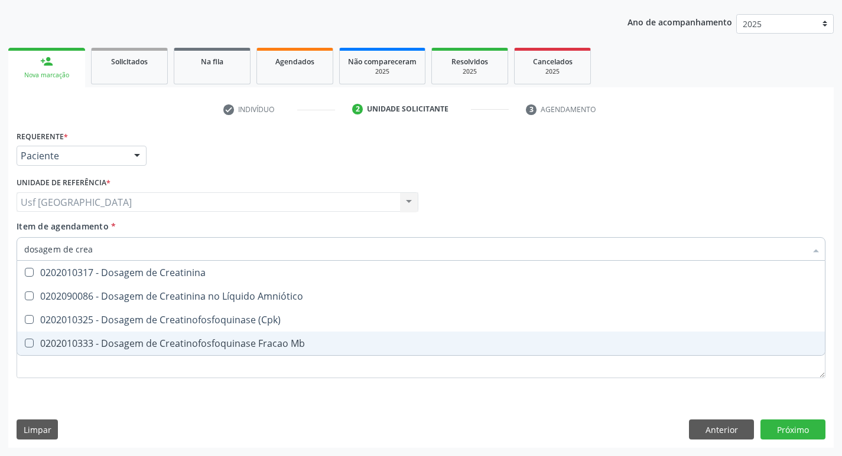
type input "dosagem de creat"
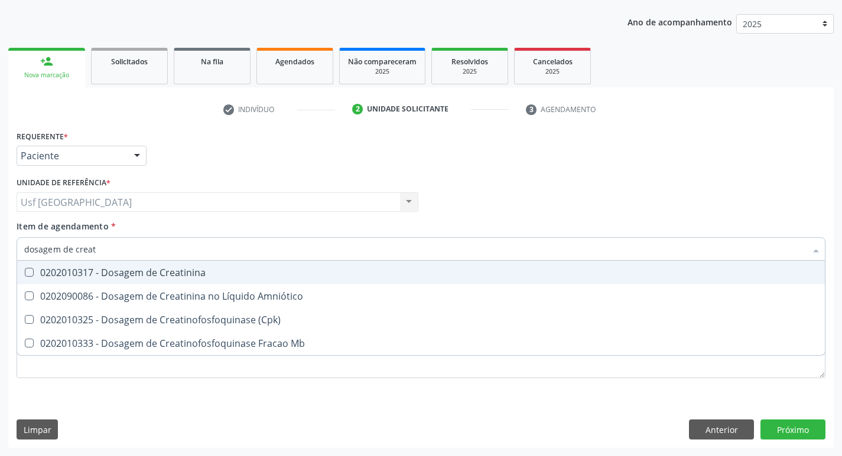
click at [196, 271] on div "0202010317 - Dosagem de Creatinina" at bounding box center [420, 272] width 793 height 9
checkbox Creatinina "true"
type input "dosagem de c"
checkbox Creatinina "false"
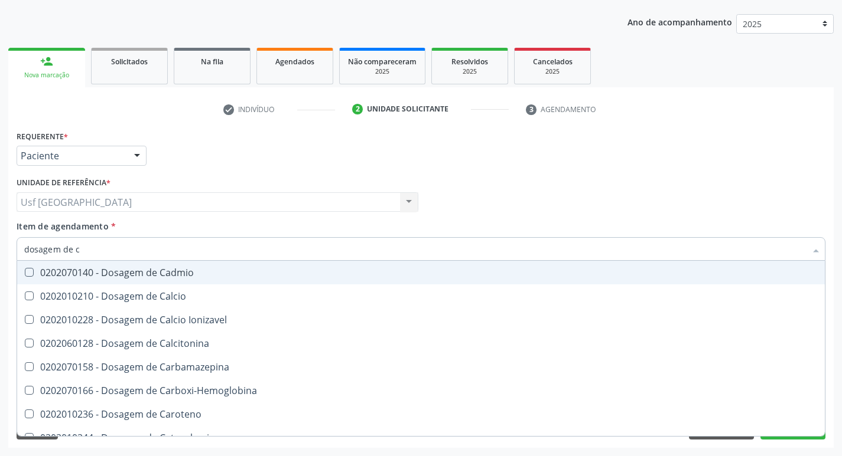
type input "dosagem de"
checkbox Hdl "false"
checkbox Ldl "false"
checkbox Total "false"
checkbox Creatinina "false"
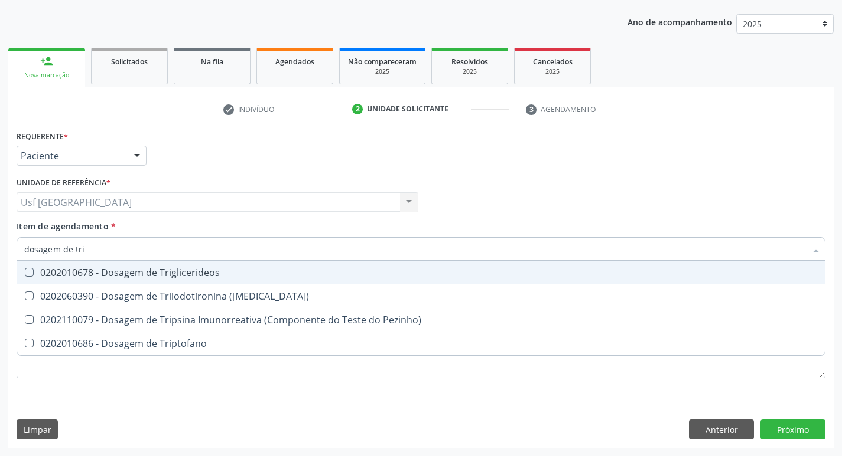
type input "dosagem de trig"
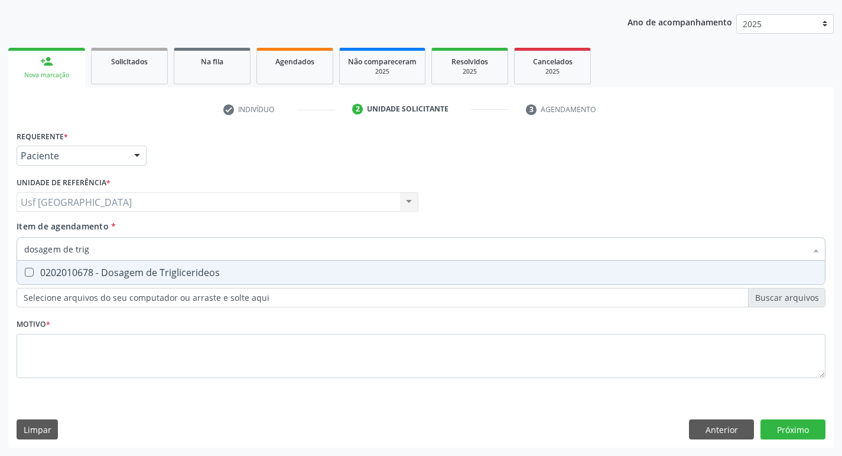
click at [196, 271] on div "0202010678 - Dosagem de Triglicerideos" at bounding box center [420, 272] width 793 height 9
checkbox Triglicerideos "true"
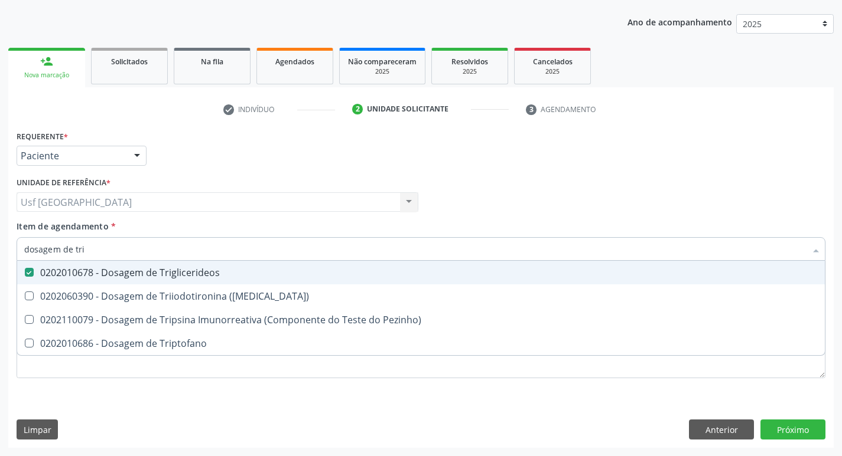
type input "dosagem de tr"
checkbox Triglicerideos "false"
checkbox Triptofano "true"
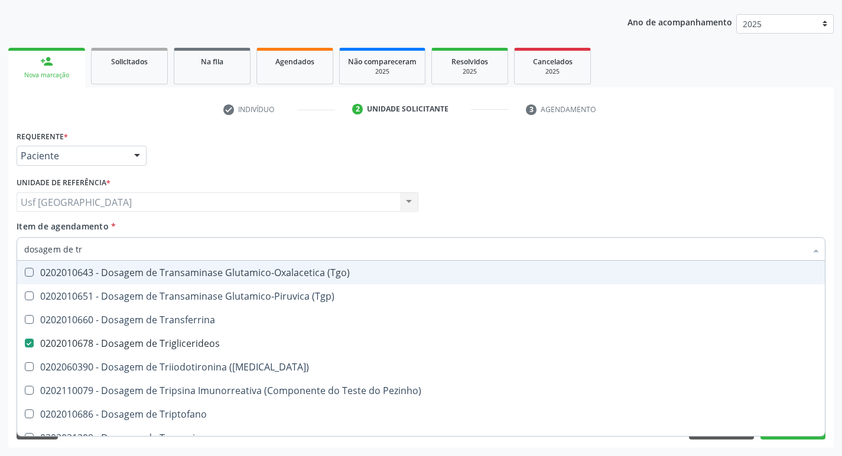
type input "dosagem de t"
checkbox Triglicerideos "false"
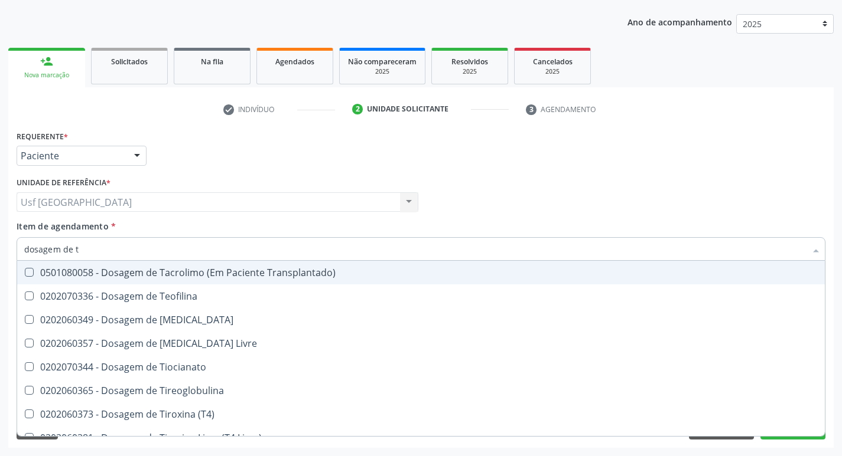
type input "dosagem de"
checkbox Triglicerideos "false"
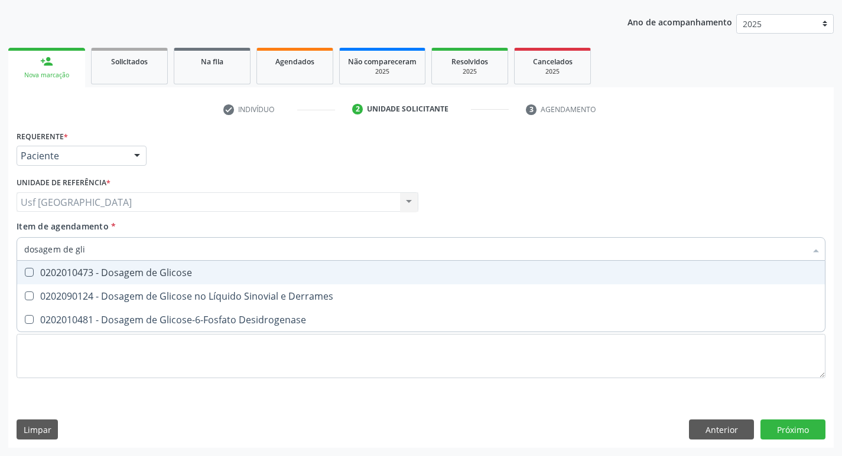
type input "dosagem de glic"
click at [196, 271] on div "0202010473 - Dosagem de Glicose" at bounding box center [420, 272] width 793 height 9
checkbox Glicose "true"
type input "dosagem de g"
checkbox Glicose "false"
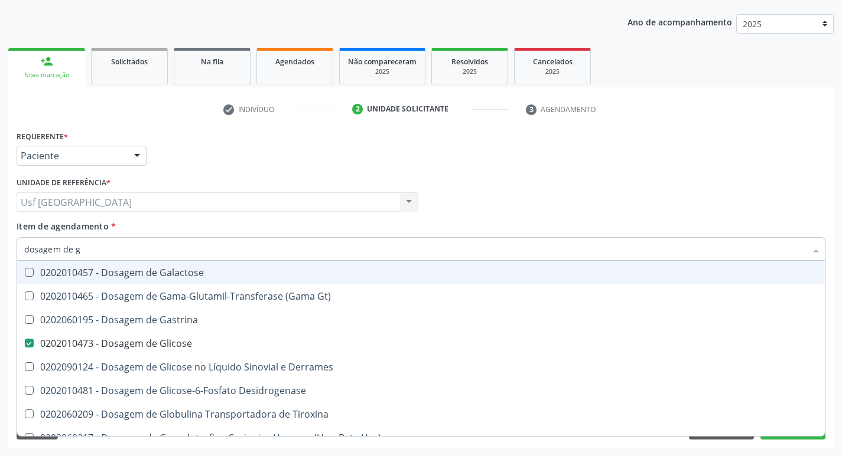
type input "dosagem de"
checkbox Glicose "false"
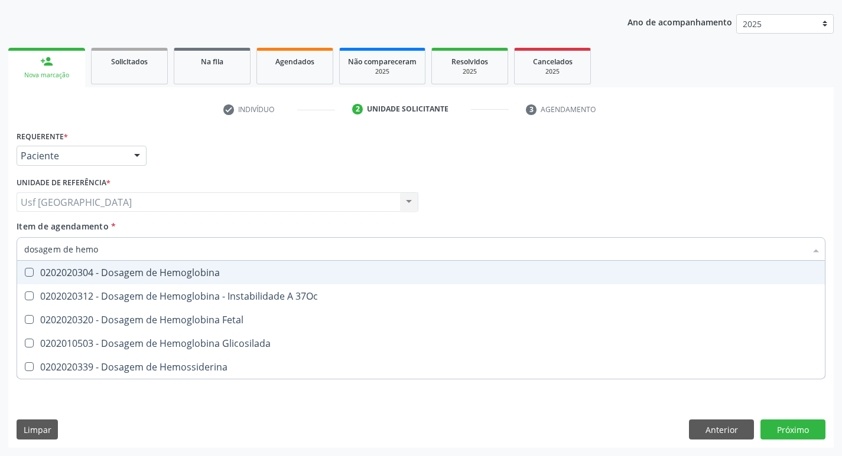
type input "dosagem de hemog"
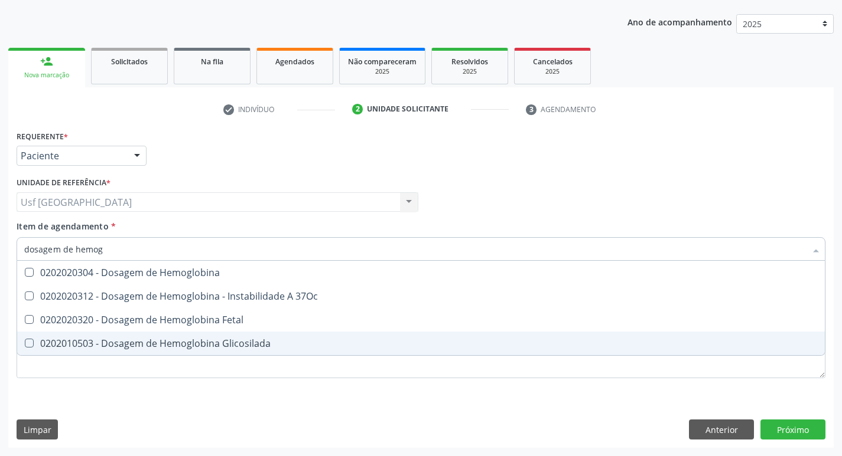
click at [228, 342] on div "0202010503 - Dosagem de Hemoglobina Glicosilada" at bounding box center [420, 343] width 793 height 9
checkbox Glicosilada "true"
type input "dosagem de h"
checkbox Glicosilada "false"
checkbox Hemossiderina "true"
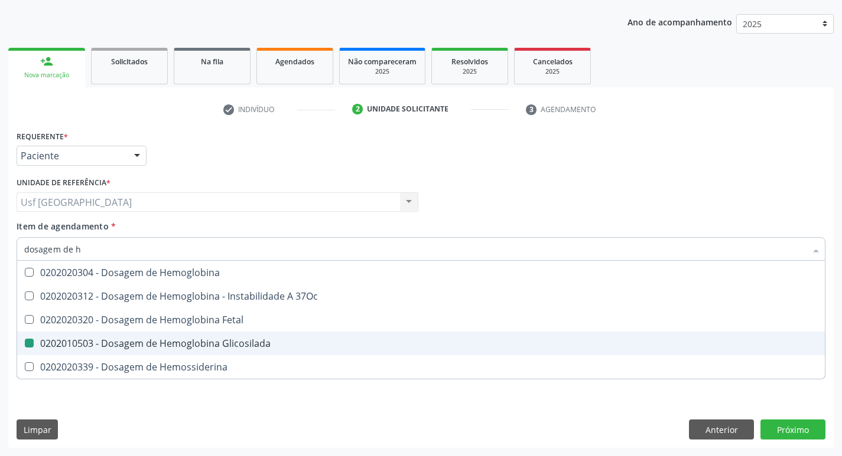
type input "dosagem de"
checkbox Hemossiderina "false"
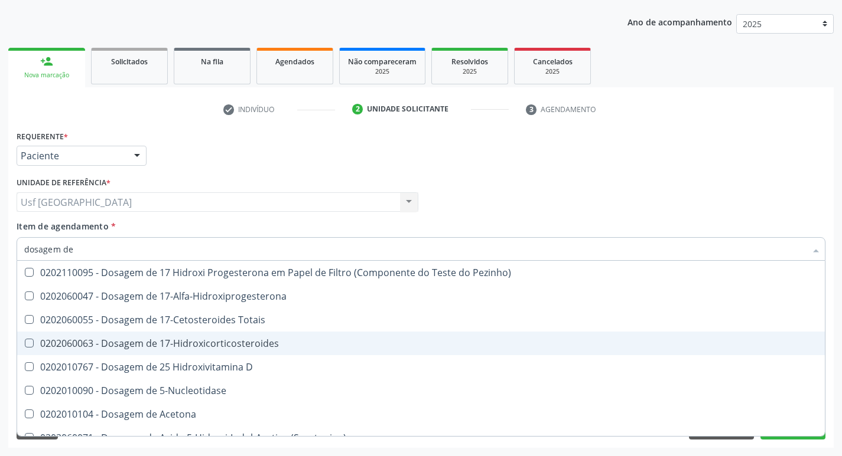
type input "dosagem d"
checkbox Hdl "false"
checkbox Ldl "false"
checkbox Colinesterase "true"
checkbox C3 "true"
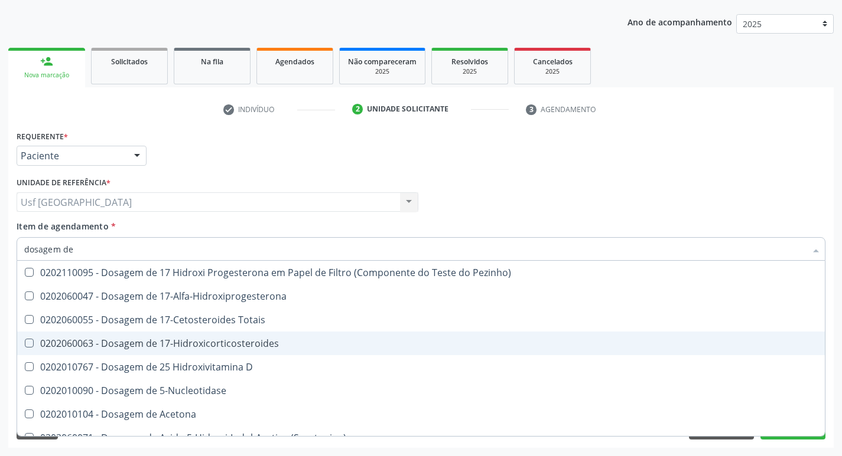
checkbox Creatinina "false"
checkbox \(Cpk\) "true"
checkbox Glicose "false"
checkbox Desidrogenase "true"
checkbox Glicosilada "false"
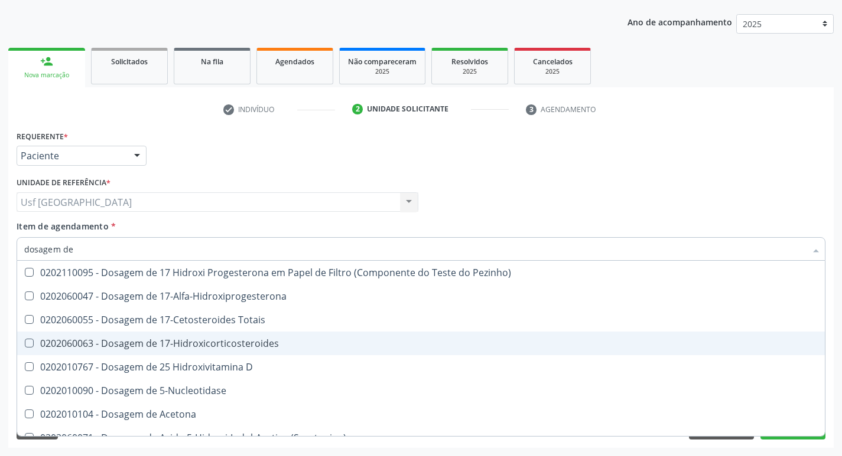
checkbox Hidroxiprolina "true"
checkbox Triglicerideos "false"
checkbox Pezinho\) "true"
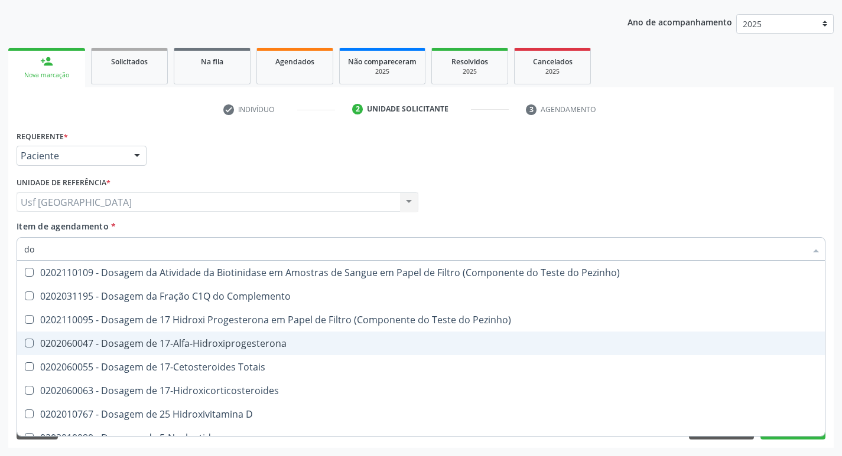
type input "d"
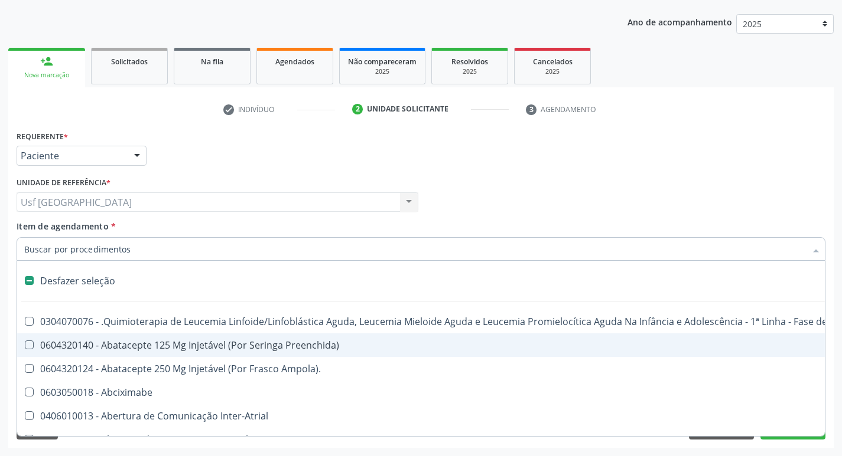
checkbox Psicossocial "false"
checkbox Complicada "false"
checkbox Tonometria "false"
checkbox Congênita\ "false"
checkbox Clínico "false"
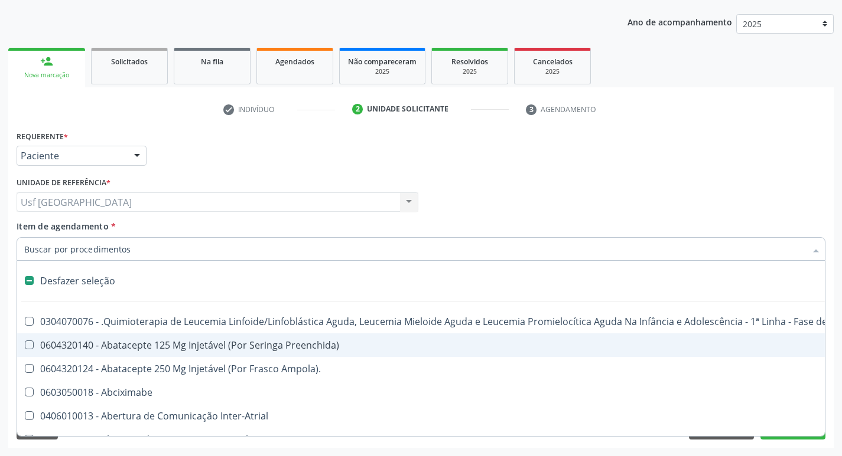
checkbox Pós-Operatório "false"
checkbox Genético "false"
checkbox Preenchida\) "false"
checkbox A\) "false"
checkbox Ampola\) "false"
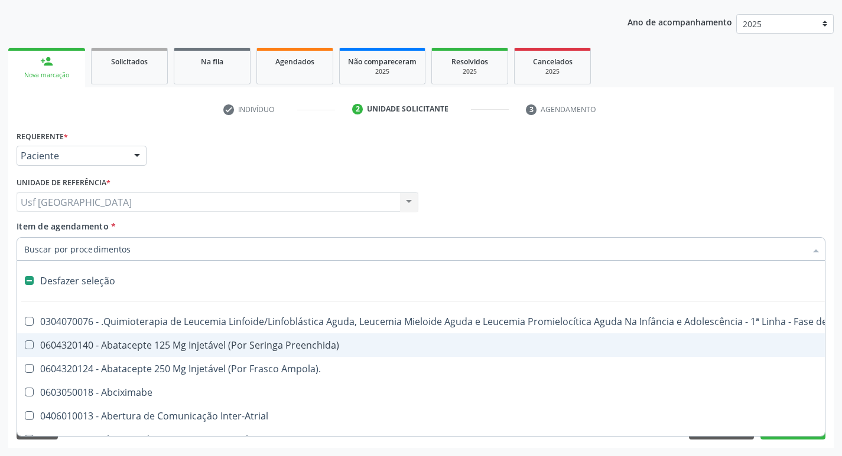
checkbox Quadril "false"
checkbox Tronco "false"
checkbox Capsula\) "false"
checkbox Frasco-Ampola\) "false"
checkbox Ml\) "false"
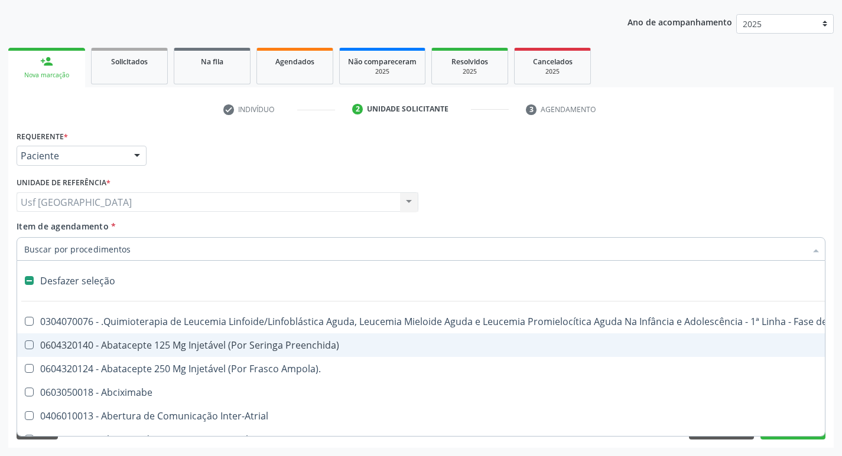
checkbox Frasco-Ampola\) "false"
checkbox Ampola\) "false"
checkbox 5Ml\) "false"
checkbox Simples "false"
checkbox Pé "false"
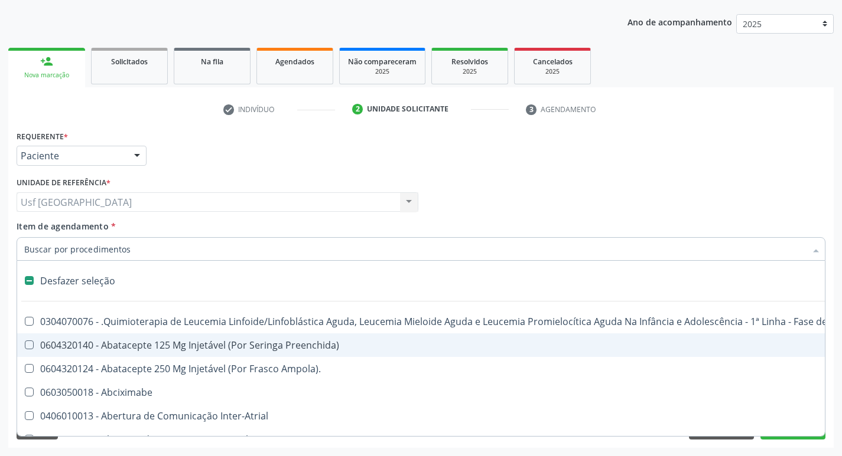
checkbox Pé\) "false"
checkbox Columela "false"
checkbox Adolescente\) "false"
checkbox Geral "false"
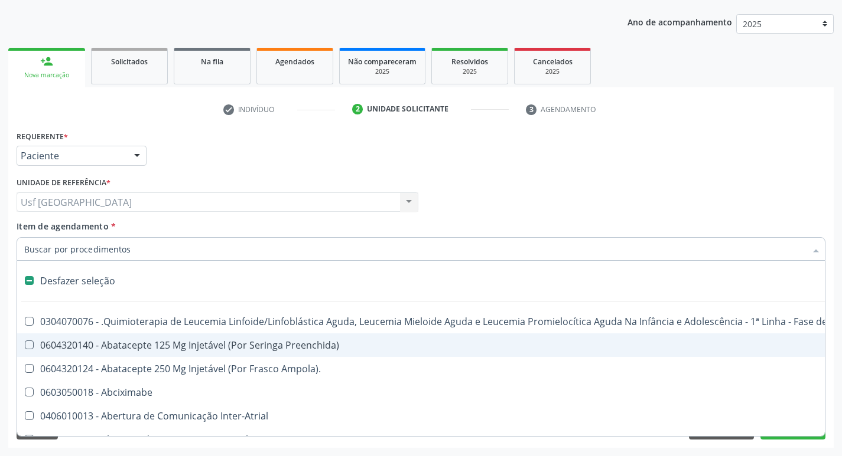
checkbox Regional "false"
checkbox Toraco-Abdominal "false"
checkbox Infra-Renal "false"
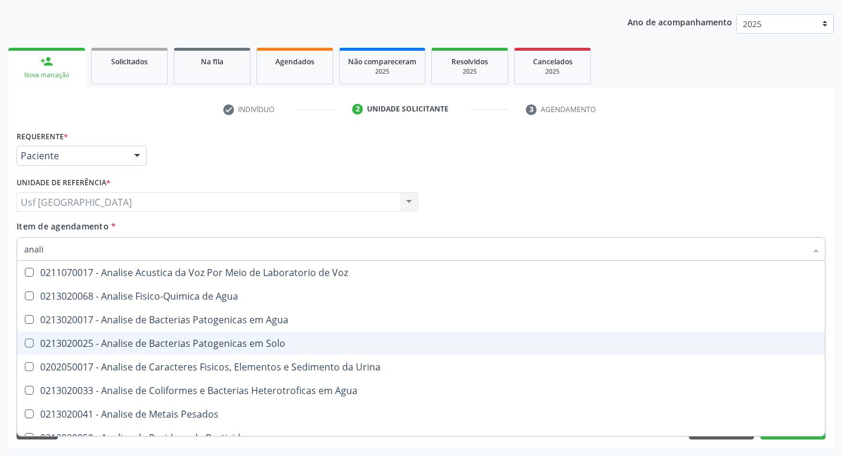
type input "analis"
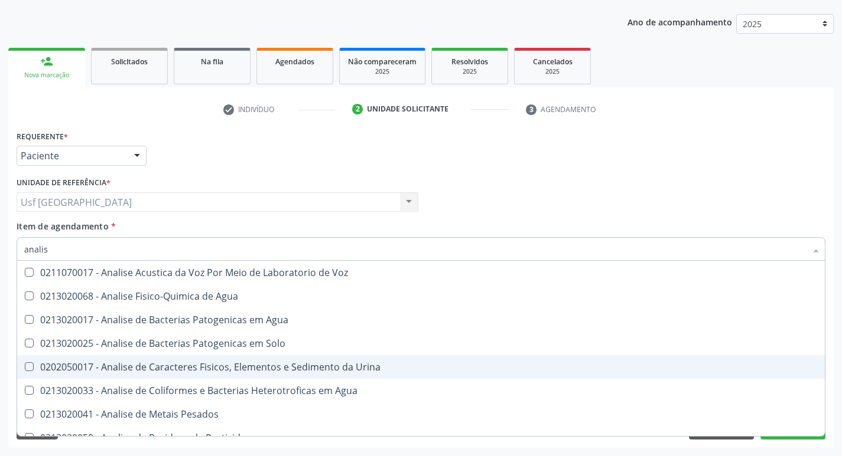
click at [235, 363] on div "0202050017 - Analise de Caracteres Fisicos, Elementos e Sedimento da Urina" at bounding box center [420, 367] width 793 height 9
checkbox Urina "true"
type input "a"
type input "do"
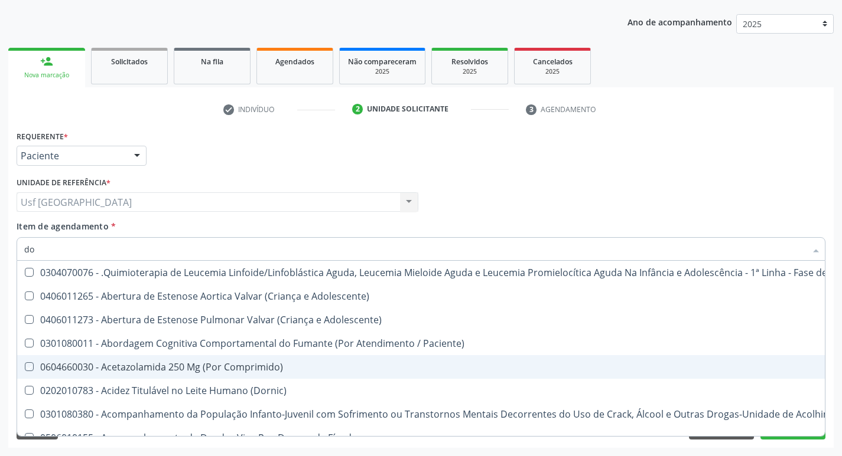
checkbox Comprimido\) "false"
checkbox \(Dornic\) "false"
checkbox Pulmão "false"
type input "dosa"
checkbox Emergência "true"
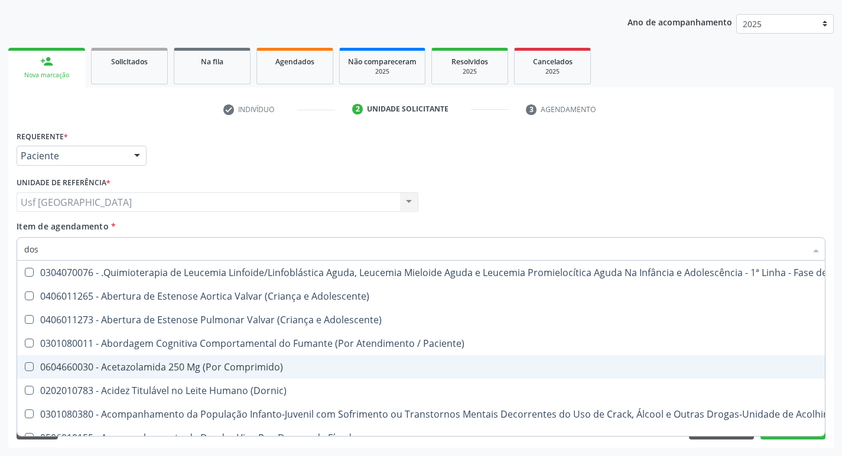
checkbox Saúde "true"
checkbox Níveis "true"
checkbox Comprimido\) "true"
checkbox Intelectual "false"
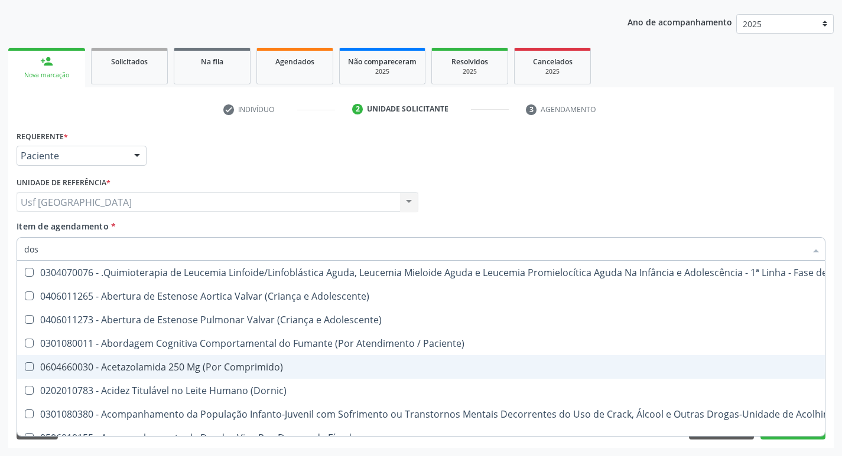
checkbox Metabolismo "false"
checkbox Cgbp "false"
checkbox Órgãos "true"
checkbox Puericultura "false"
checkbox 24H "false"
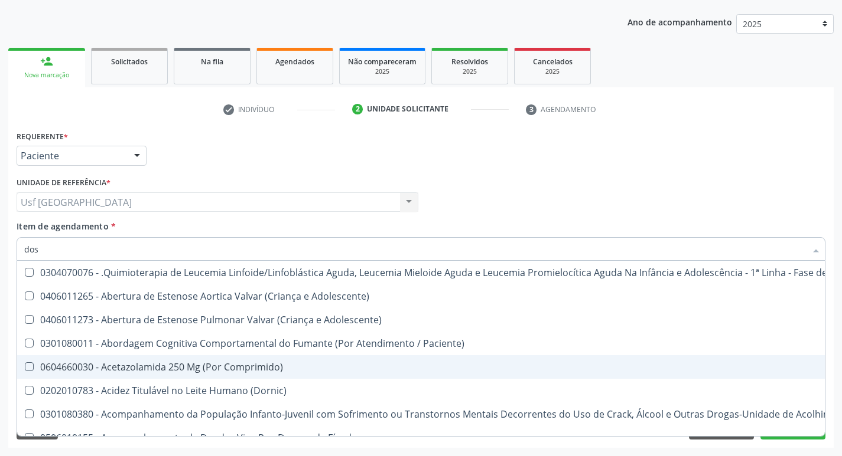
checkbox Ejaculadores "false"
checkbox Utero "true"
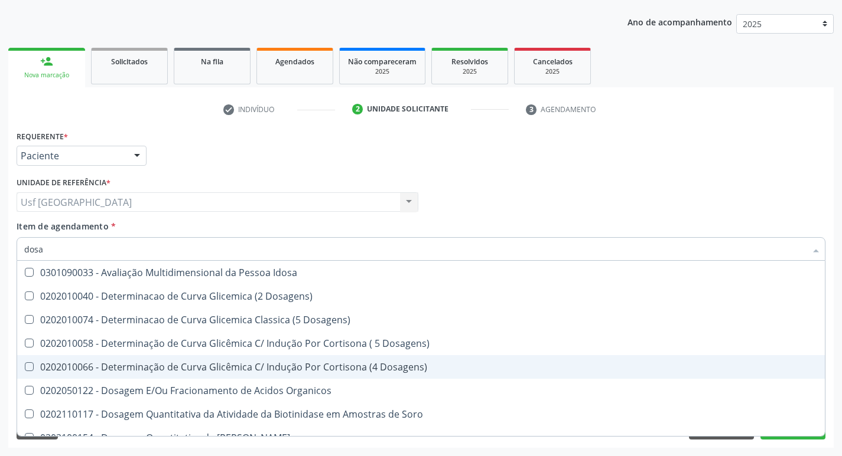
type input "dosag"
checkbox Cobre "true"
checkbox Total "false"
checkbox Cortisol "true"
checkbox Creatinina "false"
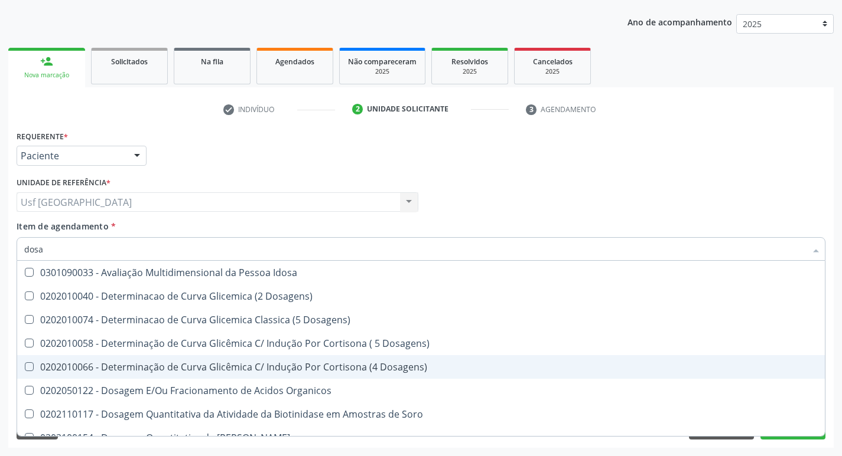
checkbox Gastrina "true"
checkbox Glicose "false"
checkbox Fetal "true"
checkbox Glicosilada "false"
checkbox Transferrina "true"
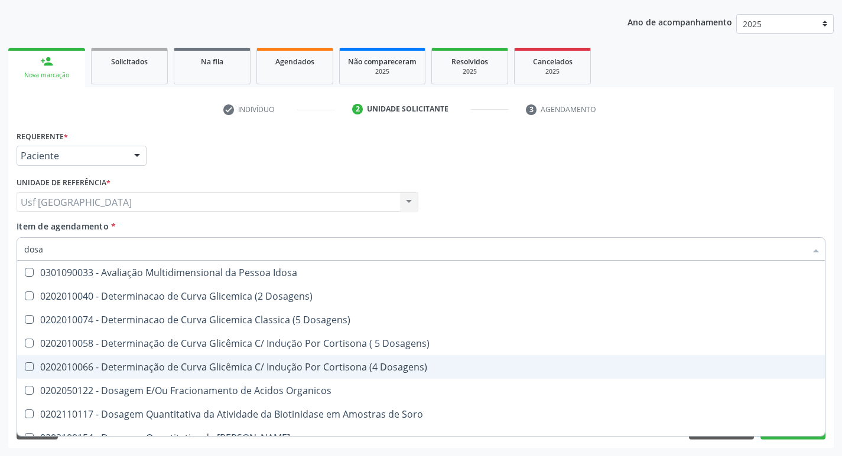
checkbox Triglicerideos "false"
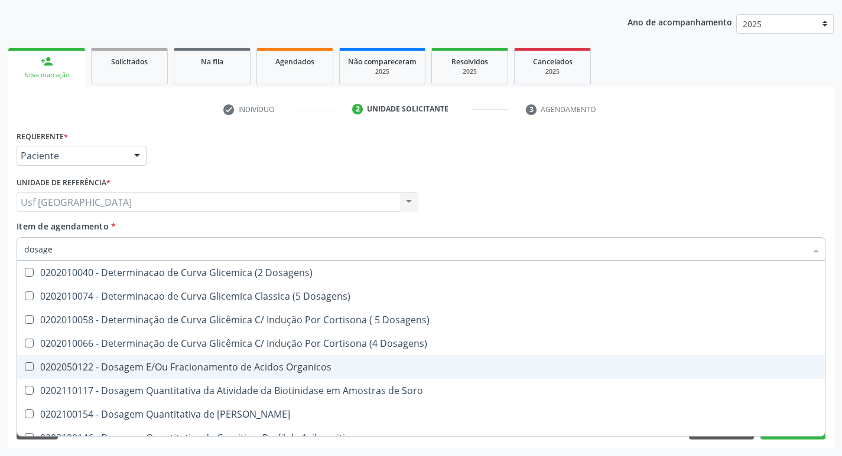
type input "dosagem"
checkbox Citrato "true"
checkbox Cloreto "true"
checkbox Suor "true"
checkbox Hdl "false"
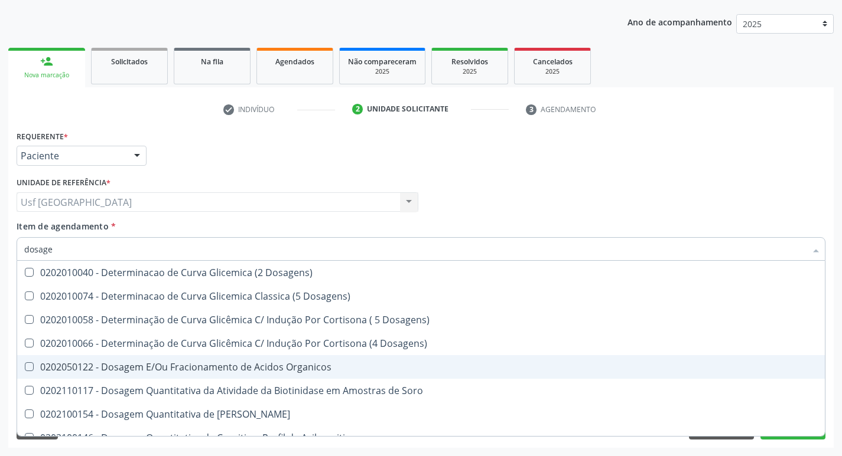
checkbox Ldl "false"
checkbox Total "false"
checkbox Colinesterase "true"
checkbox Creatinina "false"
checkbox Esperma "true"
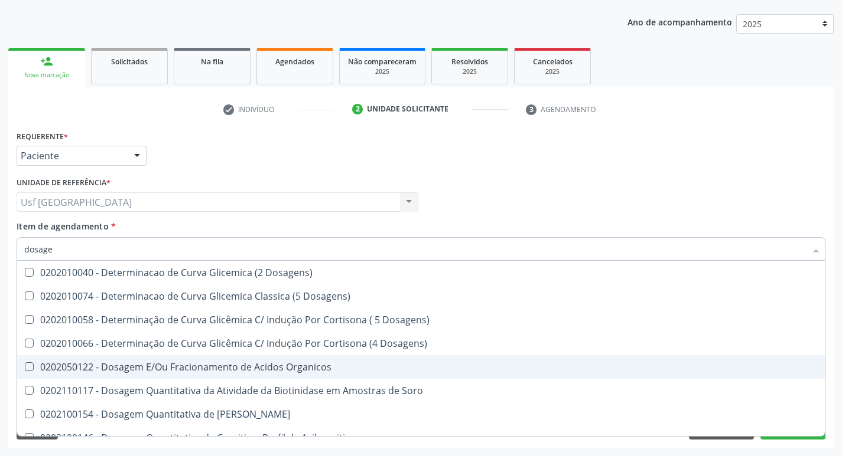
checkbox Glicose "false"
checkbox Haptoglobina "true"
checkbox Glicosilada "false"
checkbox Livre\) "true"
checkbox Triglicerideos "false"
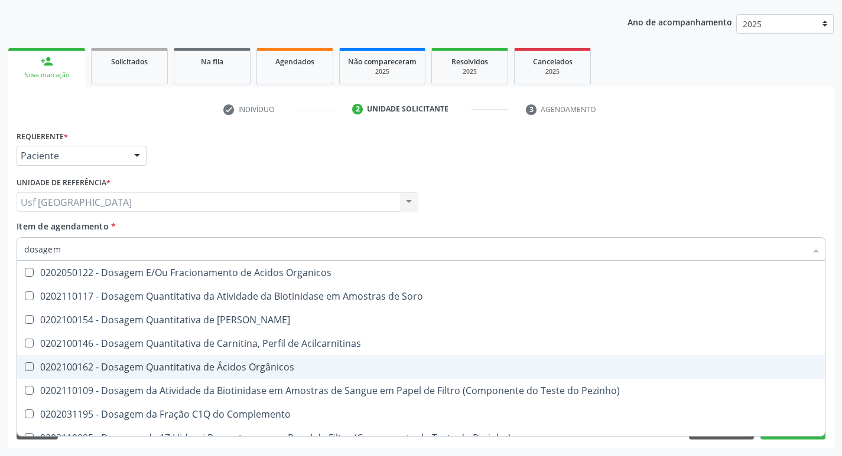
type input "dosagem d"
checkbox Transplantado\) "true"
checkbox Citrato "true"
checkbox Cloreto "true"
checkbox Hdl "false"
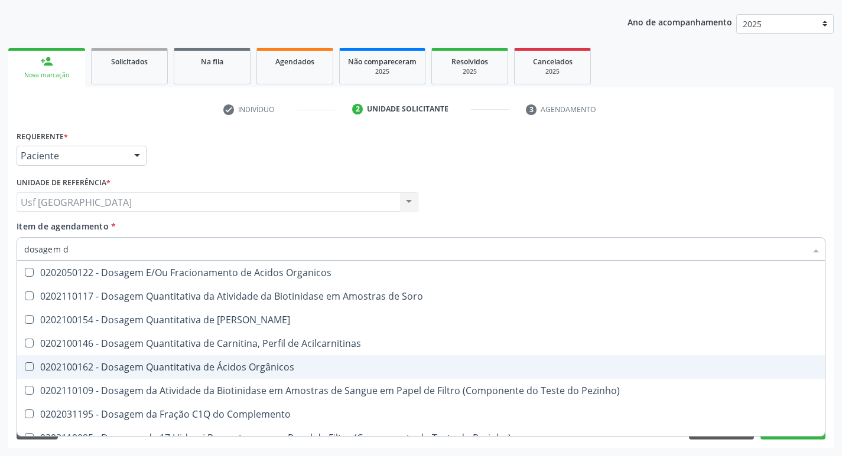
checkbox Ldl "false"
checkbox Creatinina "false"
checkbox Frutose "true"
checkbox Glicose "false"
checkbox Fecal "true"
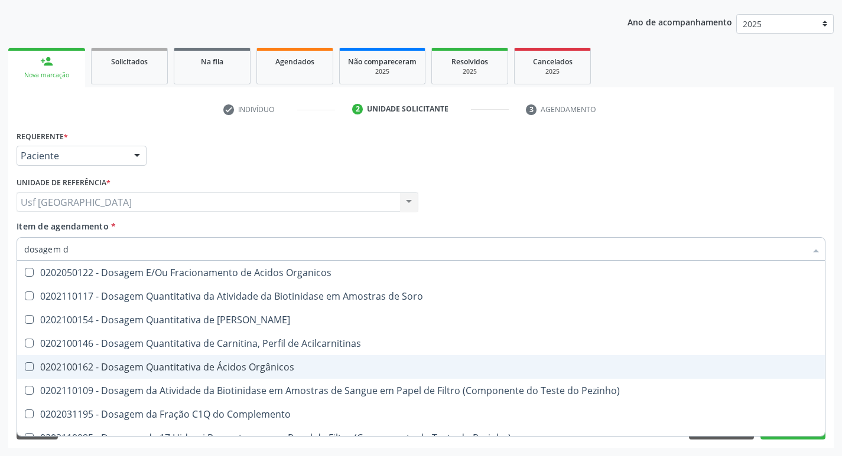
checkbox Glicosilada "false"
checkbox \(T4\) "true"
checkbox Triglicerideos "false"
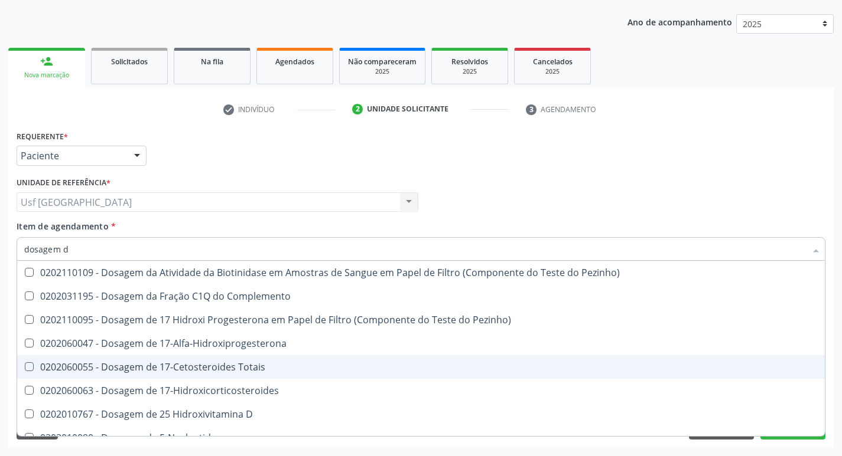
type input "dosagem de"
checkbox Suor "true"
checkbox Cobre "true"
checkbox Ldl "false"
checkbox Total "false"
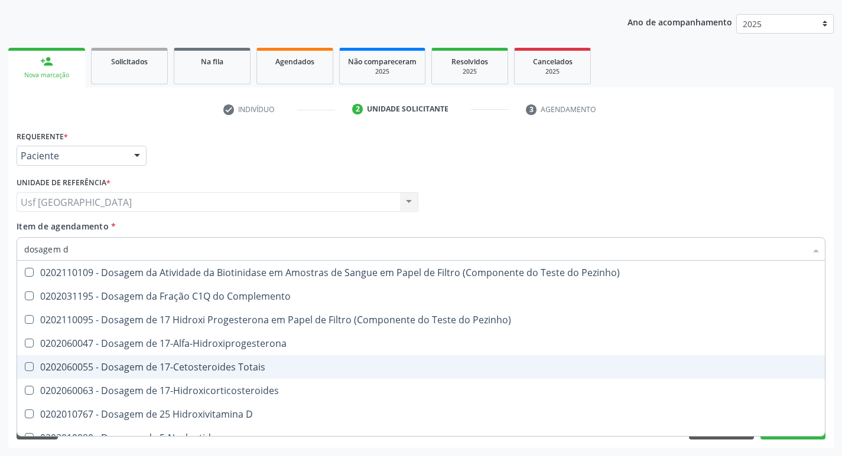
checkbox C4 "true"
checkbox Creatinina "false"
checkbox Gt\) "true"
checkbox Glicose "false"
checkbox 37Oc "true"
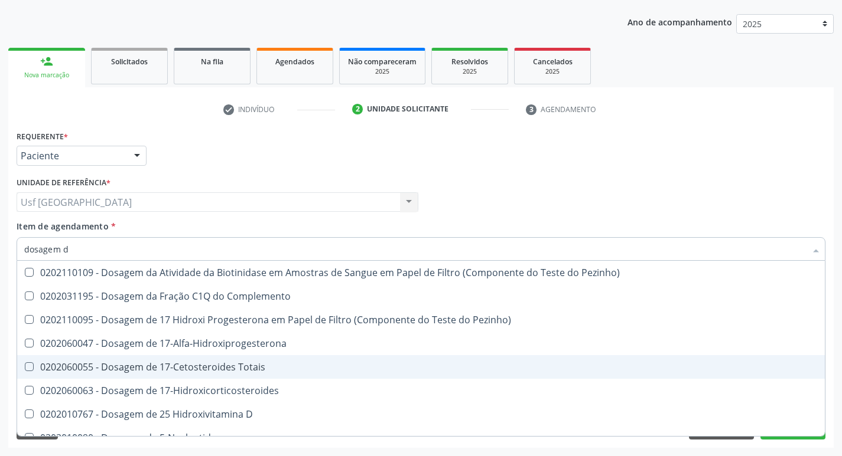
checkbox Glicosilada "false"
checkbox \(Tgp\) "true"
checkbox Triglicerideos "false"
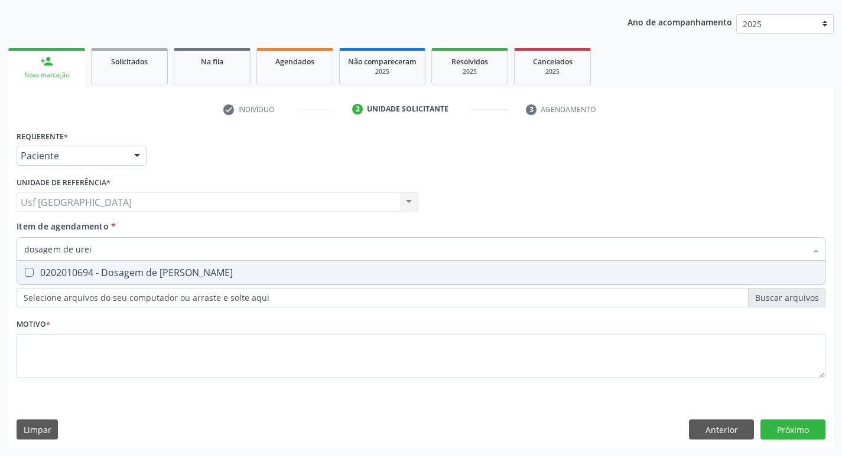
type input "dosagem de ureia"
click at [179, 280] on span "0202010694 - Dosagem de [PERSON_NAME]" at bounding box center [420, 273] width 807 height 24
checkbox Ureia "true"
type input "dosagem de"
checkbox Ureia "false"
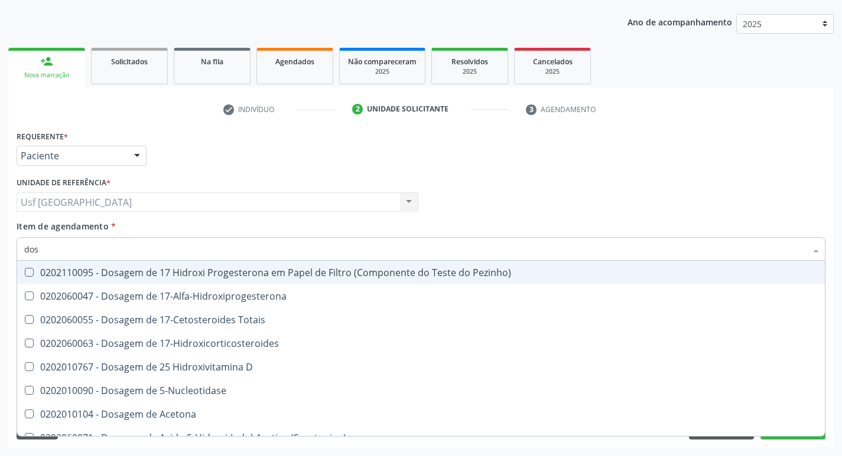
type input "do"
checkbox Hdl "false"
checkbox Ldl "false"
checkbox Total "false"
checkbox Colinesterase "false"
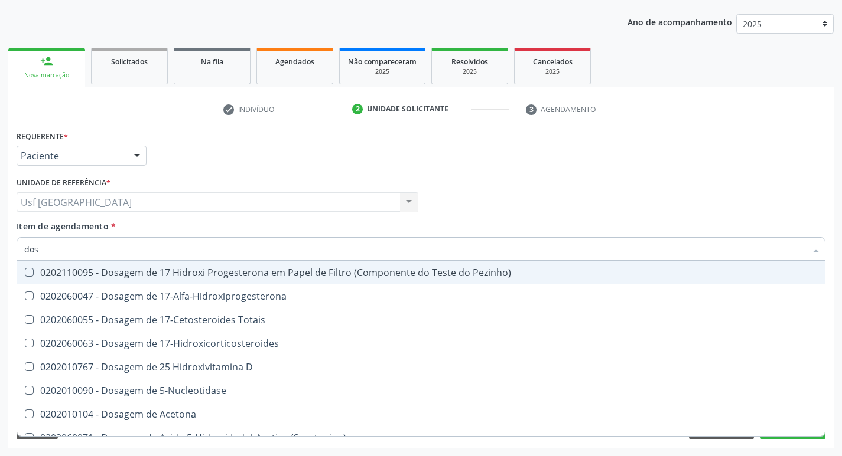
checkbox C3 "false"
checkbox Creatinina "false"
checkbox Amniótico "false"
checkbox \(Cpk\) "false"
checkbox Crioaglutinina "false"
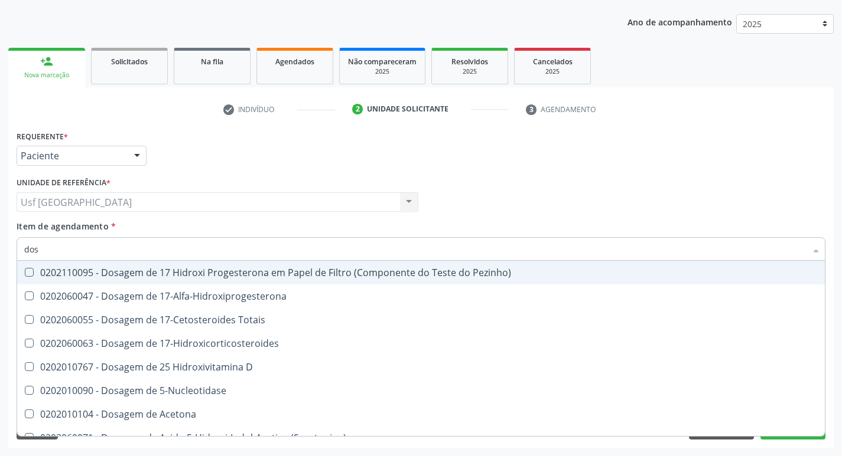
checkbox \(Dhea\) "false"
checkbox Alfa-Hidroxibutirica "false"
checkbox Glutamica "false"
checkbox \(Dht\) "false"
checkbox Fecal "false"
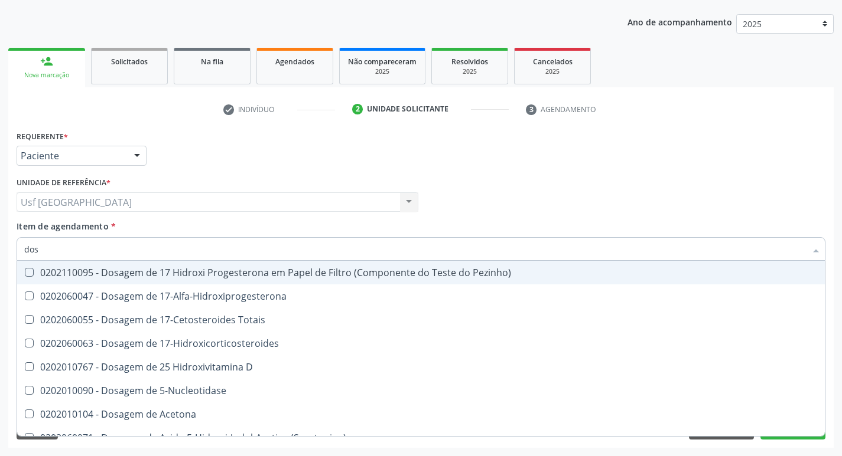
checkbox Glicose "false"
checkbox Desidrogenase "false"
checkbox Hemoglobina "false"
checkbox Glicosilada "false"
checkbox Hemossiderina "false"
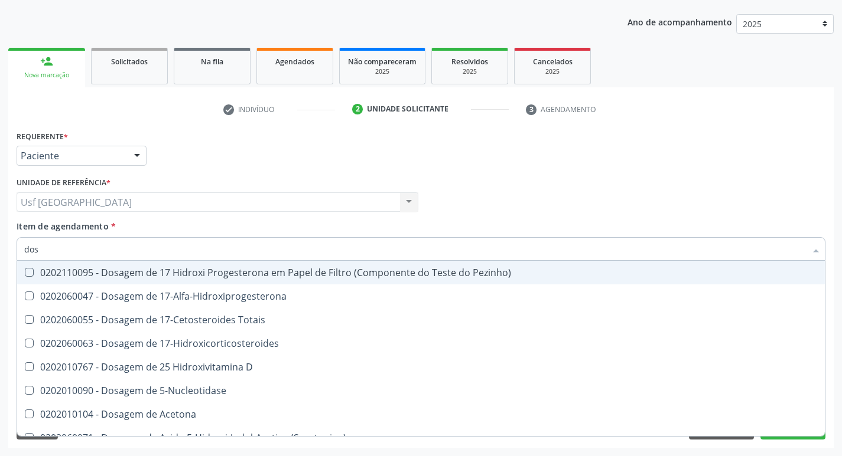
checkbox Hidroxiprolina "false"
checkbox \(Hgh\) "false"
checkbox \(Iga\) "false"
checkbox \(Igg\) "false"
checkbox C1-Esterase "false"
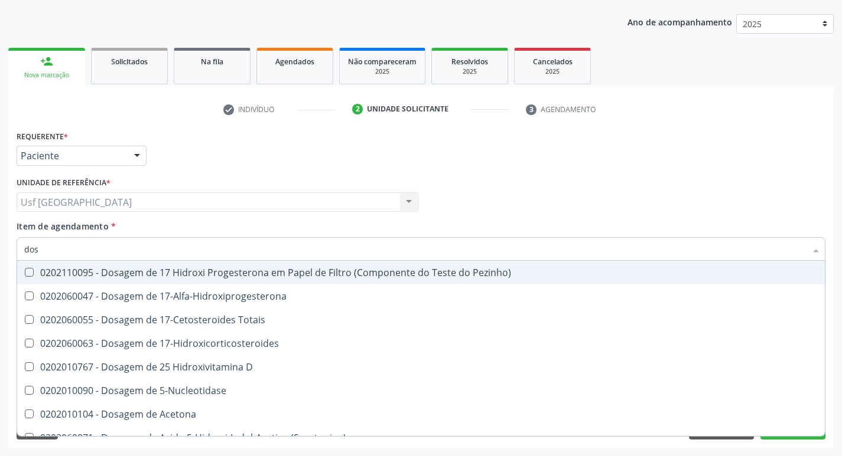
checkbox Insulina "false"
checkbox Isomerase-Fosfohexose "false"
checkbox Triglicerideos "false"
checkbox Pezinho\) "false"
checkbox Ureia "false"
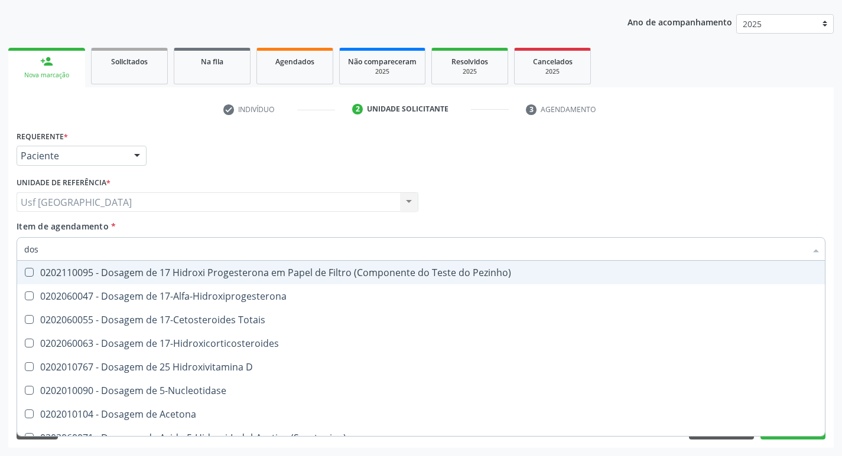
checkbox B12 "false"
checkbox Zinco "false"
type input "d"
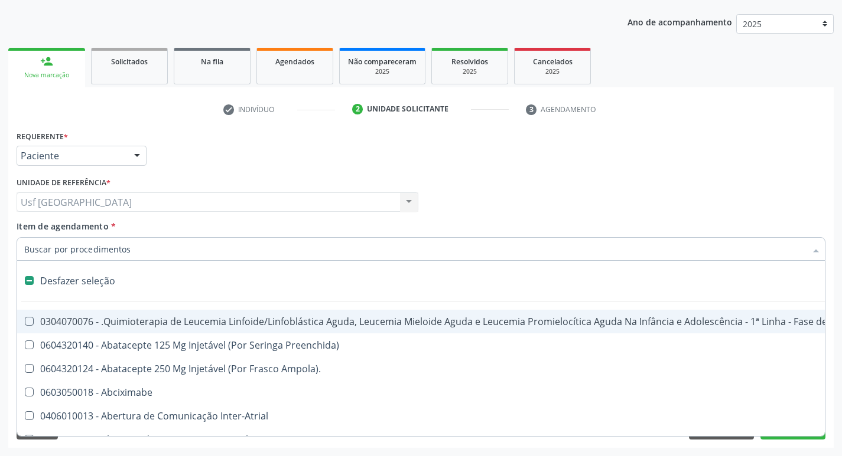
checkbox Amniocentese "false"
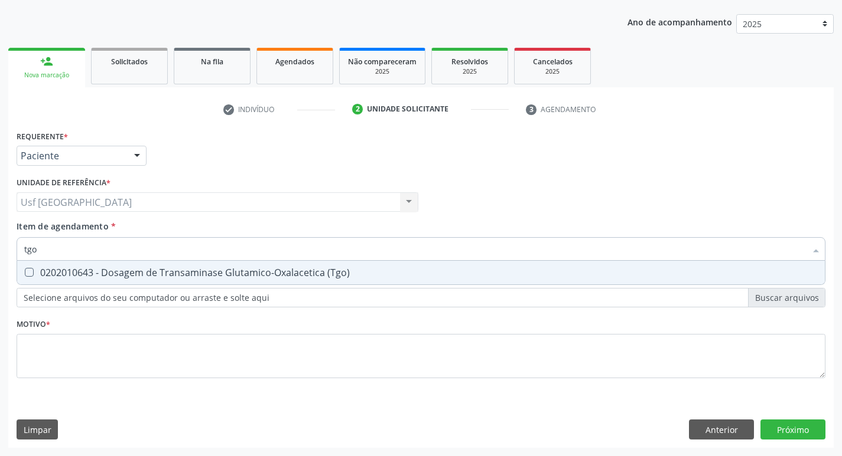
click at [179, 280] on span "0202010643 - Dosagem de Transaminase Glutamico-Oxalacetica (Tgo)" at bounding box center [420, 273] width 807 height 24
click at [185, 269] on div "0202010651 - Dosagem de Transaminase Glutamico-Piruvica (Tgp)" at bounding box center [420, 272] width 793 height 9
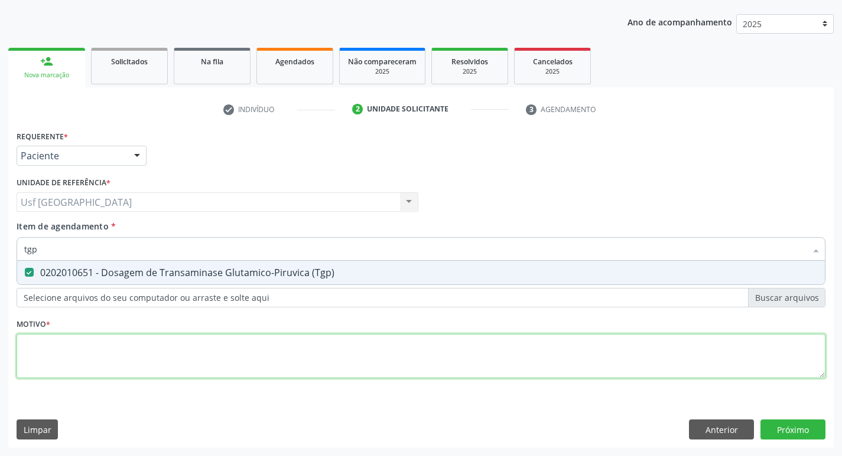
click at [74, 362] on div "Requerente * Paciente Profissional de Saúde Paciente Nenhum resultado encontrad…" at bounding box center [421, 262] width 808 height 268
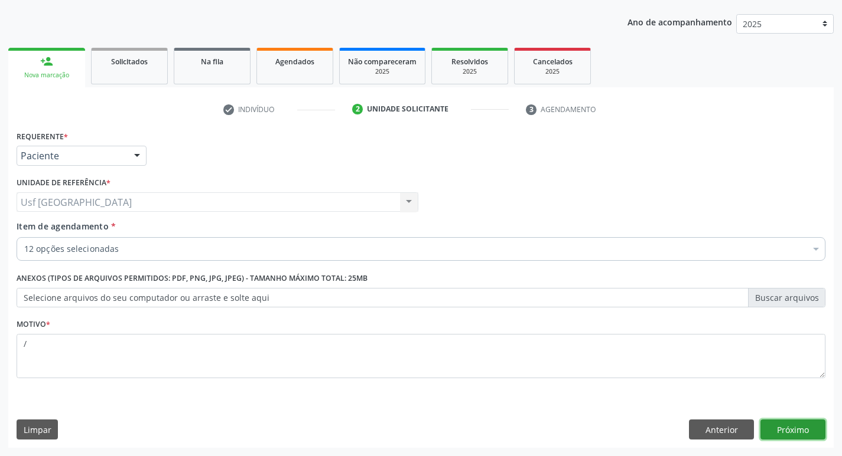
click at [772, 428] on button "Próximo" at bounding box center [792, 430] width 65 height 20
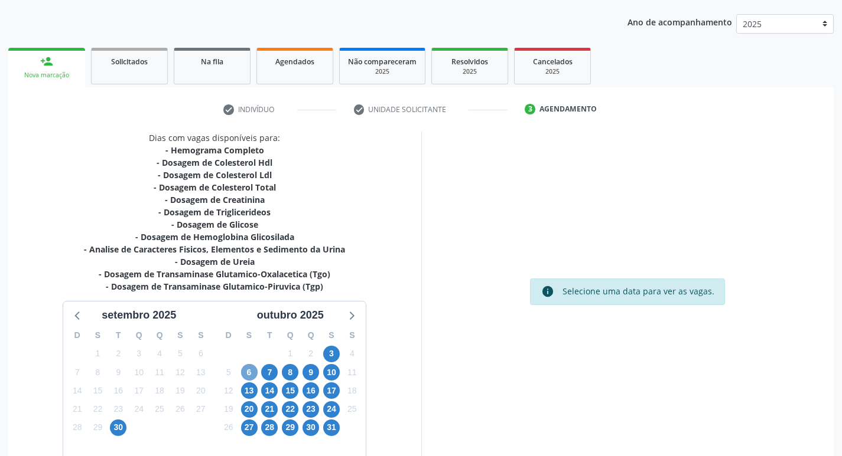
click at [252, 373] on span "6" at bounding box center [249, 372] width 17 height 17
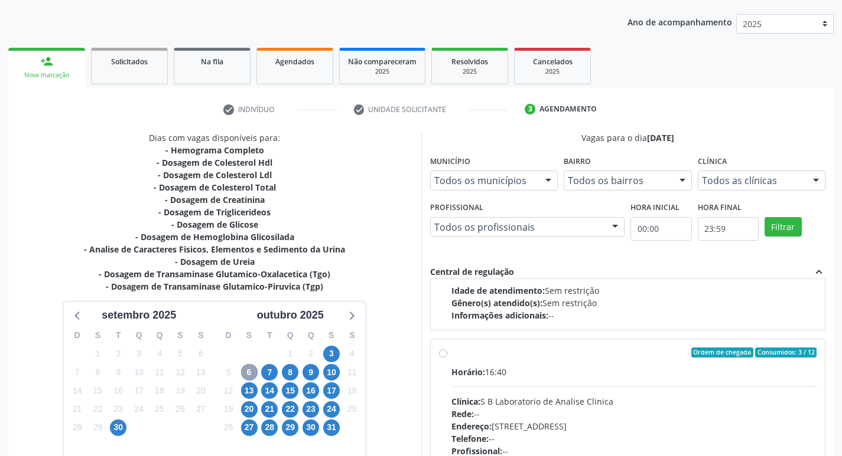
scroll to position [591, 0]
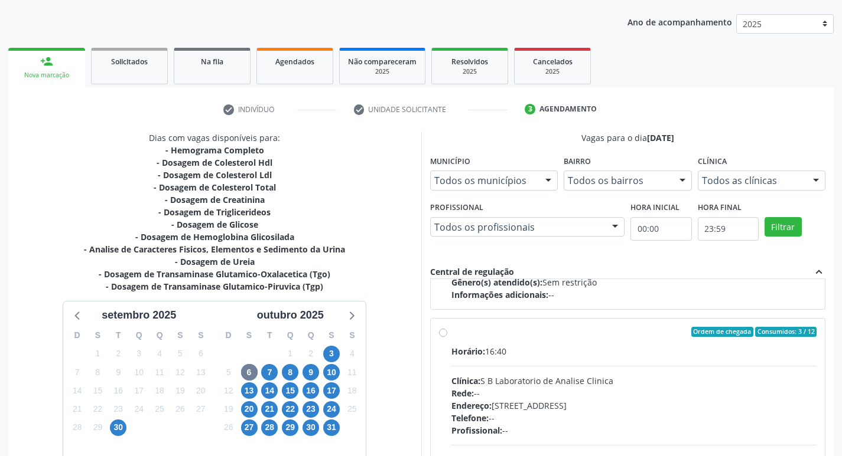
click at [451, 334] on label "Ordem de chegada Consumidos: 3 / 12 Horário: 16:40 Clínica: S B Laboratorio de …" at bounding box center [634, 417] width 366 height 181
click at [443, 334] on input "Ordem de chegada Consumidos: 3 / 12 Horário: 16:40 Clínica: S B Laboratorio de …" at bounding box center [443, 332] width 8 height 11
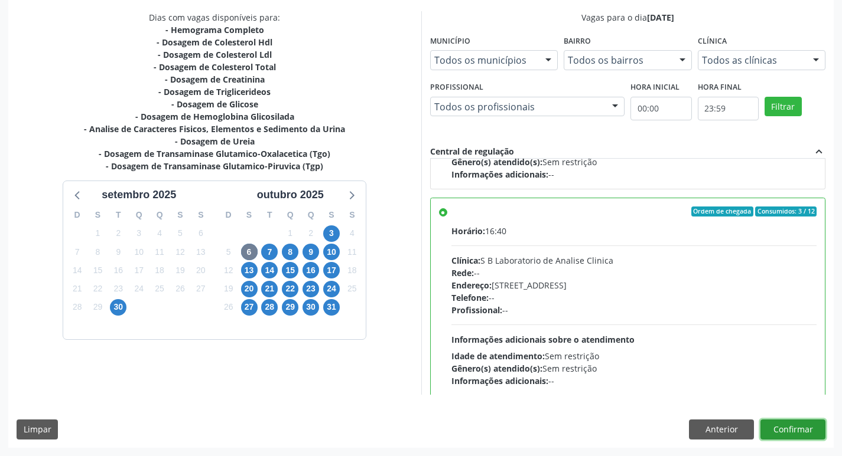
click at [795, 427] on button "Confirmar" at bounding box center [792, 430] width 65 height 20
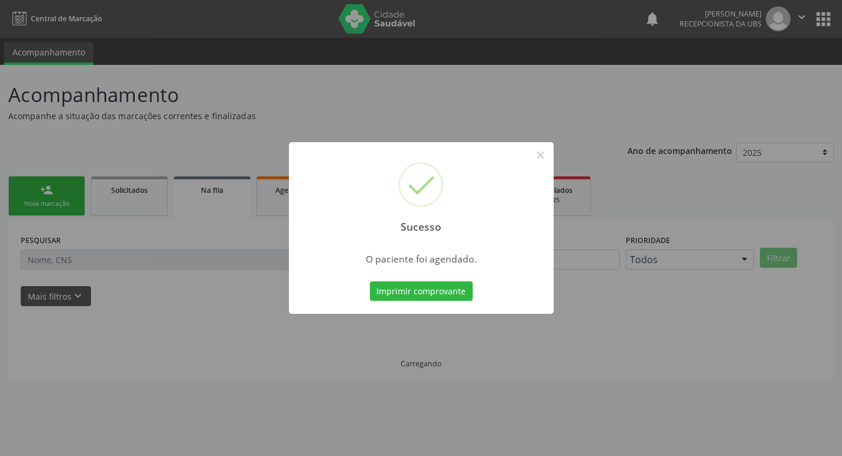
scroll to position [0, 0]
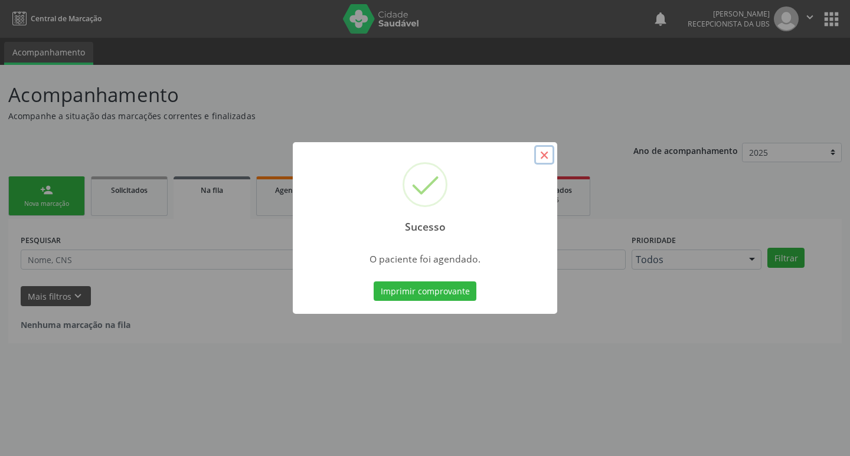
click at [543, 155] on button "×" at bounding box center [544, 155] width 20 height 20
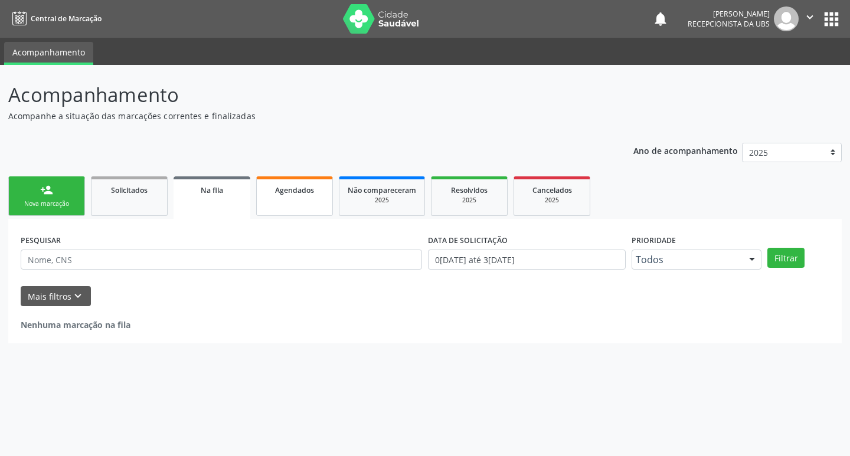
click at [291, 201] on link "Agendados" at bounding box center [294, 197] width 77 height 40
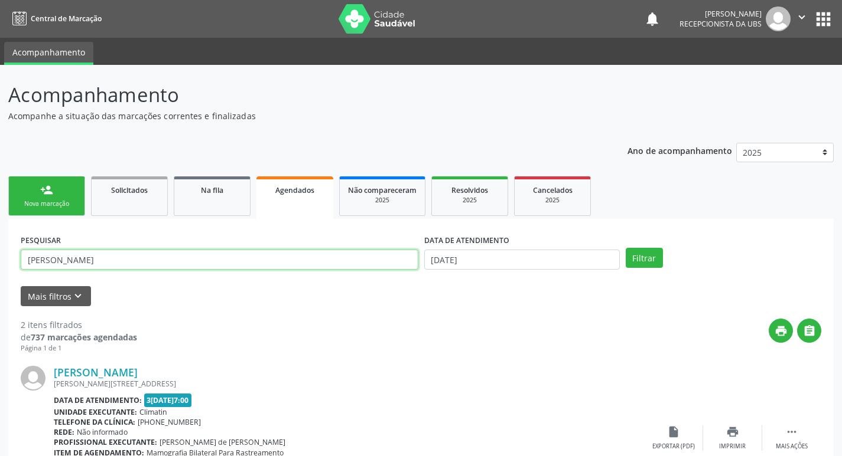
click at [149, 260] on input "[PERSON_NAME]" at bounding box center [219, 260] width 397 height 20
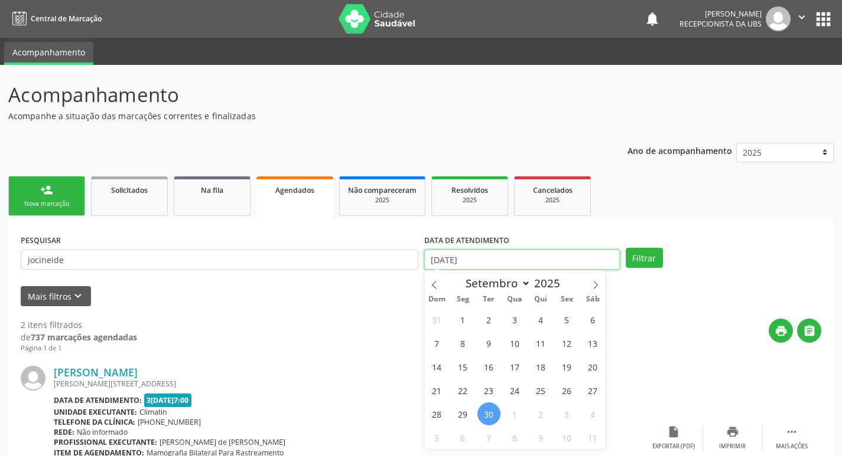
click at [506, 255] on input "[DATE]" at bounding box center [521, 260] width 195 height 20
click at [461, 434] on span "6" at bounding box center [462, 437] width 23 height 23
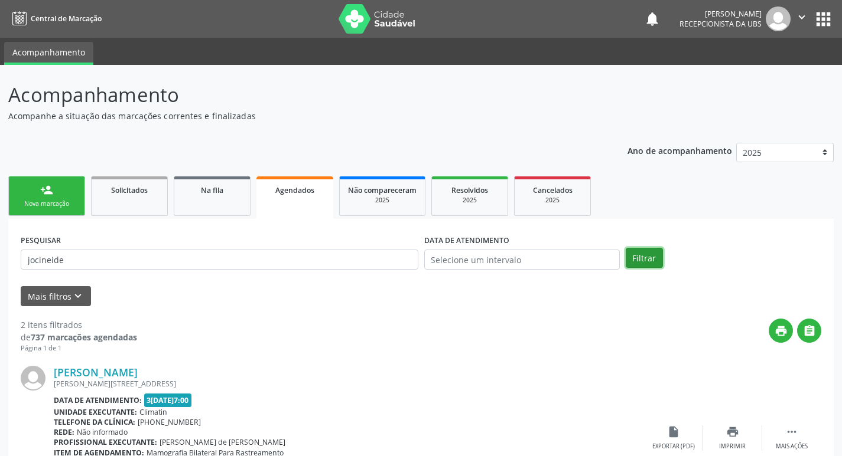
click at [646, 250] on button "Filtrar" at bounding box center [643, 258] width 37 height 20
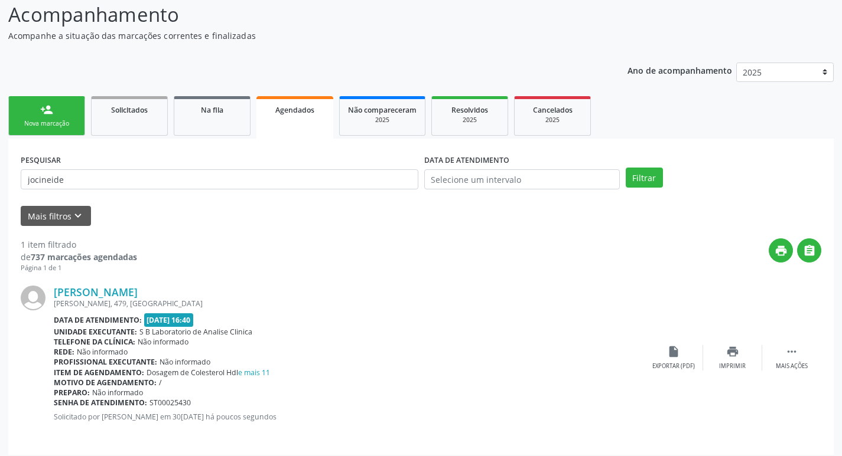
scroll to position [87, 0]
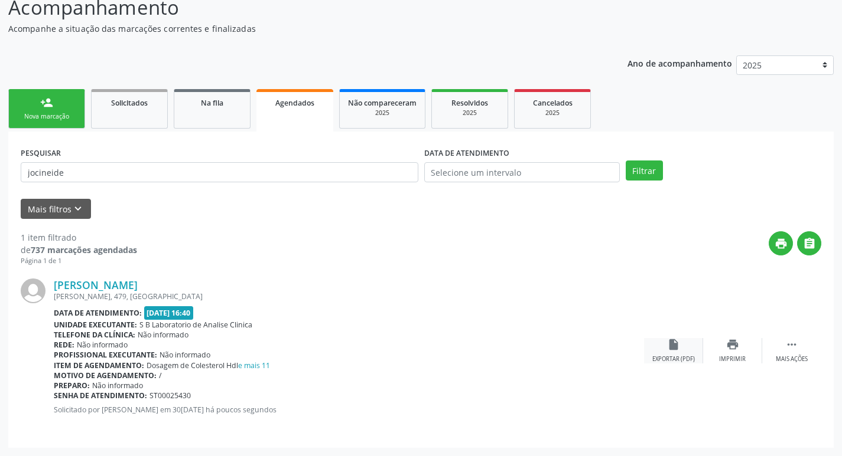
click at [684, 356] on div "Exportar (PDF)" at bounding box center [673, 360] width 43 height 8
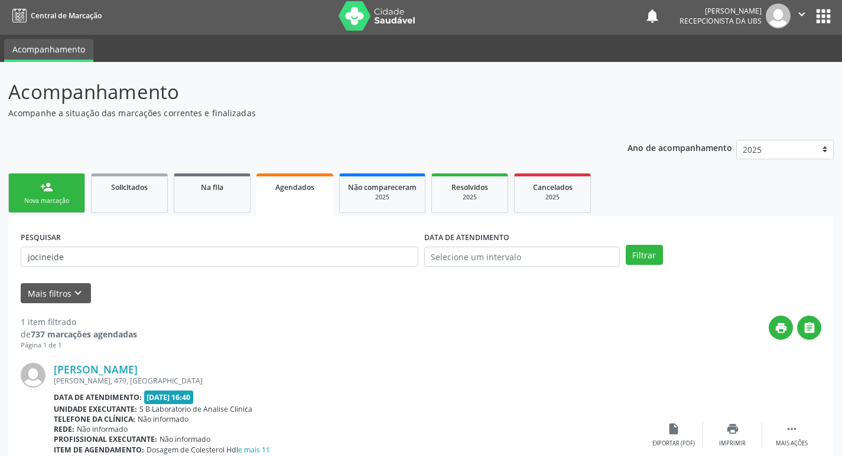
scroll to position [0, 0]
